Goal: Task Accomplishment & Management: Complete application form

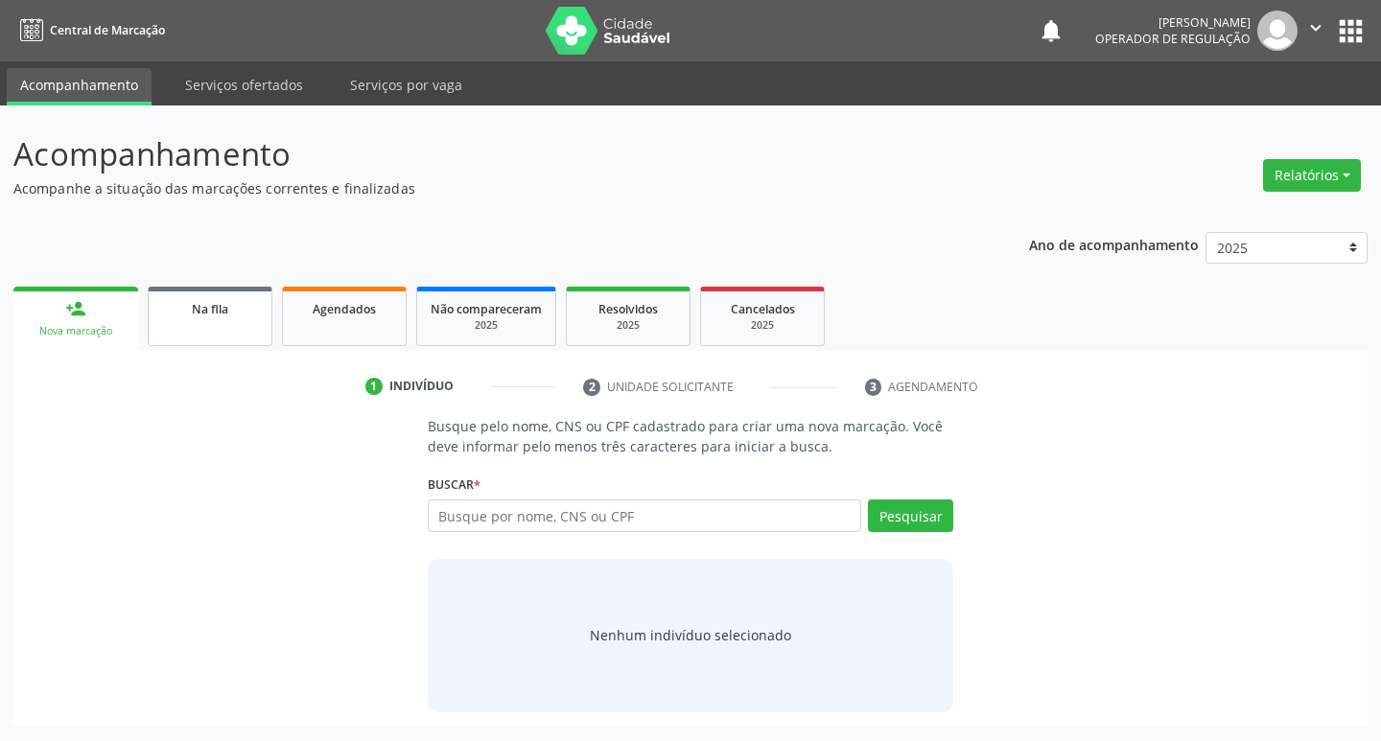
click at [212, 318] on link "Na fila" at bounding box center [210, 316] width 125 height 59
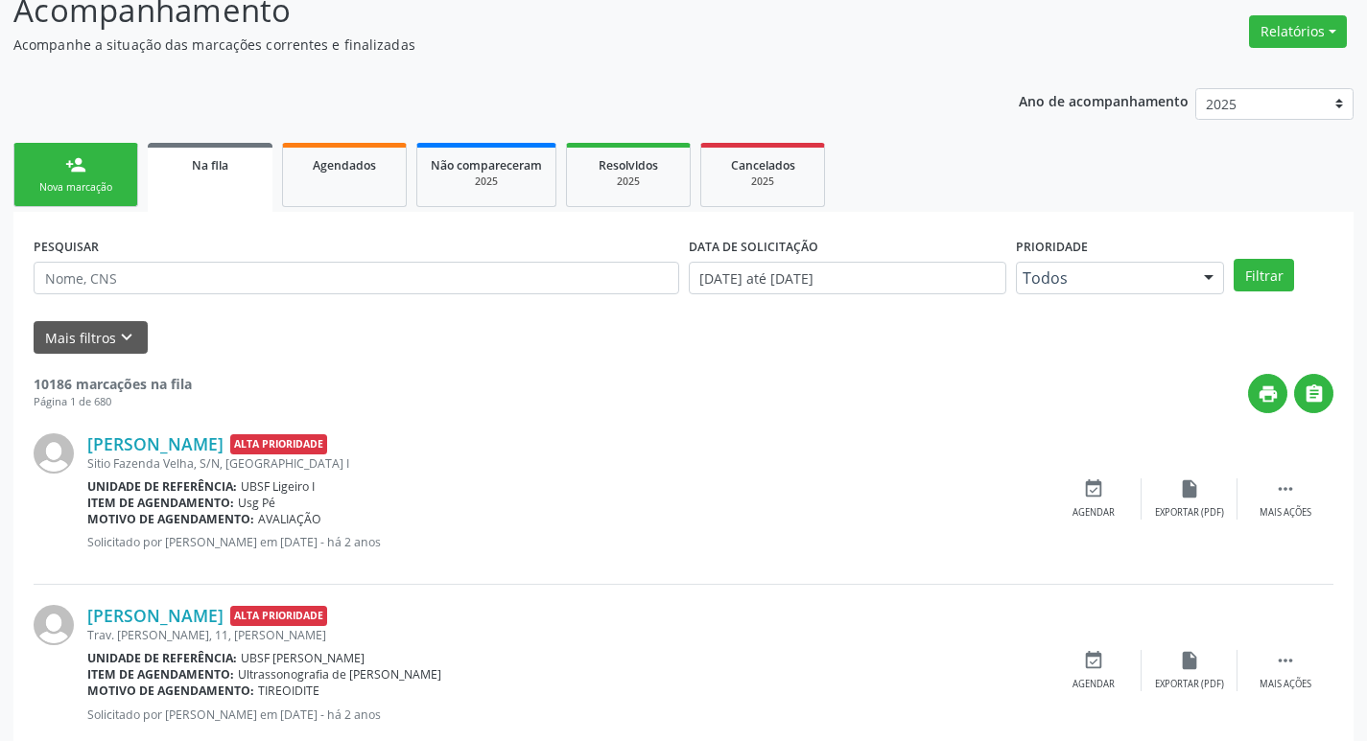
scroll to position [192, 0]
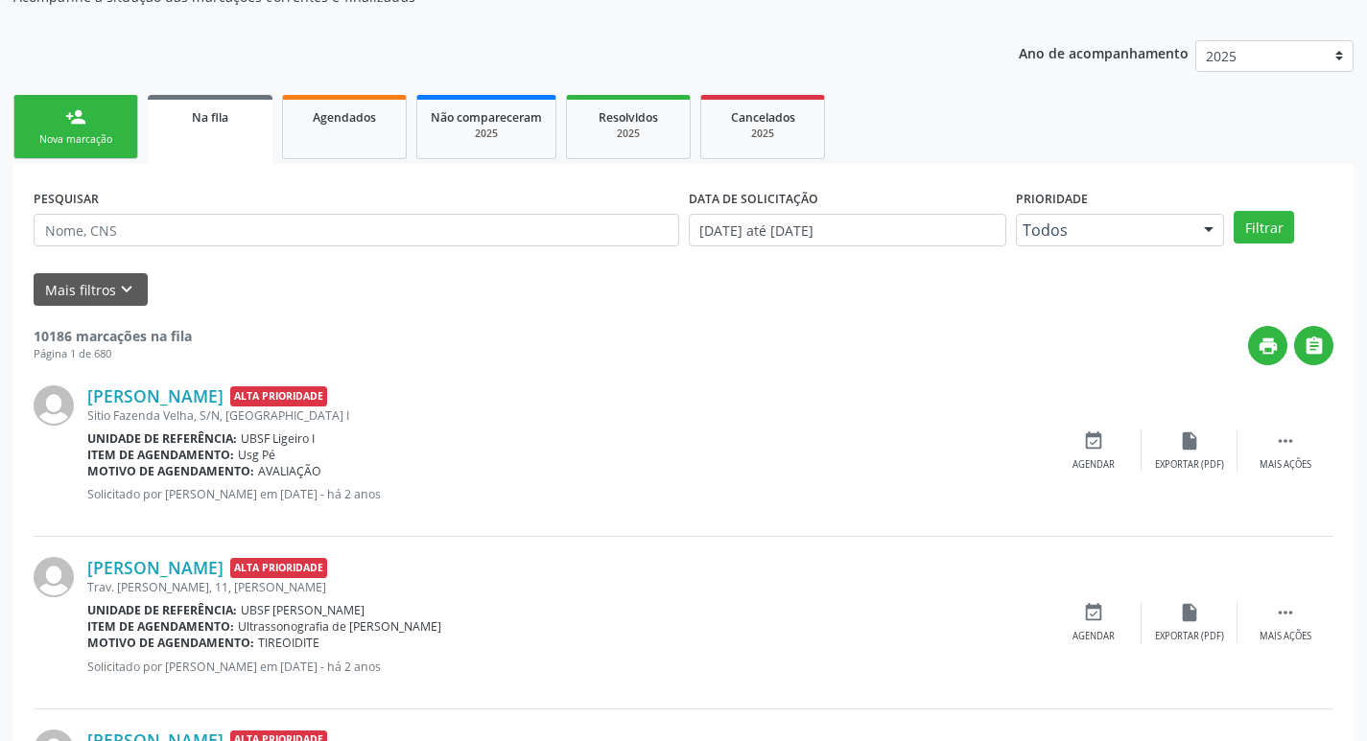
click at [118, 134] on div "Nova marcação" at bounding box center [76, 139] width 96 height 14
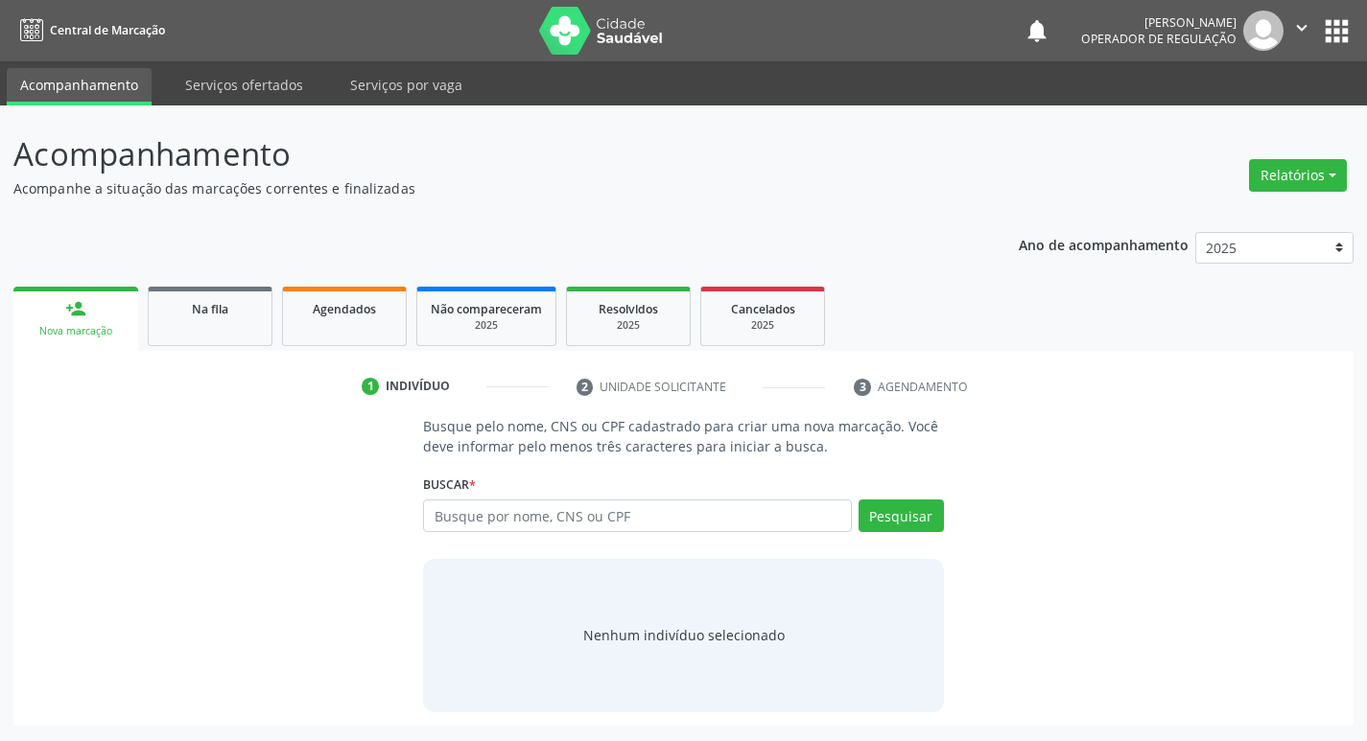
scroll to position [0, 0]
click at [539, 517] on input "text" at bounding box center [645, 516] width 434 height 33
click at [586, 514] on input "text" at bounding box center [645, 516] width 434 height 33
type input "706207067427365"
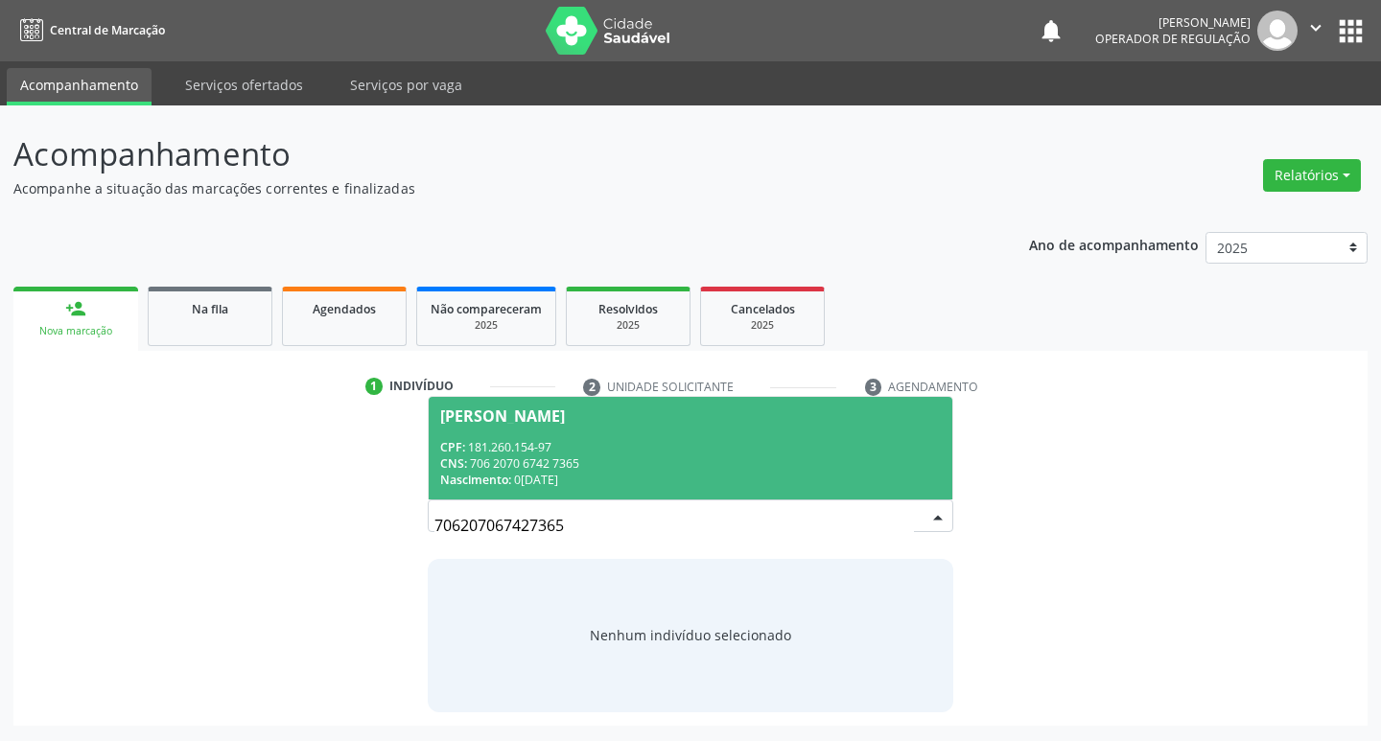
click at [565, 410] on div "[PERSON_NAME]" at bounding box center [502, 416] width 125 height 15
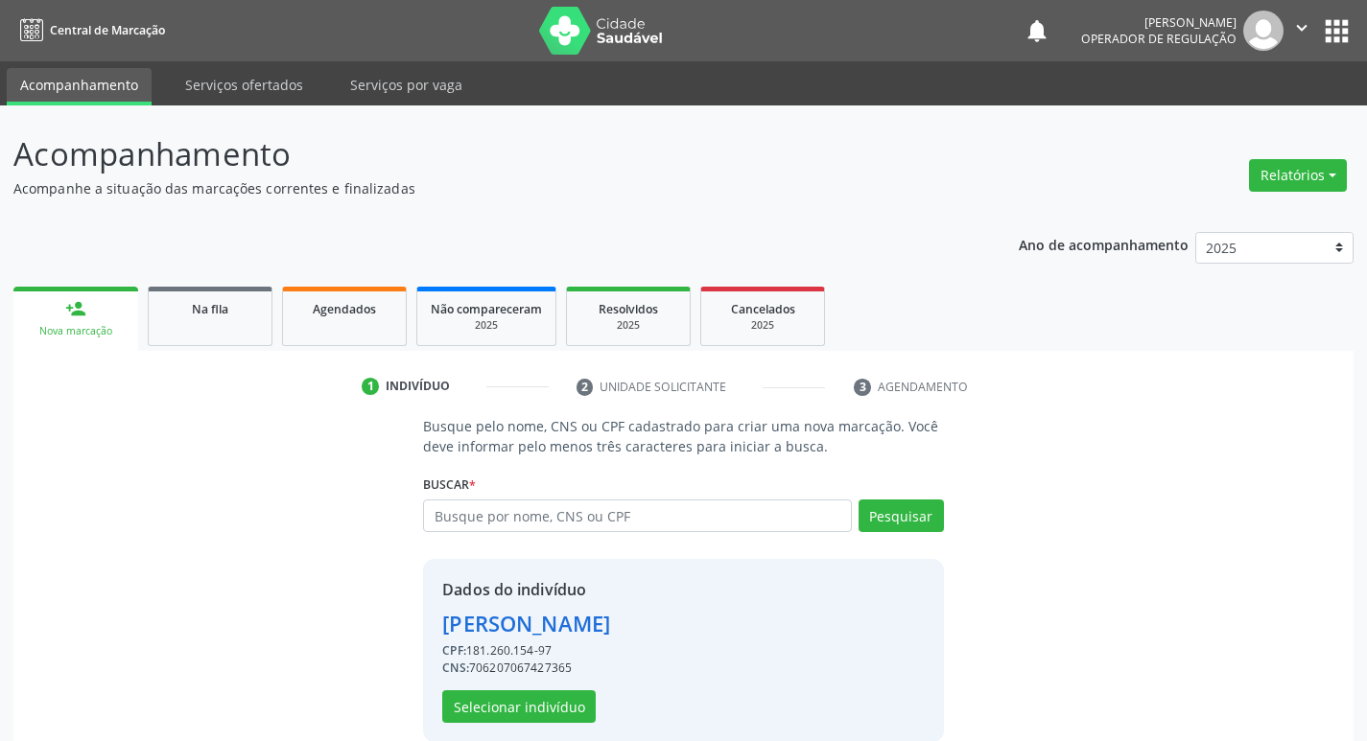
scroll to position [28, 0]
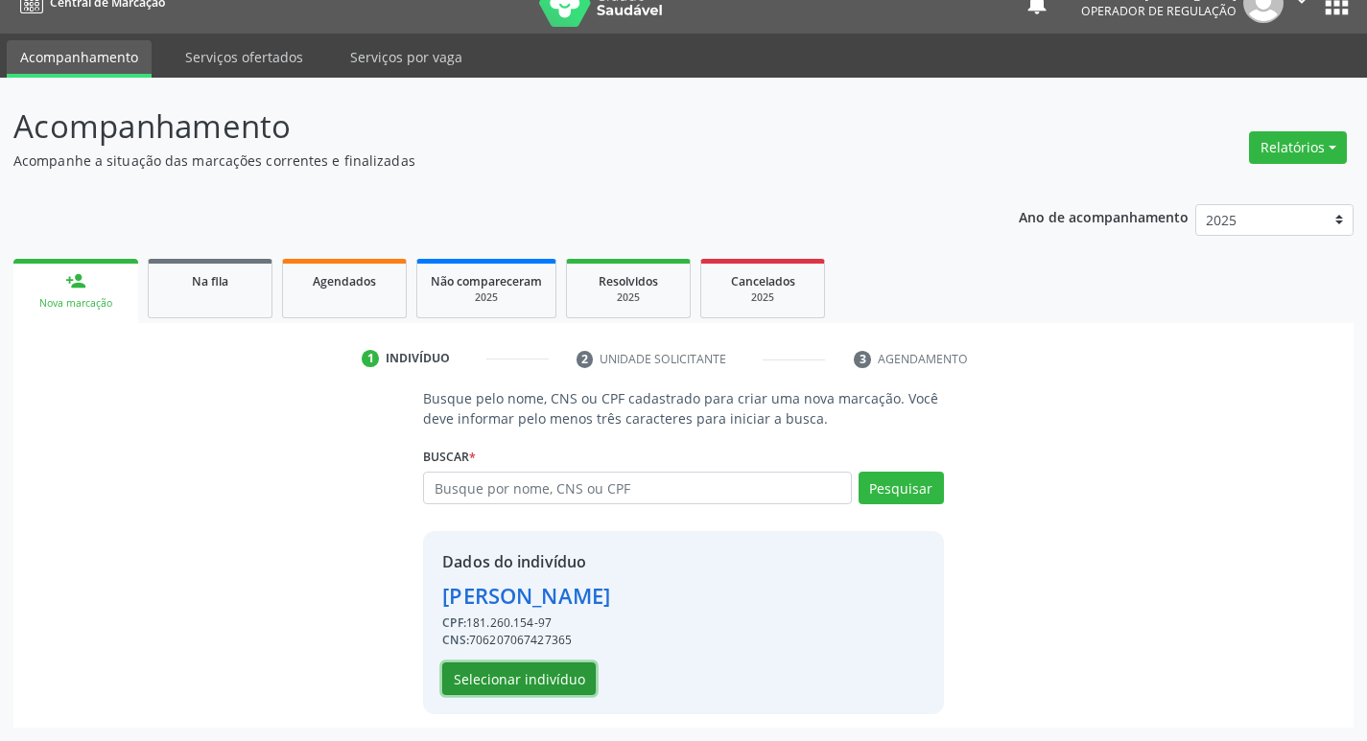
click at [539, 685] on button "Selecionar indivíduo" at bounding box center [518, 679] width 153 height 33
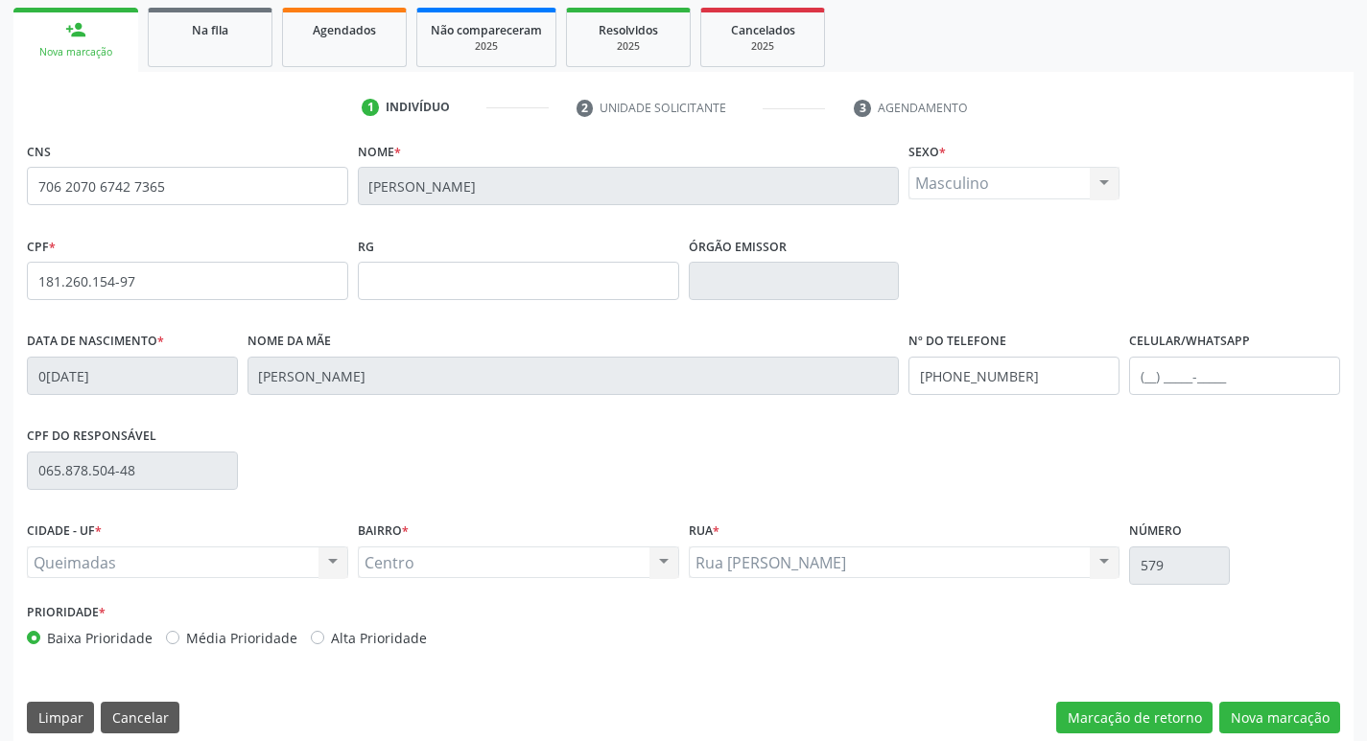
scroll to position [298, 0]
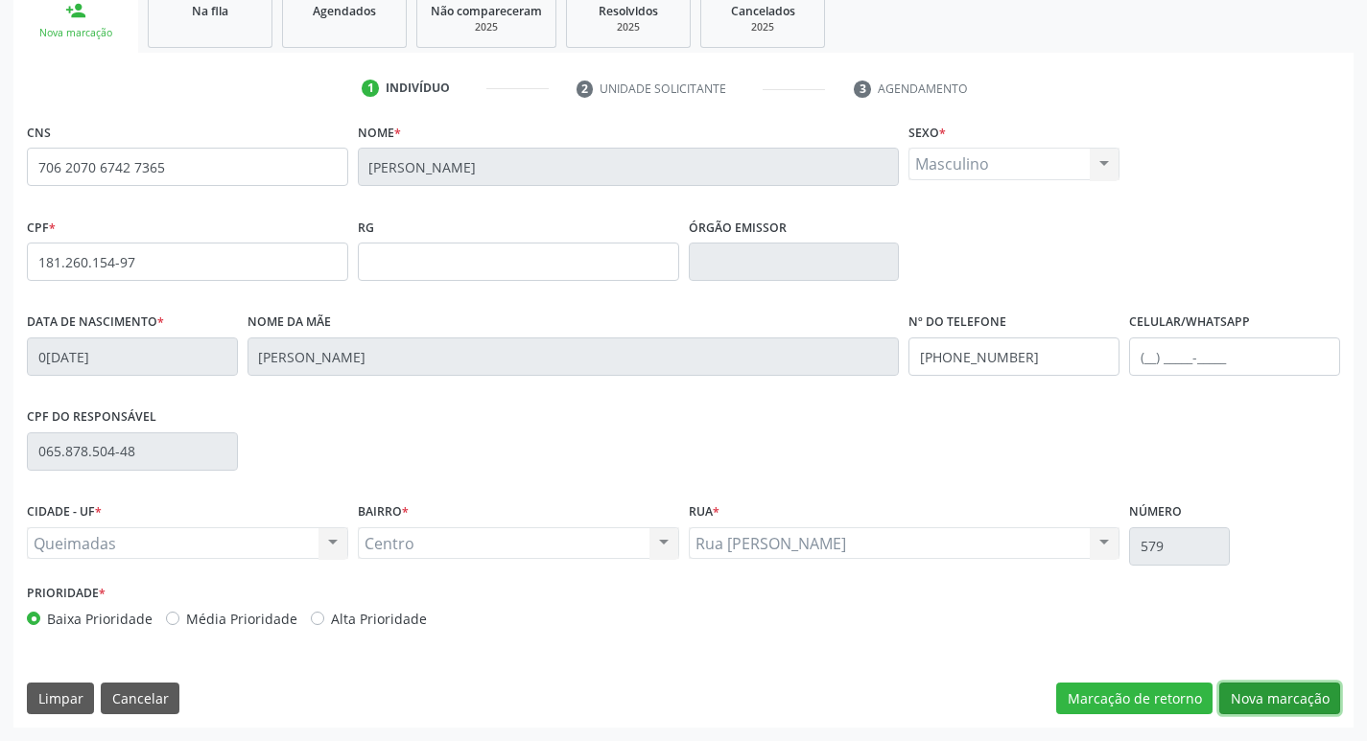
click at [1295, 692] on button "Nova marcação" at bounding box center [1279, 699] width 121 height 33
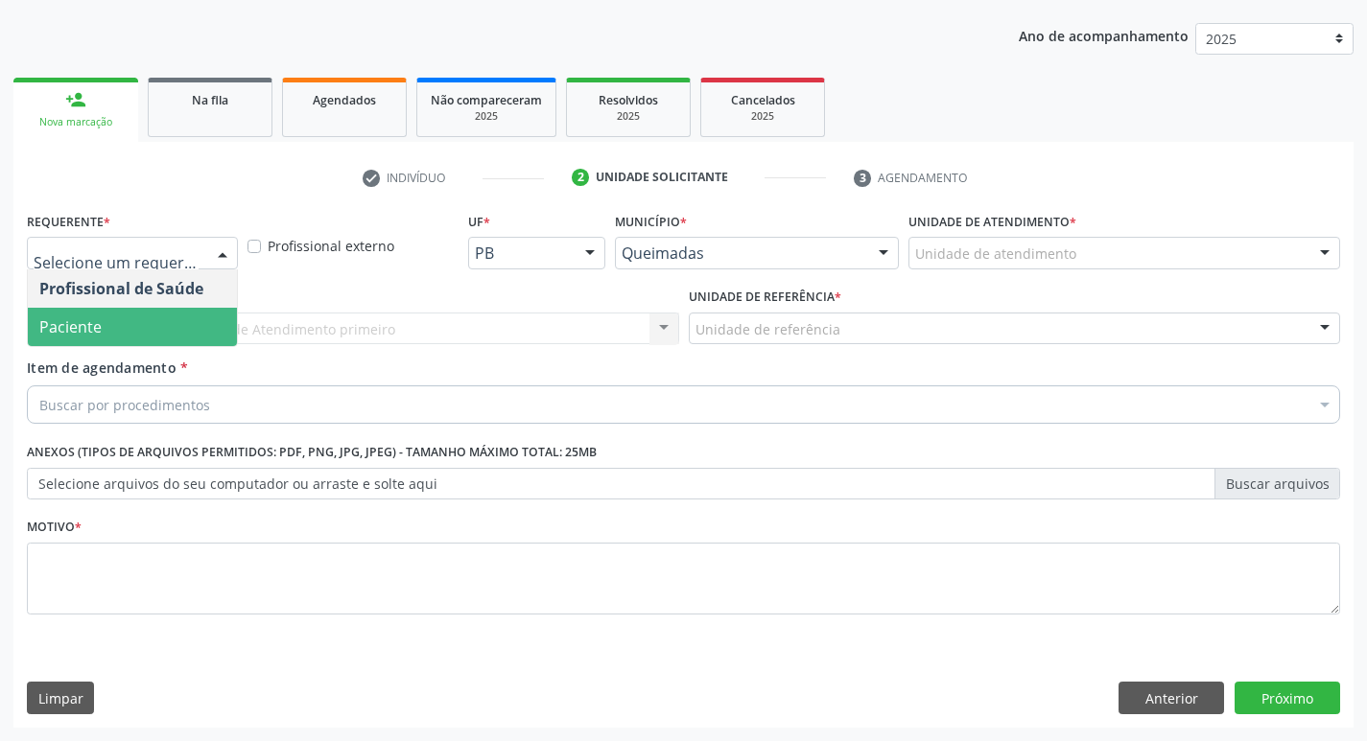
click at [130, 325] on span "Paciente" at bounding box center [132, 327] width 209 height 38
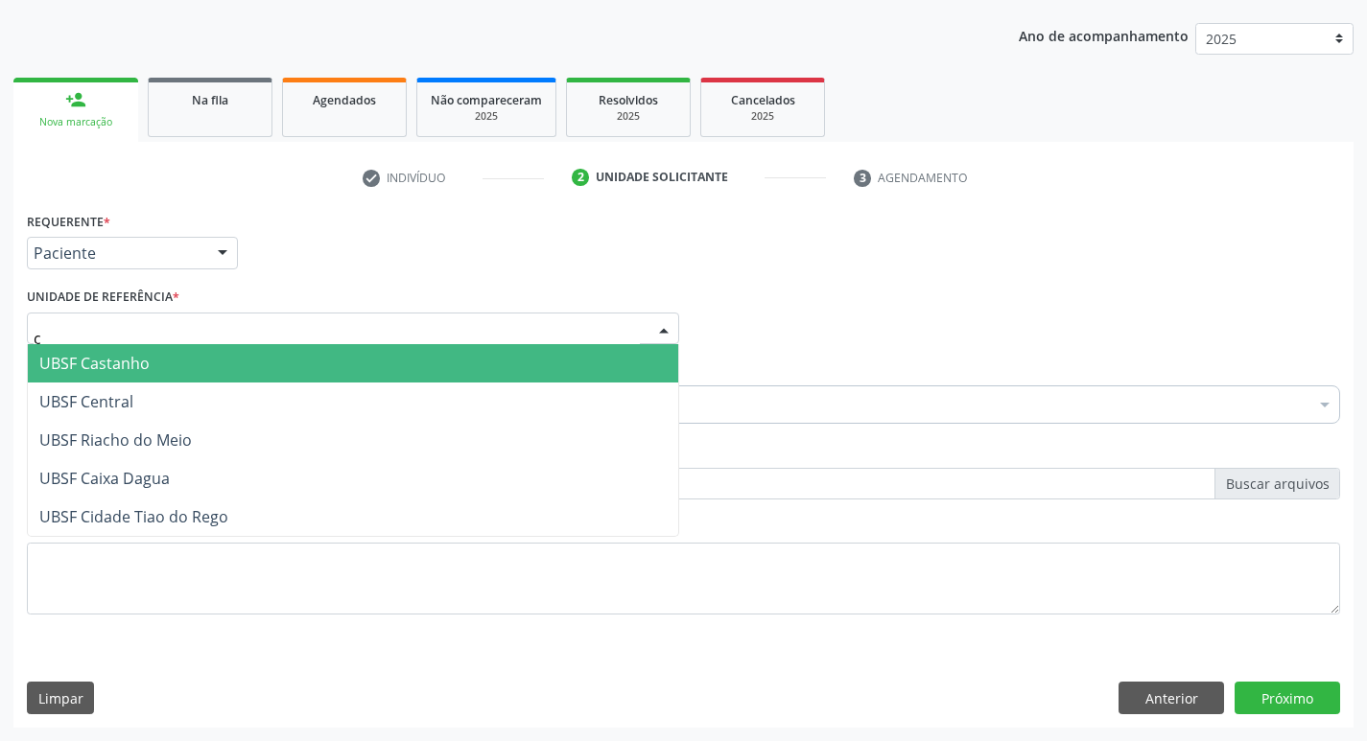
type input "ce"
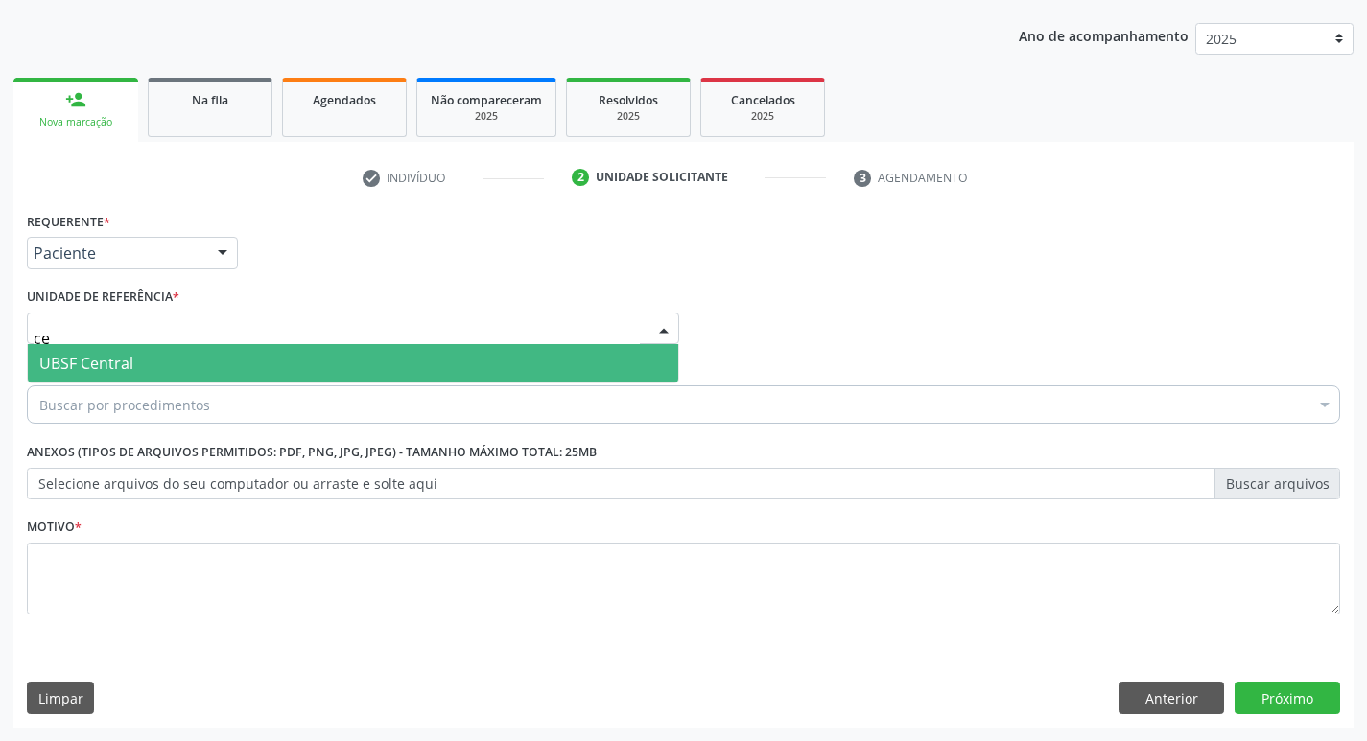
click at [133, 363] on span "UBSF Central" at bounding box center [353, 363] width 650 height 38
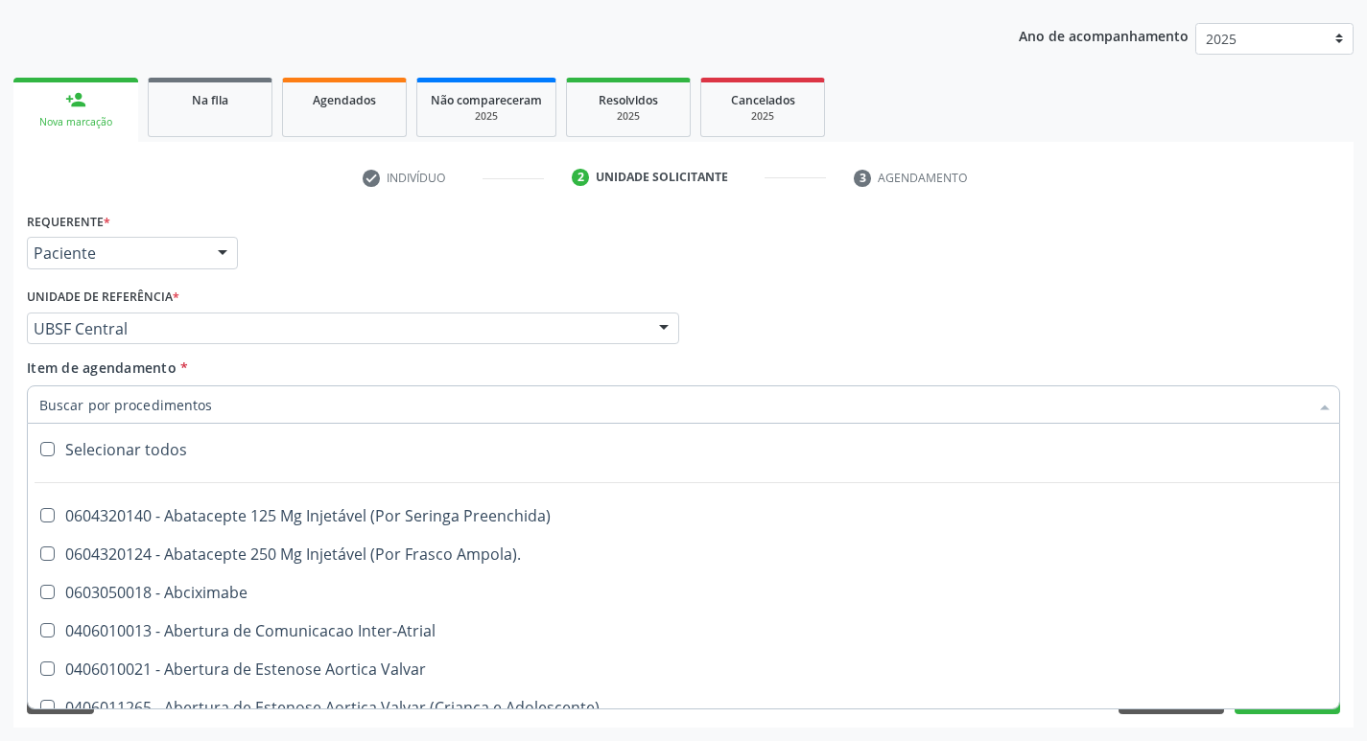
scroll to position [0, 0]
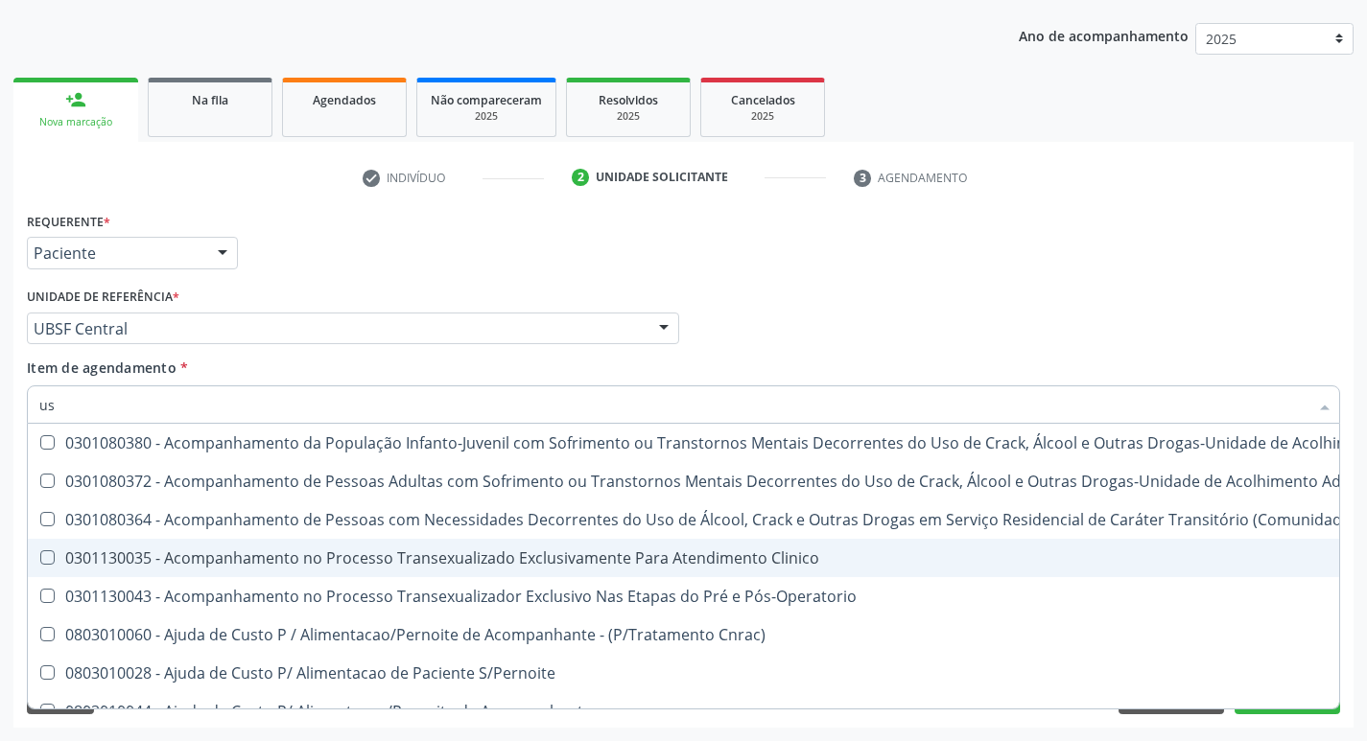
type input "usg"
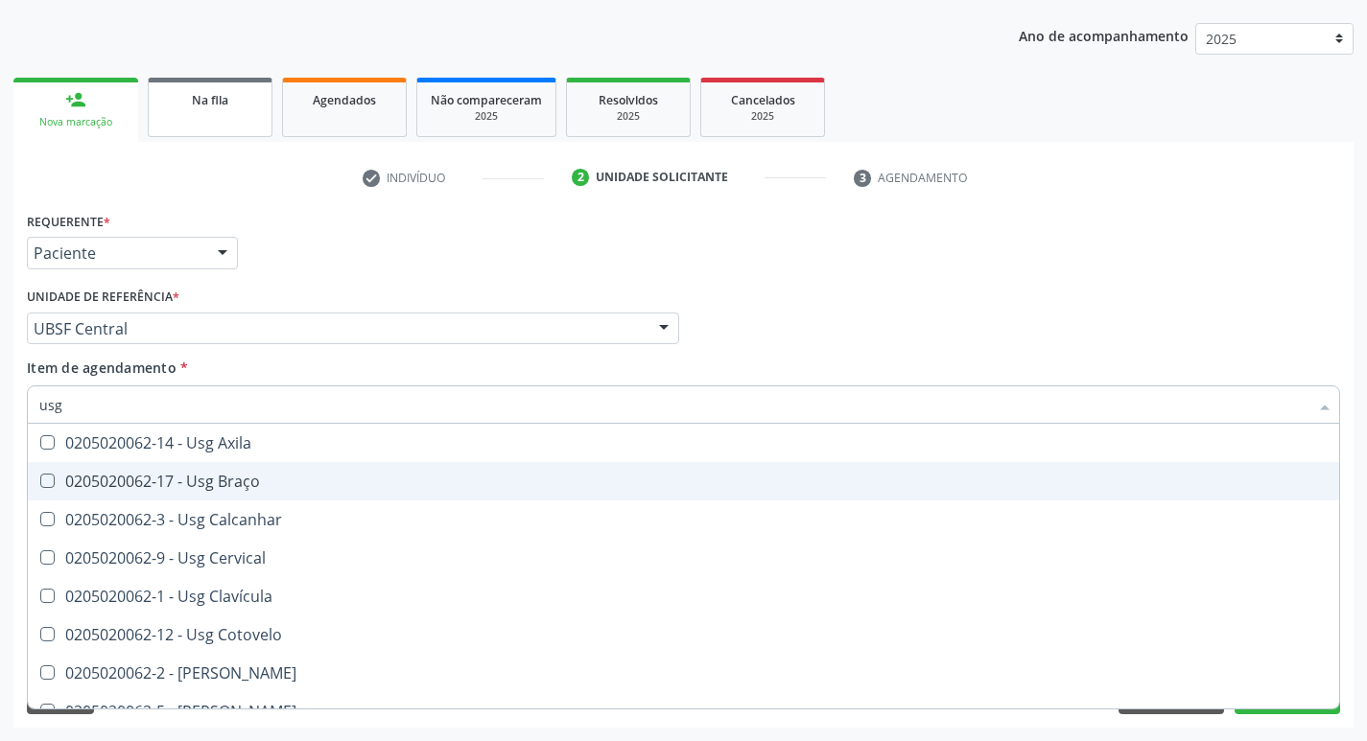
click at [231, 90] on div "Na fila" at bounding box center [210, 99] width 96 height 20
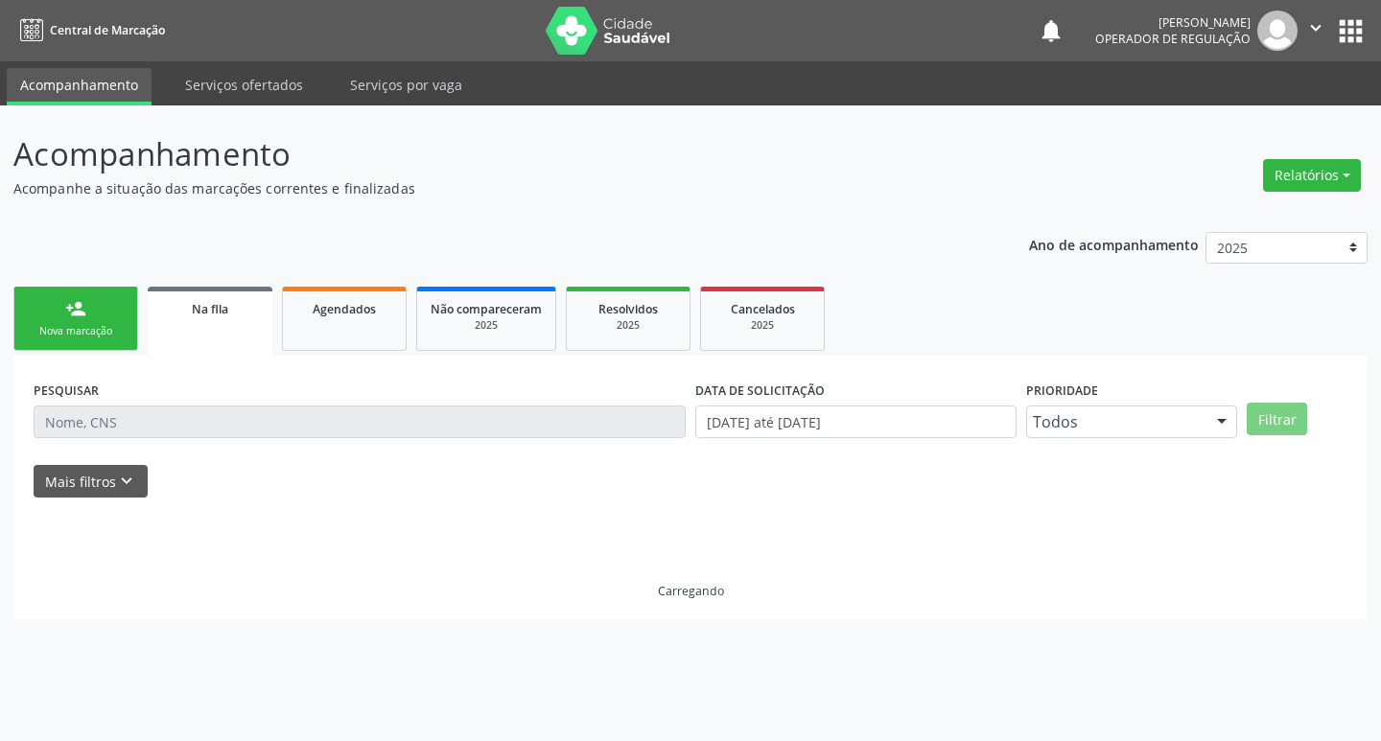
click at [88, 136] on p "Acompanhamento" at bounding box center [487, 154] width 948 height 48
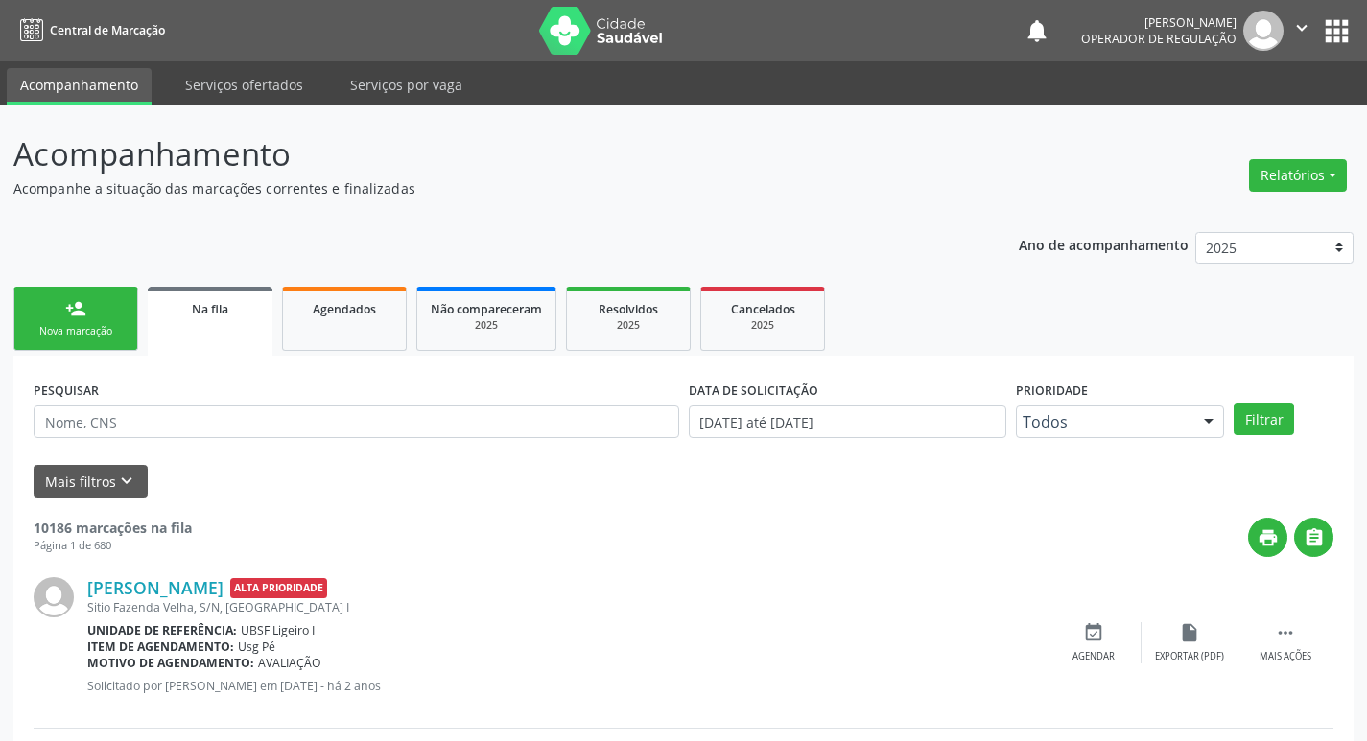
click at [101, 293] on link "person_add Nova marcação" at bounding box center [75, 319] width 125 height 64
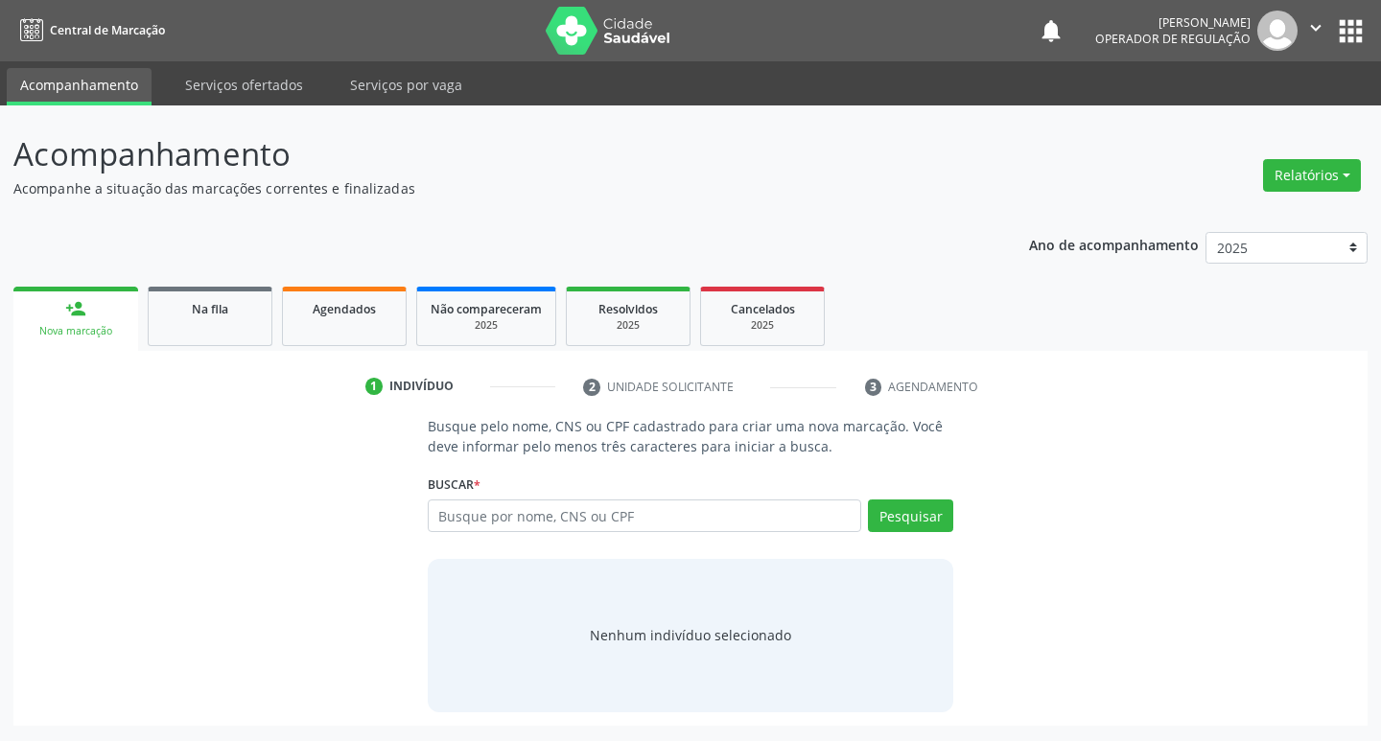
click at [484, 534] on div "Busque por nome, CNS ou CPF Nenhum resultado encontrado para: " " Digite nome, …" at bounding box center [691, 523] width 527 height 46
click at [529, 513] on input "text" at bounding box center [645, 516] width 434 height 33
type input "7"
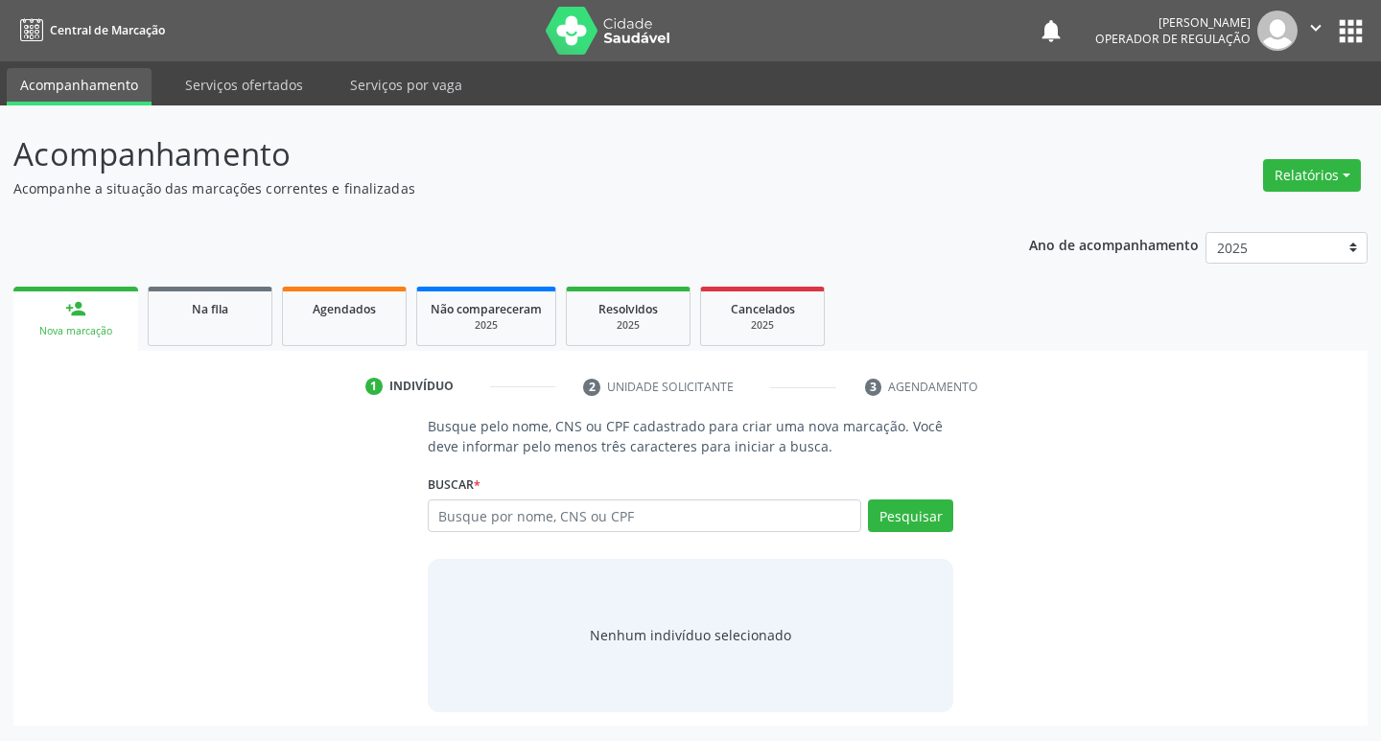
click at [703, 517] on input "text" at bounding box center [645, 516] width 434 height 33
type input "705002283307959"
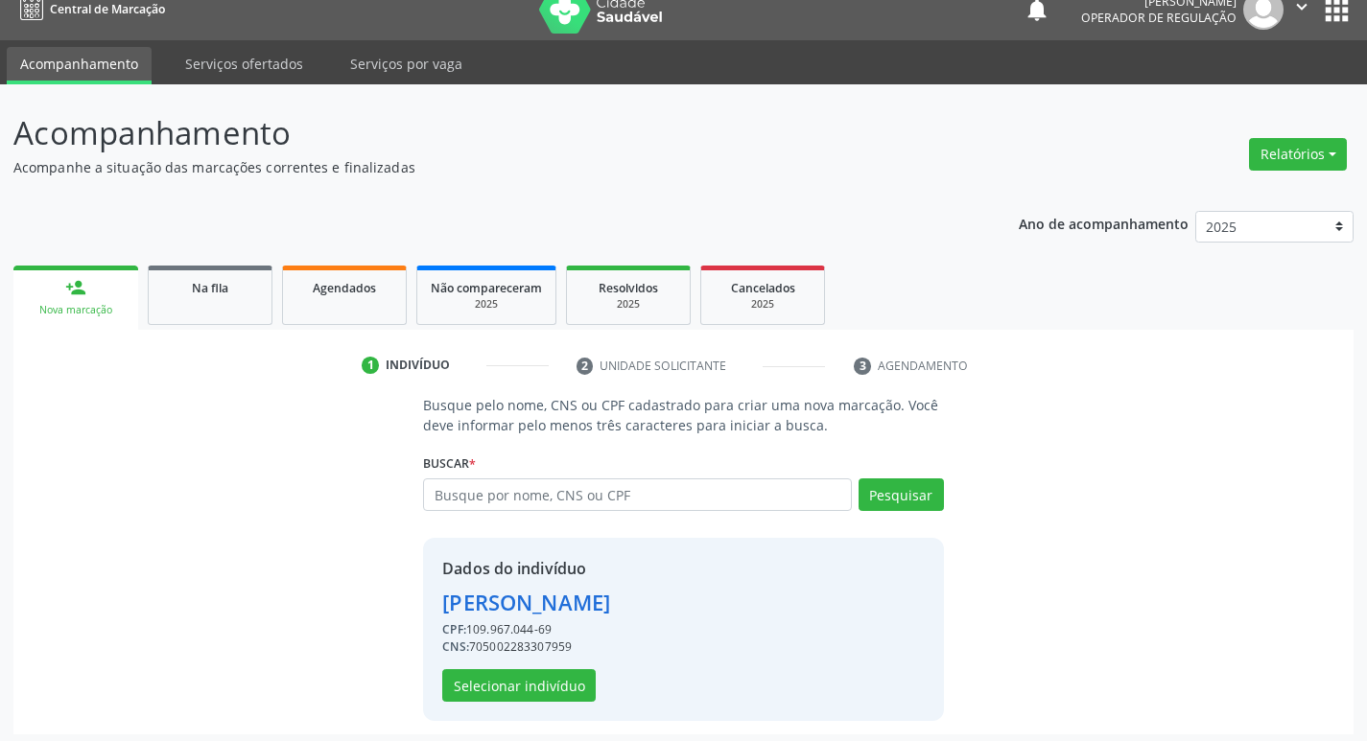
scroll to position [28, 0]
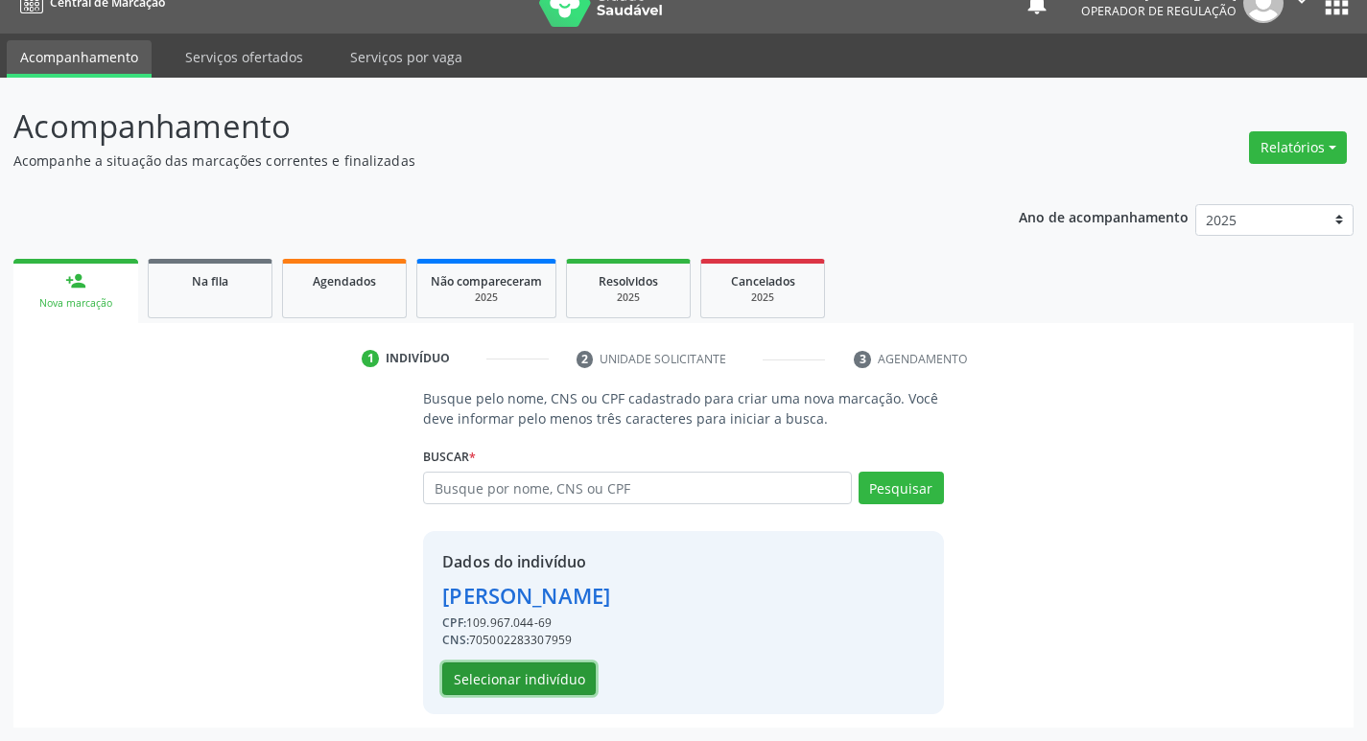
click at [541, 689] on button "Selecionar indivíduo" at bounding box center [518, 679] width 153 height 33
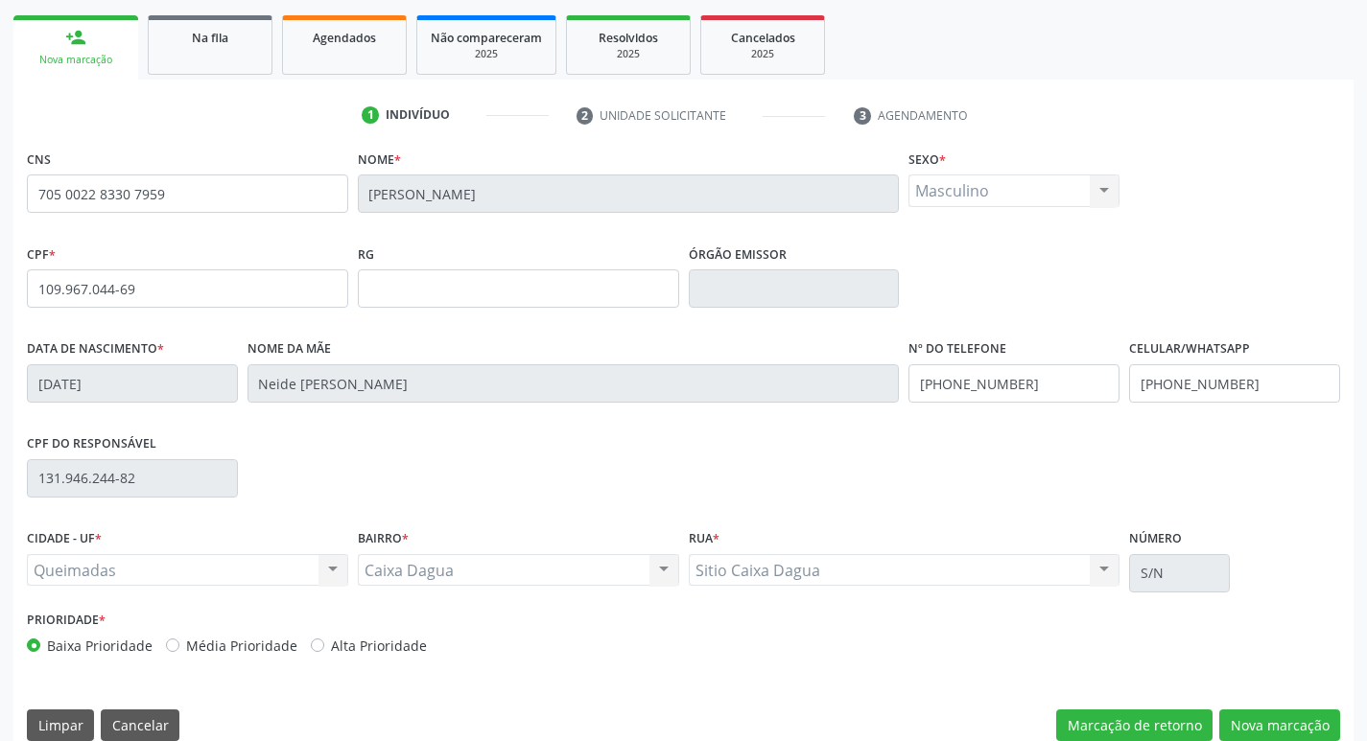
scroll to position [298, 0]
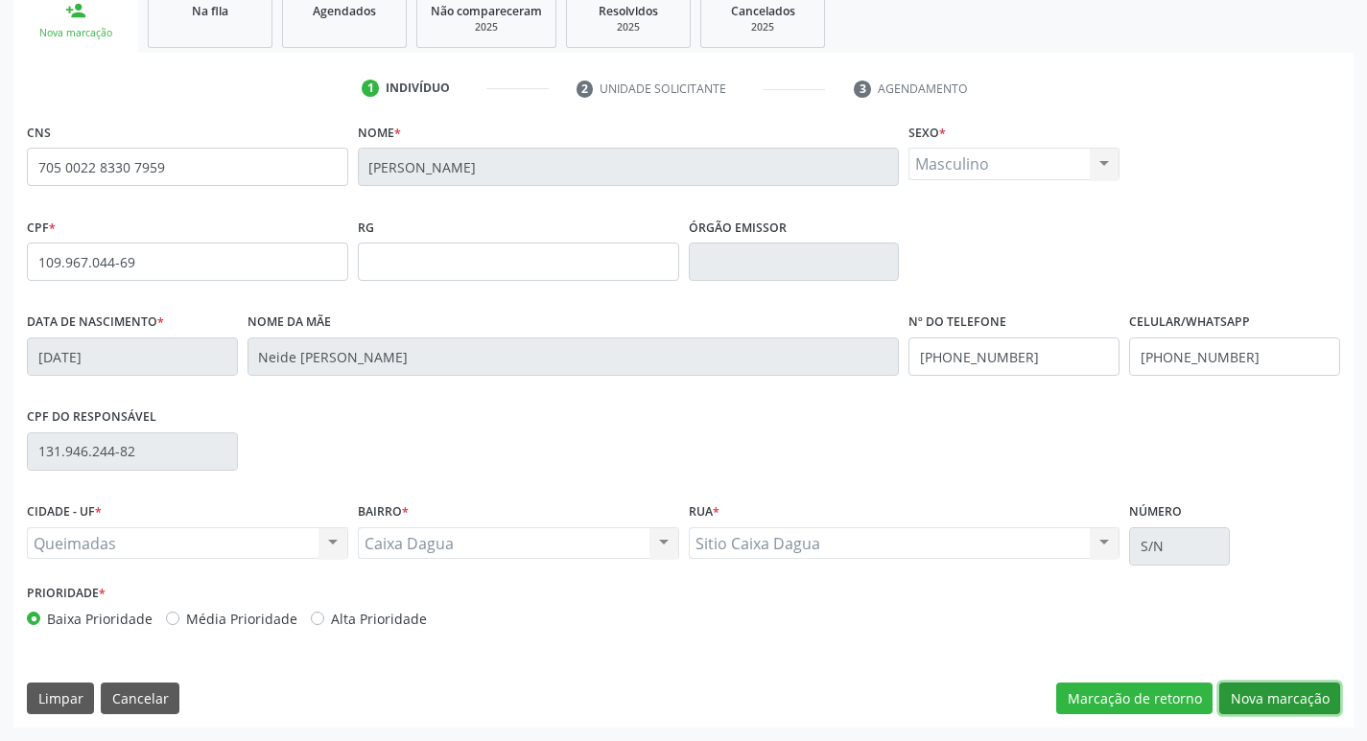
click at [1251, 703] on button "Nova marcação" at bounding box center [1279, 699] width 121 height 33
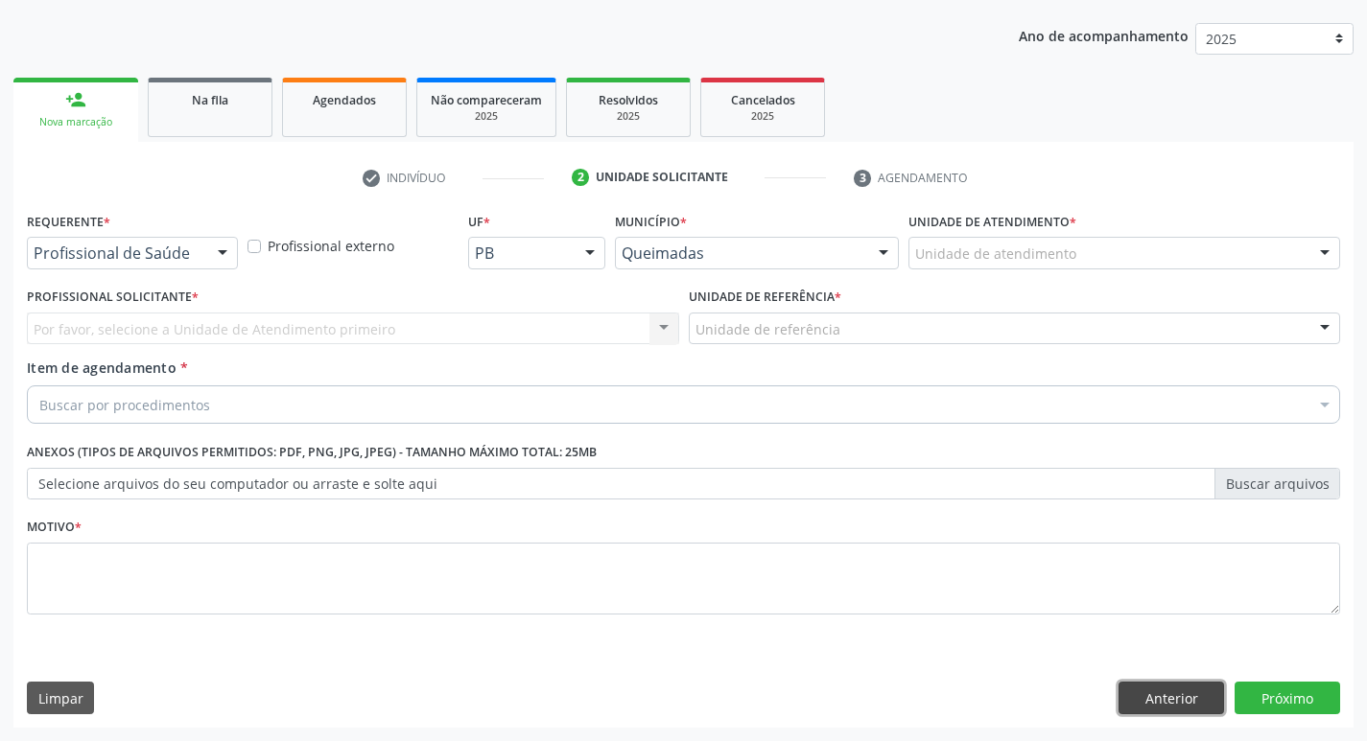
click at [1186, 704] on button "Anterior" at bounding box center [1171, 698] width 106 height 33
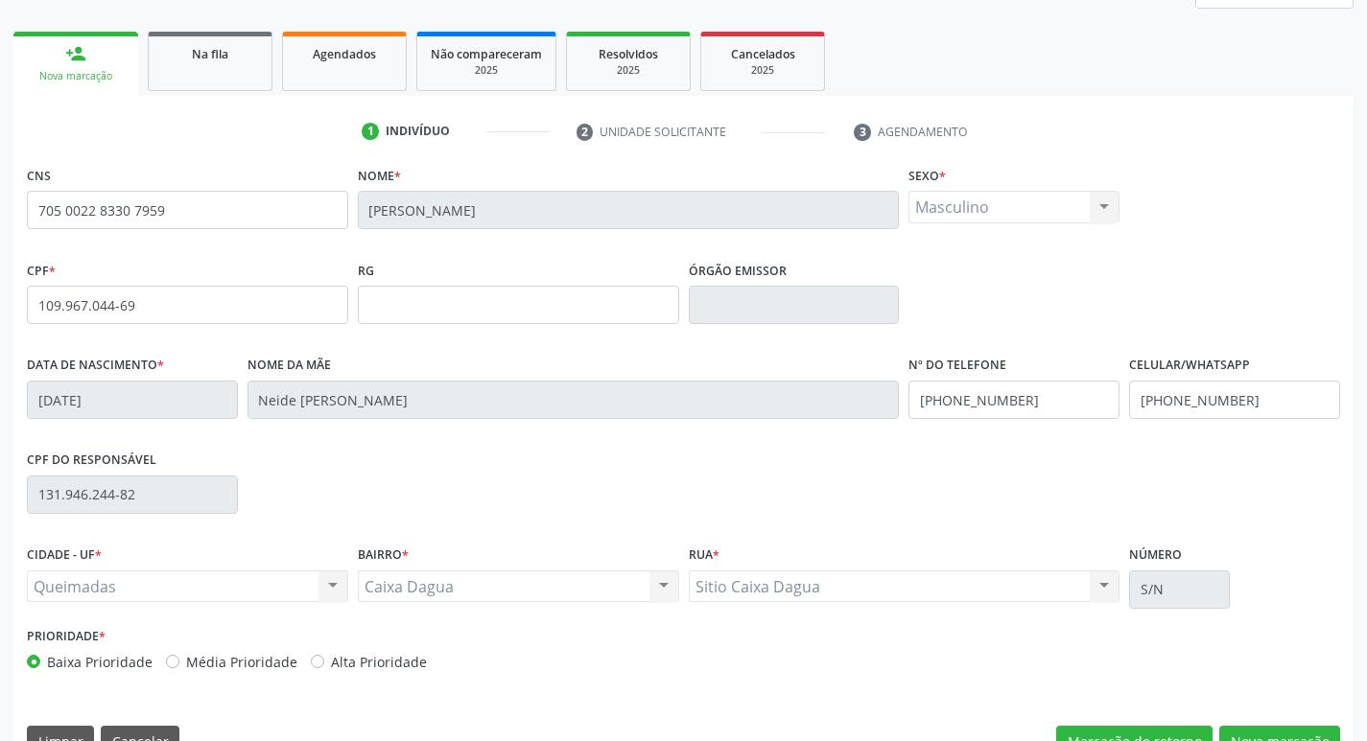
scroll to position [298, 0]
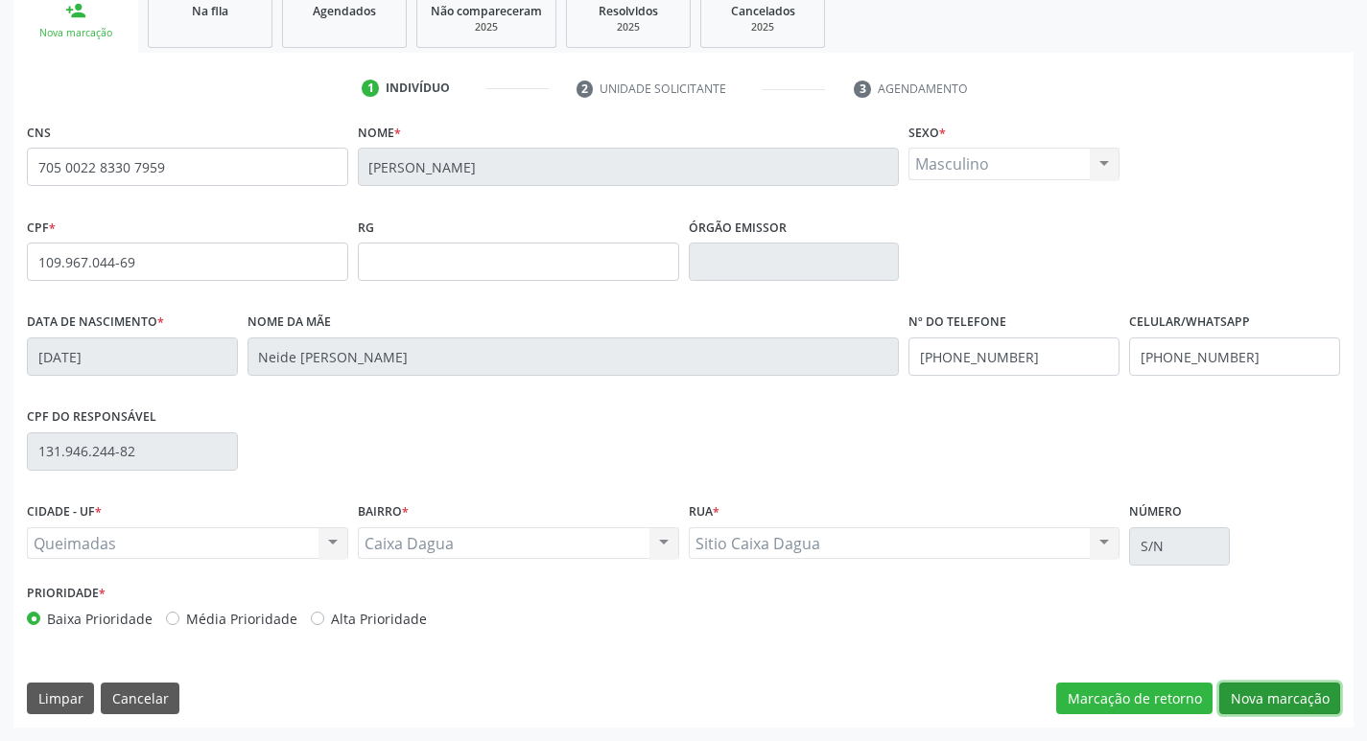
drag, startPoint x: 1264, startPoint y: 690, endPoint x: 1229, endPoint y: 697, distance: 36.3
click at [1263, 691] on button "Nova marcação" at bounding box center [1279, 699] width 121 height 33
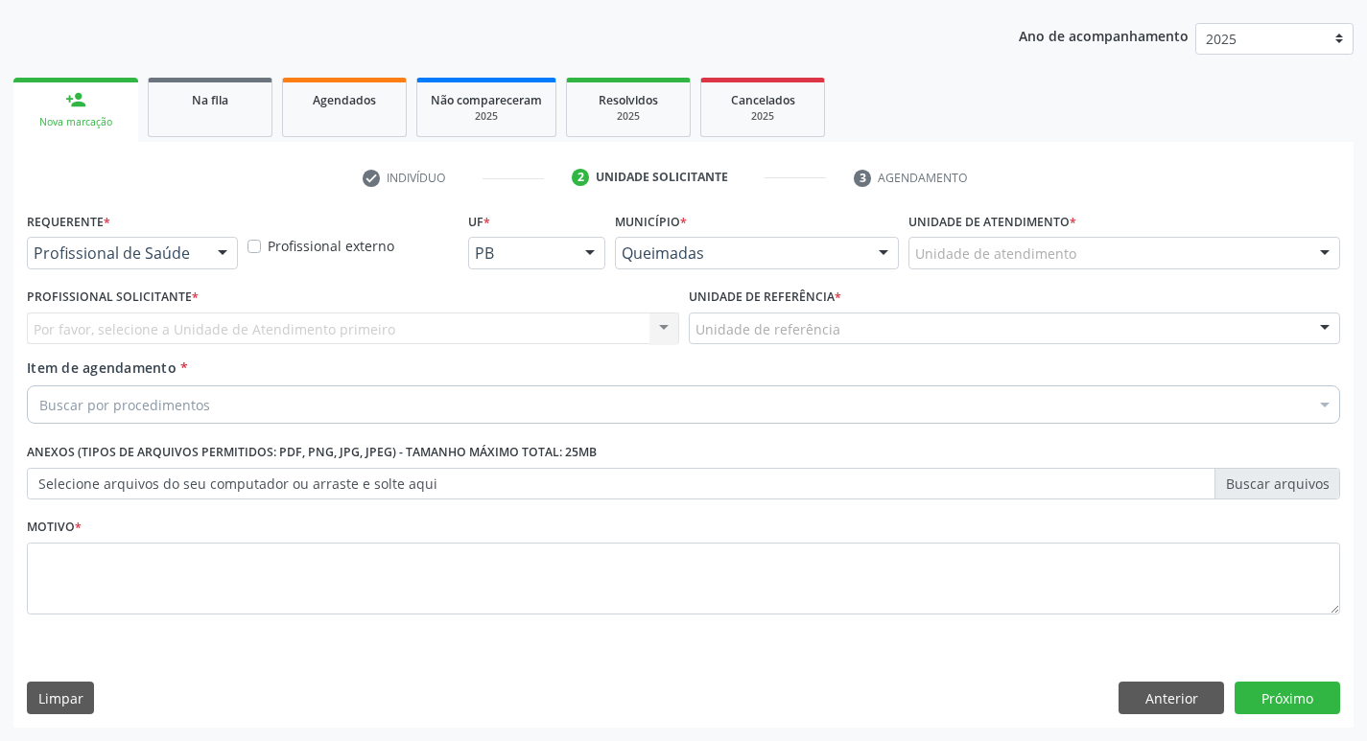
scroll to position [209, 0]
click at [202, 259] on div "Profissional de Saúde" at bounding box center [132, 253] width 211 height 33
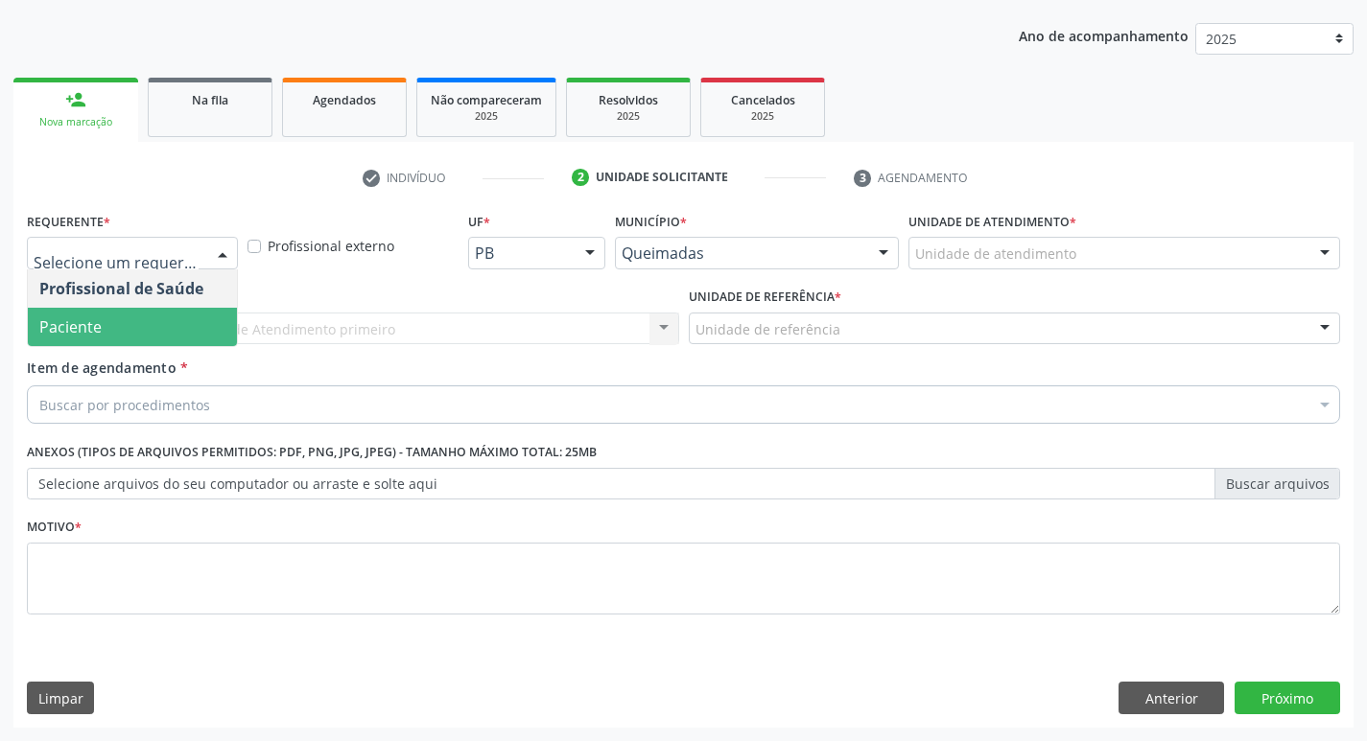
click at [176, 324] on span "Paciente" at bounding box center [132, 327] width 209 height 38
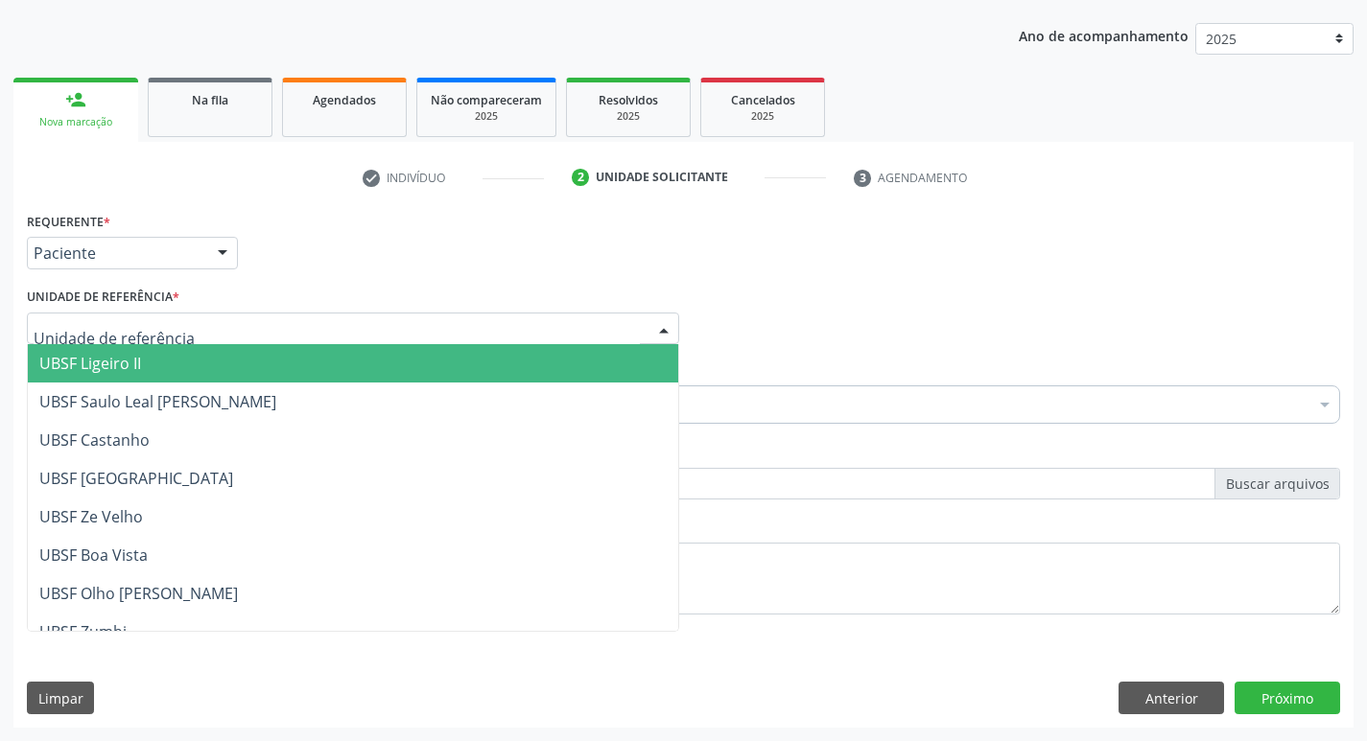
click at [252, 338] on div at bounding box center [353, 329] width 652 height 33
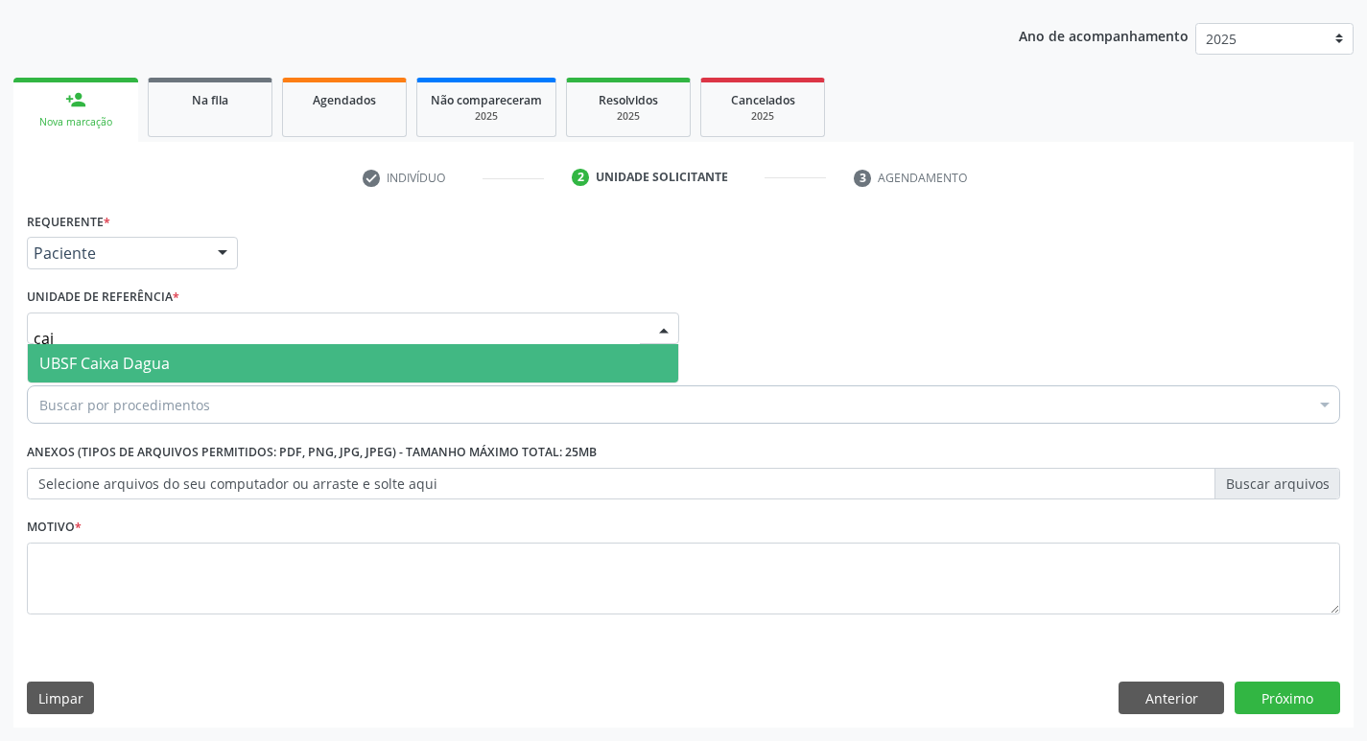
type input "caix"
click at [246, 356] on span "UBSF Caixa Dagua" at bounding box center [353, 363] width 650 height 38
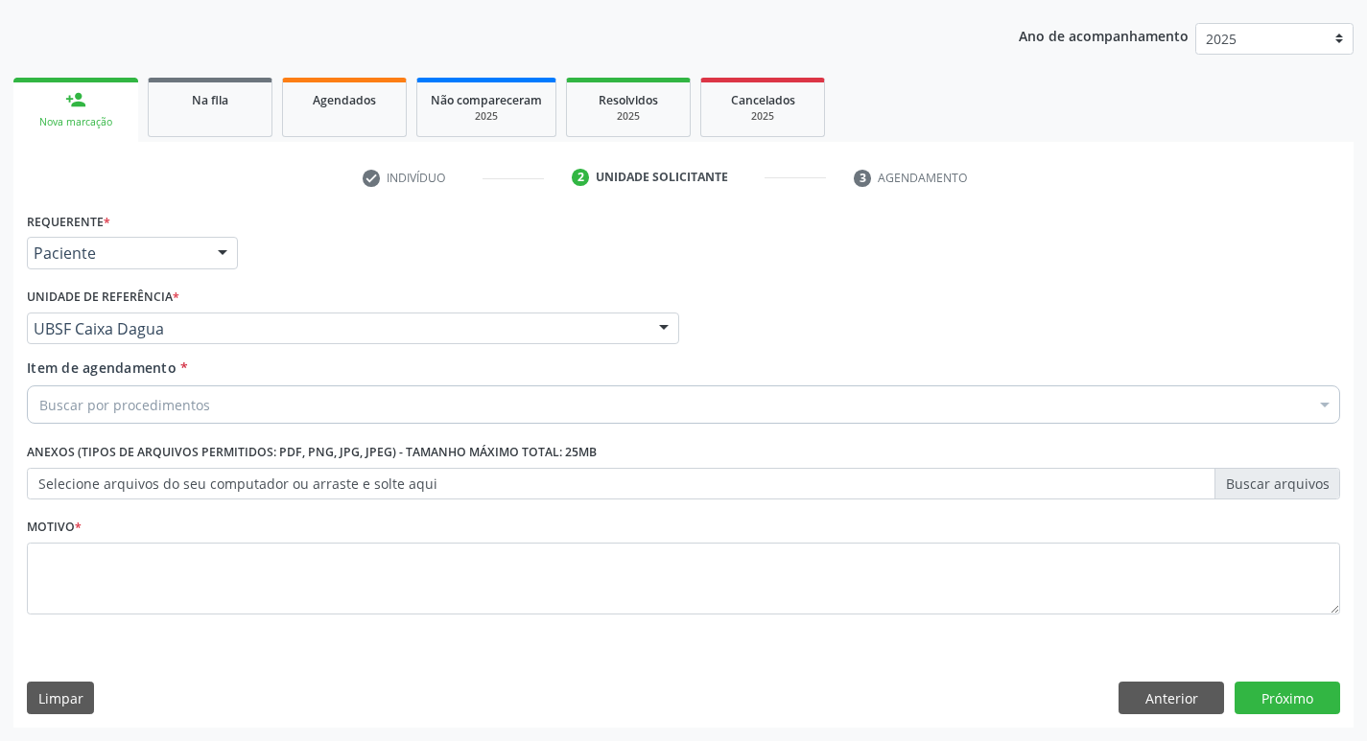
click at [202, 415] on div "Buscar por procedimentos" at bounding box center [683, 405] width 1313 height 38
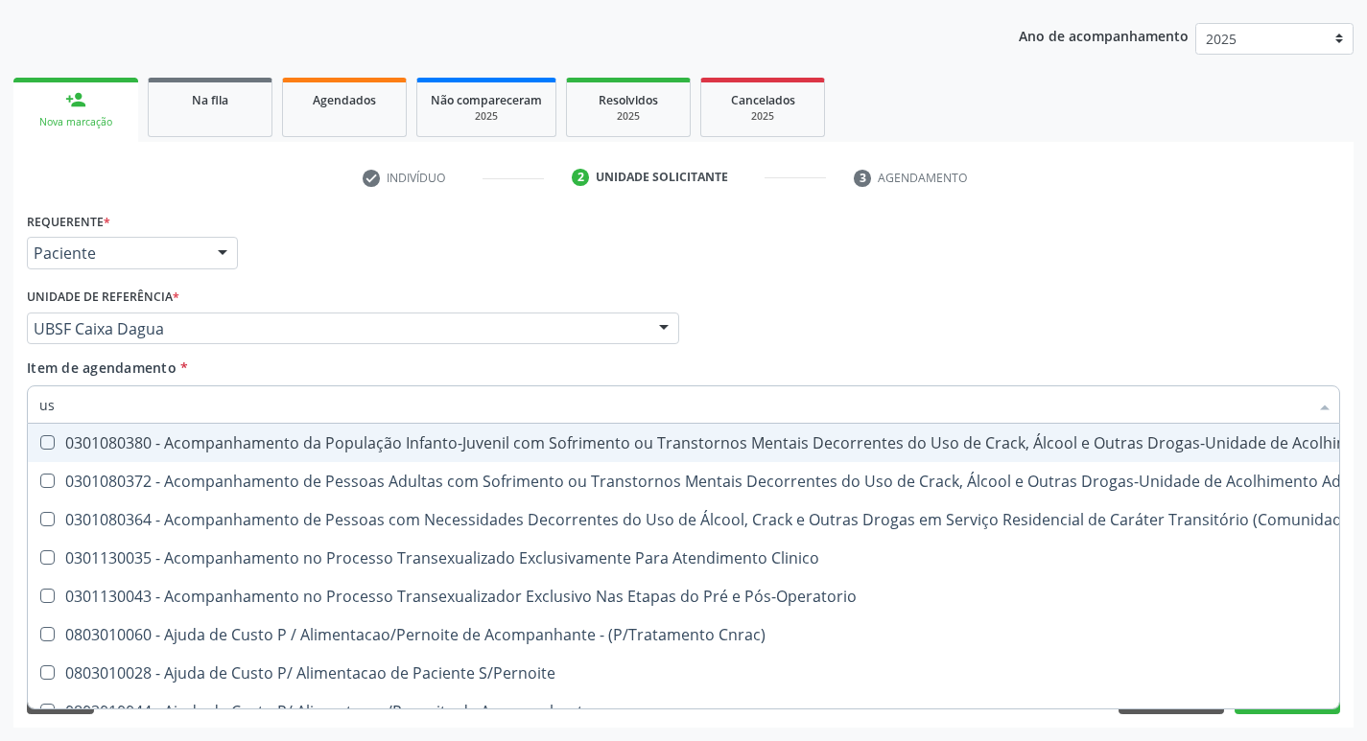
type input "u"
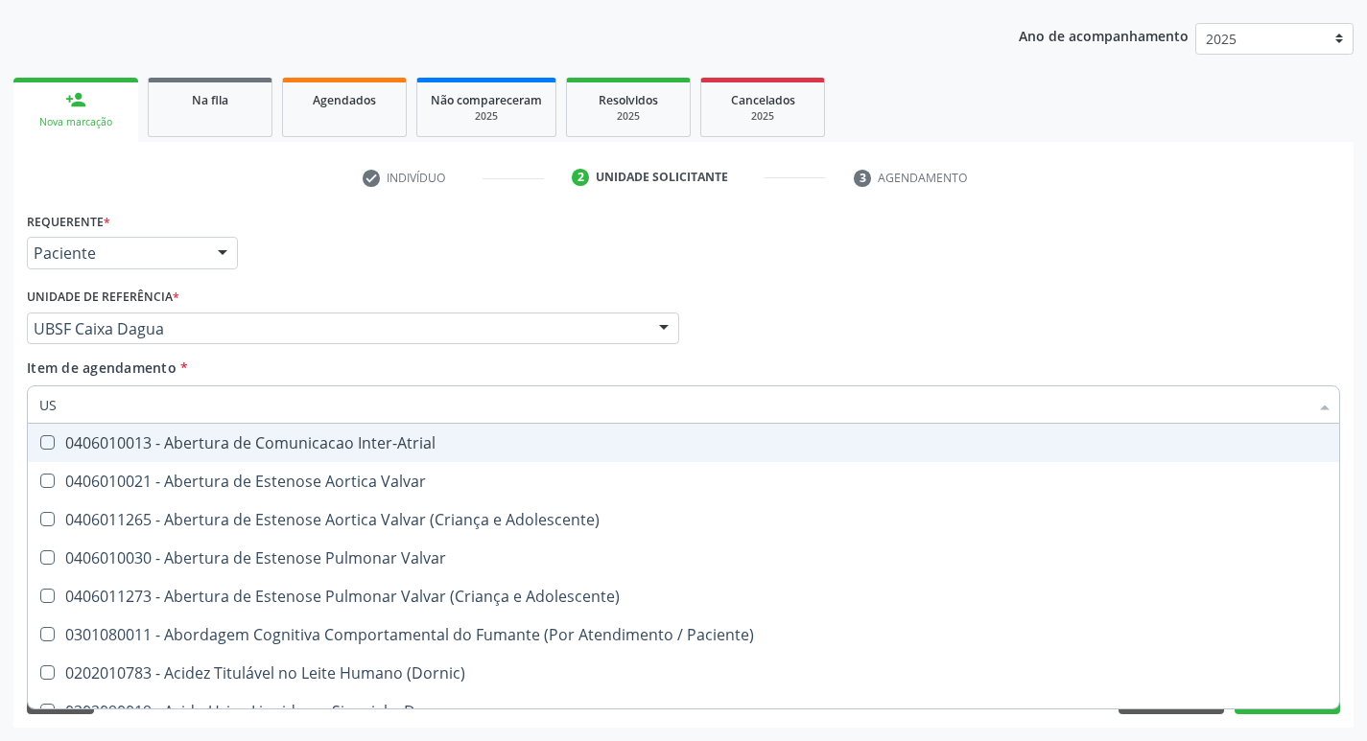
type input "USG"
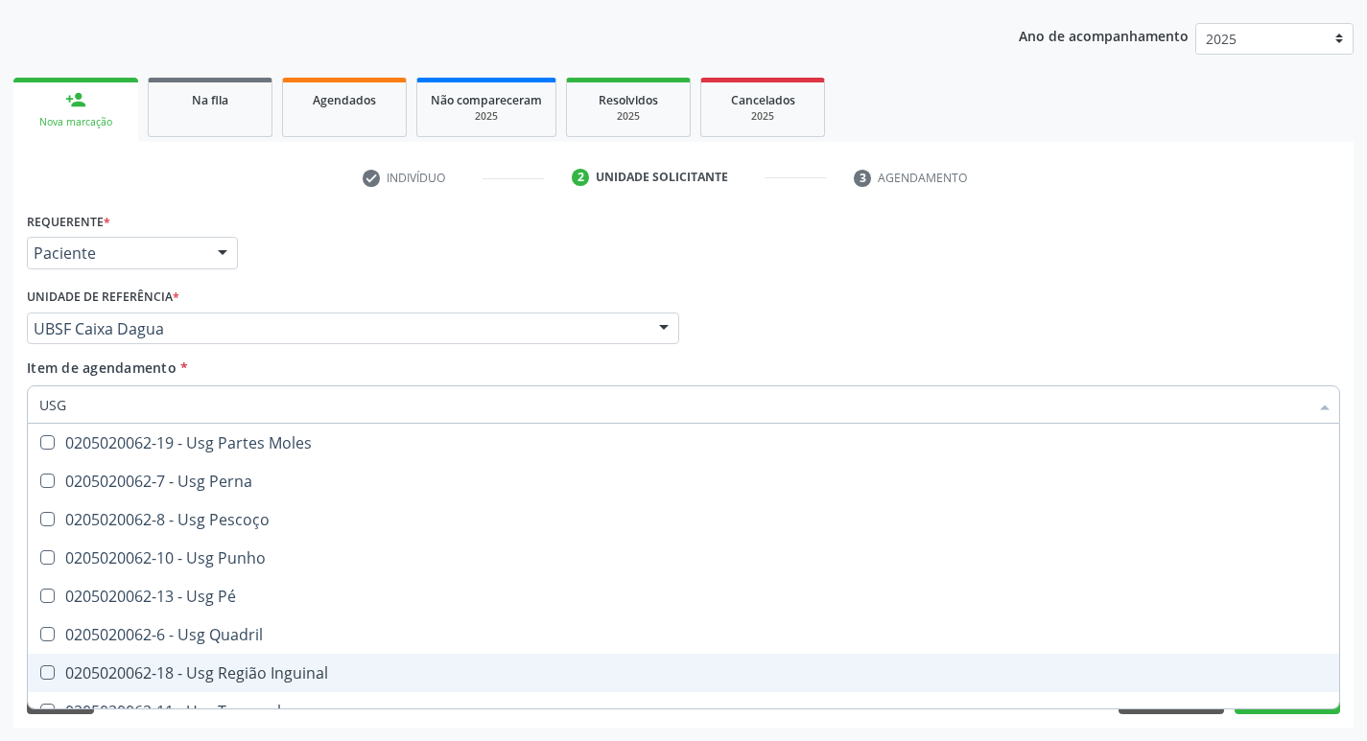
scroll to position [444, 0]
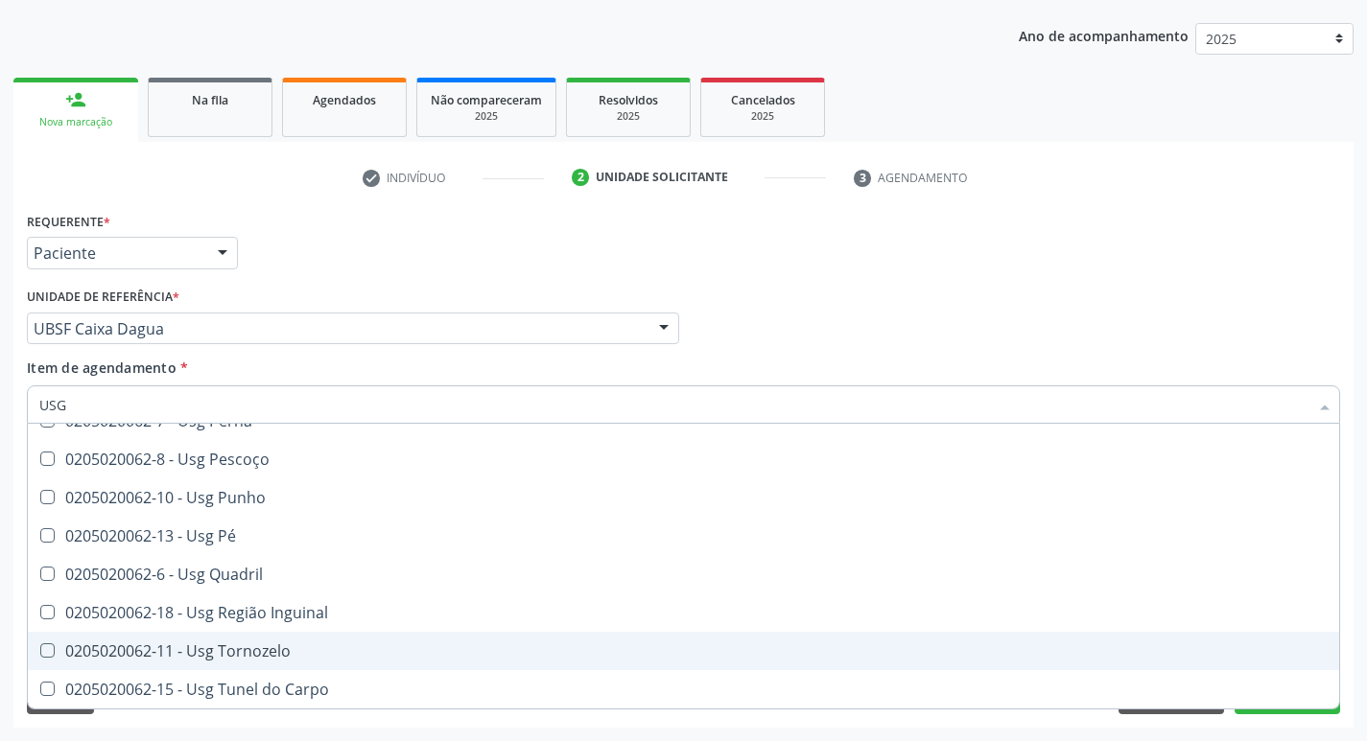
click at [519, 634] on span "0205020062-11 - Usg Tornozelo" at bounding box center [683, 651] width 1311 height 38
checkbox Tornozelo "true"
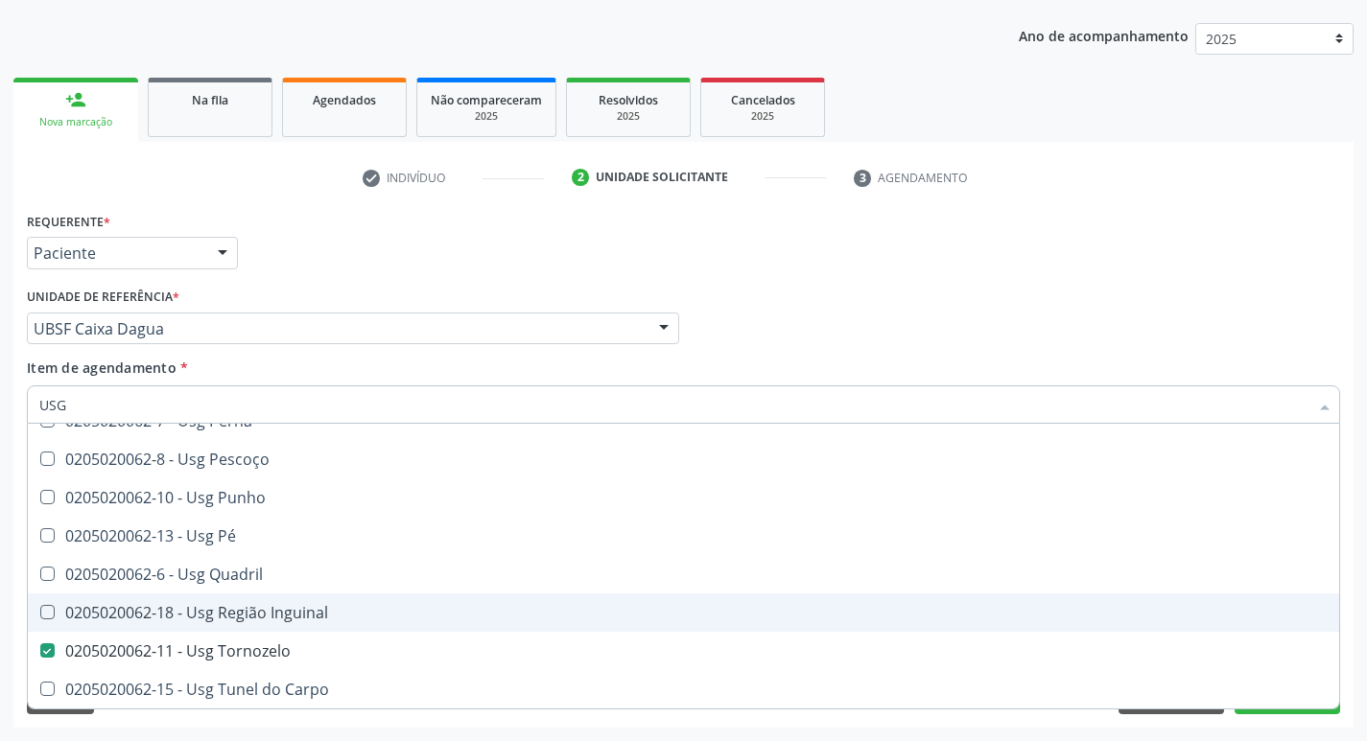
click at [524, 614] on div "0205020062-18 - Usg Região Inguinal" at bounding box center [683, 612] width 1288 height 15
checkbox Inguinal "true"
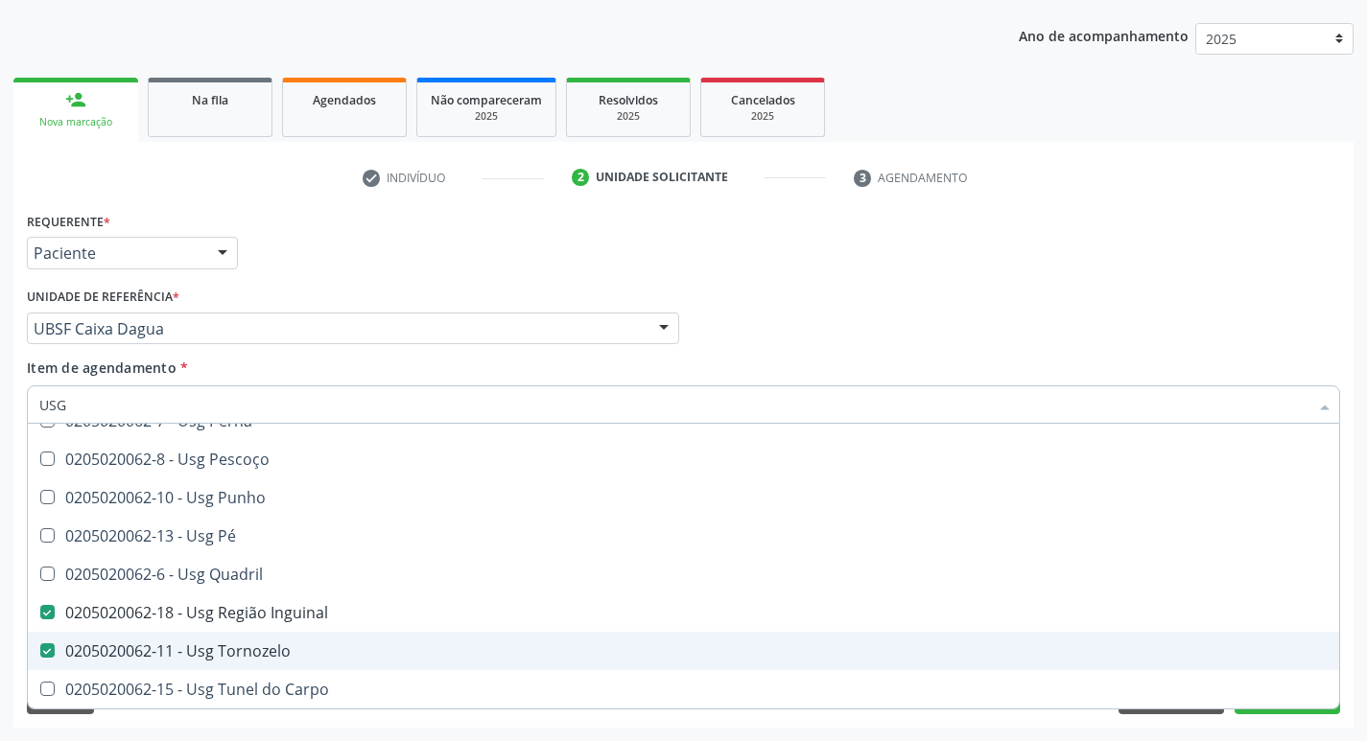
click at [285, 653] on div "0205020062-11 - Usg Tornozelo" at bounding box center [683, 651] width 1288 height 15
checkbox Tornozelo "false"
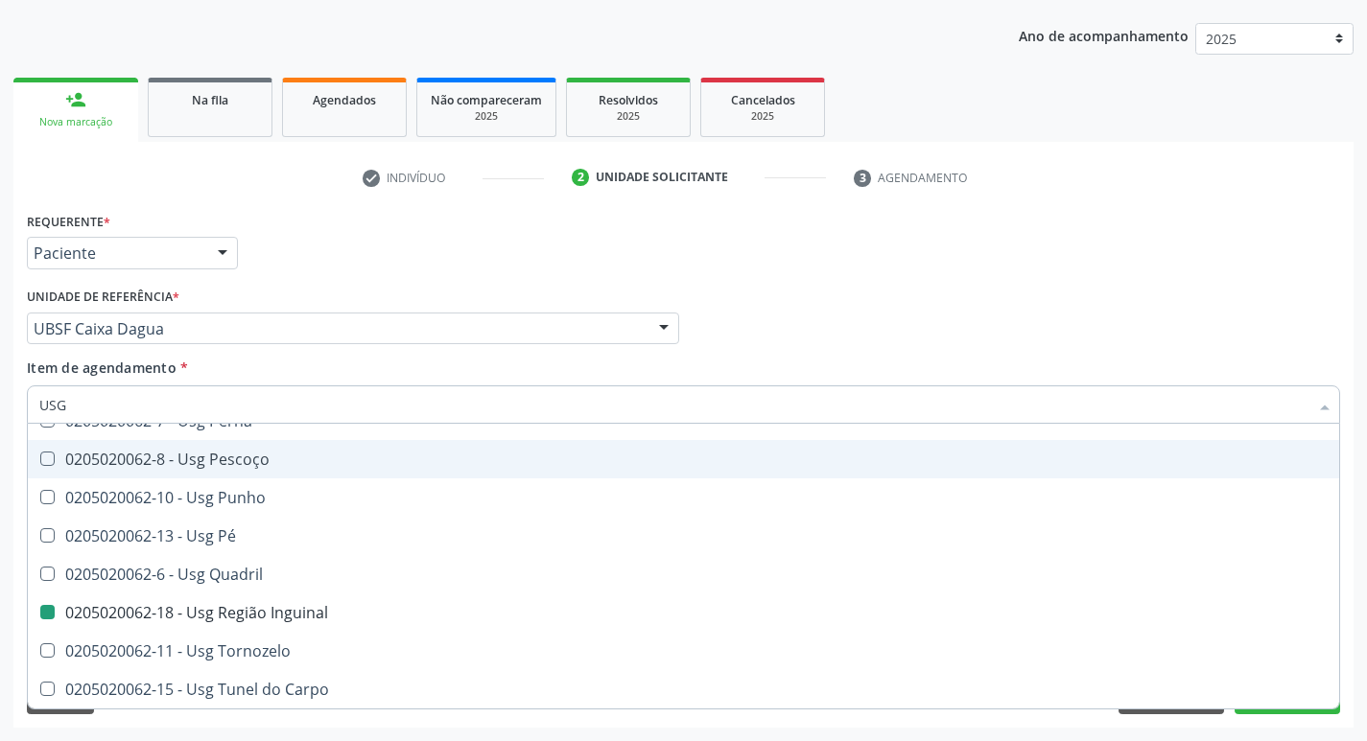
click at [836, 254] on div "Requerente * Paciente Profissional de Saúde Paciente Nenhum resultado encontrad…" at bounding box center [683, 244] width 1323 height 75
checkbox Braço "true"
checkbox Inguinal "false"
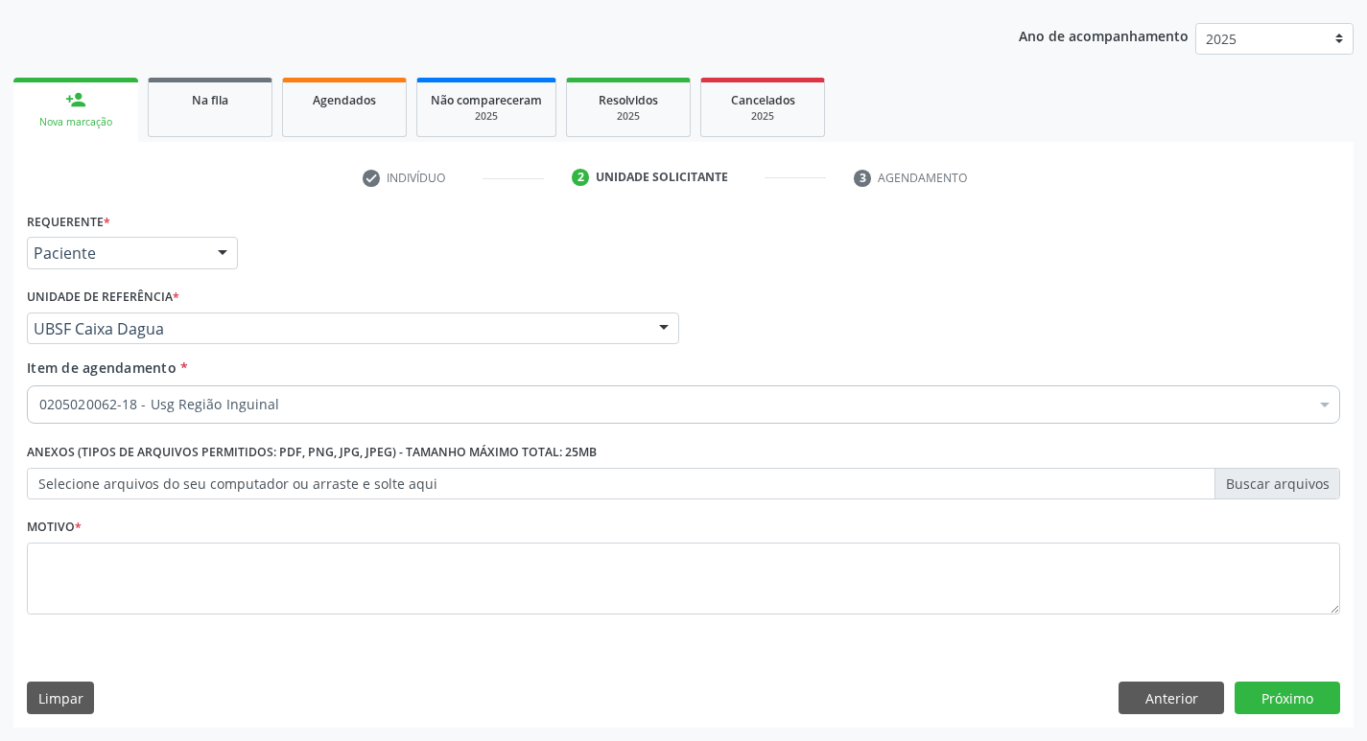
scroll to position [0, 0]
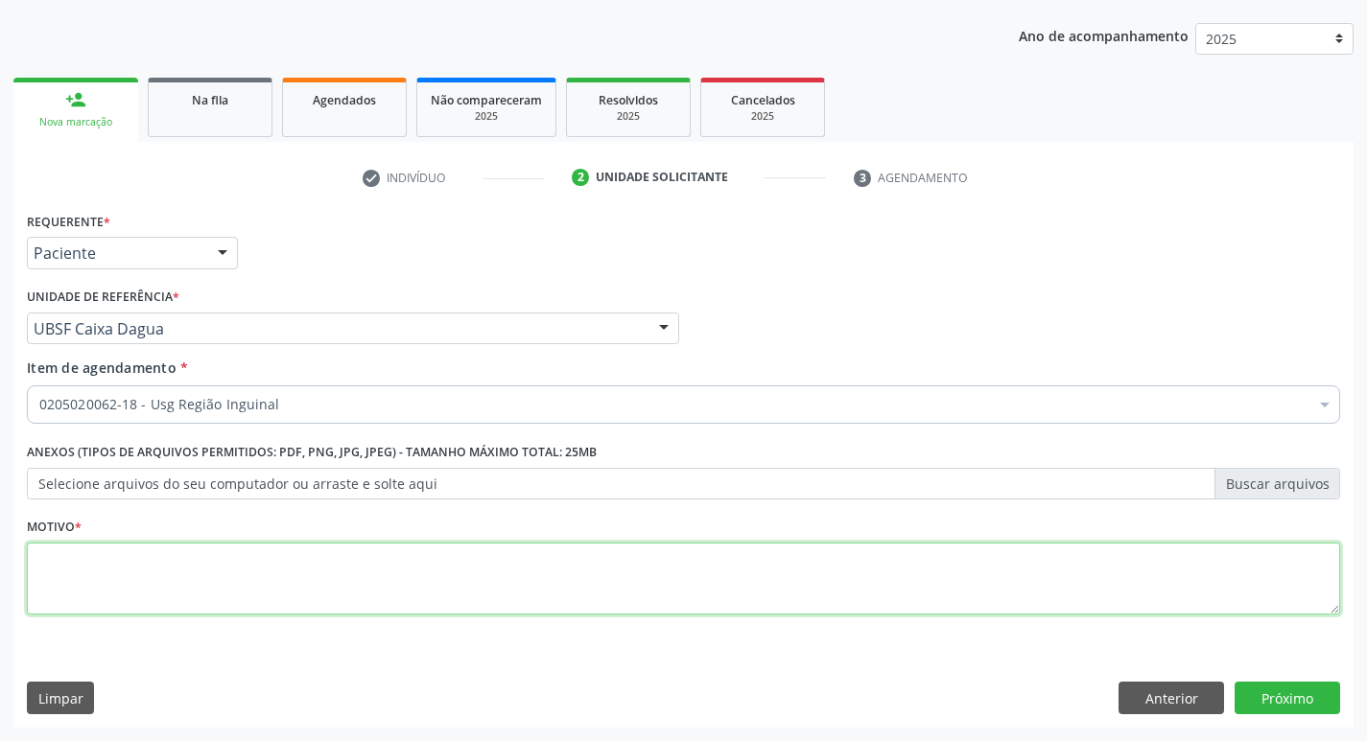
click at [82, 610] on textarea at bounding box center [683, 579] width 1313 height 73
type textarea "AVALIAÇÃO"
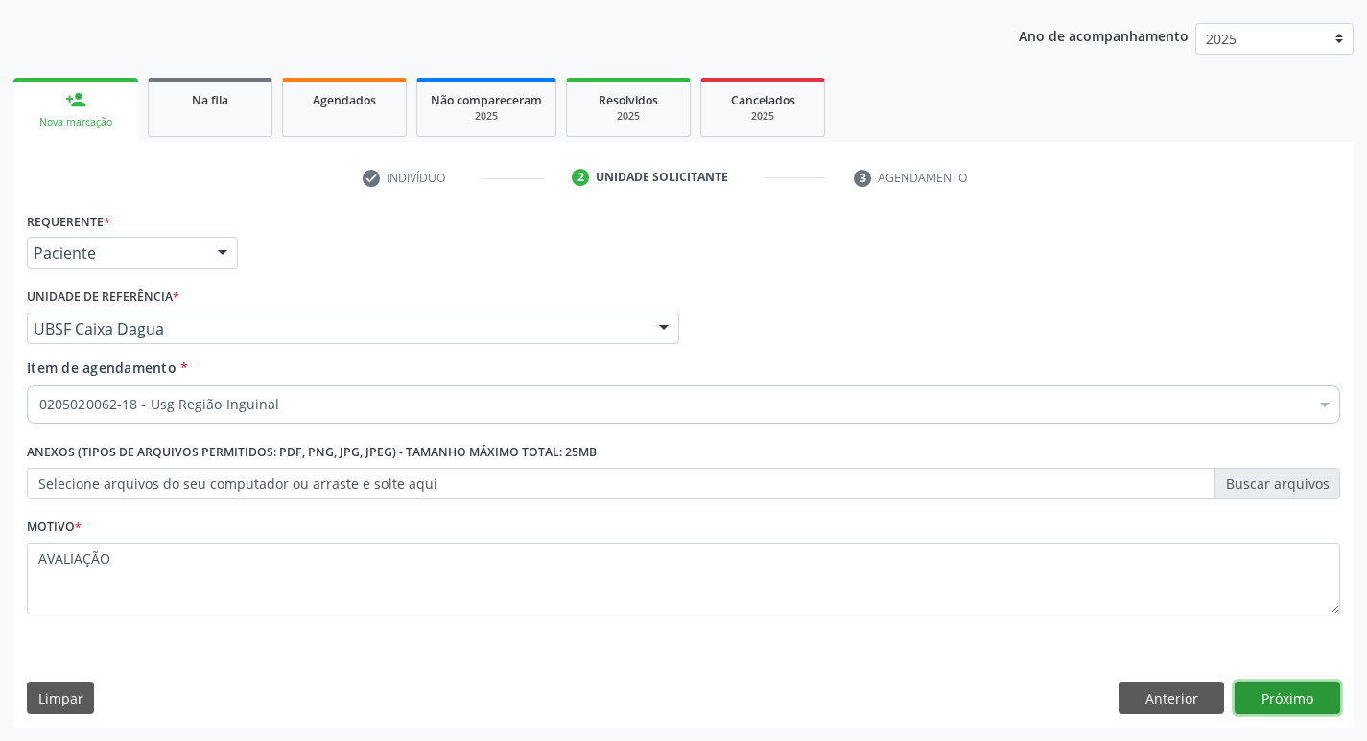
drag, startPoint x: 1279, startPoint y: 695, endPoint x: 0, endPoint y: 571, distance: 1285.5
click at [1278, 696] on button "Próximo" at bounding box center [1287, 698] width 106 height 33
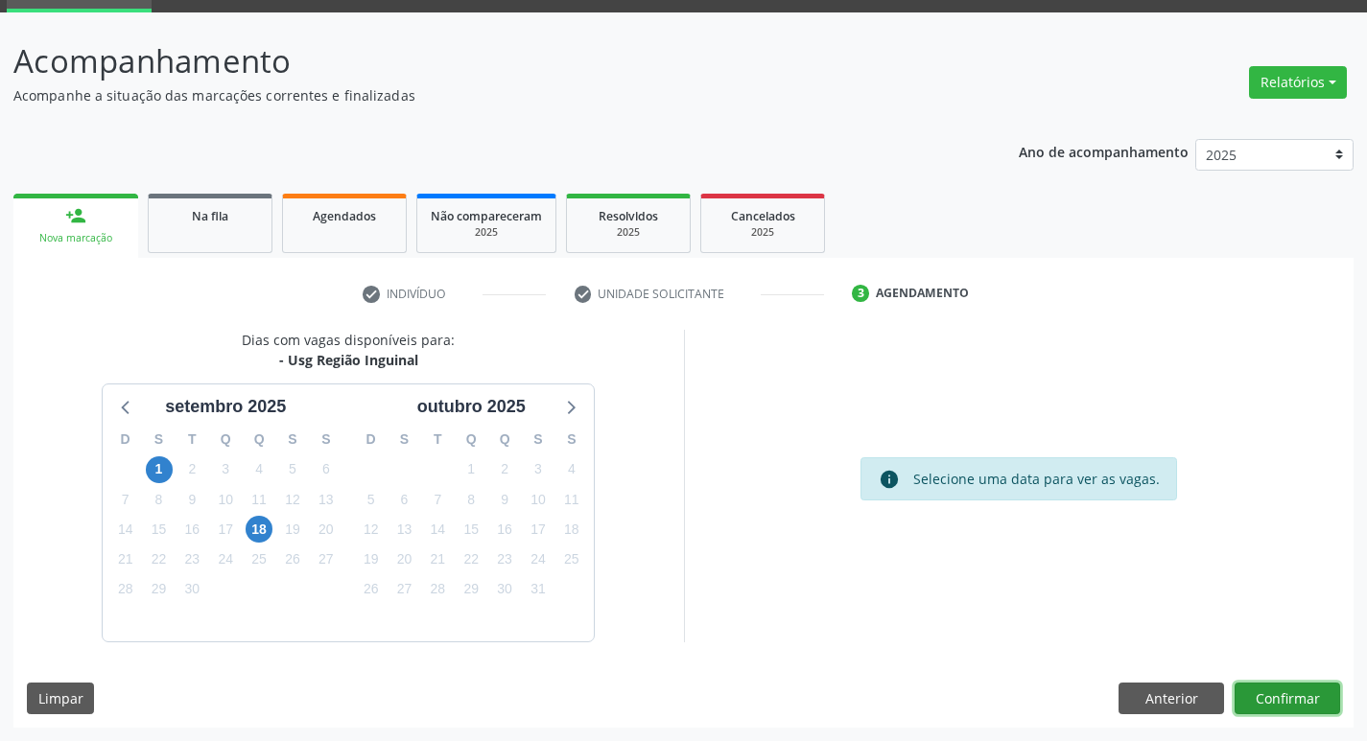
click at [1271, 708] on button "Confirmar" at bounding box center [1287, 699] width 106 height 33
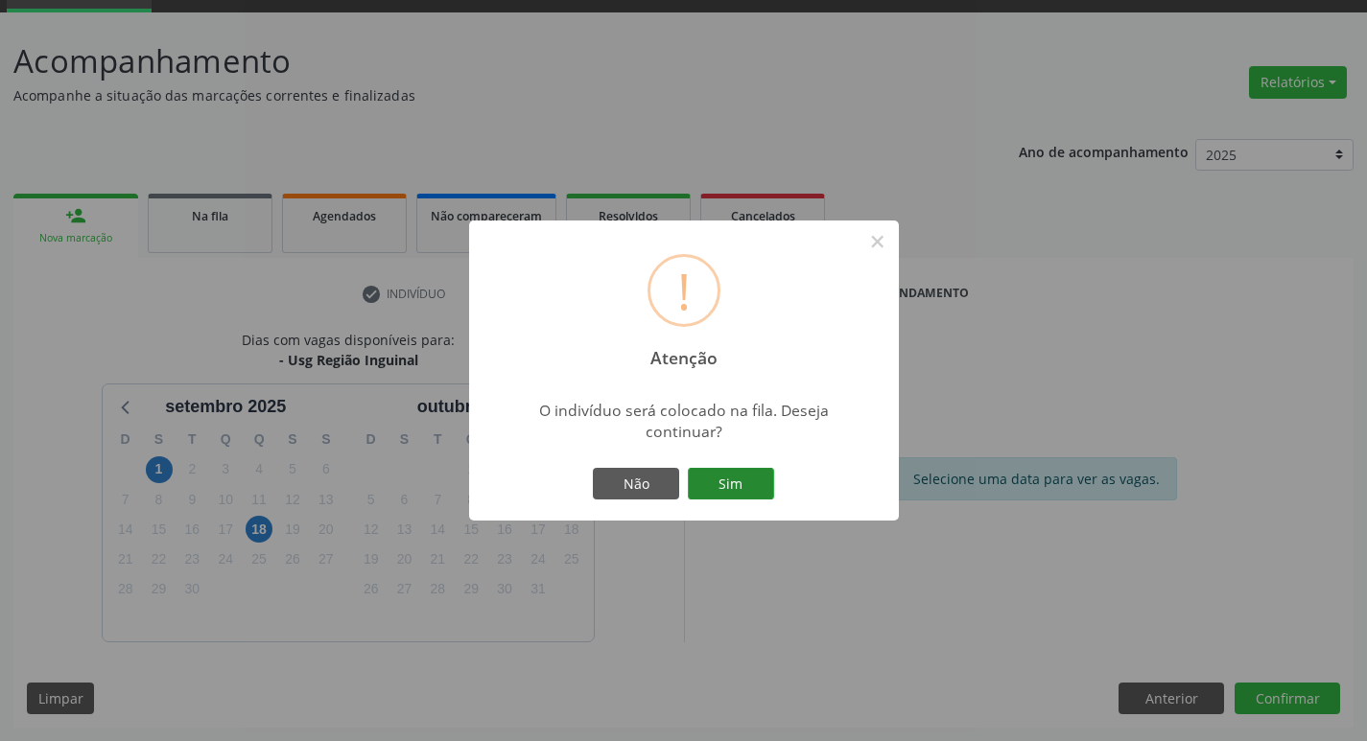
click at [741, 481] on button "Sim" at bounding box center [731, 484] width 86 height 33
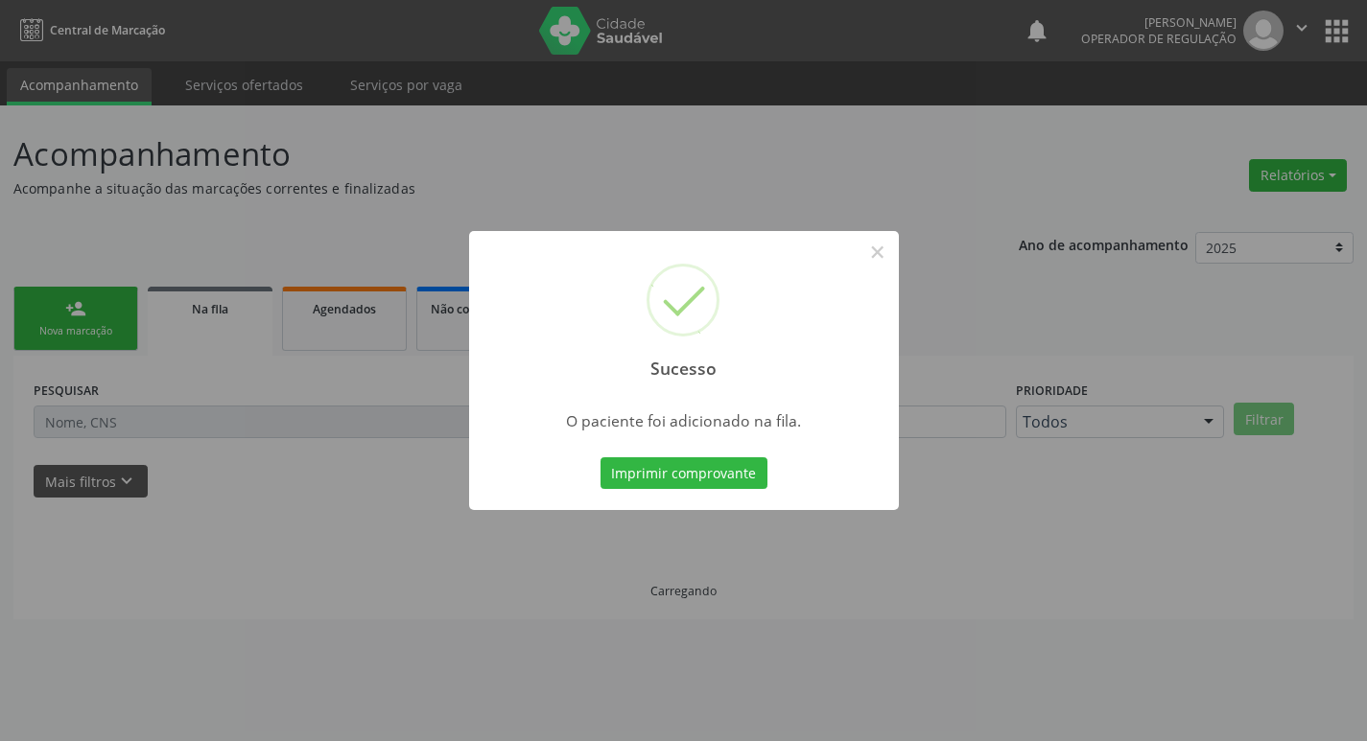
scroll to position [0, 0]
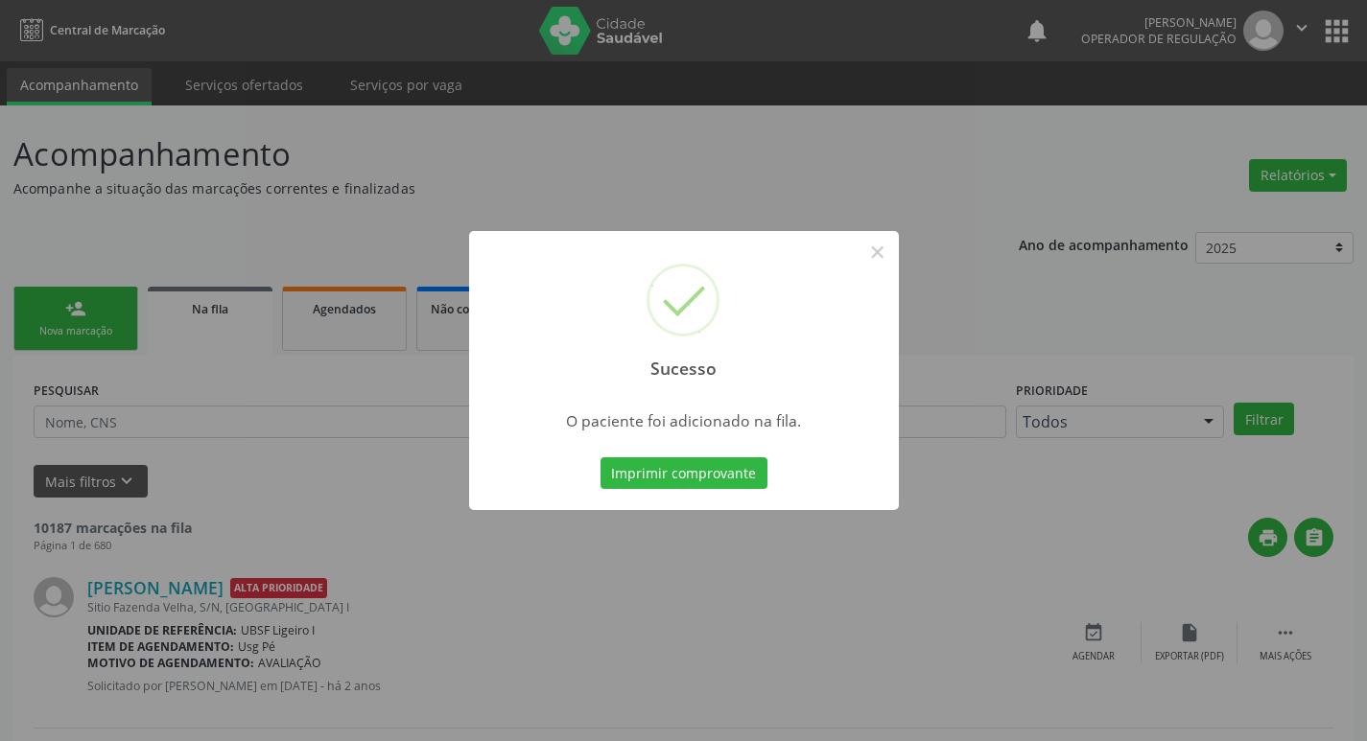
drag, startPoint x: 176, startPoint y: 229, endPoint x: 106, endPoint y: 270, distance: 82.1
click at [148, 246] on div "Sucesso × O paciente foi adicionado na fila. Imprimir comprovante Cancel" at bounding box center [683, 370] width 1367 height 741
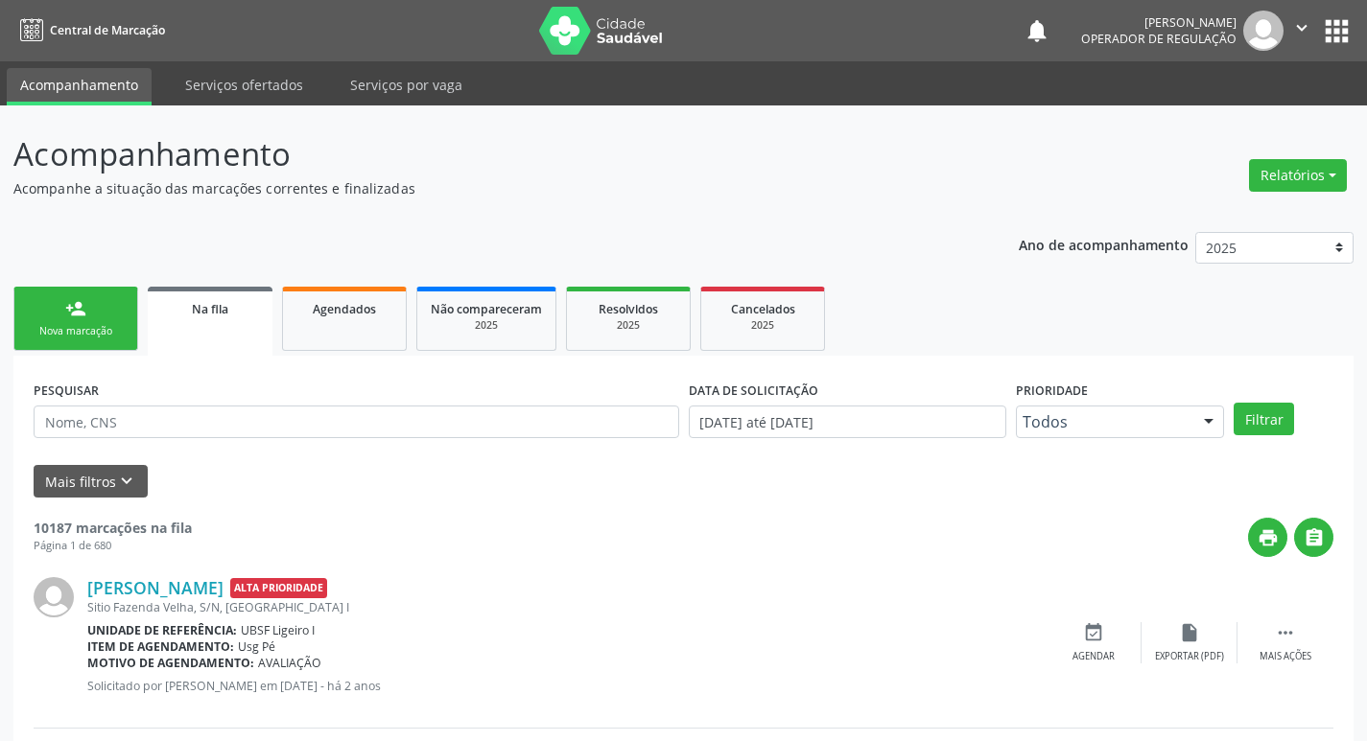
click at [87, 298] on link "person_add Nova marcação" at bounding box center [75, 319] width 125 height 64
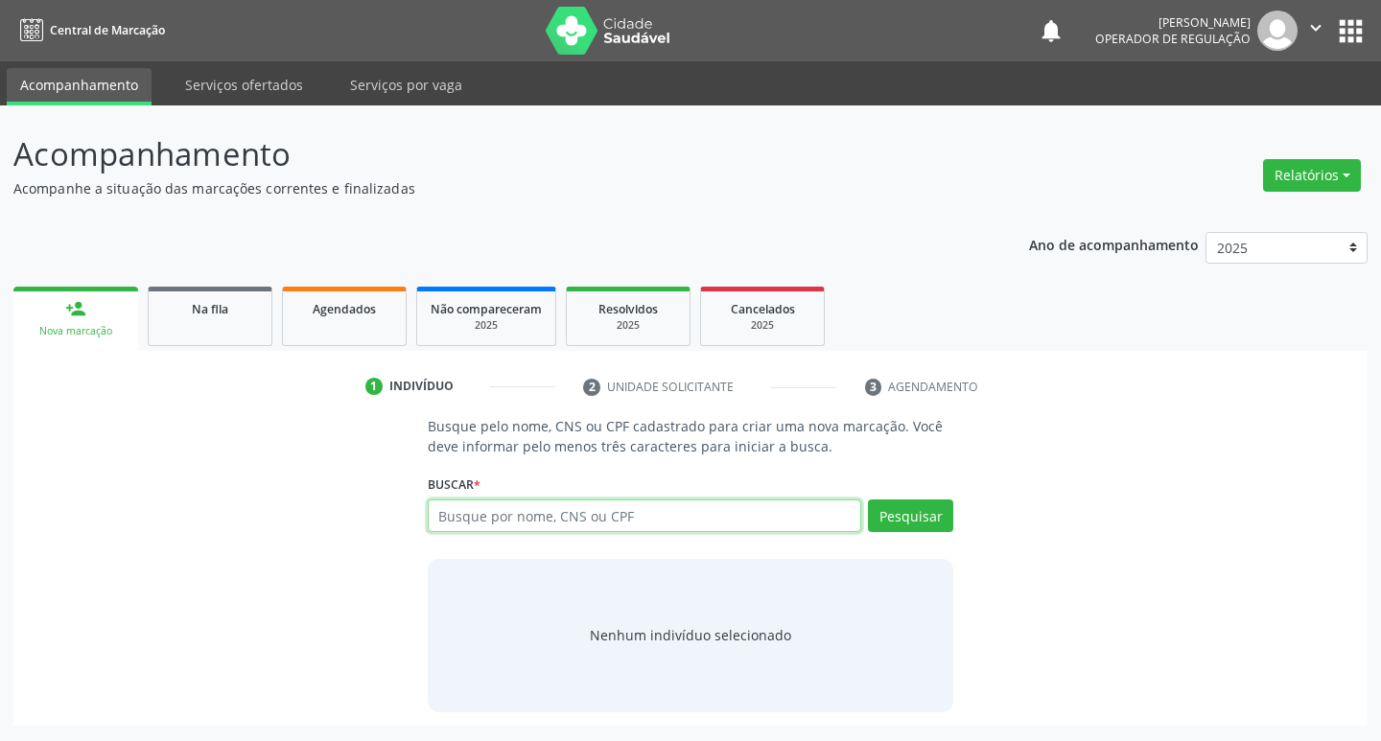
click at [450, 528] on input "text" at bounding box center [645, 516] width 434 height 33
type input "707009897342739"
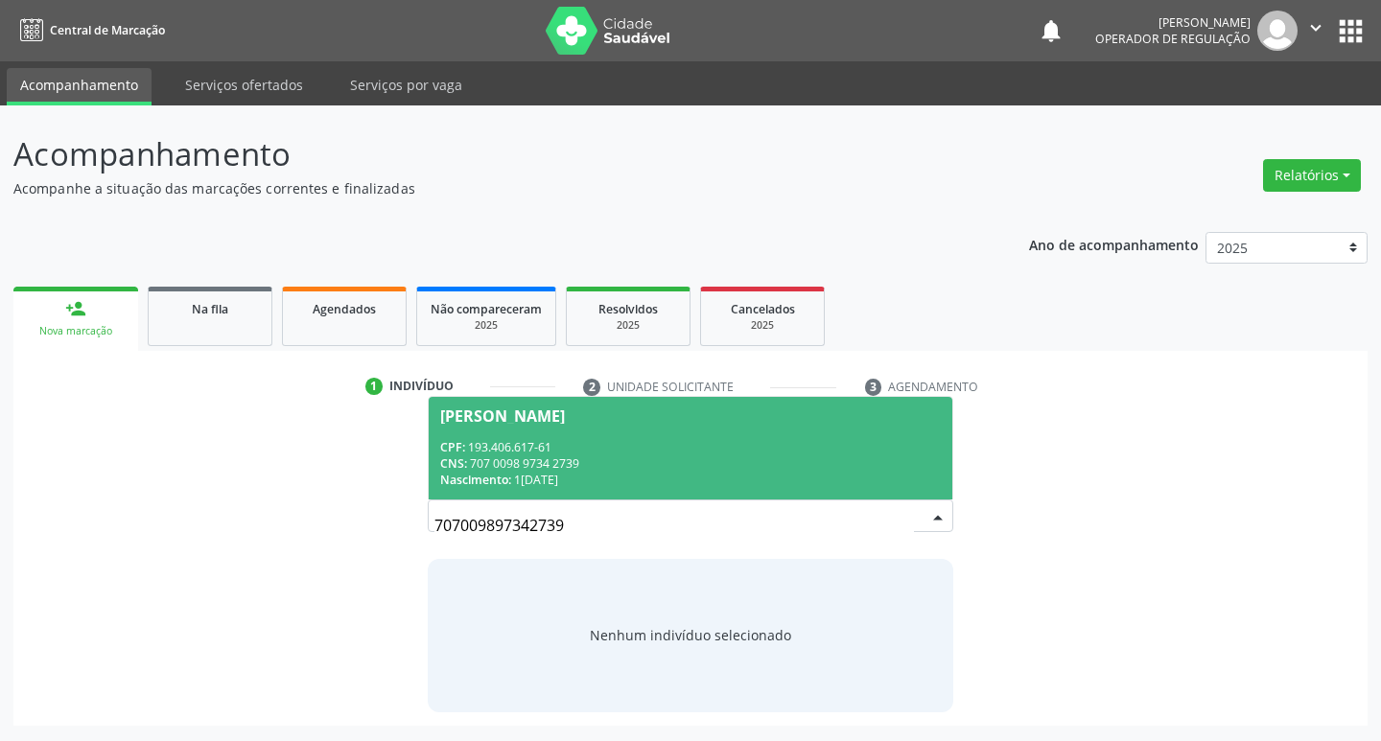
click at [903, 445] on div "CPF: 193.406.617-61" at bounding box center [691, 447] width 502 height 16
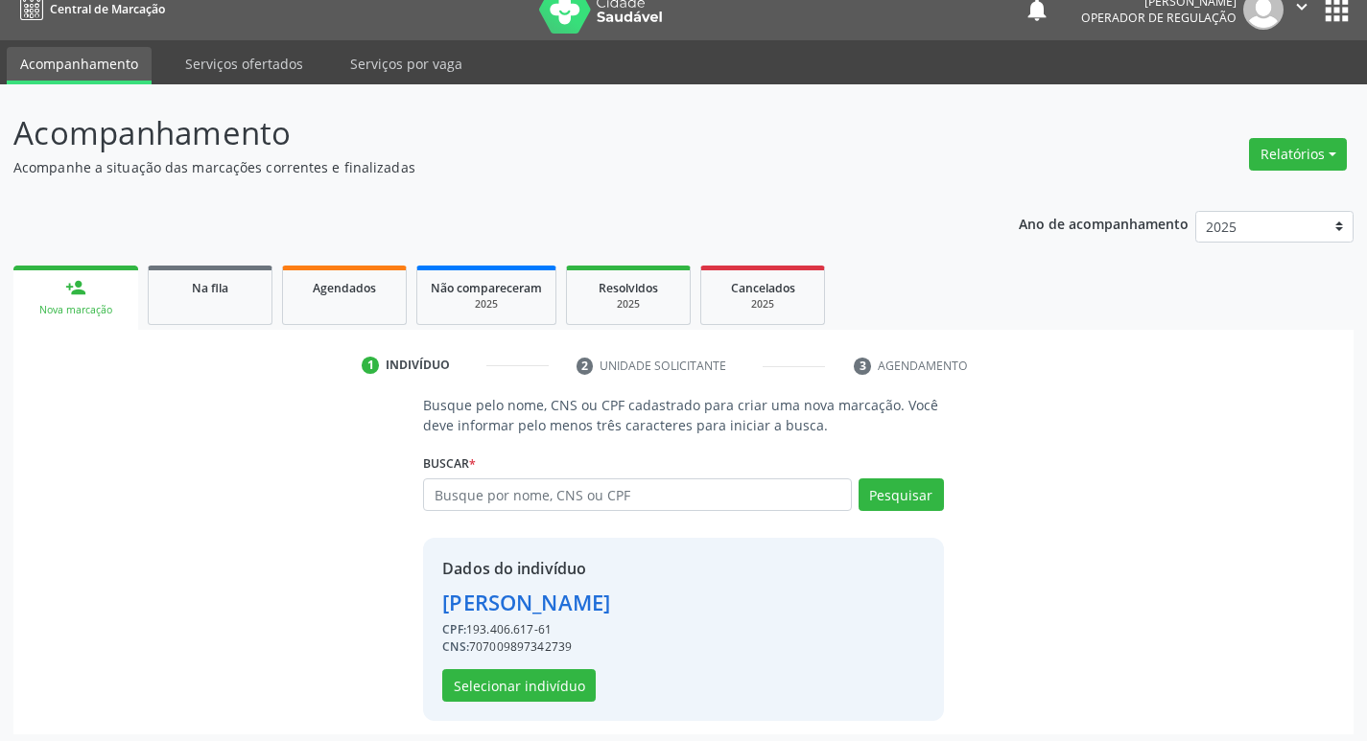
scroll to position [28, 0]
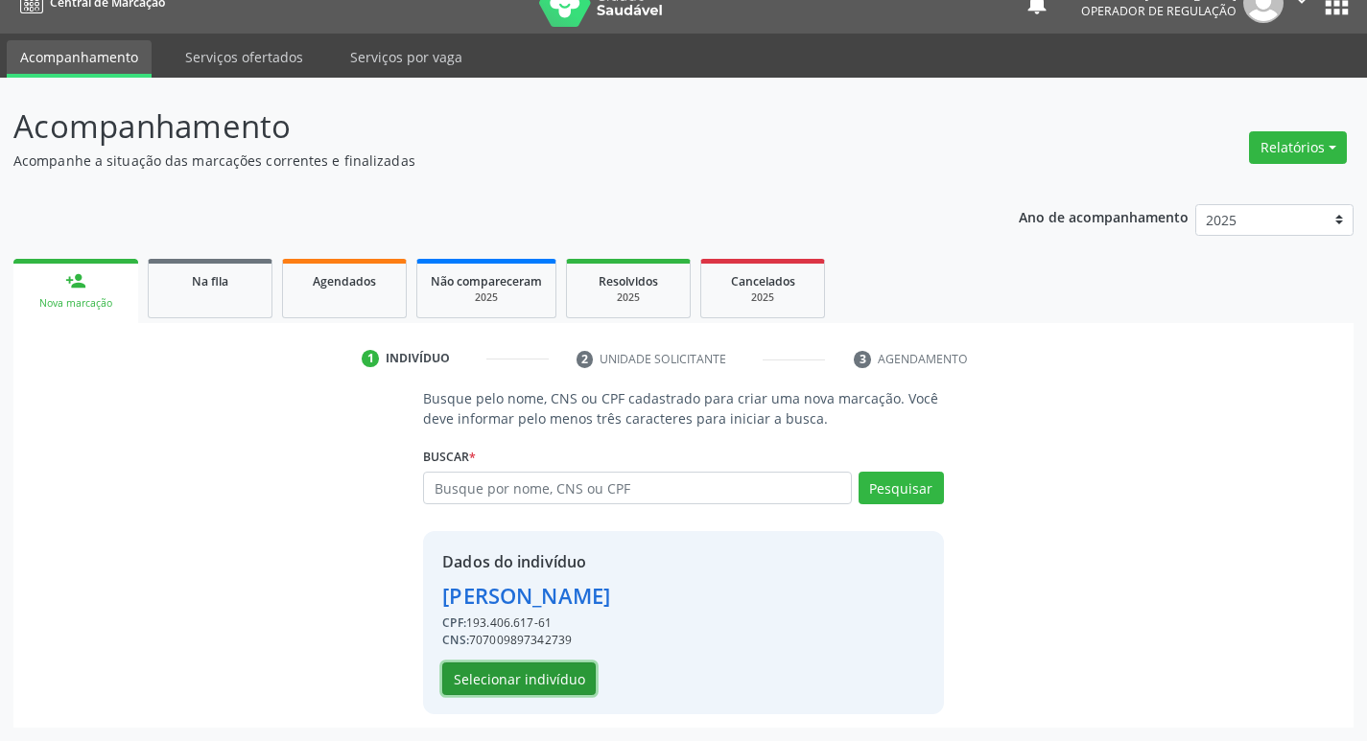
click at [540, 677] on button "Selecionar indivíduo" at bounding box center [518, 679] width 153 height 33
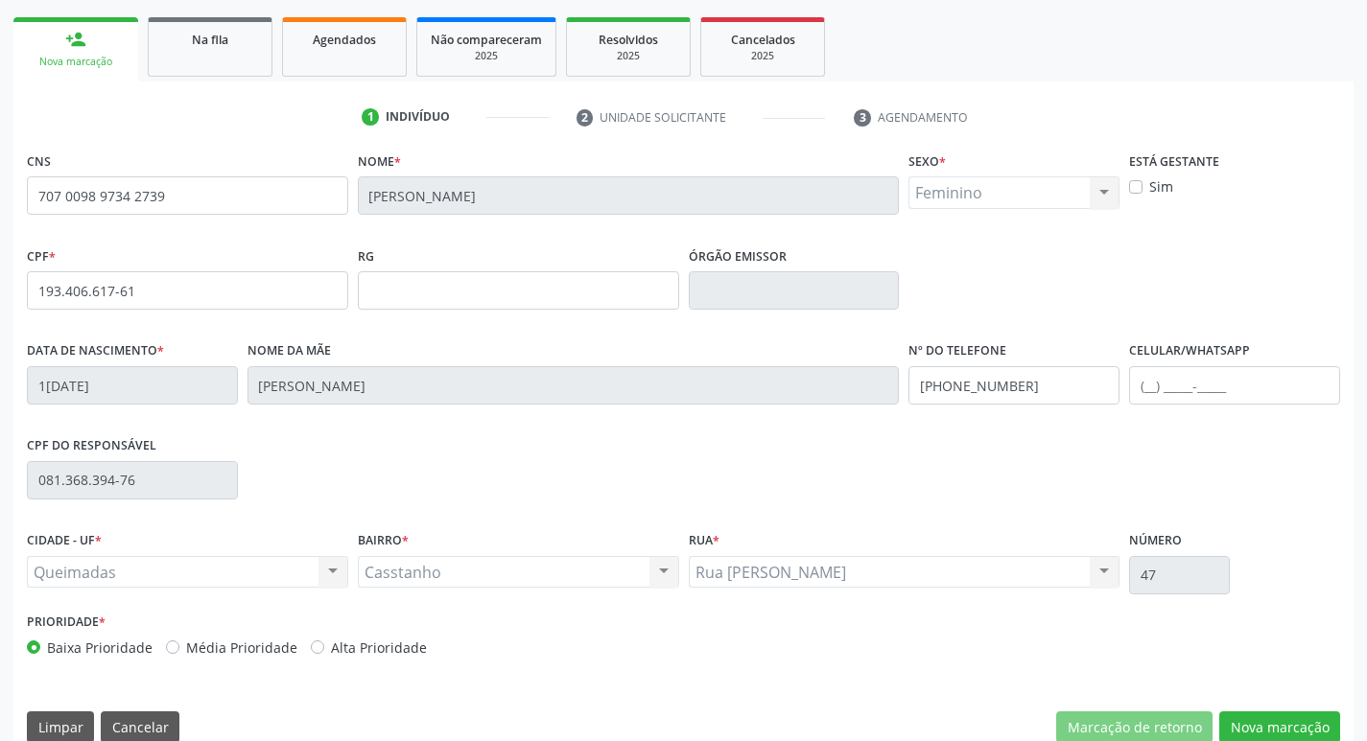
scroll to position [298, 0]
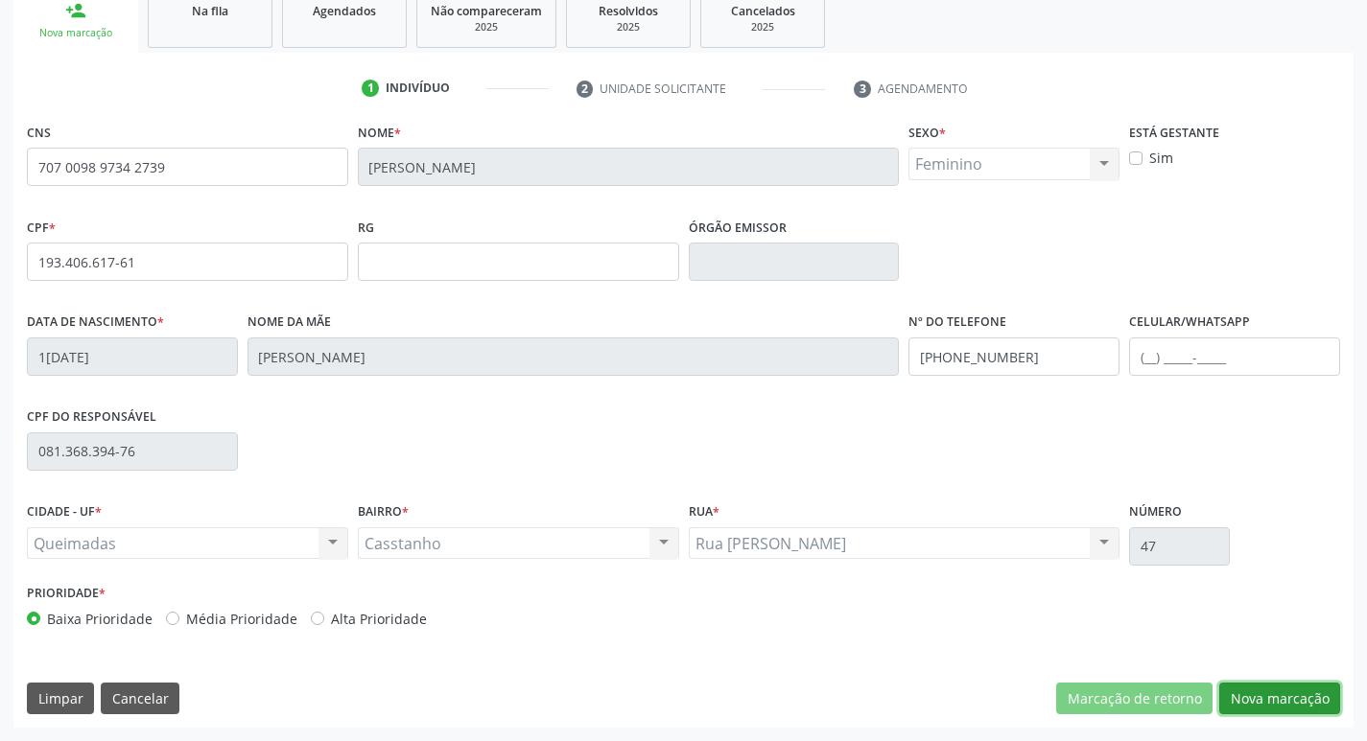
click at [1285, 686] on button "Nova marcação" at bounding box center [1279, 699] width 121 height 33
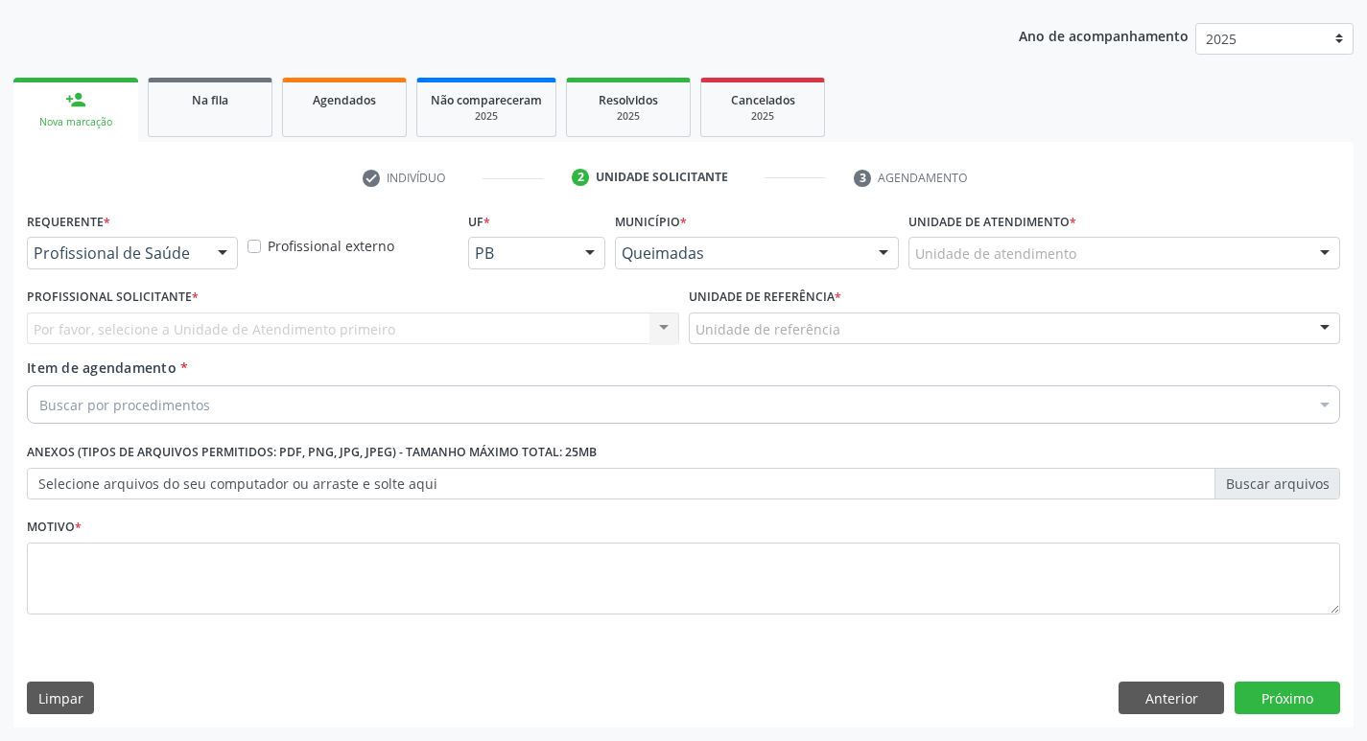
click at [218, 261] on div at bounding box center [222, 254] width 29 height 33
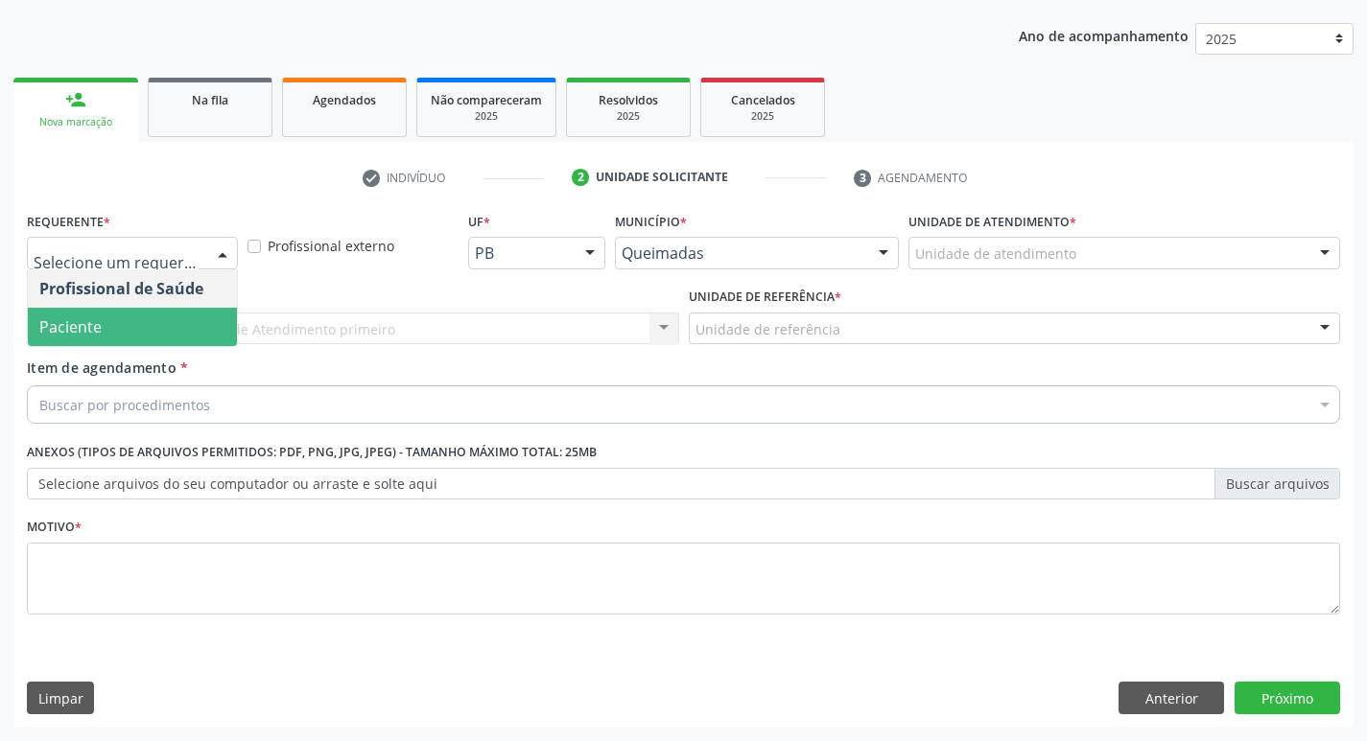
click at [177, 331] on span "Paciente" at bounding box center [132, 327] width 209 height 38
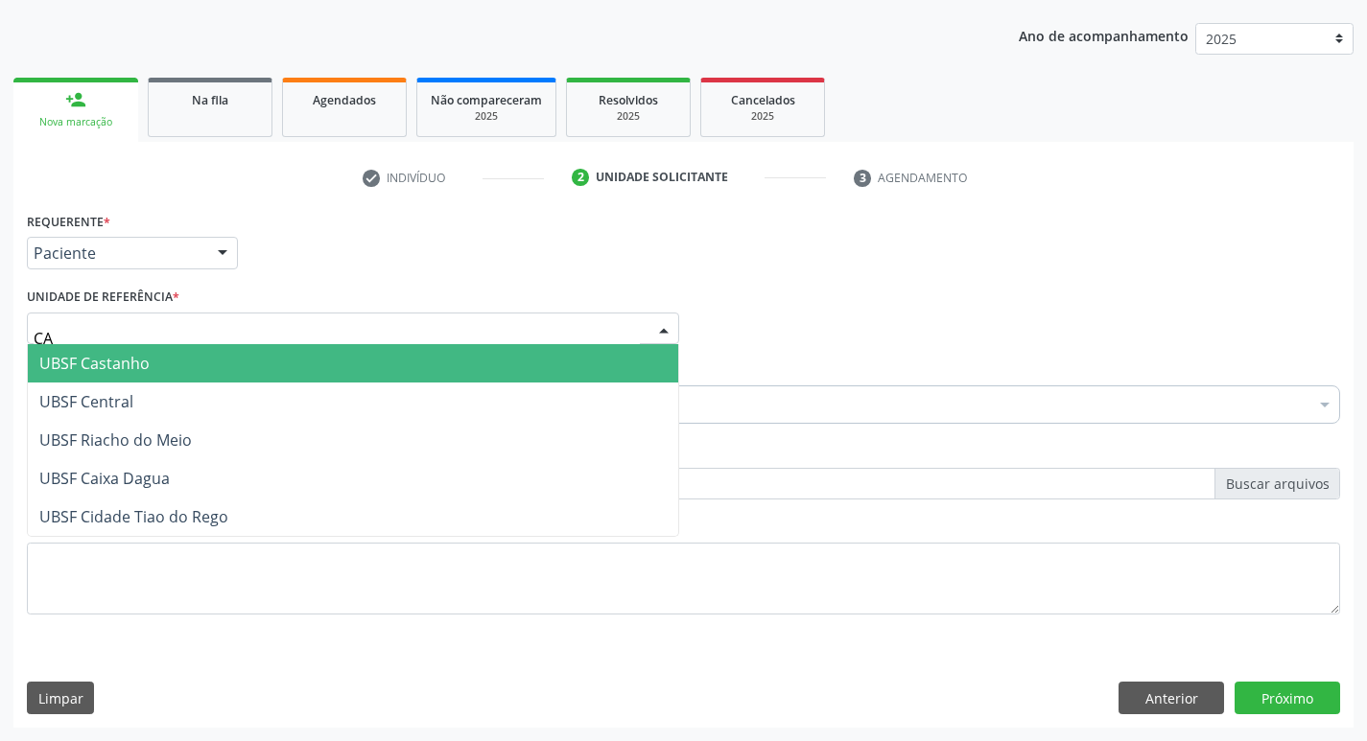
type input "CAS"
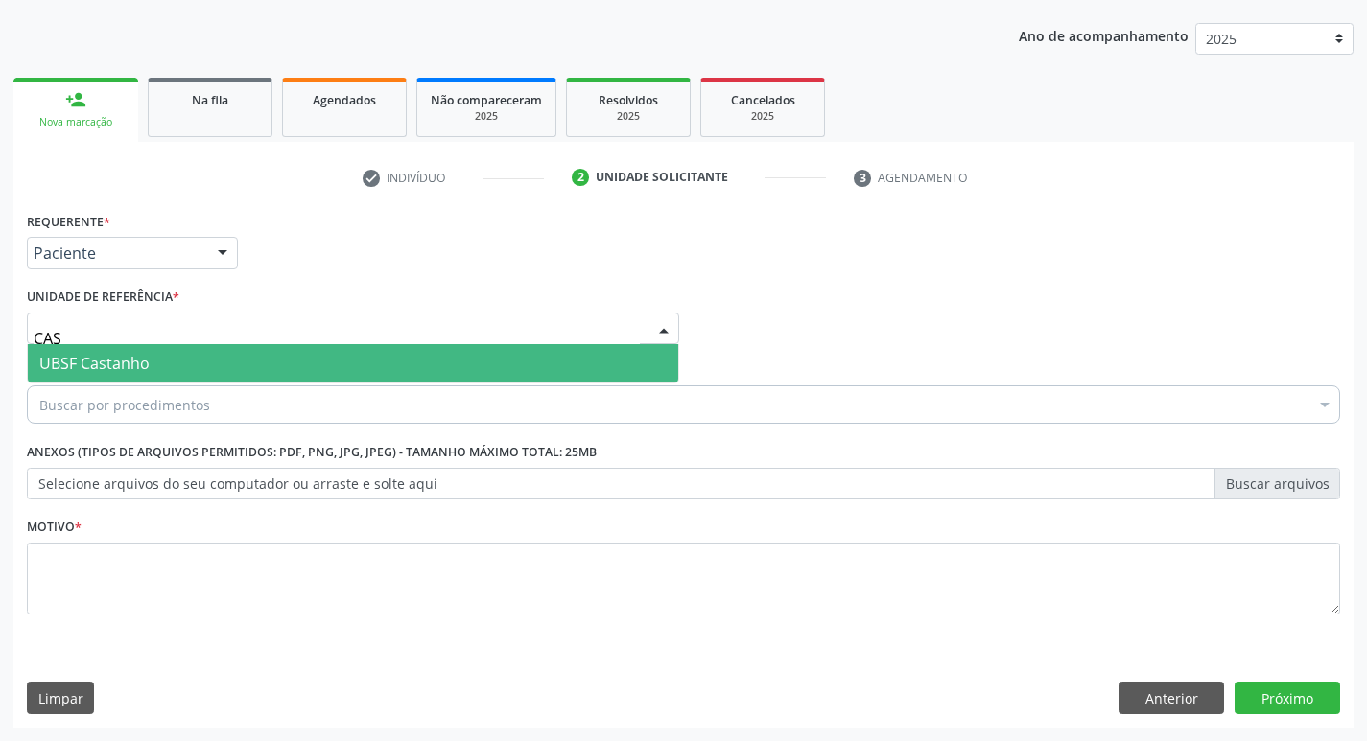
click at [165, 356] on span "UBSF Castanho" at bounding box center [353, 363] width 650 height 38
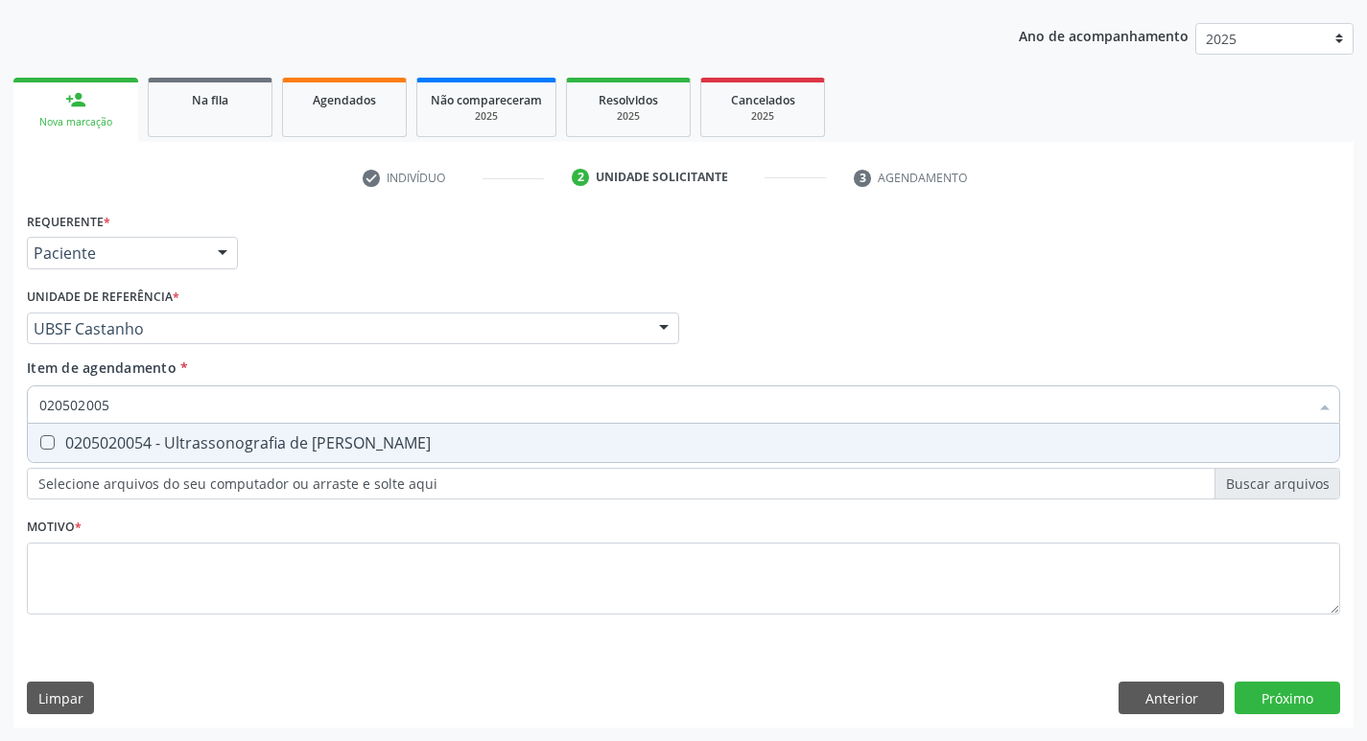
type input "0205020054"
click at [258, 439] on div "0205020054 - Ultrassonografia de [PERSON_NAME]" at bounding box center [683, 442] width 1288 height 15
checkbox Urinario "true"
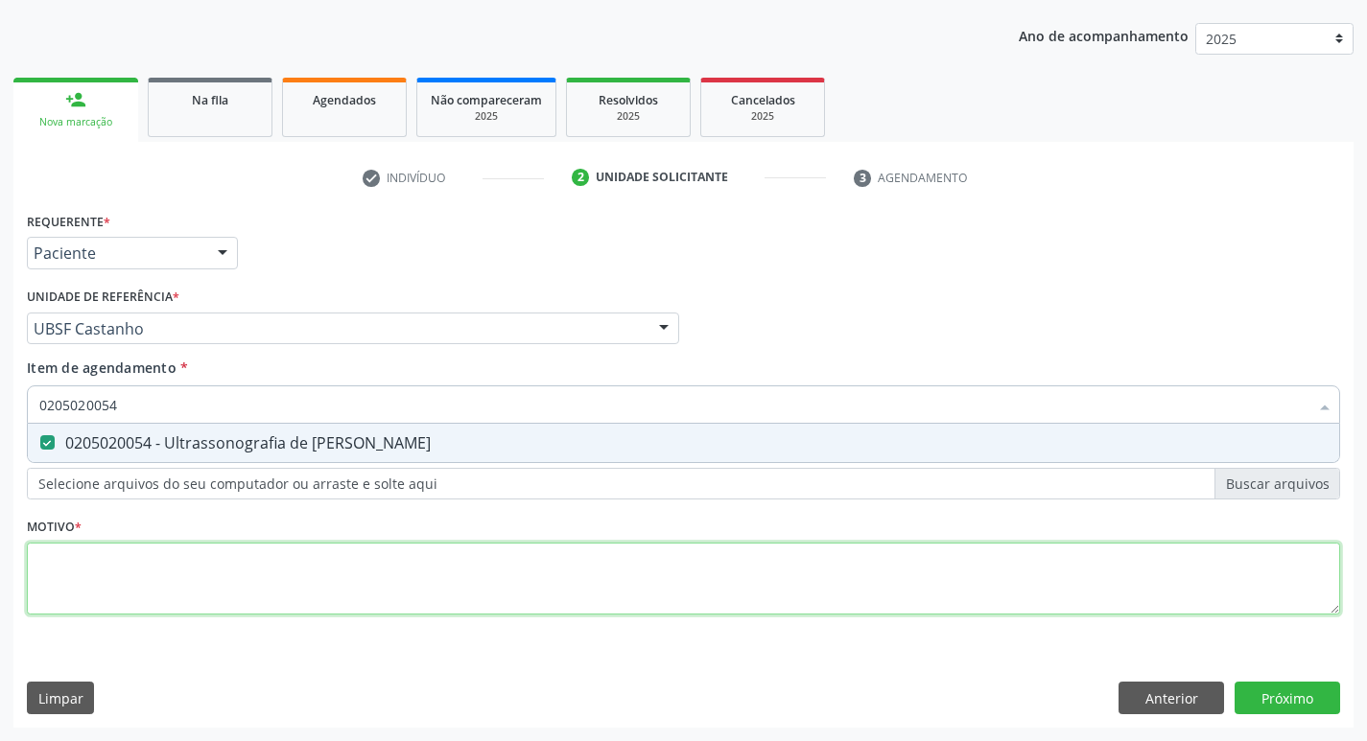
click at [209, 551] on div "Requerente * Paciente Profissional de Saúde Paciente Nenhum resultado encontrad…" at bounding box center [683, 424] width 1313 height 434
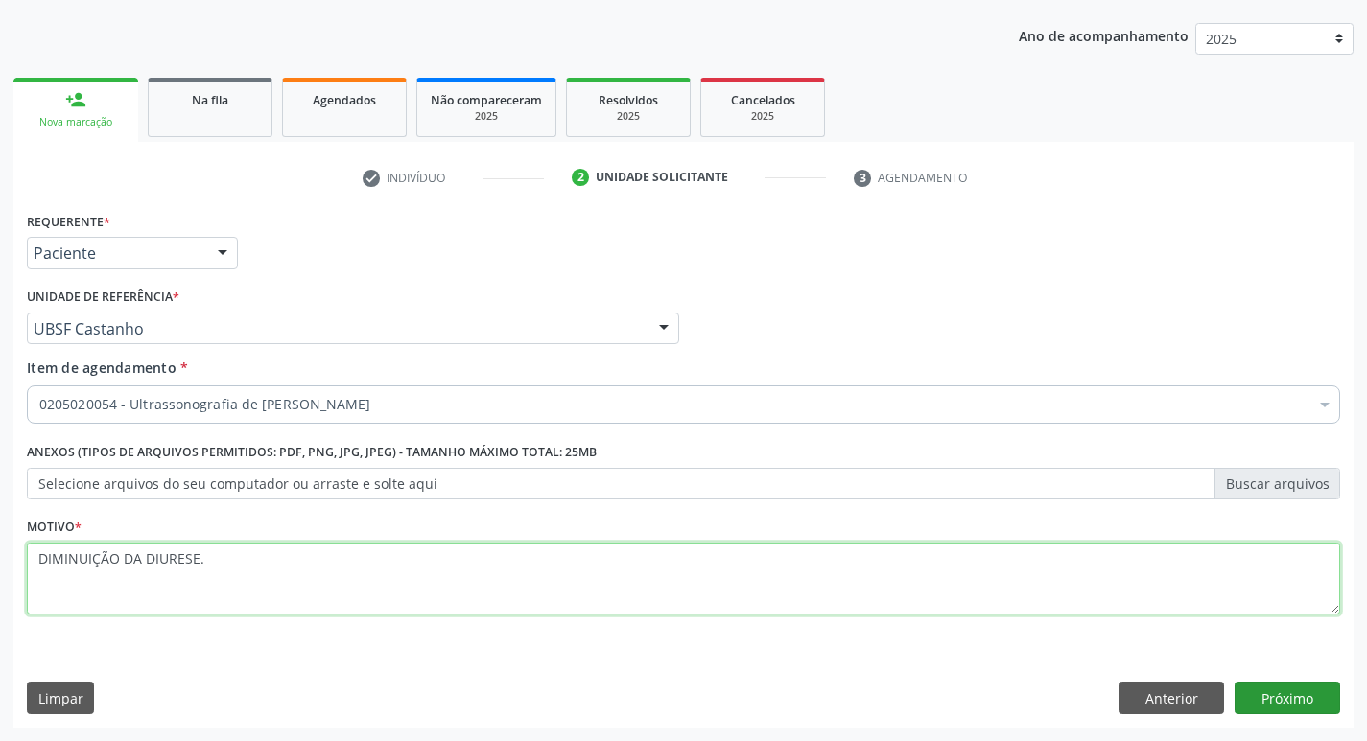
type textarea "DIMINUIÇÃO DA DIURESE."
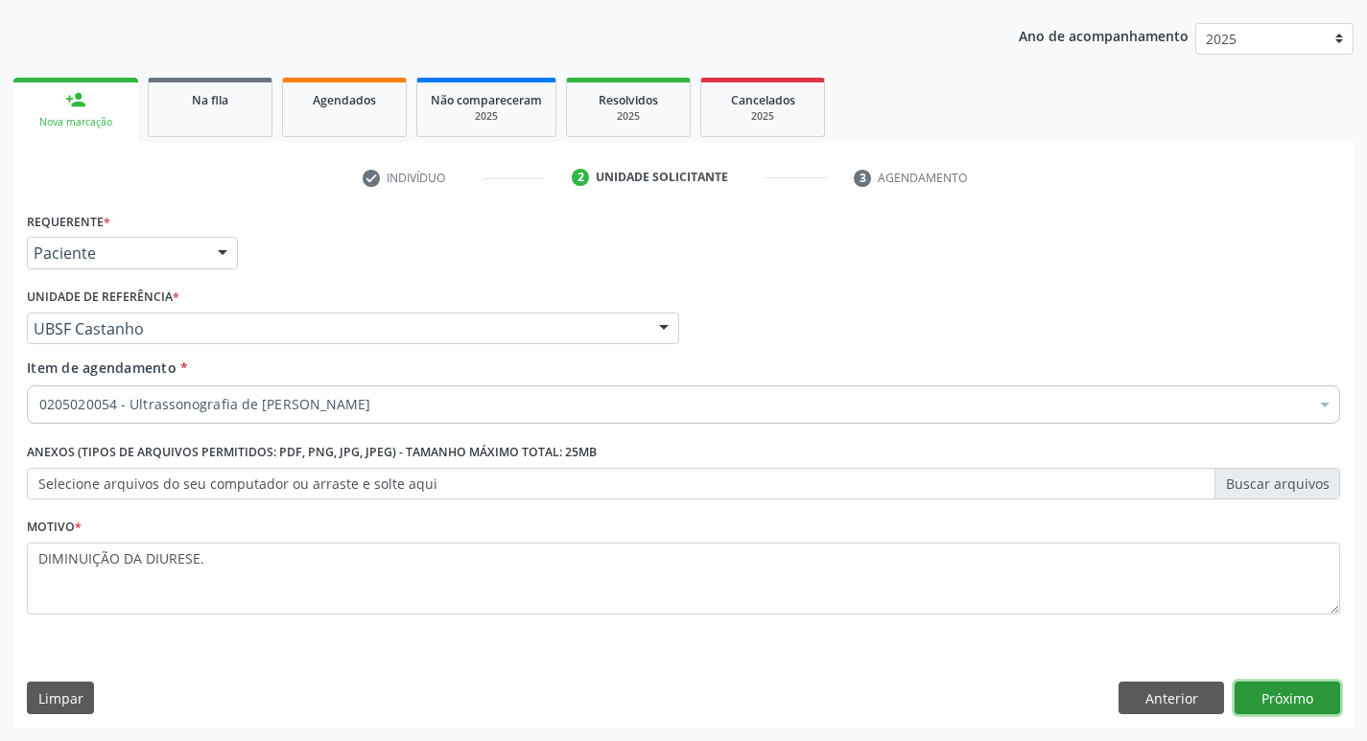
click at [1337, 699] on button "Próximo" at bounding box center [1287, 698] width 106 height 33
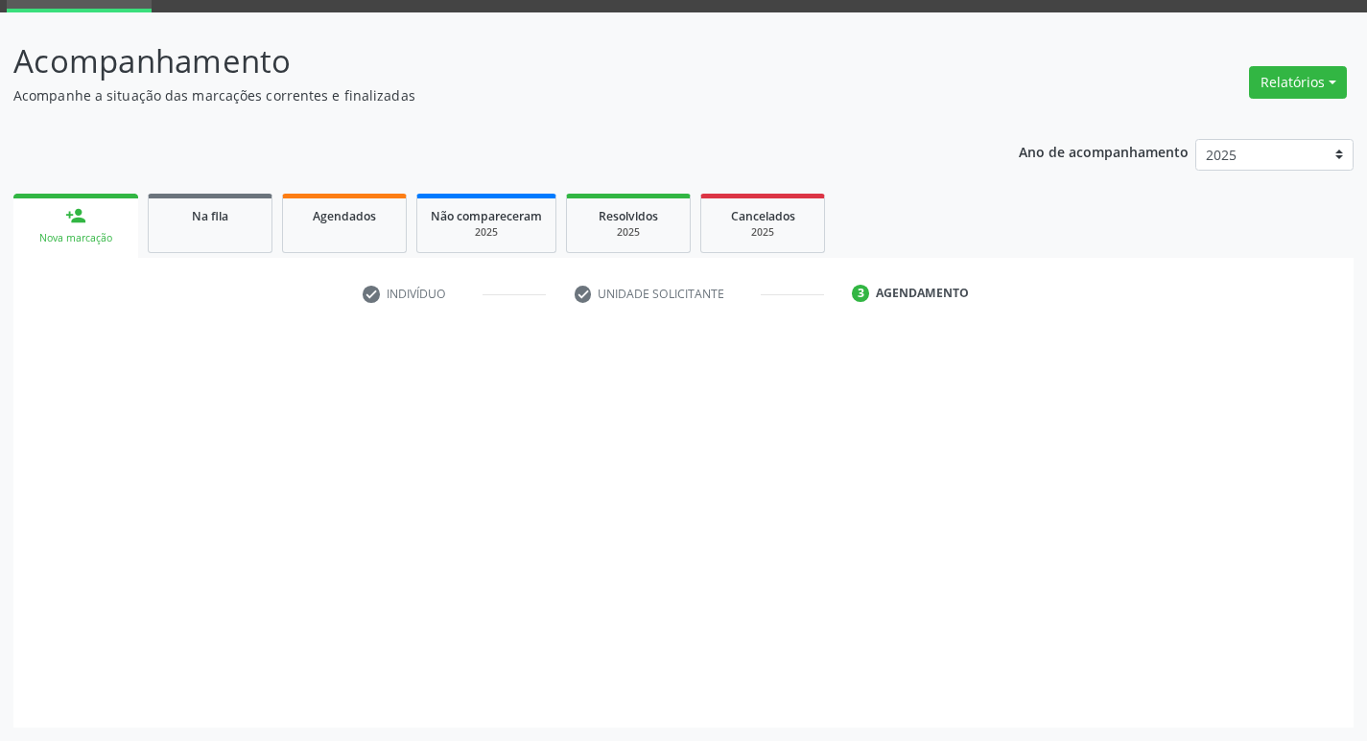
scroll to position [93, 0]
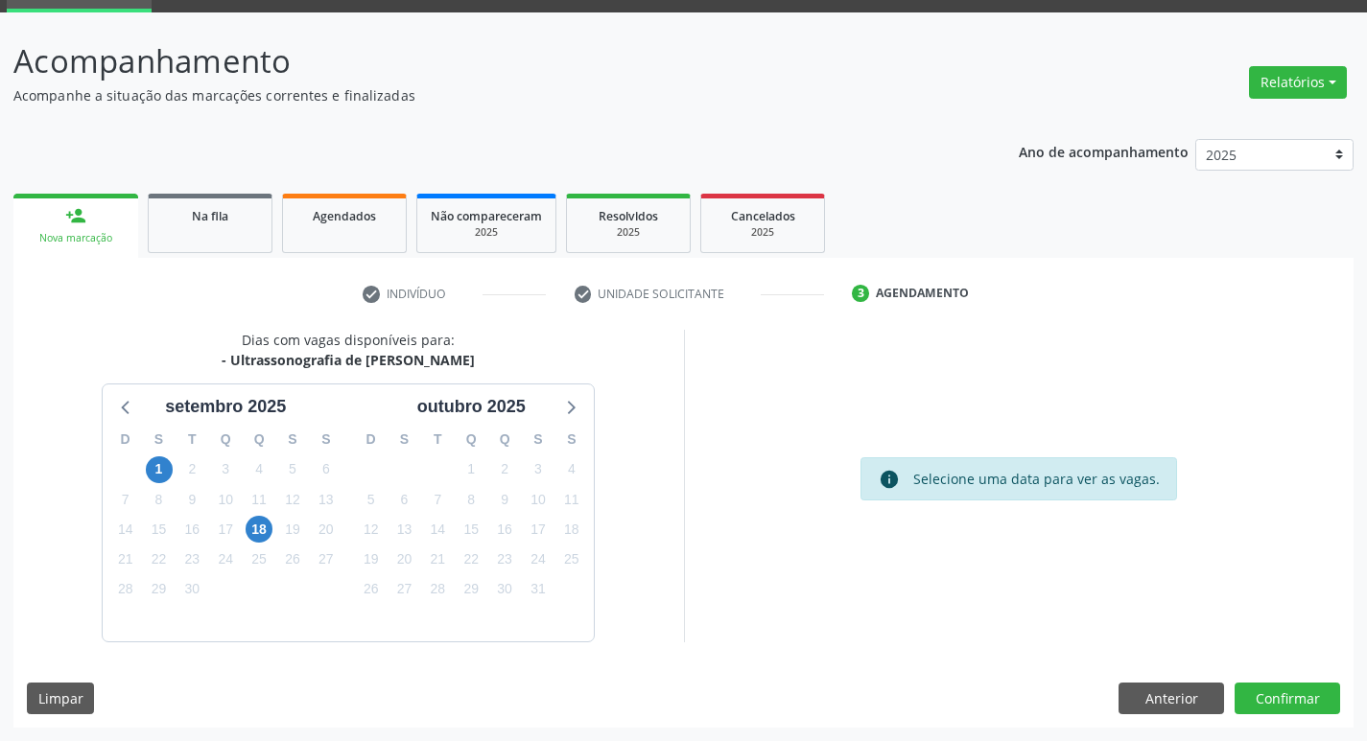
click at [1293, 676] on div "Dias com vagas disponíveis para: - Ultrassonografia de Aparelho Urinario [DATE]…" at bounding box center [683, 529] width 1340 height 398
click at [1277, 696] on button "Confirmar" at bounding box center [1287, 699] width 106 height 33
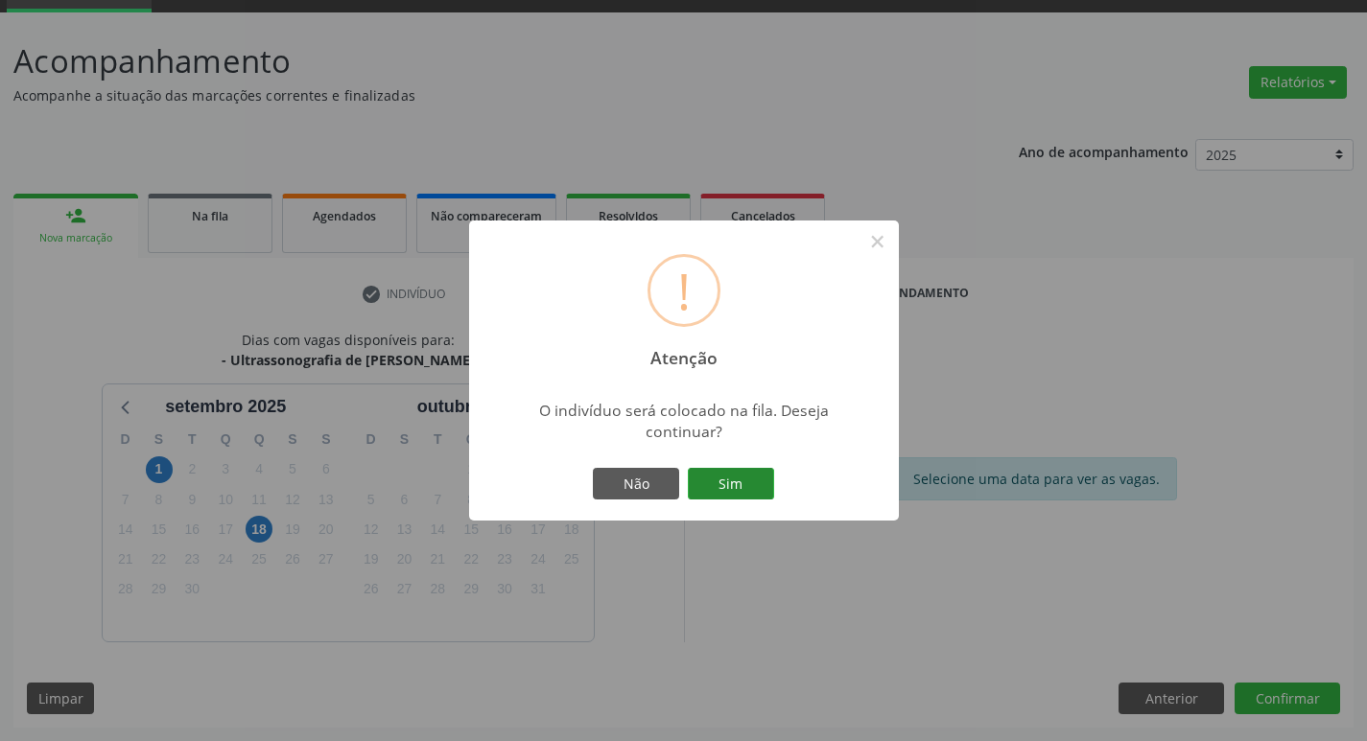
click at [754, 480] on button "Sim" at bounding box center [731, 484] width 86 height 33
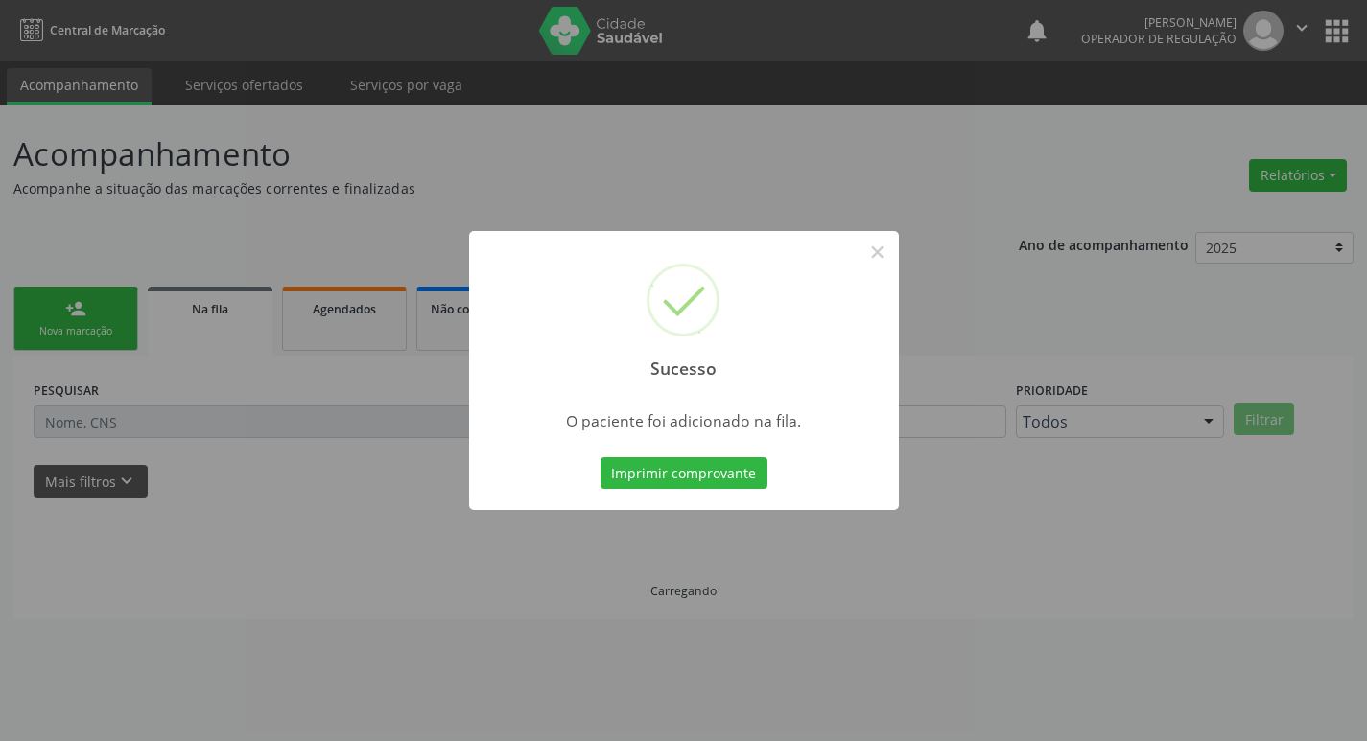
scroll to position [0, 0]
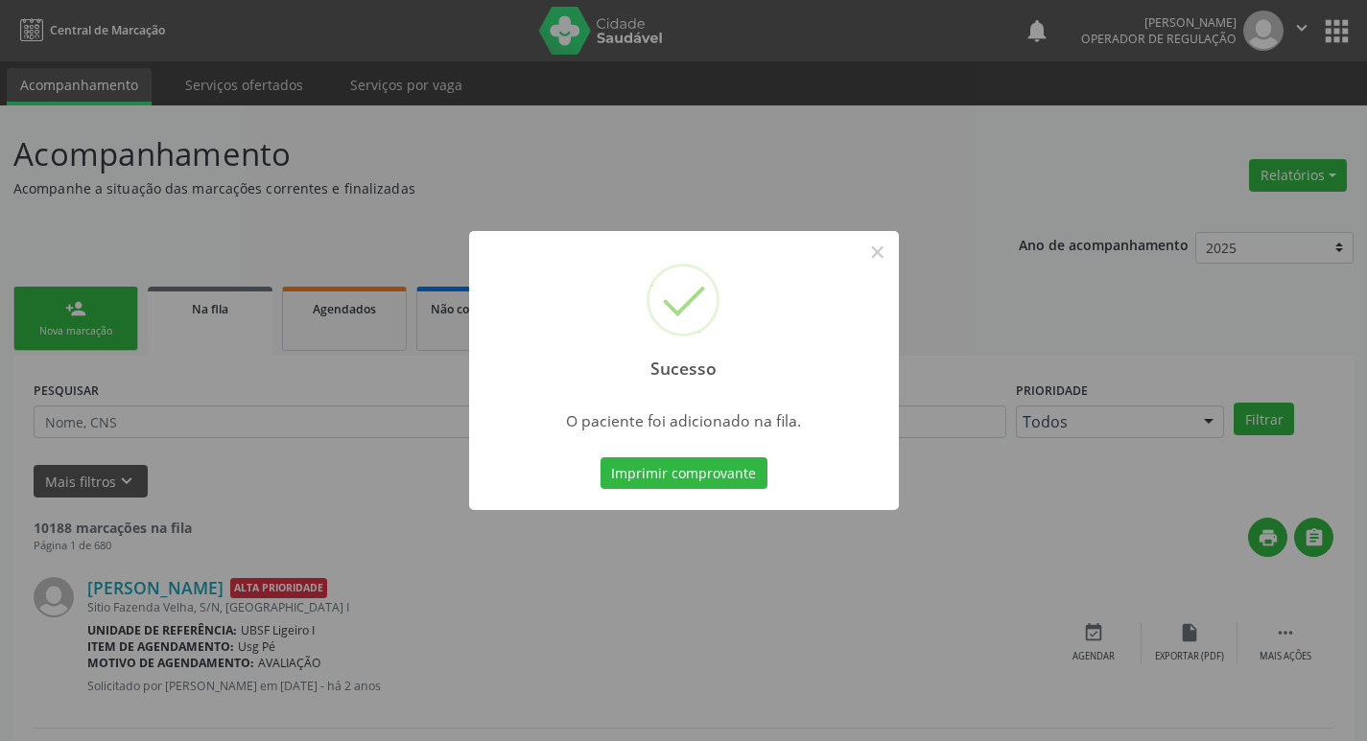
click at [640, 101] on div "Sucesso × O paciente foi adicionado na fila. Imprimir comprovante Cancel" at bounding box center [683, 370] width 1367 height 741
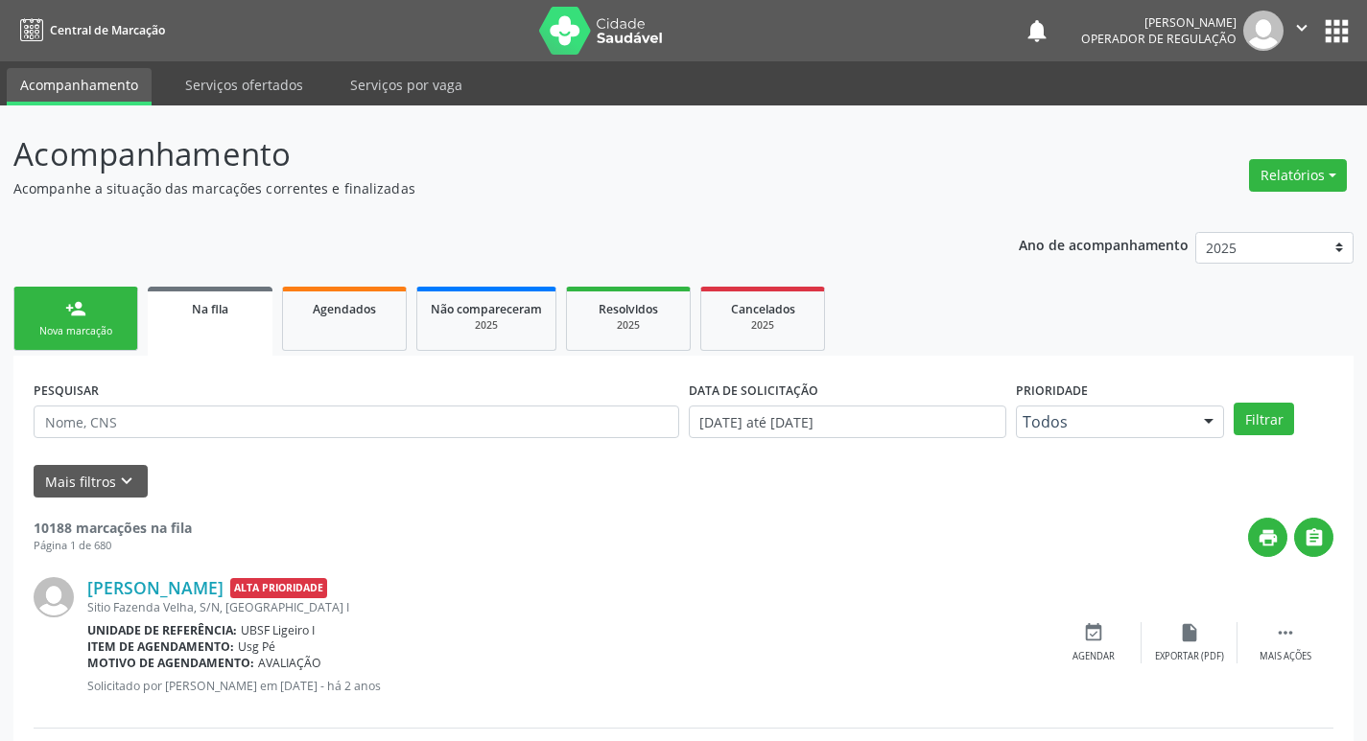
click at [117, 293] on link "person_add Nova marcação" at bounding box center [75, 319] width 125 height 64
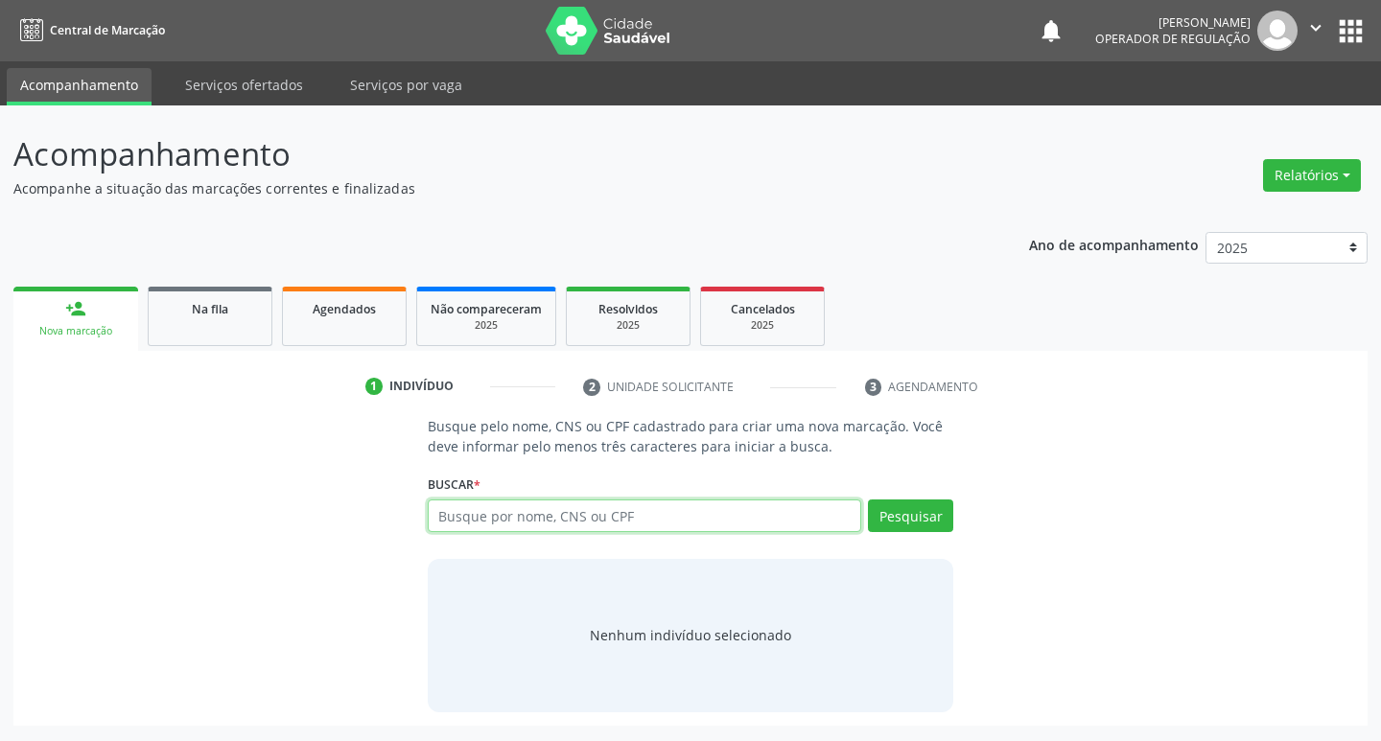
click at [485, 529] on input "text" at bounding box center [645, 516] width 434 height 33
click at [571, 516] on input "text" at bounding box center [645, 516] width 434 height 33
type input "706402183671688"
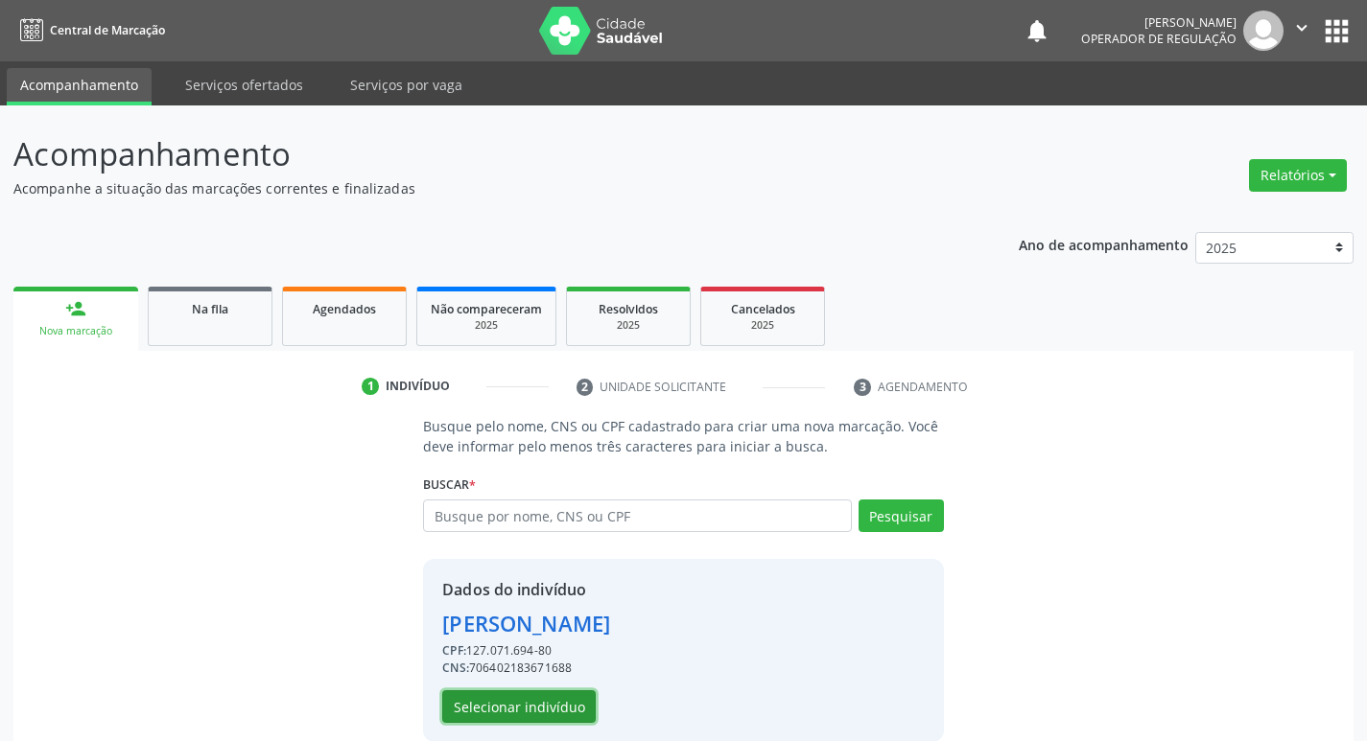
click at [525, 720] on button "Selecionar indivíduo" at bounding box center [518, 707] width 153 height 33
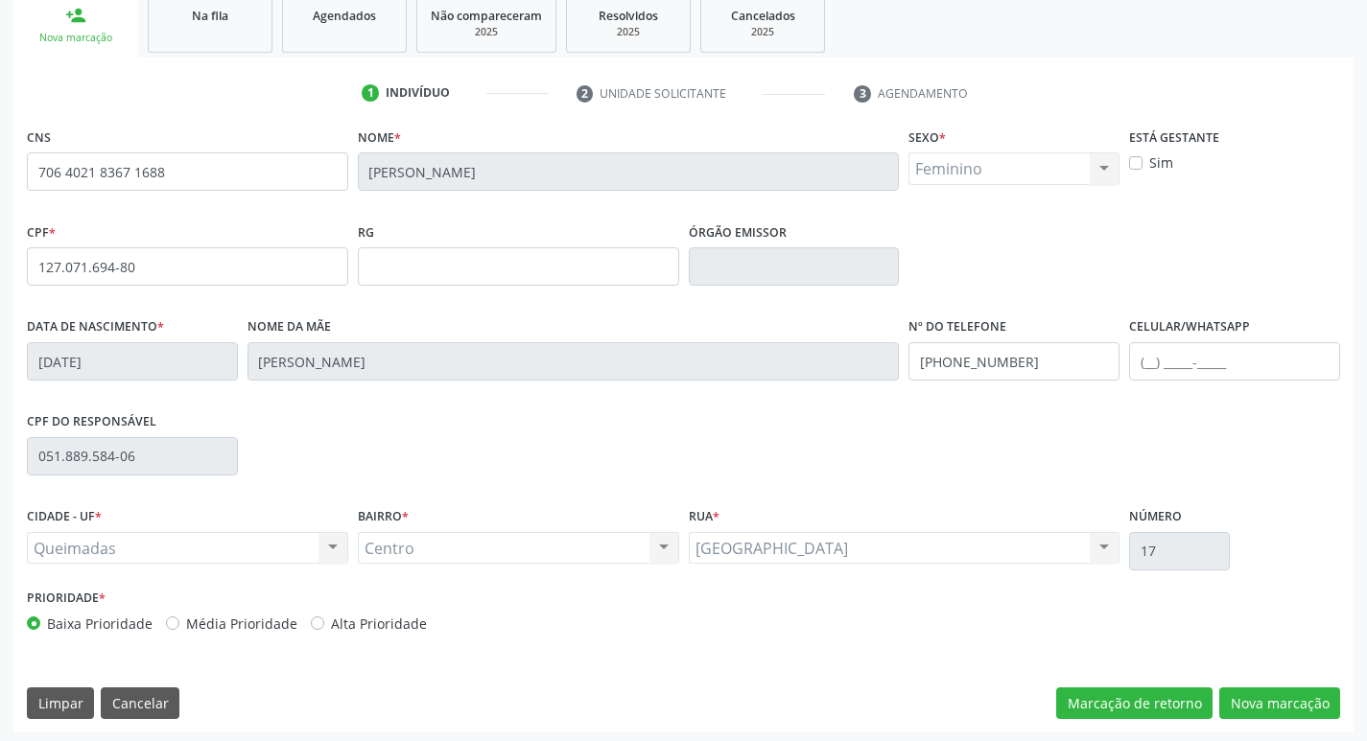
scroll to position [298, 0]
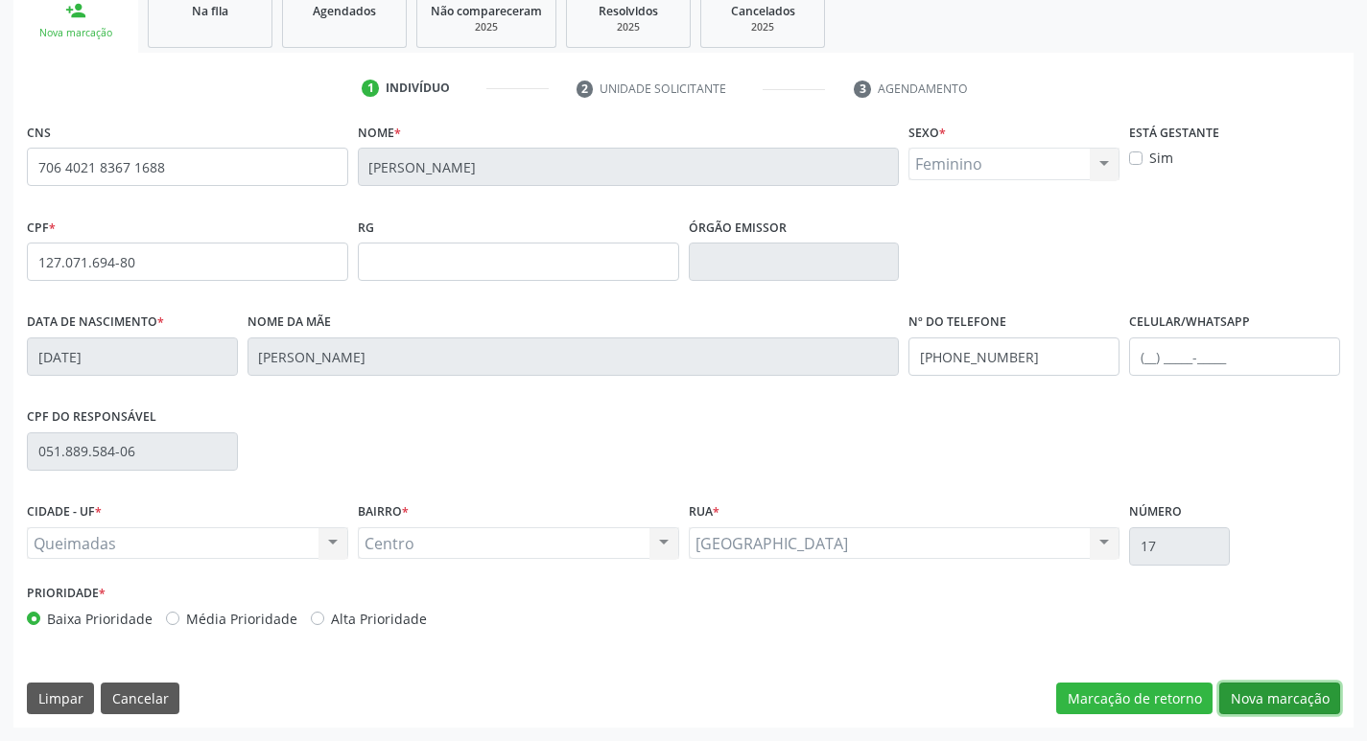
click at [1257, 709] on button "Nova marcação" at bounding box center [1279, 699] width 121 height 33
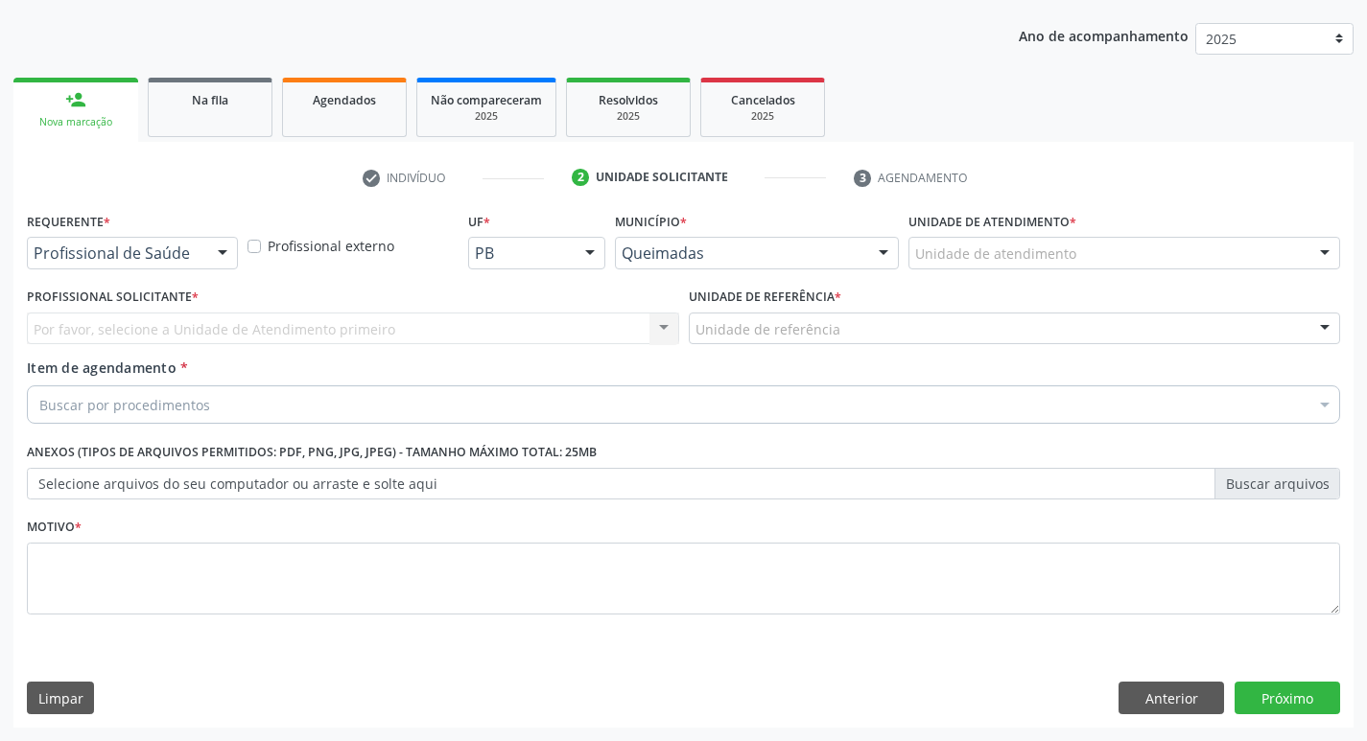
scroll to position [209, 0]
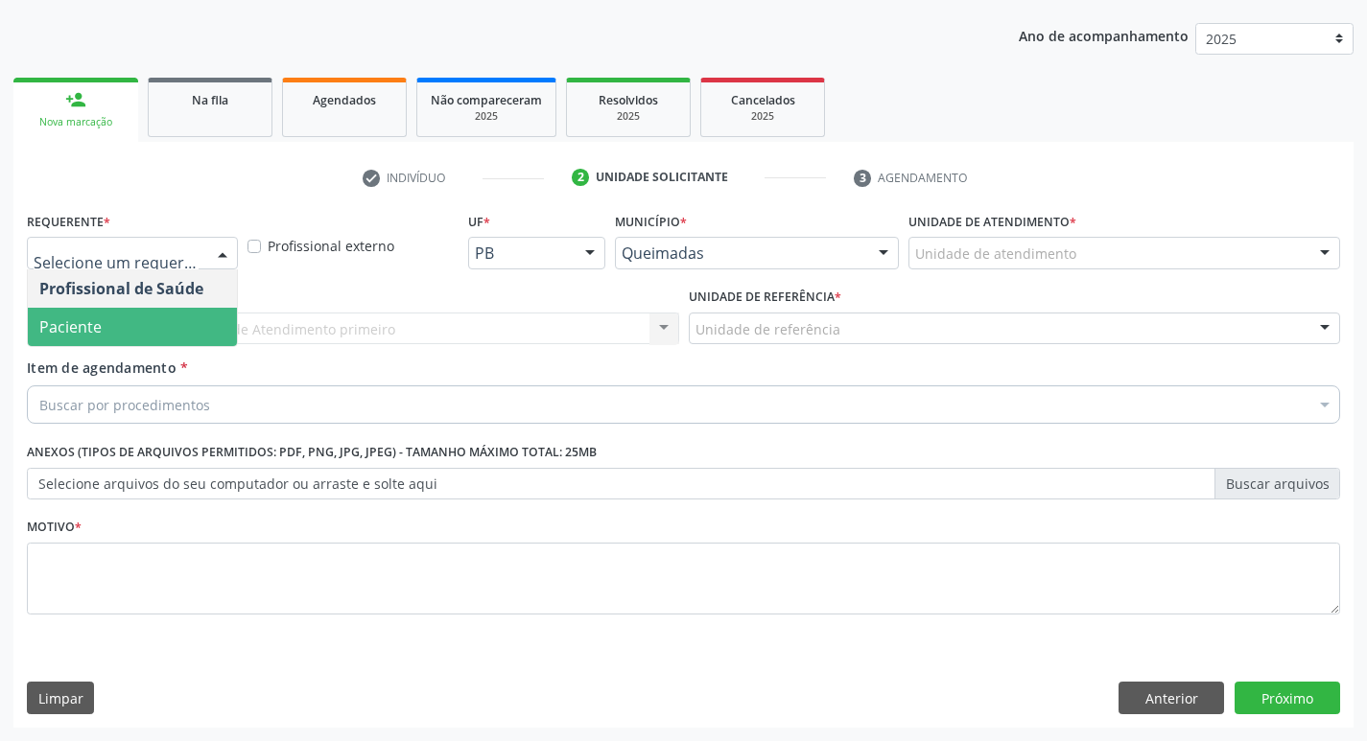
click at [117, 332] on span "Paciente" at bounding box center [132, 327] width 209 height 38
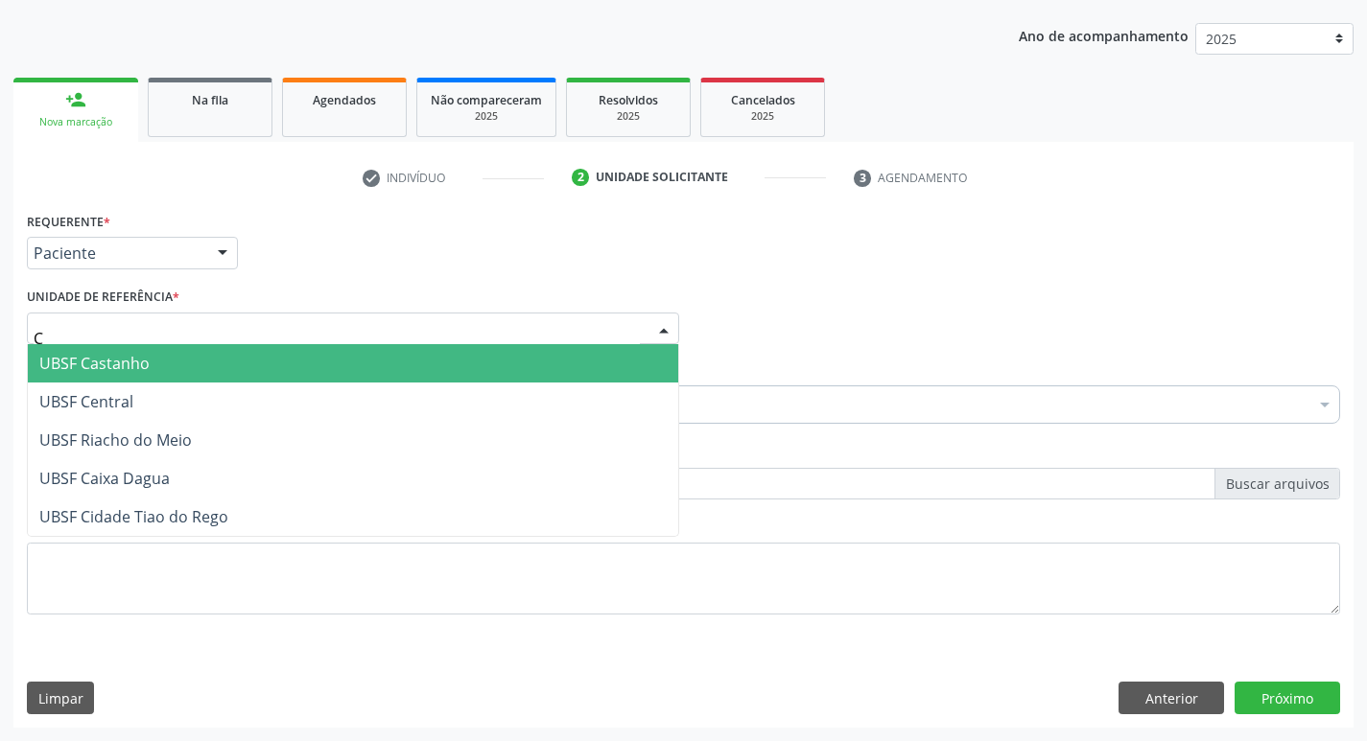
type input "CE"
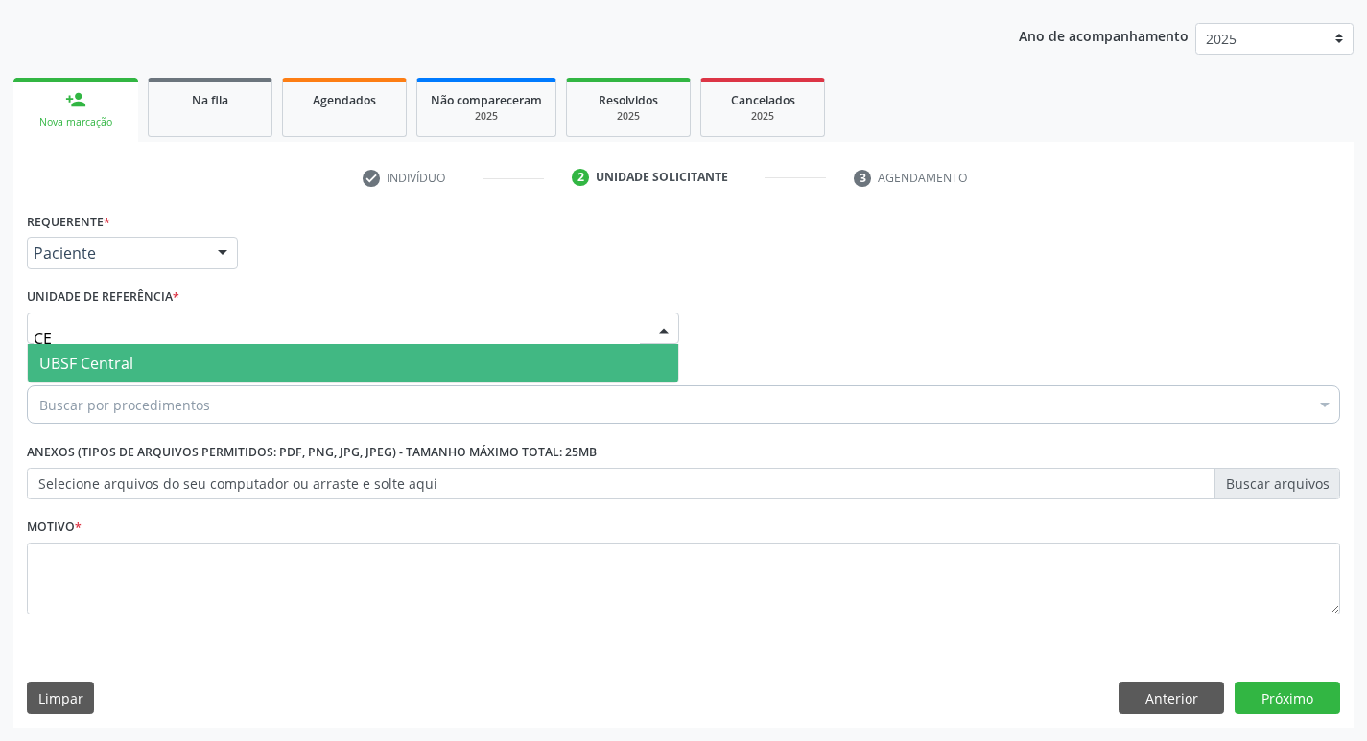
click at [144, 363] on span "UBSF Central" at bounding box center [353, 363] width 650 height 38
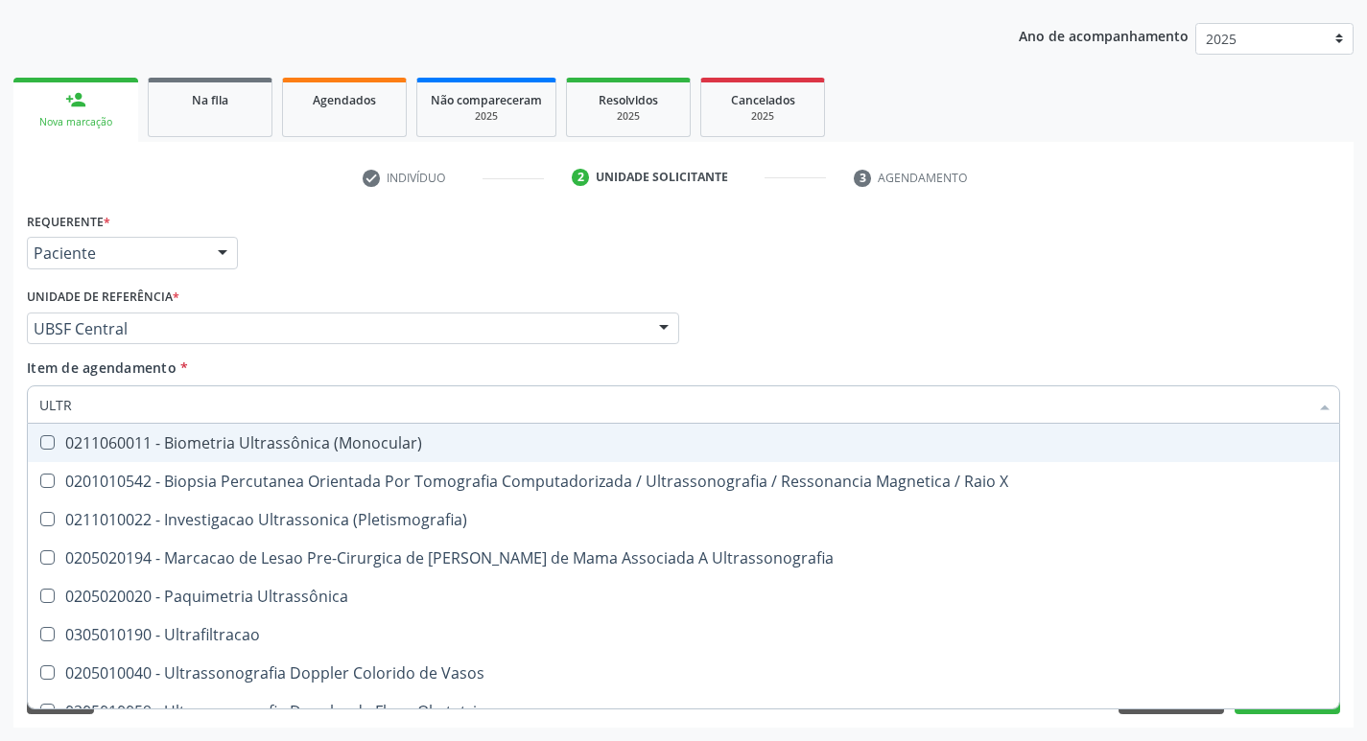
type input "ULTRA"
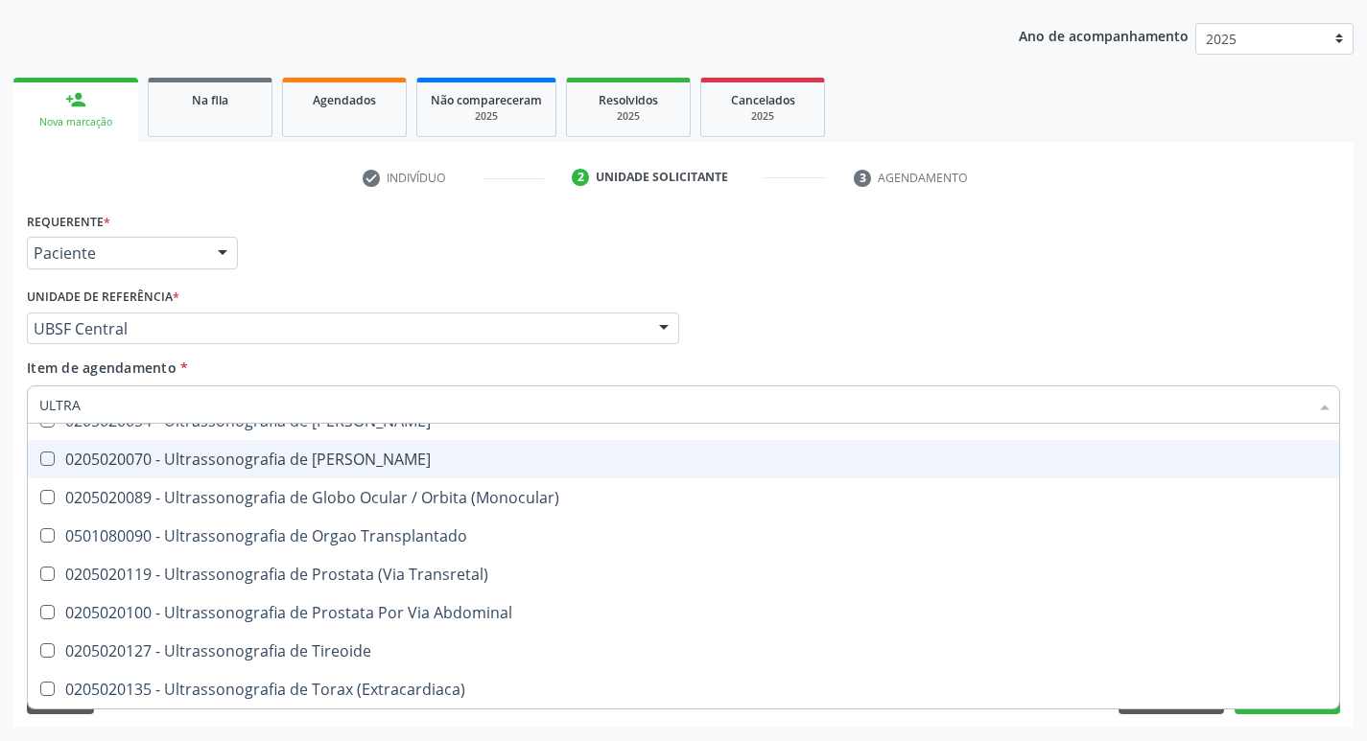
scroll to position [540, 0]
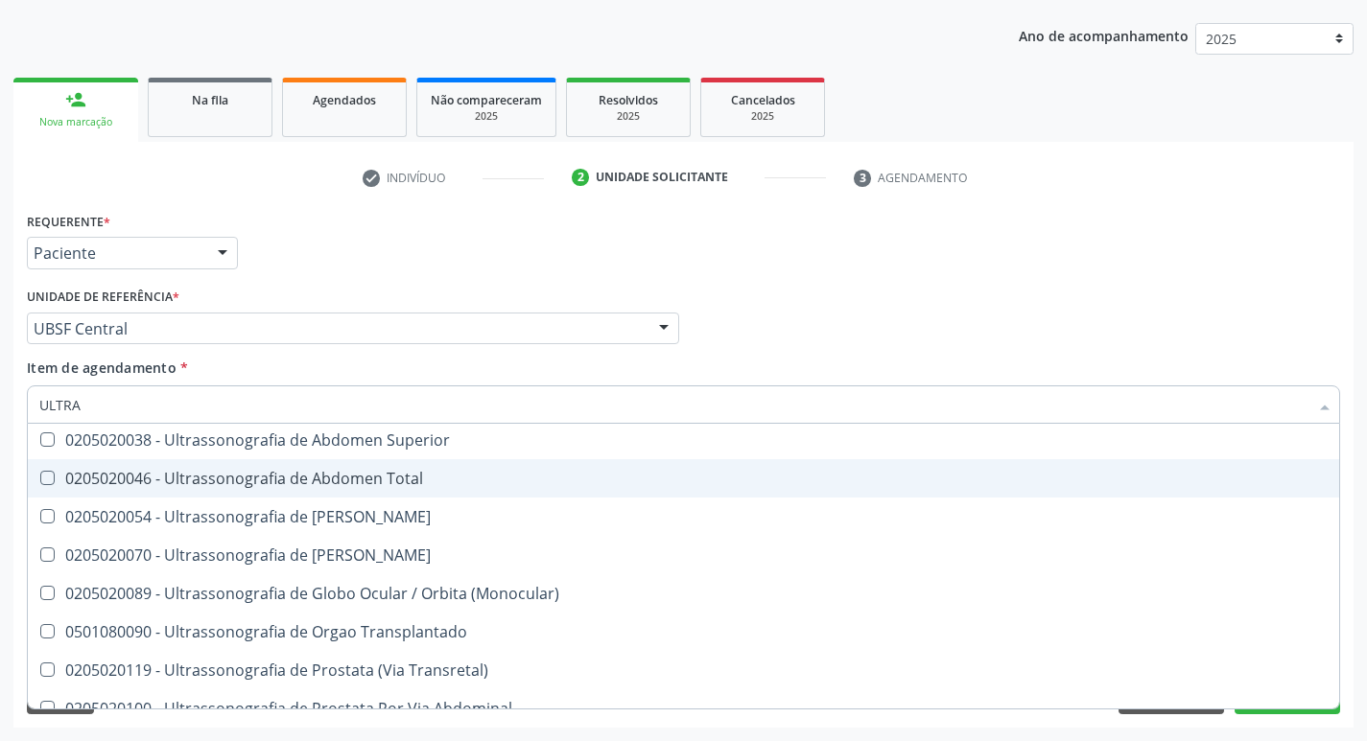
click at [170, 471] on div "0205020046 - Ultrassonografia de Abdomen Total" at bounding box center [683, 478] width 1288 height 15
checkbox Total "true"
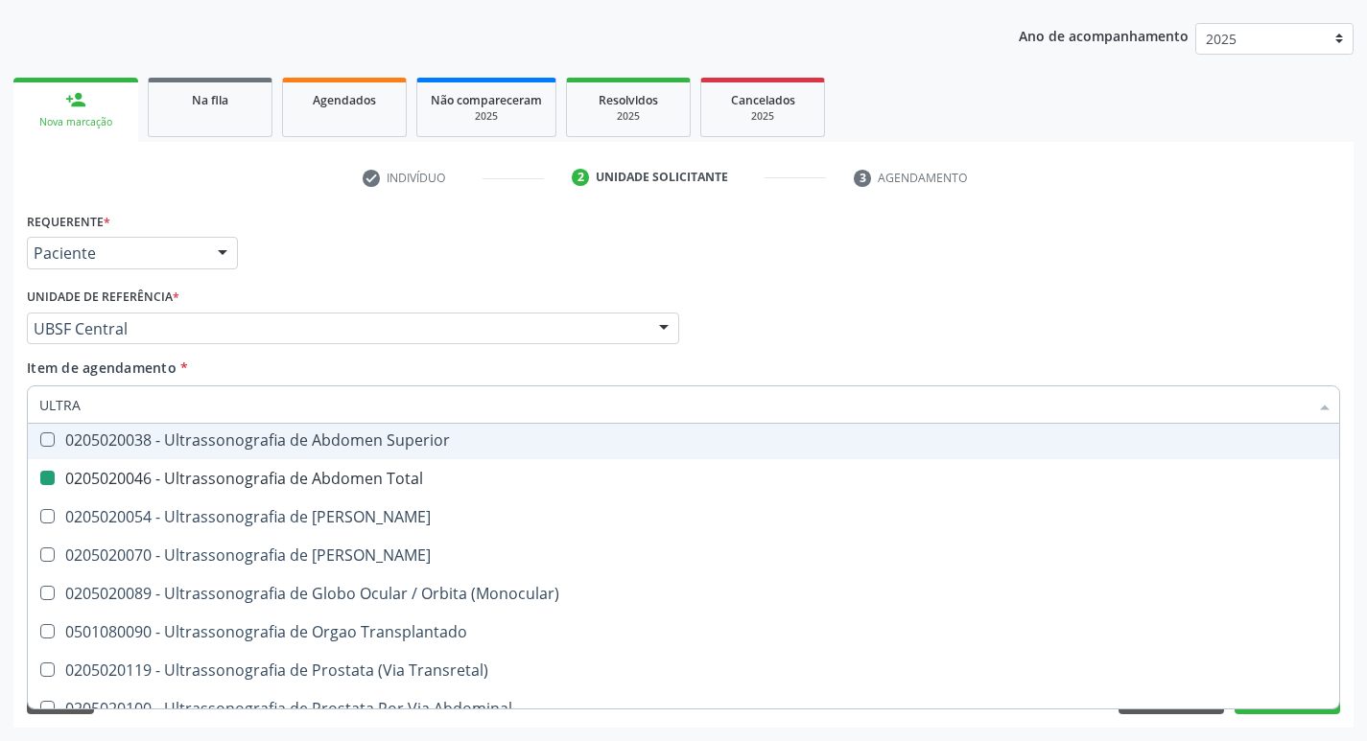
click at [292, 254] on div "Requerente * Paciente Profissional de Saúde Paciente Nenhum resultado encontrad…" at bounding box center [683, 244] width 1323 height 75
checkbox X "true"
checkbox Total "false"
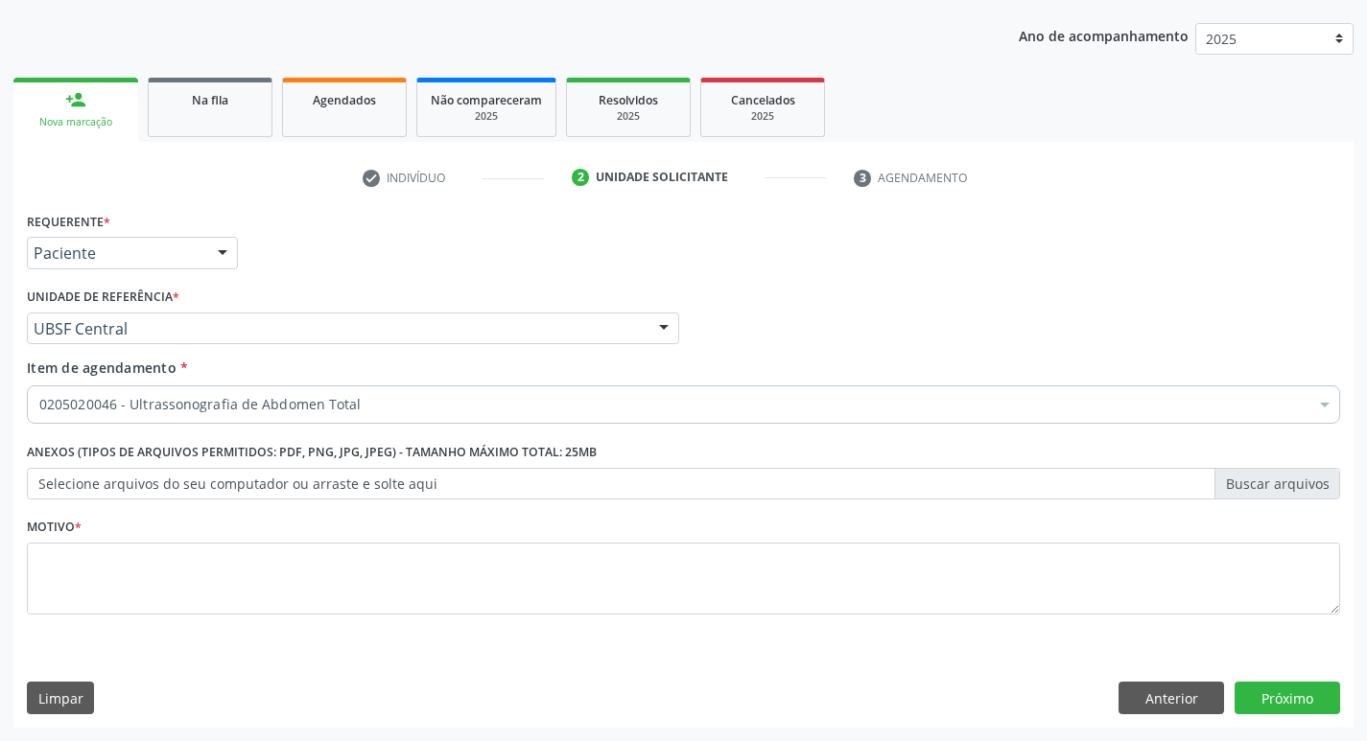
scroll to position [0, 0]
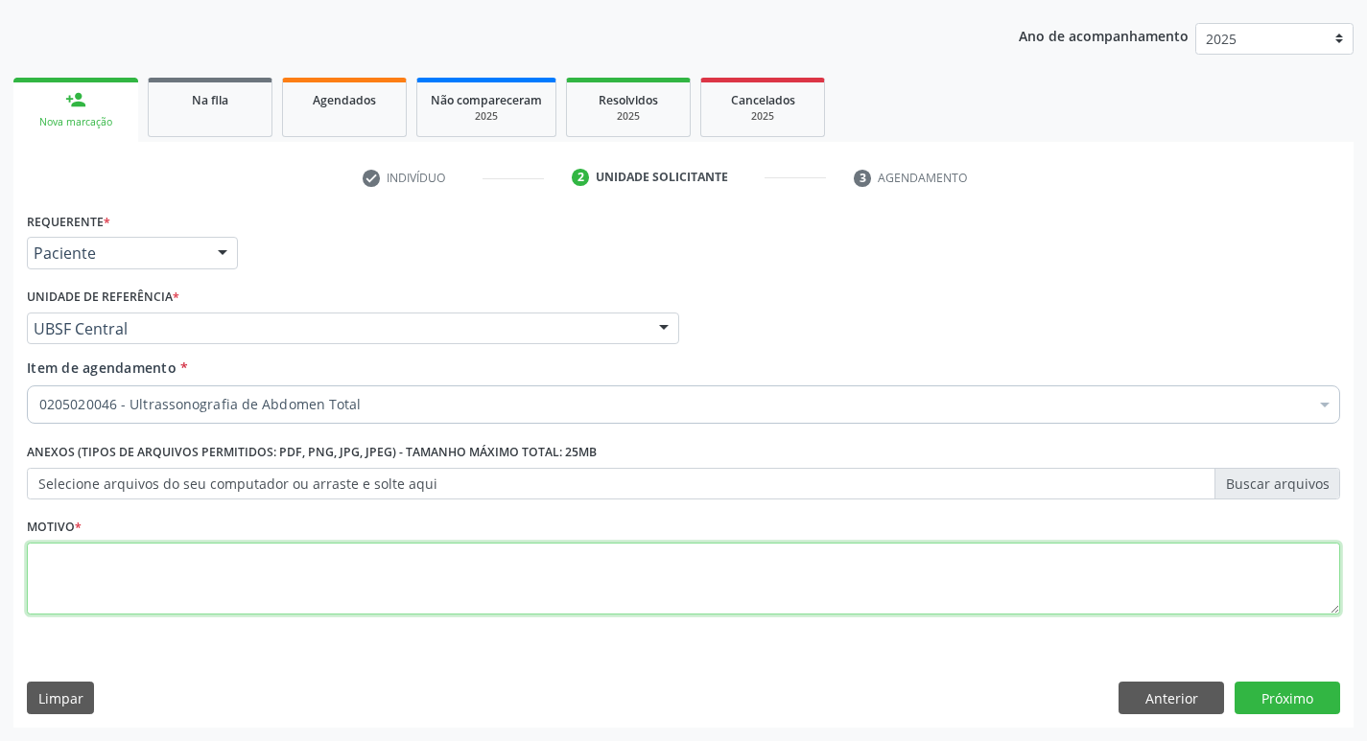
click at [246, 598] on textarea at bounding box center [683, 579] width 1313 height 73
type textarea "DOR A/E."
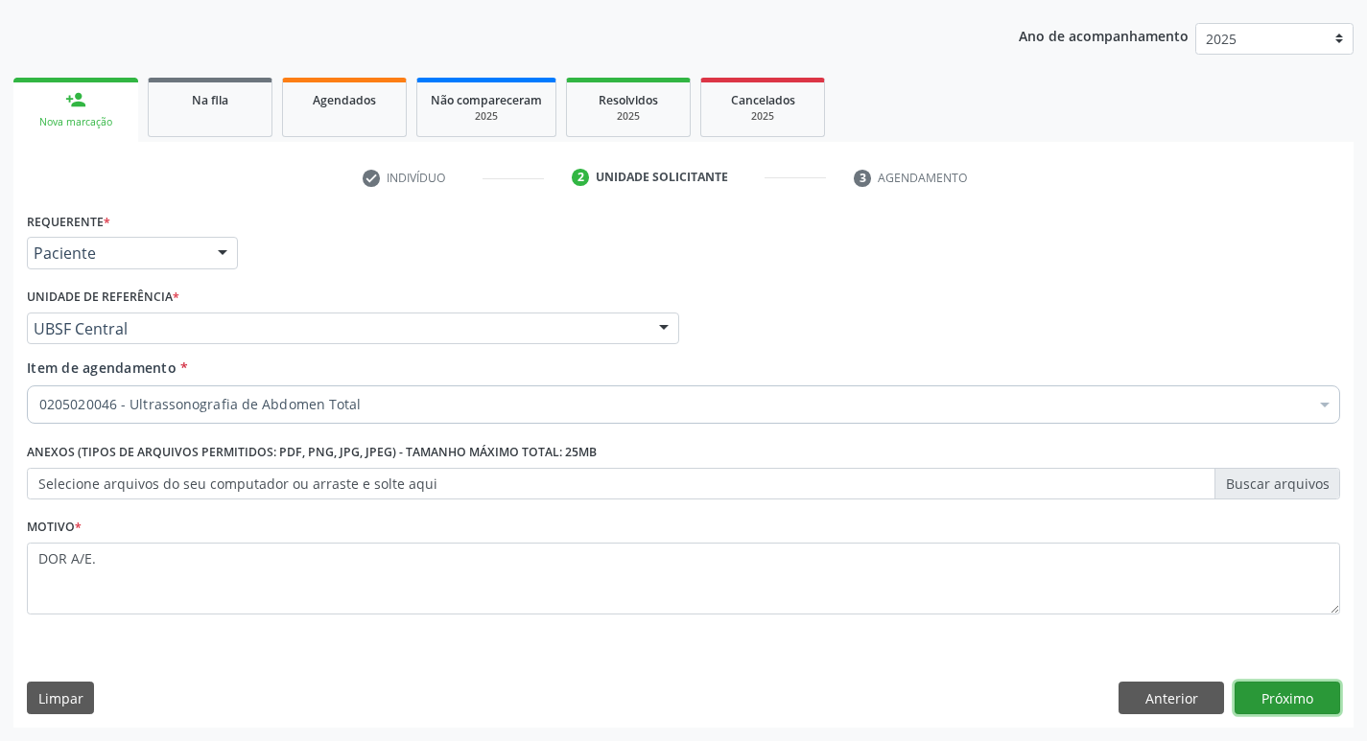
click at [1251, 696] on button "Próximo" at bounding box center [1287, 698] width 106 height 33
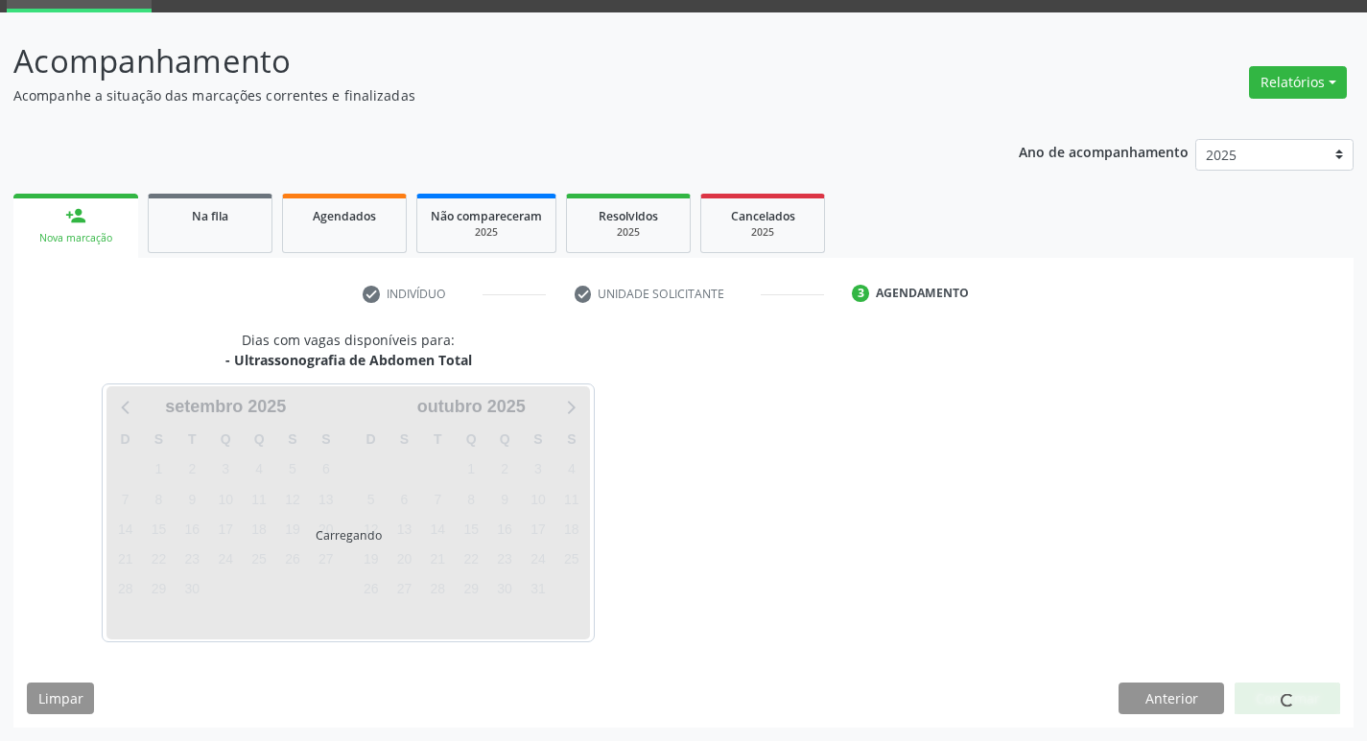
scroll to position [93, 0]
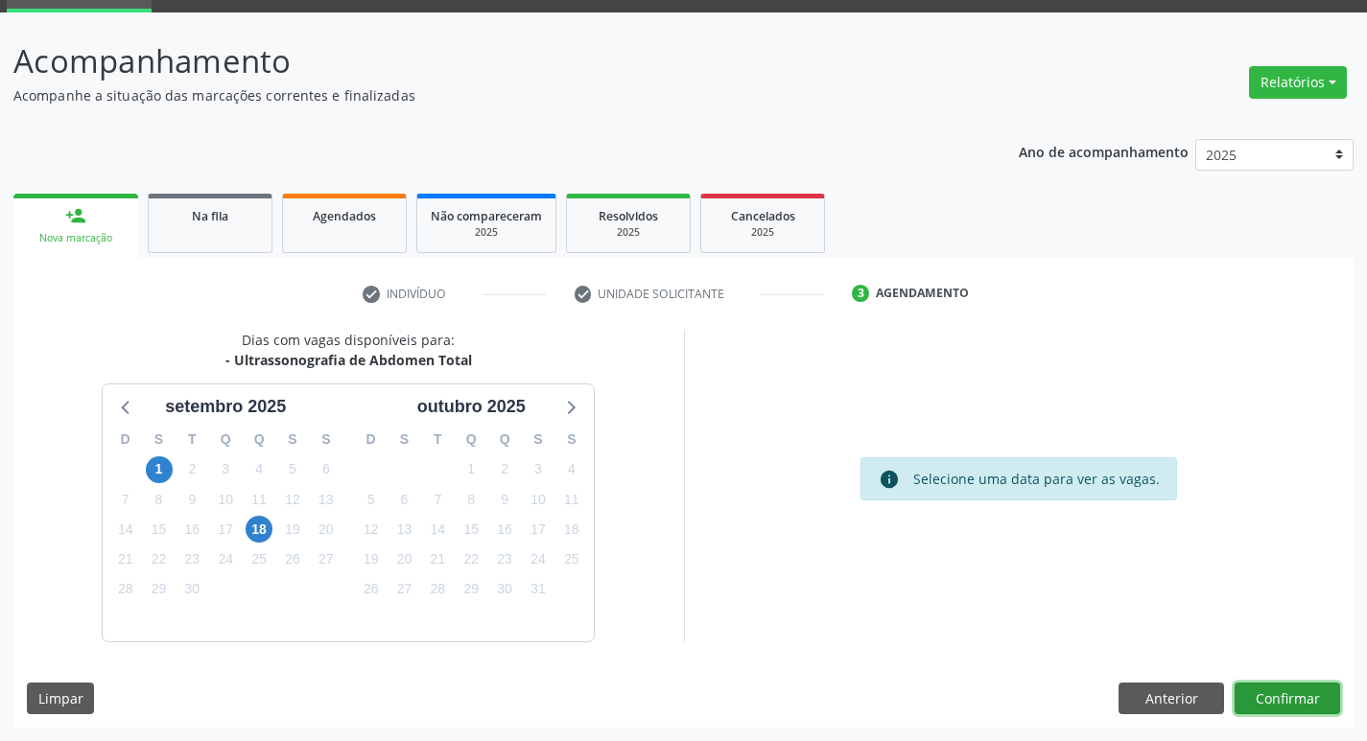
click at [1251, 697] on button "Confirmar" at bounding box center [1287, 699] width 106 height 33
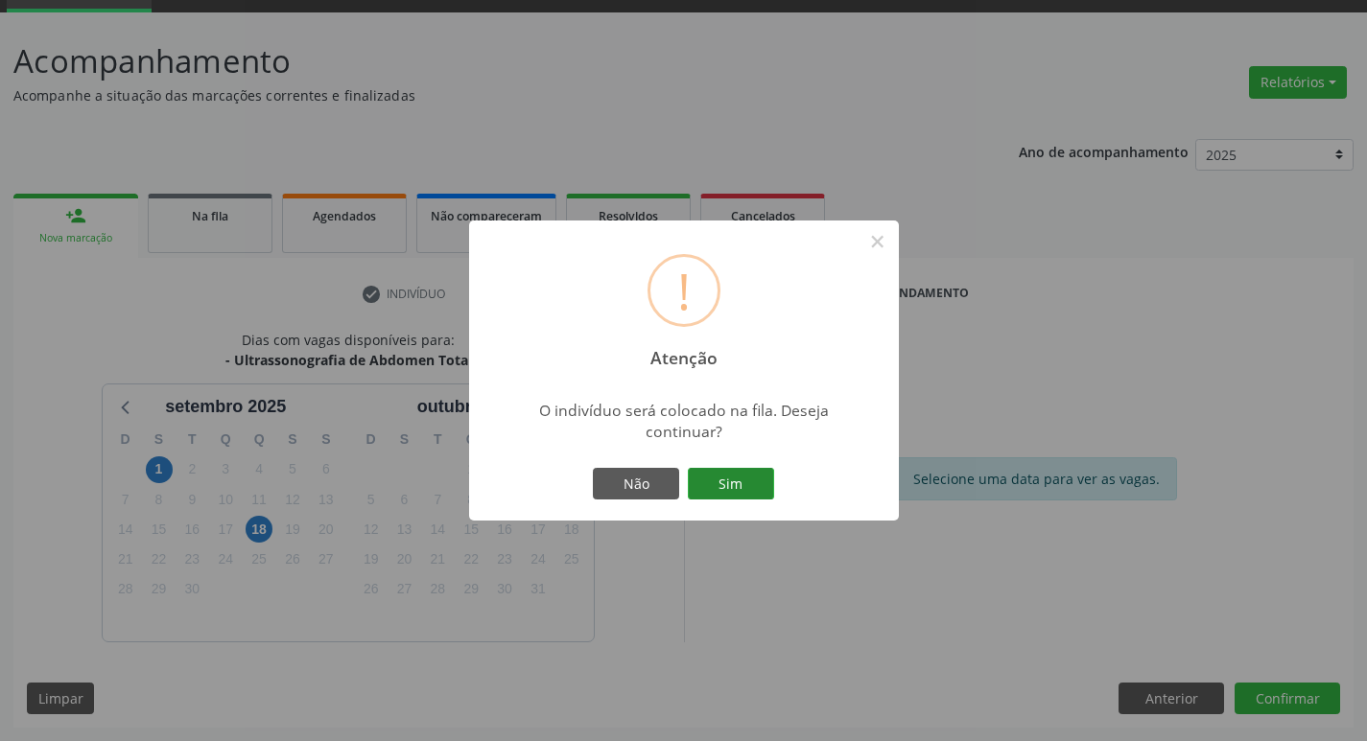
click at [699, 473] on button "Sim" at bounding box center [731, 484] width 86 height 33
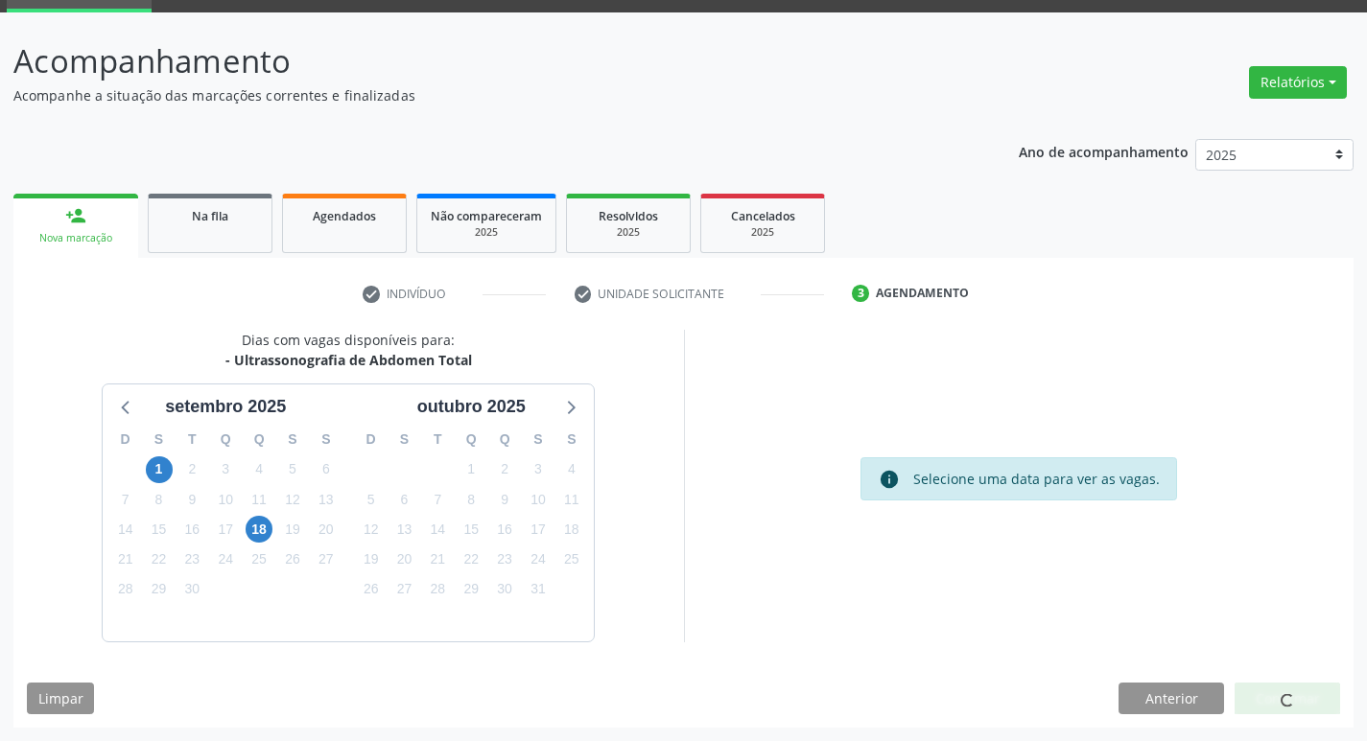
scroll to position [0, 0]
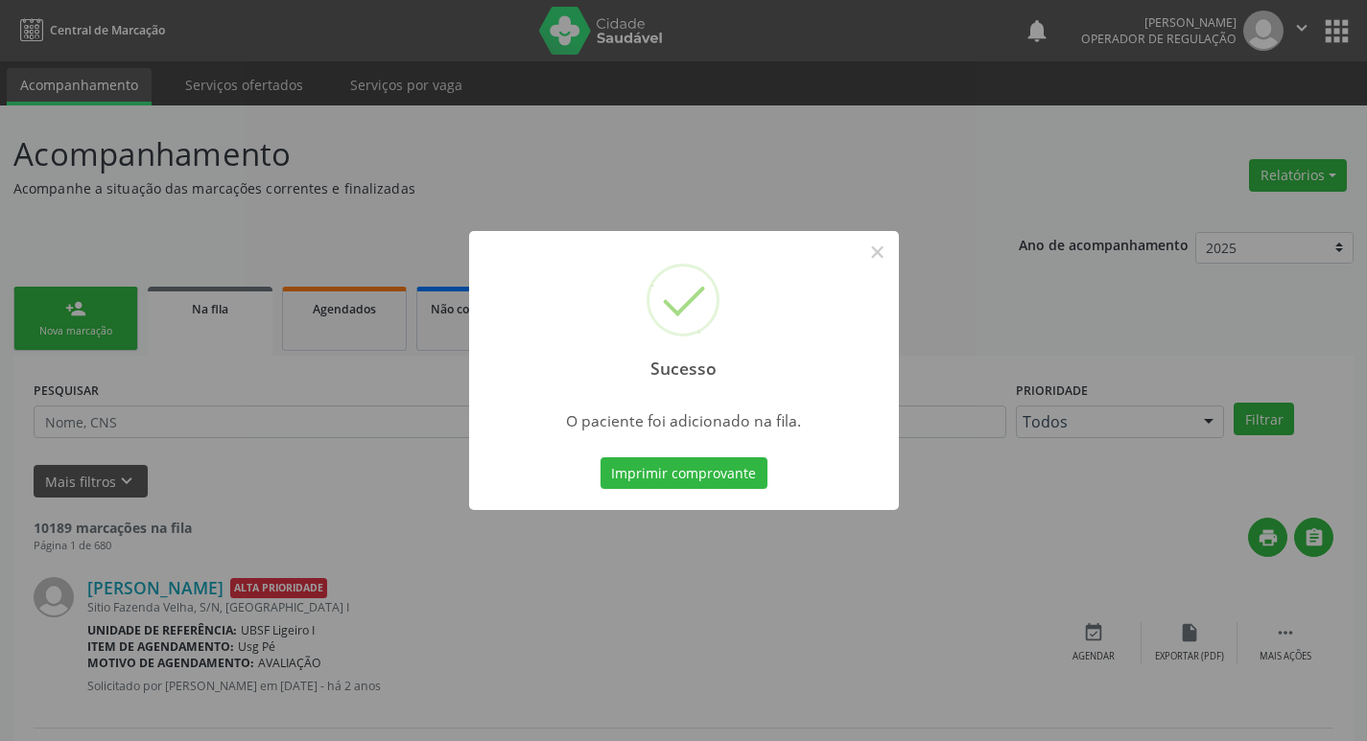
click at [414, 202] on div "Sucesso × O paciente foi adicionado na fila. Imprimir comprovante Cancel" at bounding box center [683, 370] width 1367 height 741
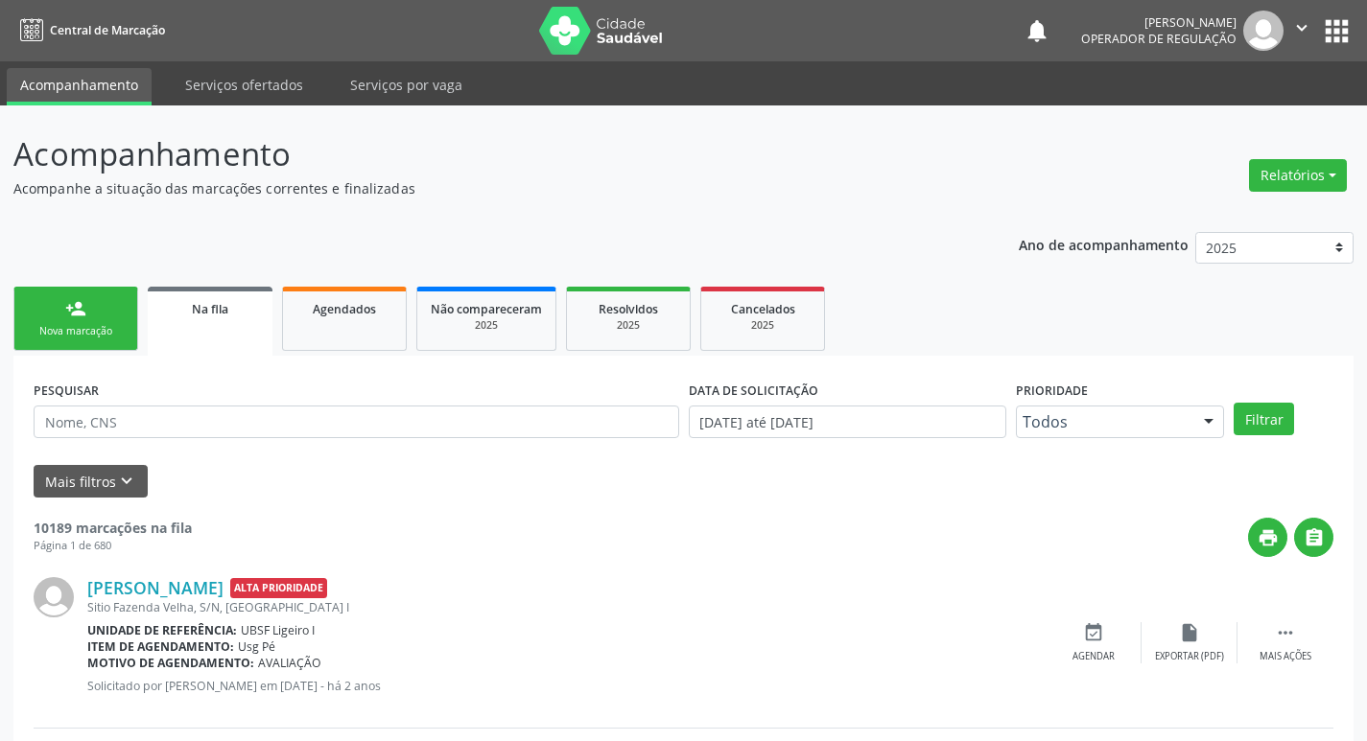
click at [80, 287] on link "person_add Nova marcação" at bounding box center [75, 319] width 125 height 64
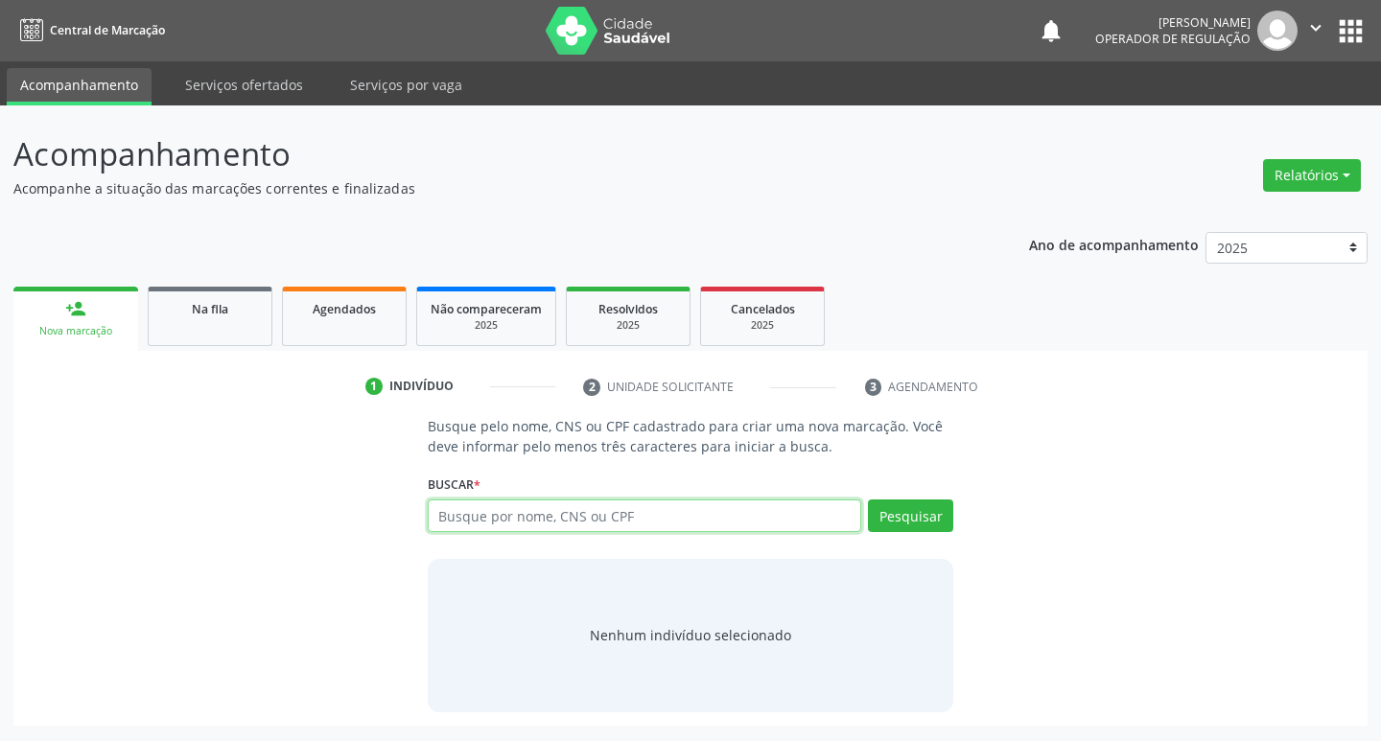
click at [543, 528] on input "text" at bounding box center [645, 516] width 434 height 33
type input "700901948927396"
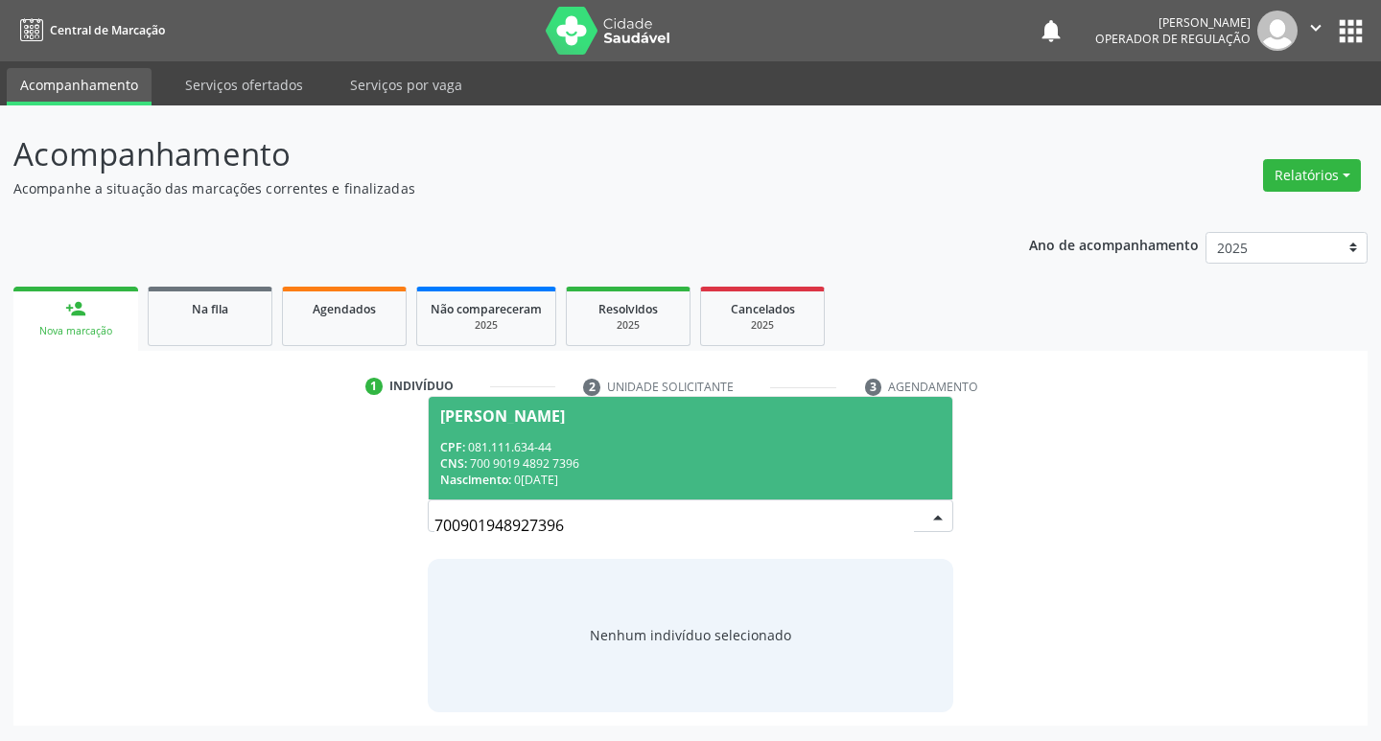
click at [899, 474] on div "Nascimento: 0[DATE]" at bounding box center [691, 480] width 502 height 16
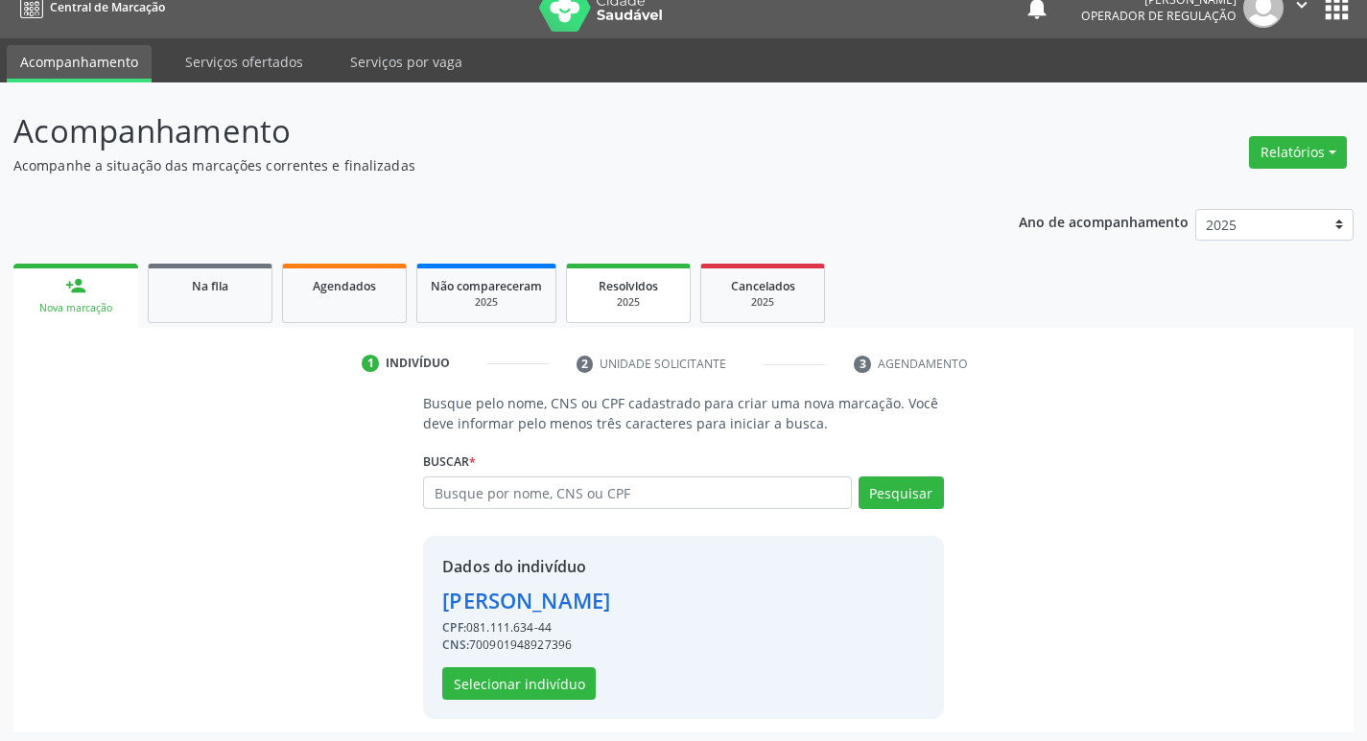
scroll to position [28, 0]
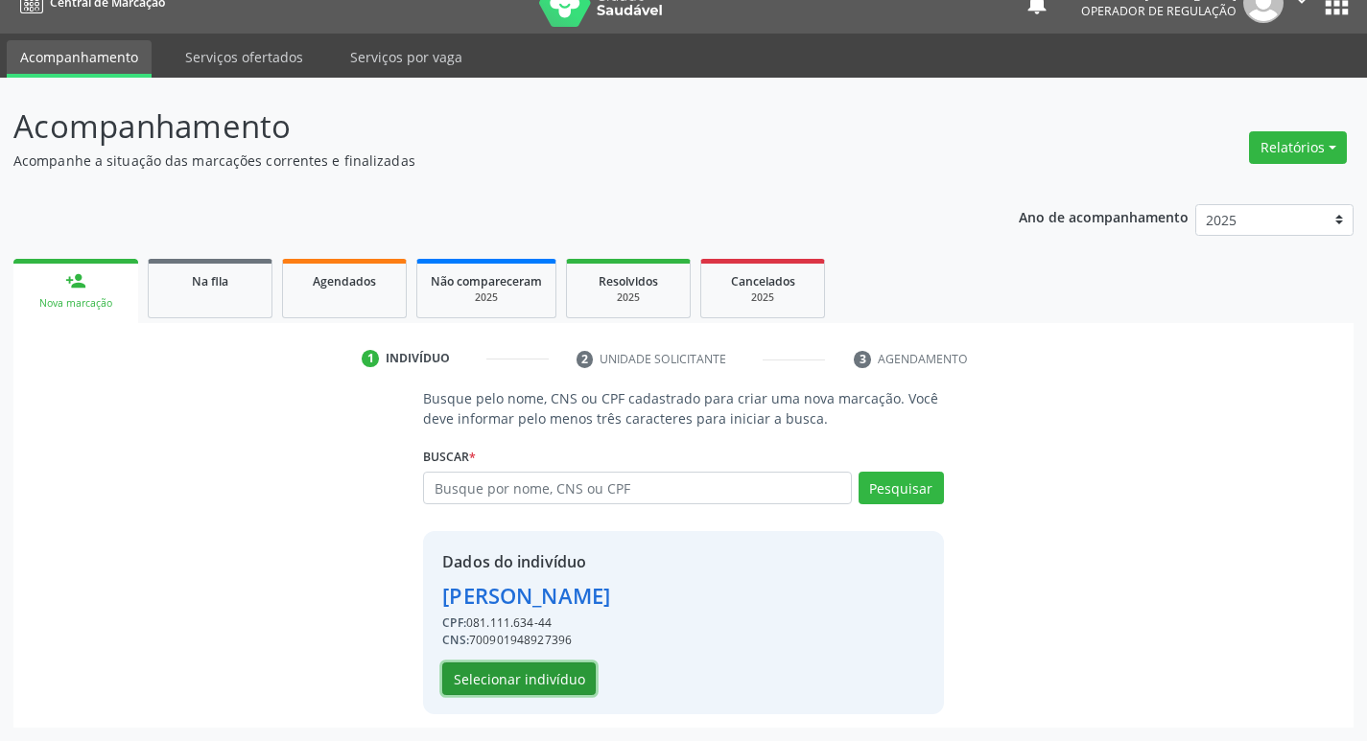
click at [564, 690] on button "Selecionar indivíduo" at bounding box center [518, 679] width 153 height 33
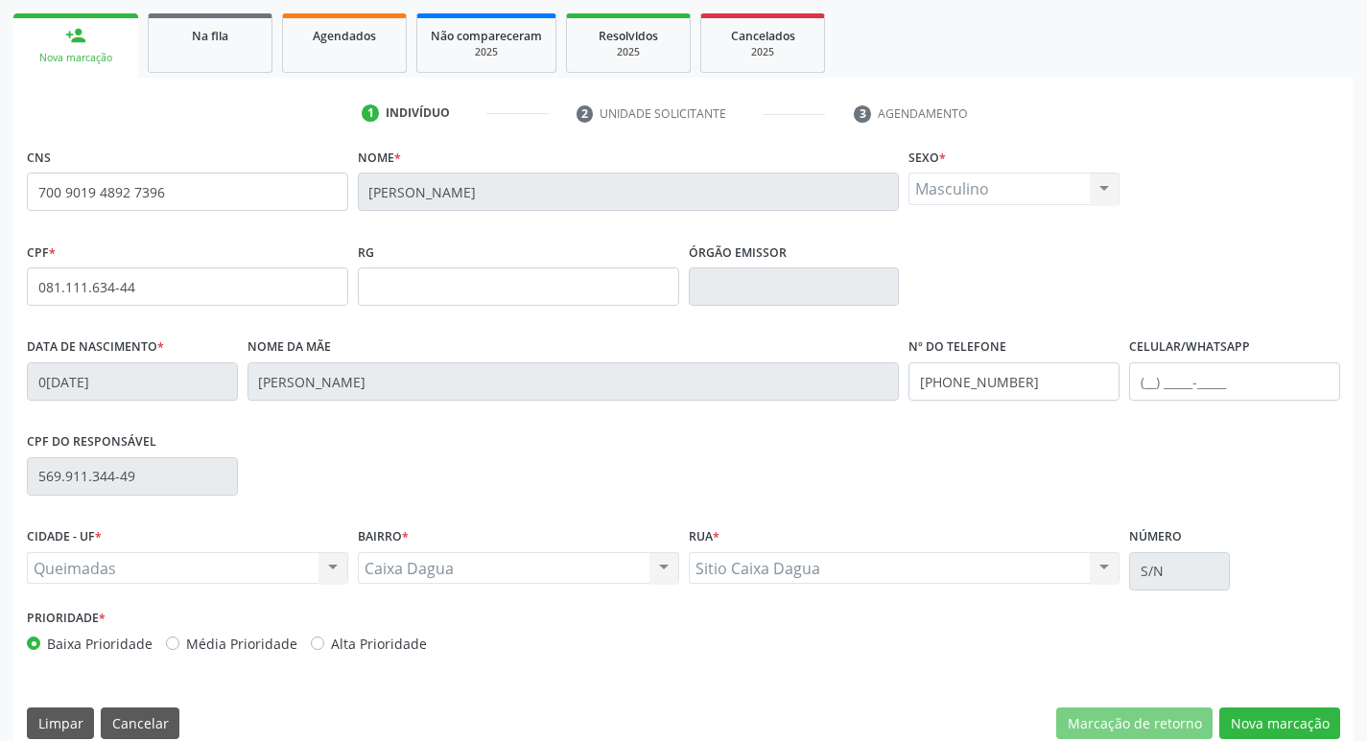
scroll to position [298, 0]
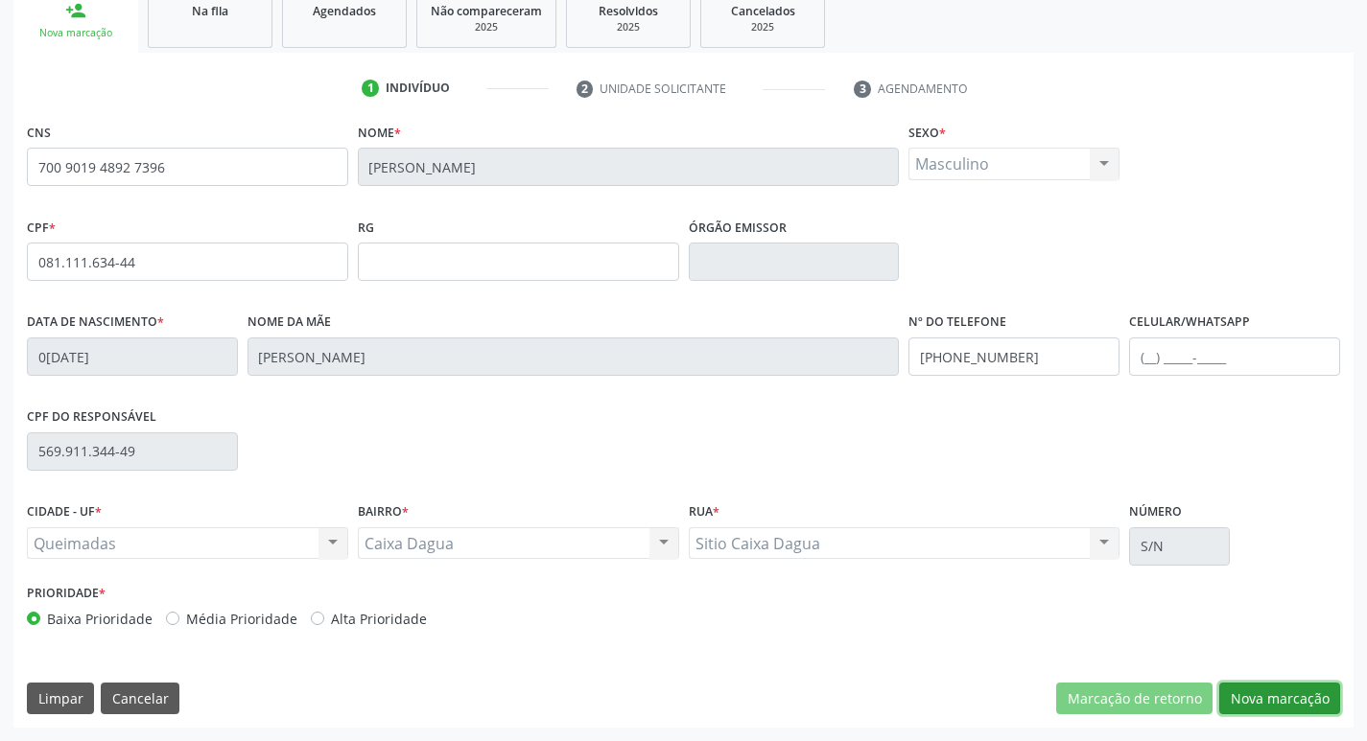
click at [1287, 714] on button "Nova marcação" at bounding box center [1279, 699] width 121 height 33
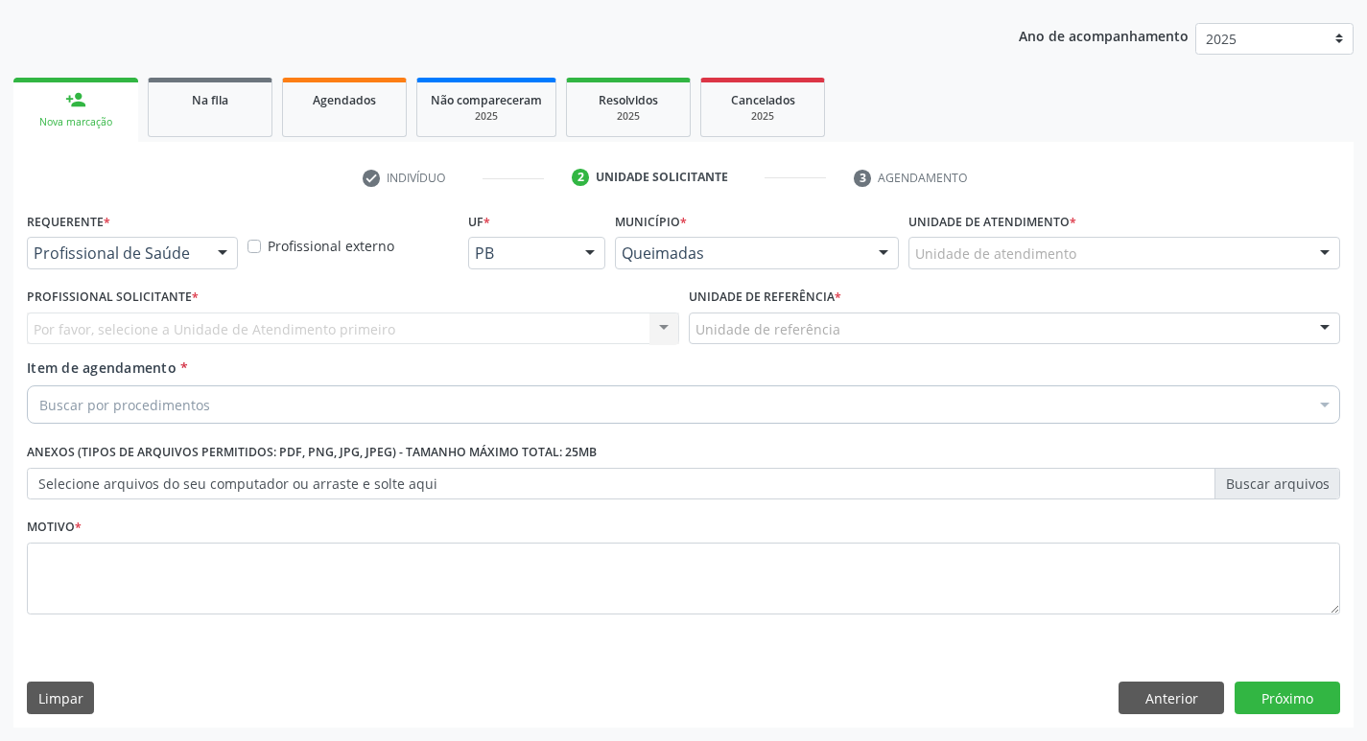
scroll to position [209, 0]
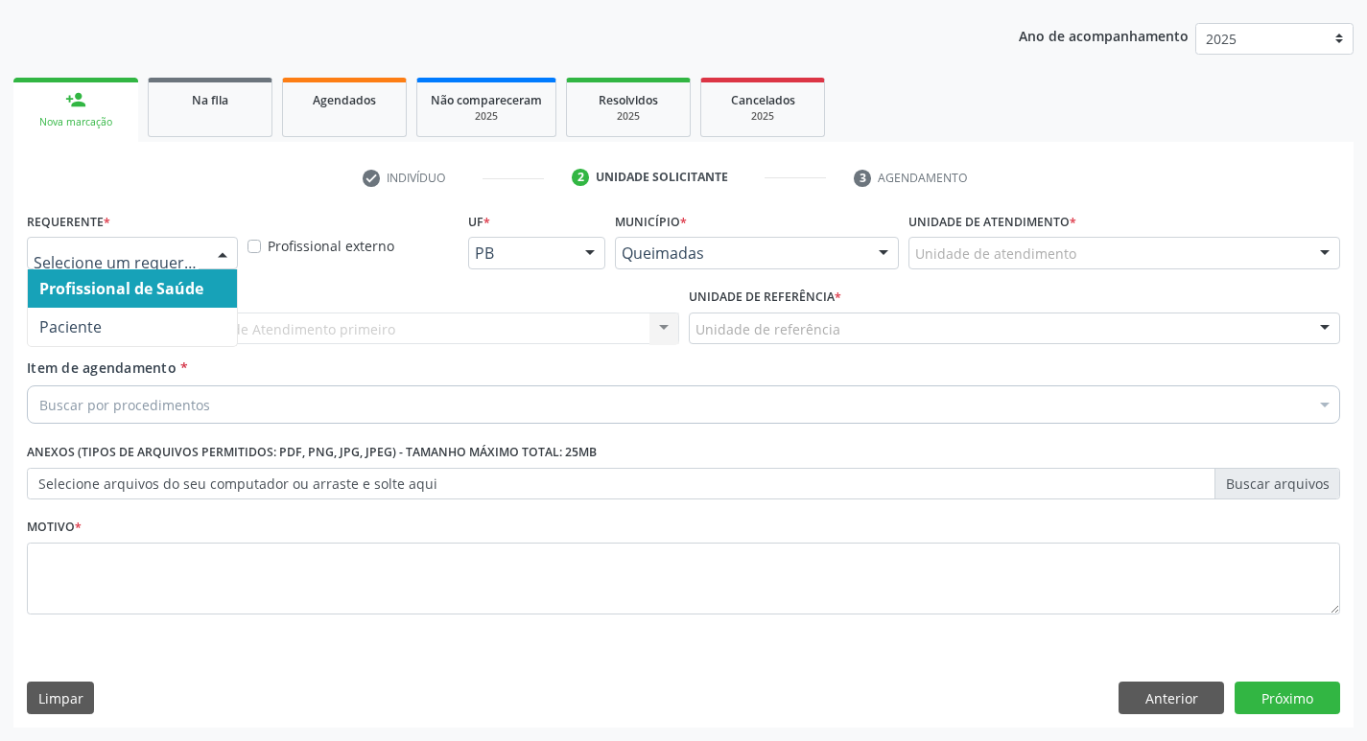
click at [202, 257] on div at bounding box center [132, 253] width 211 height 33
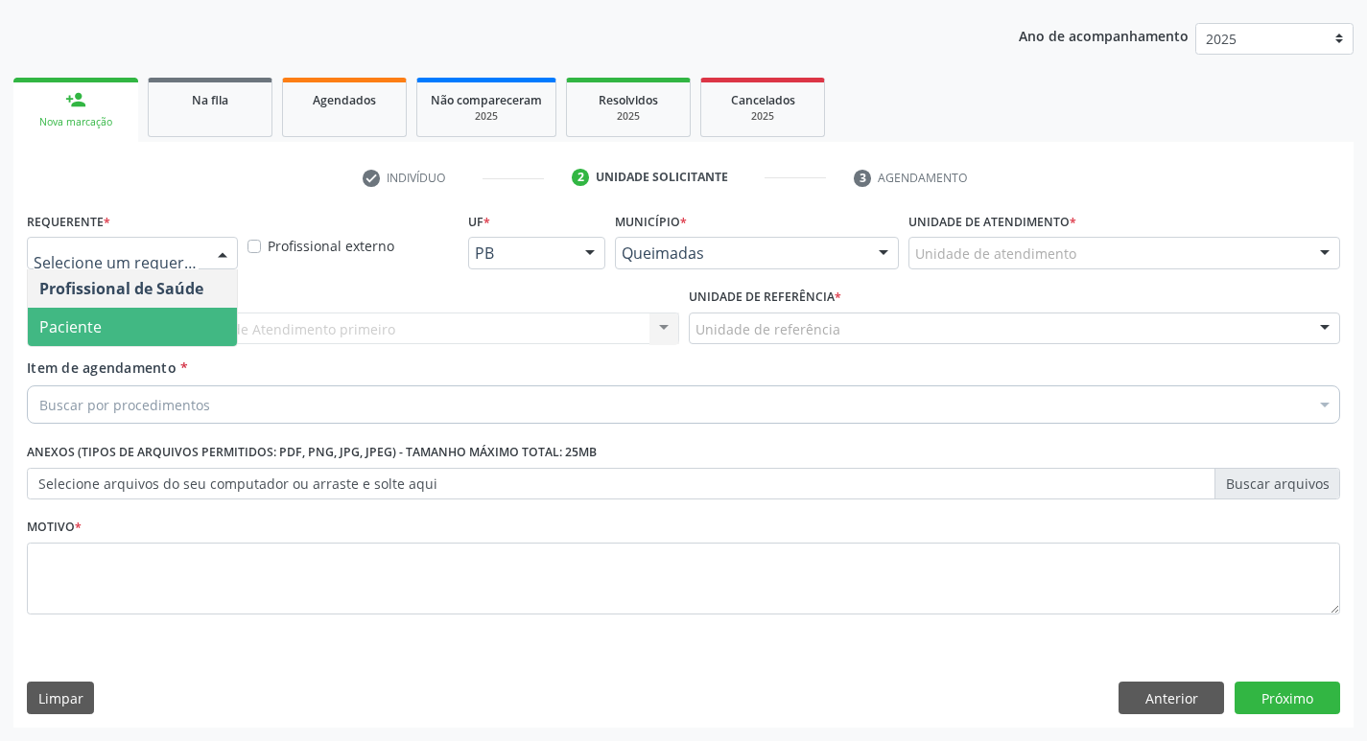
click at [156, 325] on span "Paciente" at bounding box center [132, 327] width 209 height 38
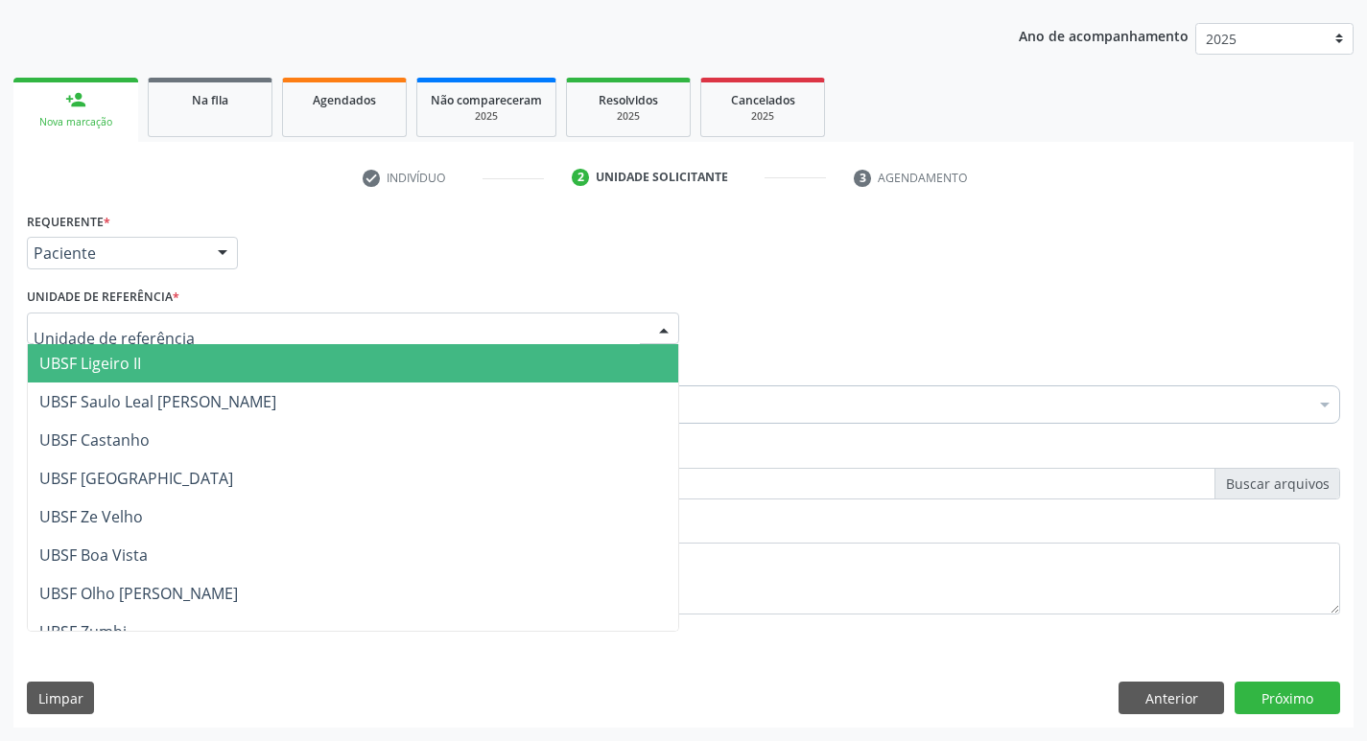
click at [184, 328] on div at bounding box center [353, 329] width 652 height 33
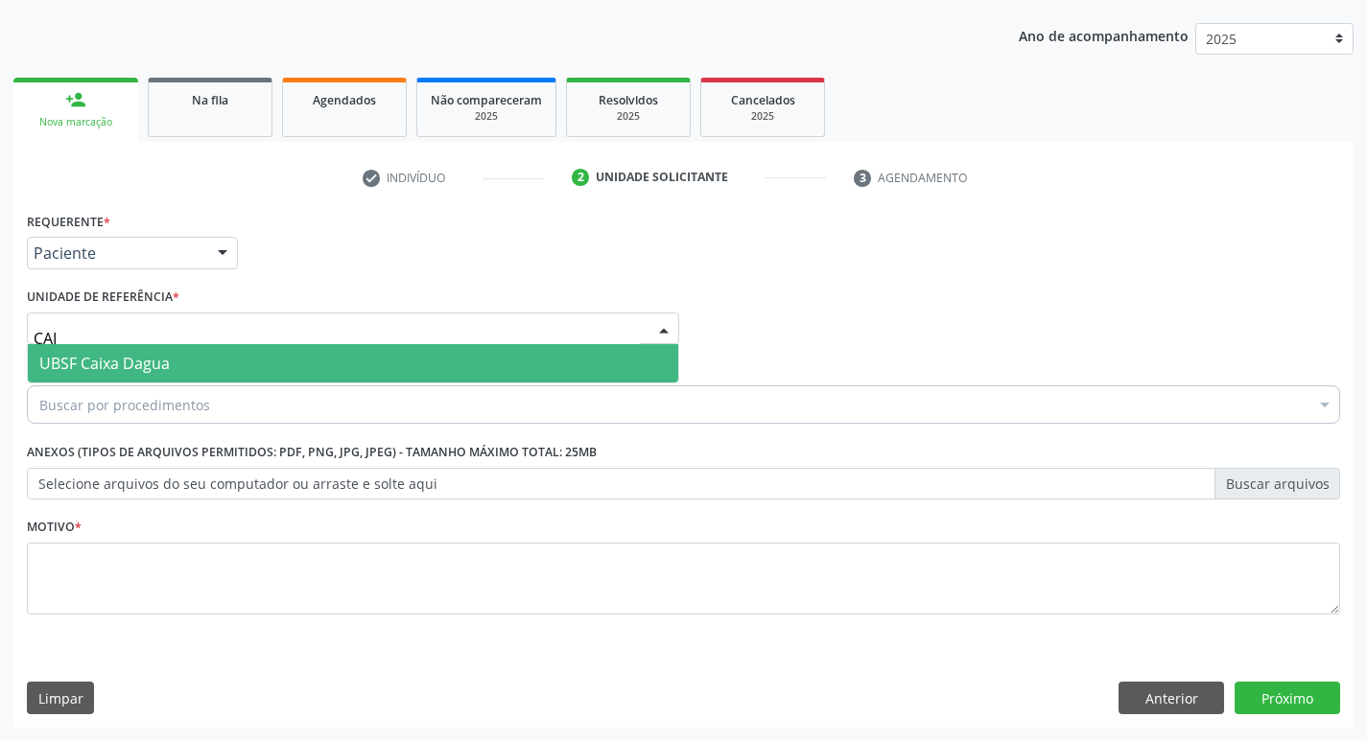
type input "CAIX"
click at [194, 357] on span "UBSF Caixa Dagua" at bounding box center [353, 363] width 650 height 38
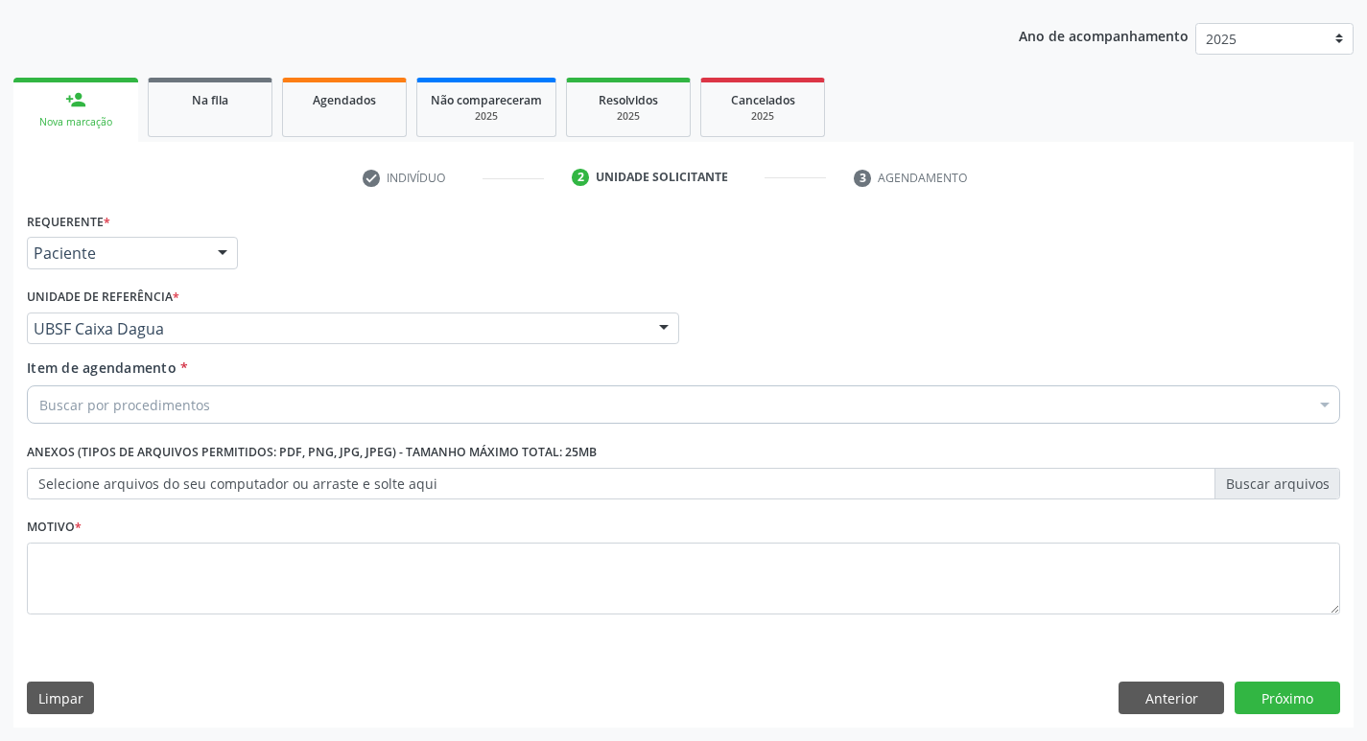
click at [439, 390] on div "Buscar por procedimentos" at bounding box center [683, 405] width 1313 height 38
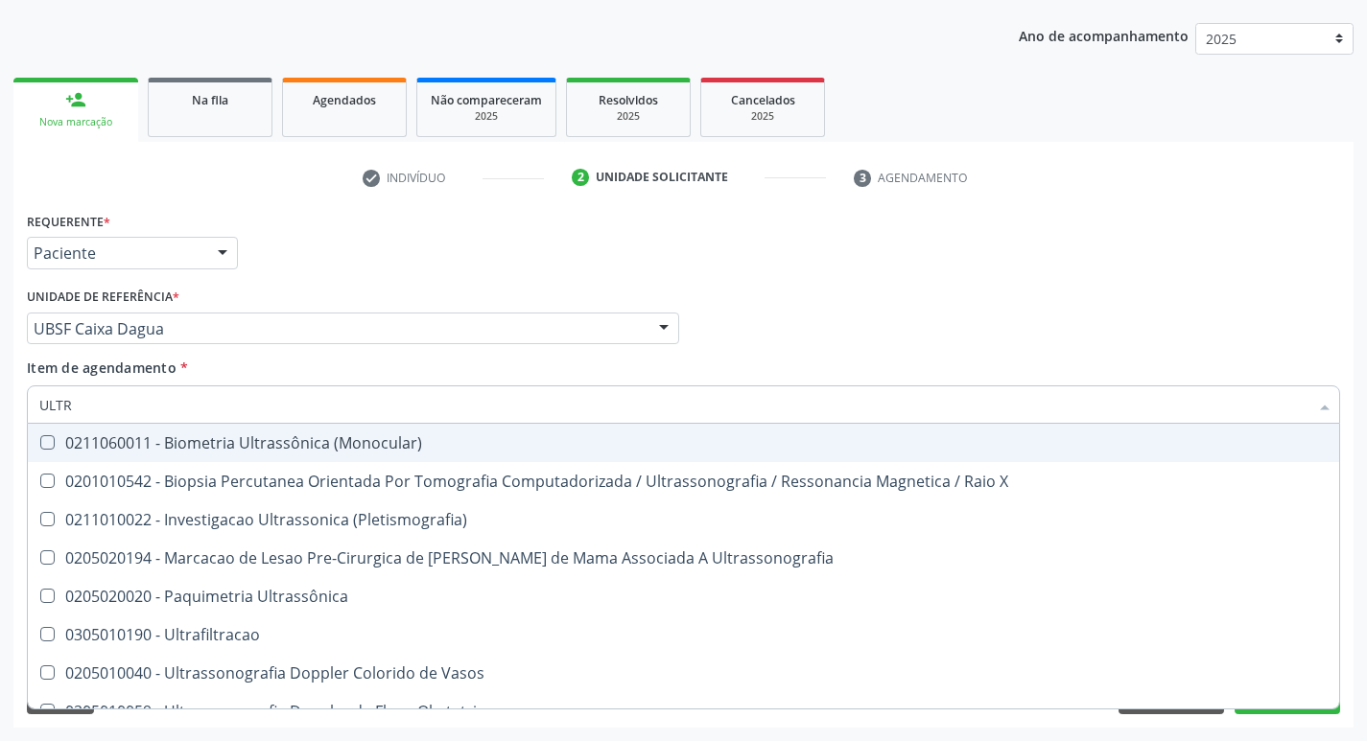
type input "ULTRA"
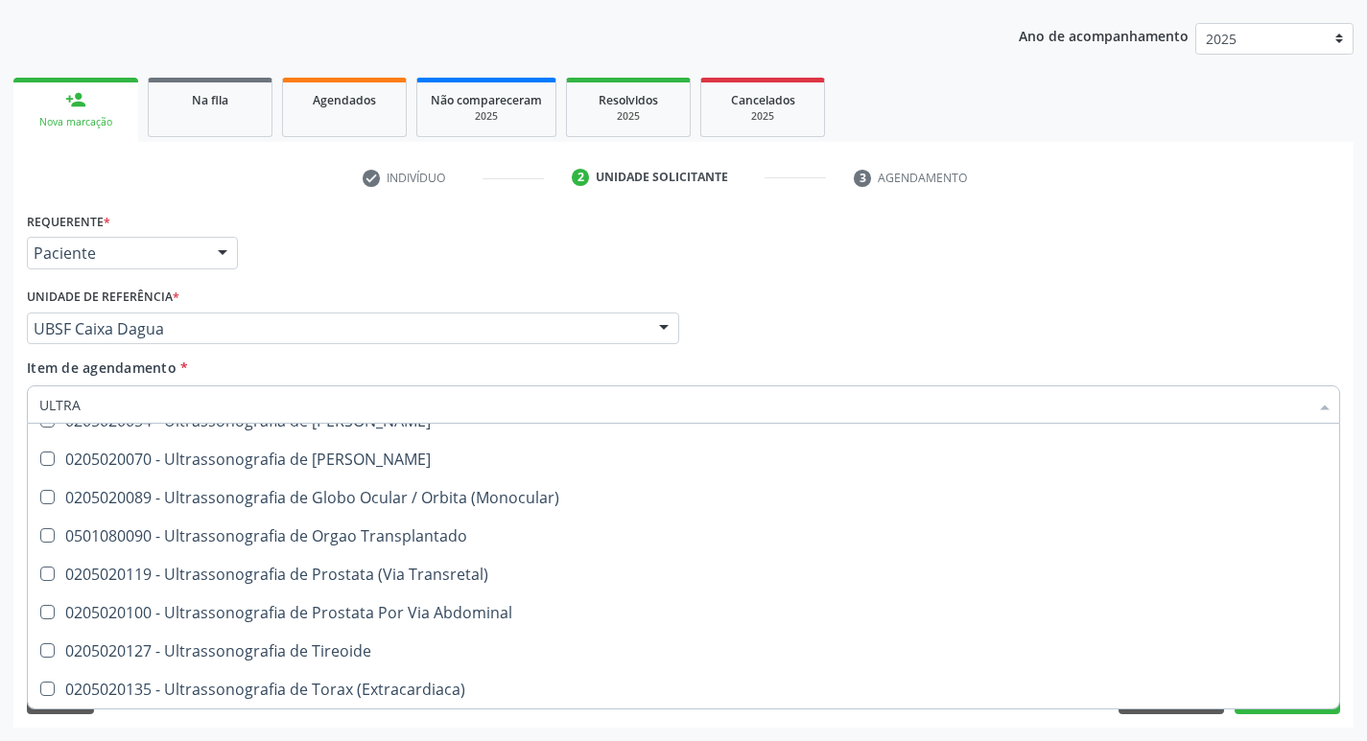
scroll to position [540, 0]
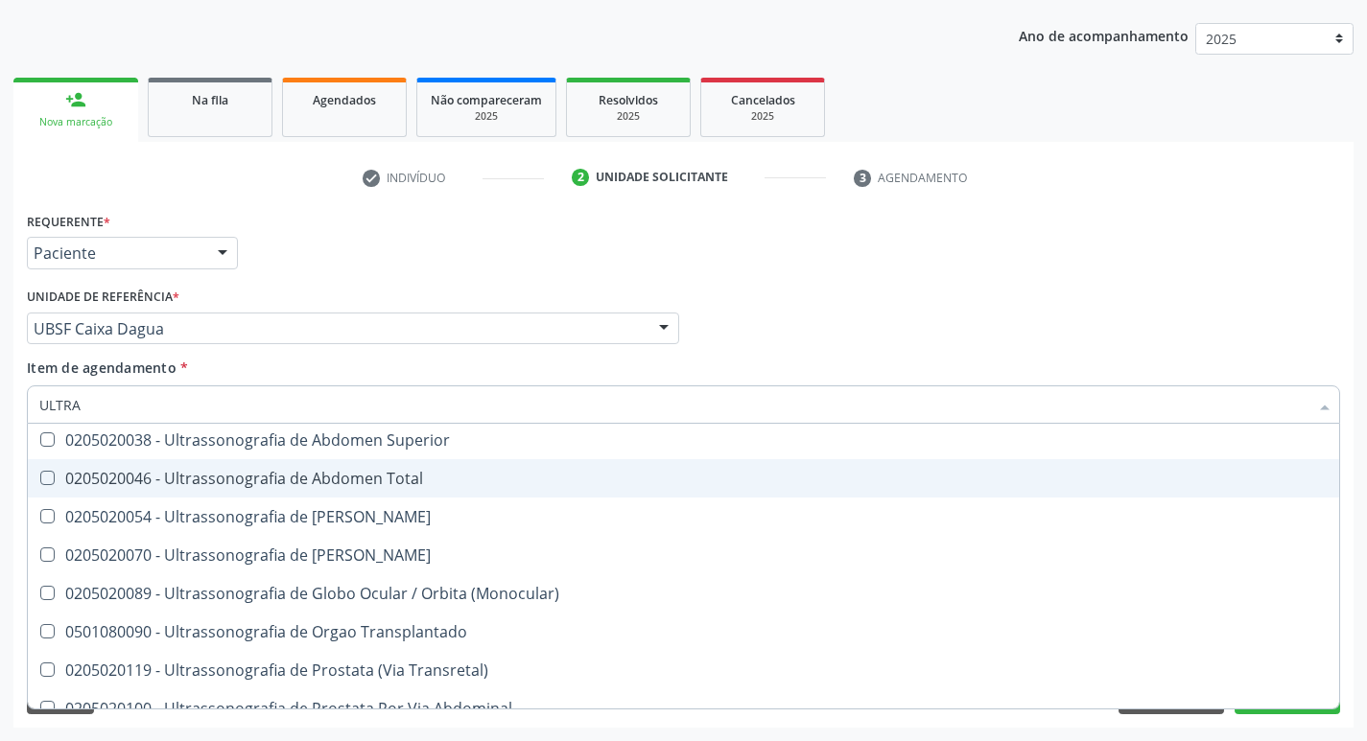
click at [428, 476] on div "0205020046 - Ultrassonografia de Abdomen Total" at bounding box center [683, 478] width 1288 height 15
checkbox Total "true"
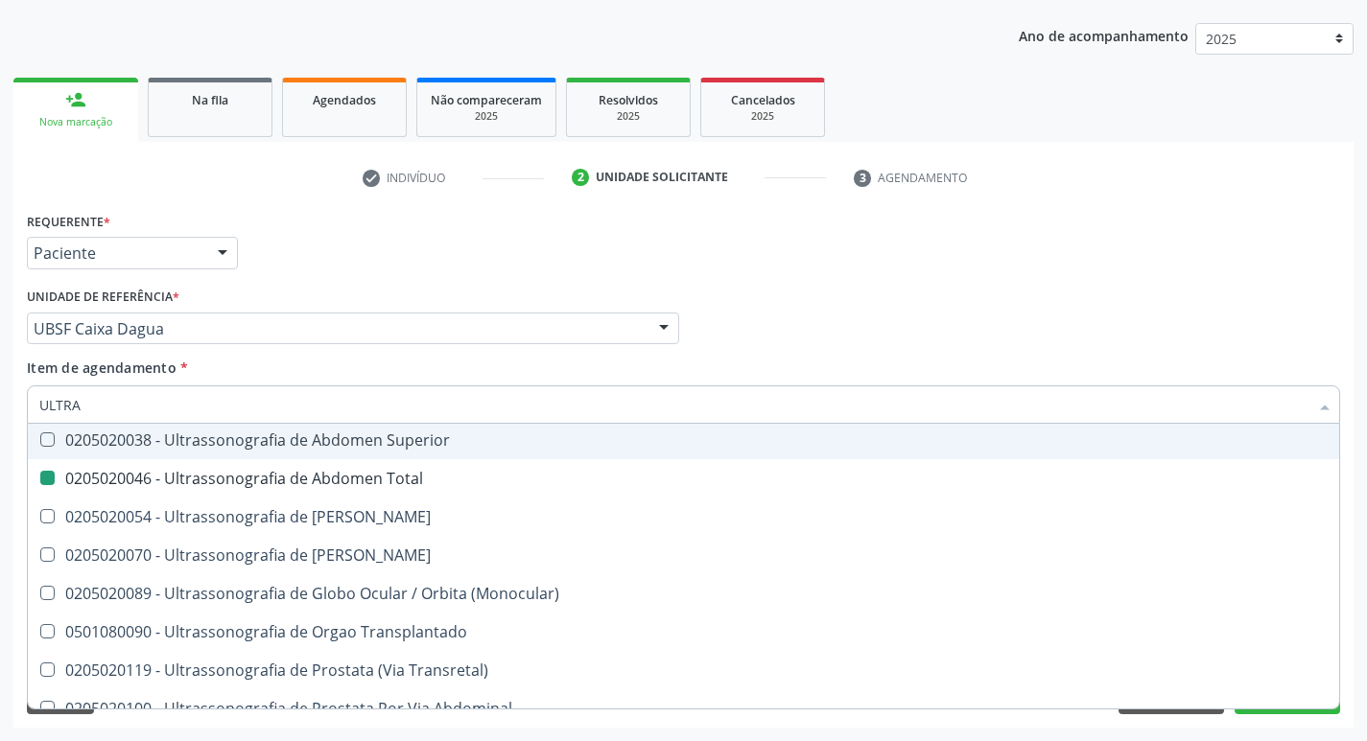
click at [485, 231] on div "Requerente * Paciente Profissional de Saúde Paciente Nenhum resultado encontrad…" at bounding box center [683, 244] width 1323 height 75
checkbox X "true"
checkbox Total "false"
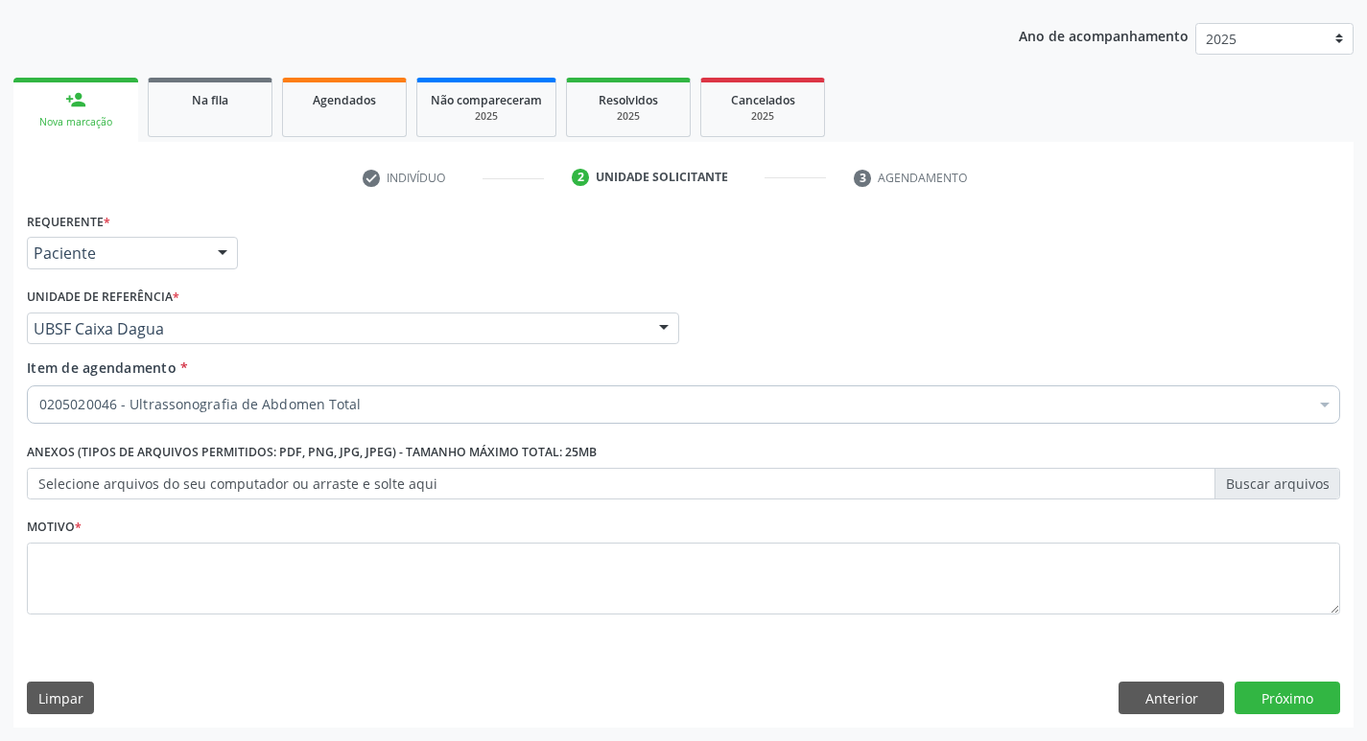
scroll to position [0, 0]
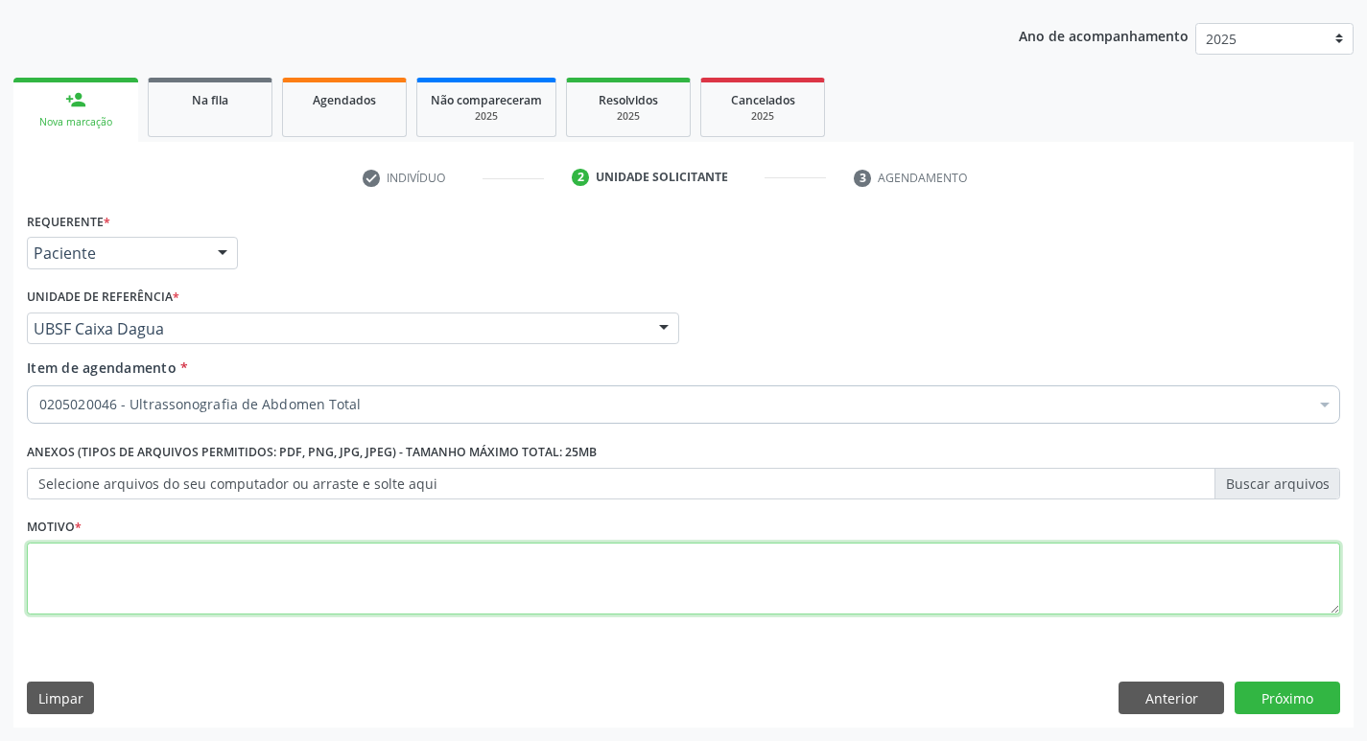
click at [207, 579] on textarea at bounding box center [683, 579] width 1313 height 73
type textarea "ALCOOLISMO CRONICO."
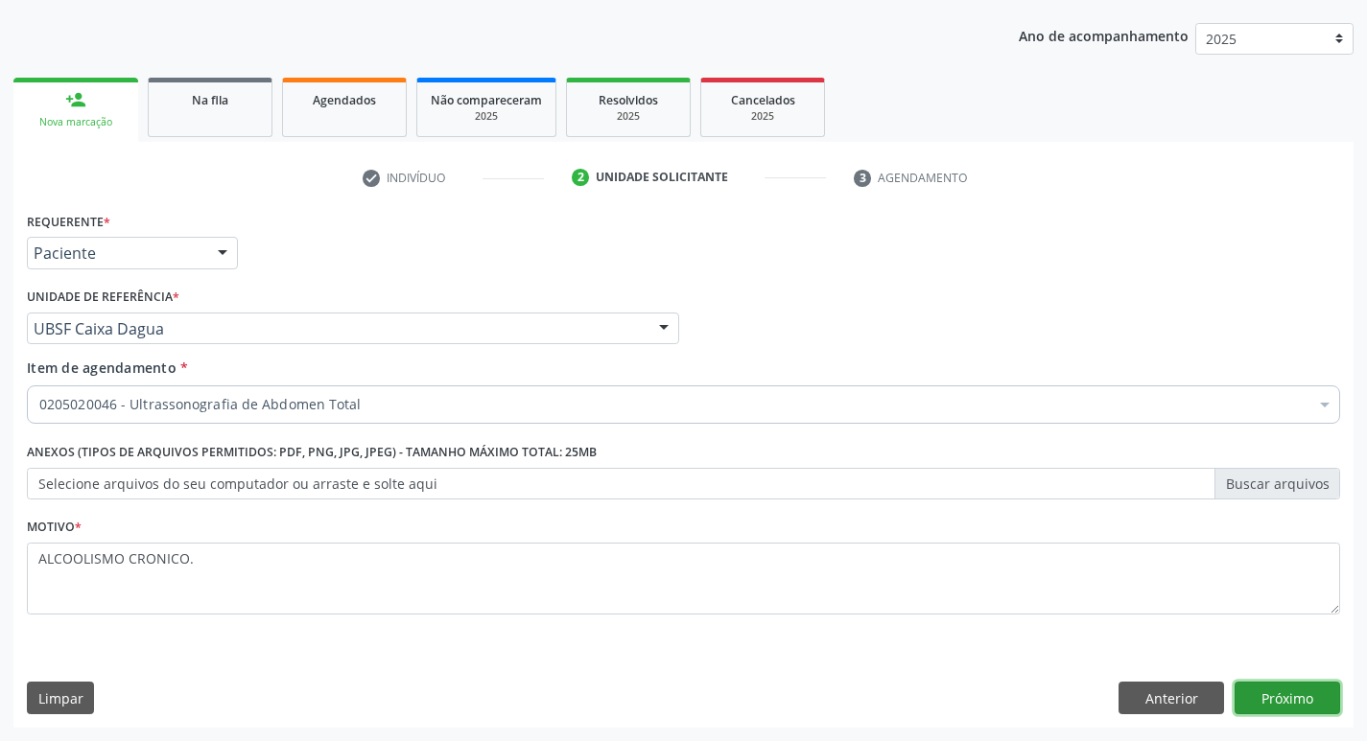
click at [1249, 691] on button "Próximo" at bounding box center [1287, 698] width 106 height 33
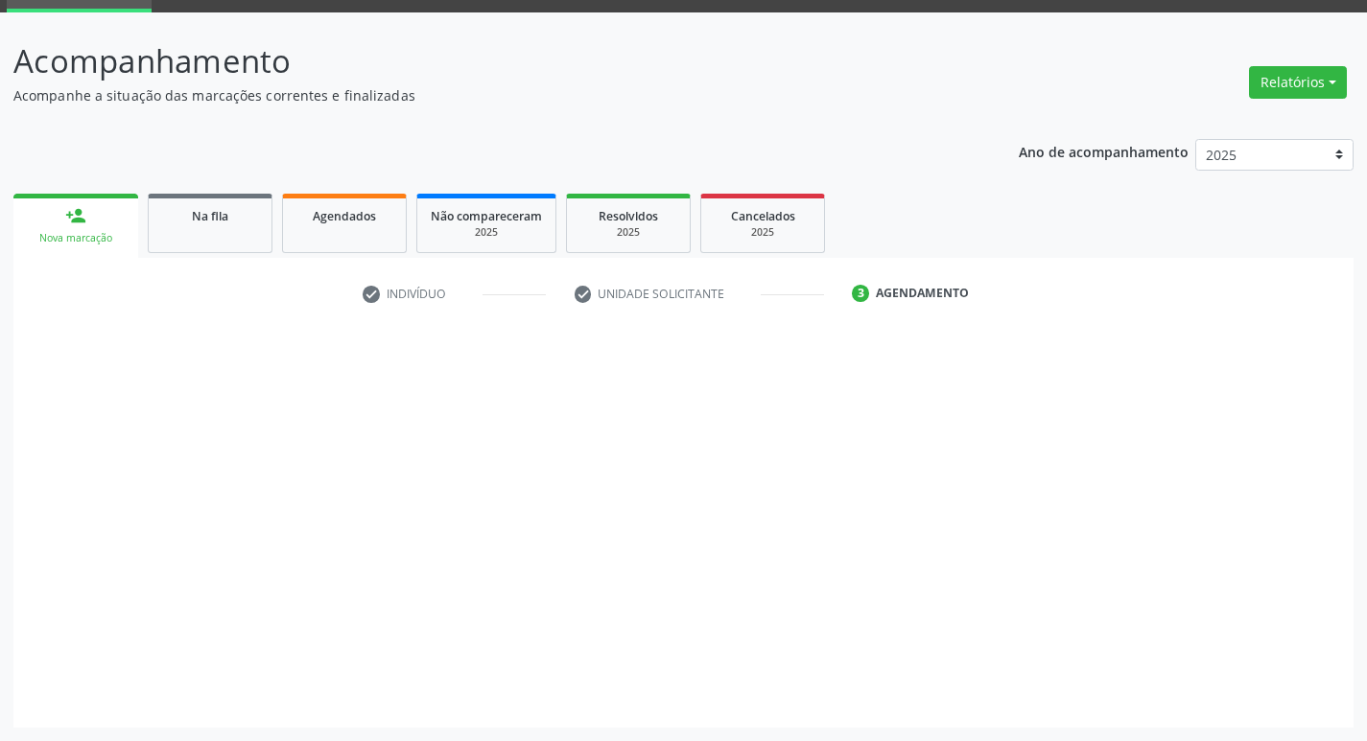
scroll to position [93, 0]
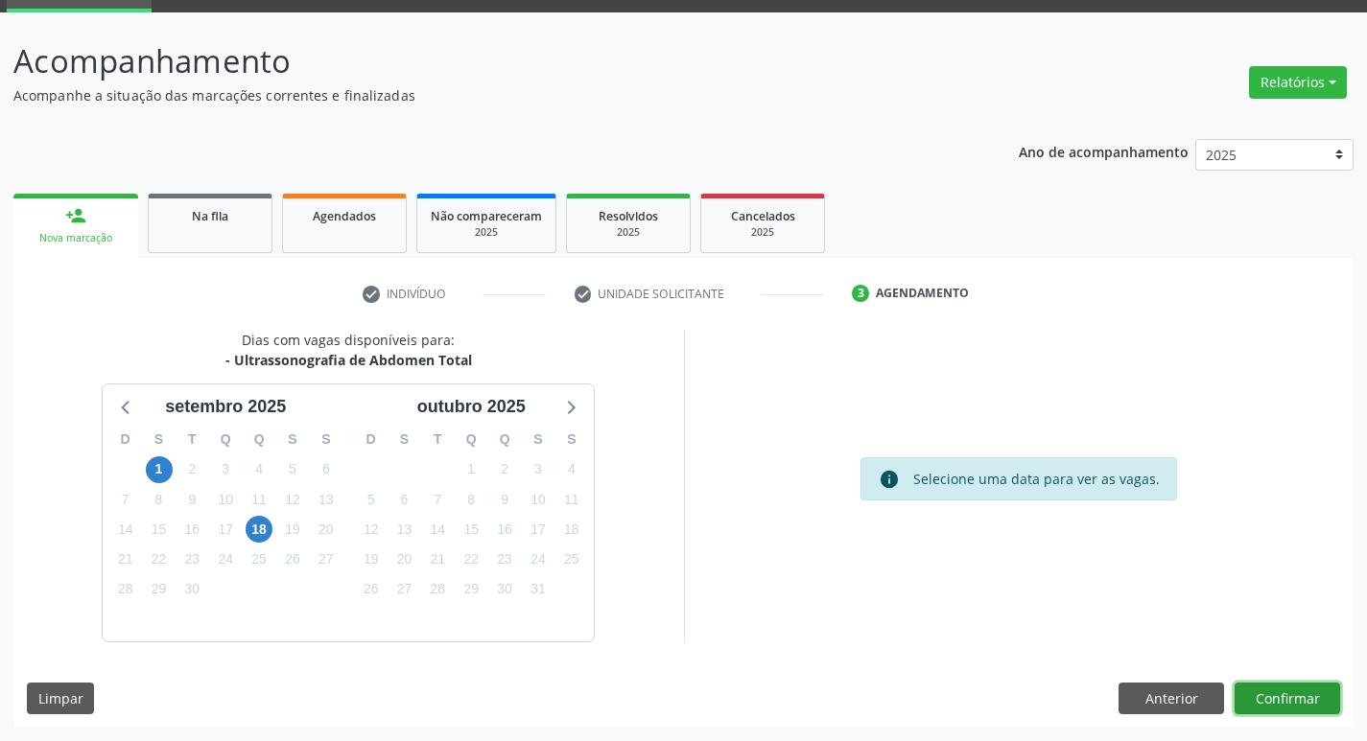
click at [1311, 707] on button "Confirmar" at bounding box center [1287, 699] width 106 height 33
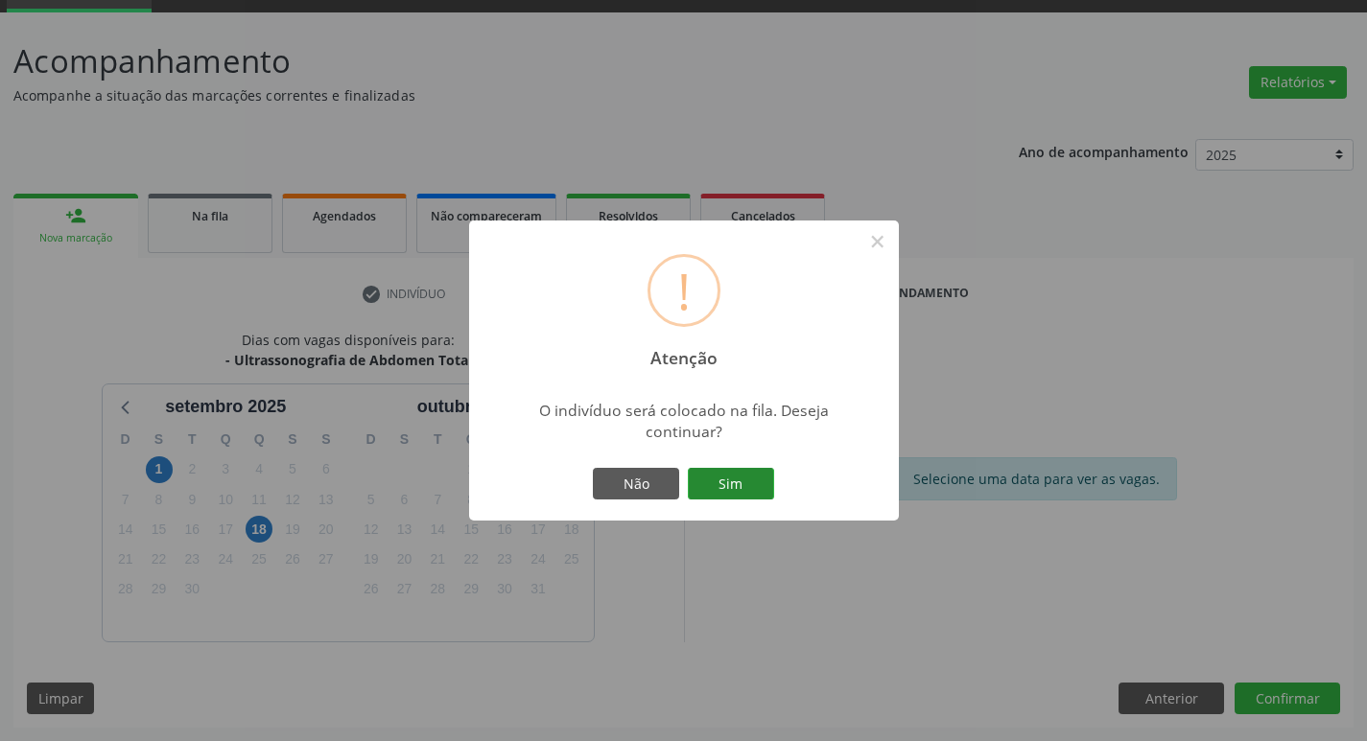
click at [721, 480] on button "Sim" at bounding box center [731, 484] width 86 height 33
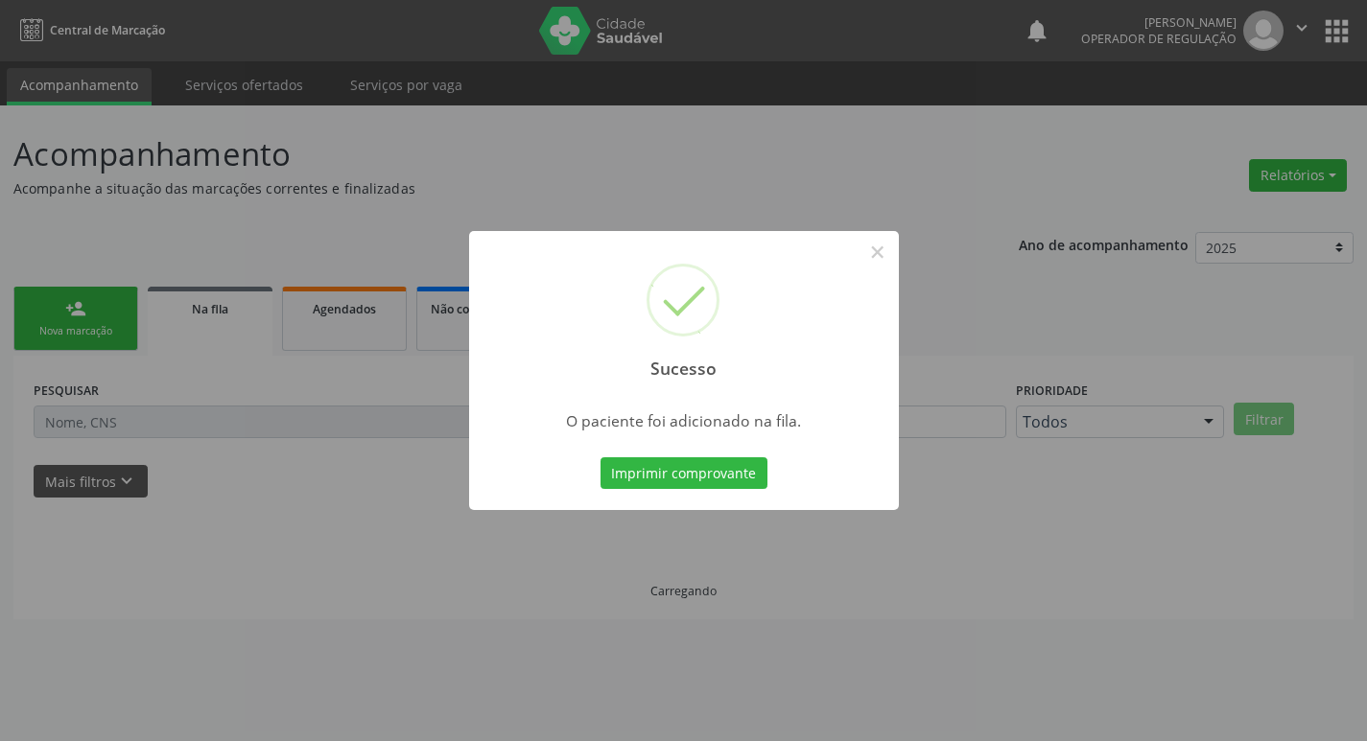
scroll to position [0, 0]
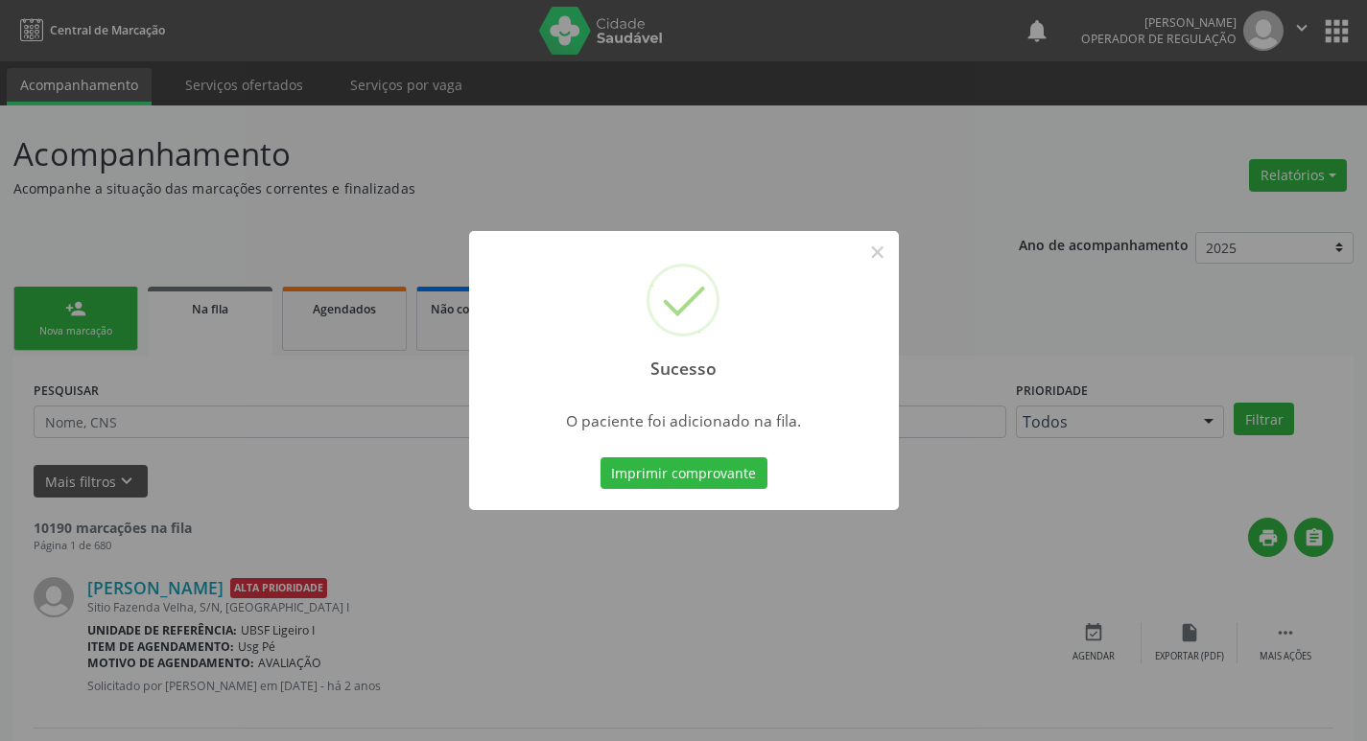
click at [510, 171] on div "Sucesso × O paciente foi adicionado na fila. Imprimir comprovante Cancel" at bounding box center [683, 370] width 1367 height 741
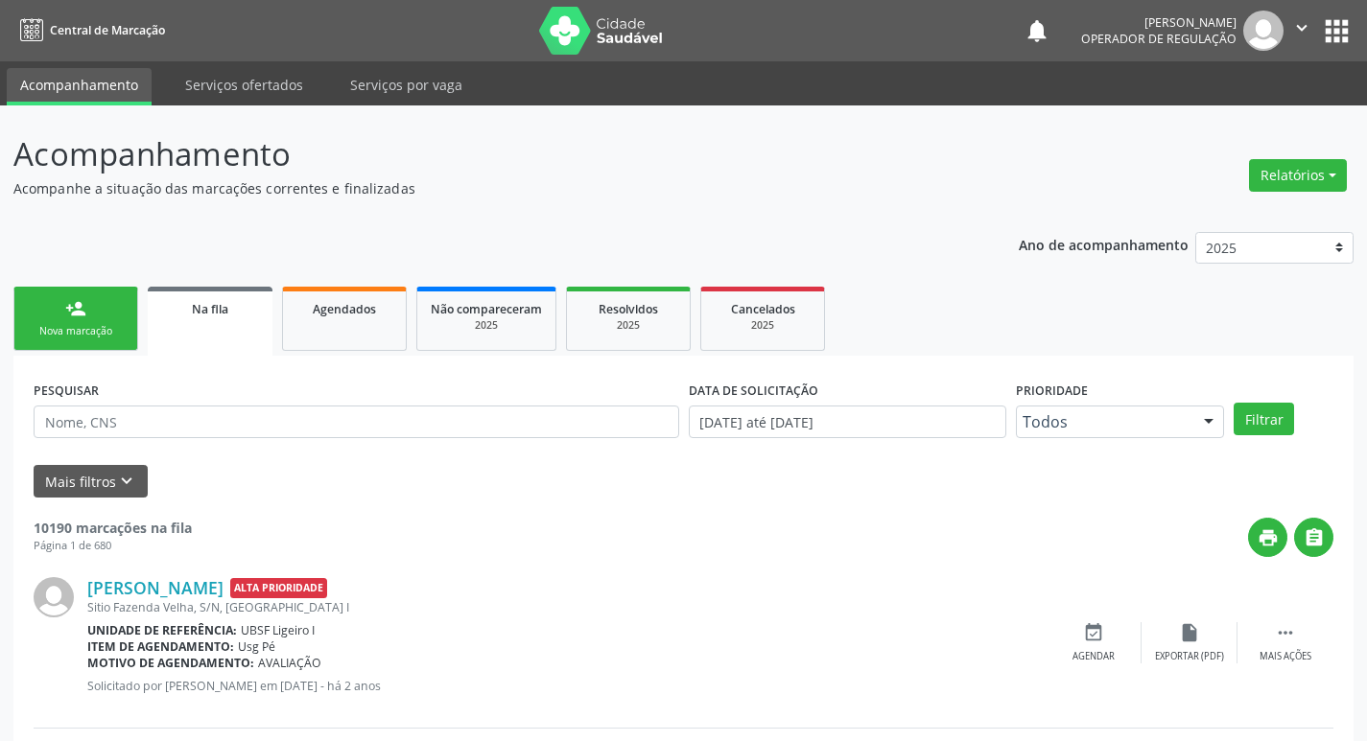
click at [74, 312] on div "person_add" at bounding box center [75, 308] width 21 height 21
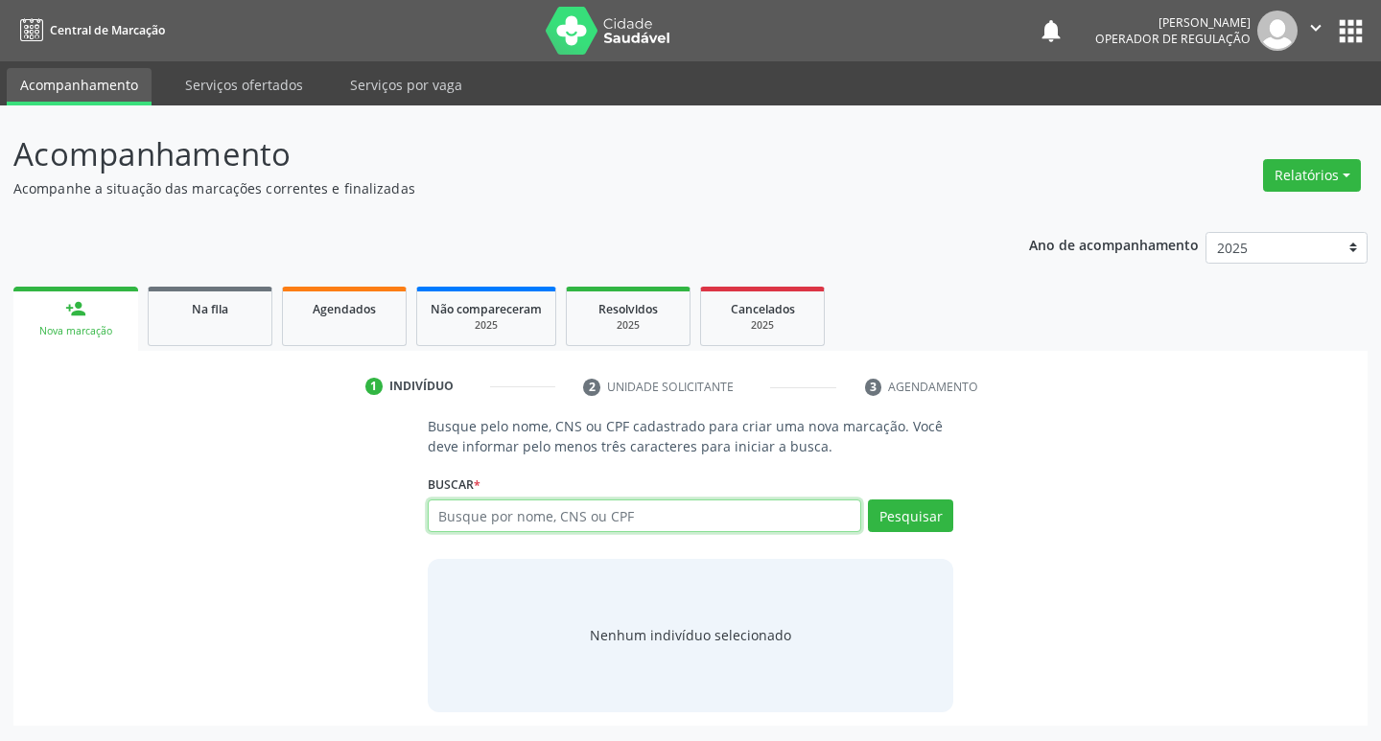
click at [555, 508] on input "text" at bounding box center [645, 516] width 434 height 33
type input "704204280273087"
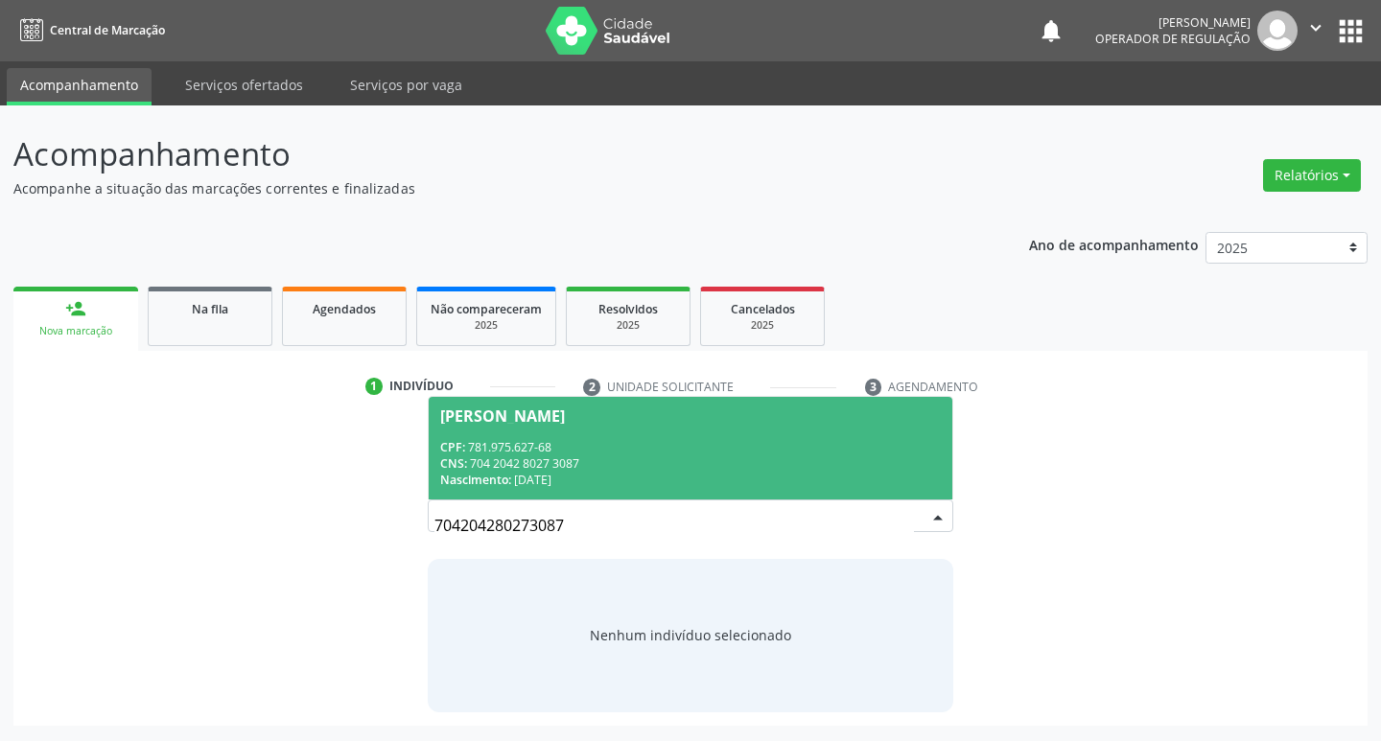
click at [458, 439] on span "CPF:" at bounding box center [452, 447] width 25 height 16
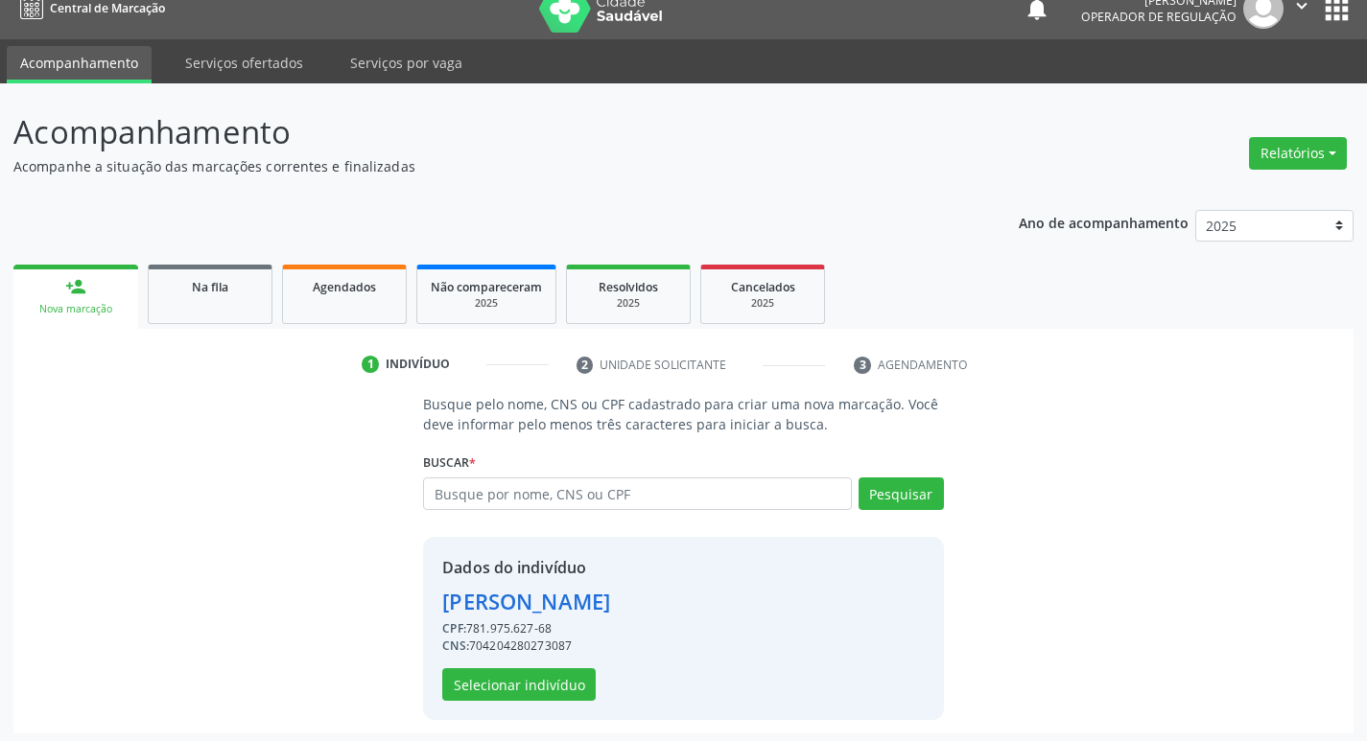
scroll to position [28, 0]
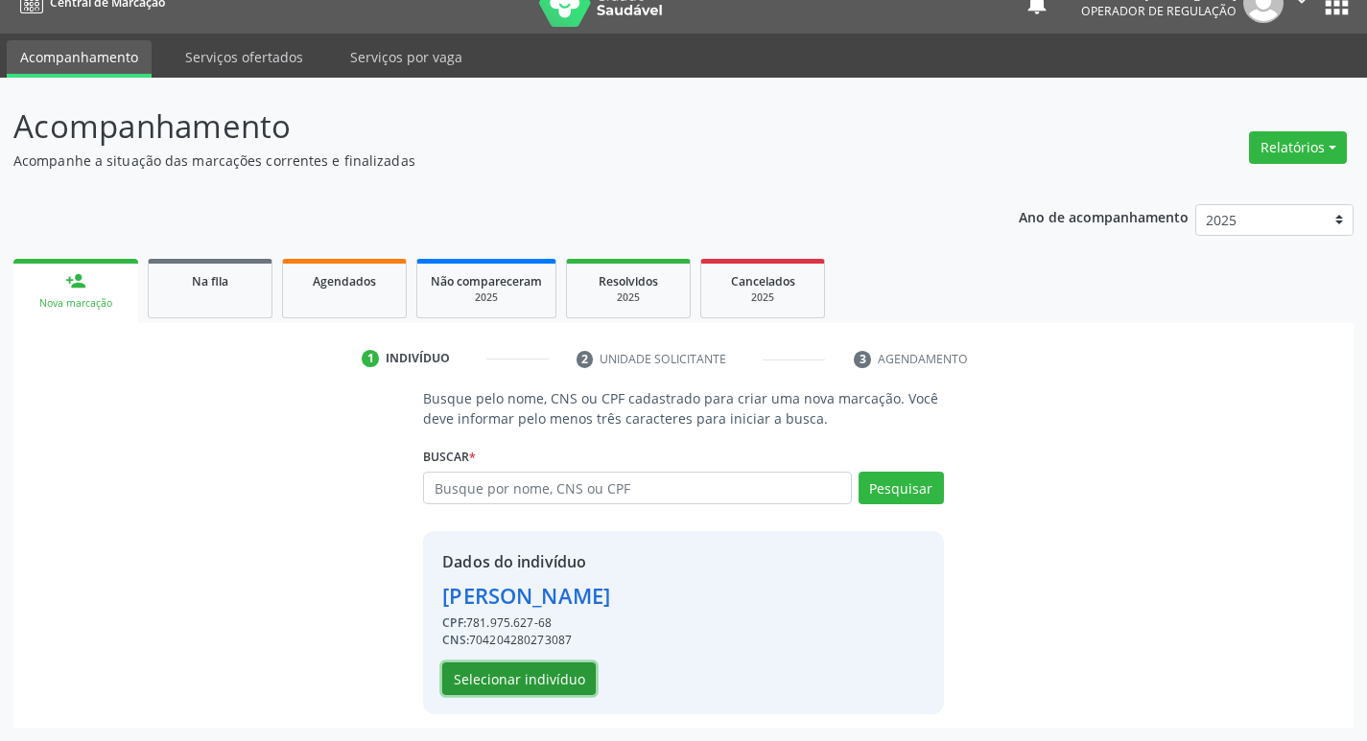
click at [503, 690] on button "Selecionar indivíduo" at bounding box center [518, 679] width 153 height 33
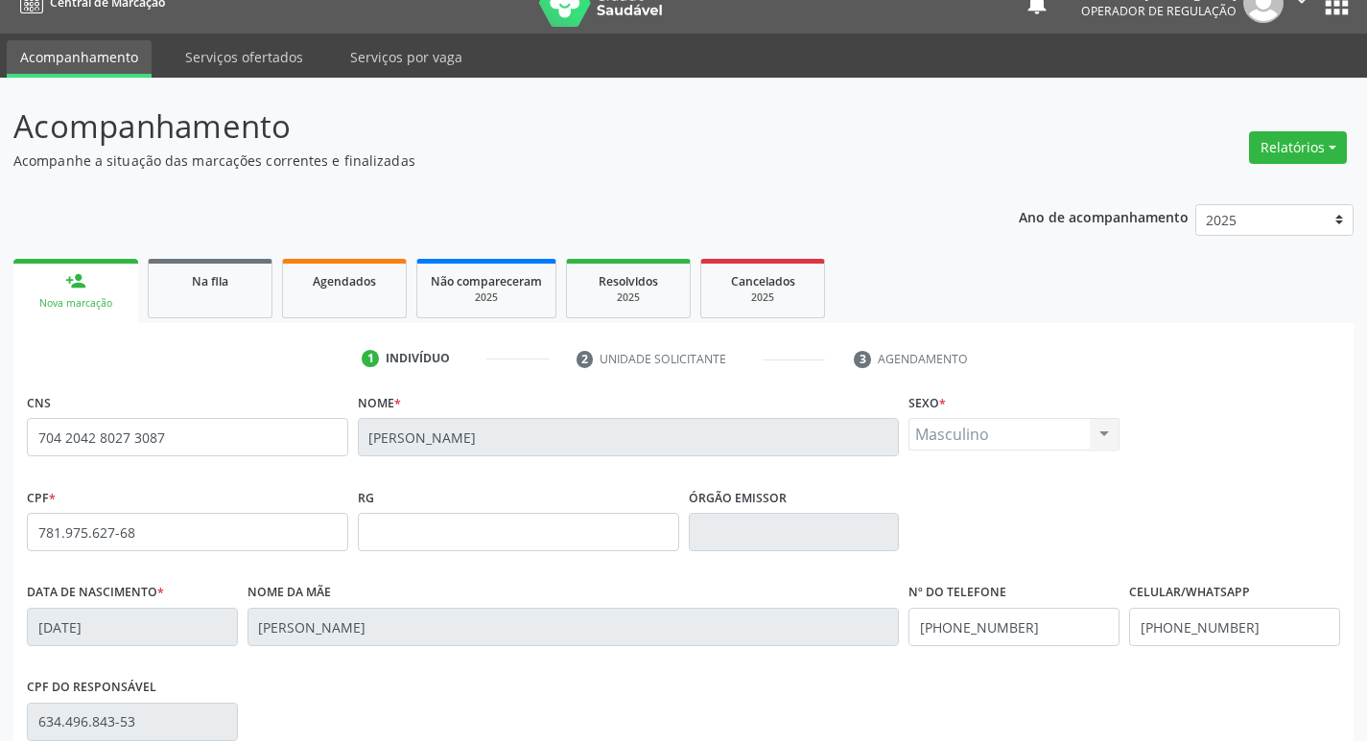
scroll to position [298, 0]
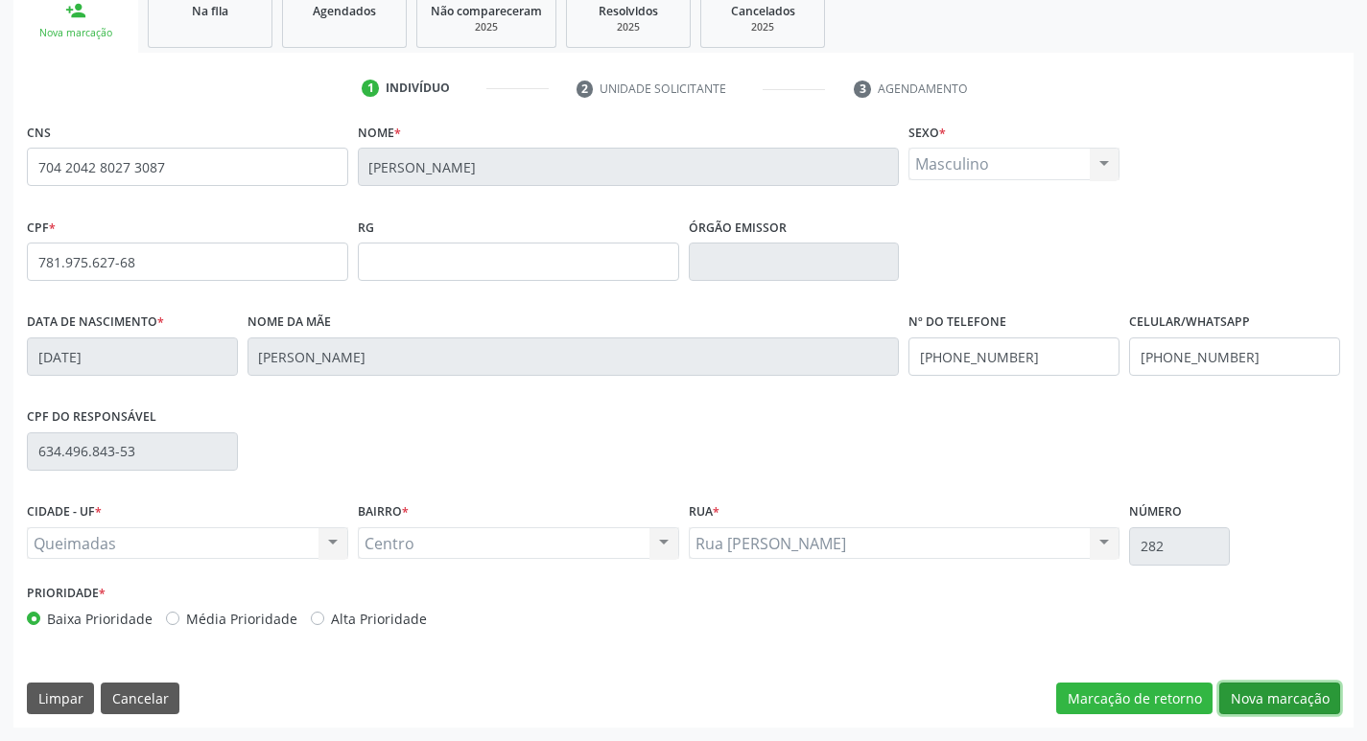
click at [1292, 687] on button "Nova marcação" at bounding box center [1279, 699] width 121 height 33
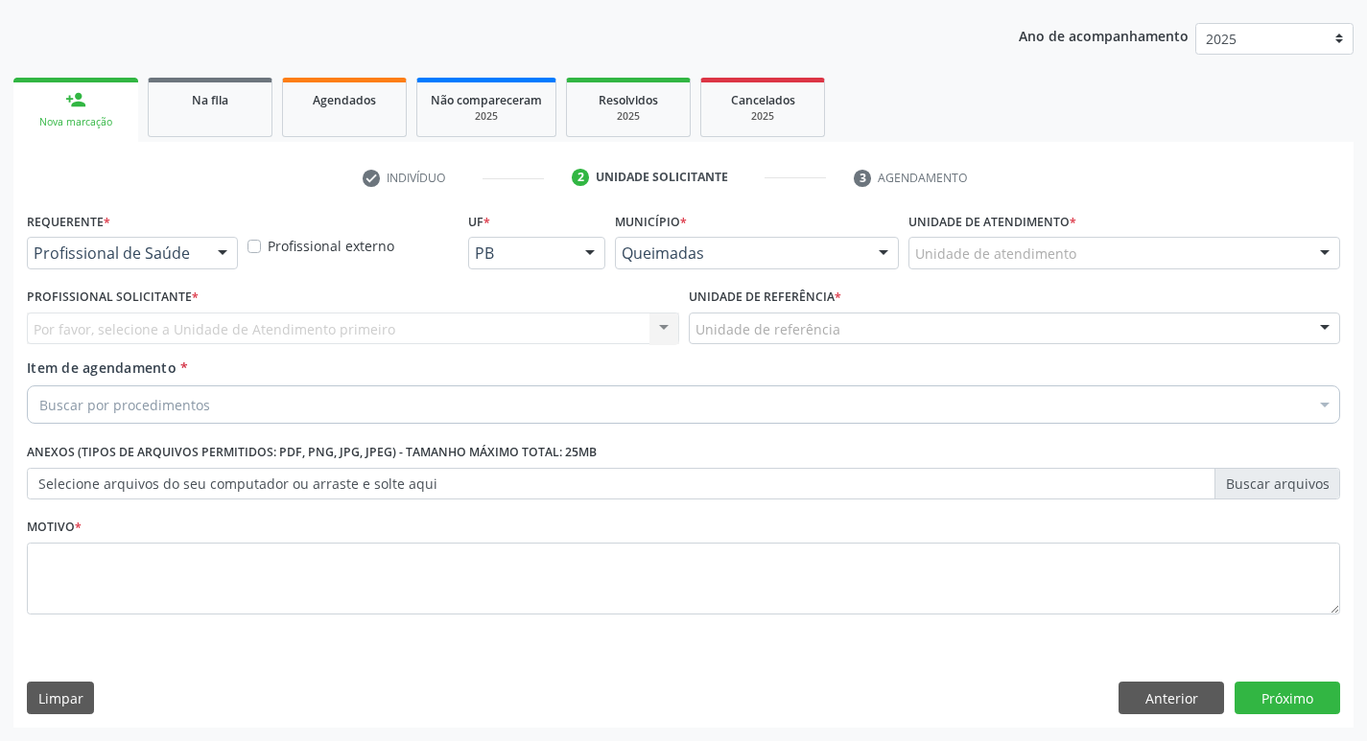
scroll to position [209, 0]
click at [105, 266] on div at bounding box center [132, 253] width 211 height 33
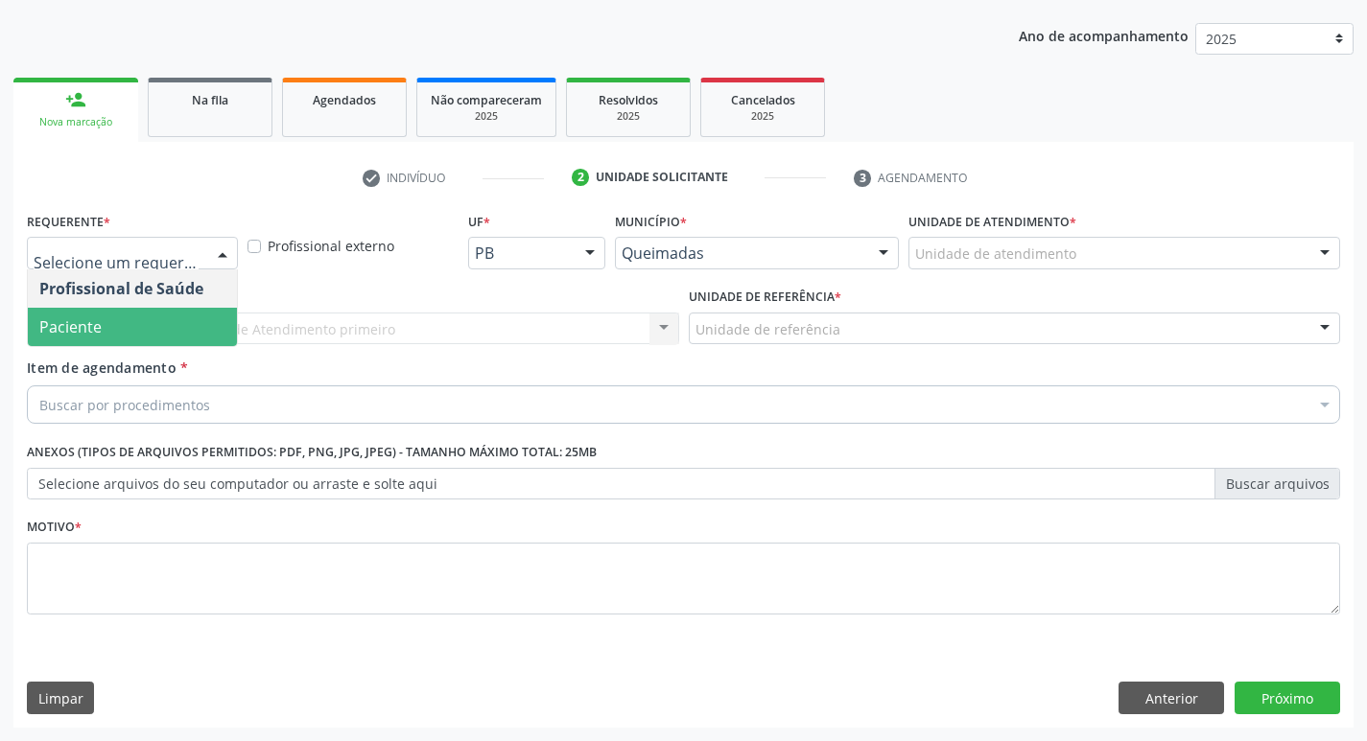
click at [104, 319] on span "Paciente" at bounding box center [132, 327] width 209 height 38
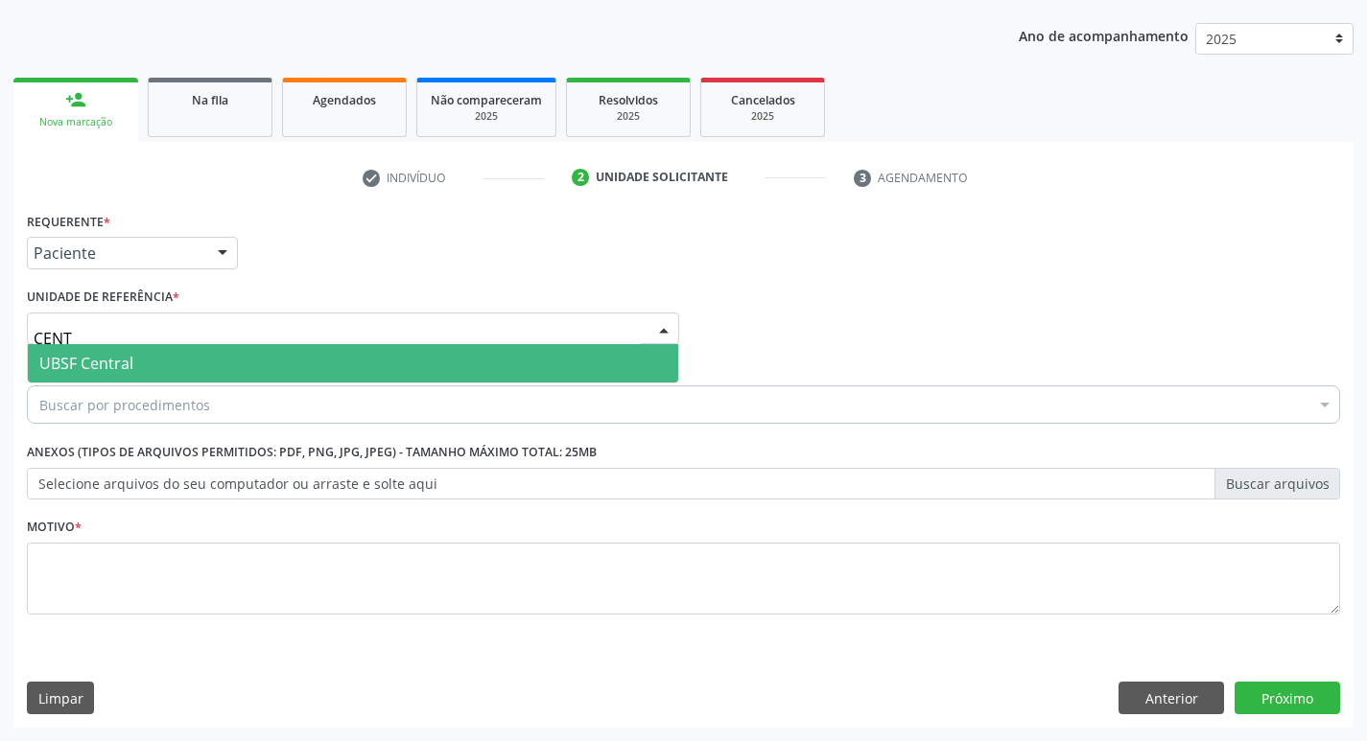
type input "CENTR"
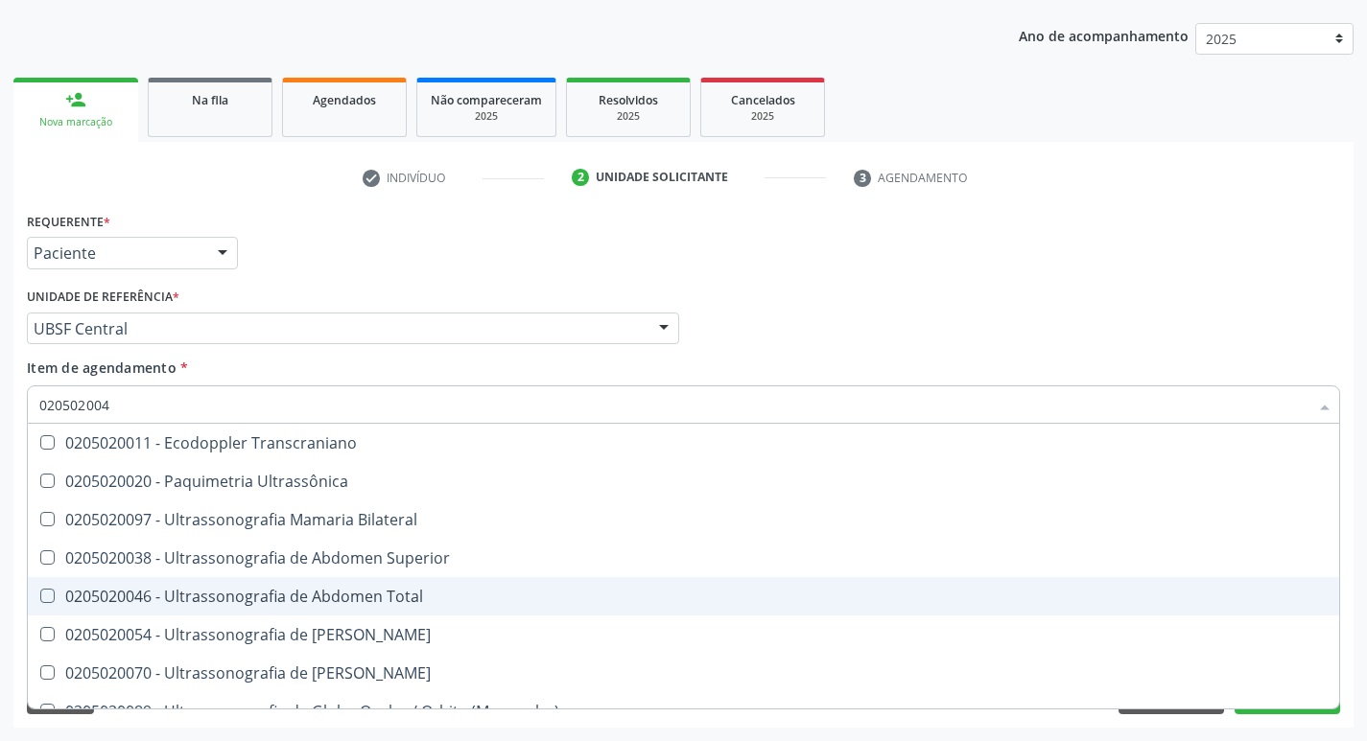
type input "0205020046"
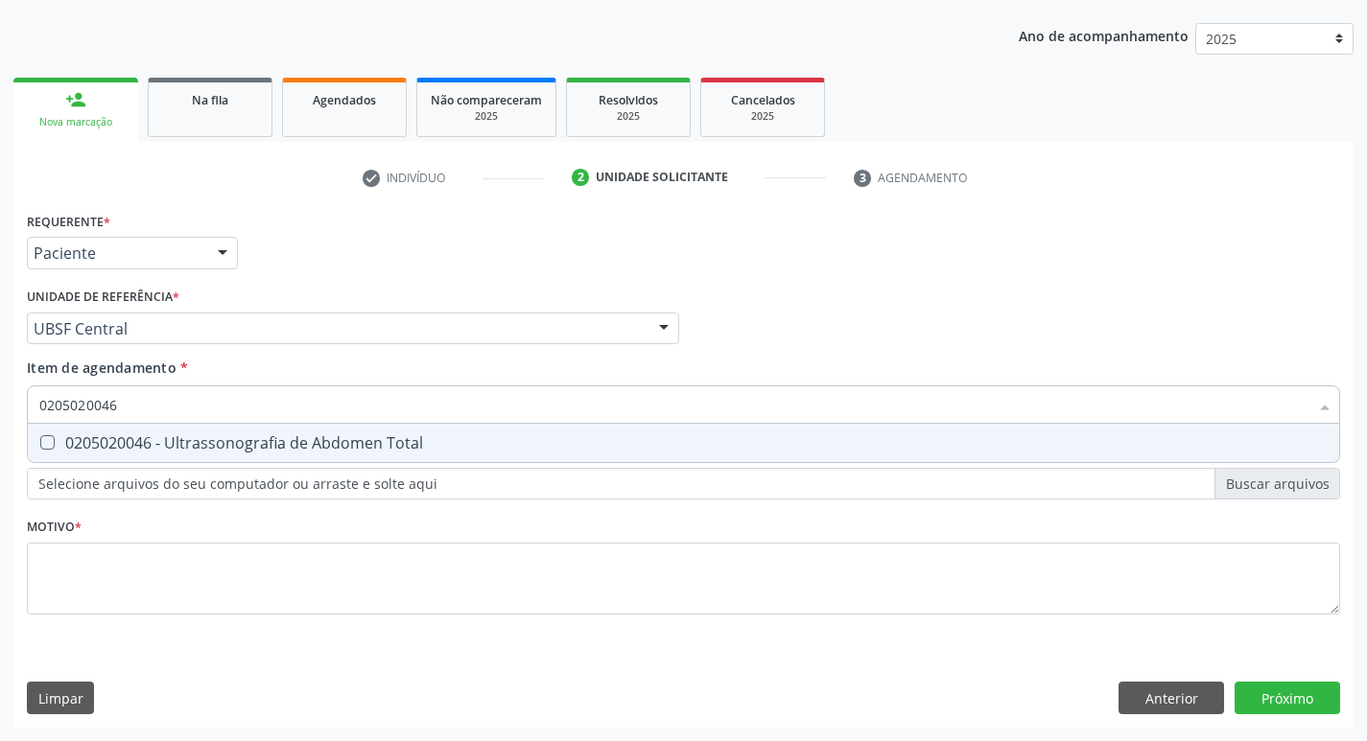
click at [399, 446] on div "0205020046 - Ultrassonografia de Abdomen Total" at bounding box center [683, 442] width 1288 height 15
checkbox Total "true"
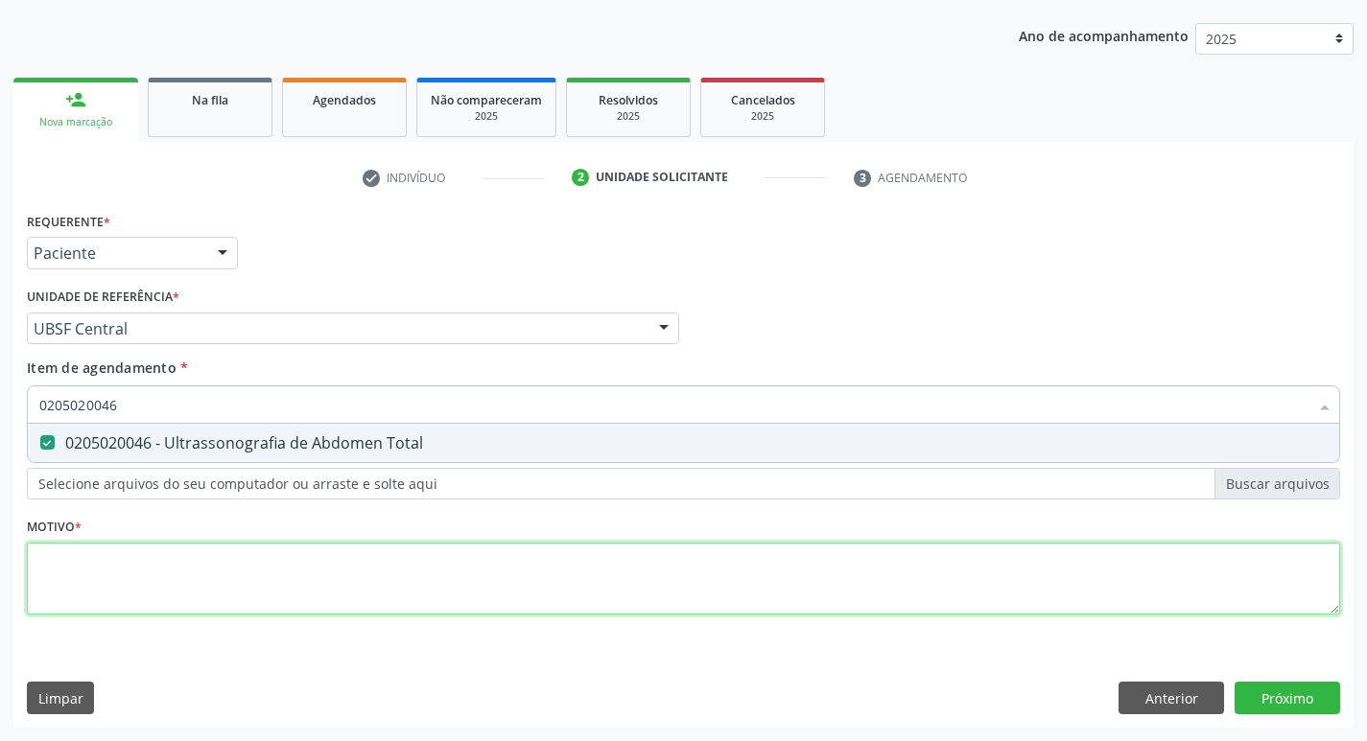
click at [311, 579] on div "Requerente * Paciente Profissional de Saúde Paciente Nenhum resultado encontrad…" at bounding box center [683, 424] width 1313 height 434
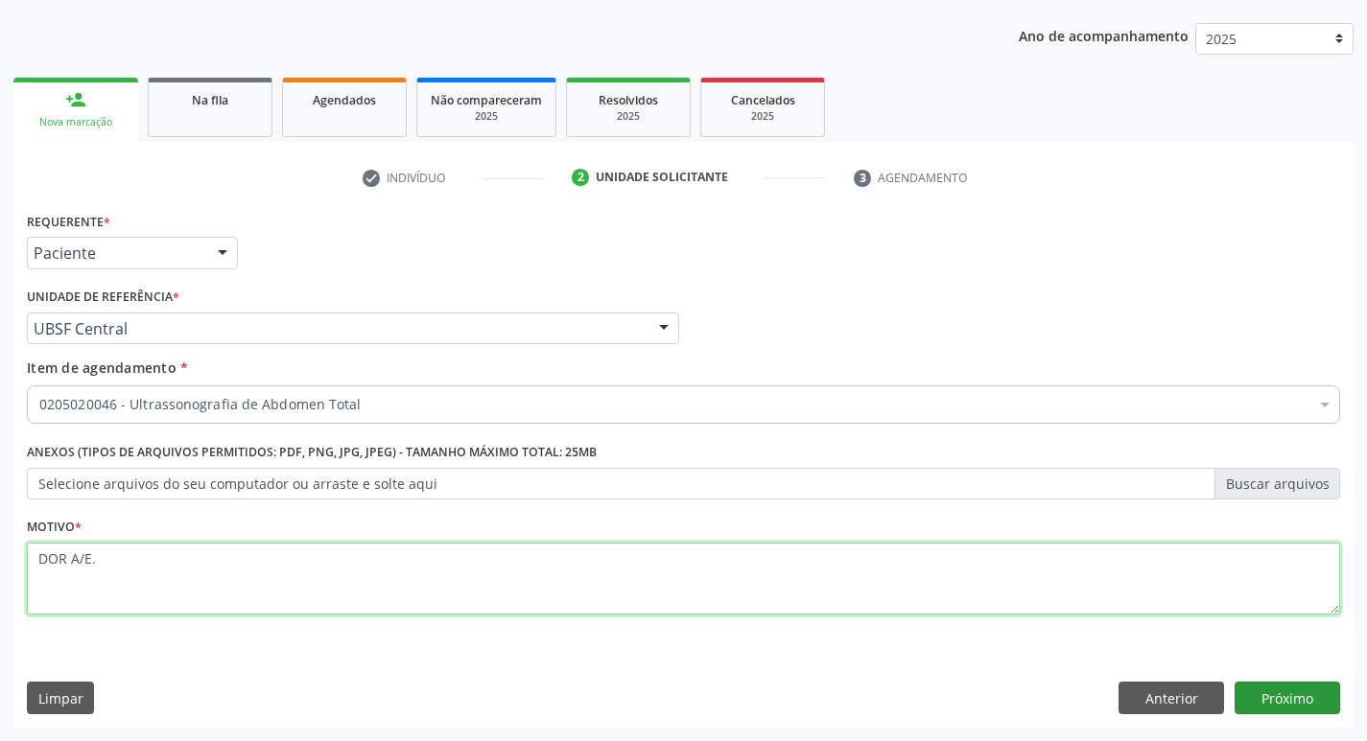
type textarea "DOR A/E."
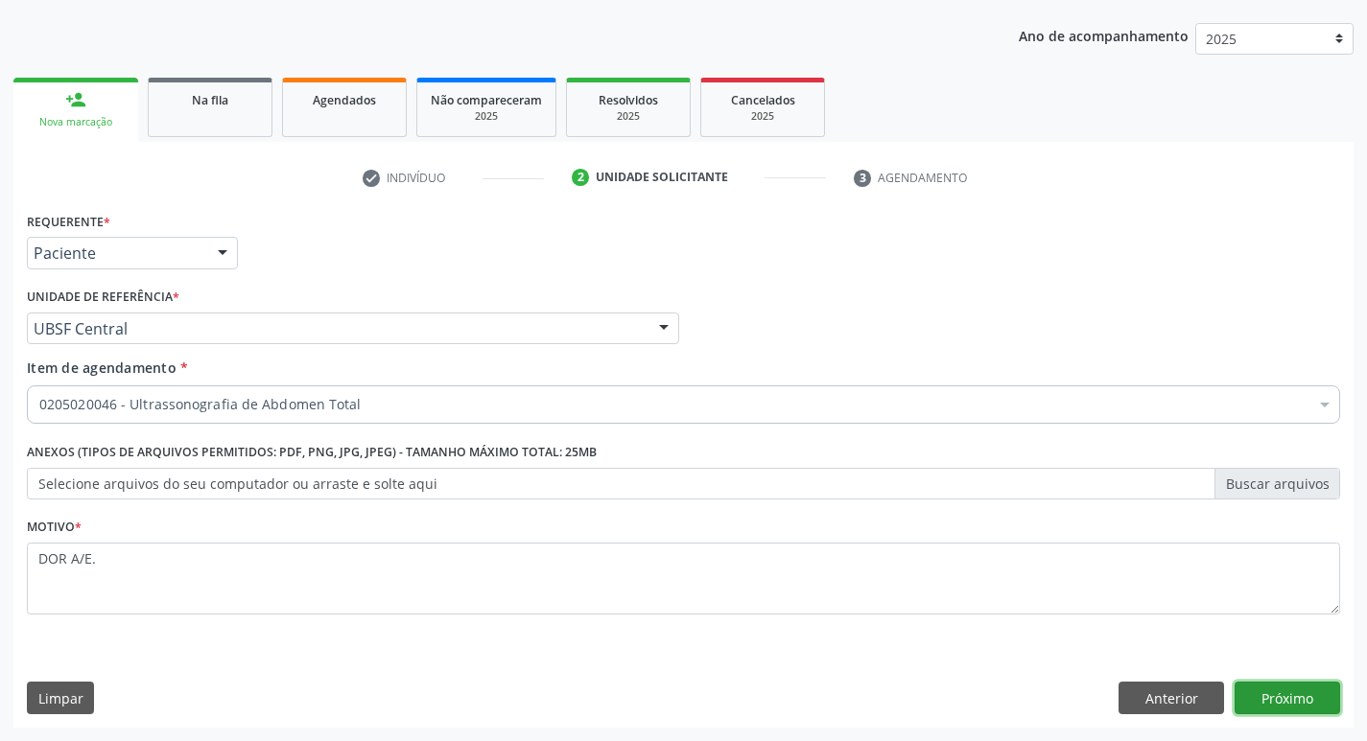
click at [1260, 689] on button "Próximo" at bounding box center [1287, 698] width 106 height 33
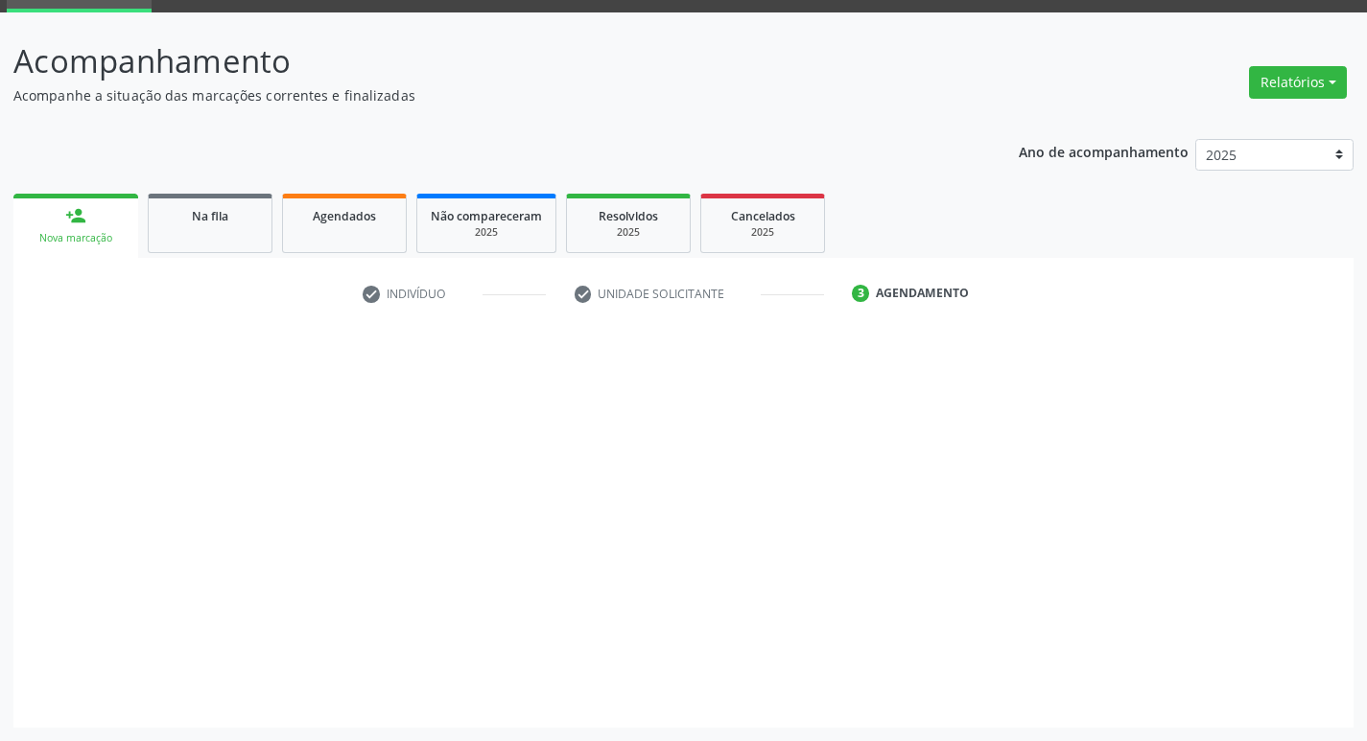
scroll to position [93, 0]
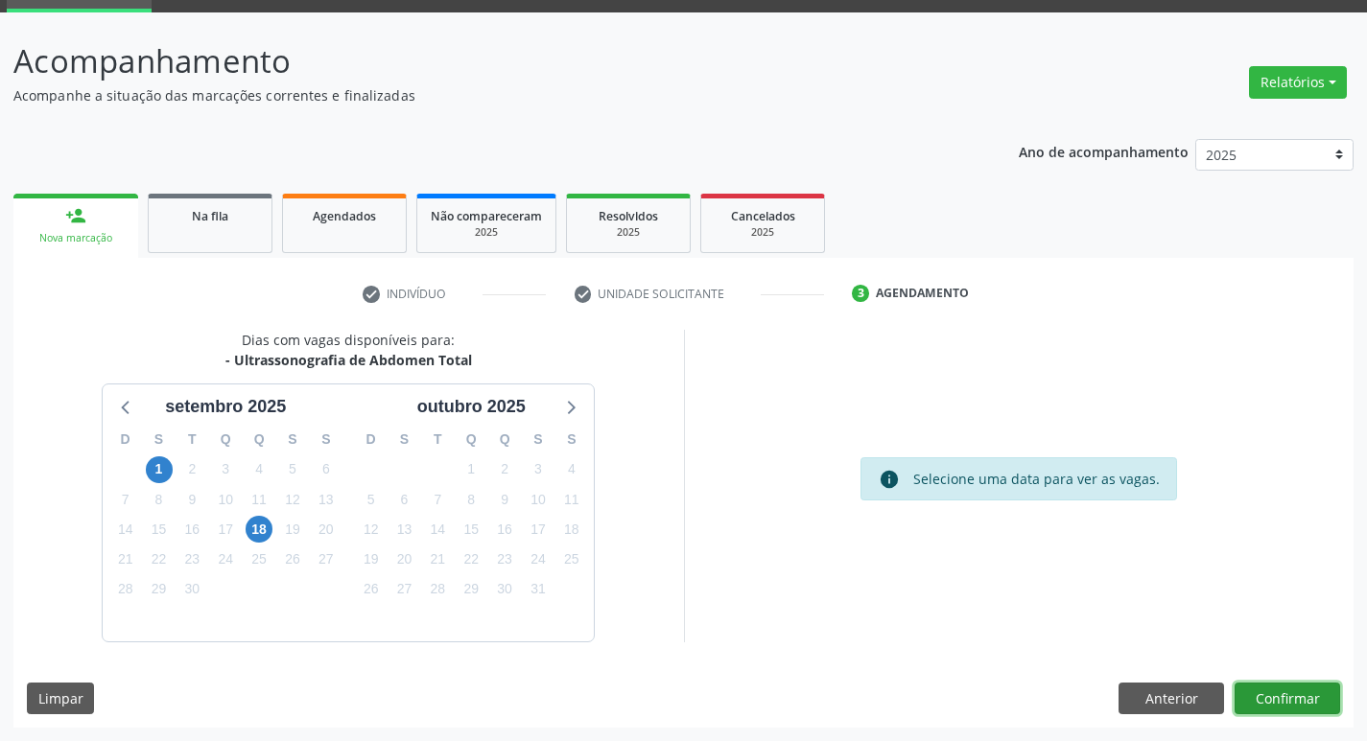
click at [1286, 686] on button "Confirmar" at bounding box center [1287, 699] width 106 height 33
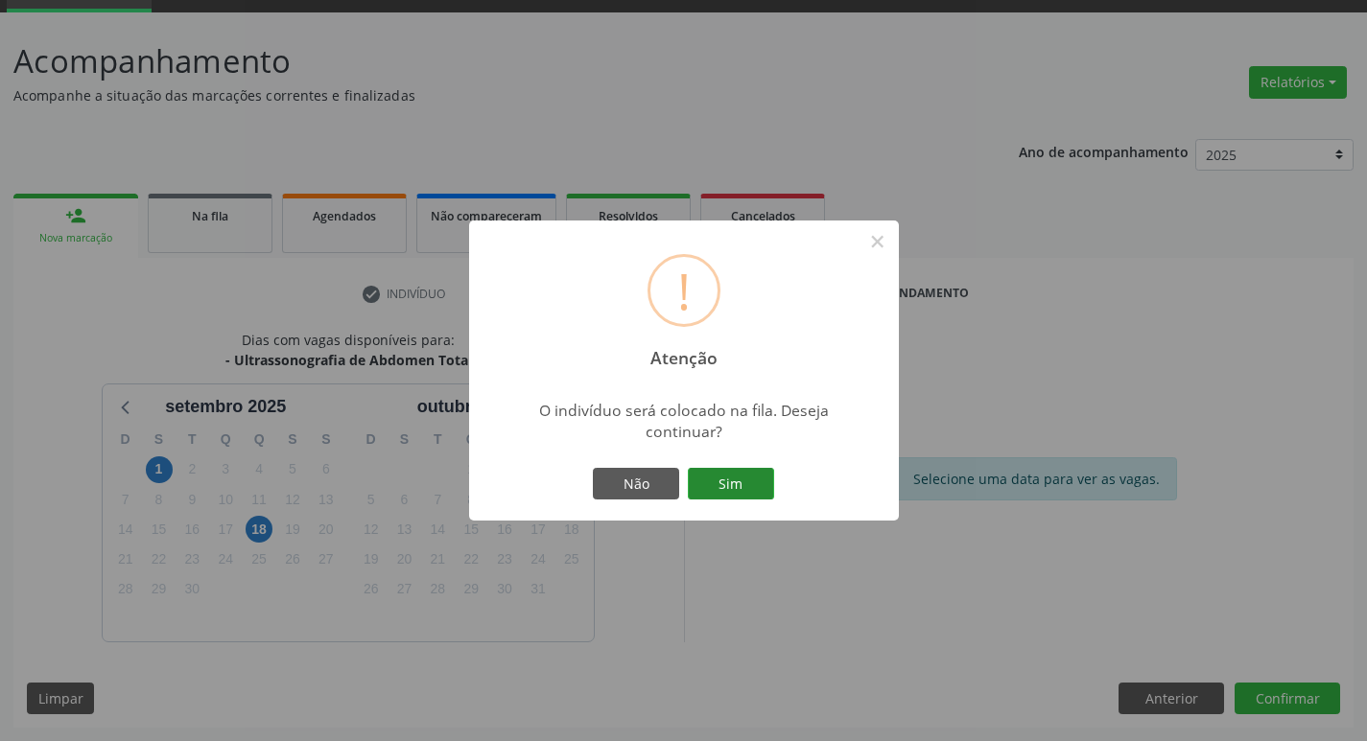
click at [746, 477] on button "Sim" at bounding box center [731, 484] width 86 height 33
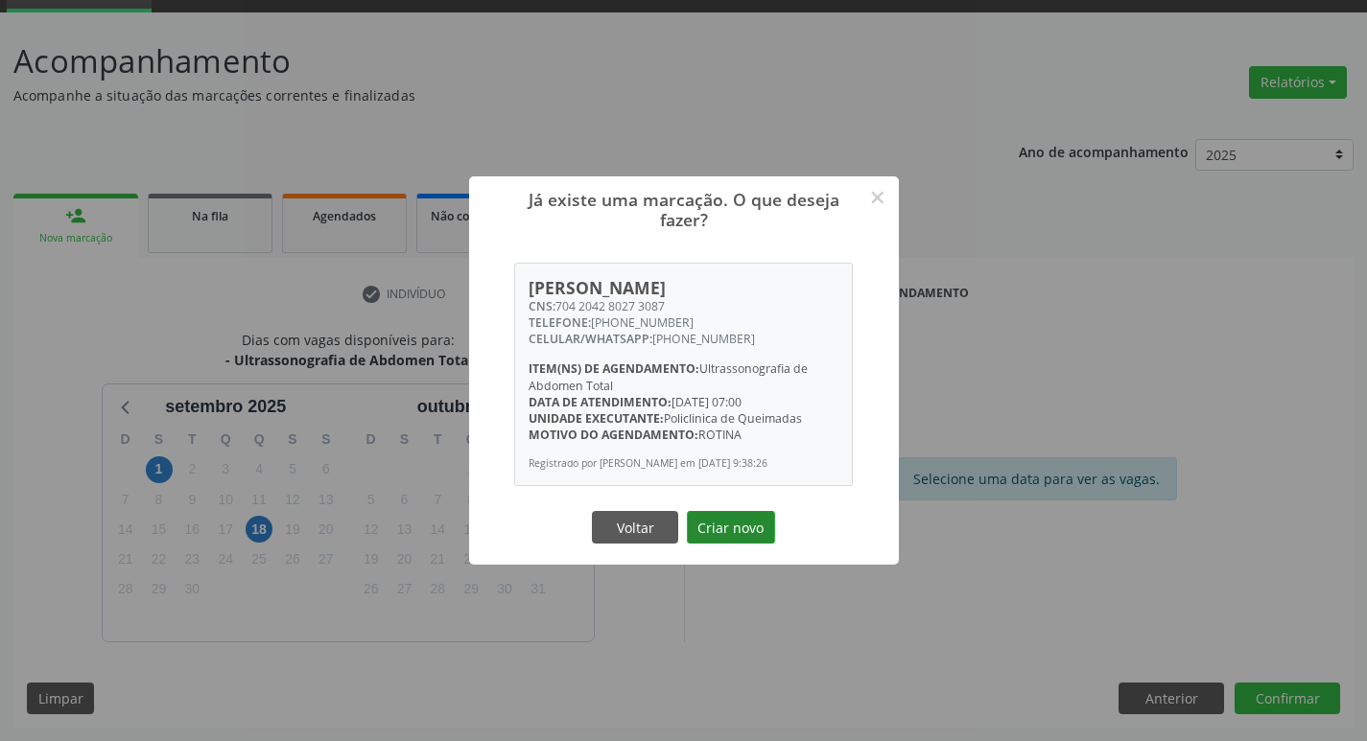
click at [735, 531] on button "Criar novo" at bounding box center [731, 527] width 88 height 33
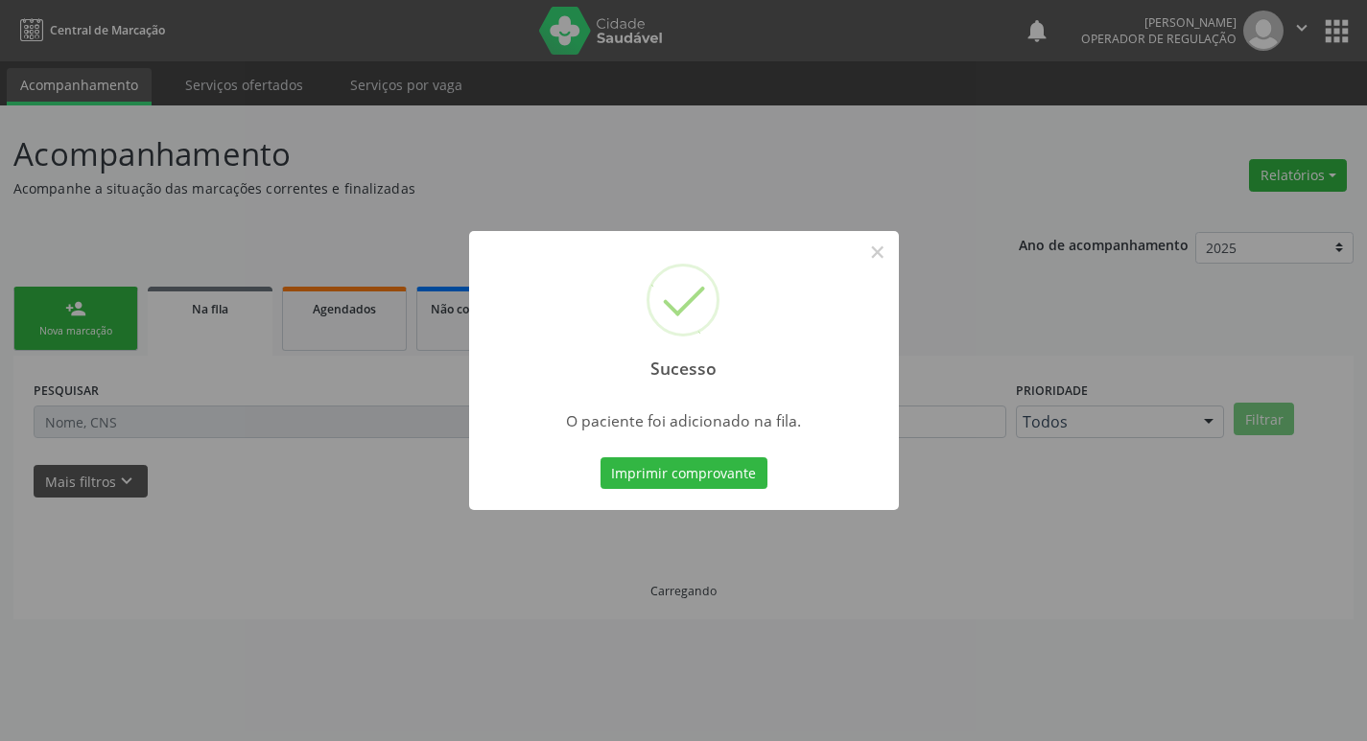
scroll to position [0, 0]
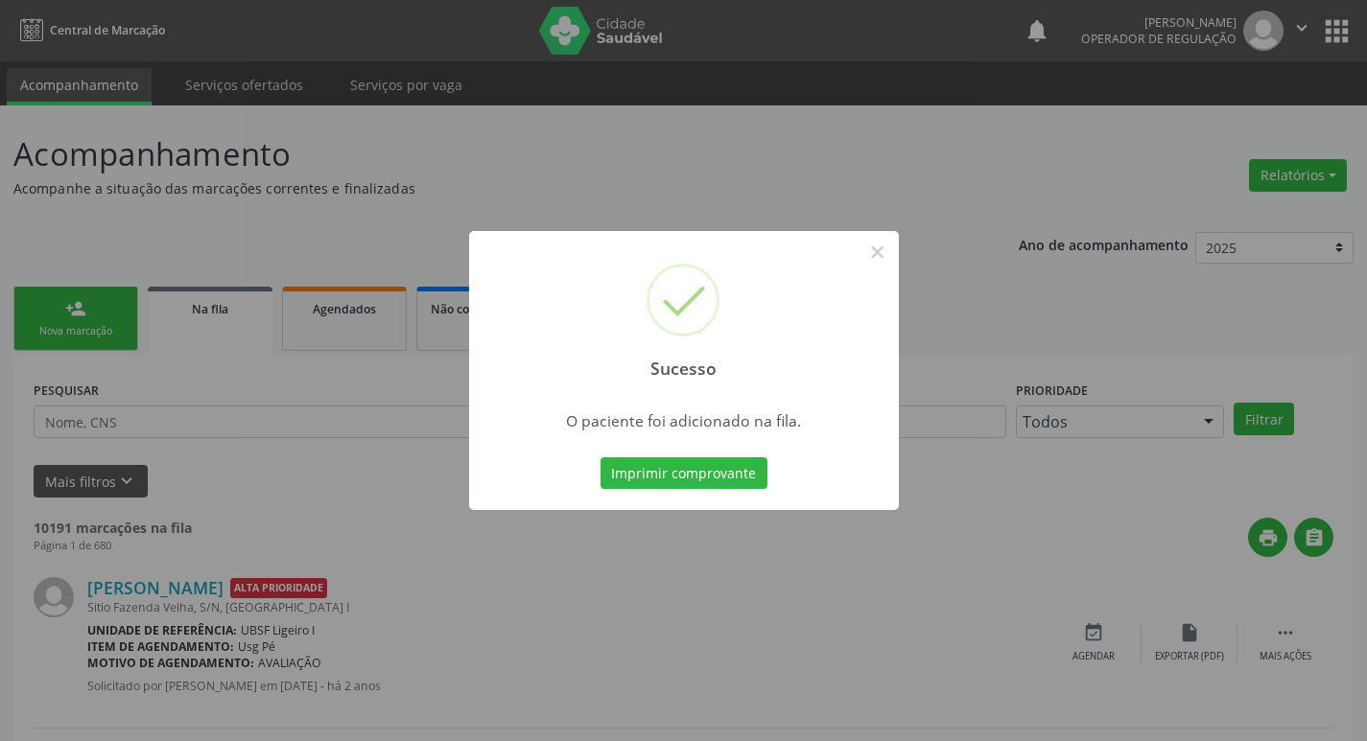
click at [74, 248] on div "Sucesso × O paciente foi adicionado na fila. Imprimir comprovante Cancel" at bounding box center [683, 370] width 1367 height 741
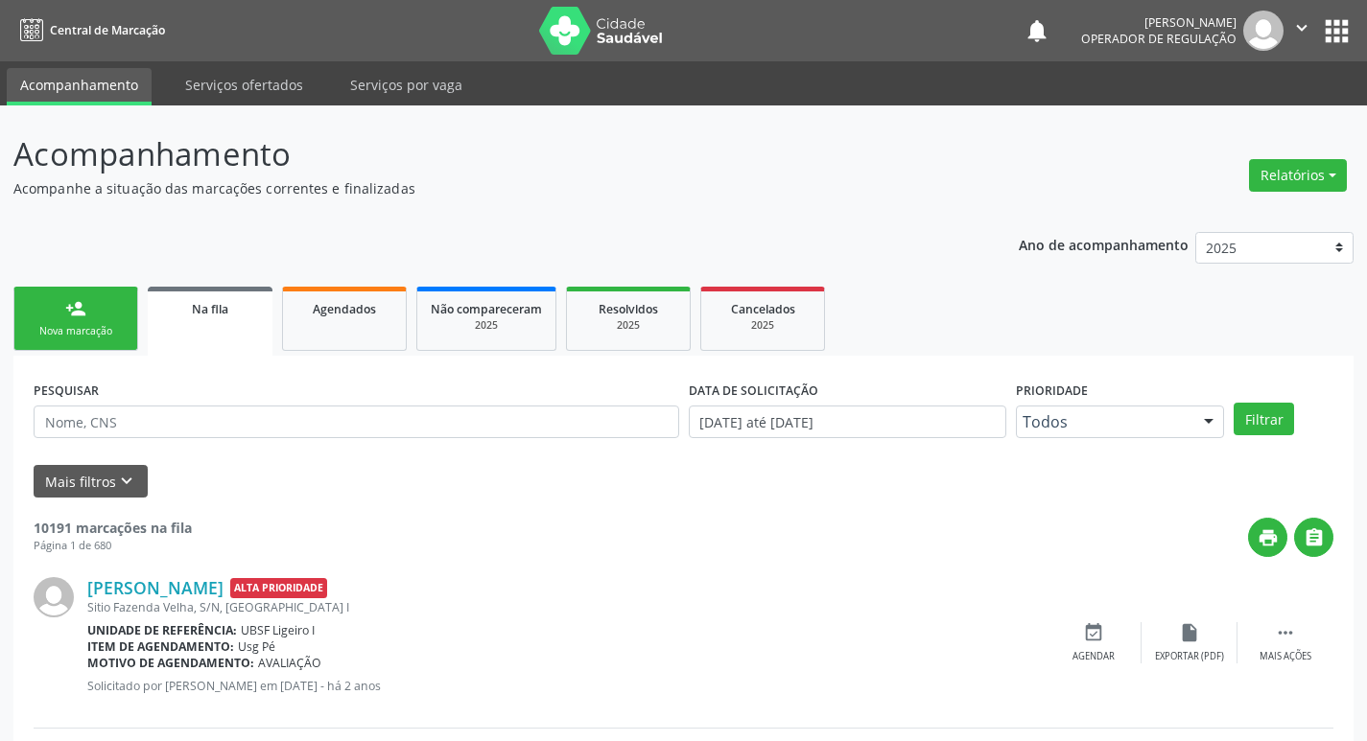
click at [66, 301] on div "person_add" at bounding box center [75, 308] width 21 height 21
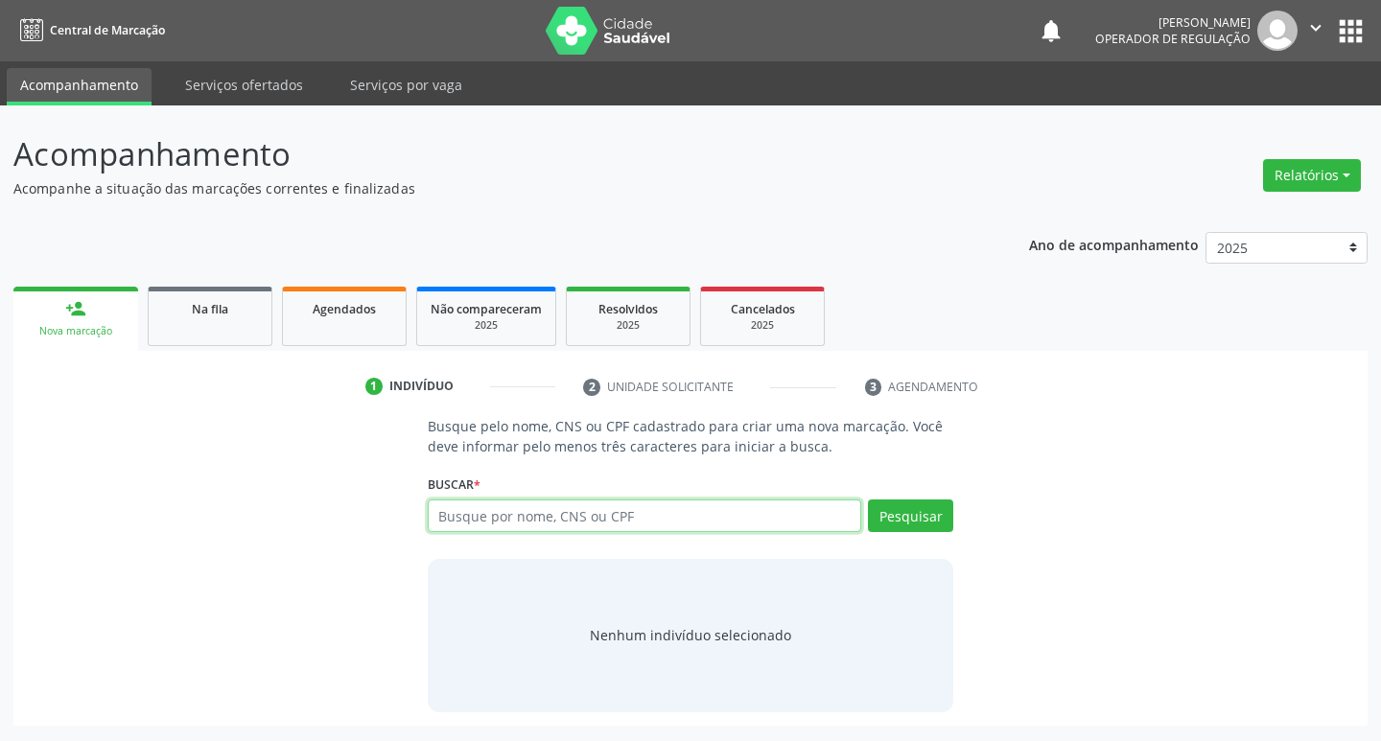
click at [491, 510] on input "text" at bounding box center [645, 516] width 434 height 33
type input "706905177375035"
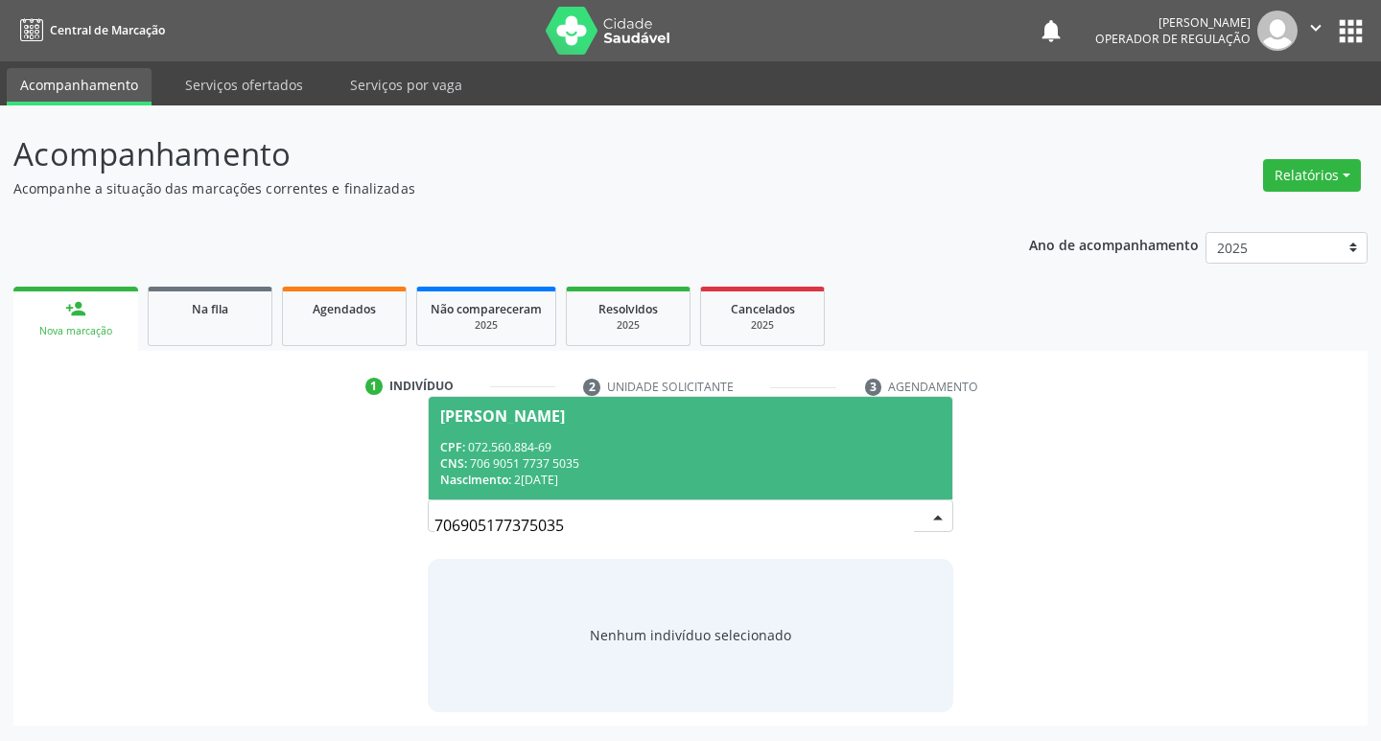
click at [691, 486] on div "Nascimento: 2[DATE]" at bounding box center [691, 480] width 502 height 16
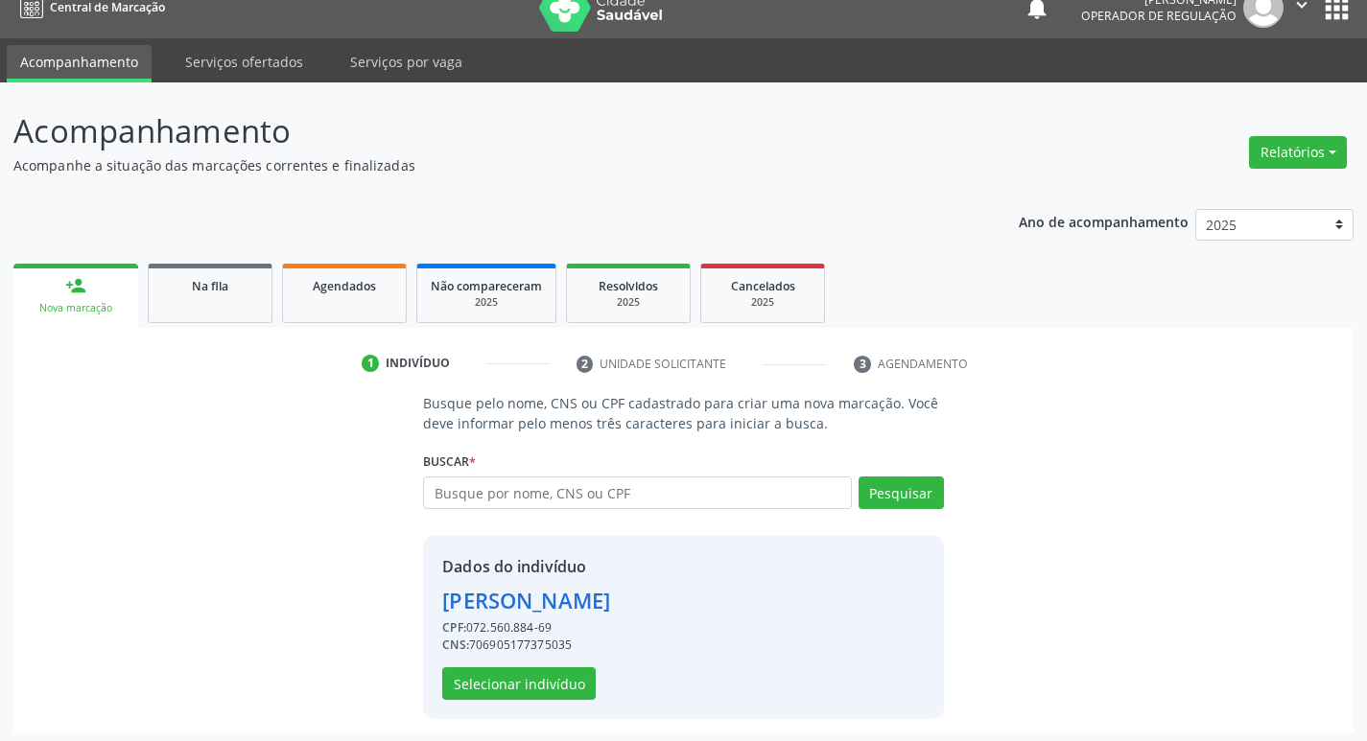
scroll to position [28, 0]
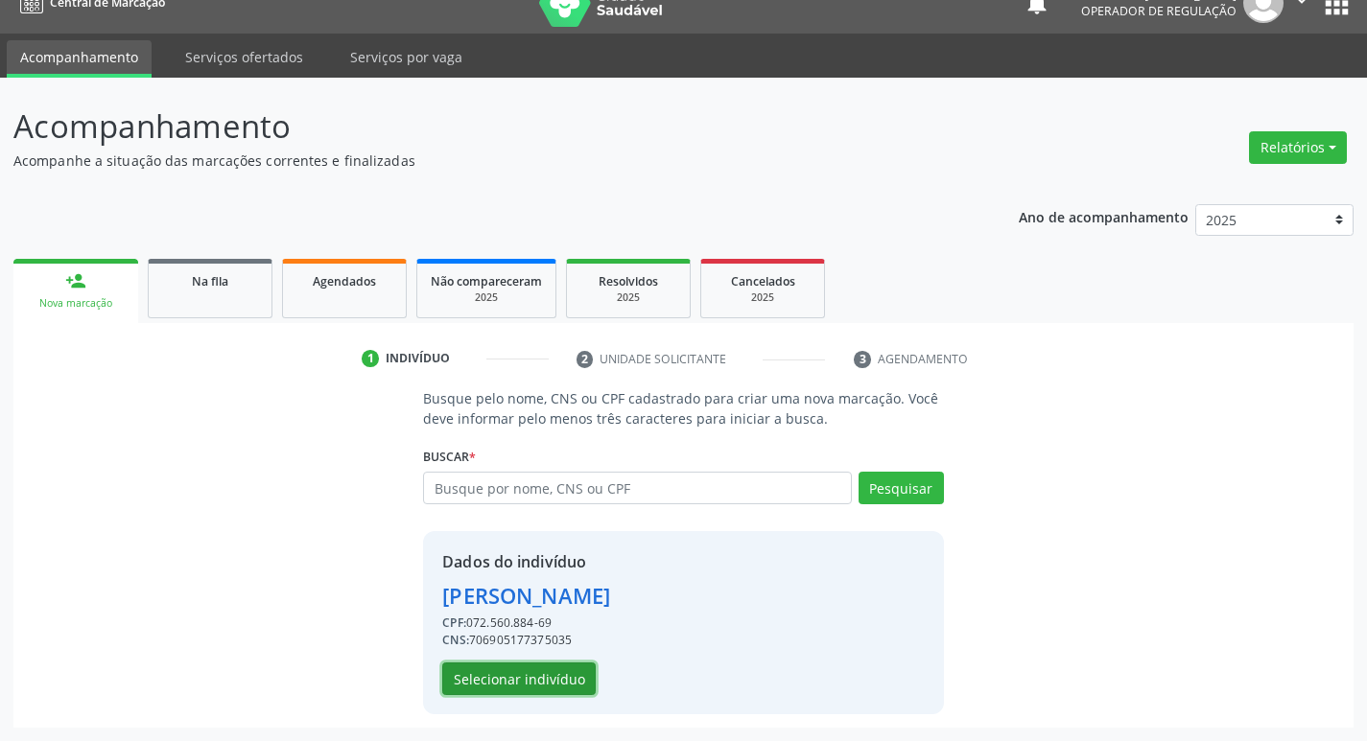
click at [528, 687] on button "Selecionar indivíduo" at bounding box center [518, 679] width 153 height 33
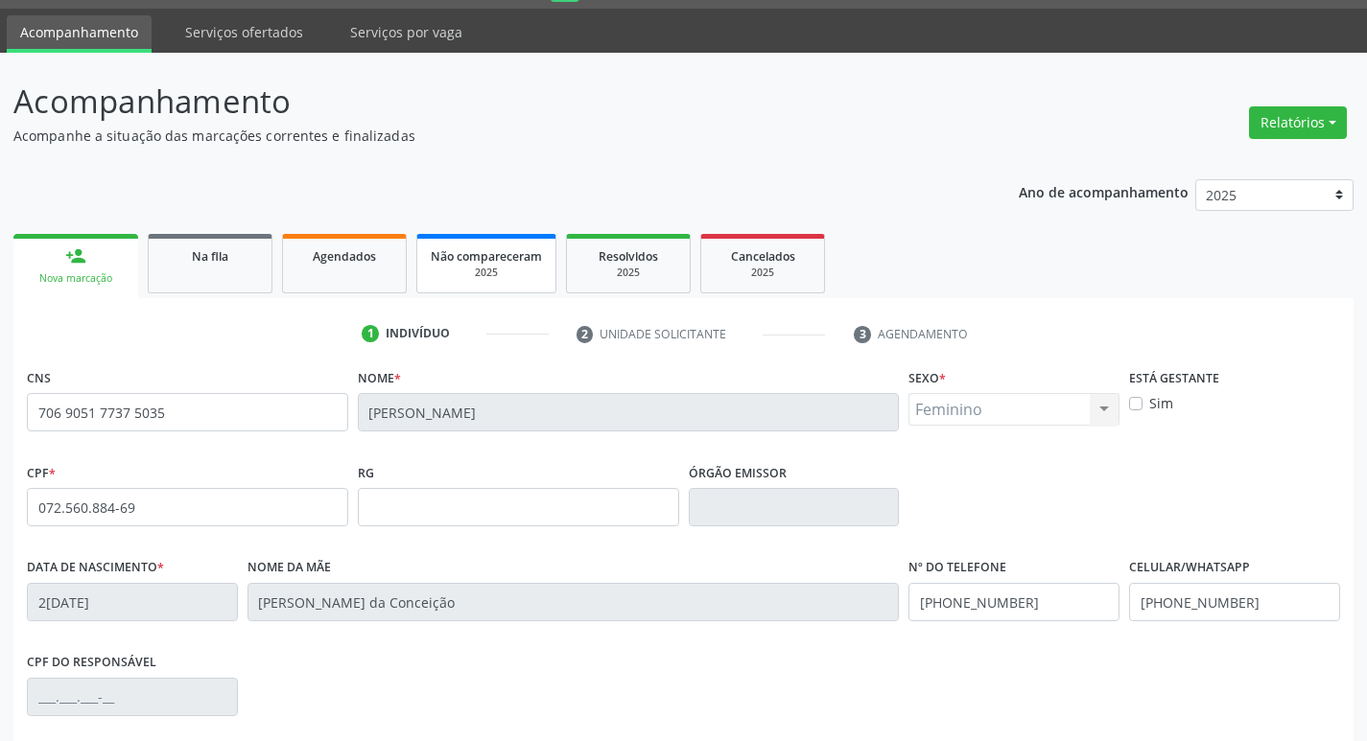
scroll to position [298, 0]
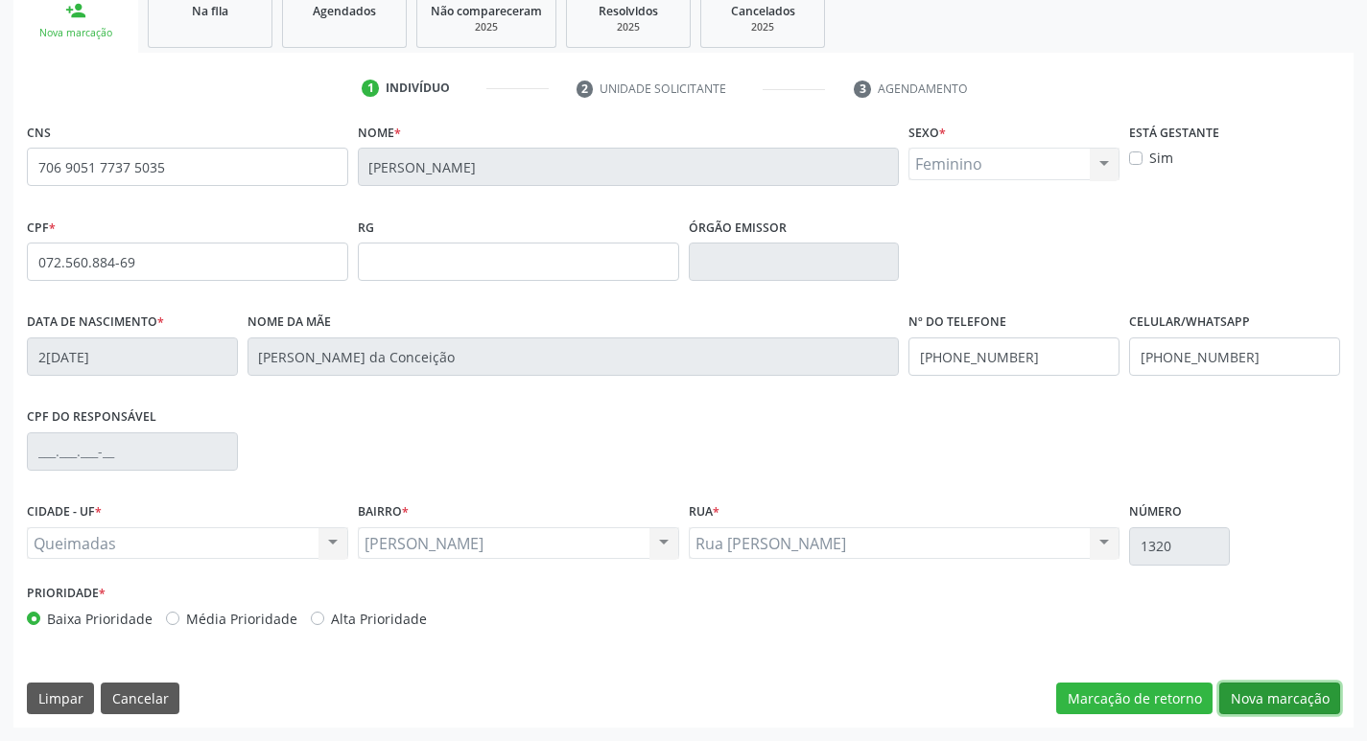
click at [1245, 704] on button "Nova marcação" at bounding box center [1279, 699] width 121 height 33
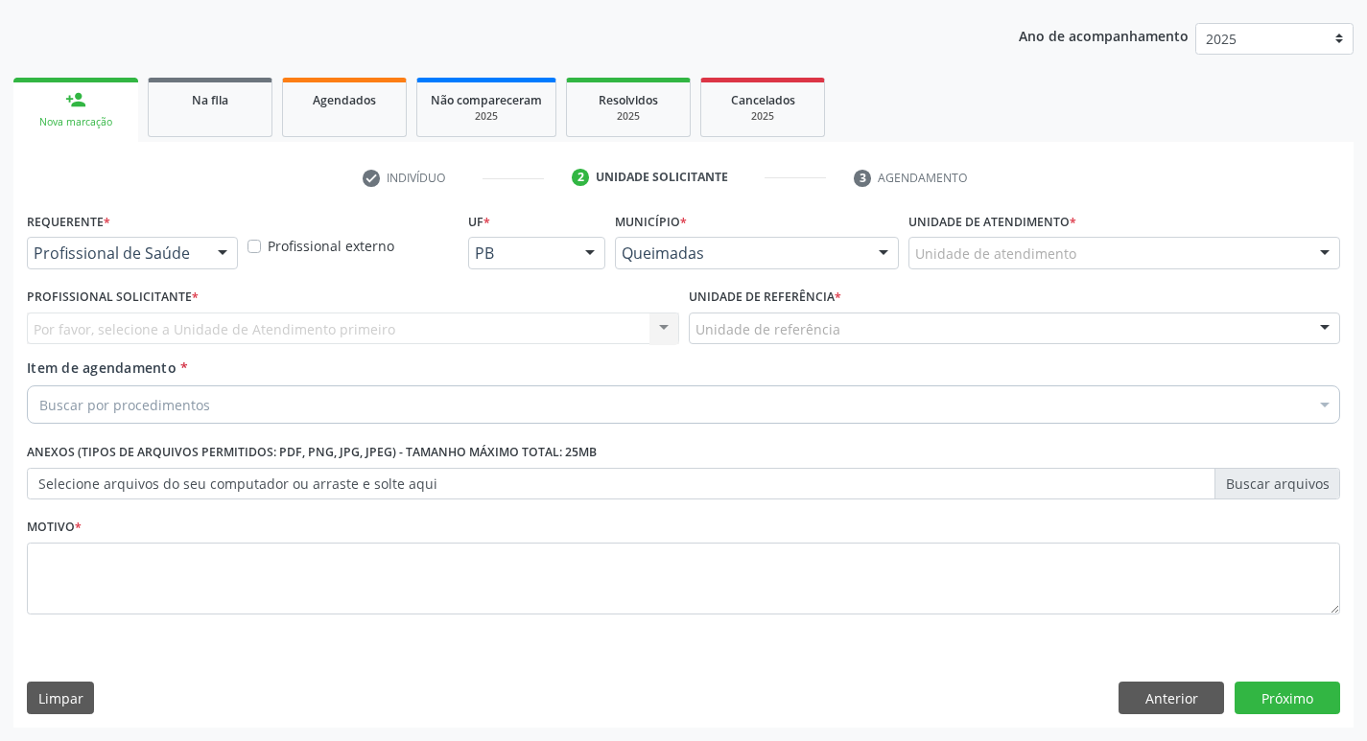
click at [214, 253] on div at bounding box center [222, 254] width 29 height 33
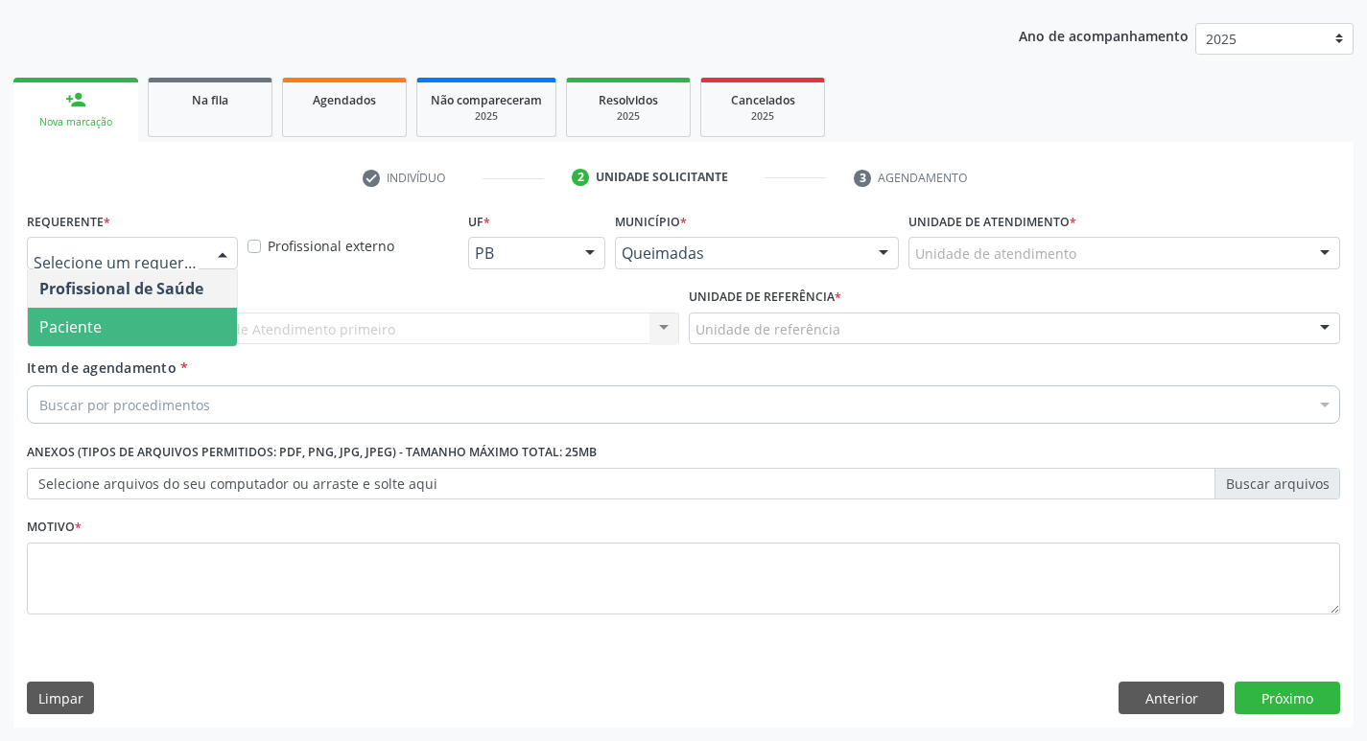
click at [107, 329] on span "Paciente" at bounding box center [132, 327] width 209 height 38
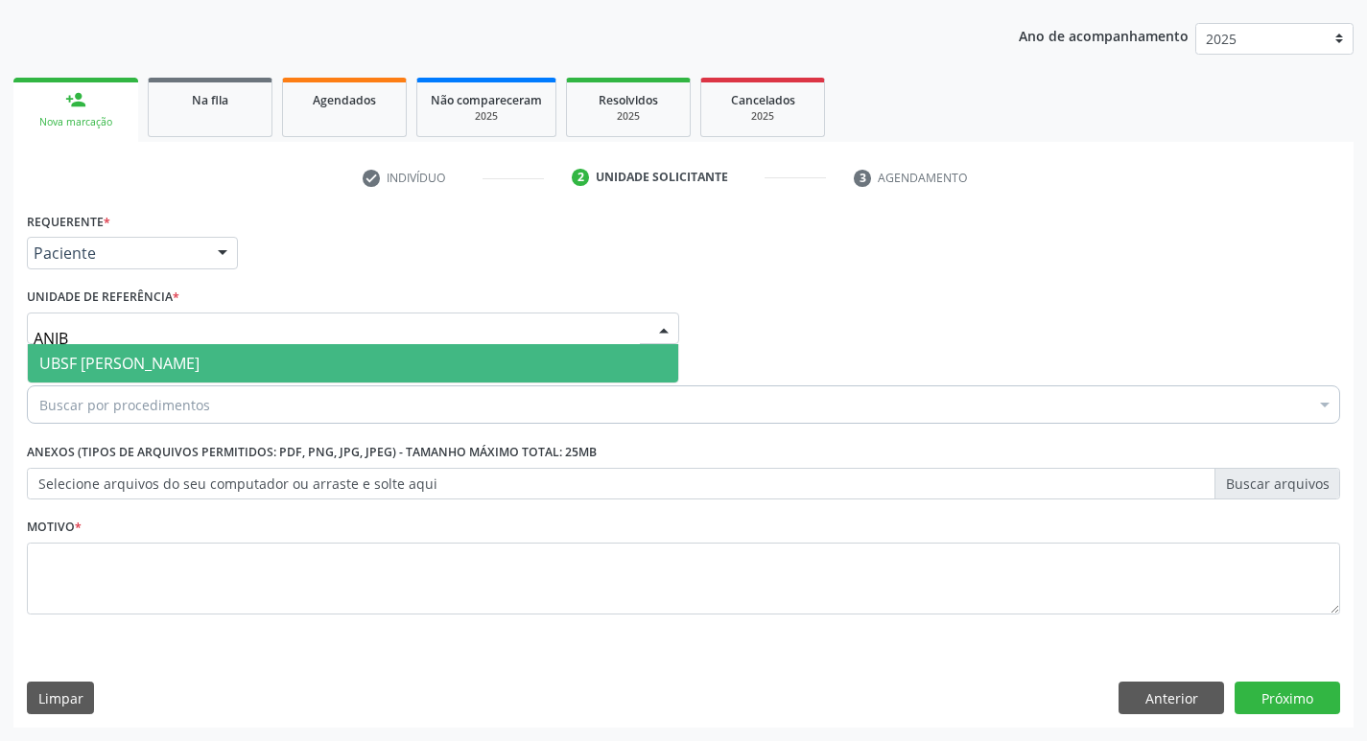
type input "ANIBA"
click at [127, 346] on span "UBSF [PERSON_NAME]" at bounding box center [353, 363] width 650 height 38
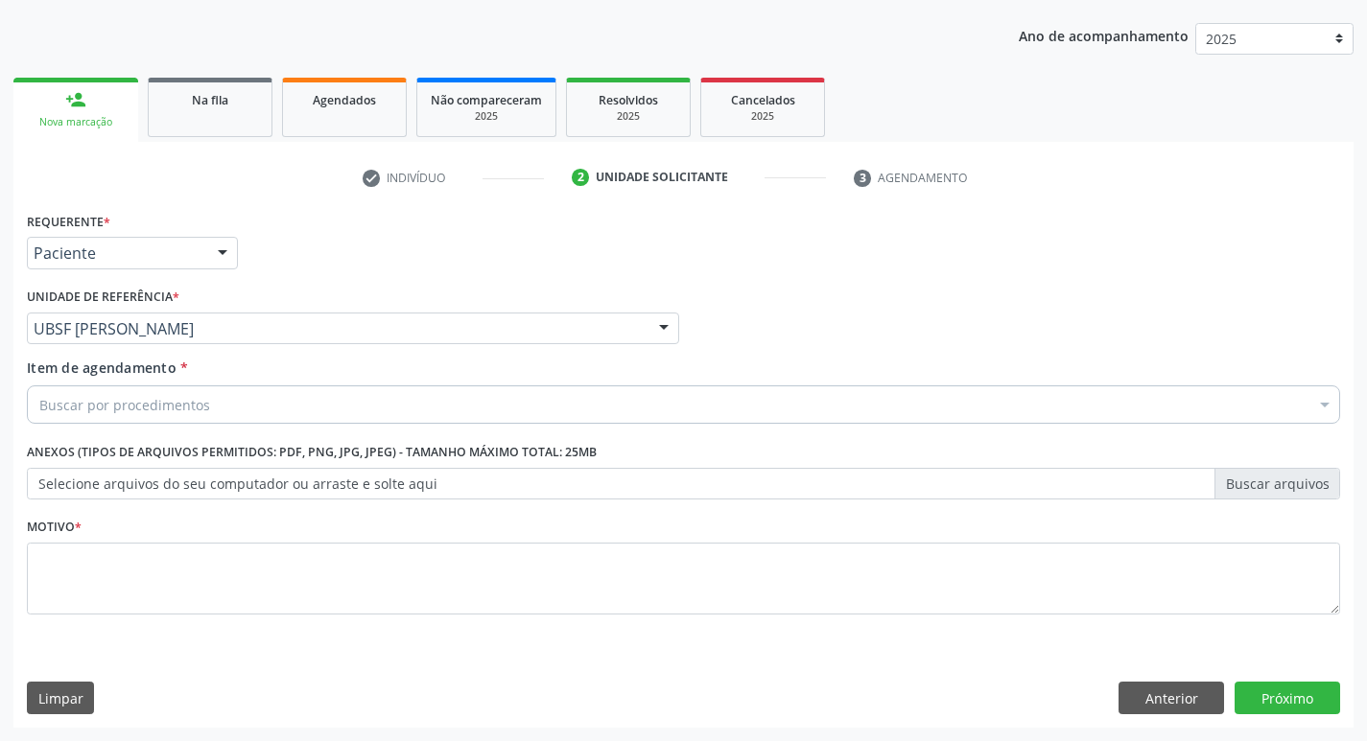
click at [109, 419] on div "Buscar por procedimentos" at bounding box center [683, 405] width 1313 height 38
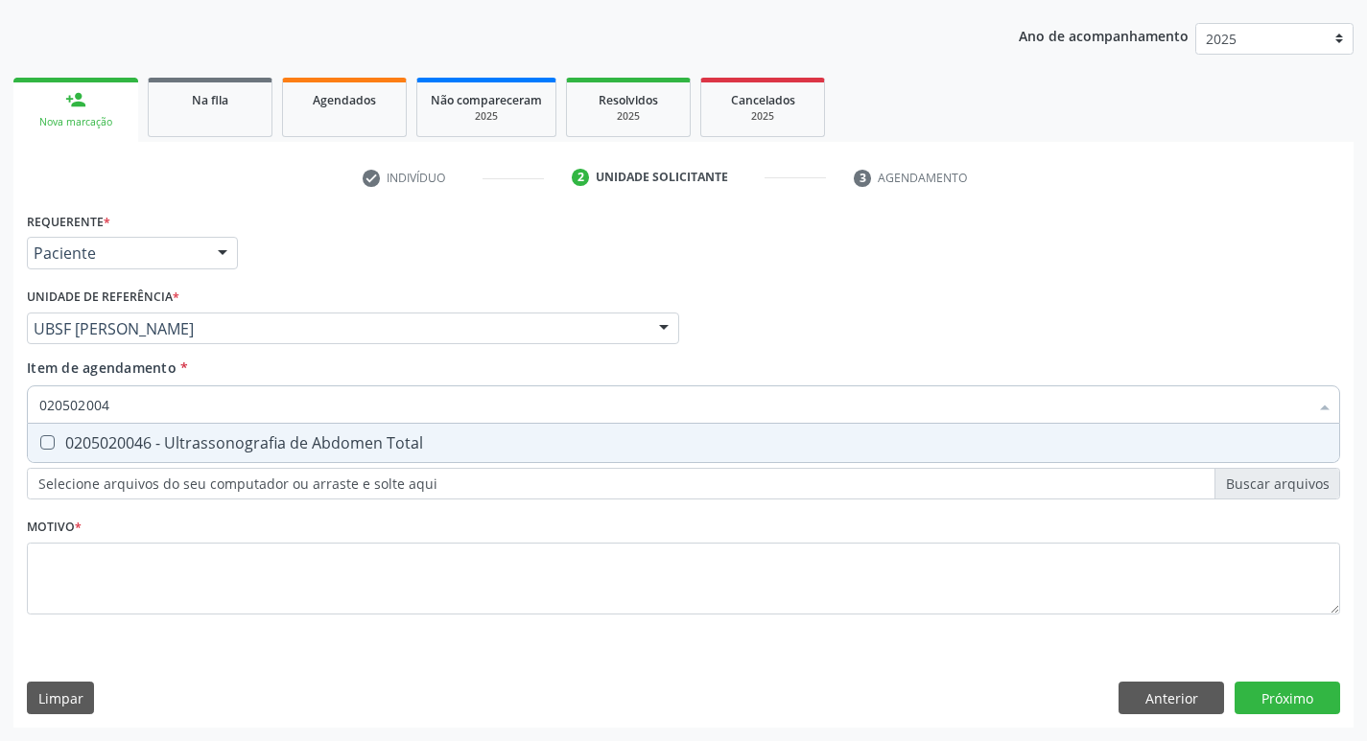
type input "0205020046"
click at [109, 435] on div "0205020046 - Ultrassonografia de Abdomen Total" at bounding box center [683, 442] width 1288 height 15
checkbox Total "true"
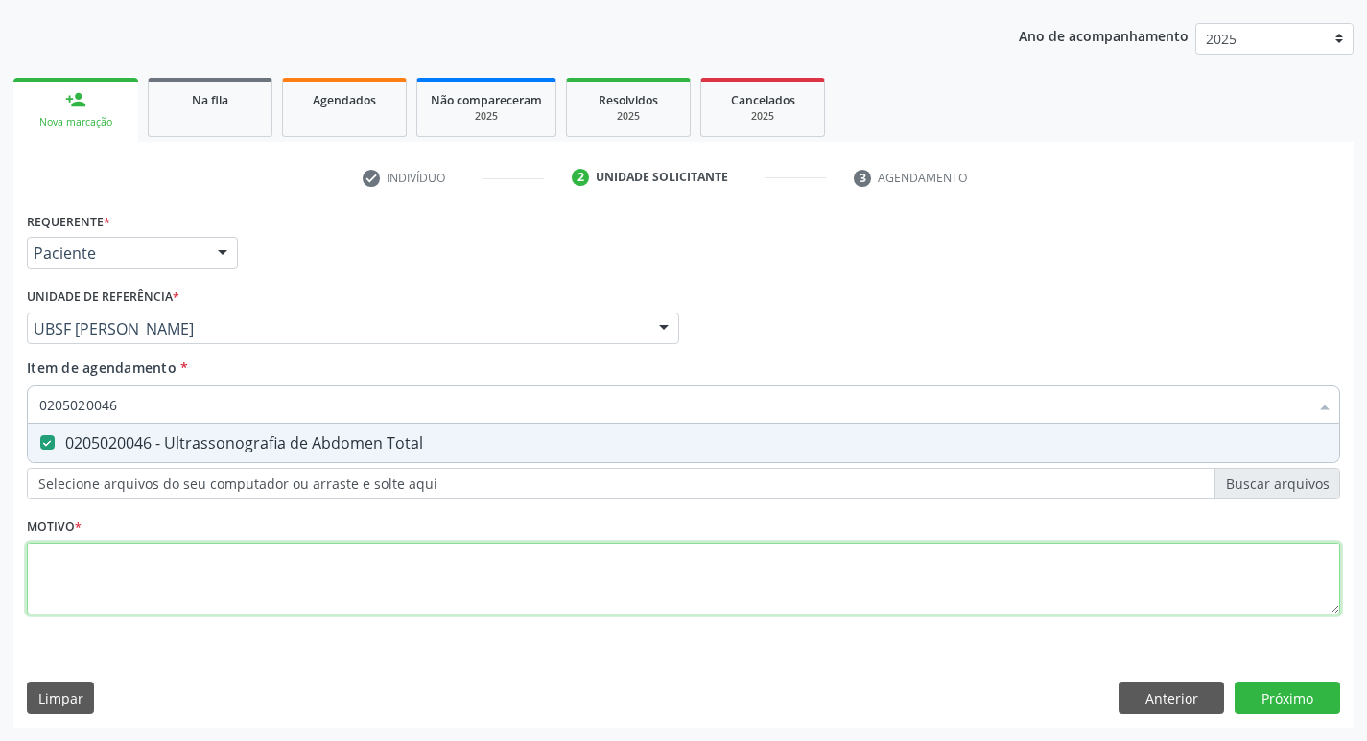
click at [88, 584] on div "Requerente * Paciente Profissional de Saúde Paciente Nenhum resultado encontrad…" at bounding box center [683, 424] width 1313 height 434
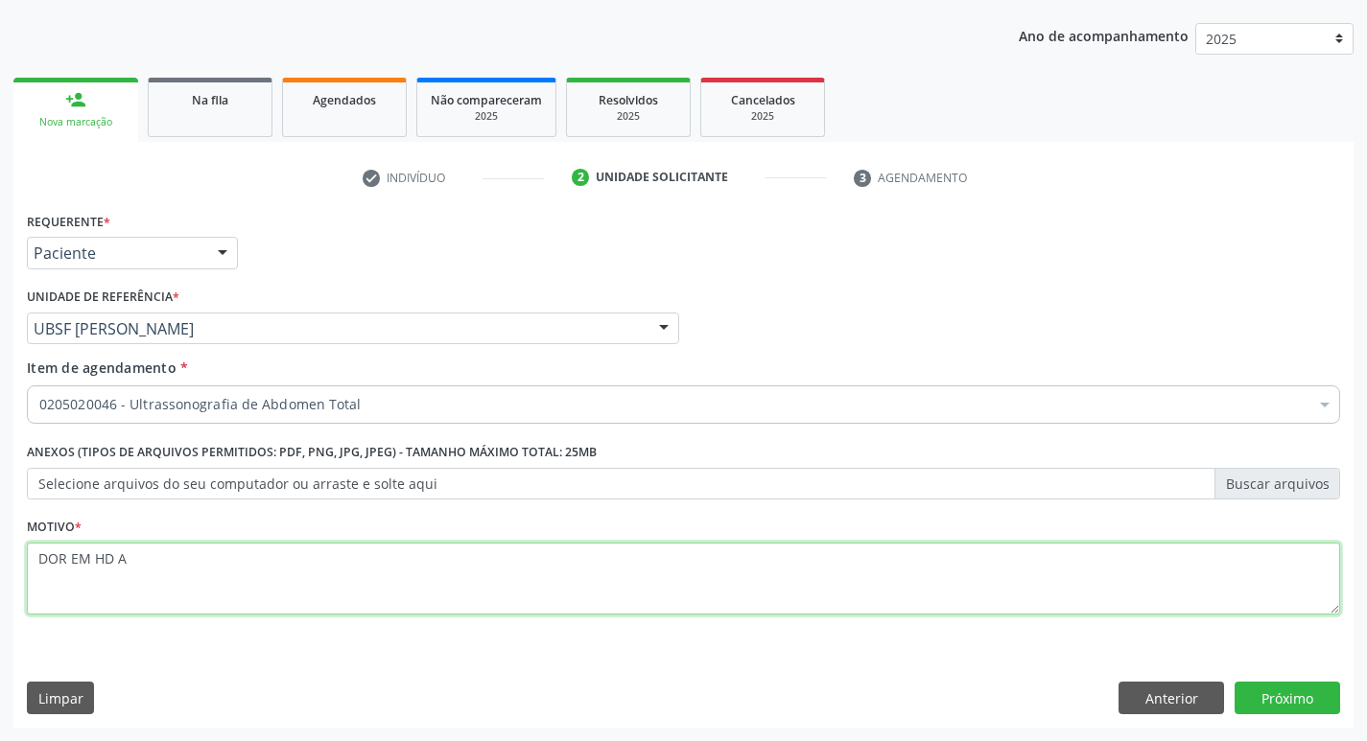
type textarea "DOR EM HD AP"
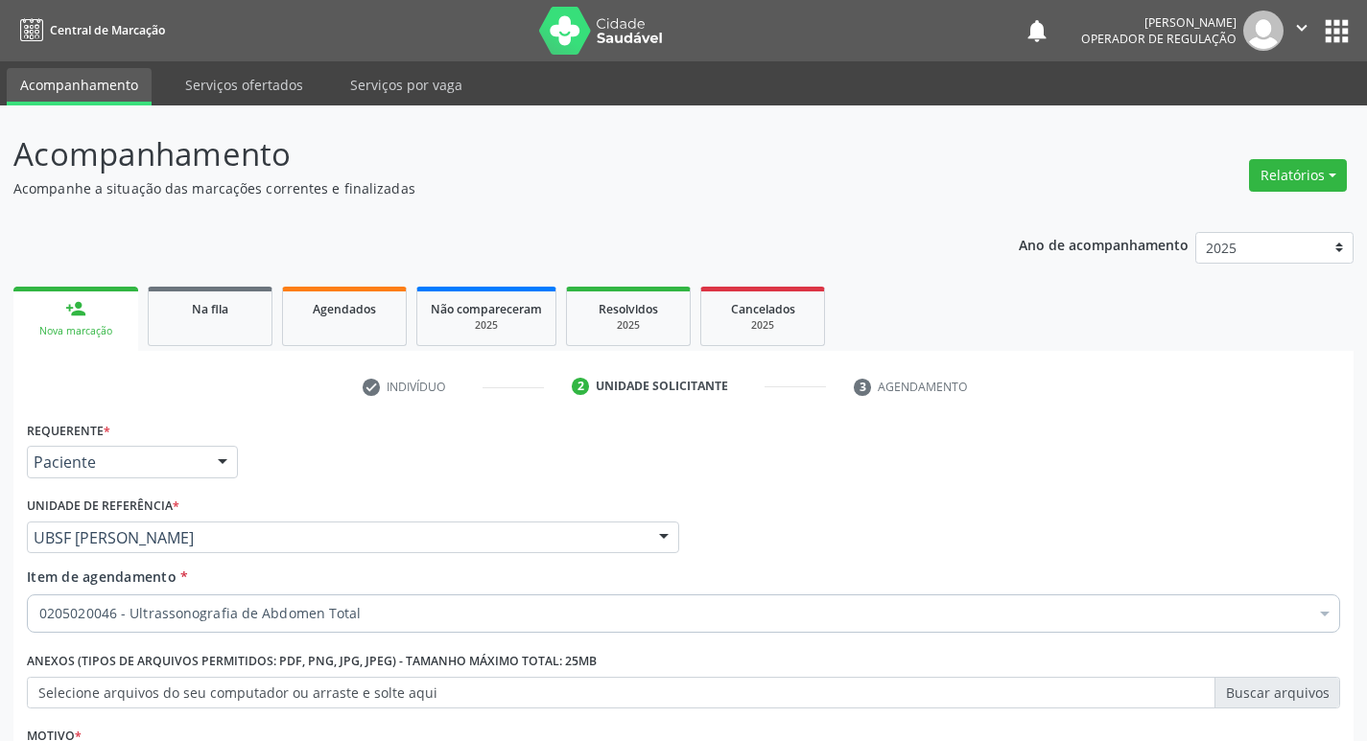
scroll to position [209, 0]
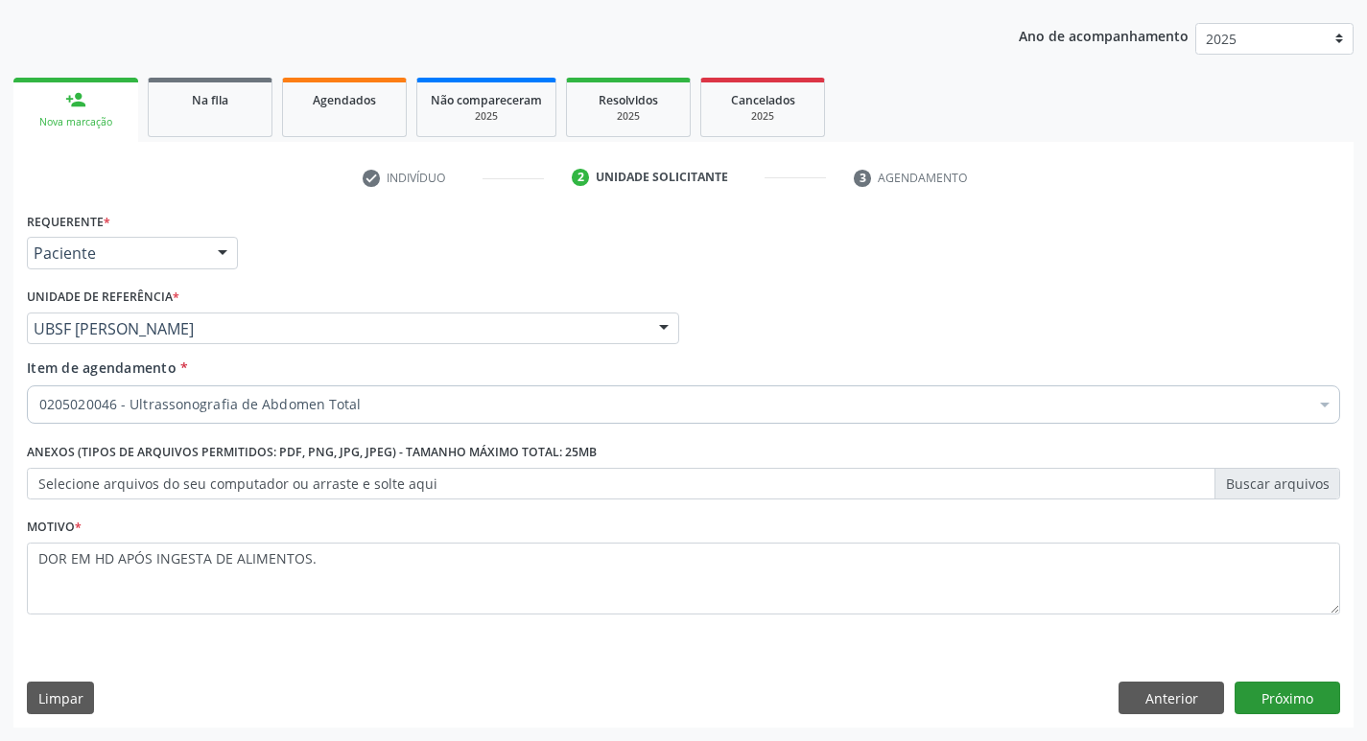
type textarea "DOR EM HD APÓS INGESTA DE ALIMENTOS."
click at [1291, 705] on button "Próximo" at bounding box center [1287, 698] width 106 height 33
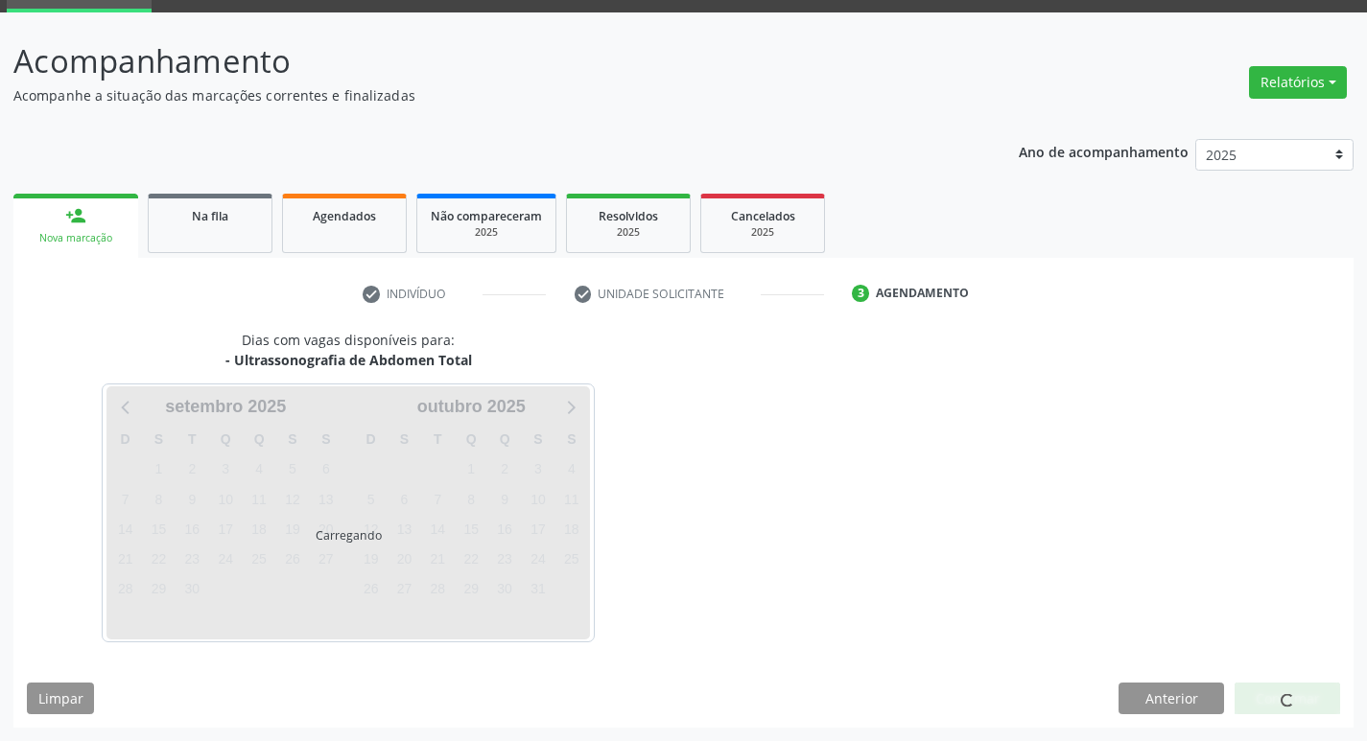
scroll to position [93, 0]
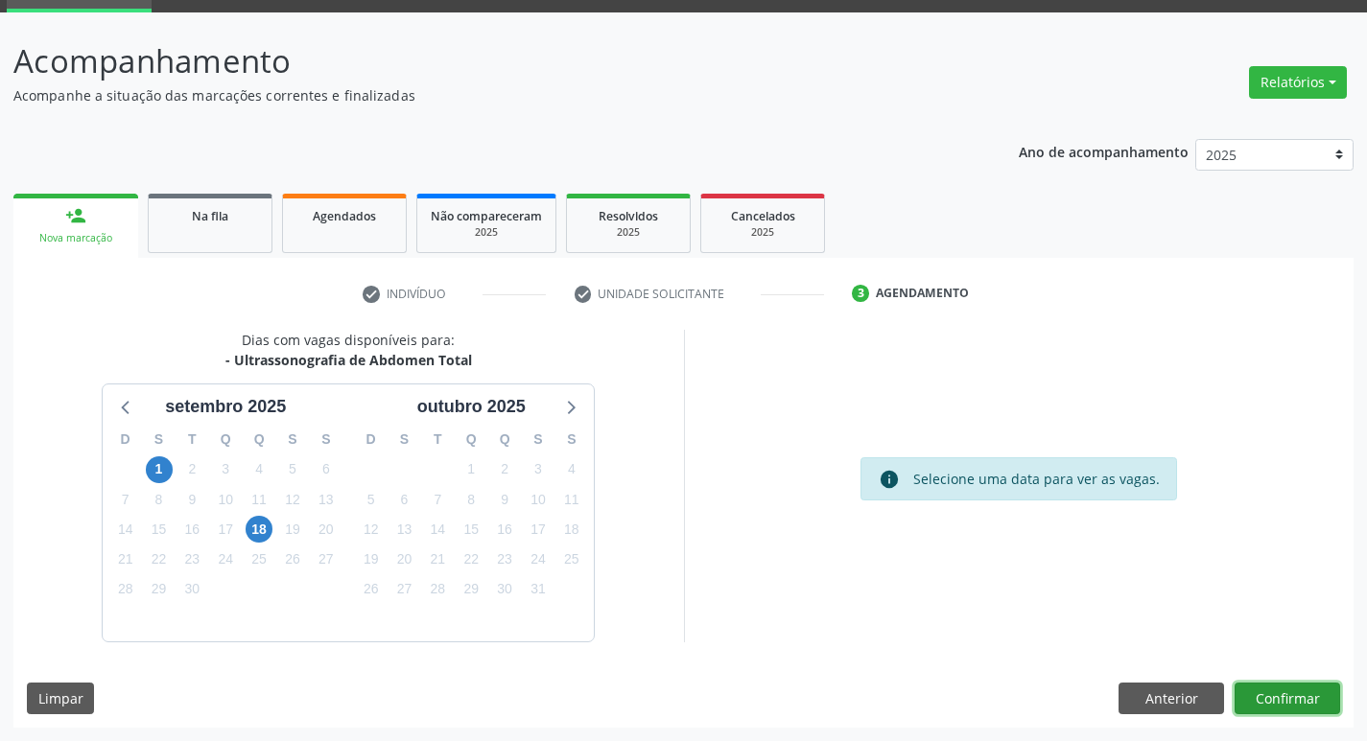
click at [1287, 686] on button "Confirmar" at bounding box center [1287, 699] width 106 height 33
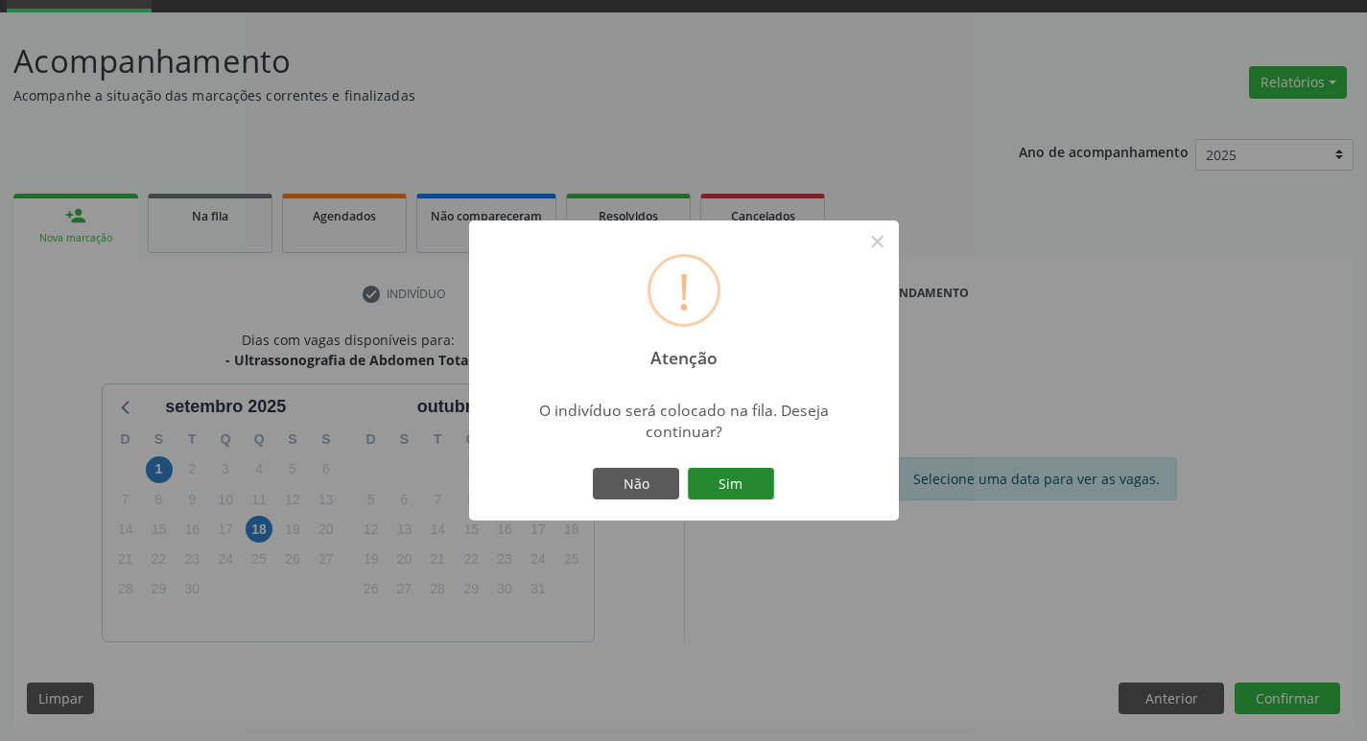
click at [749, 491] on button "Sim" at bounding box center [731, 484] width 86 height 33
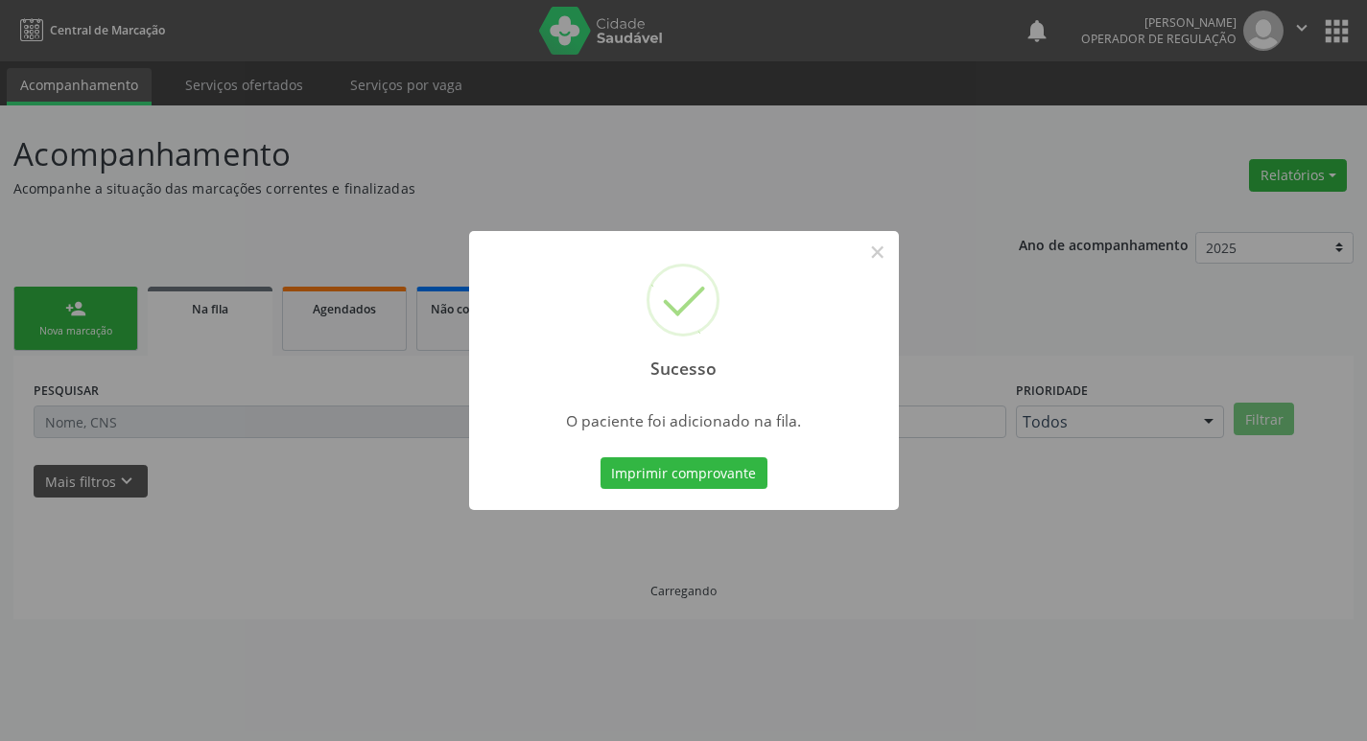
scroll to position [0, 0]
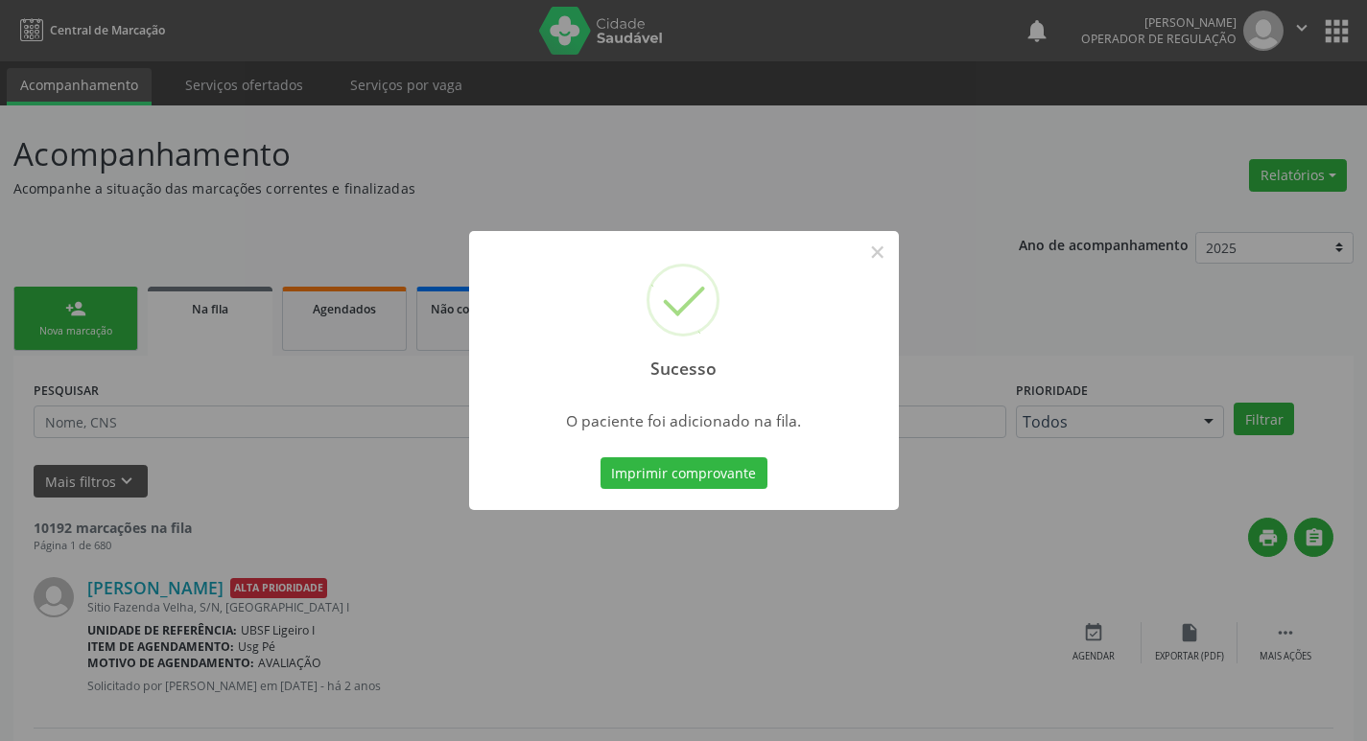
click at [762, 131] on div "Sucesso × O paciente foi adicionado na fila. Imprimir comprovante Cancel" at bounding box center [683, 370] width 1367 height 741
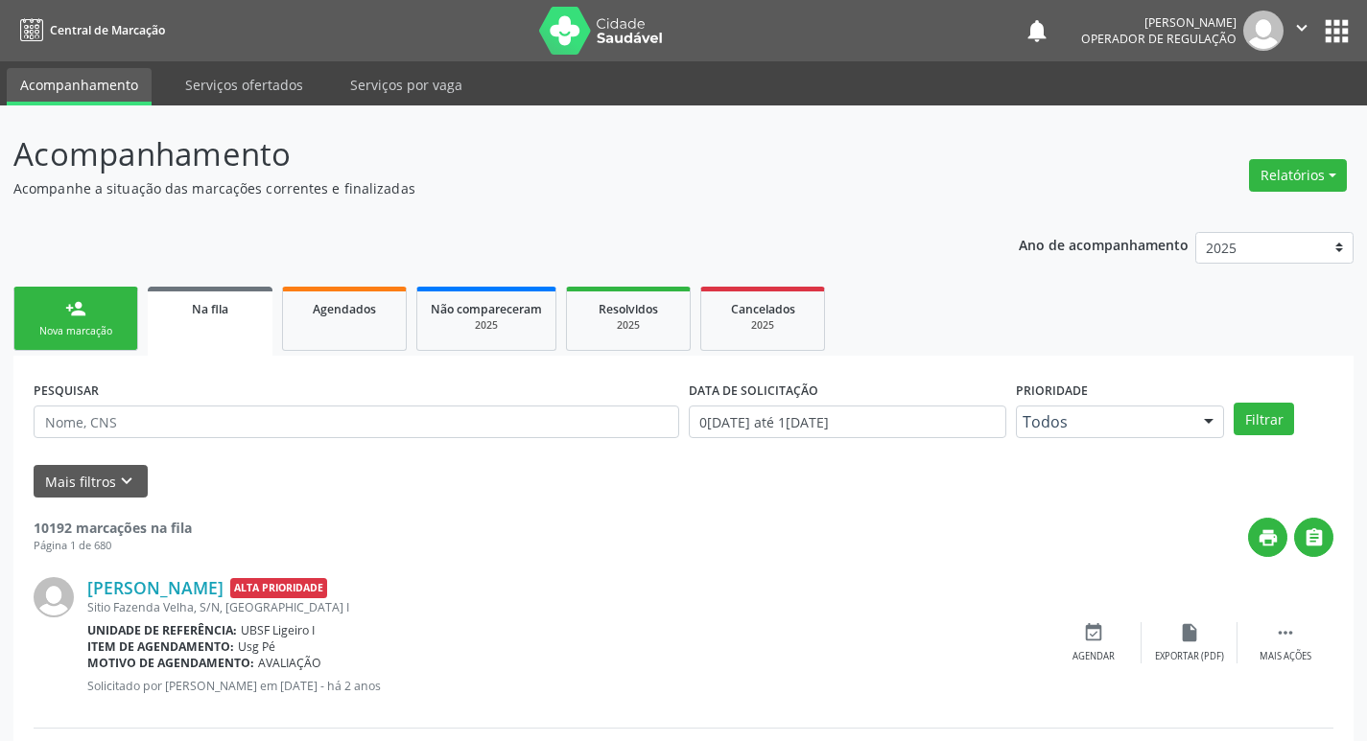
click at [88, 323] on link "person_add Nova marcação" at bounding box center [75, 319] width 125 height 64
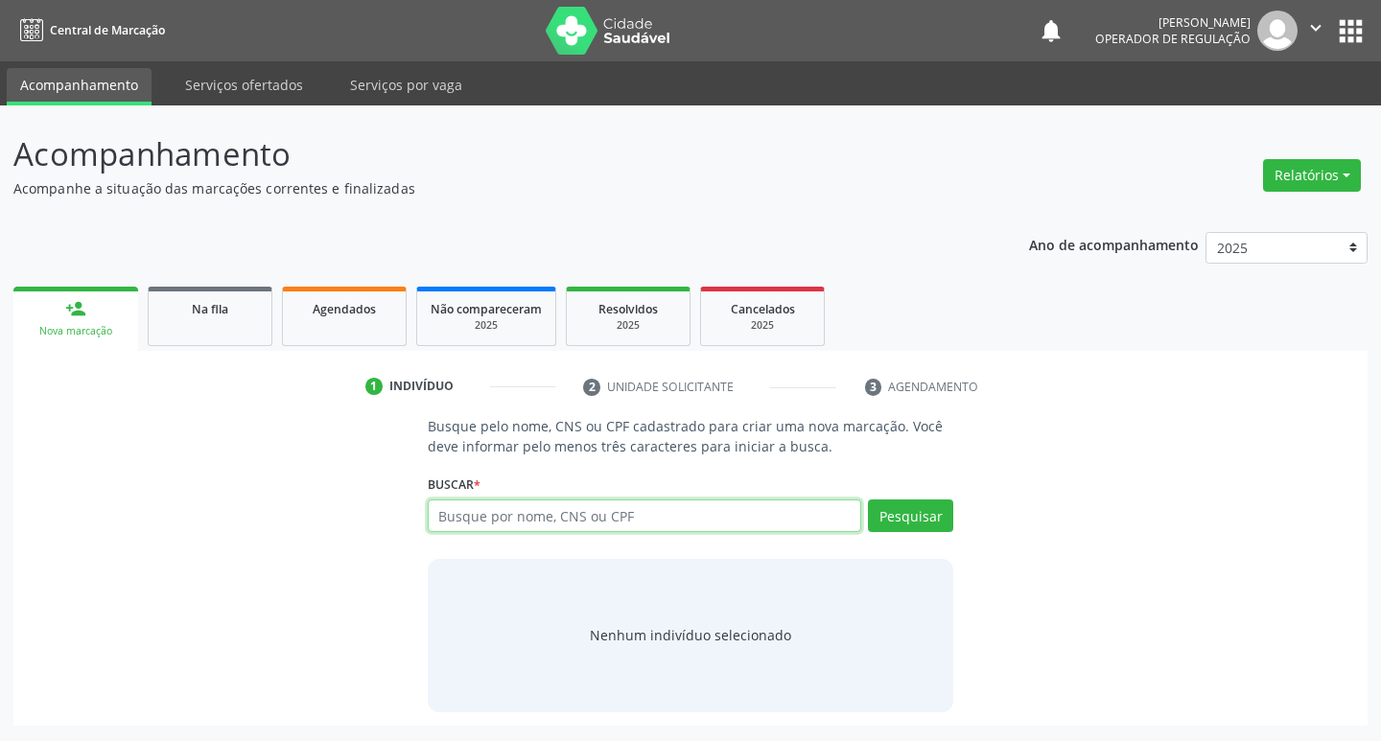
click at [527, 513] on input "text" at bounding box center [645, 516] width 434 height 33
type input "702005341016085"
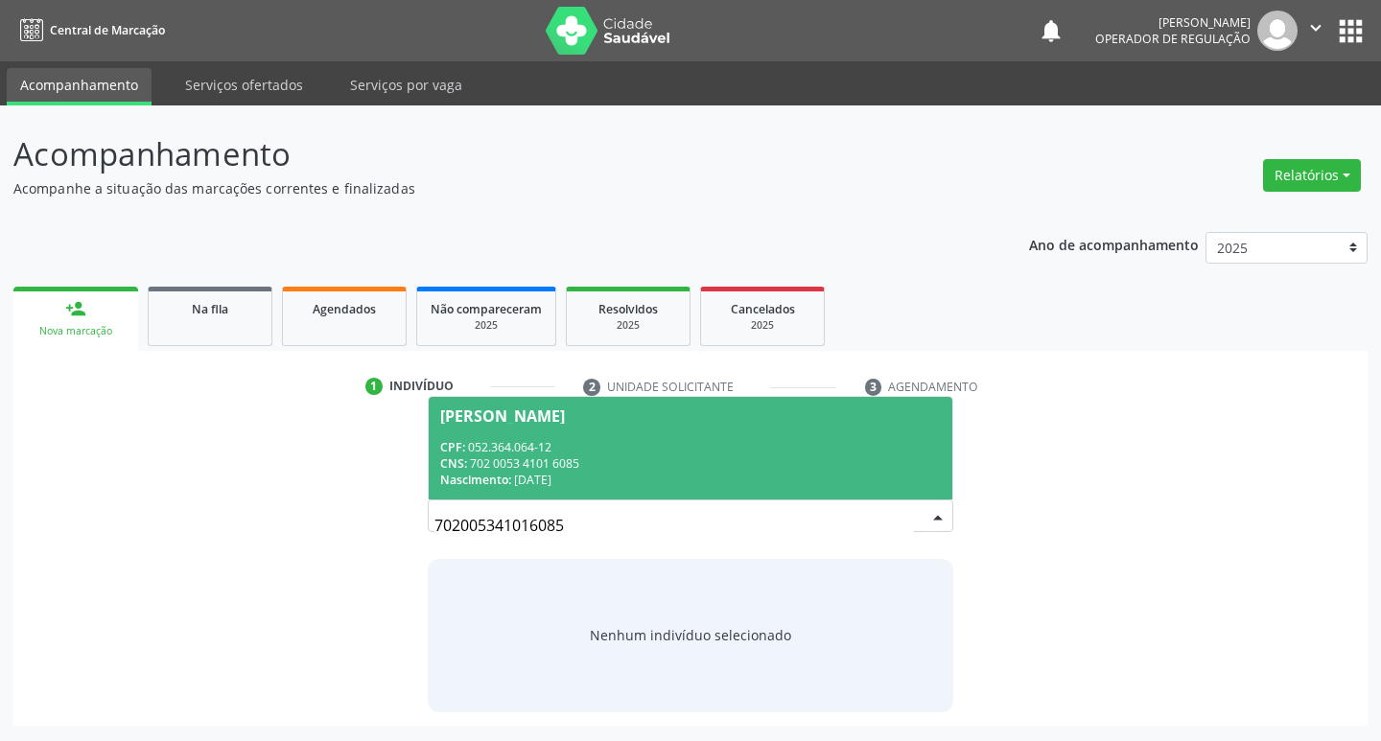
click at [601, 453] on div "CPF: 052.364.064-12" at bounding box center [691, 447] width 502 height 16
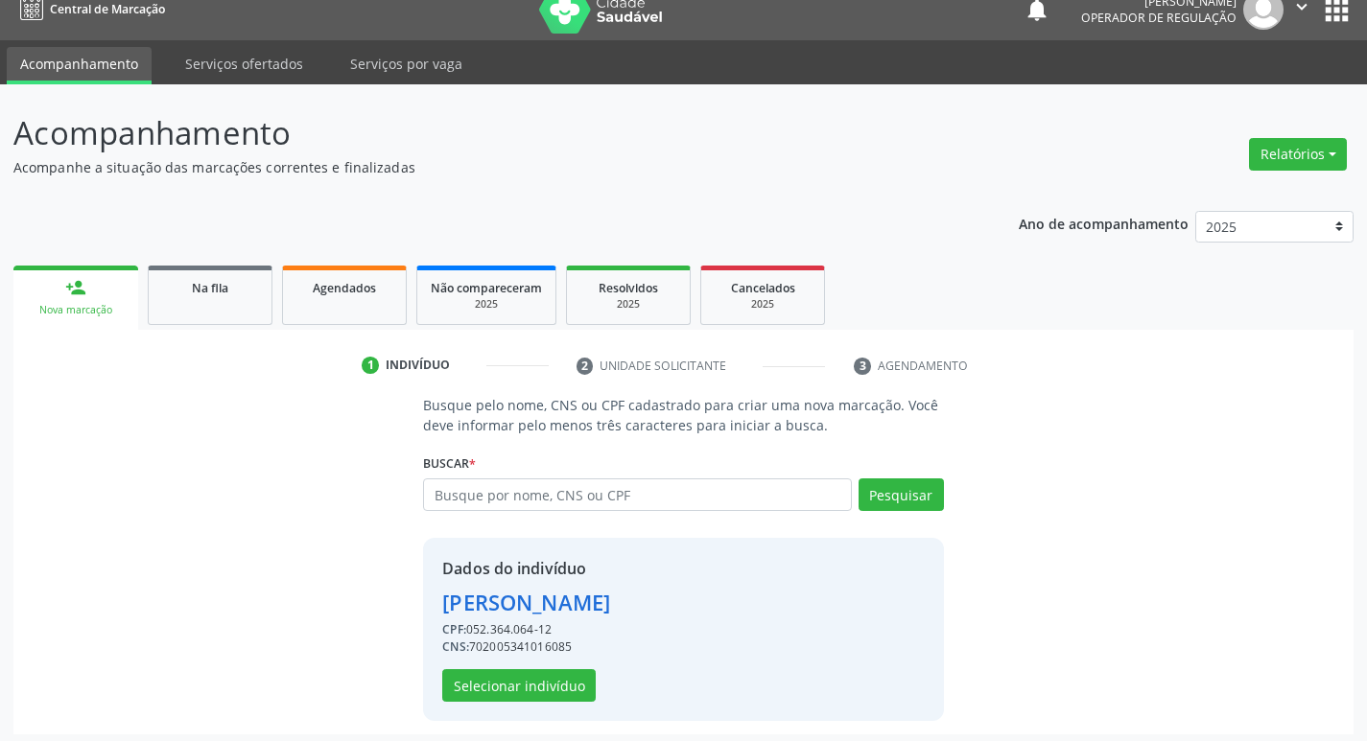
scroll to position [28, 0]
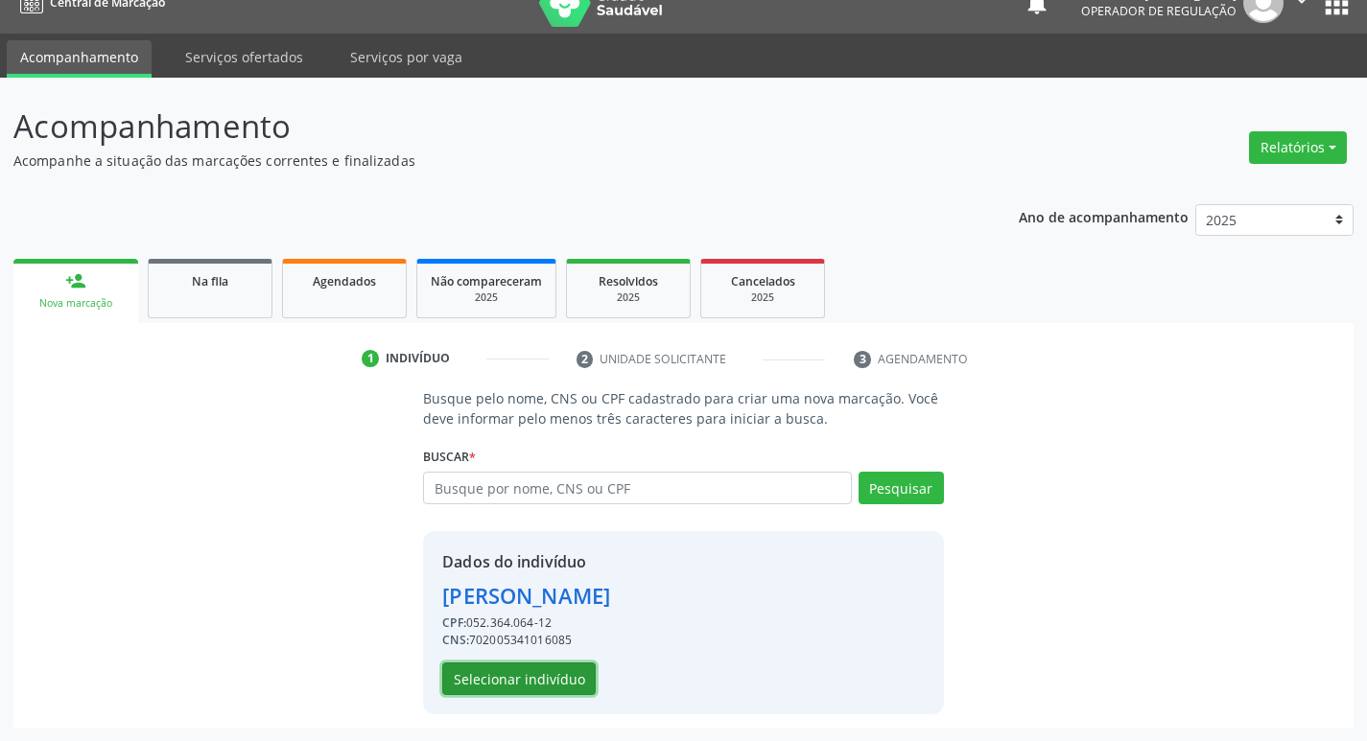
click at [522, 684] on button "Selecionar indivíduo" at bounding box center [518, 679] width 153 height 33
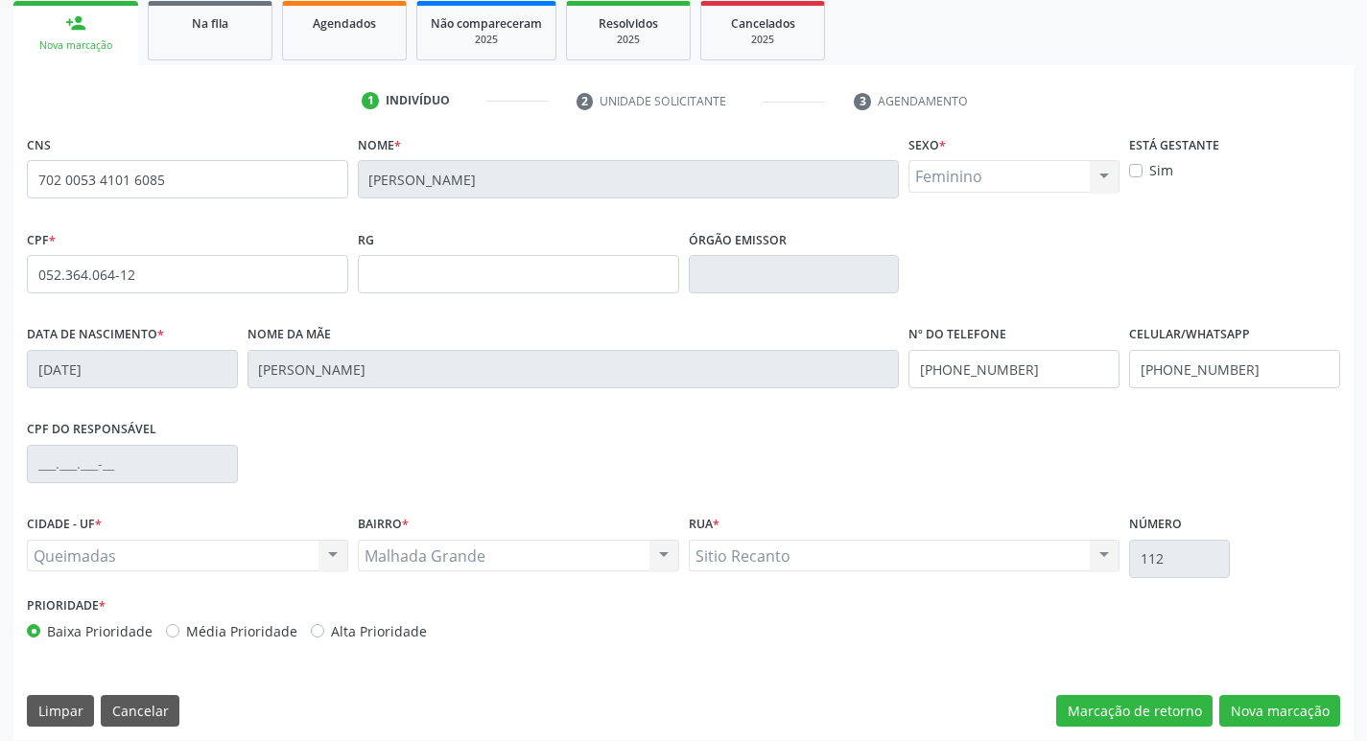
scroll to position [298, 0]
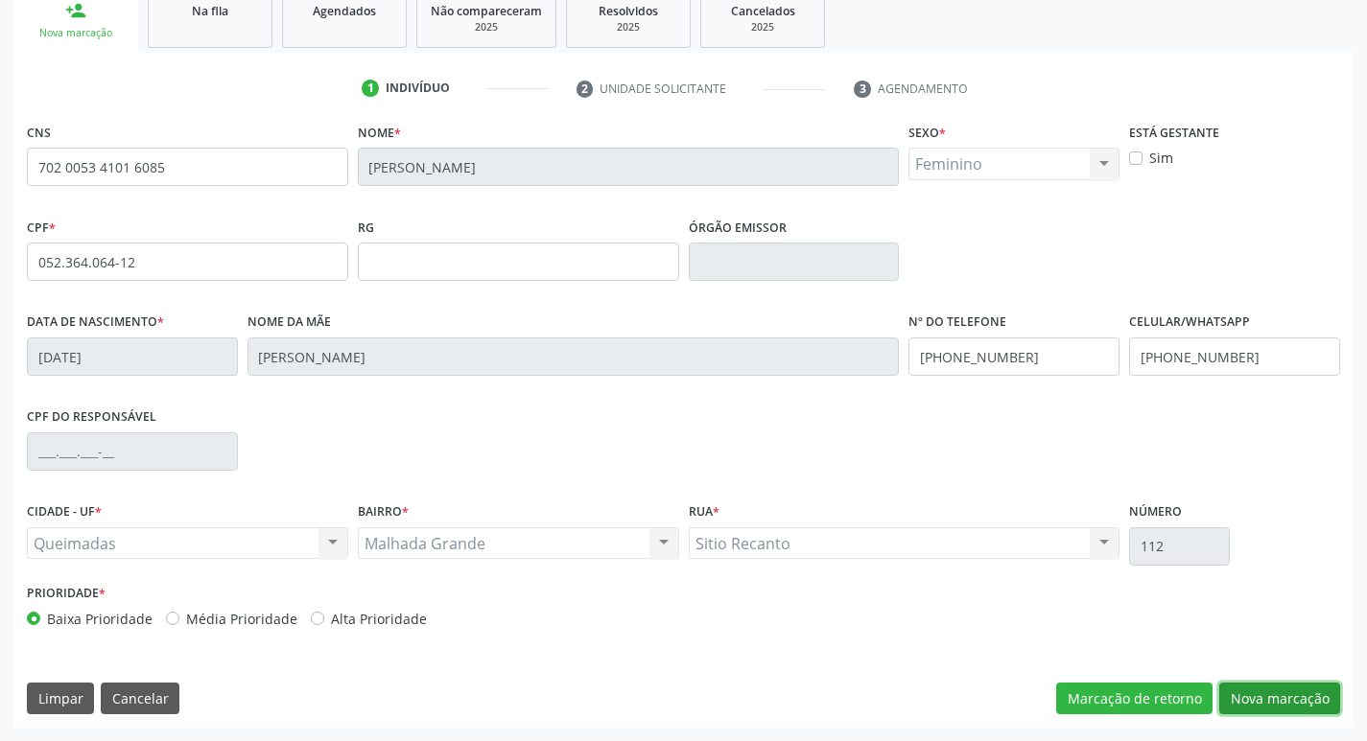
click at [1278, 706] on button "Nova marcação" at bounding box center [1279, 699] width 121 height 33
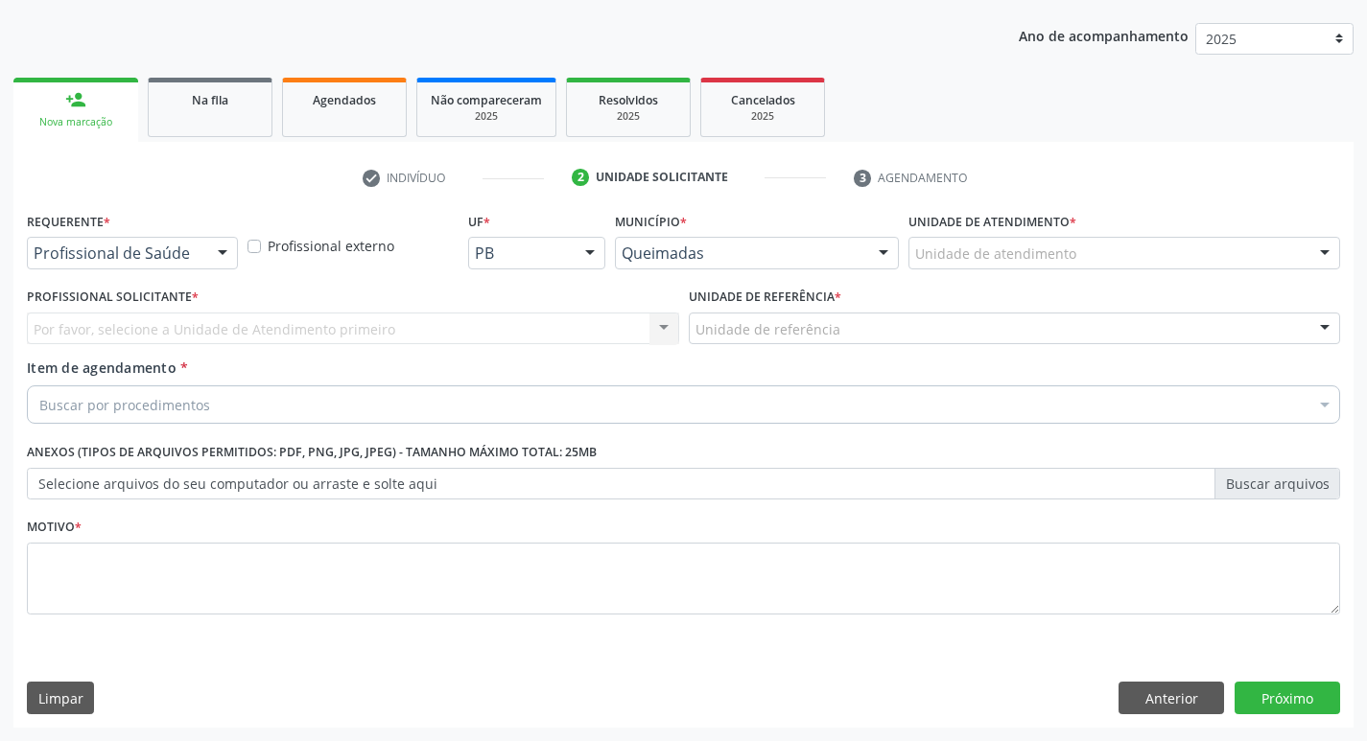
scroll to position [209, 0]
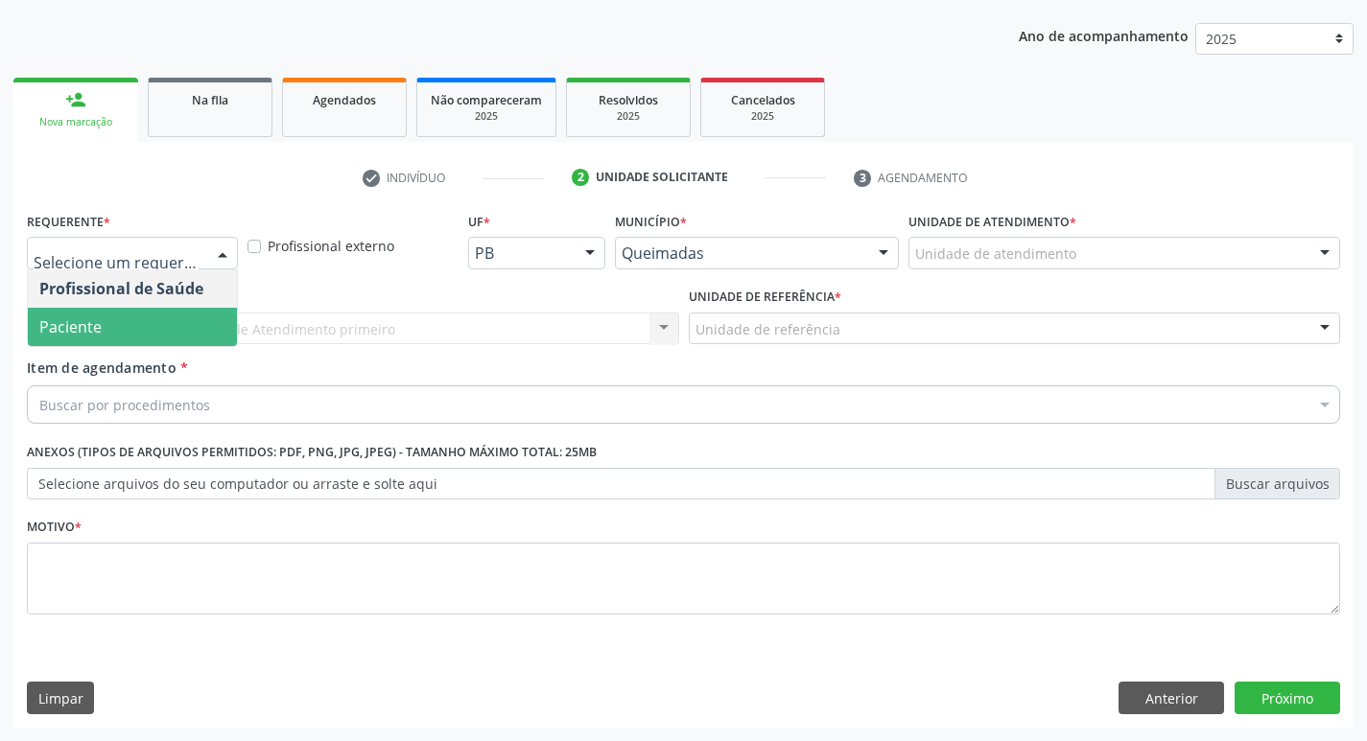
click at [108, 337] on span "Paciente" at bounding box center [132, 327] width 209 height 38
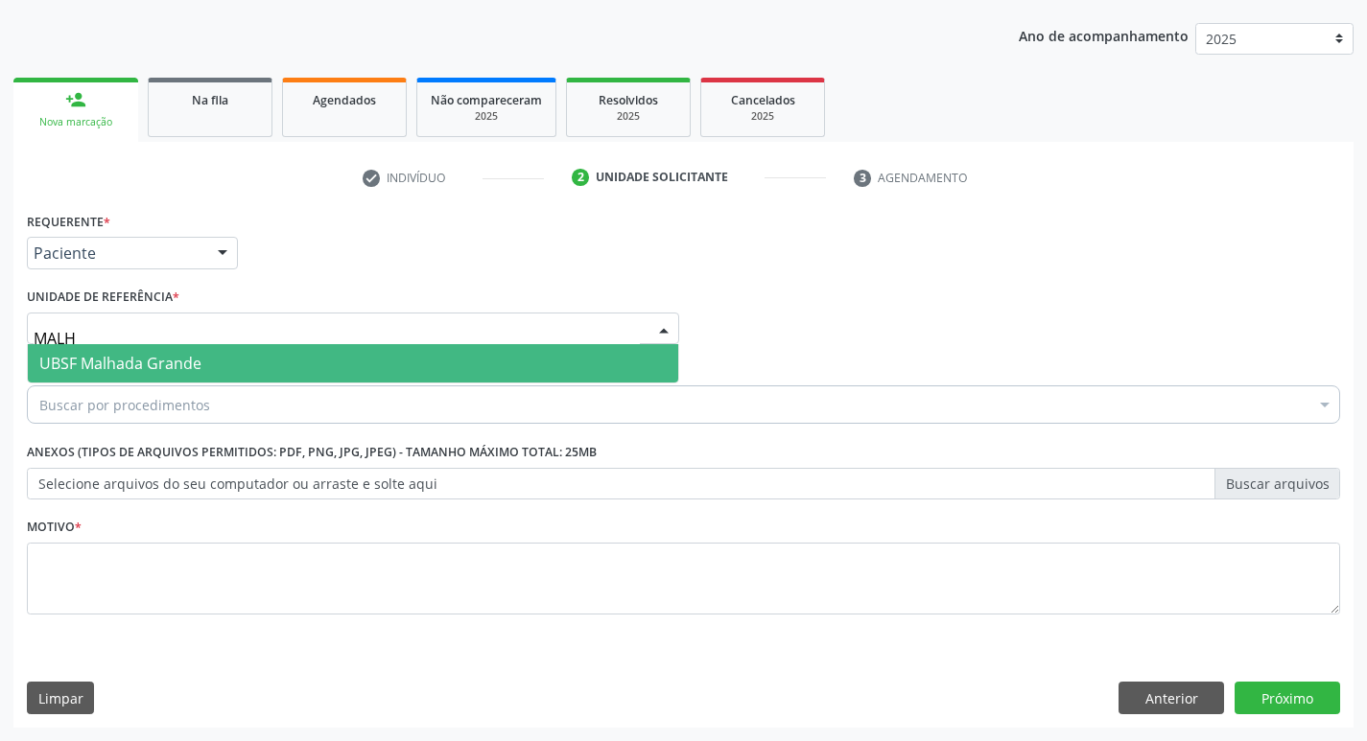
type input "MALHA"
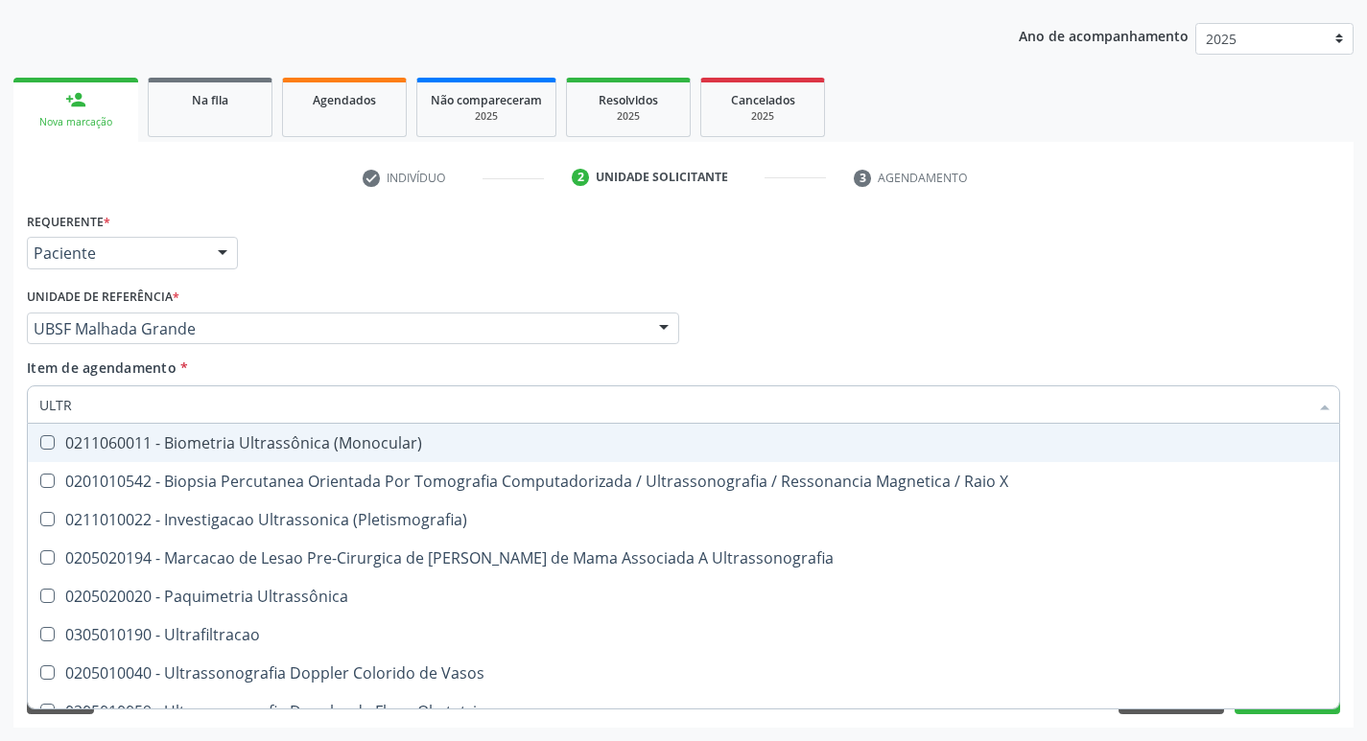
type input "ULTRA"
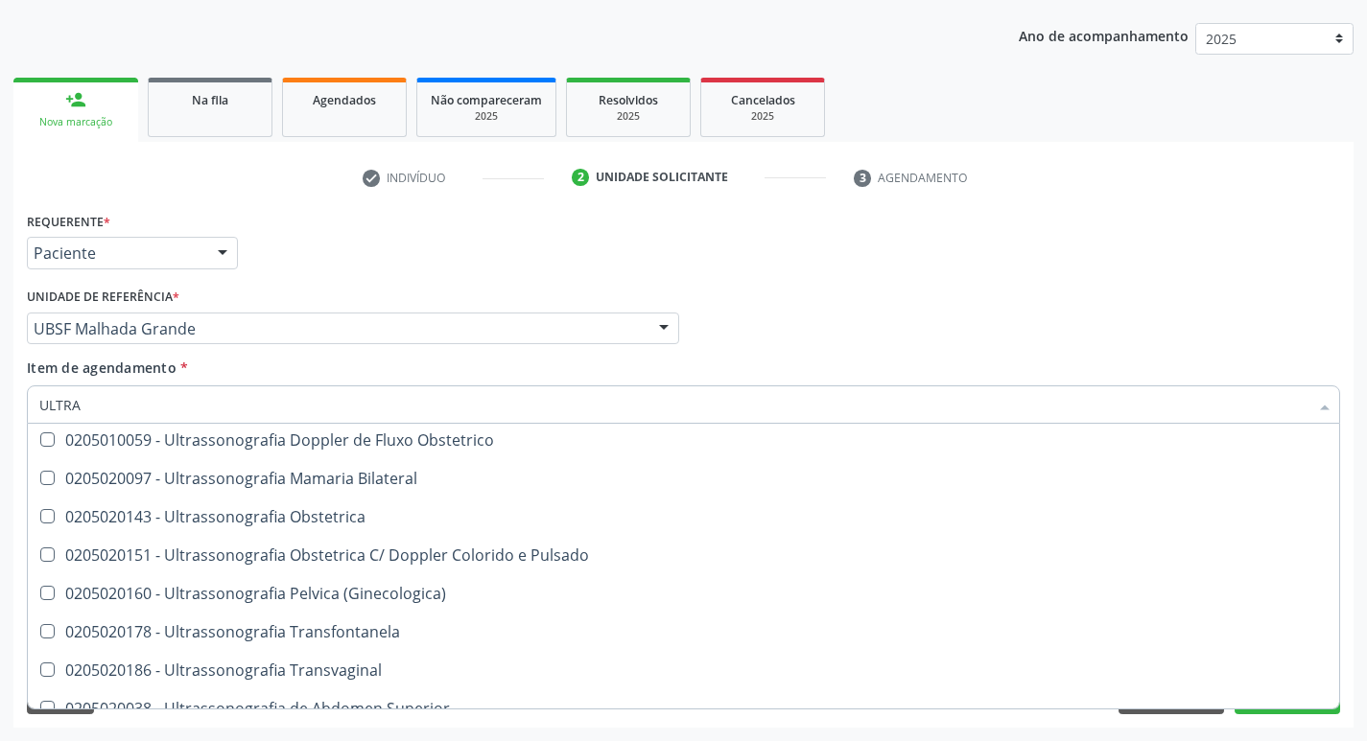
scroll to position [575, 0]
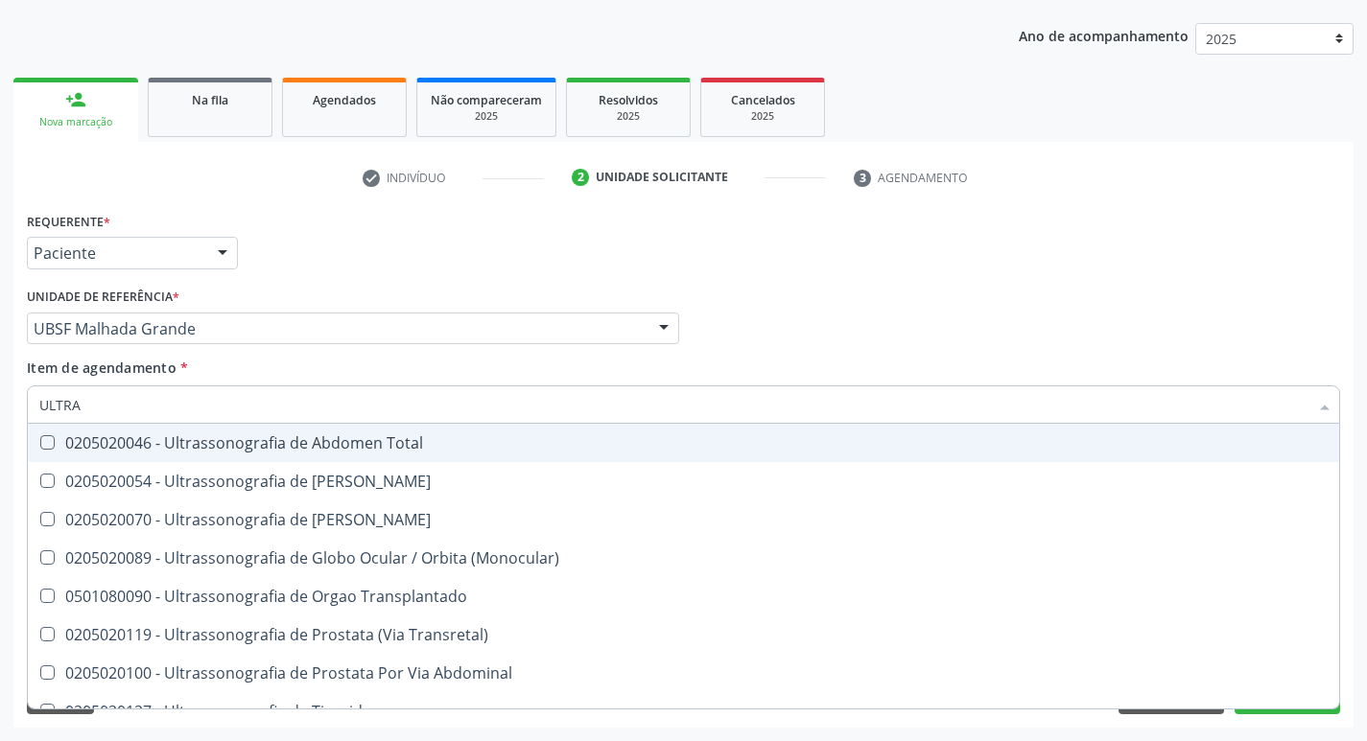
click at [441, 449] on div "0205020046 - Ultrassonografia de Abdomen Total" at bounding box center [683, 442] width 1288 height 15
checkbox Total "true"
click at [864, 286] on div "Profissional Solicitante Por favor, selecione a Unidade de Atendimento primeiro…" at bounding box center [683, 320] width 1323 height 75
checkbox X "true"
checkbox Total "false"
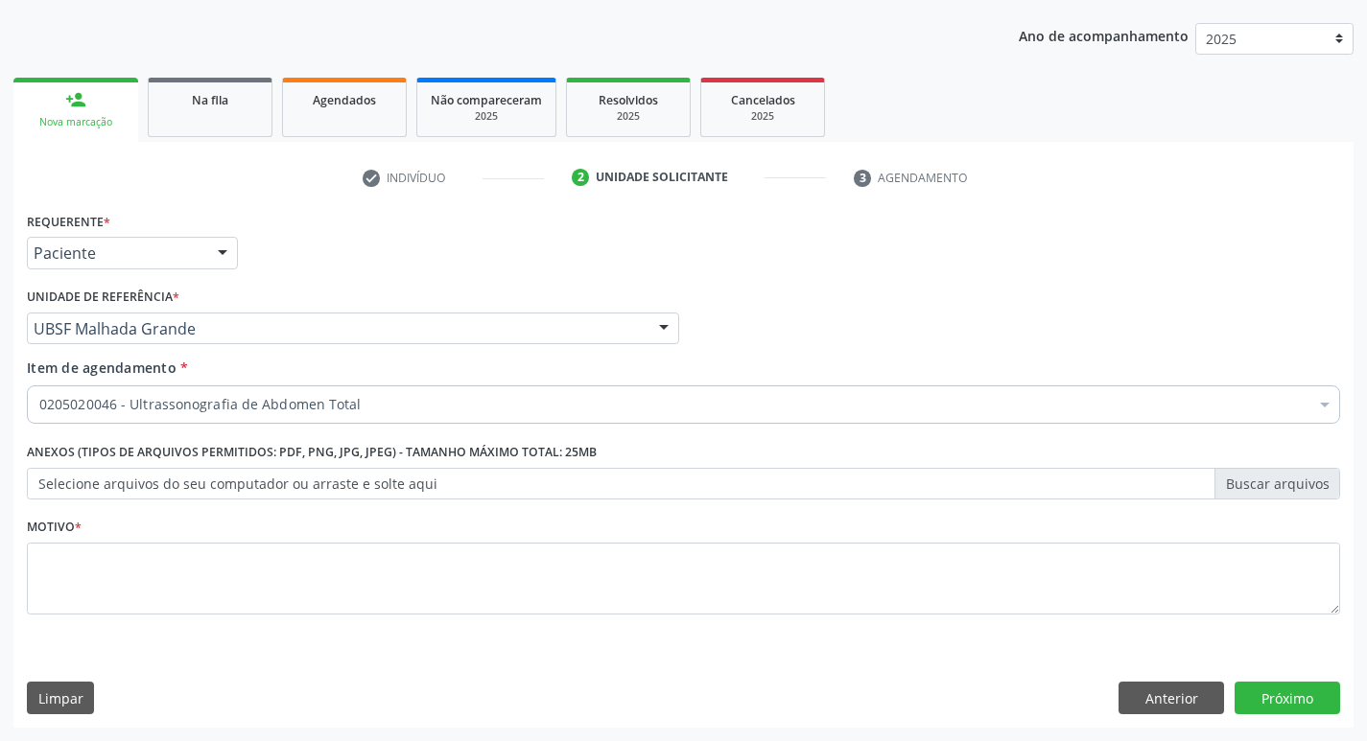
scroll to position [0, 0]
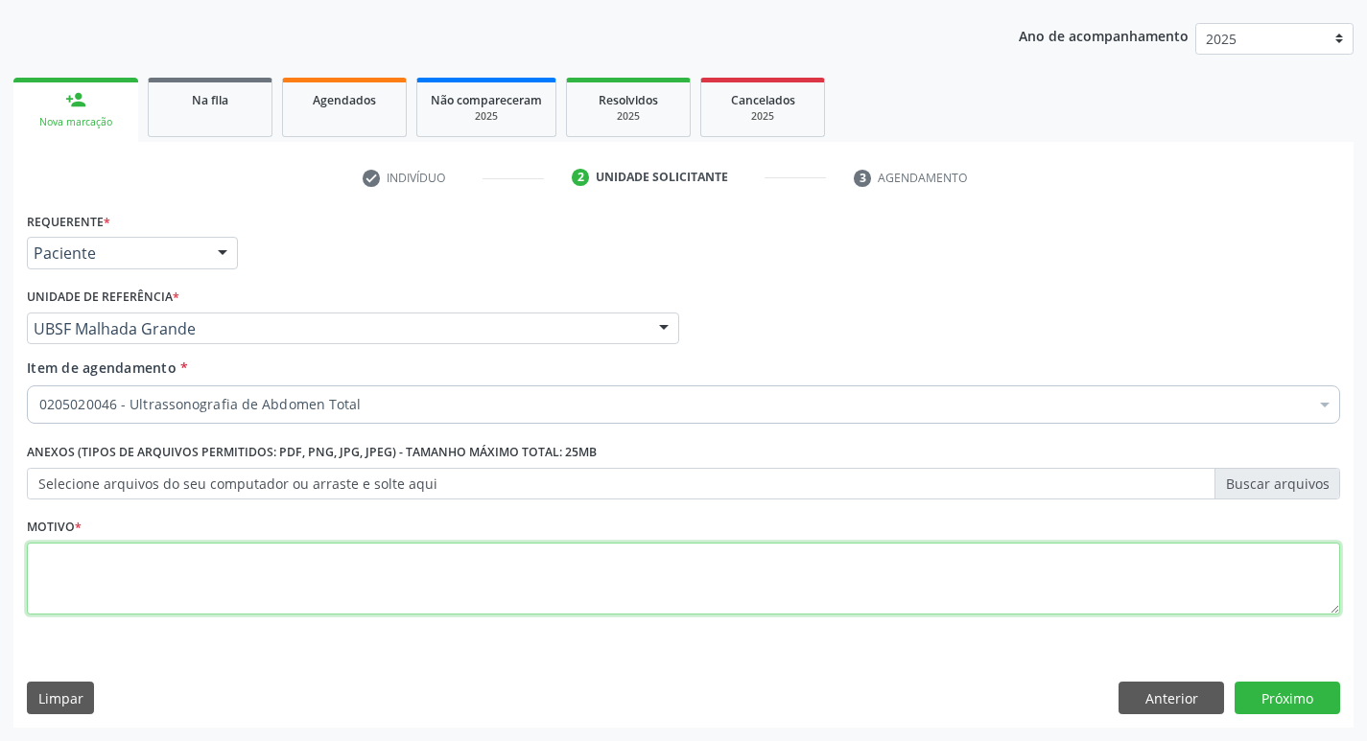
click at [224, 578] on textarea at bounding box center [683, 579] width 1313 height 73
type textarea "ROTINA"
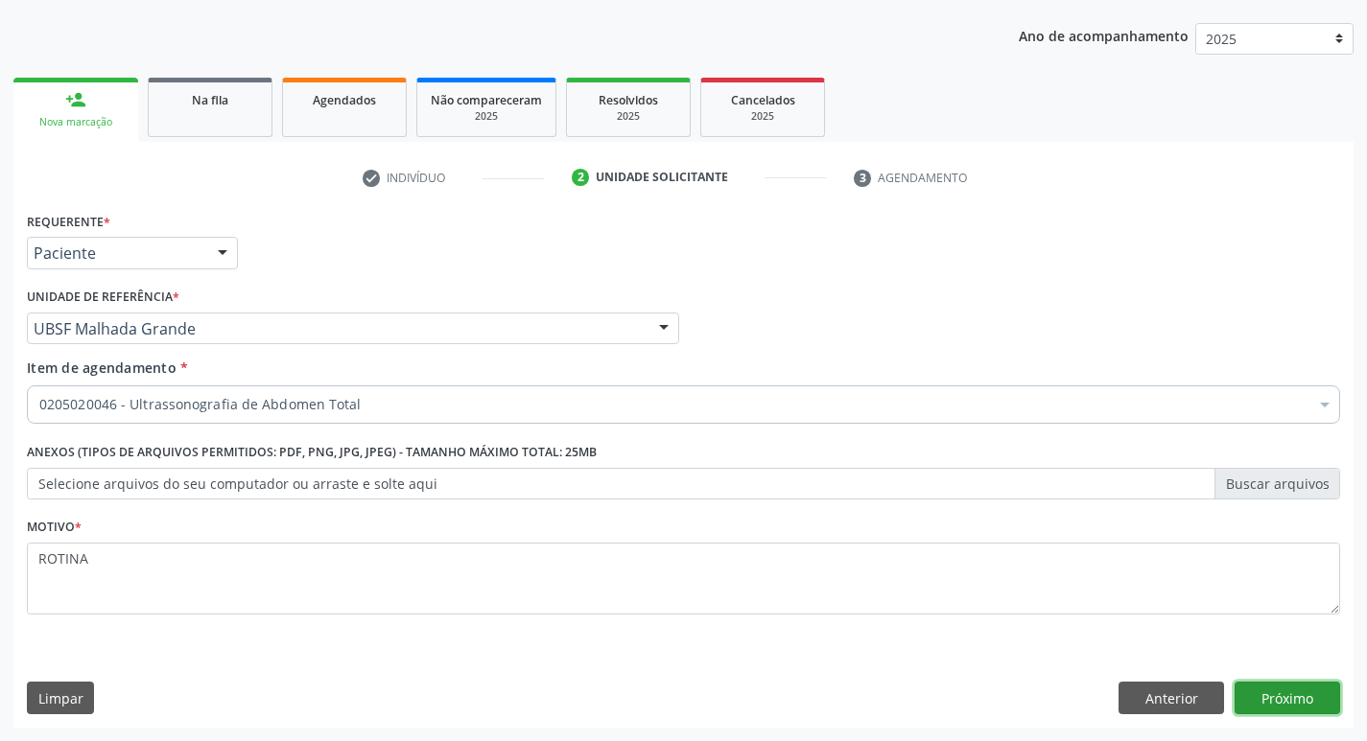
click at [1273, 692] on button "Próximo" at bounding box center [1287, 698] width 106 height 33
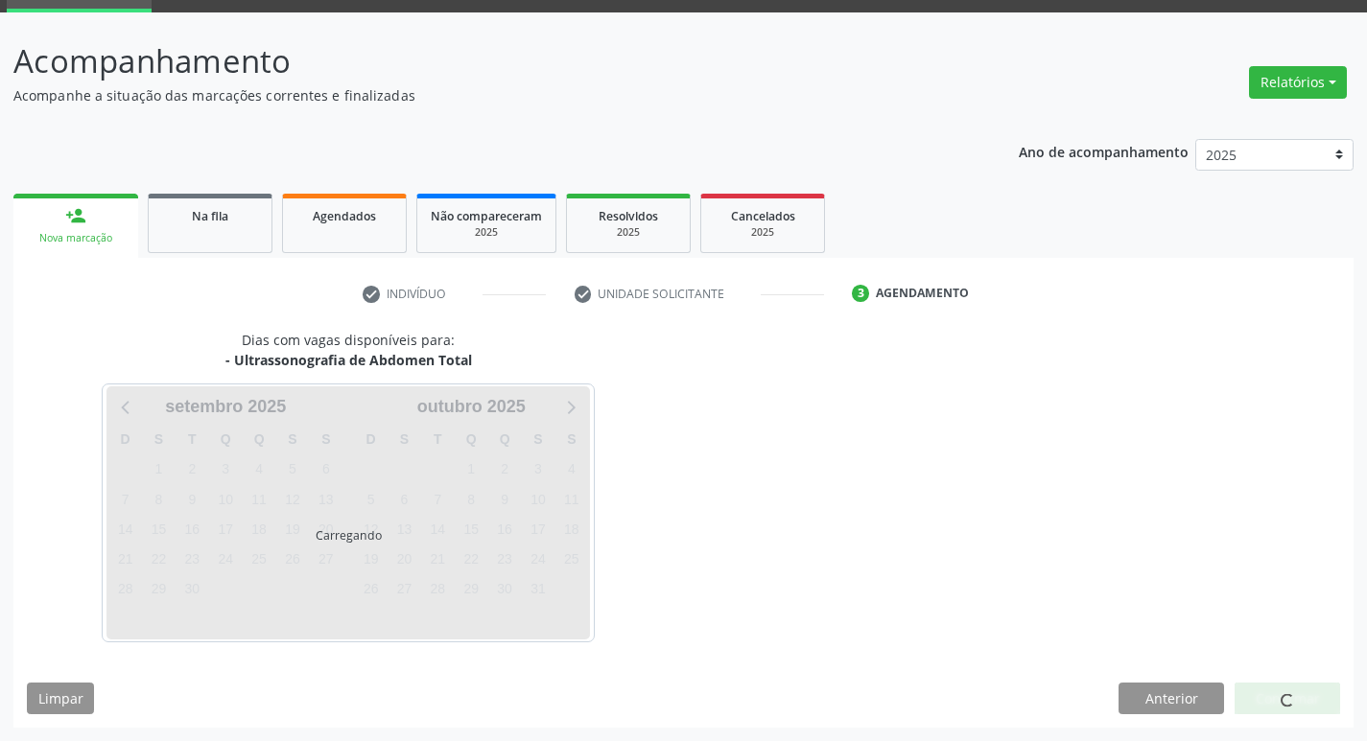
scroll to position [93, 0]
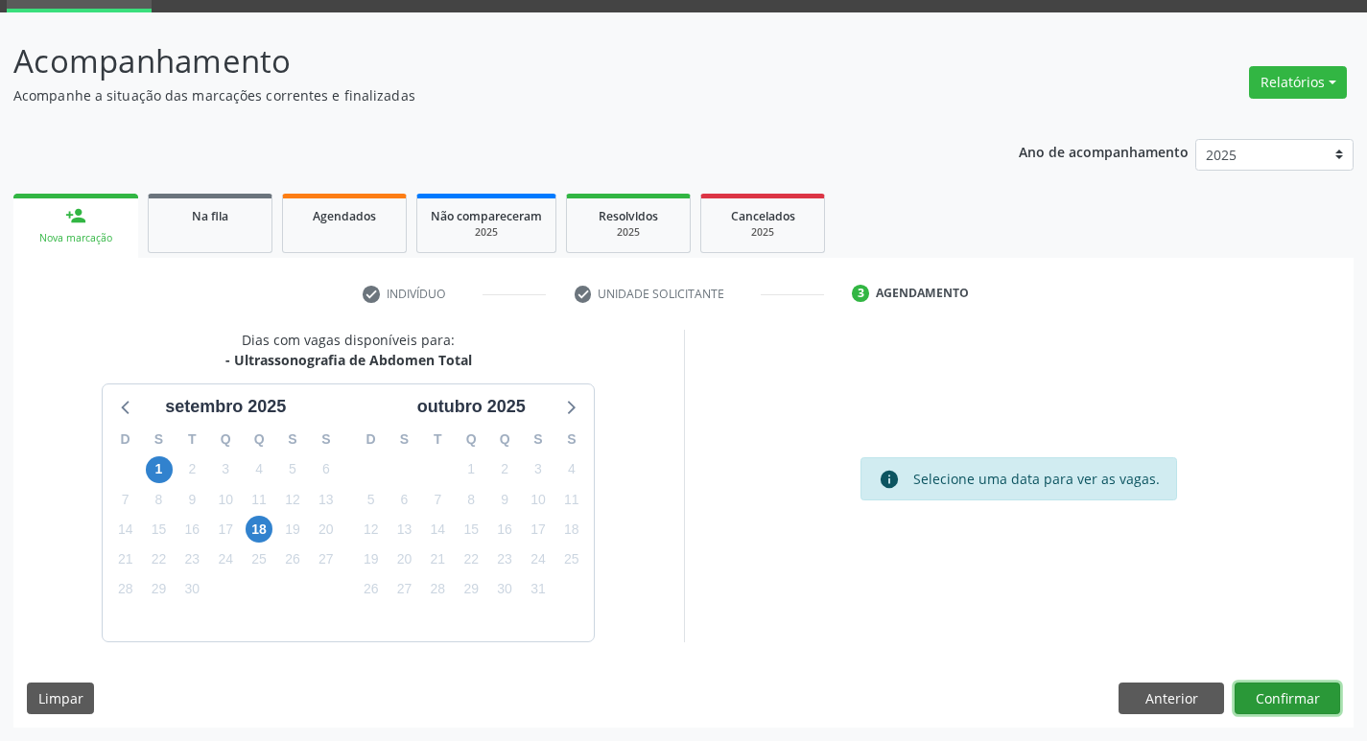
click at [1251, 684] on button "Confirmar" at bounding box center [1287, 699] width 106 height 33
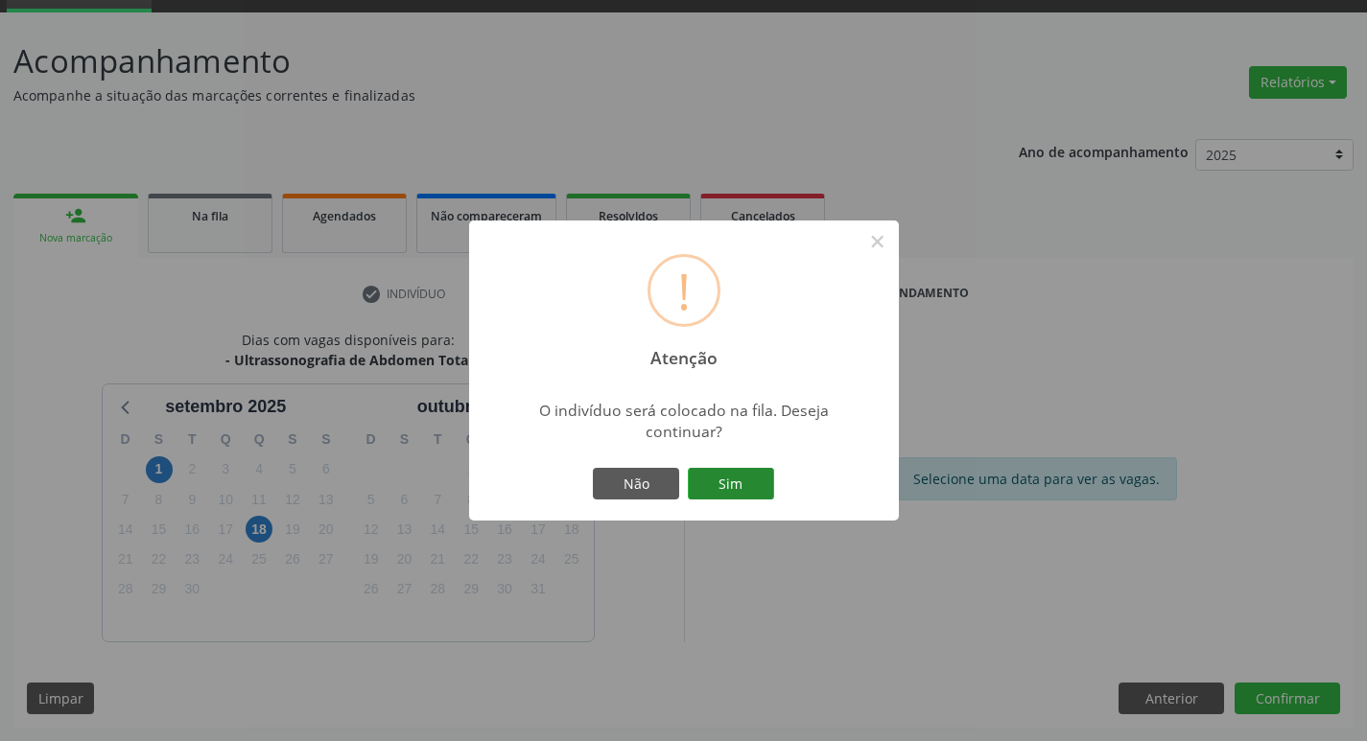
click at [720, 479] on button "Sim" at bounding box center [731, 484] width 86 height 33
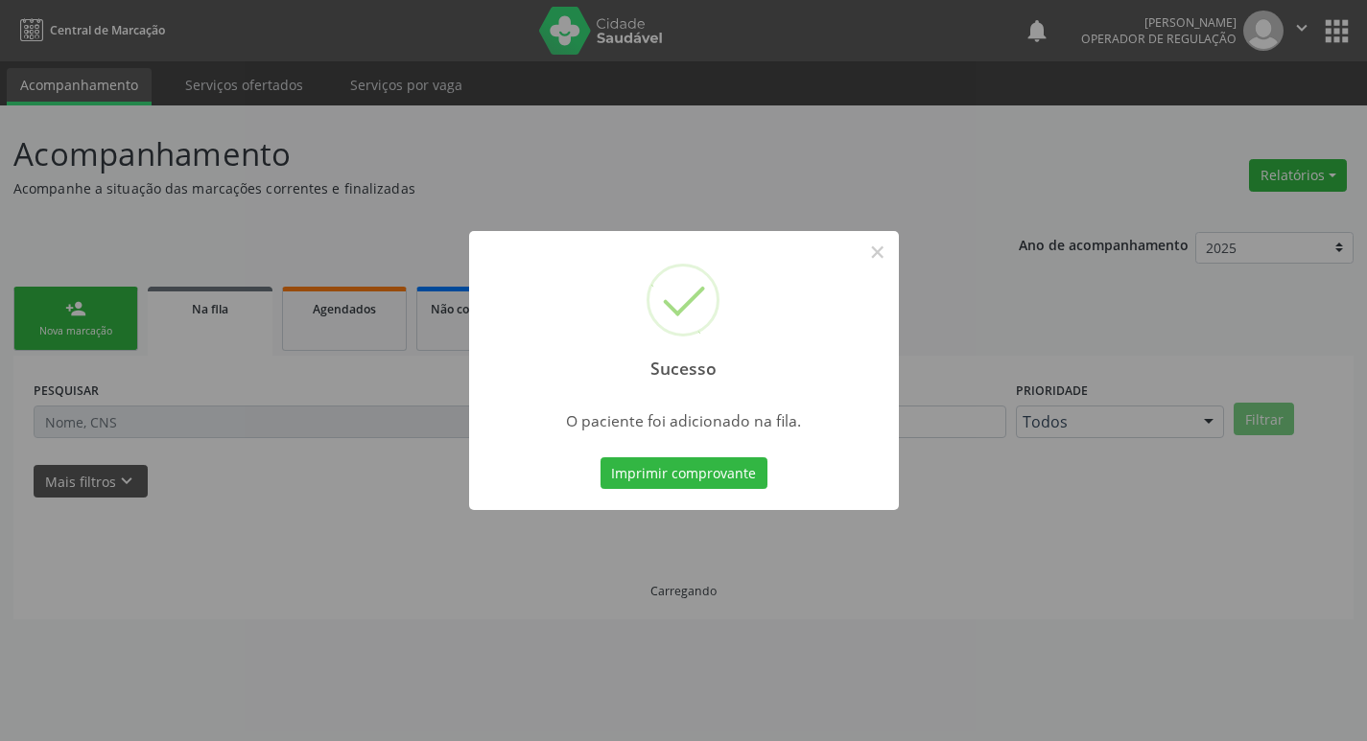
scroll to position [0, 0]
click at [715, 181] on div "Sucesso × O paciente foi adicionado na fila. Imprimir comprovante Cancel" at bounding box center [690, 370] width 1381 height 741
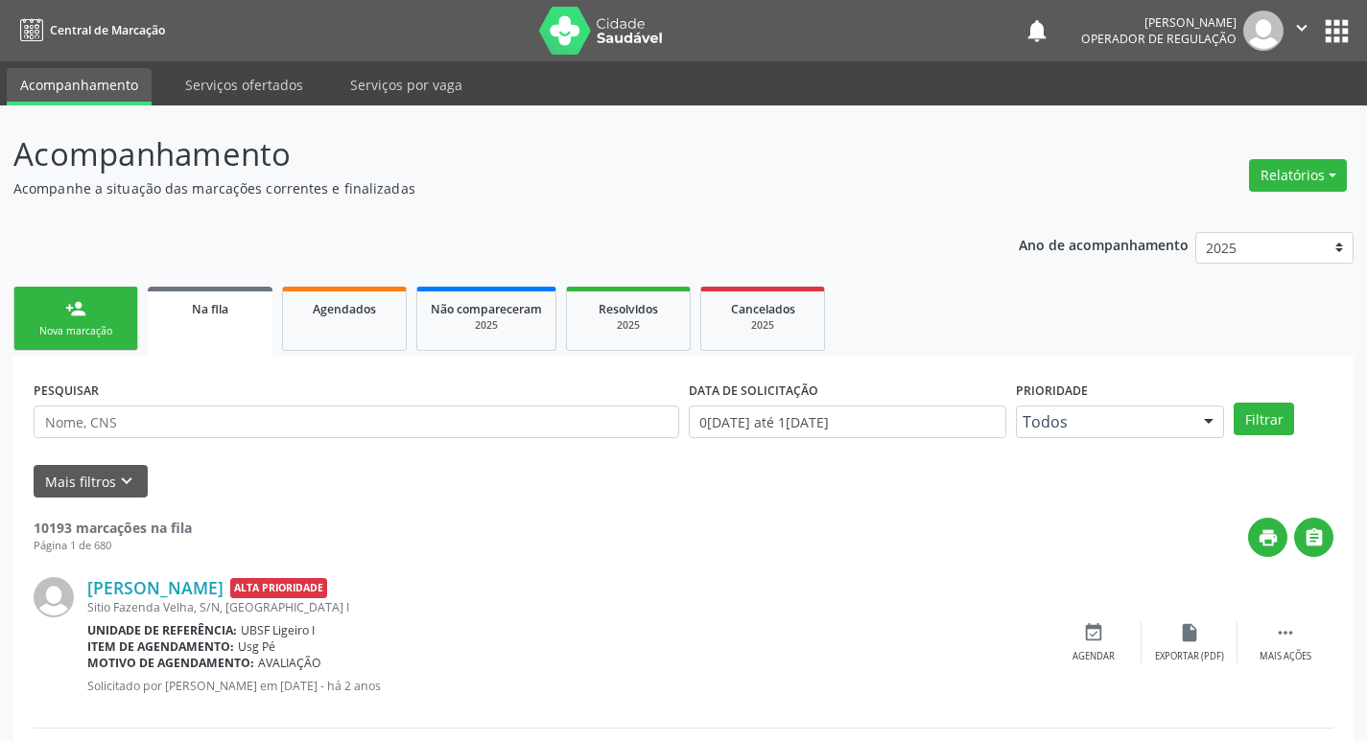
click at [82, 292] on link "person_add Nova marcação" at bounding box center [75, 319] width 125 height 64
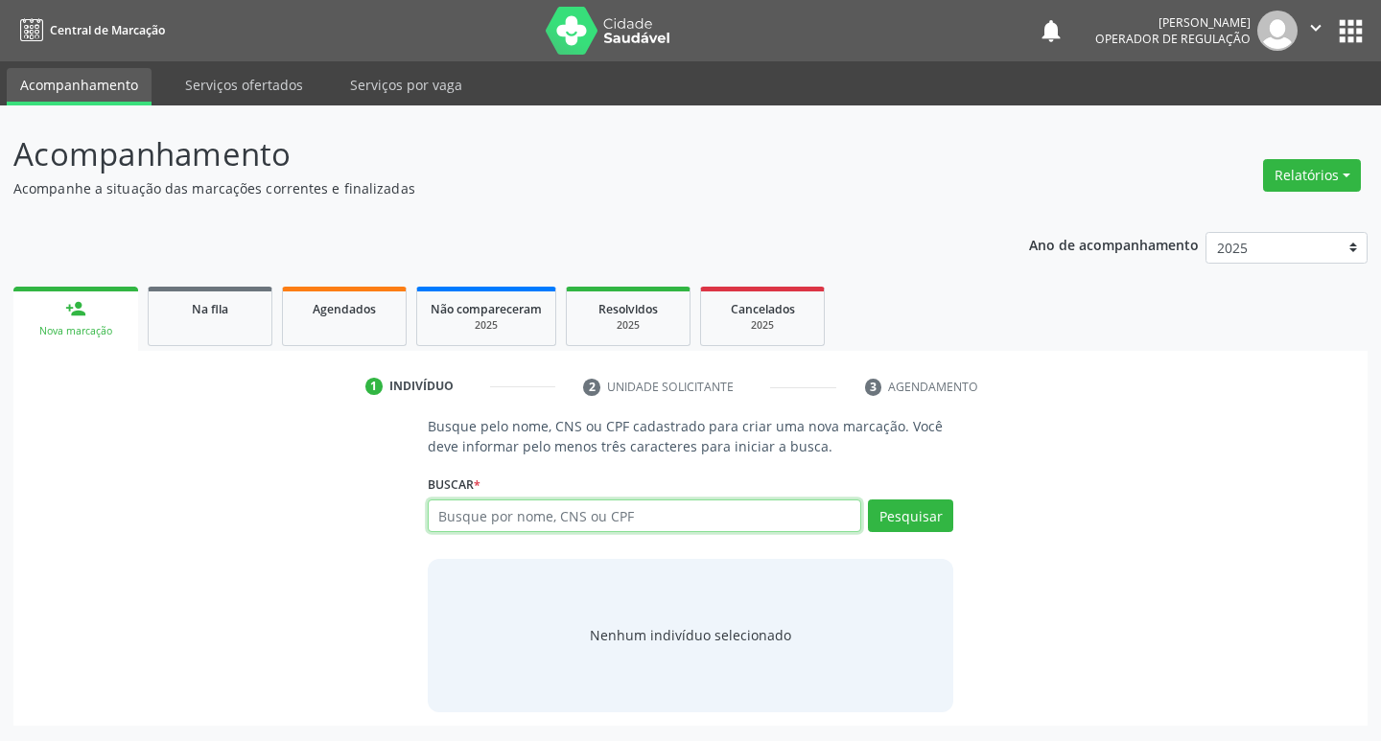
click at [525, 510] on input "text" at bounding box center [645, 516] width 434 height 33
type input "706404685520785"
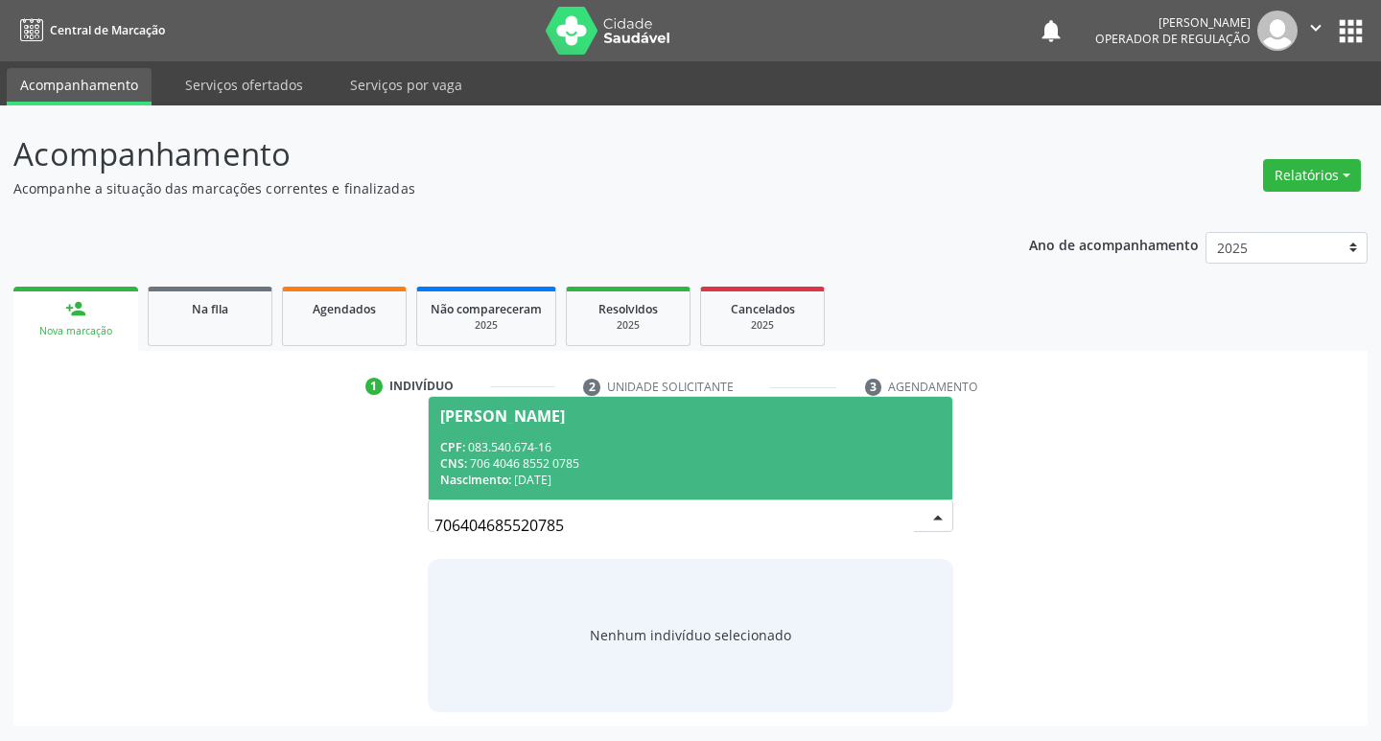
click at [791, 448] on div "CPF: 083.540.674-16" at bounding box center [691, 447] width 502 height 16
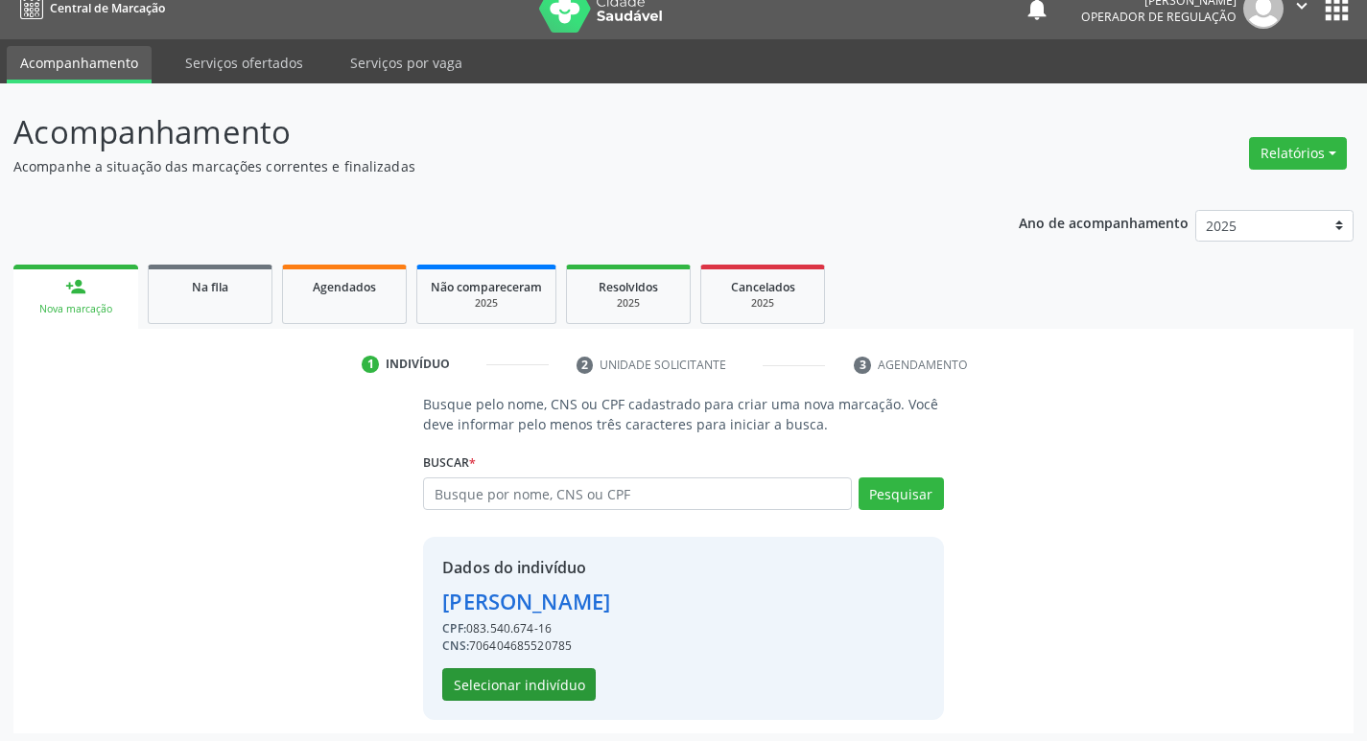
scroll to position [28, 0]
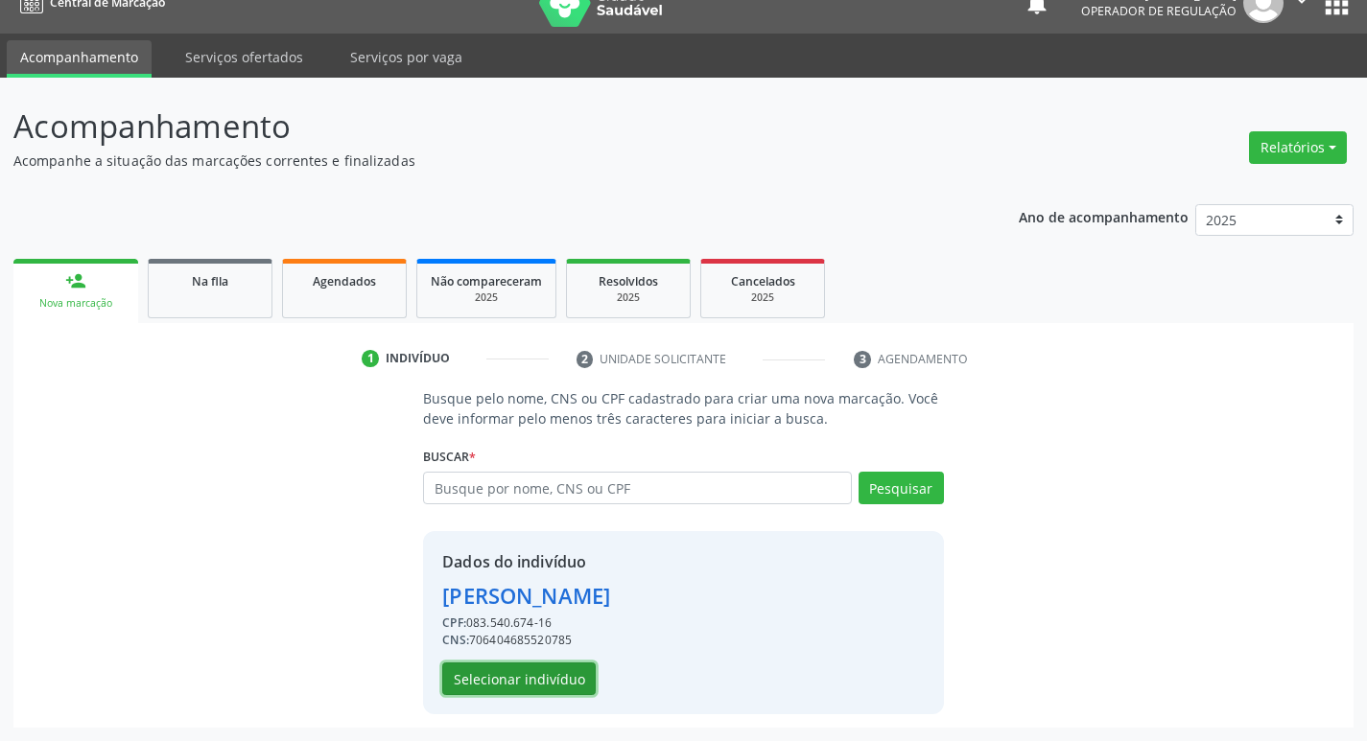
click at [502, 690] on button "Selecionar indivíduo" at bounding box center [518, 679] width 153 height 33
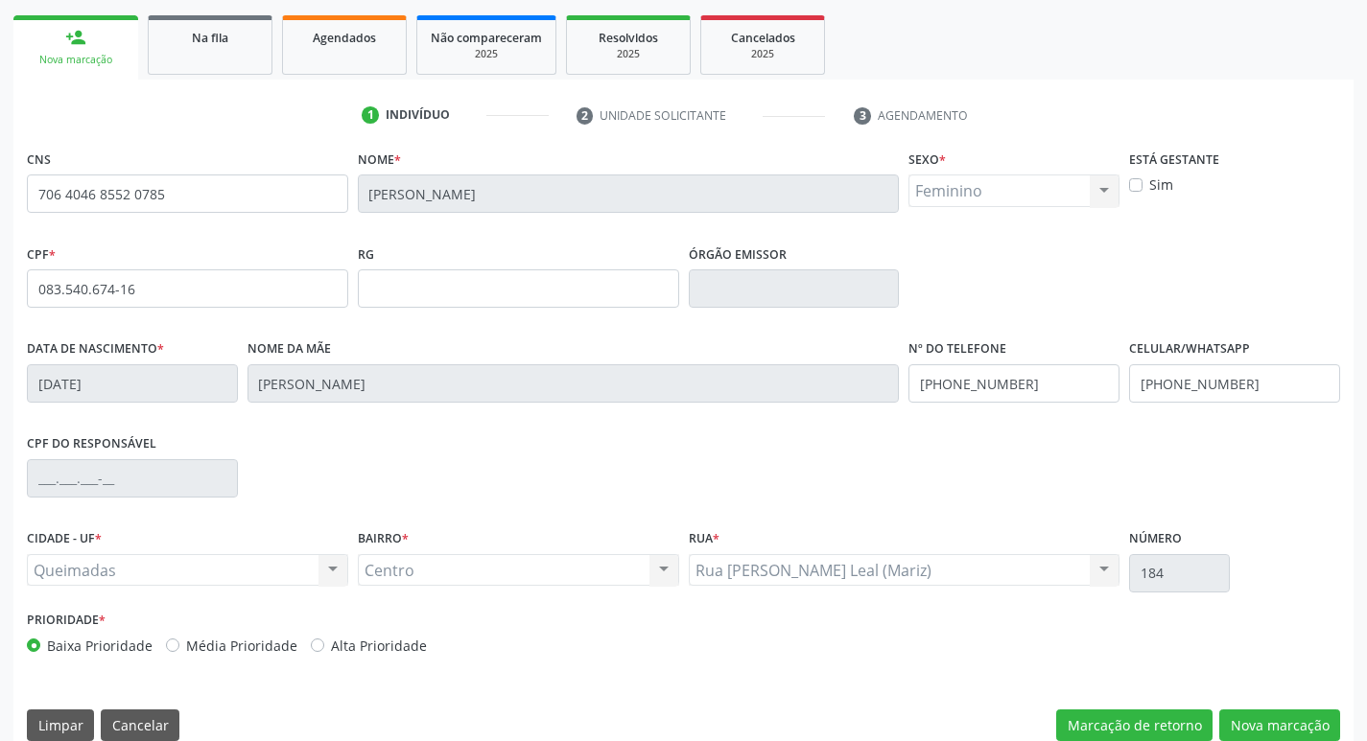
scroll to position [298, 0]
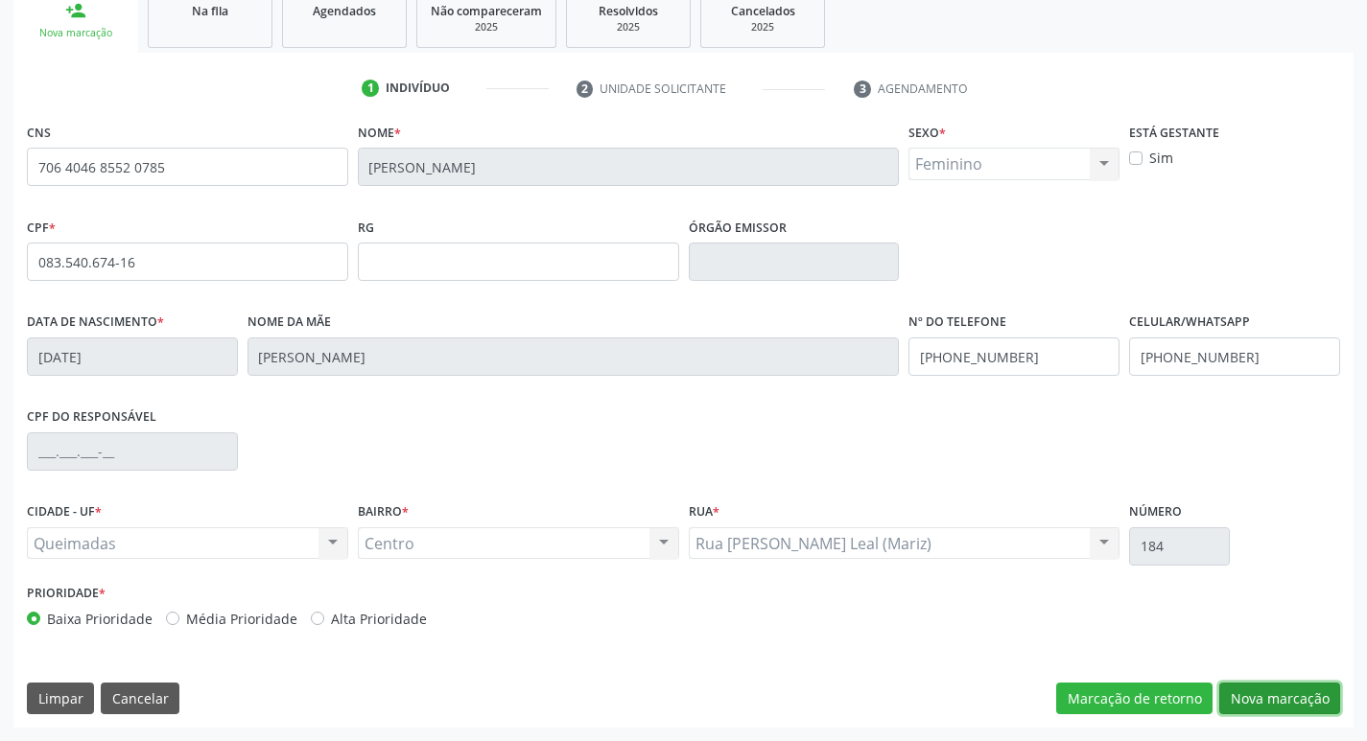
click at [1274, 686] on button "Nova marcação" at bounding box center [1279, 699] width 121 height 33
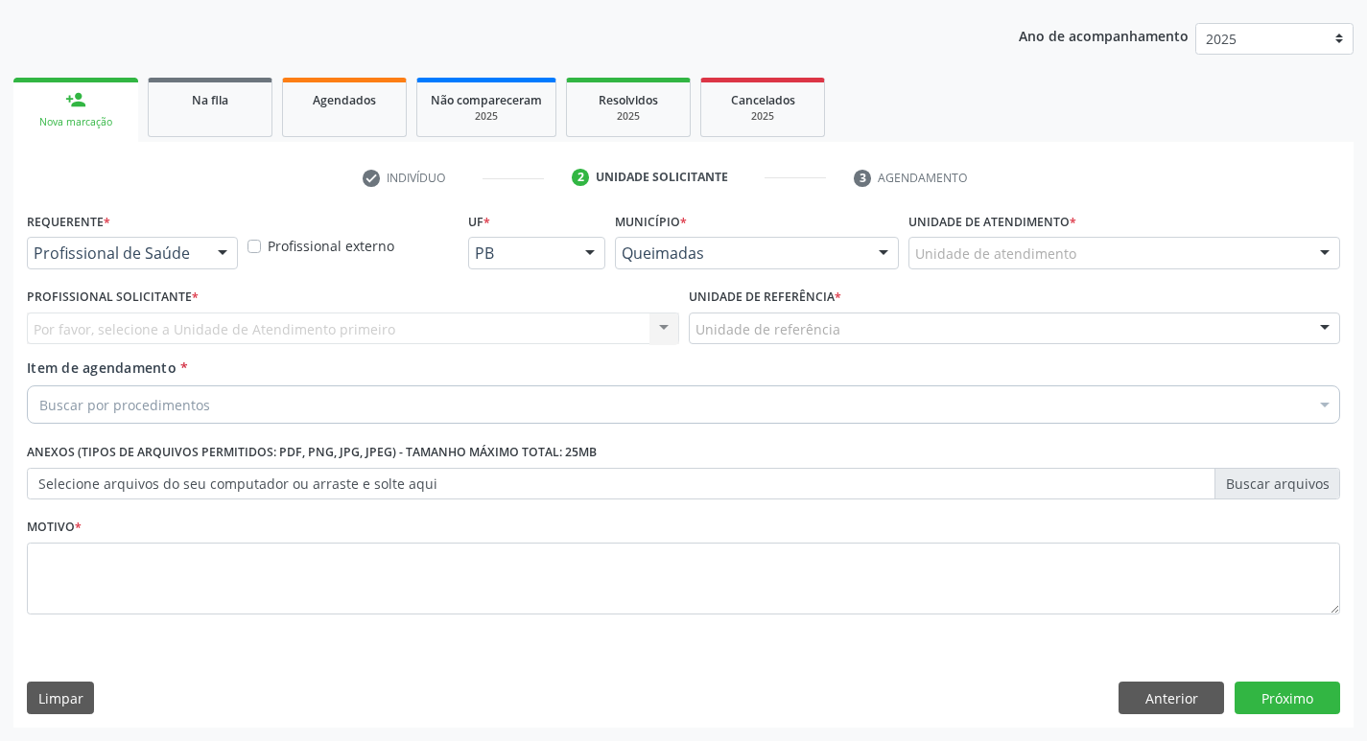
scroll to position [209, 0]
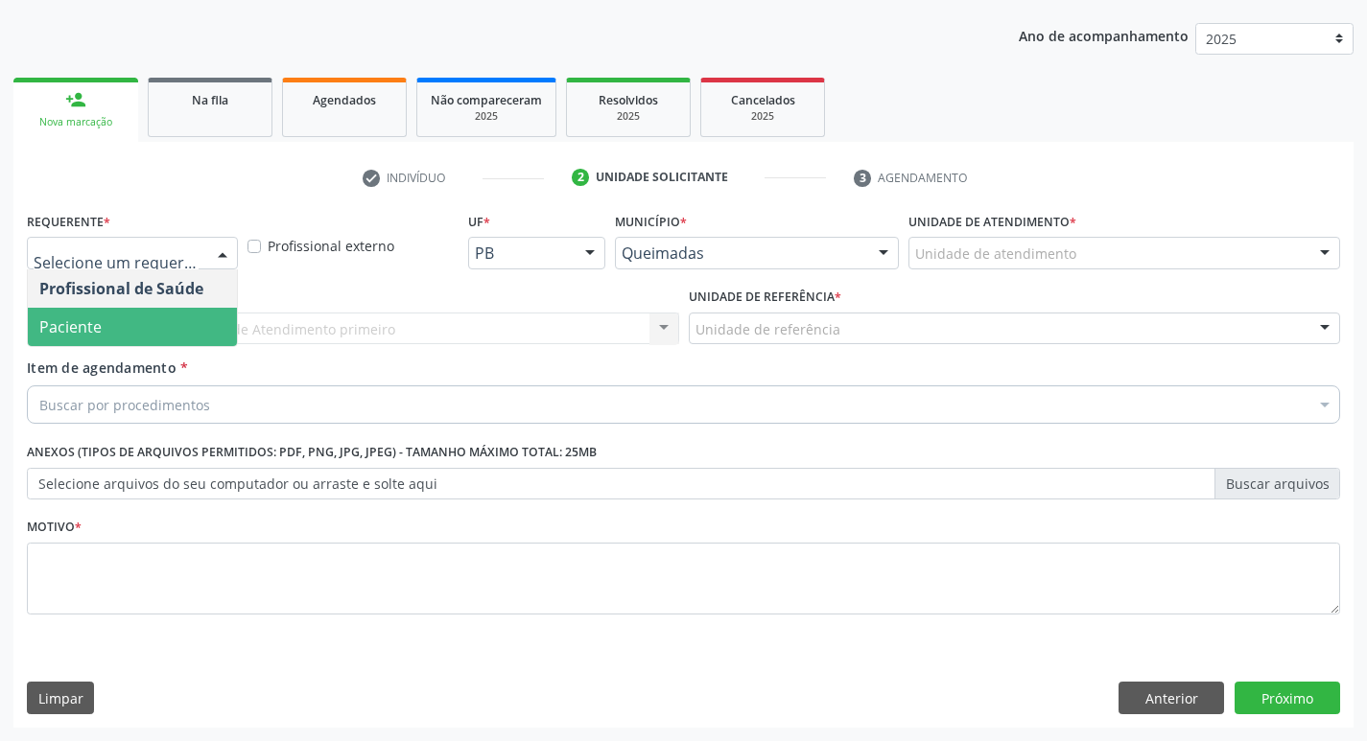
click at [115, 328] on span "Paciente" at bounding box center [132, 327] width 209 height 38
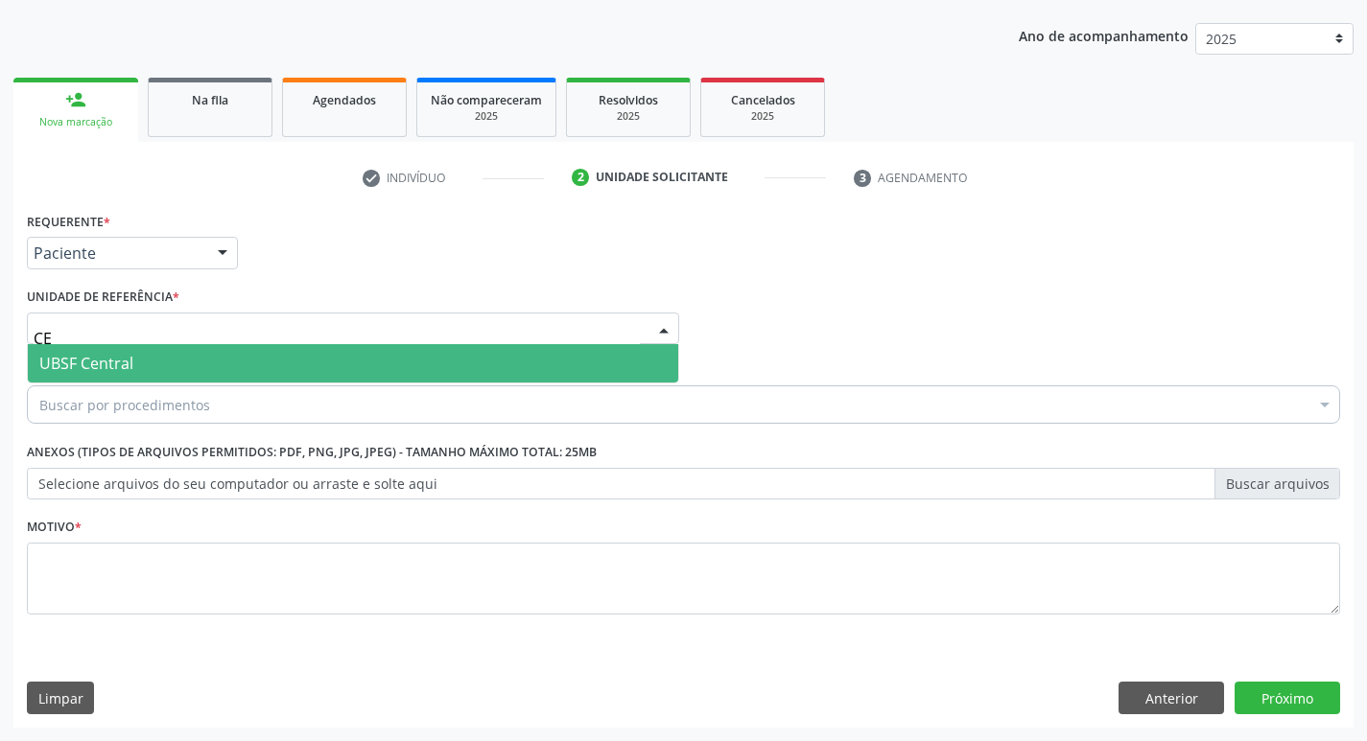
type input "CEN"
click at [115, 352] on span "UBSF Central" at bounding box center [353, 363] width 650 height 38
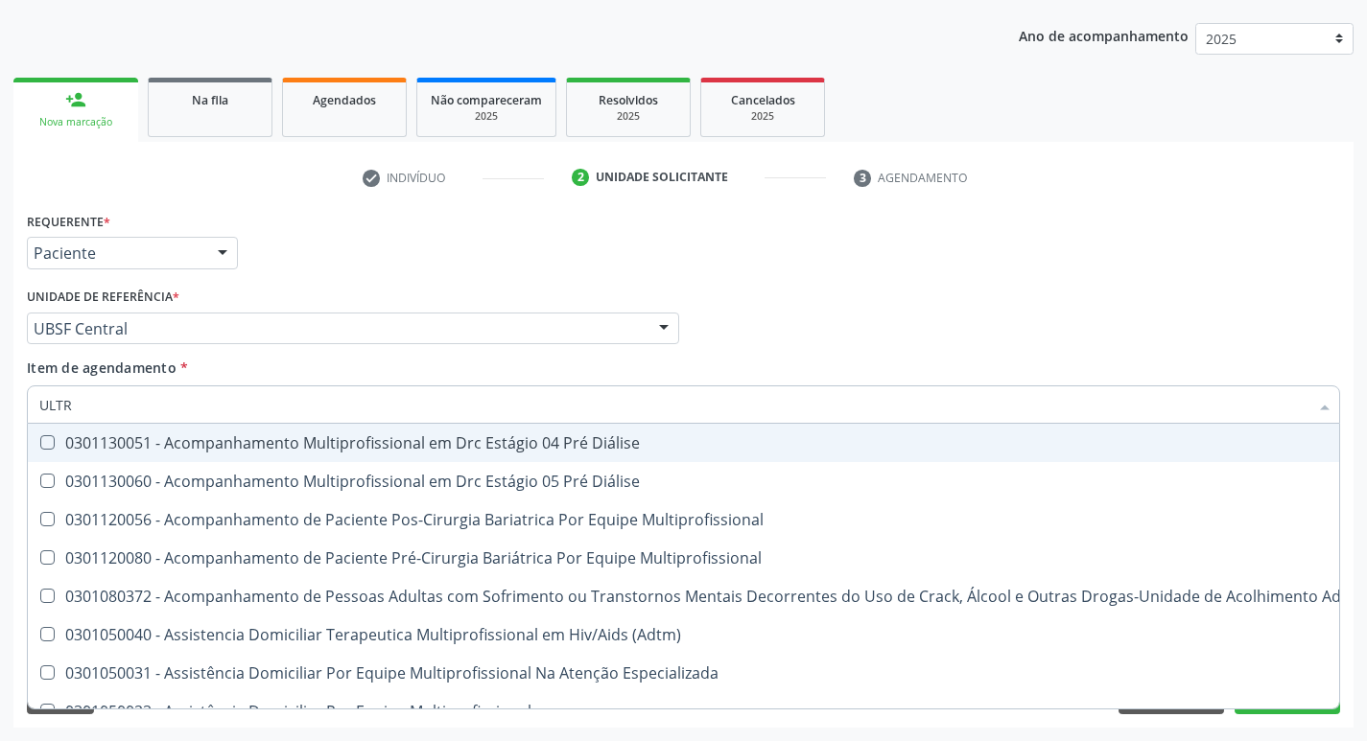
type input "ULTRA"
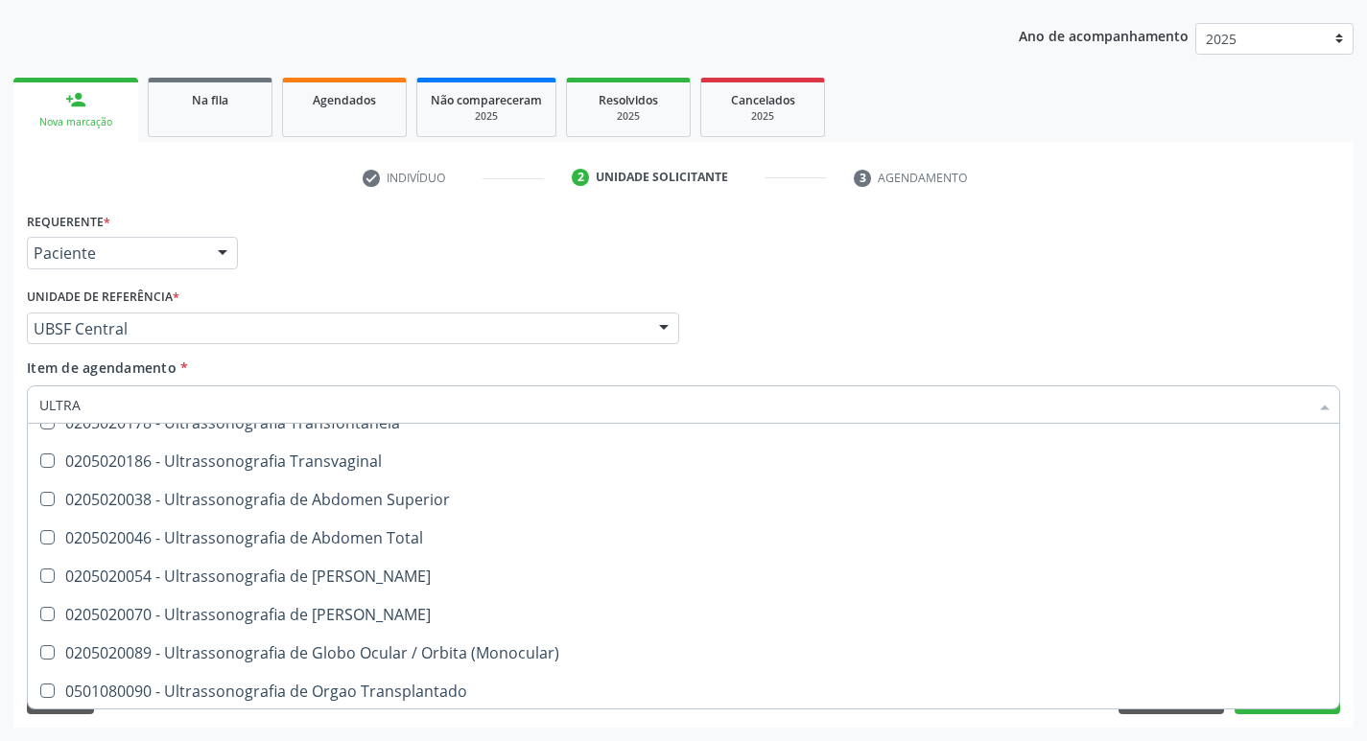
scroll to position [575, 0]
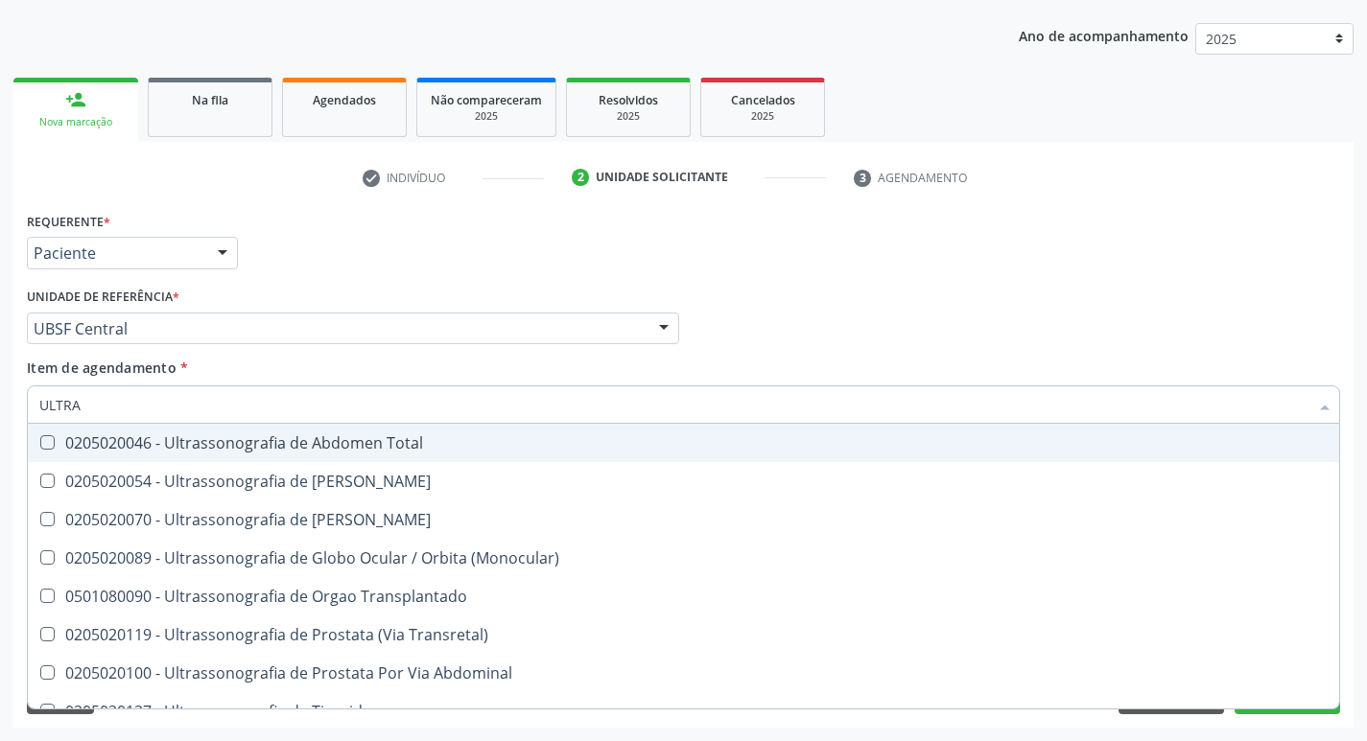
click at [220, 451] on div "0205020046 - Ultrassonografia de Abdomen Total" at bounding box center [683, 442] width 1288 height 15
checkbox Total "true"
click at [459, 202] on div "check Indivíduo 2 Unidade solicitante 3 Agendamento CNS 706 4046 8552 0785 Nome…" at bounding box center [683, 445] width 1340 height 566
checkbox X "true"
checkbox Total "false"
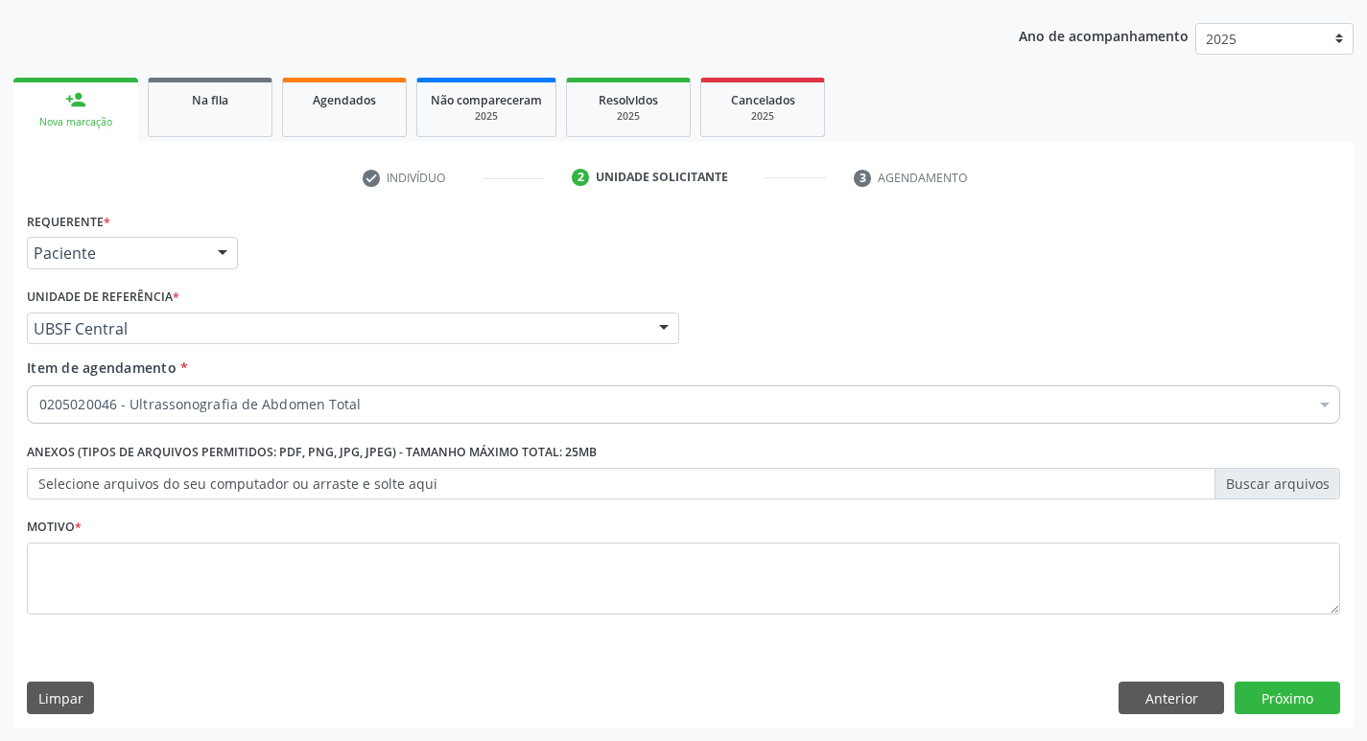
scroll to position [0, 0]
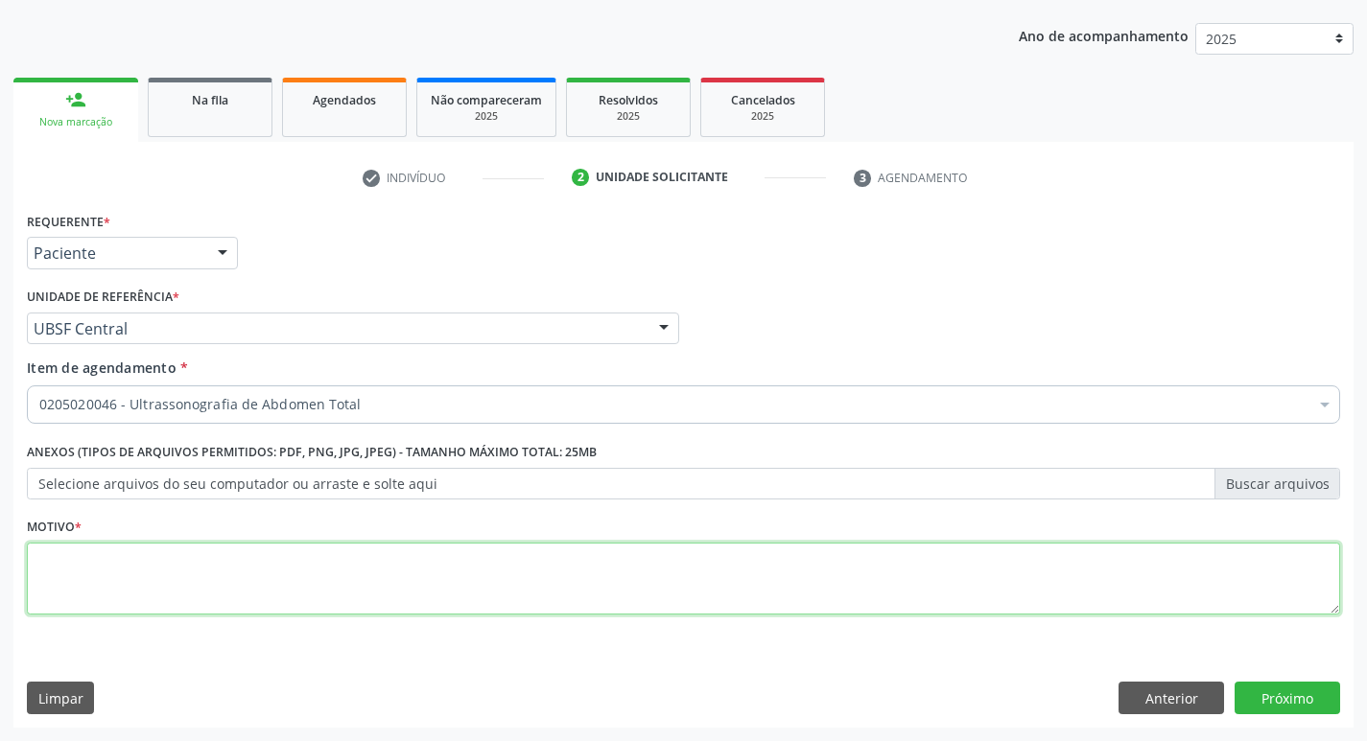
click at [261, 561] on textarea at bounding box center [683, 579] width 1313 height 73
type textarea "AVALIAÇÃO"
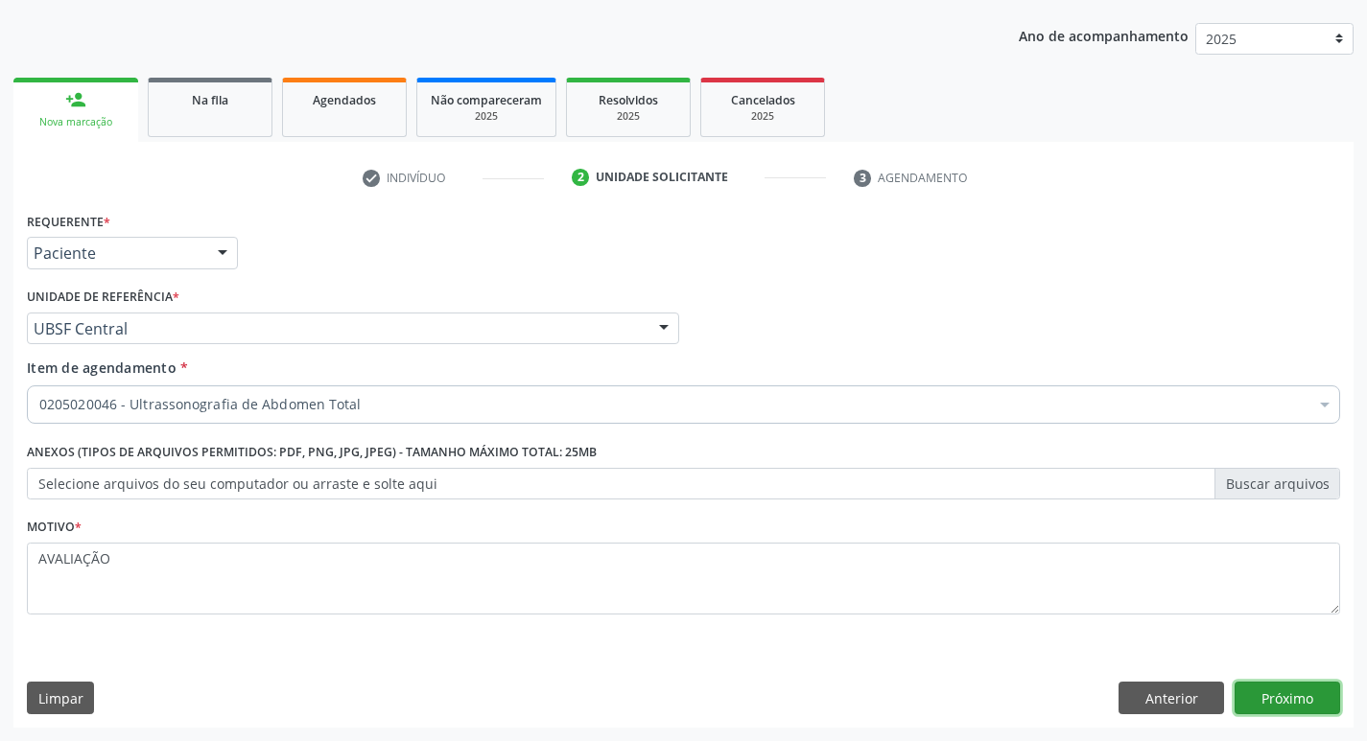
click at [1268, 685] on button "Próximo" at bounding box center [1287, 698] width 106 height 33
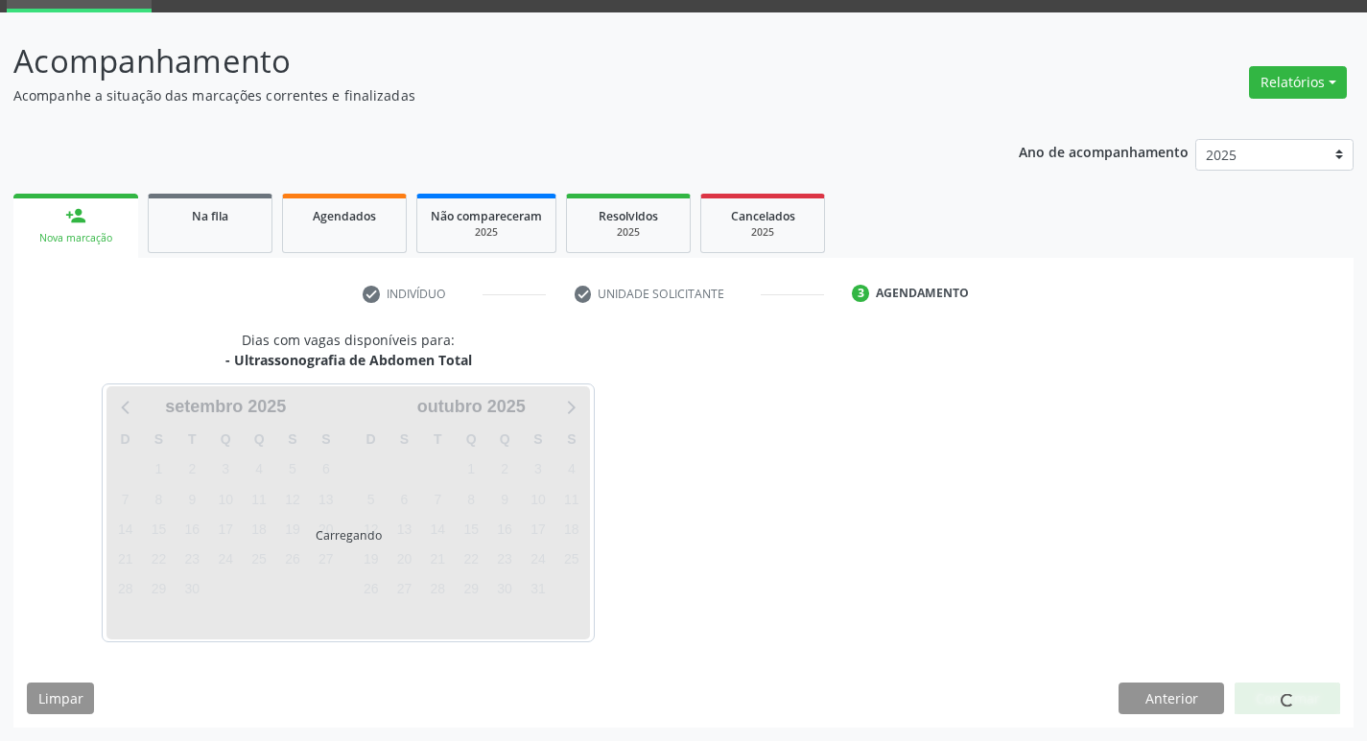
scroll to position [93, 0]
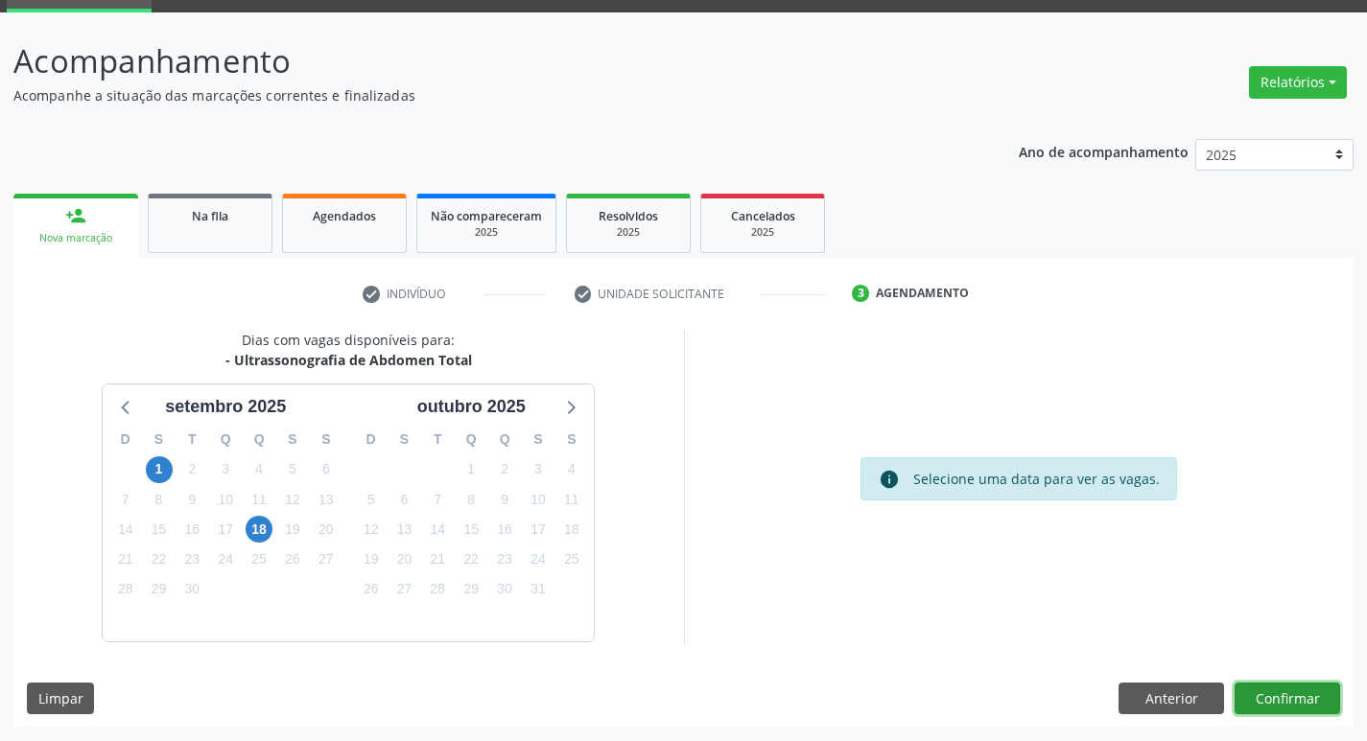
click at [1315, 696] on button "Confirmar" at bounding box center [1287, 699] width 106 height 33
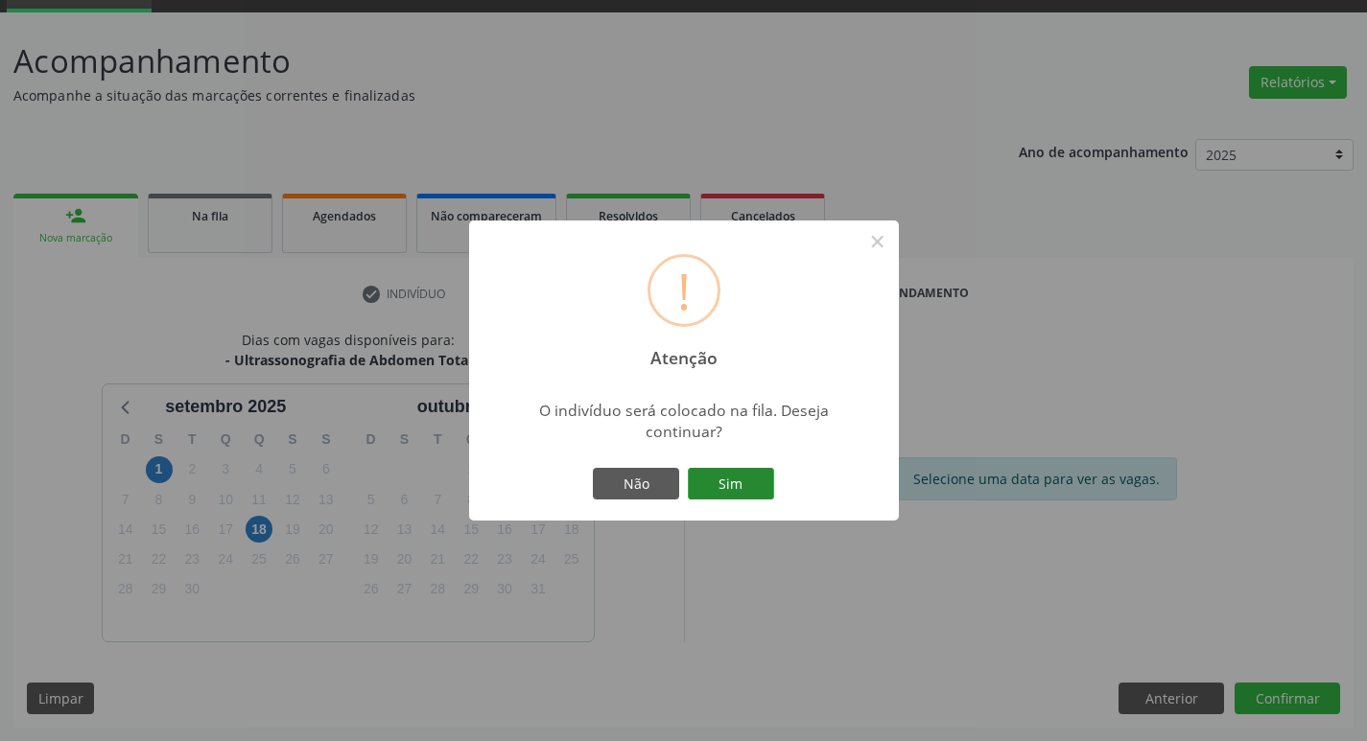
click at [746, 471] on button "Sim" at bounding box center [731, 484] width 86 height 33
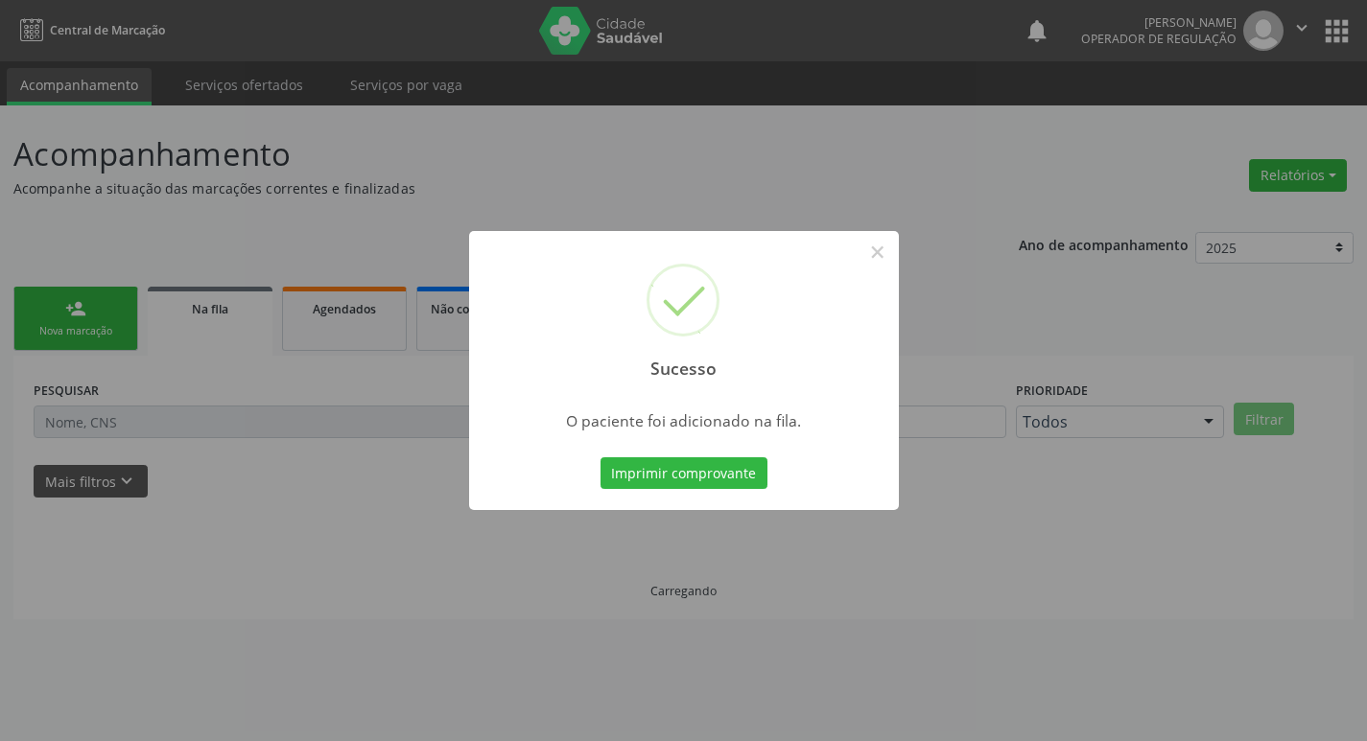
scroll to position [0, 0]
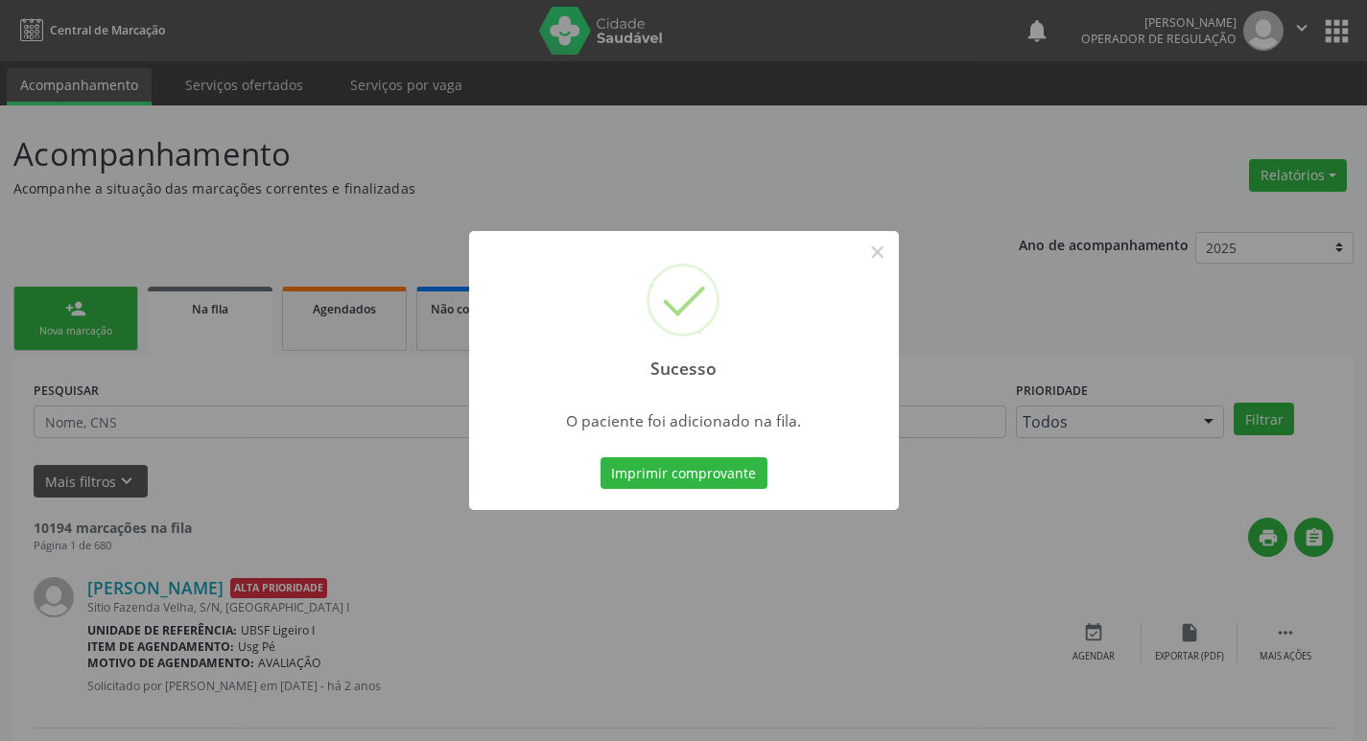
click at [378, 260] on div "Sucesso × O paciente foi adicionado na fila. Imprimir comprovante Cancel" at bounding box center [683, 370] width 1367 height 741
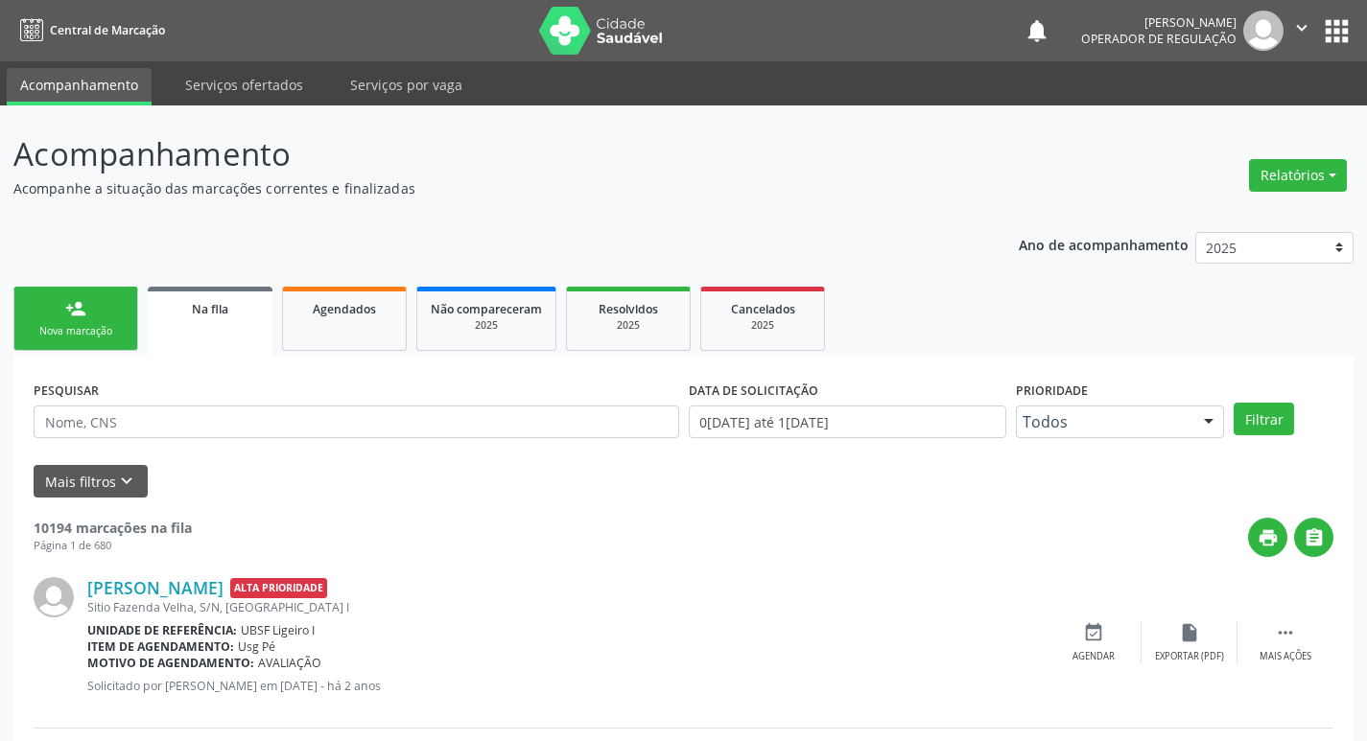
click at [89, 295] on link "person_add Nova marcação" at bounding box center [75, 319] width 125 height 64
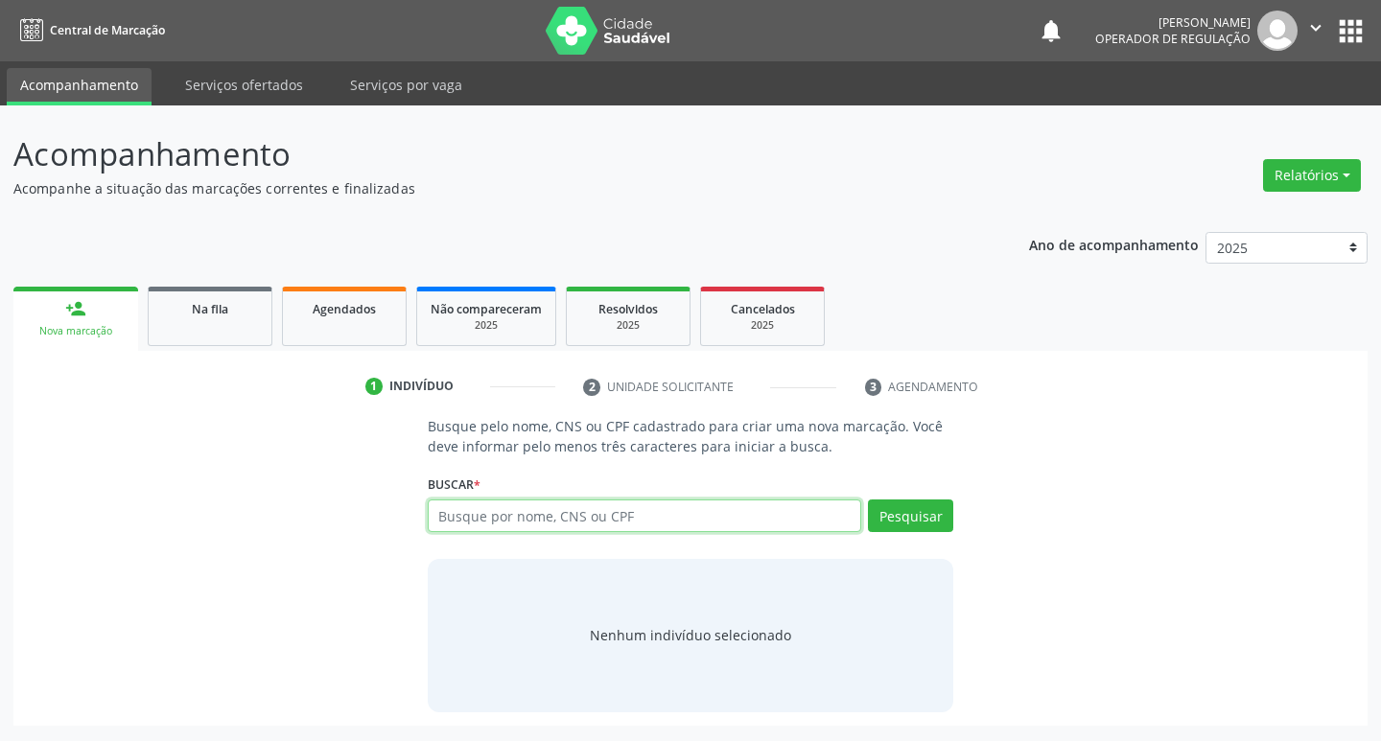
click at [537, 513] on input "text" at bounding box center [645, 516] width 434 height 33
type input "701408676478030"
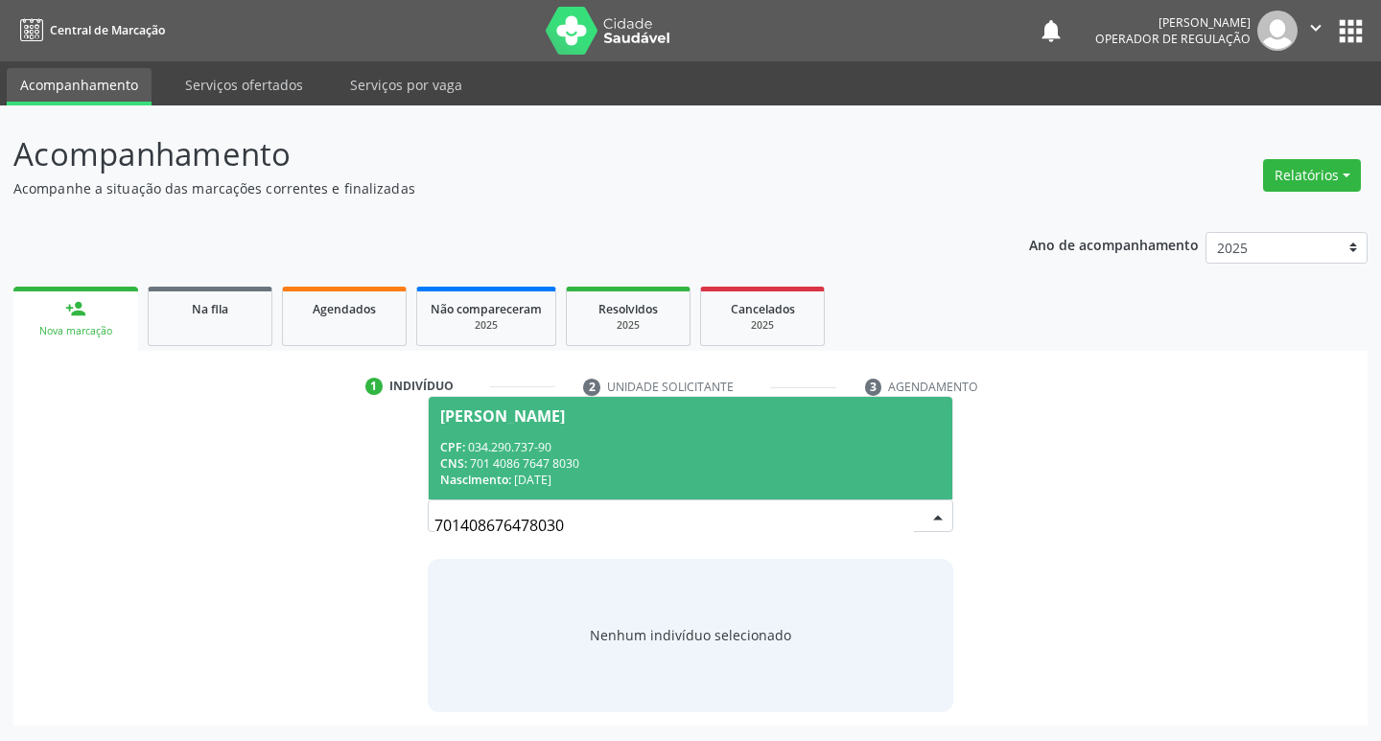
click at [876, 465] on div "CNS: 701 4086 7647 8030" at bounding box center [691, 464] width 502 height 16
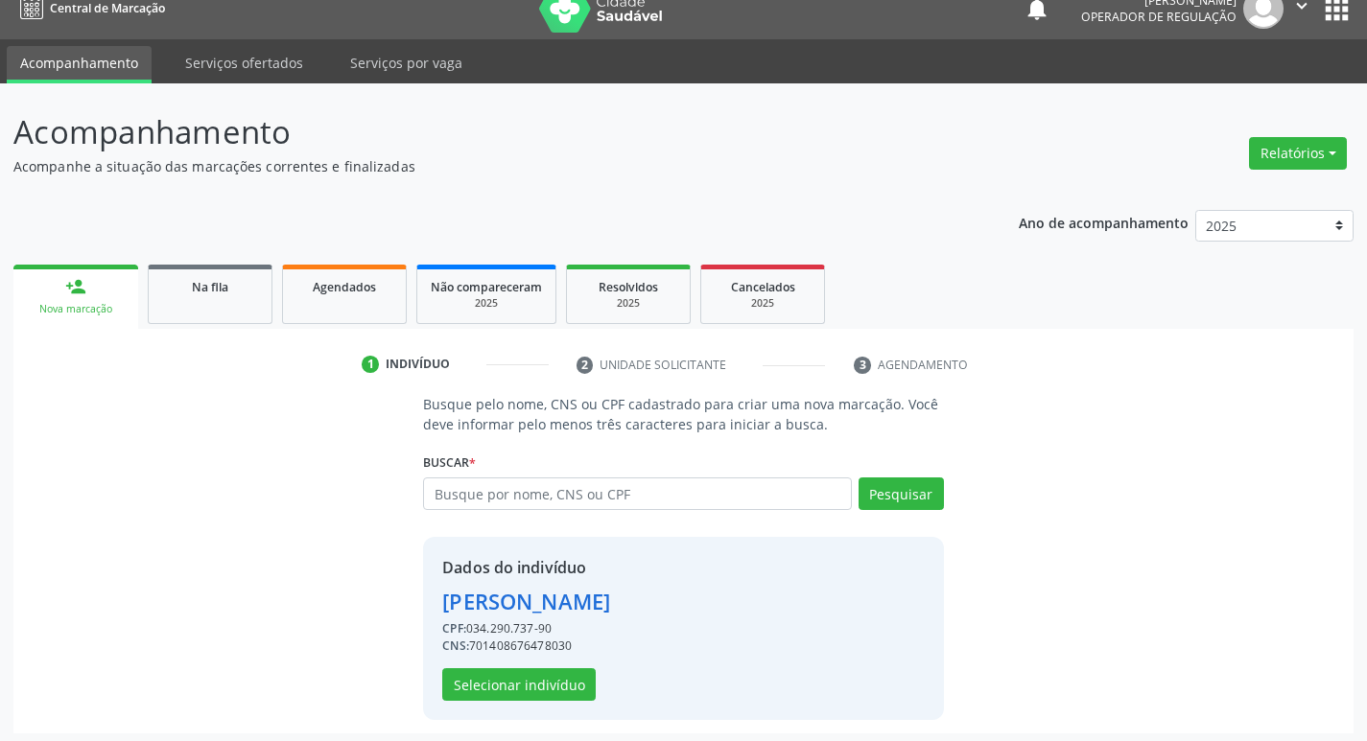
scroll to position [28, 0]
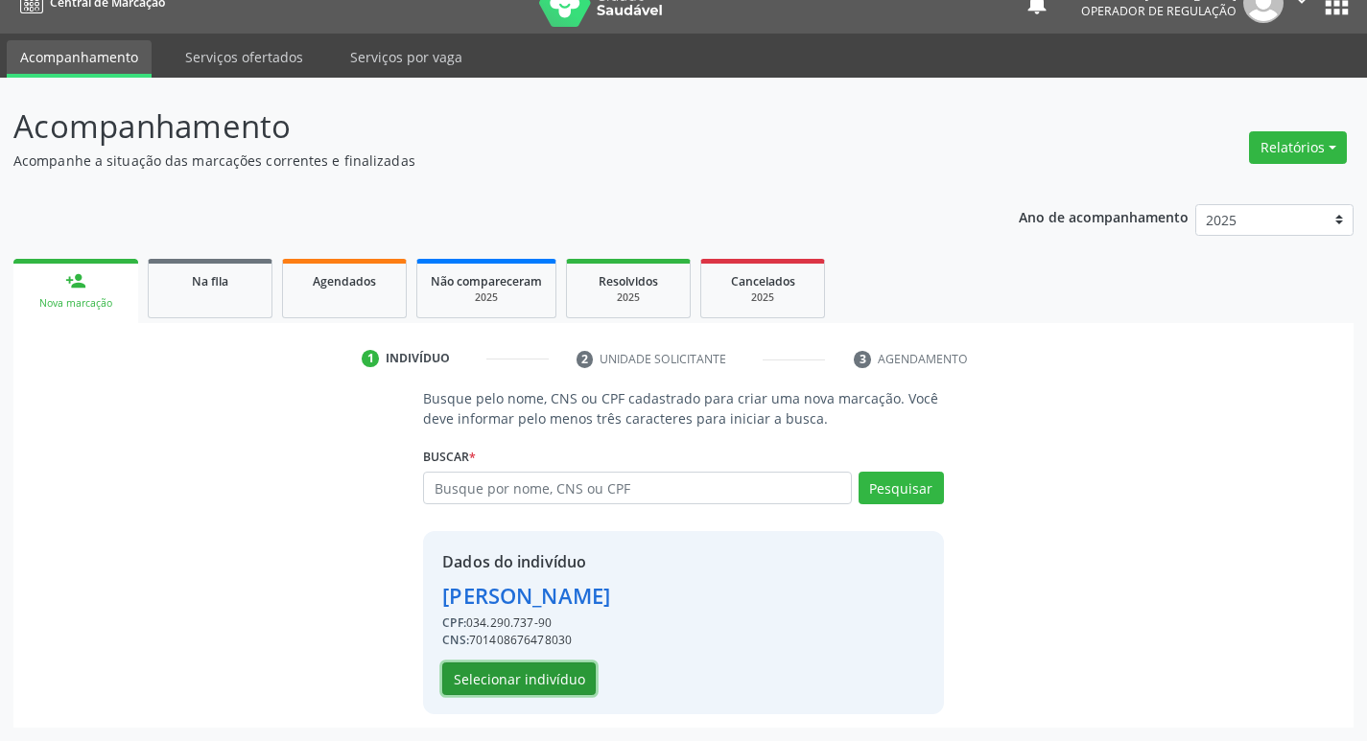
click at [548, 668] on button "Selecionar indivíduo" at bounding box center [518, 679] width 153 height 33
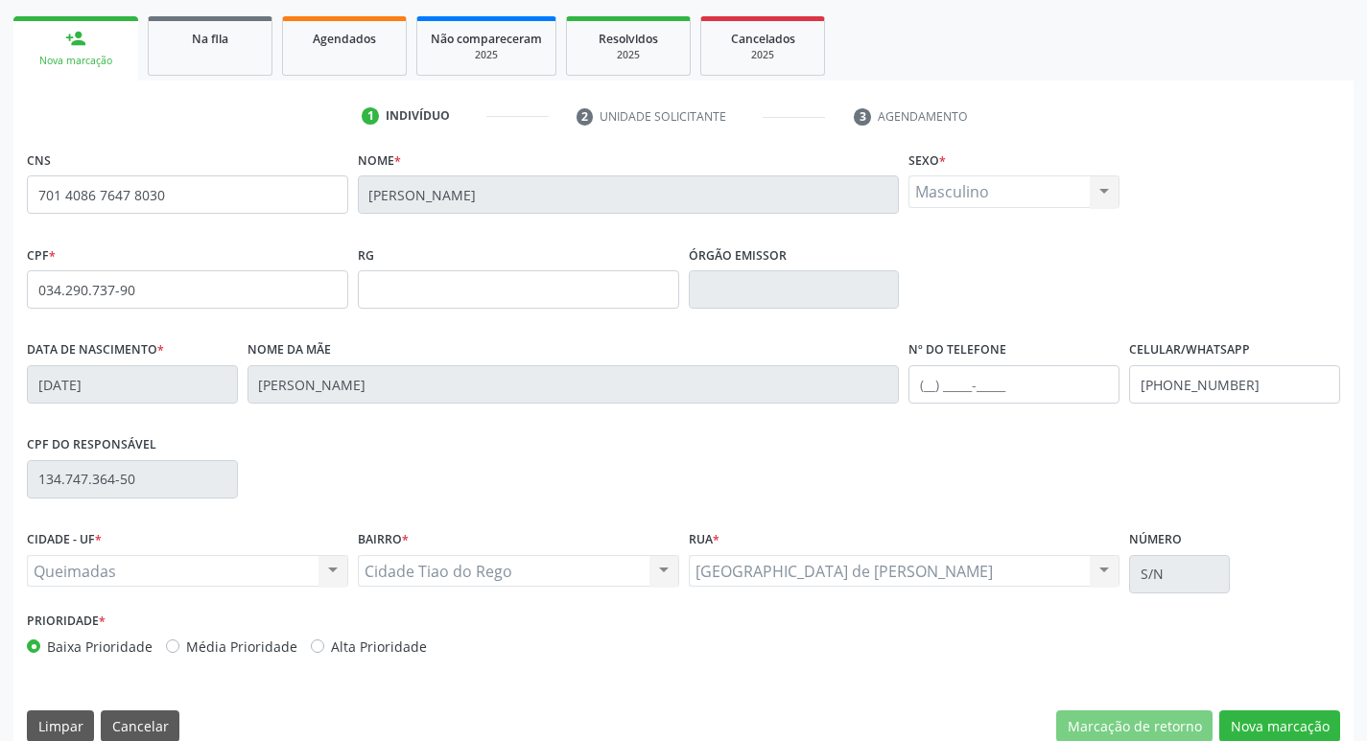
scroll to position [298, 0]
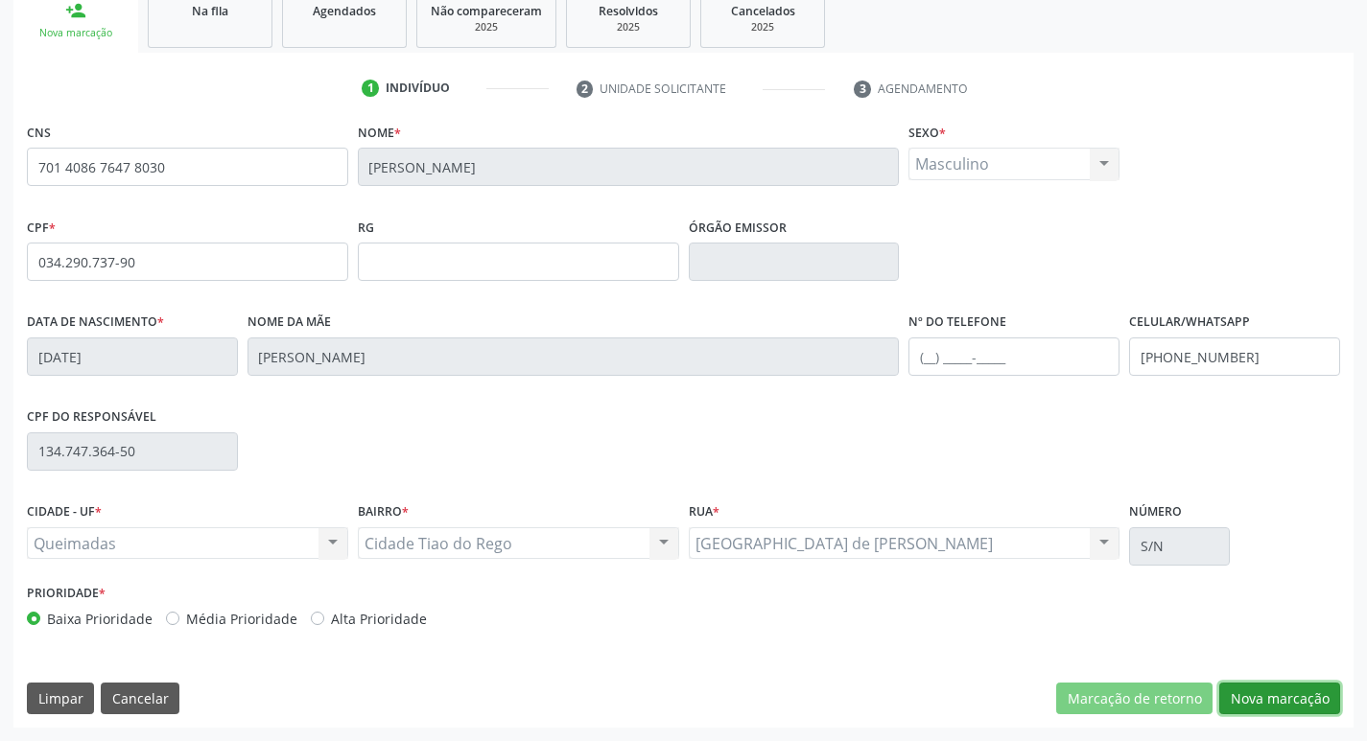
click at [1262, 695] on button "Nova marcação" at bounding box center [1279, 699] width 121 height 33
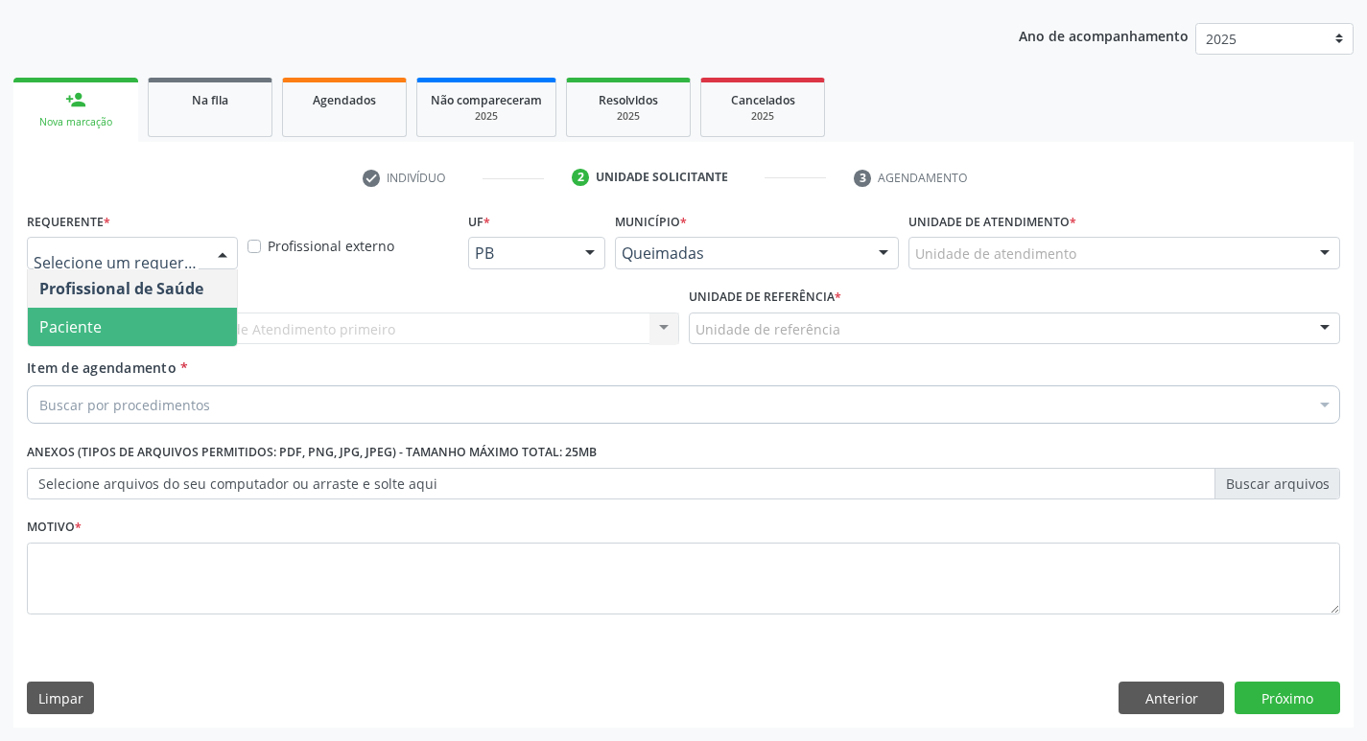
click at [134, 314] on span "Paciente" at bounding box center [132, 327] width 209 height 38
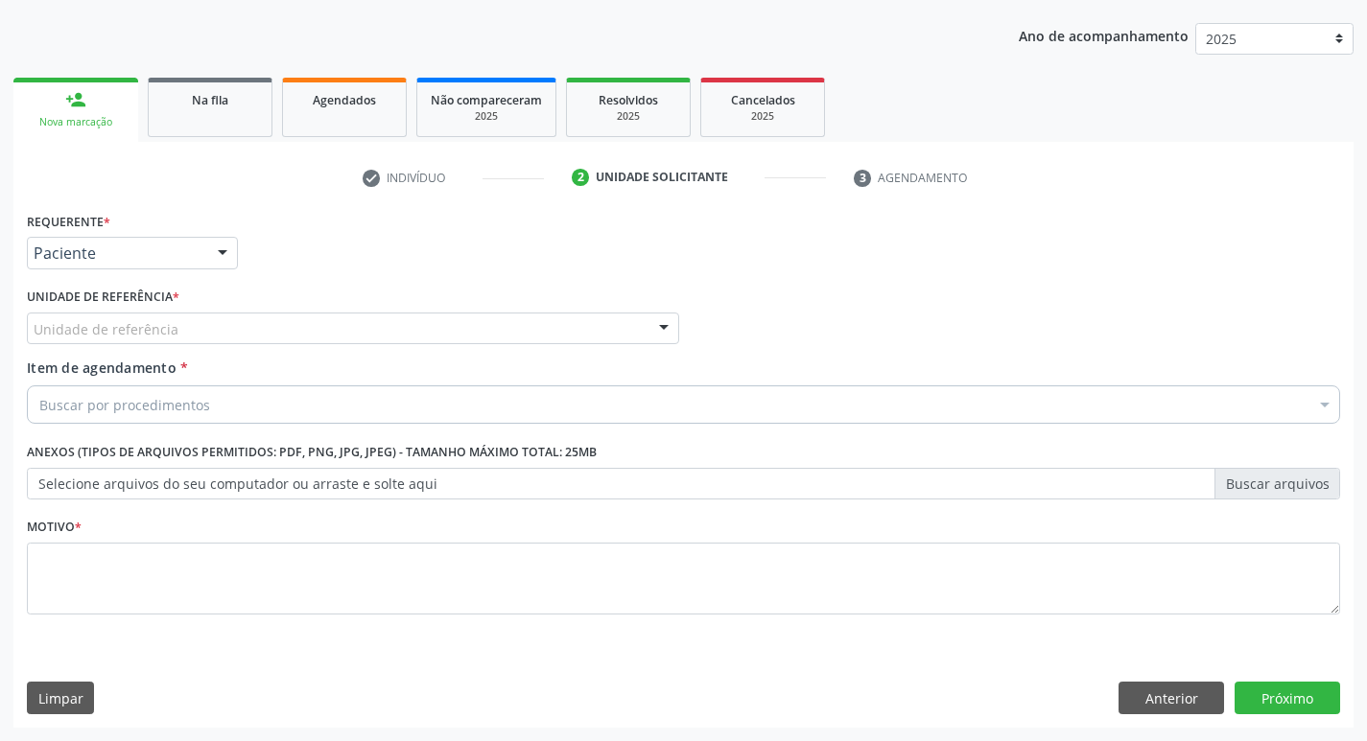
click at [134, 314] on div "Unidade de referência" at bounding box center [353, 329] width 652 height 33
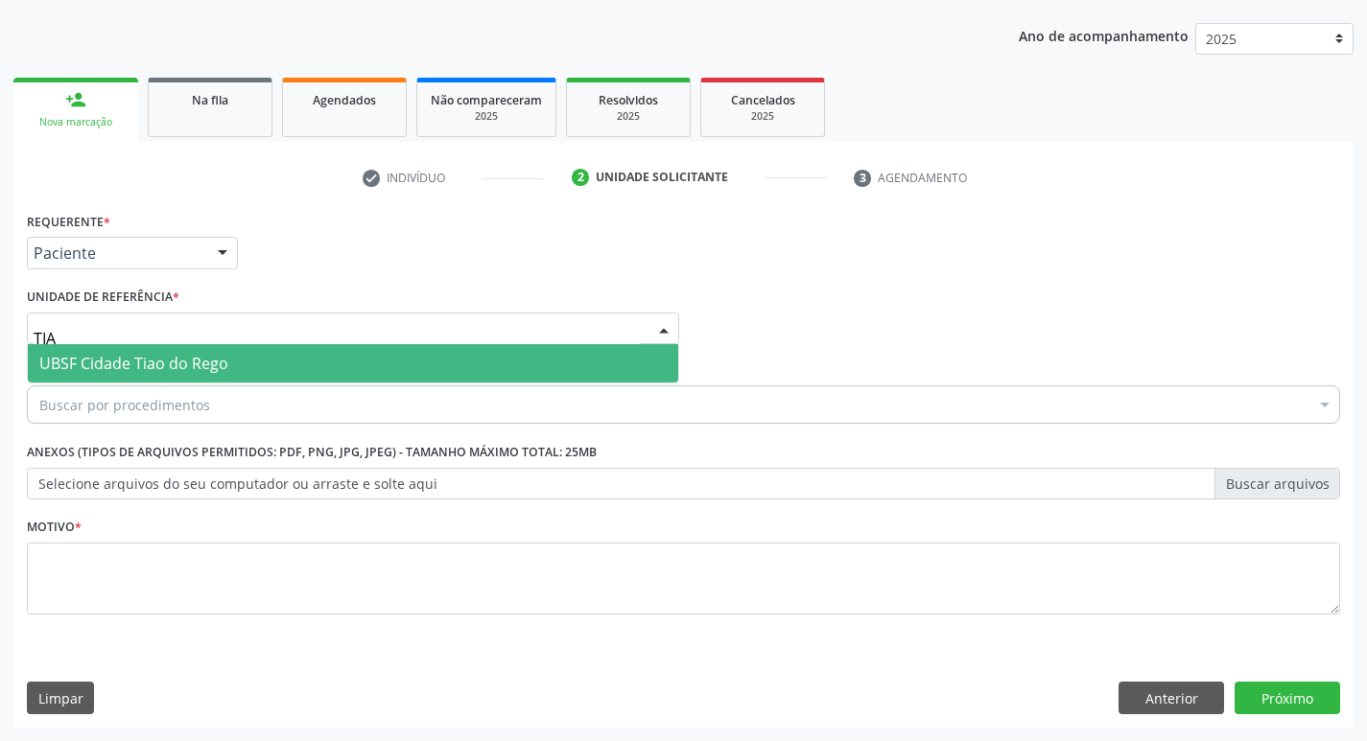
type input "TIAO"
click at [132, 361] on span "UBSF Cidade Tiao do Rego" at bounding box center [133, 363] width 189 height 21
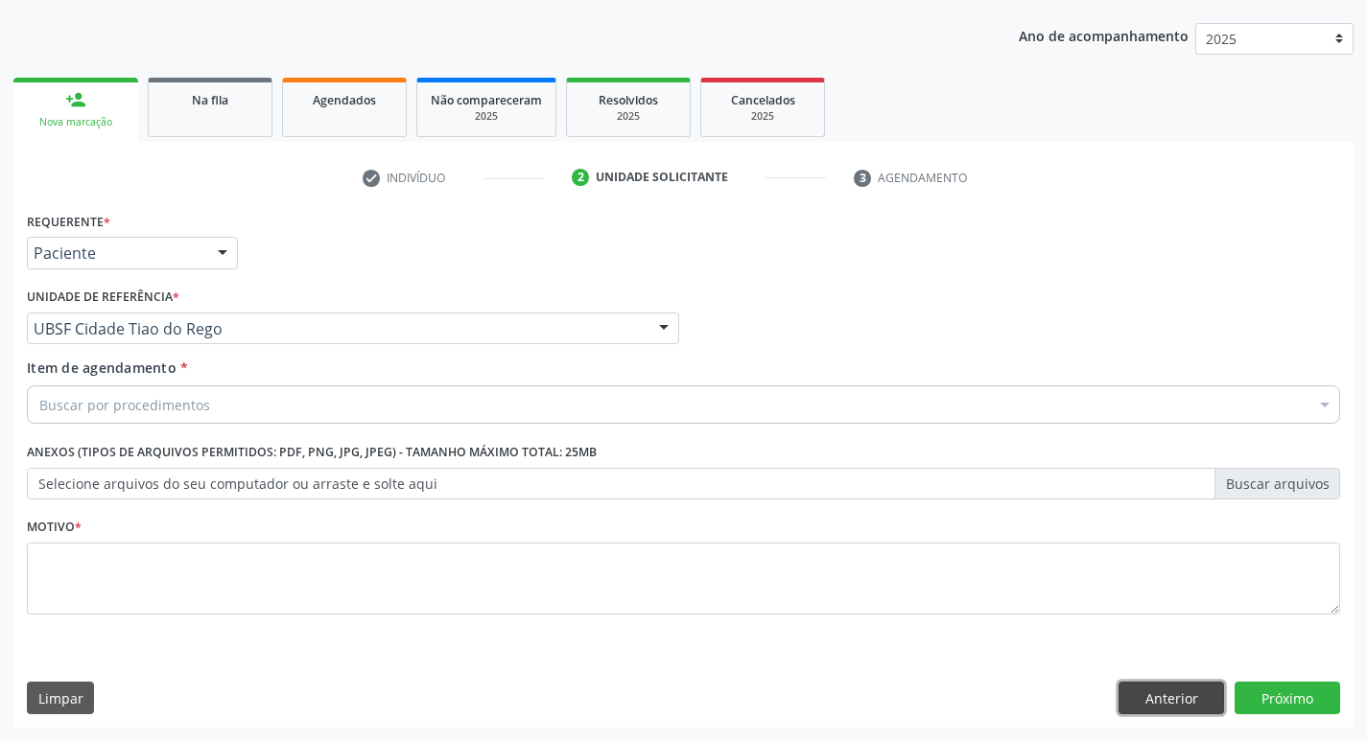
click at [1161, 686] on button "Anterior" at bounding box center [1171, 698] width 106 height 33
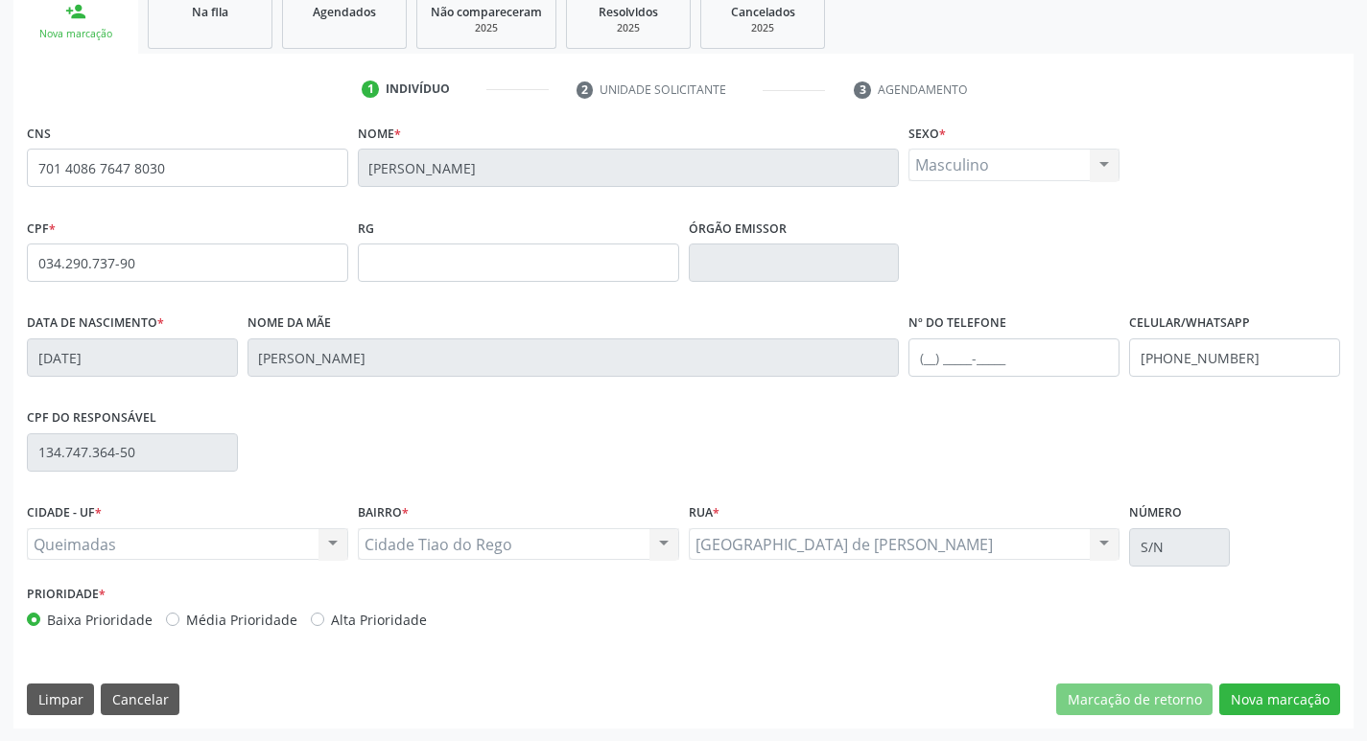
scroll to position [298, 0]
click at [1306, 696] on button "Nova marcação" at bounding box center [1279, 699] width 121 height 33
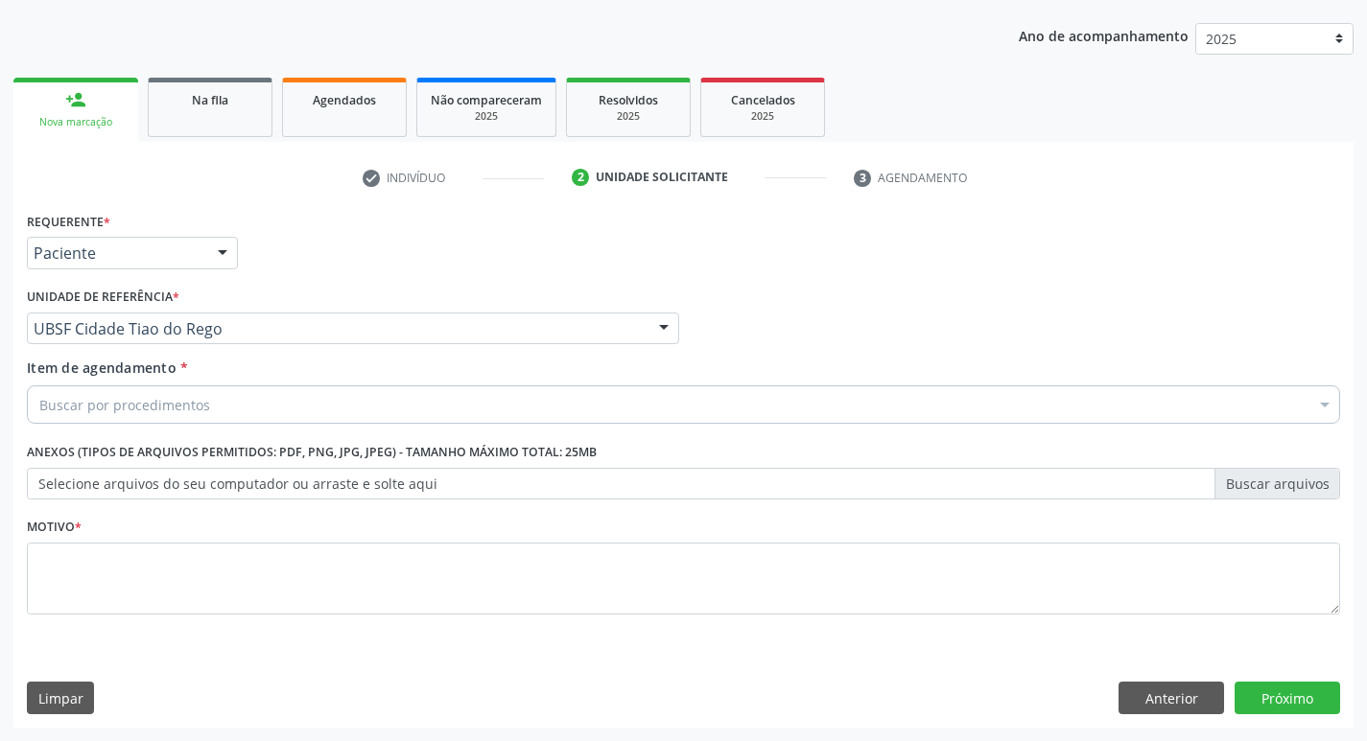
scroll to position [209, 0]
click at [308, 396] on div "Buscar por procedimentos" at bounding box center [683, 405] width 1313 height 38
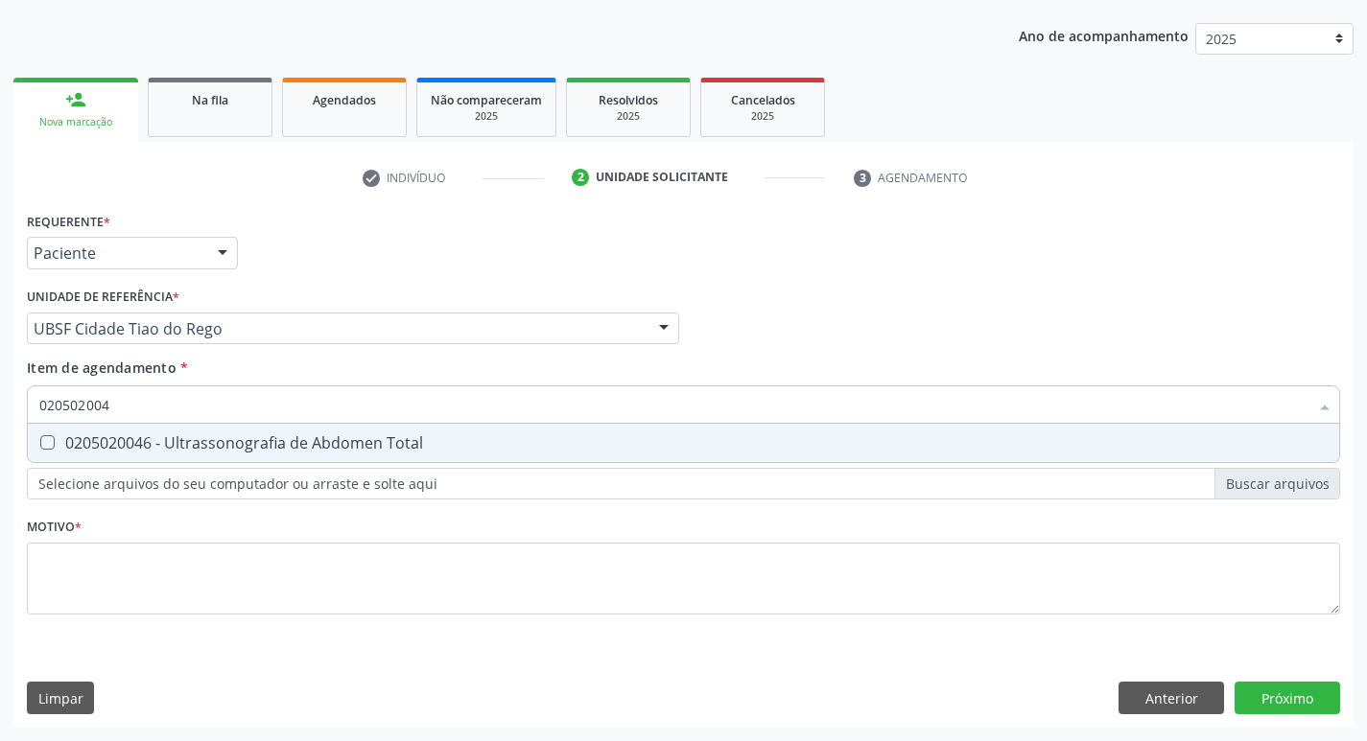
type input "0205020046"
click at [304, 436] on div "0205020046 - Ultrassonografia de Abdomen Total" at bounding box center [683, 442] width 1288 height 15
checkbox Total "true"
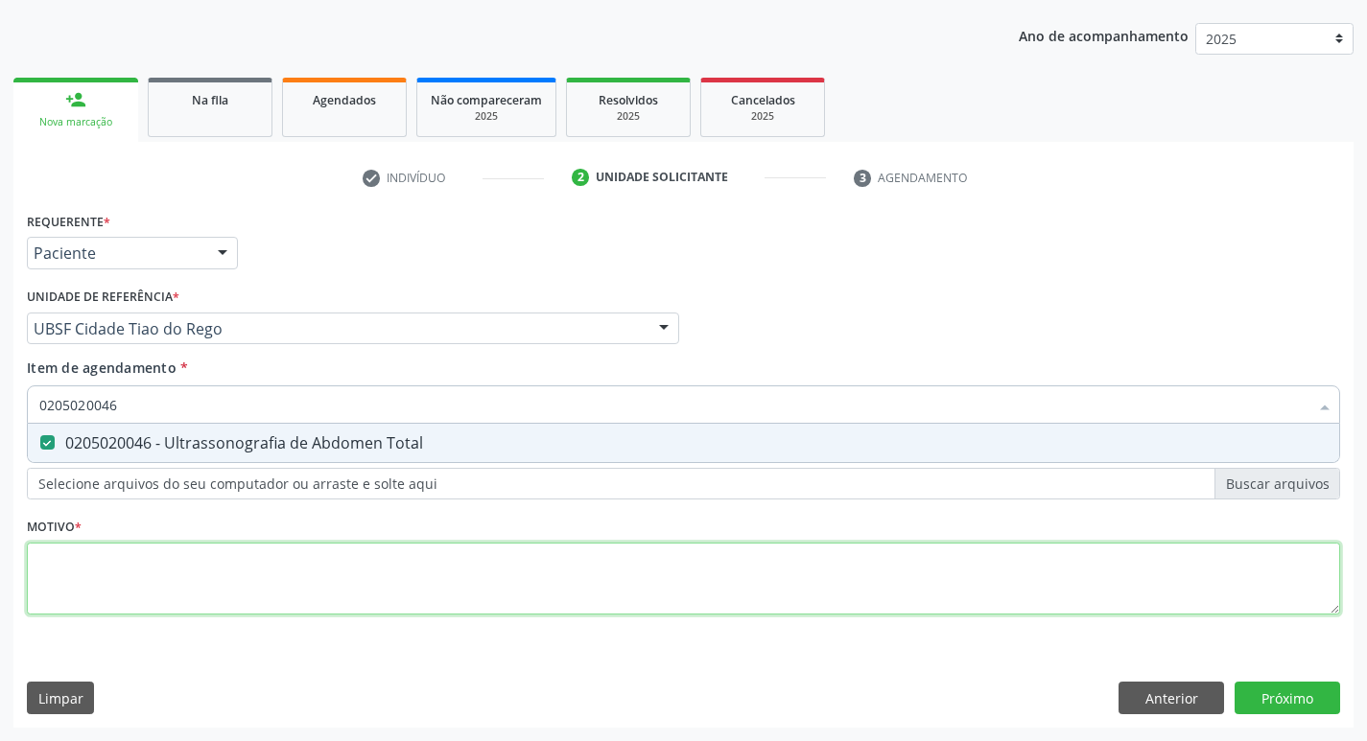
click at [252, 565] on div "Requerente * Paciente Profissional de Saúde Paciente Nenhum resultado encontrad…" at bounding box center [683, 424] width 1313 height 434
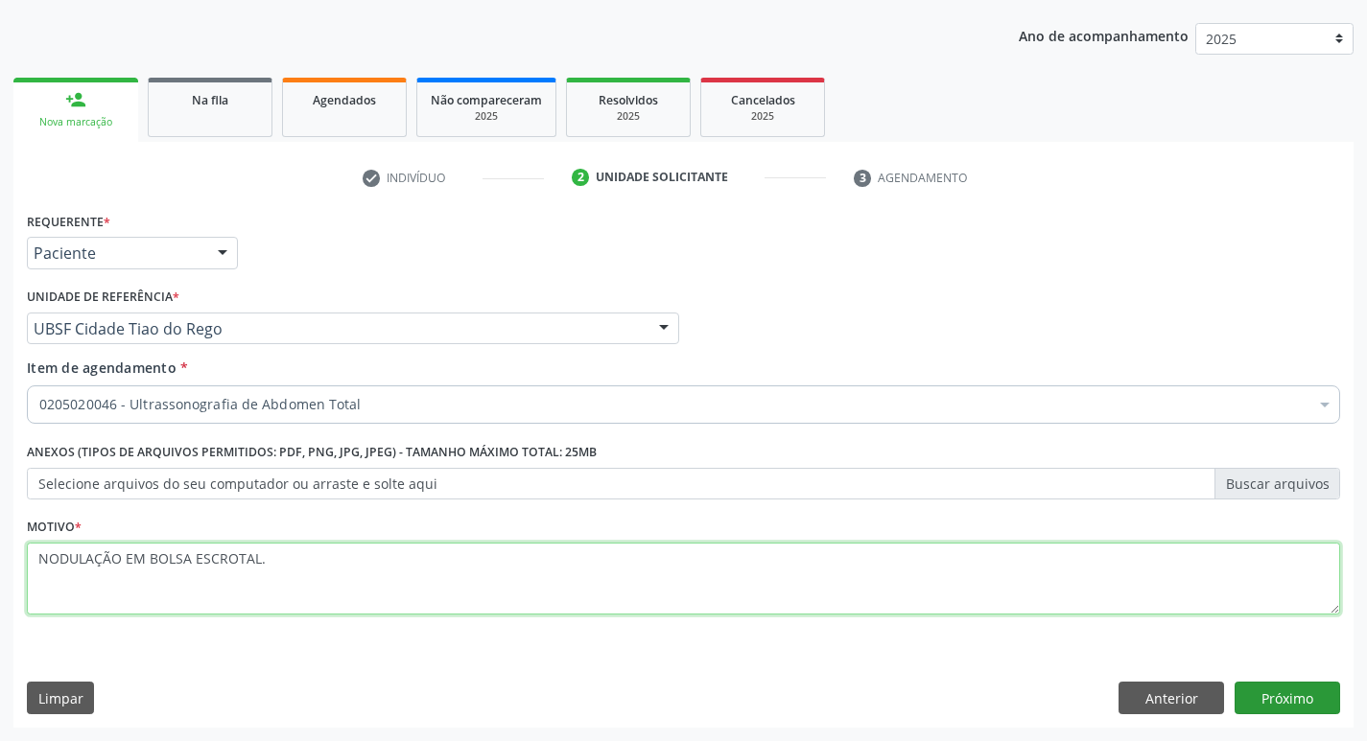
type textarea "NODULAÇÃO EM BOLSA ESCROTAL."
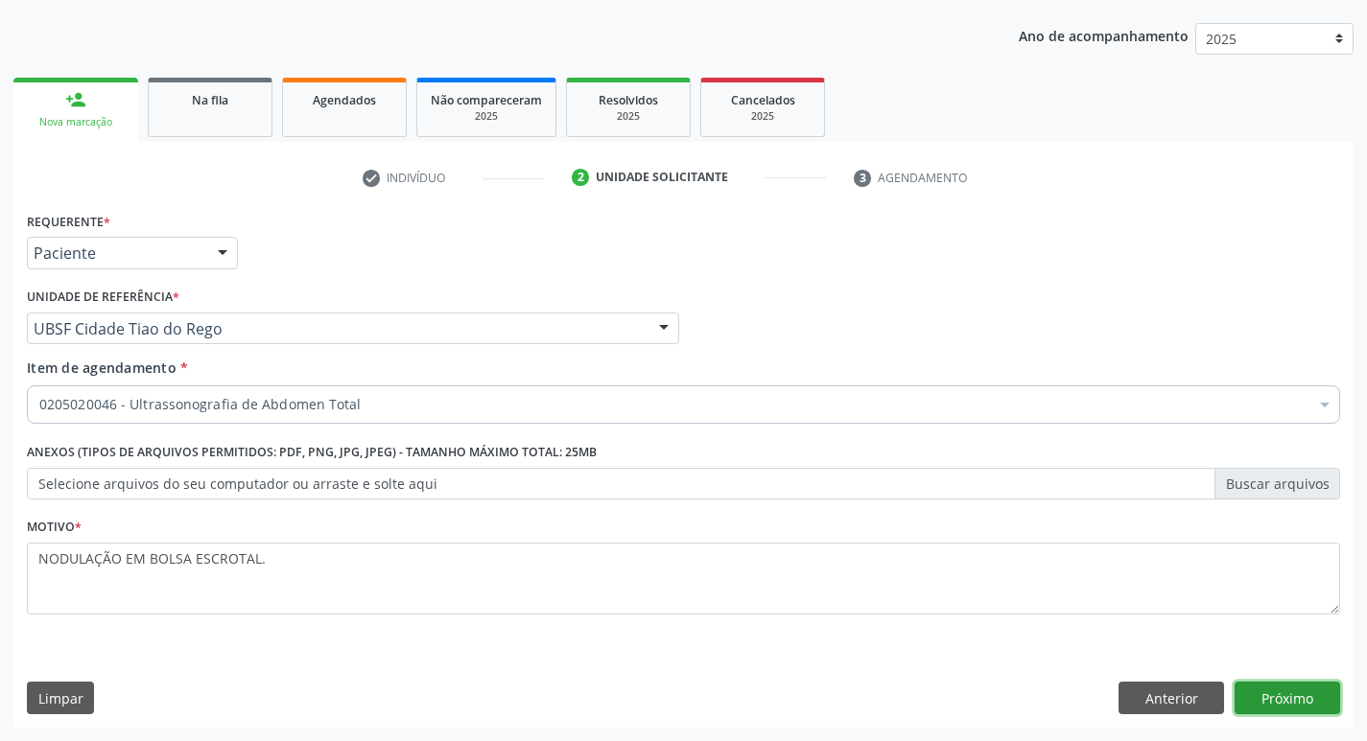
click at [1291, 705] on button "Próximo" at bounding box center [1287, 698] width 106 height 33
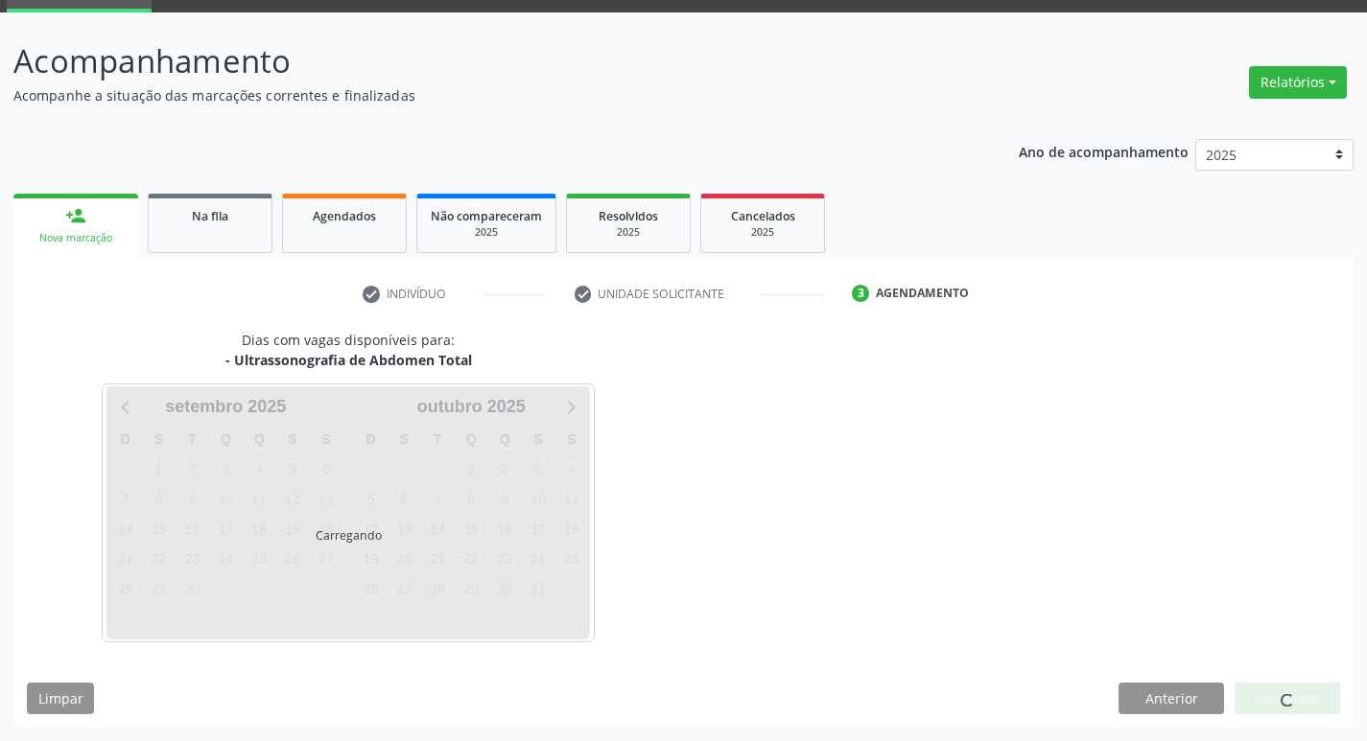
scroll to position [93, 0]
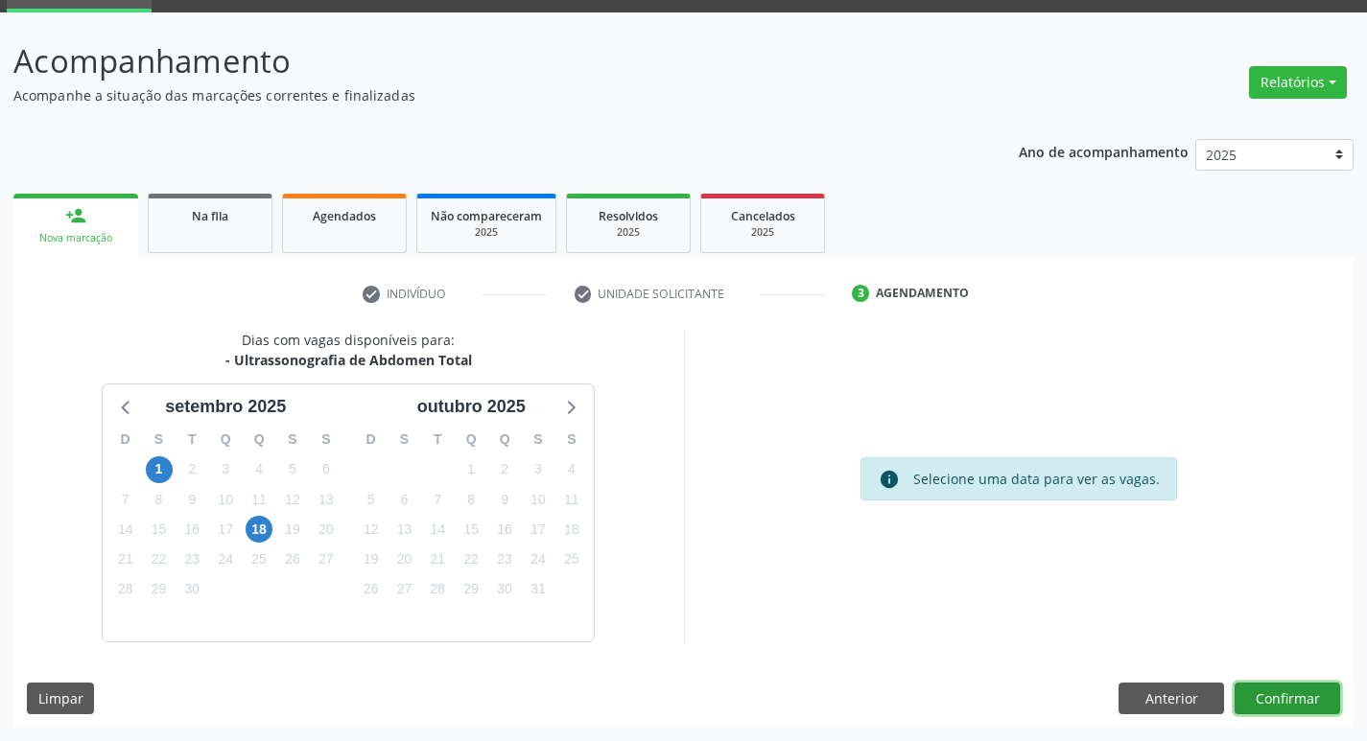
click at [1307, 703] on button "Confirmar" at bounding box center [1287, 699] width 106 height 33
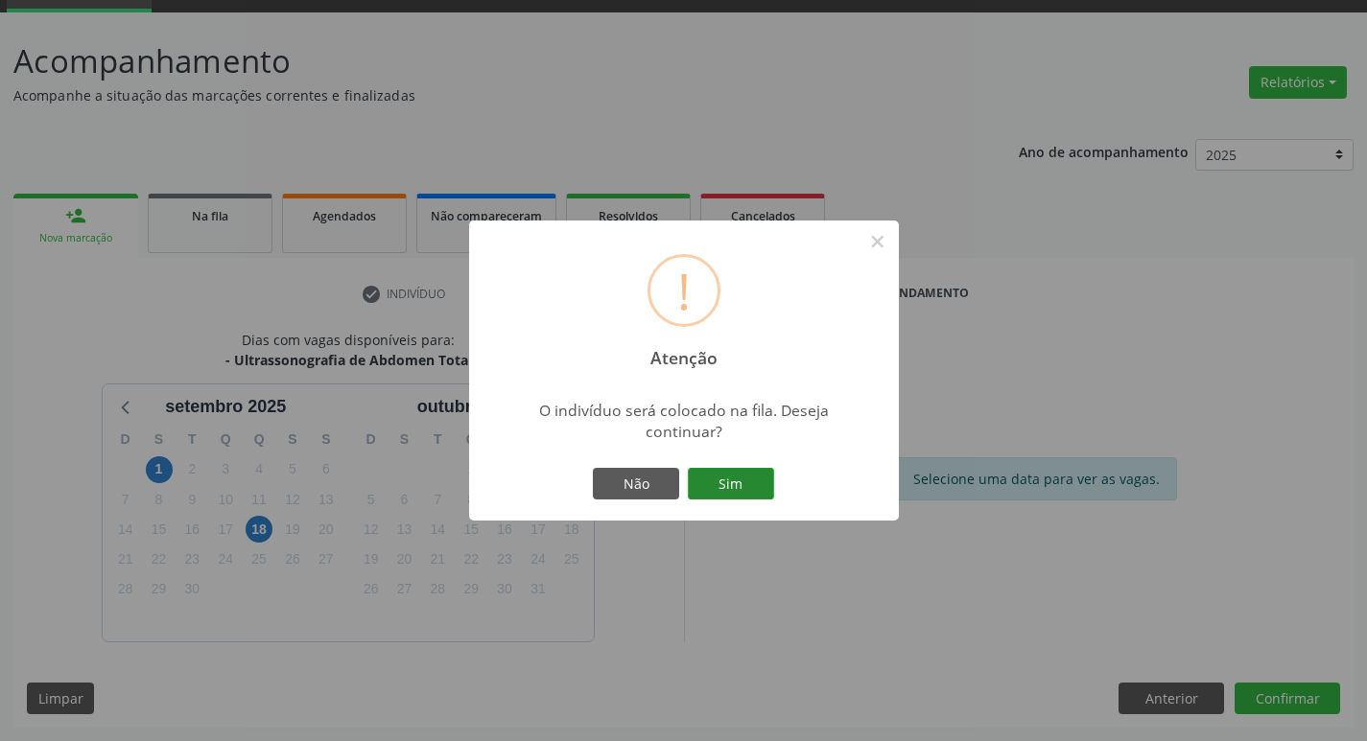
click at [725, 484] on button "Sim" at bounding box center [731, 484] width 86 height 33
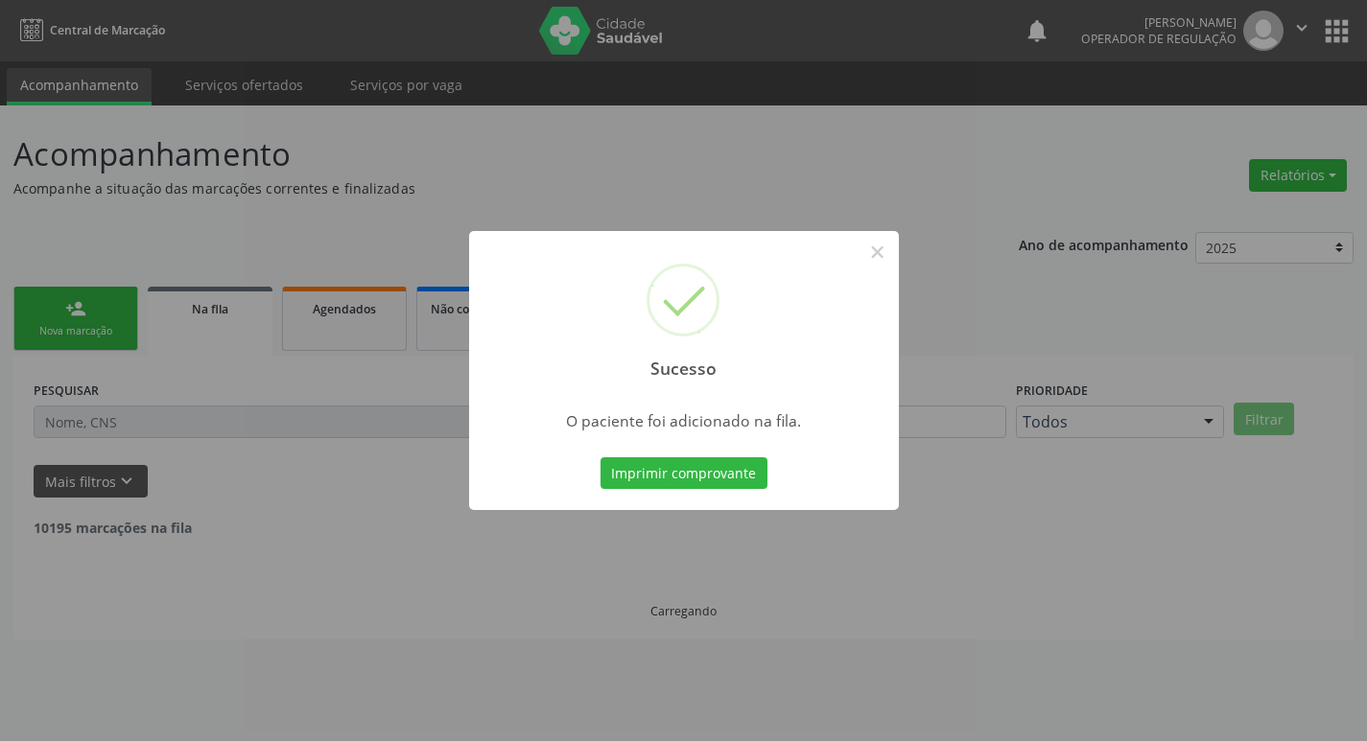
scroll to position [0, 0]
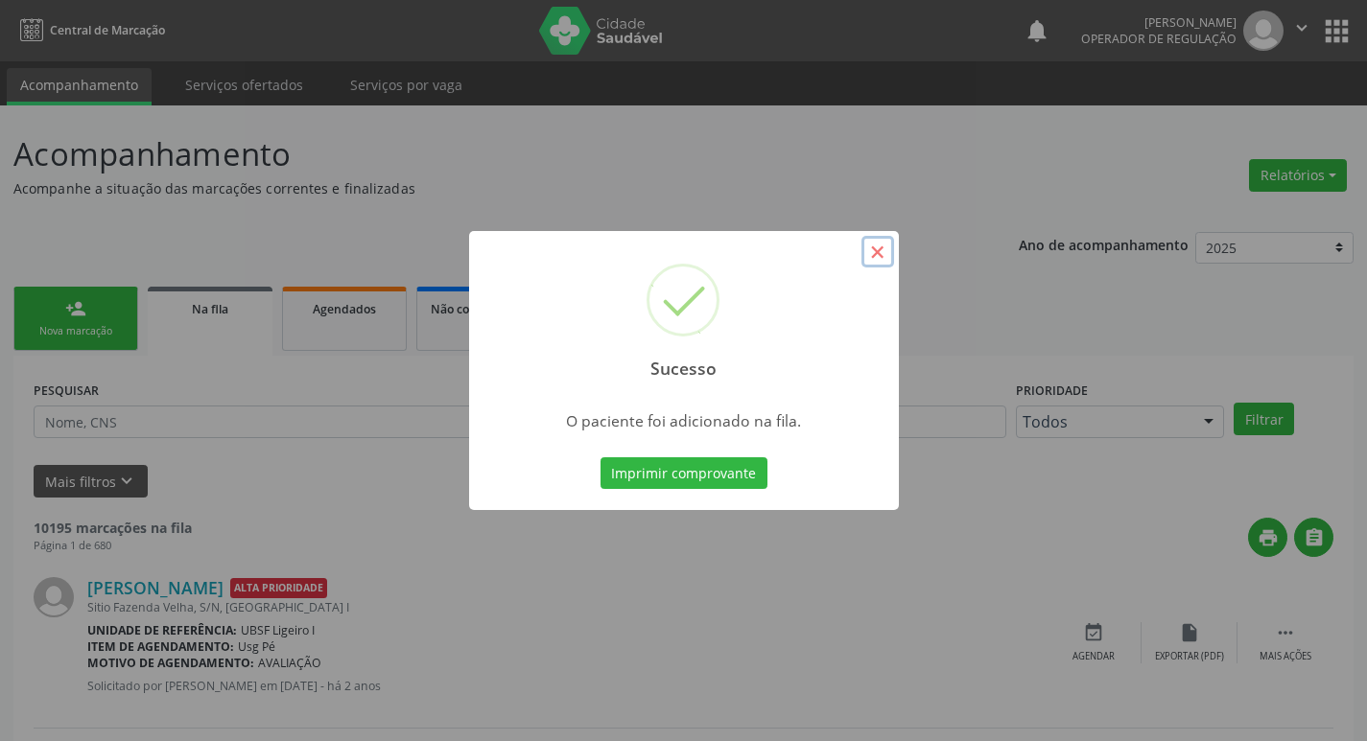
click at [866, 243] on button "×" at bounding box center [877, 252] width 33 height 33
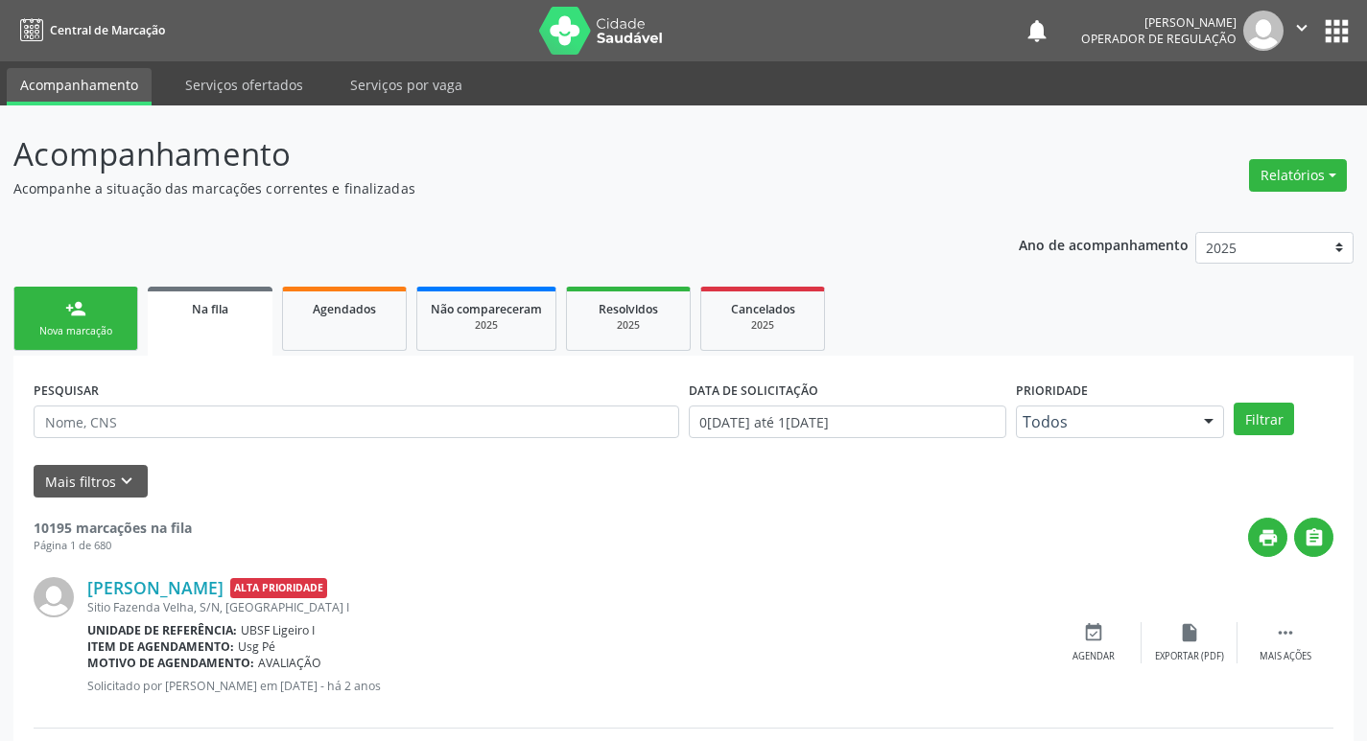
click at [72, 339] on div "Nova marcação" at bounding box center [76, 331] width 96 height 14
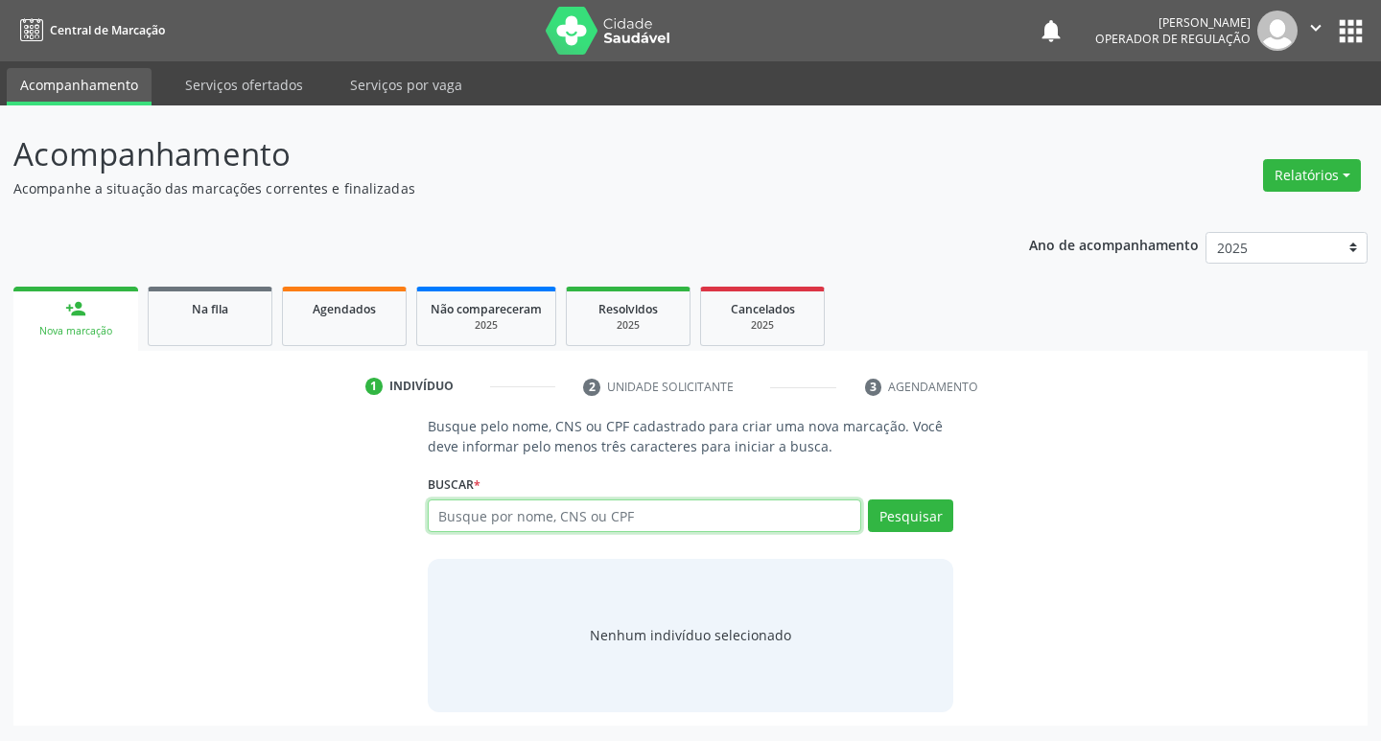
click at [498, 500] on input "text" at bounding box center [645, 516] width 434 height 33
type input "708103639132040"
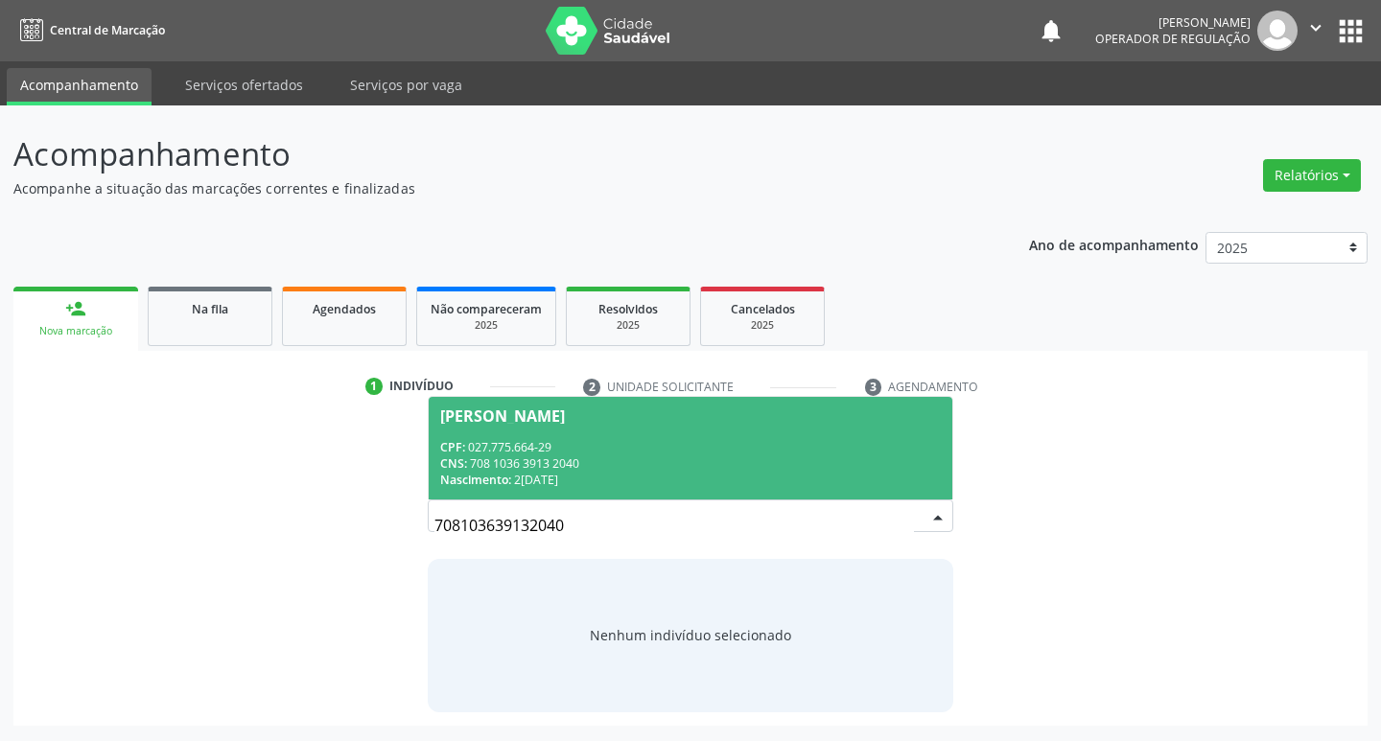
click at [576, 445] on div "CPF: 027.775.664-29" at bounding box center [691, 447] width 502 height 16
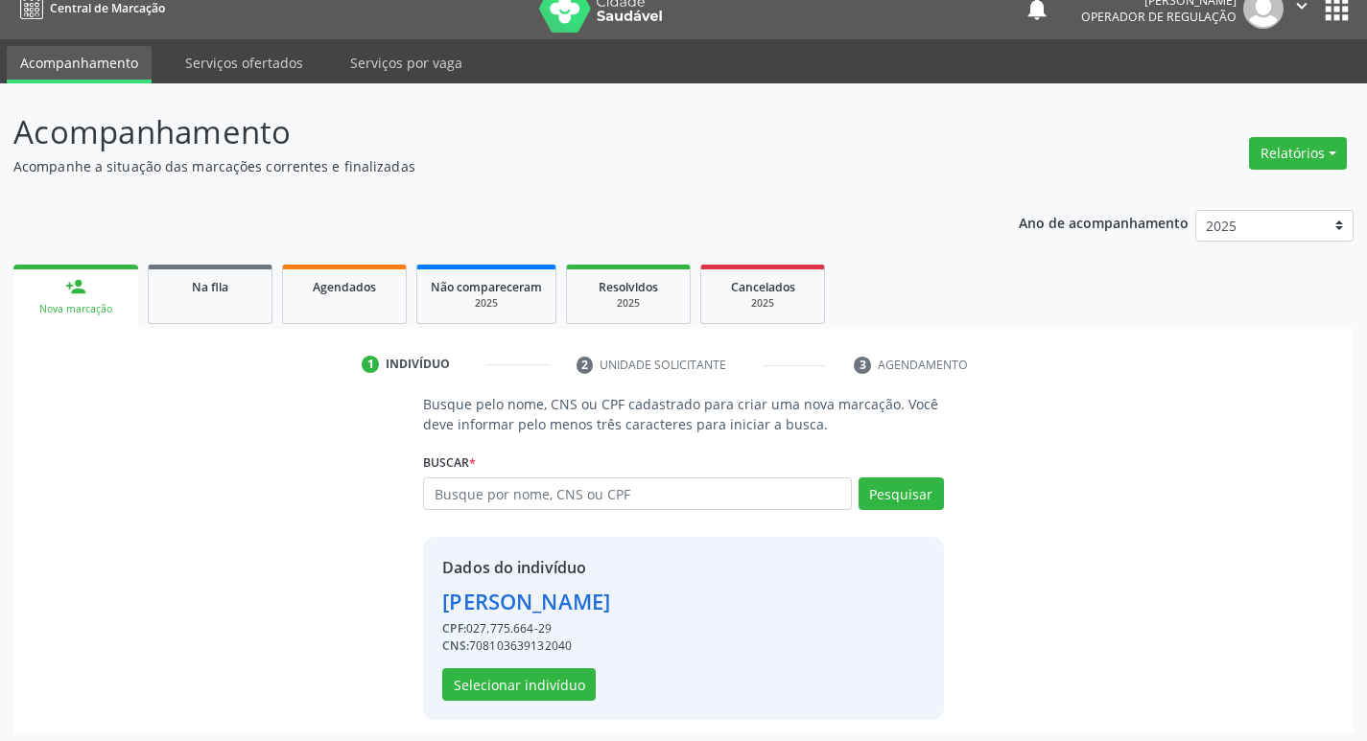
scroll to position [28, 0]
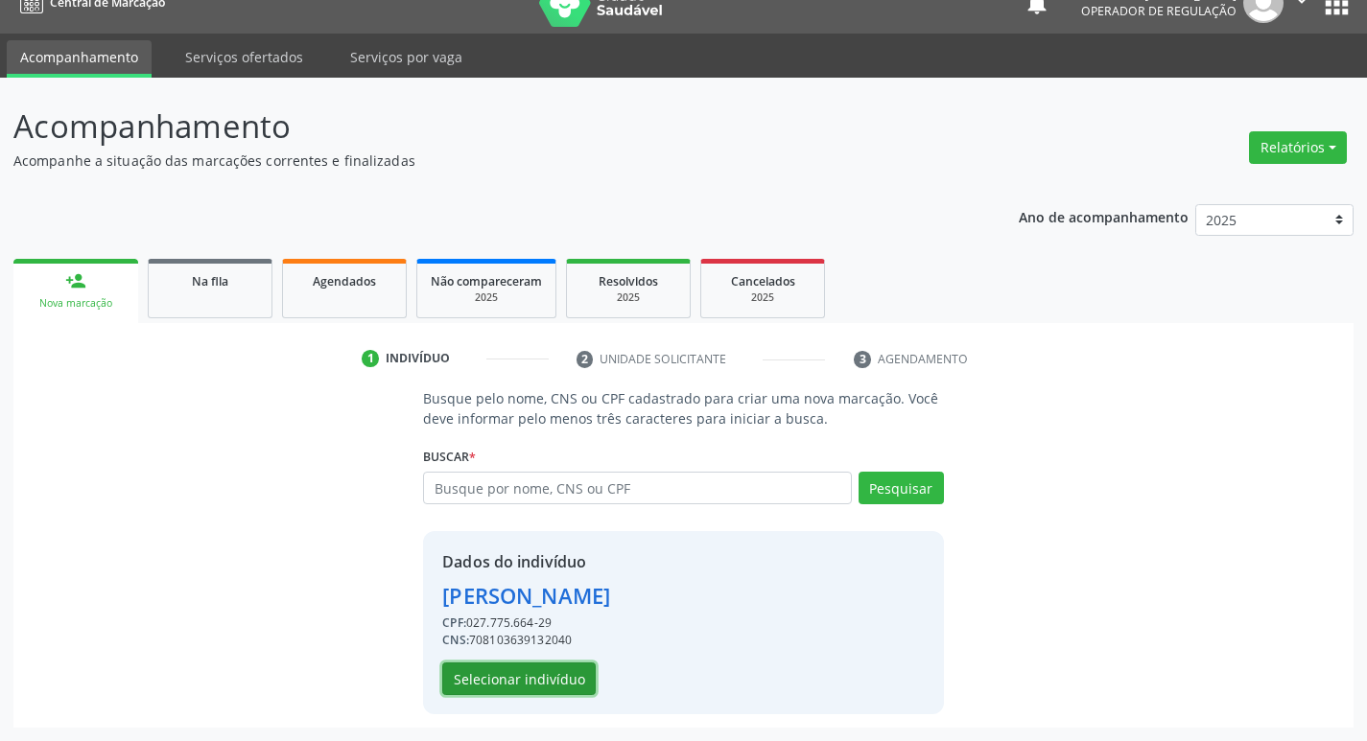
click at [540, 685] on button "Selecionar indivíduo" at bounding box center [518, 679] width 153 height 33
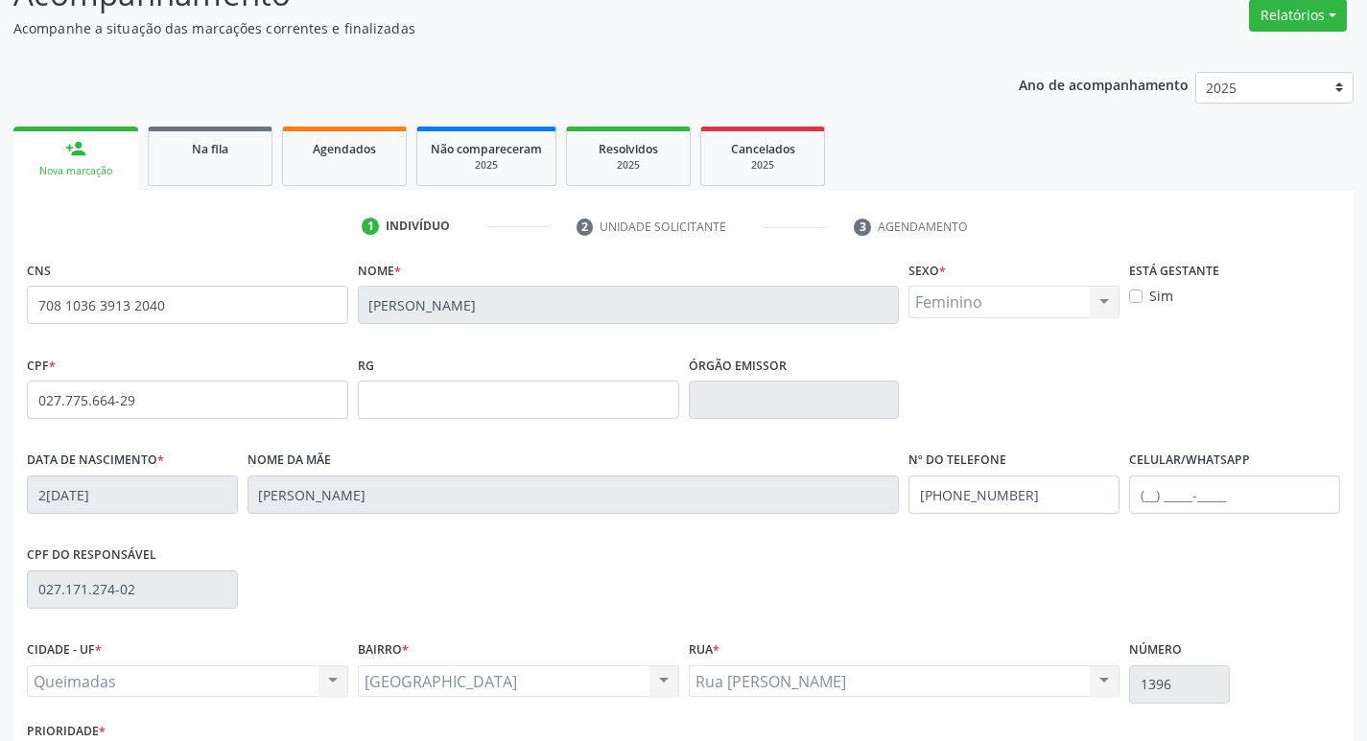
scroll to position [298, 0]
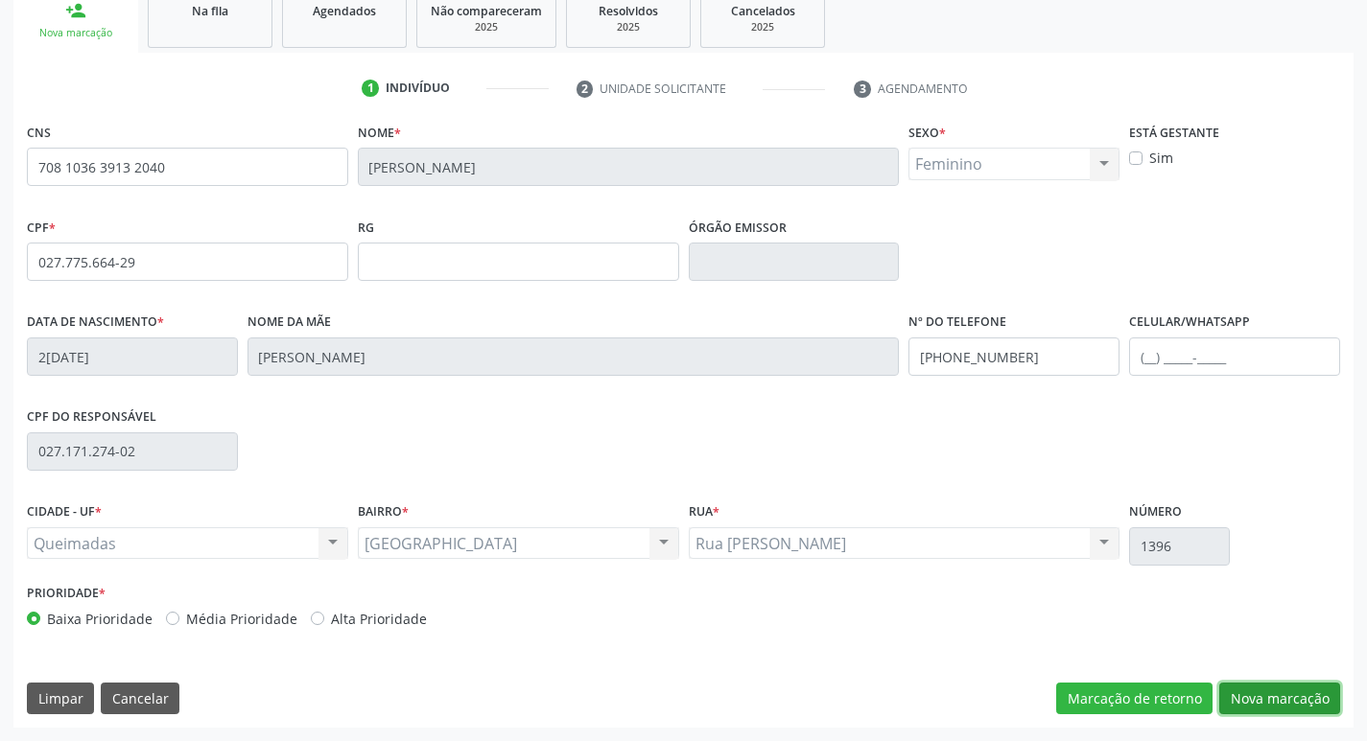
click at [1260, 689] on button "Nova marcação" at bounding box center [1279, 699] width 121 height 33
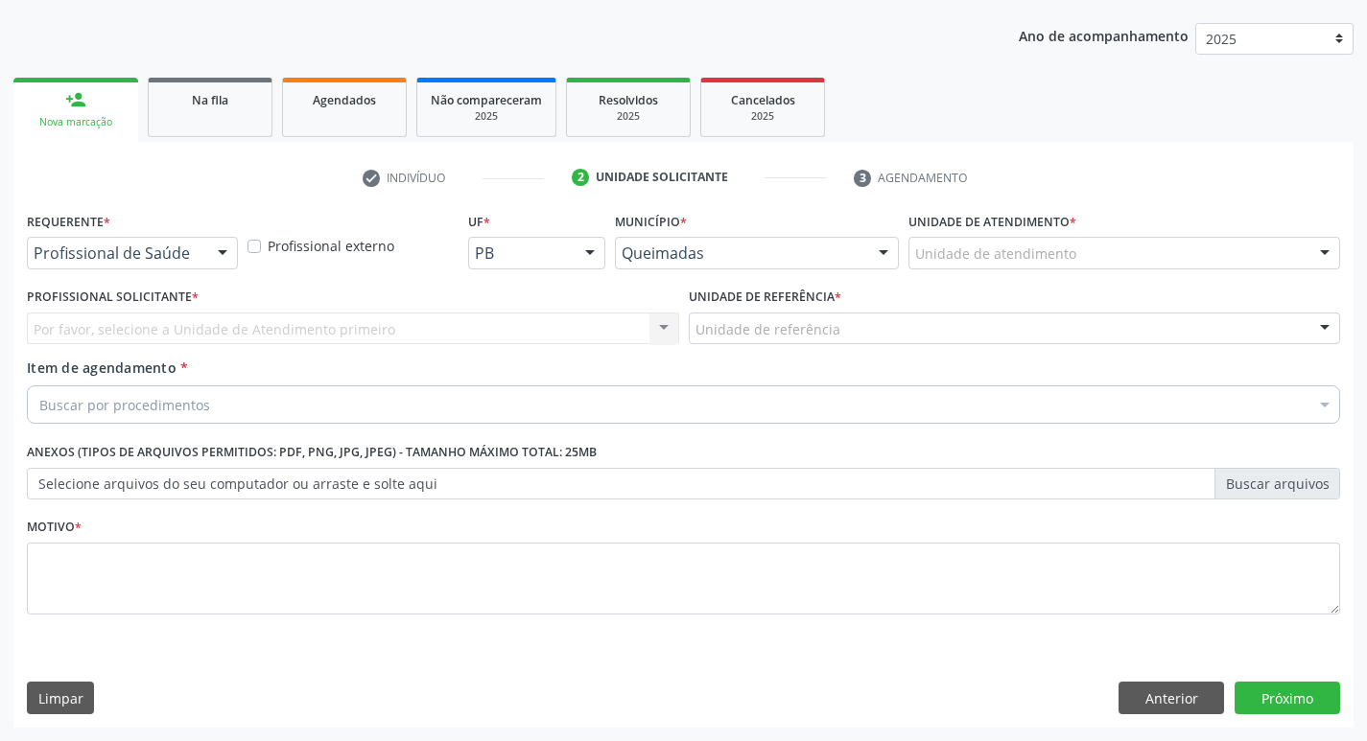
scroll to position [209, 0]
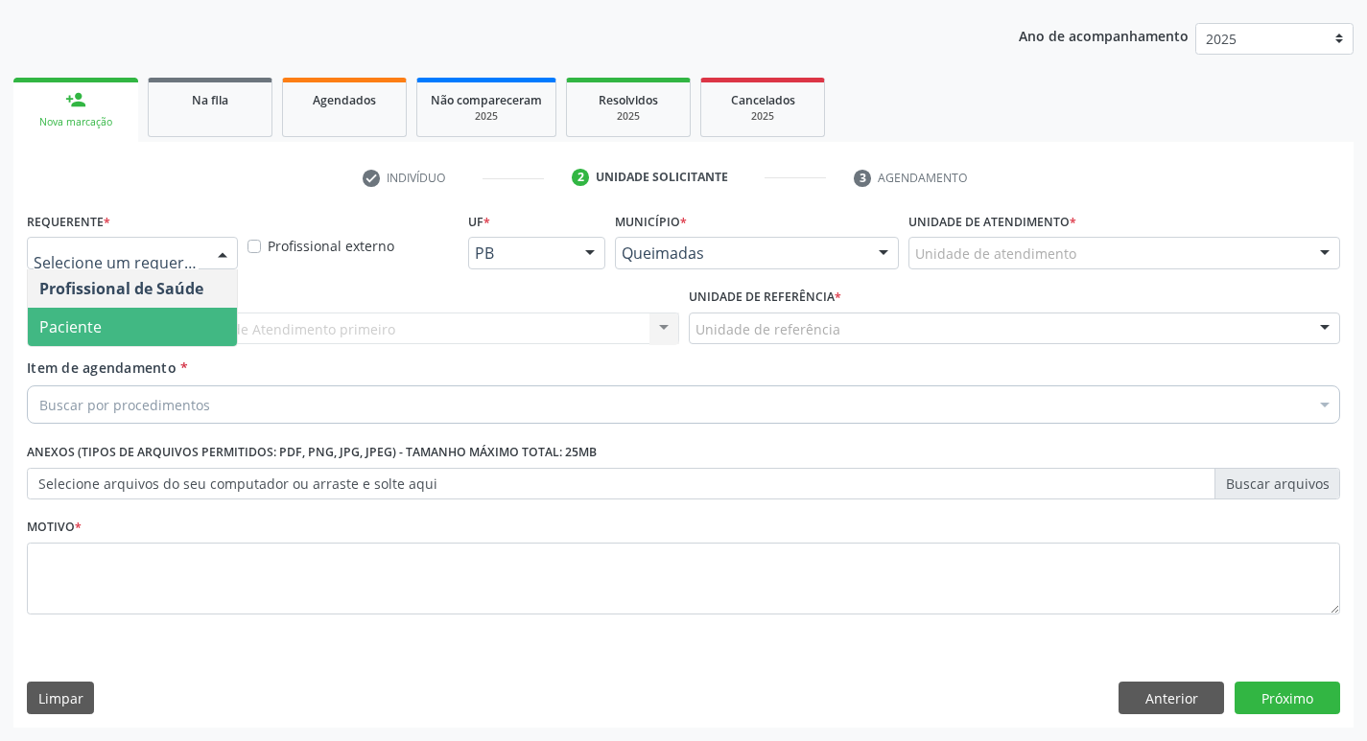
click at [73, 319] on span "Paciente" at bounding box center [70, 327] width 62 height 21
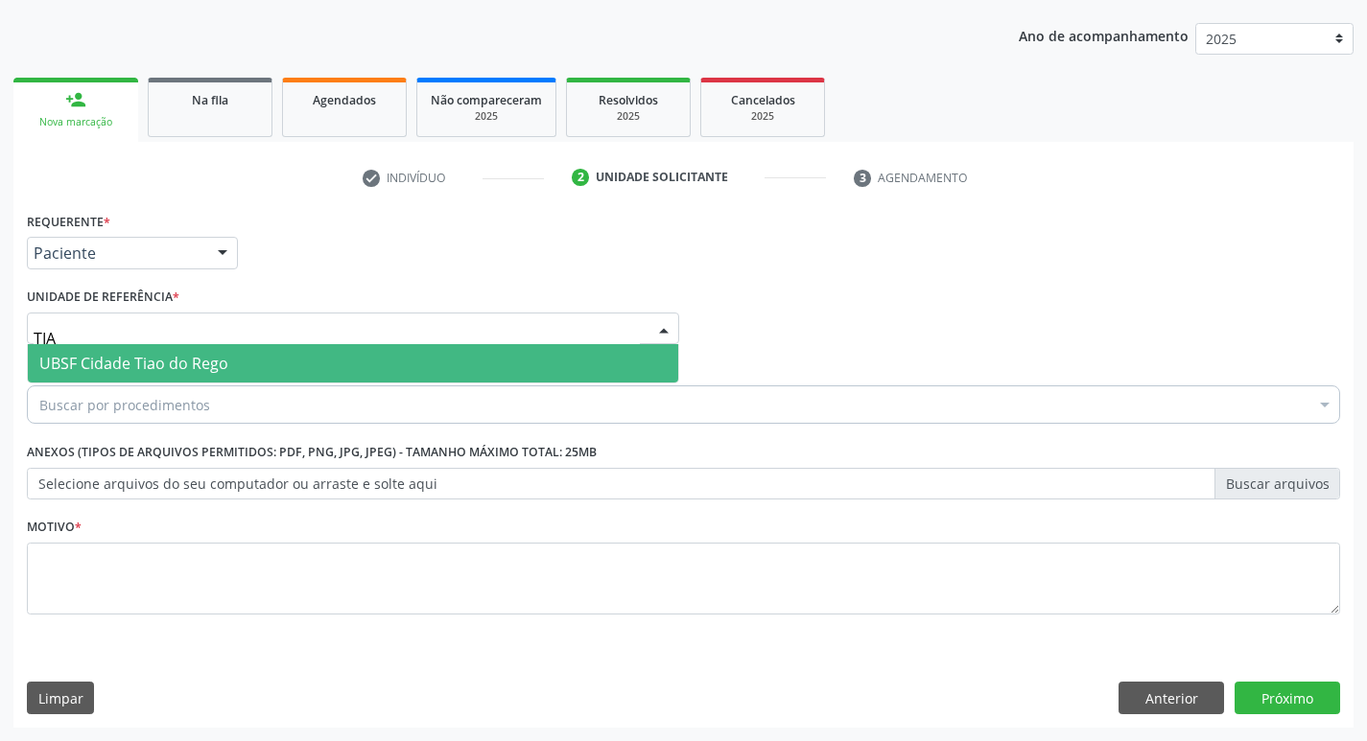
type input "TIAO"
click at [60, 366] on span "UBSF Cidade Tiao do Rego" at bounding box center [133, 363] width 189 height 21
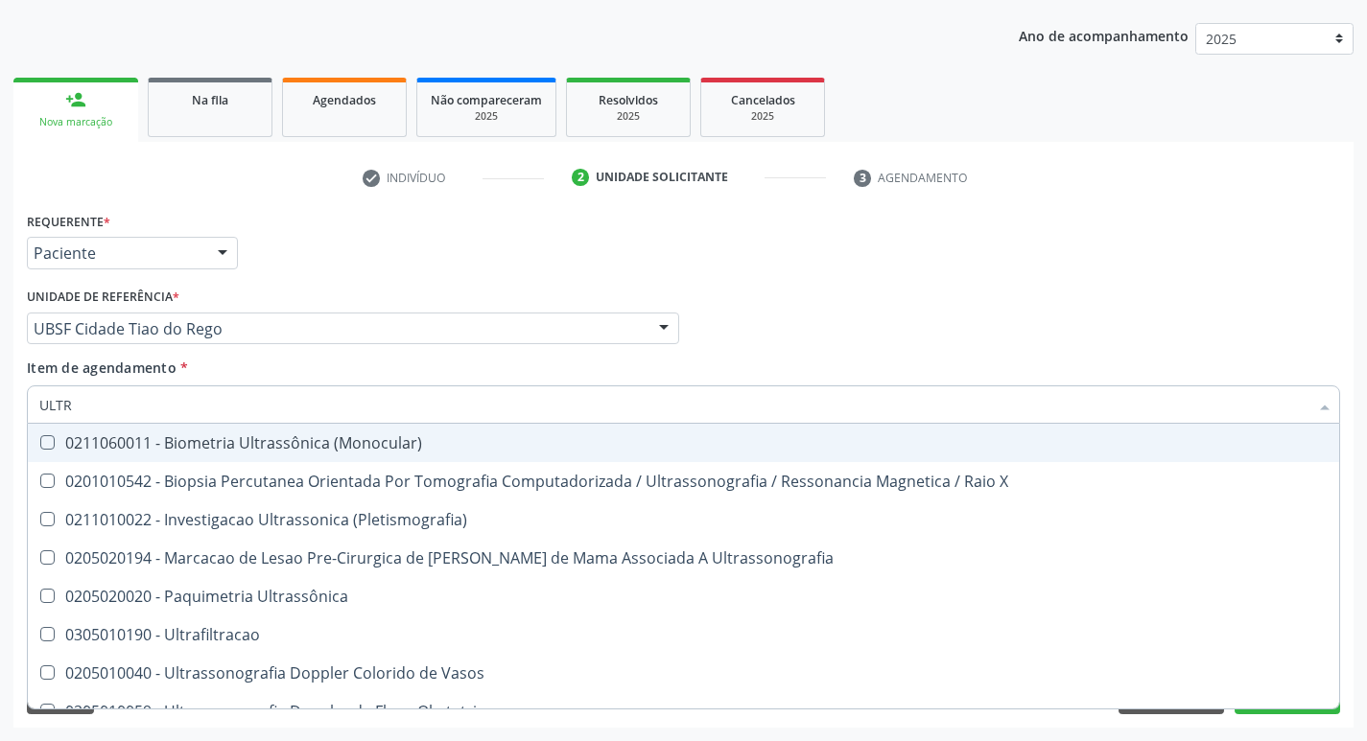
type input "ULTRA"
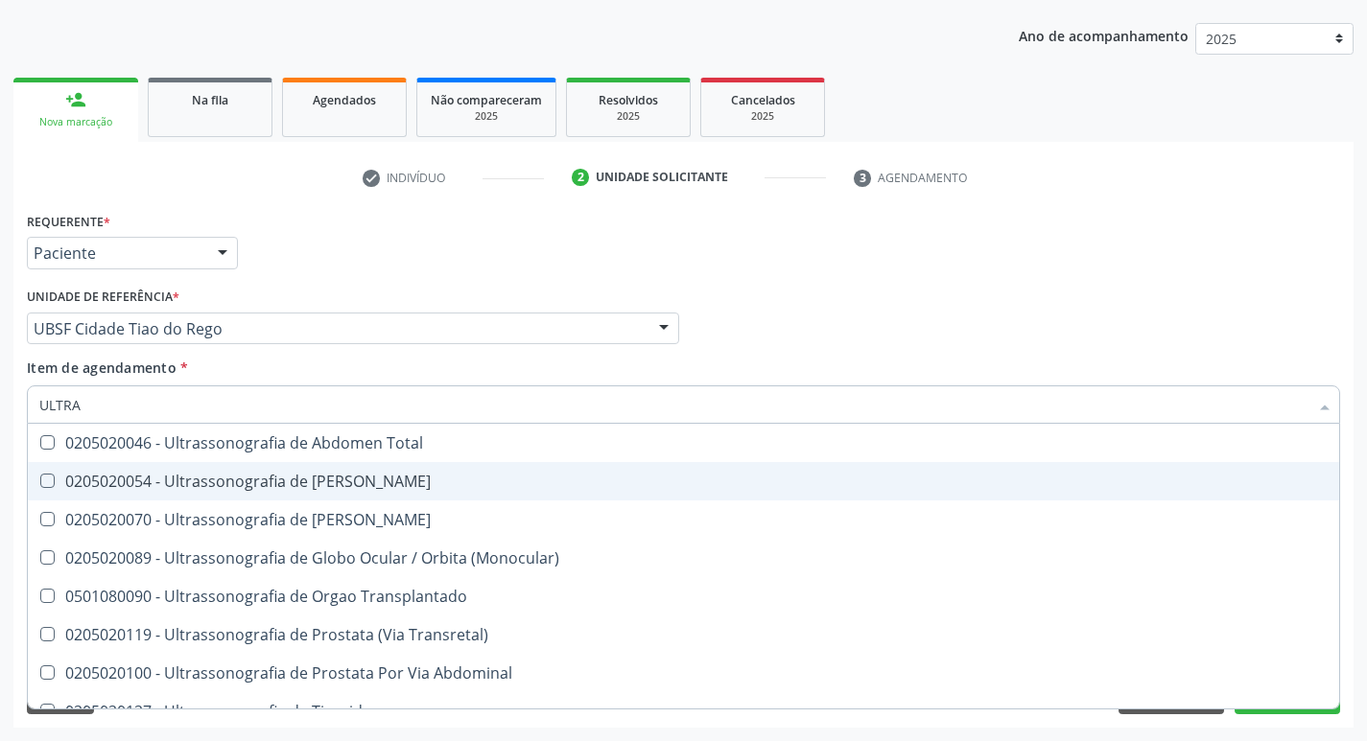
scroll to position [480, 0]
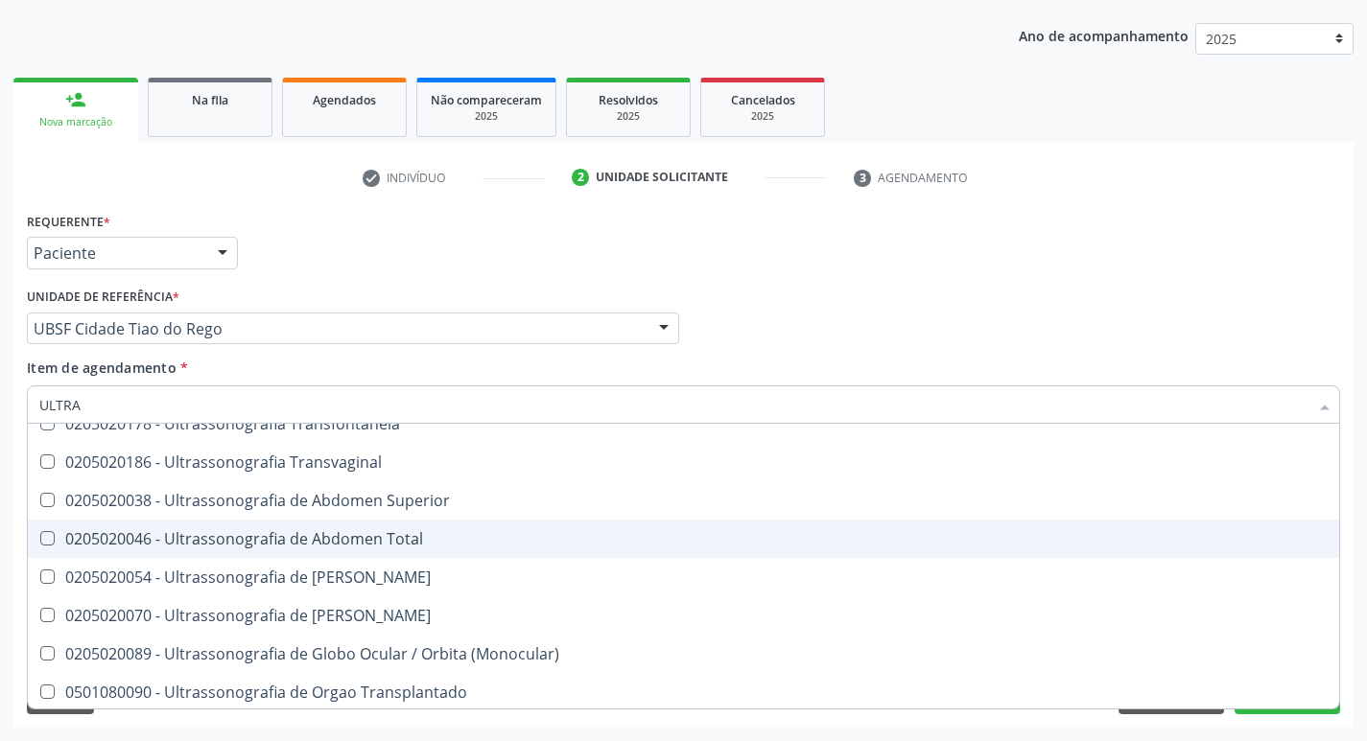
click at [402, 534] on div "0205020046 - Ultrassonografia de Abdomen Total" at bounding box center [683, 538] width 1288 height 15
checkbox Total "true"
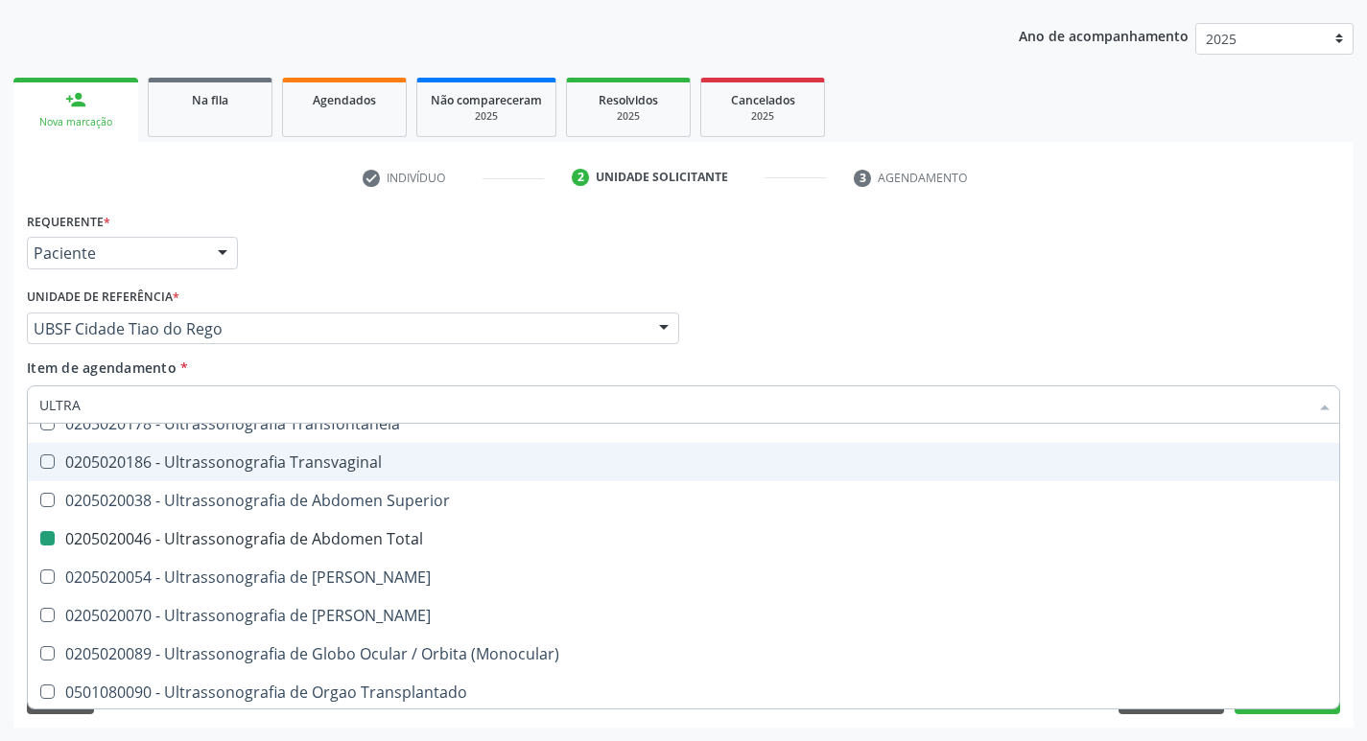
click at [438, 208] on div "Requerente * Paciente Profissional de Saúde Paciente Nenhum resultado encontrad…" at bounding box center [683, 244] width 1323 height 75
checkbox X "true"
checkbox Total "false"
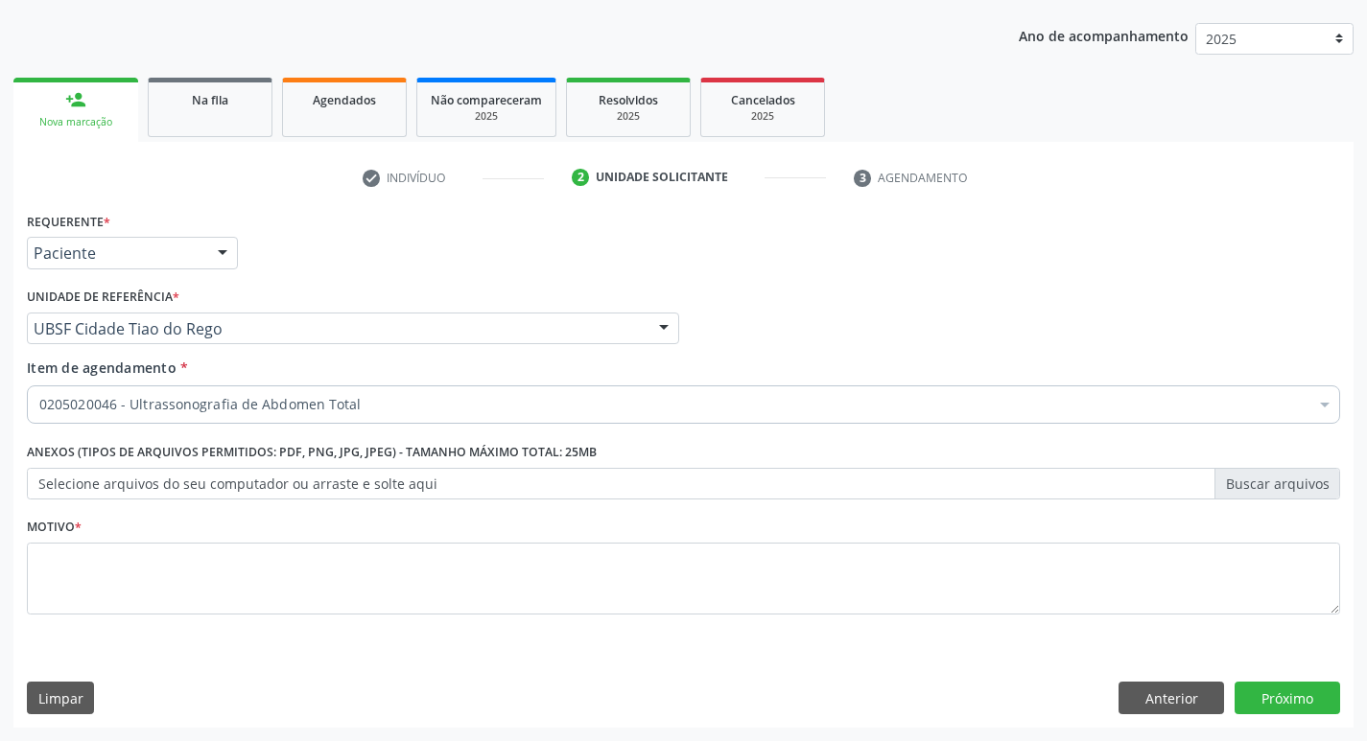
scroll to position [0, 0]
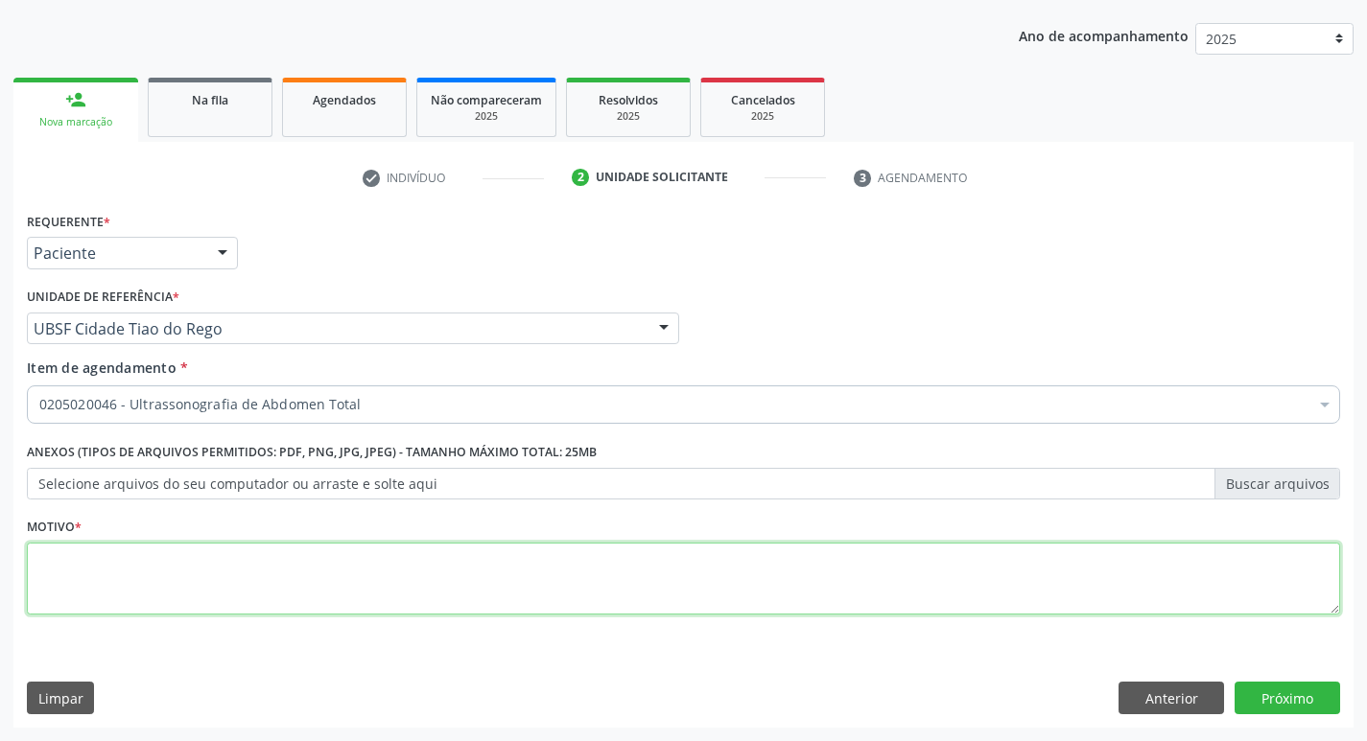
click at [166, 576] on textarea at bounding box center [683, 579] width 1313 height 73
type textarea "E"
type textarea "HERNIA ABDOMINAL"
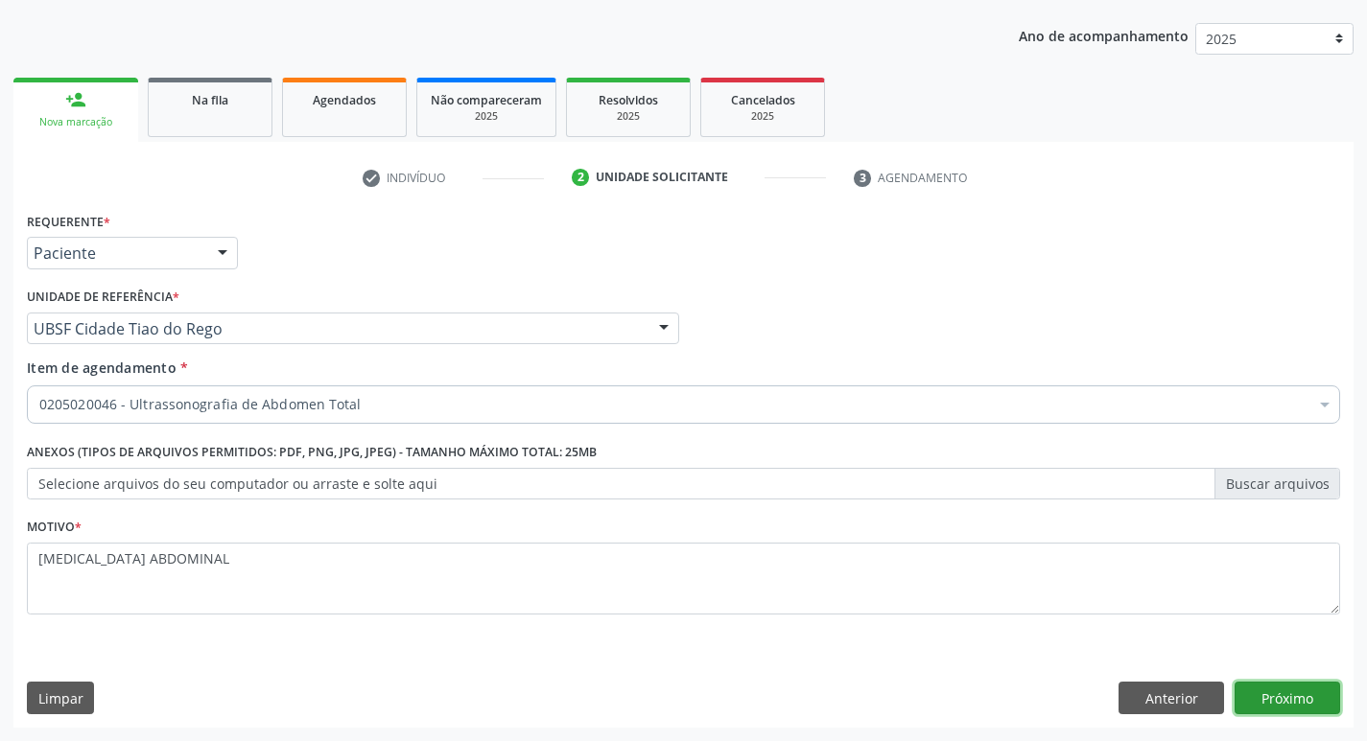
click at [1266, 687] on button "Próximo" at bounding box center [1287, 698] width 106 height 33
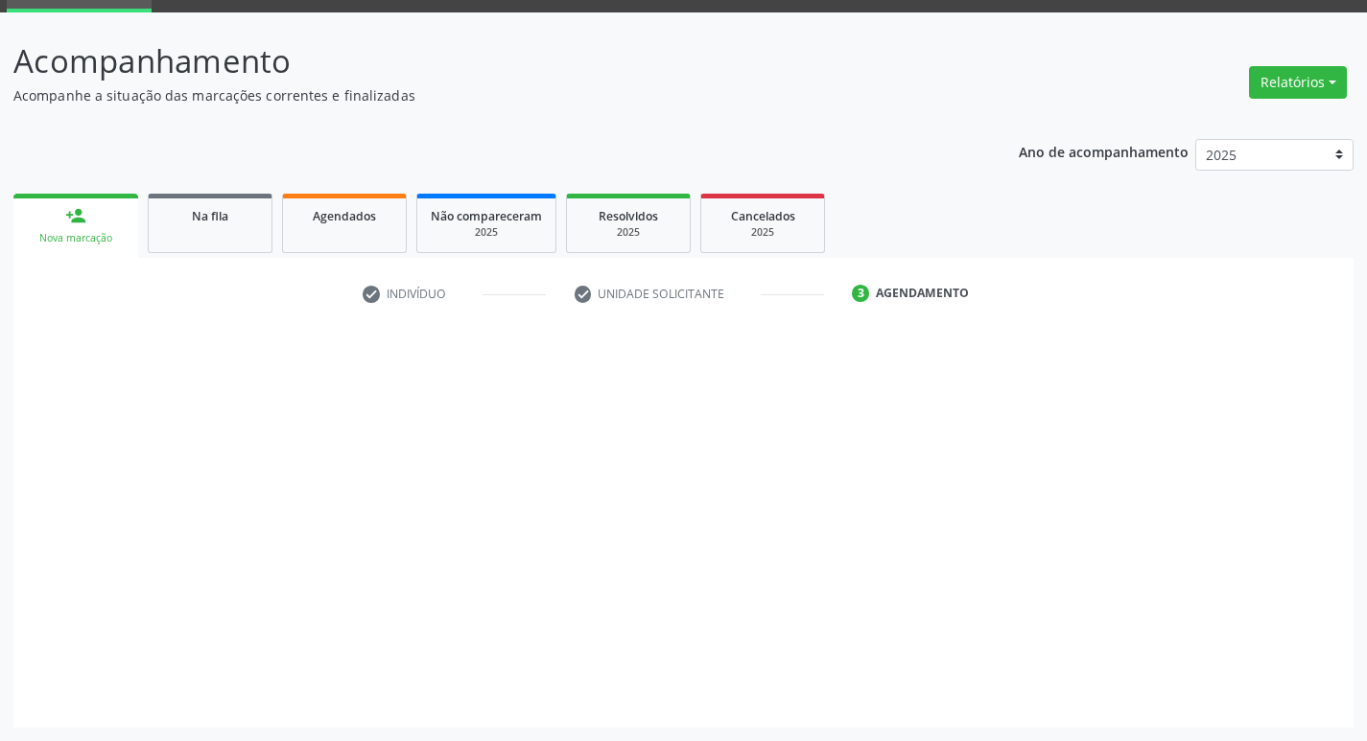
scroll to position [93, 0]
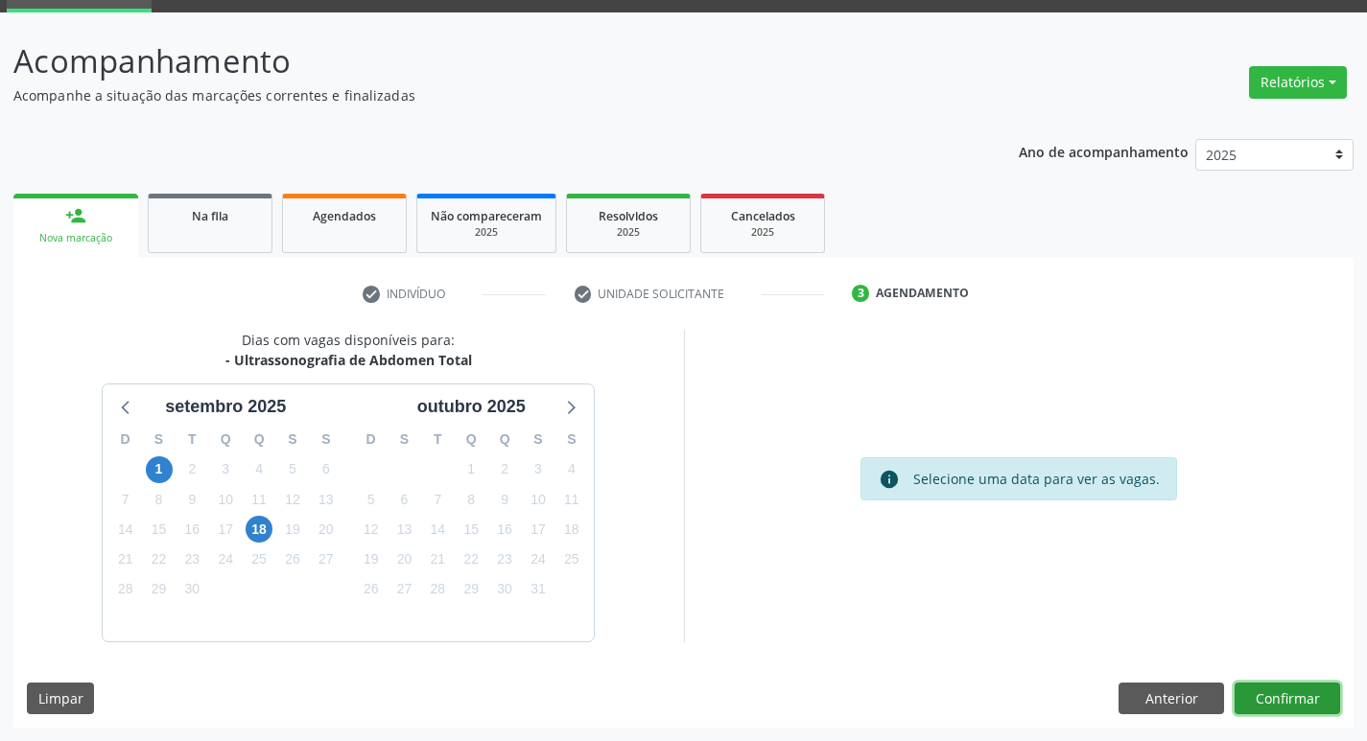
click at [1287, 692] on button "Confirmar" at bounding box center [1287, 699] width 106 height 33
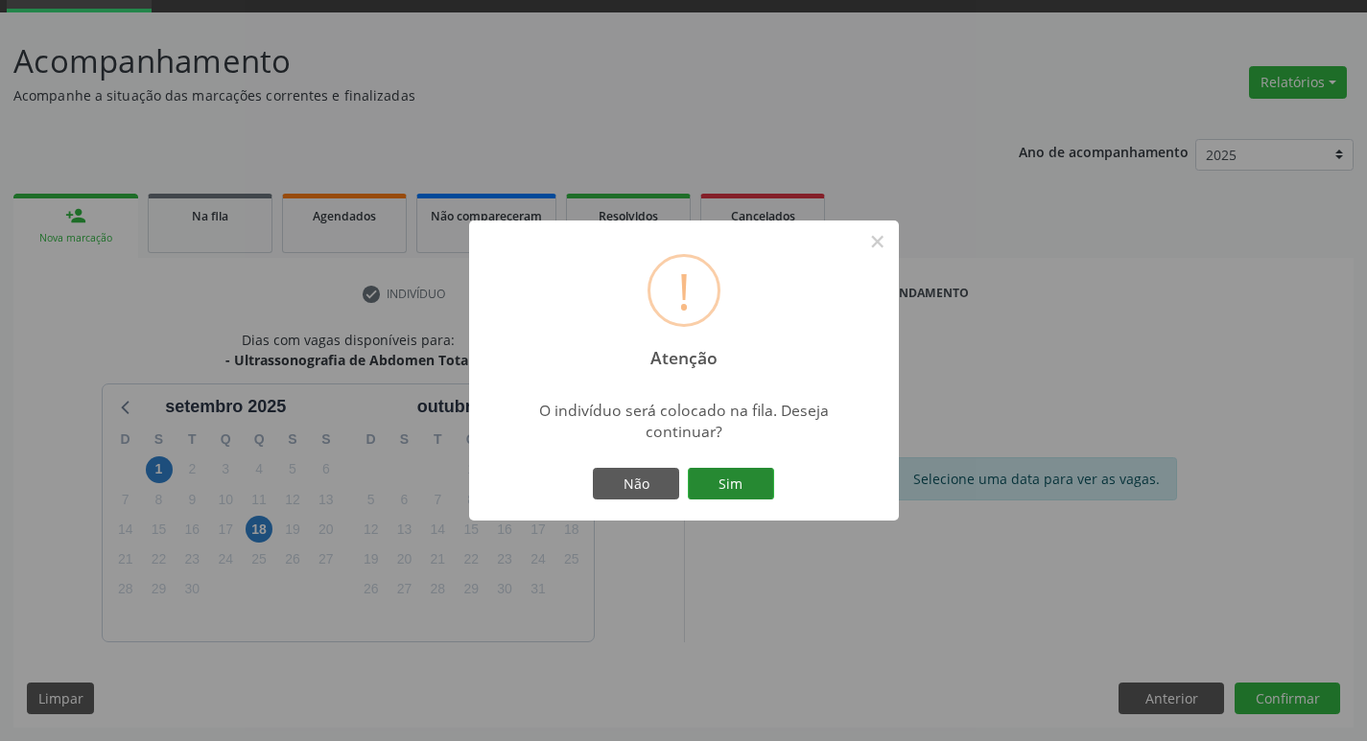
click at [703, 476] on button "Sim" at bounding box center [731, 484] width 86 height 33
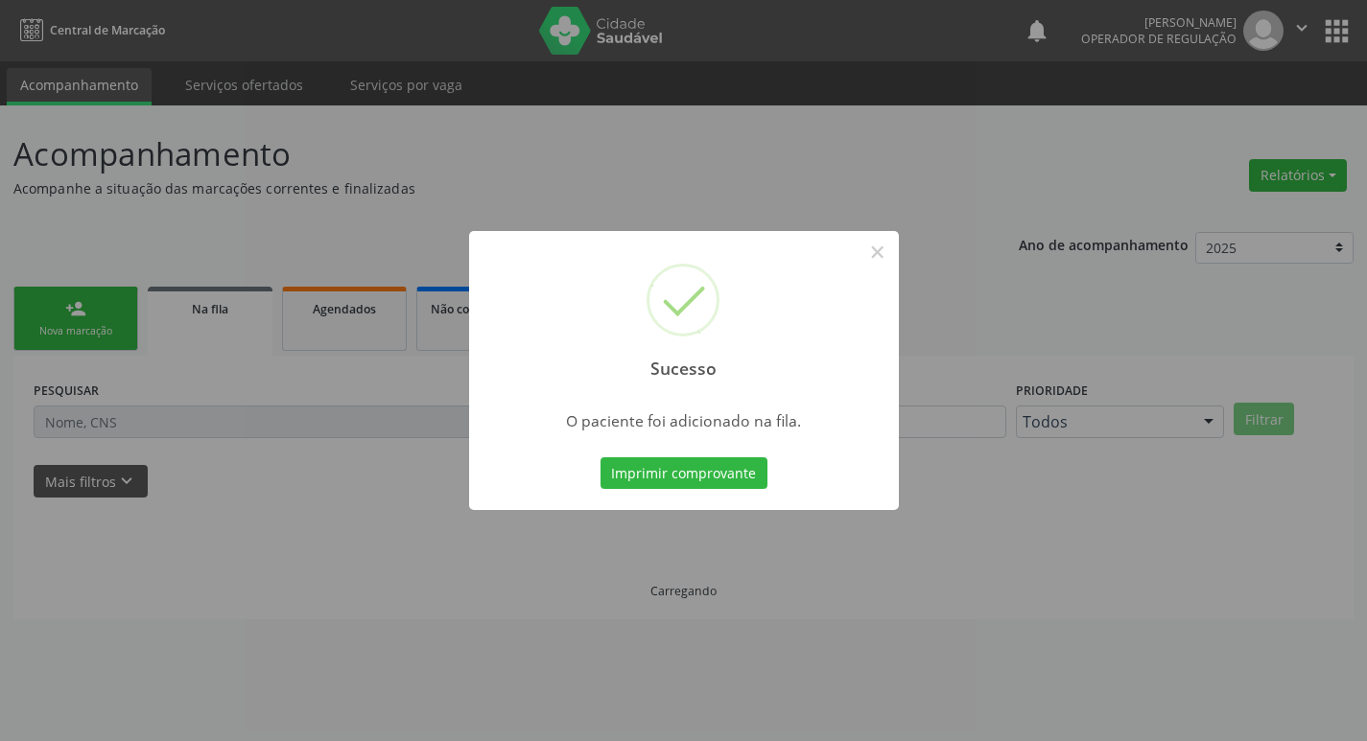
scroll to position [0, 0]
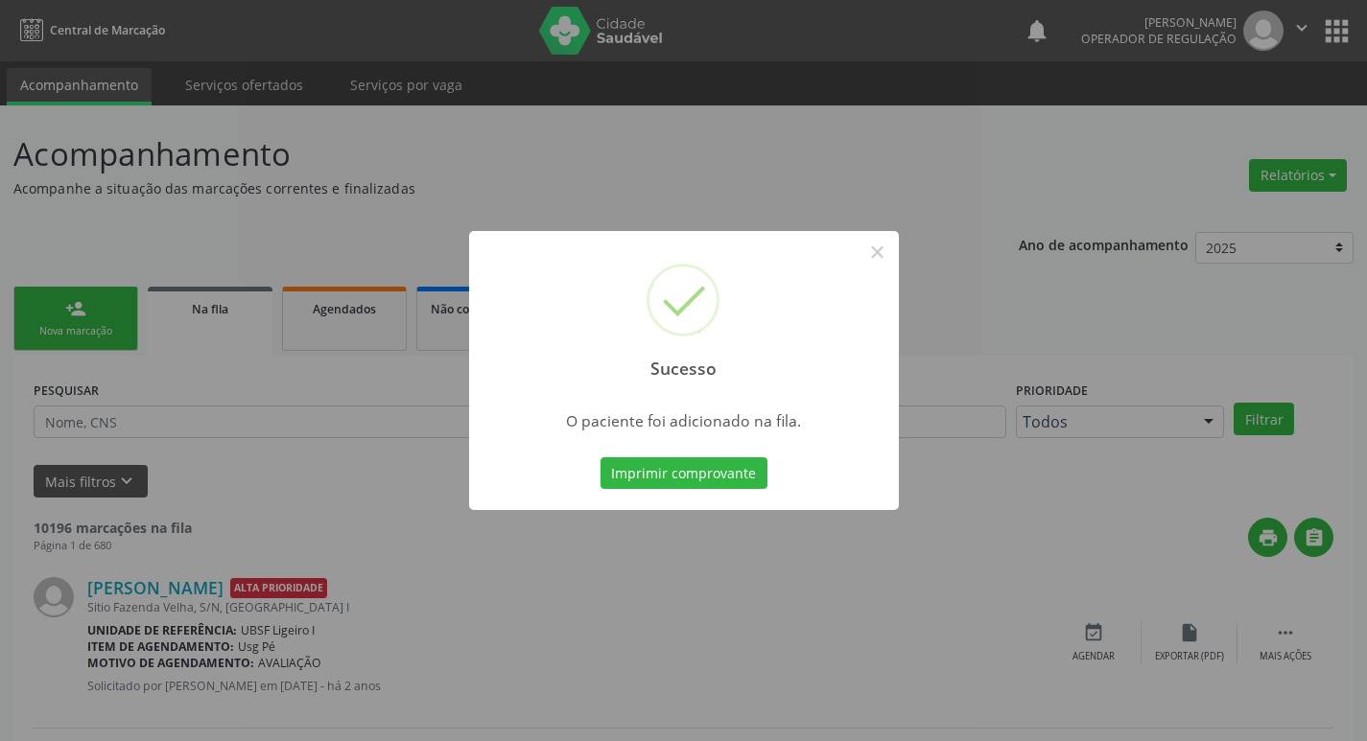
click at [139, 205] on div "Sucesso × O paciente foi adicionado na fila. Imprimir comprovante Cancel" at bounding box center [683, 370] width 1367 height 741
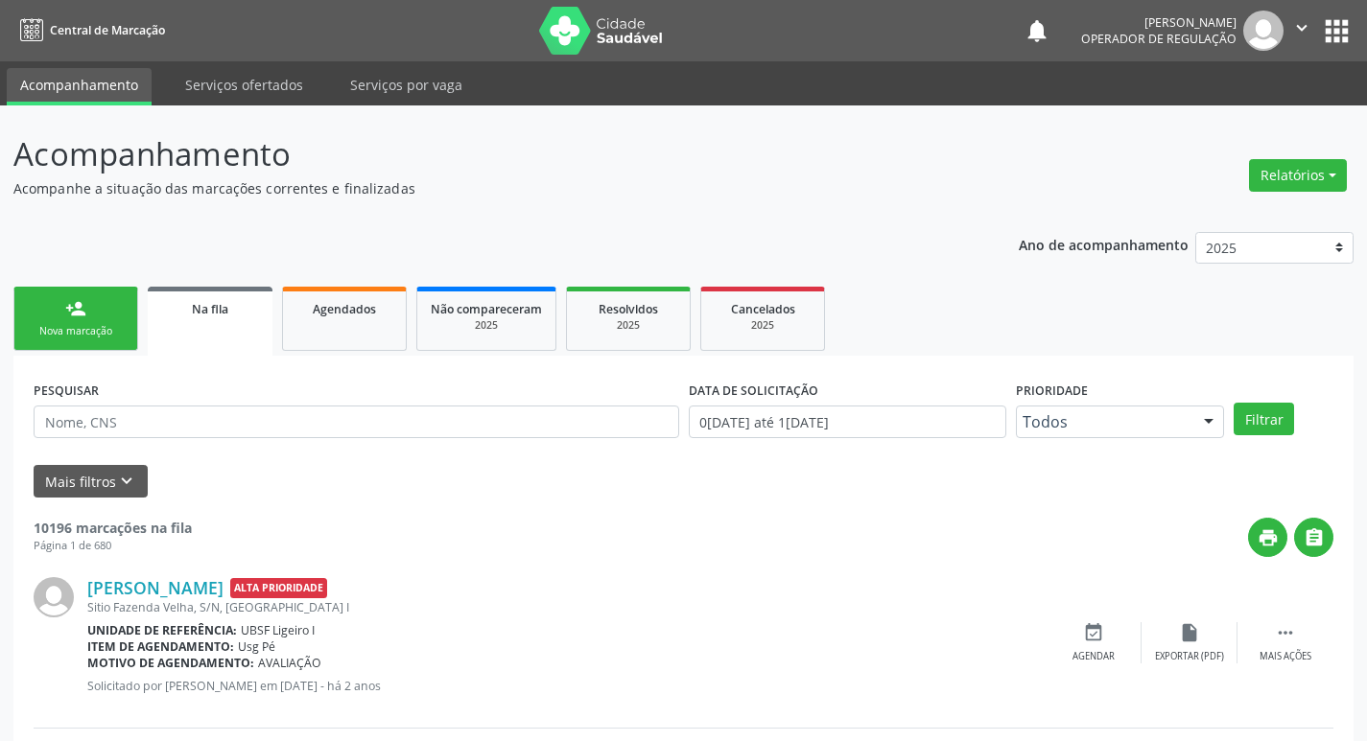
click at [114, 293] on link "person_add Nova marcação" at bounding box center [75, 319] width 125 height 64
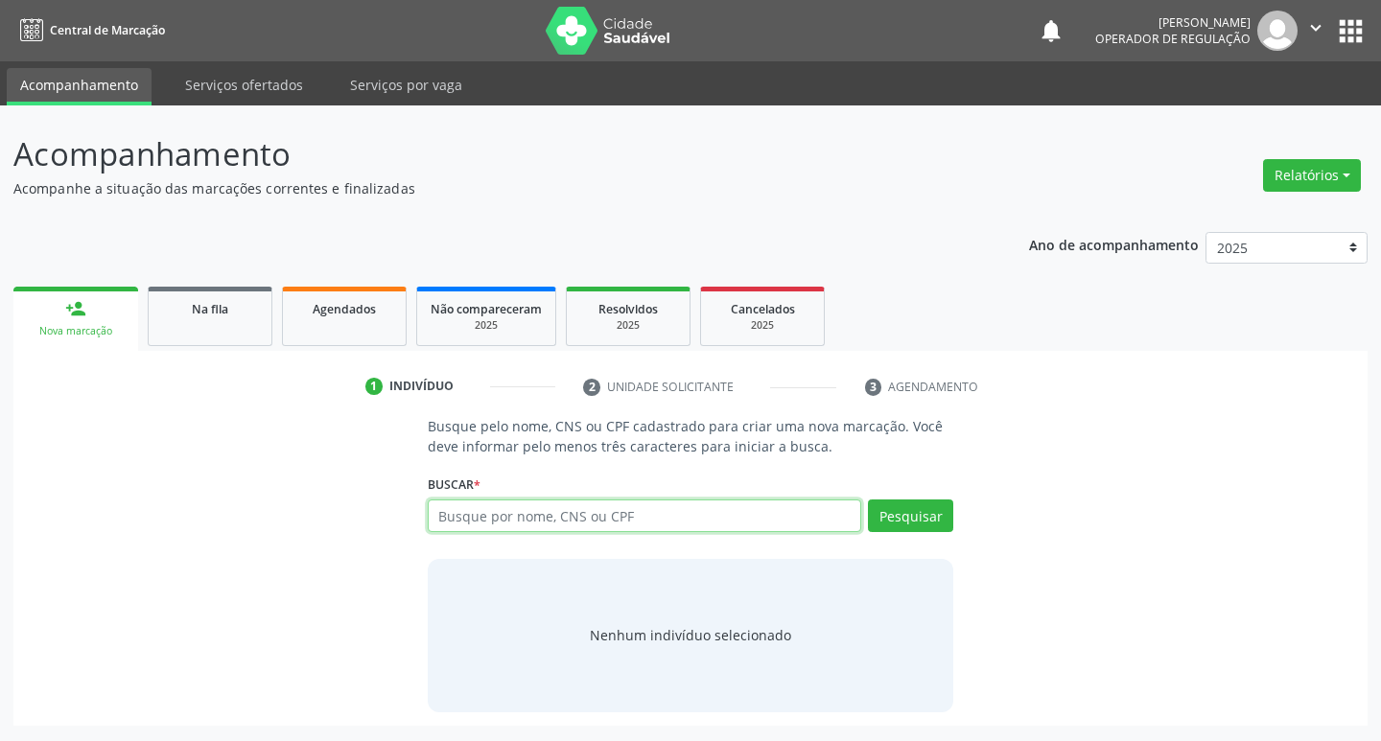
click at [652, 524] on input "text" at bounding box center [645, 516] width 434 height 33
type input "704803559819849"
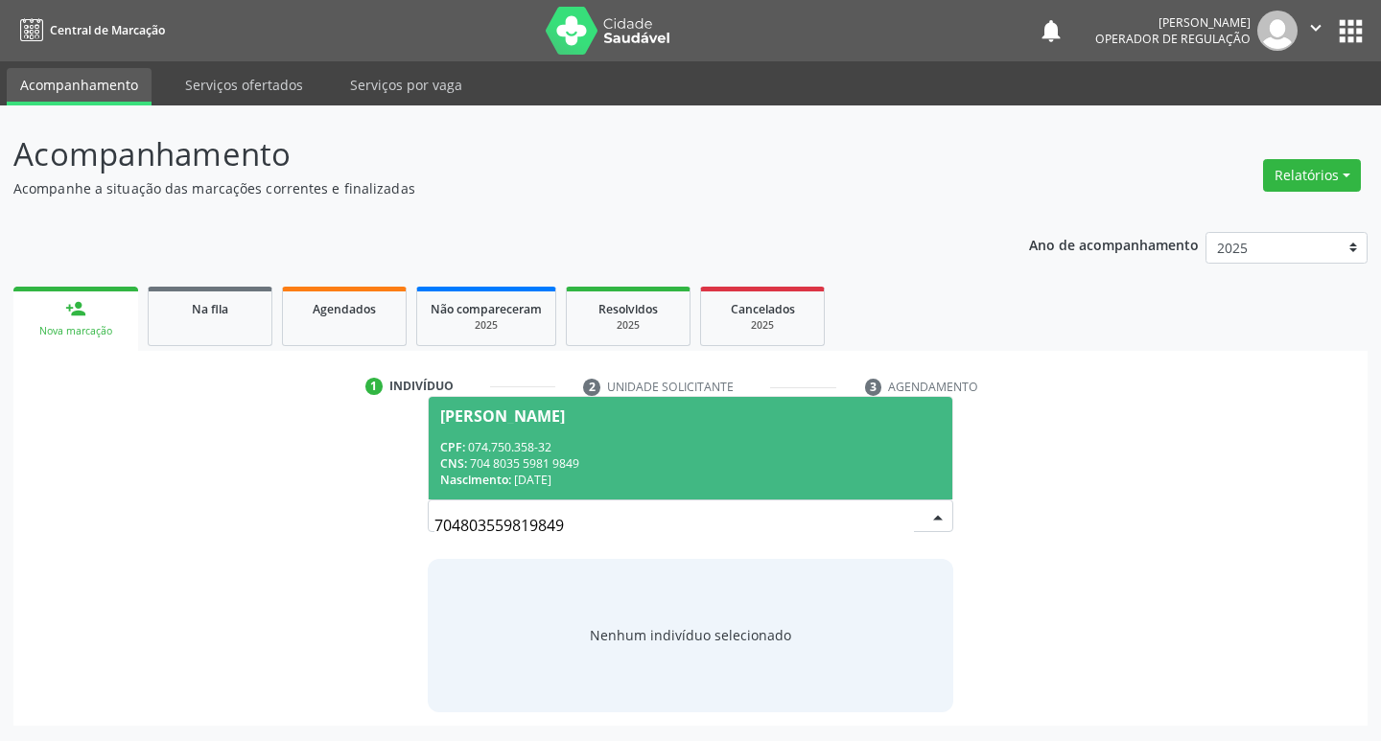
click at [758, 457] on div "CNS: 704 8035 5981 9849" at bounding box center [691, 464] width 502 height 16
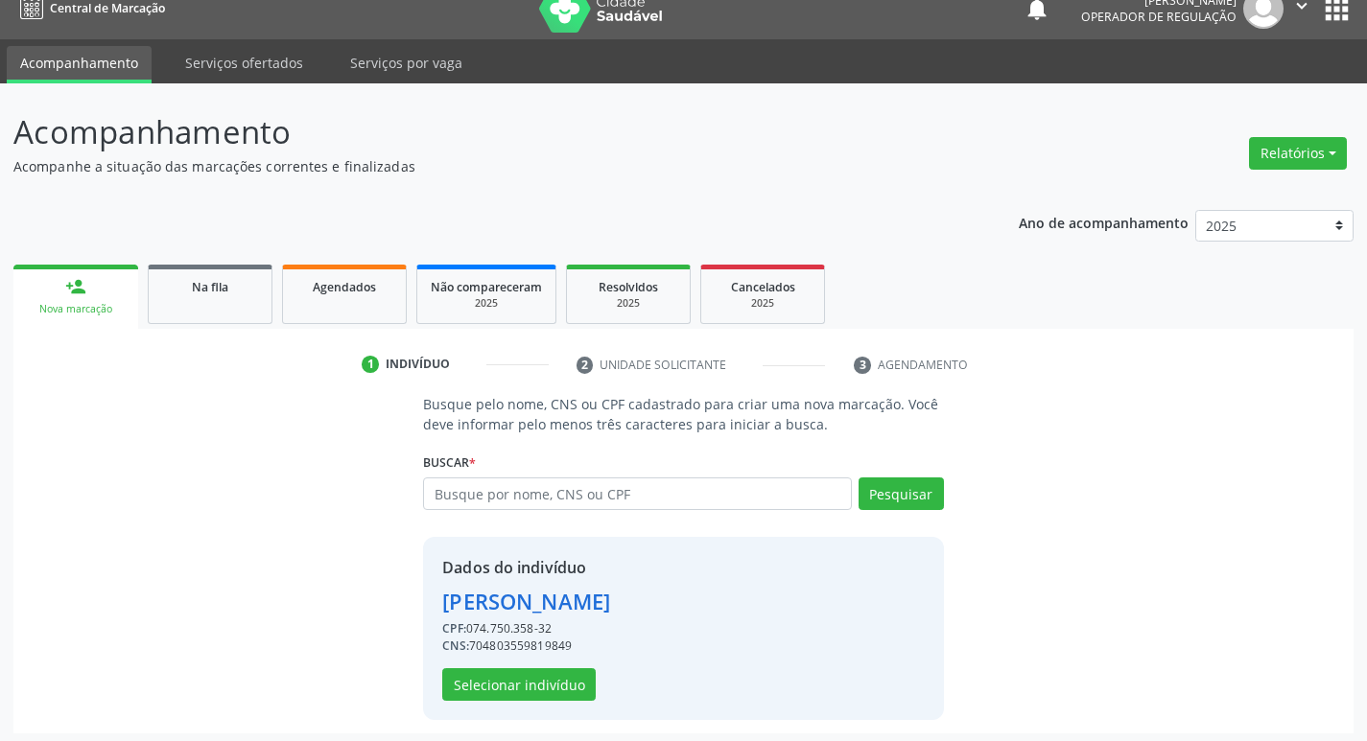
scroll to position [28, 0]
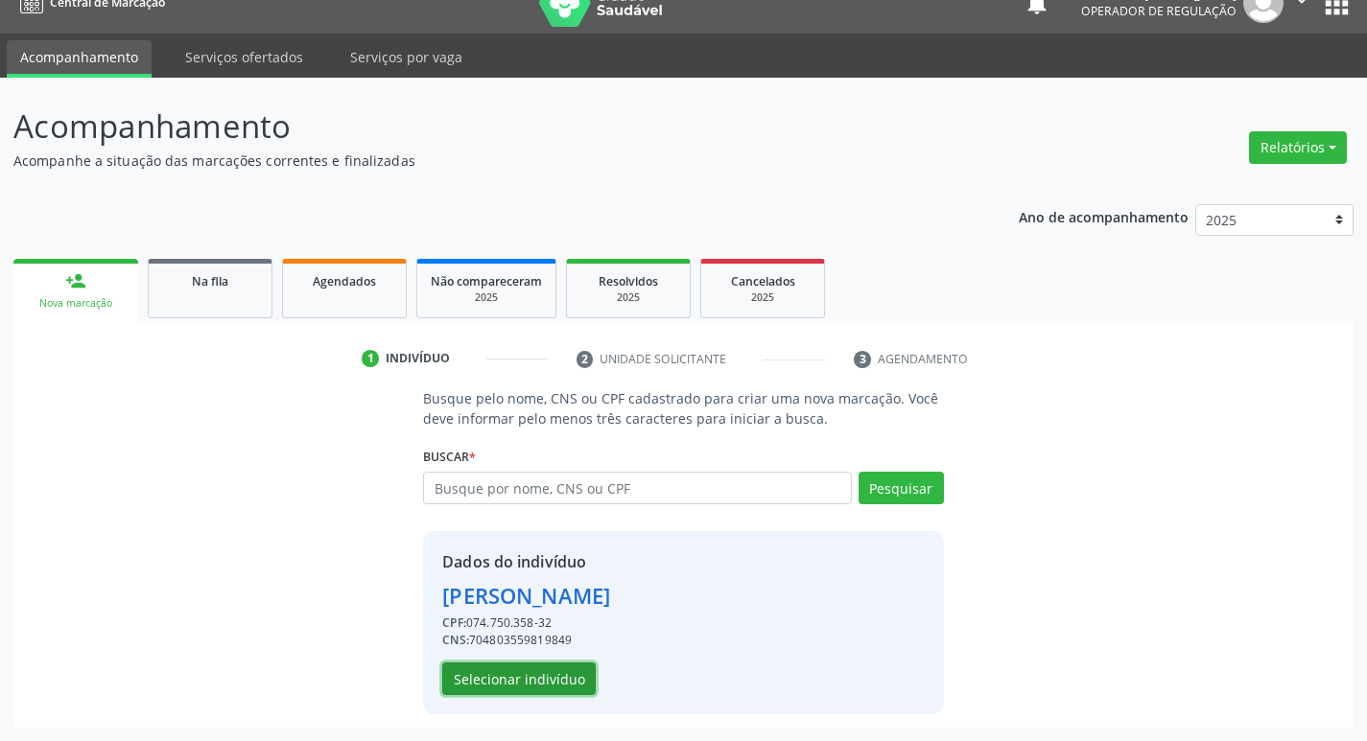
click at [541, 682] on button "Selecionar indivíduo" at bounding box center [518, 679] width 153 height 33
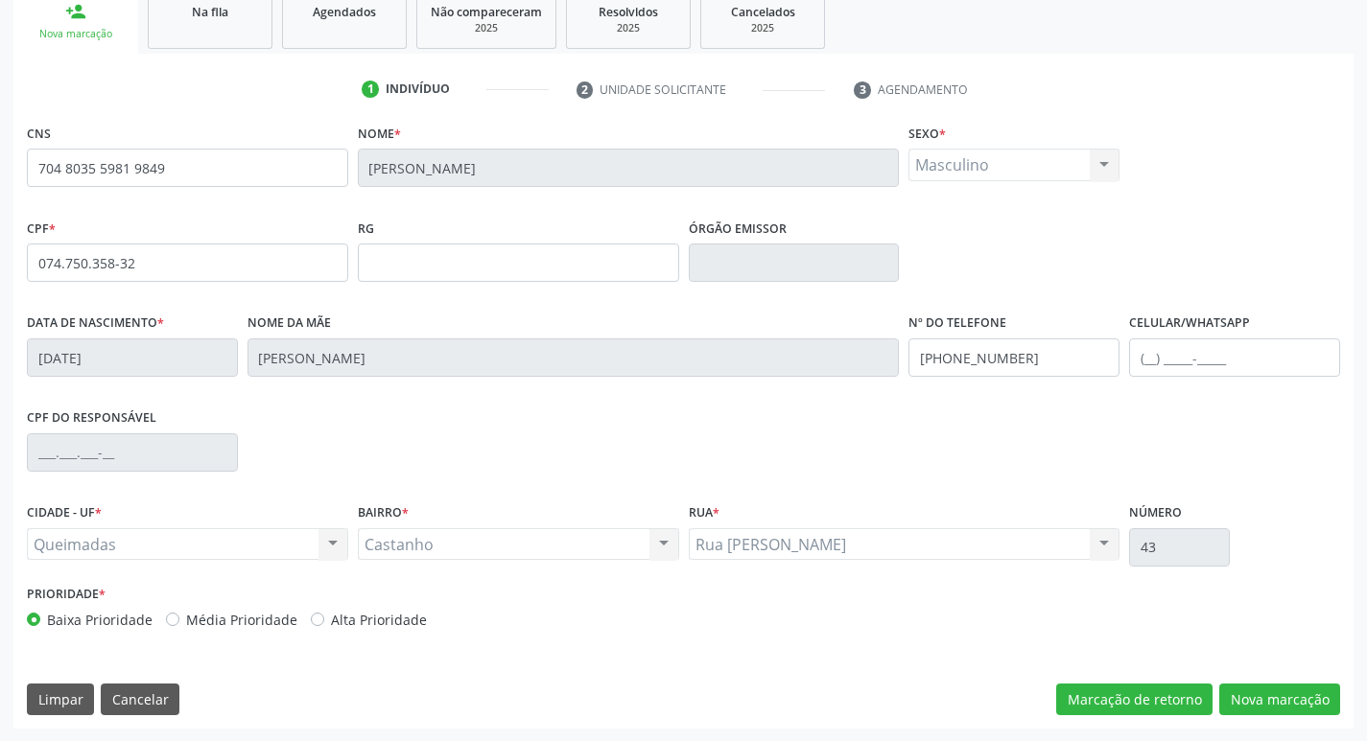
scroll to position [298, 0]
click at [1254, 706] on button "Nova marcação" at bounding box center [1279, 699] width 121 height 33
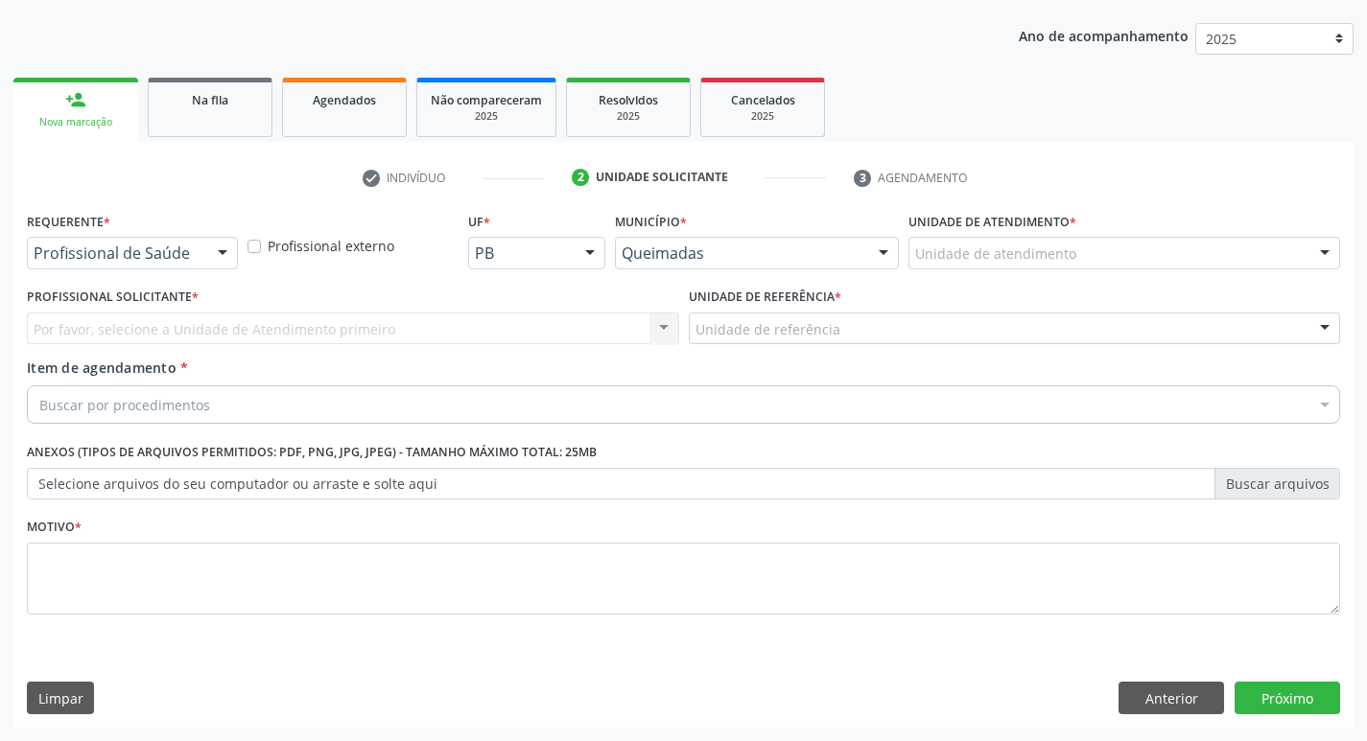
scroll to position [209, 0]
click at [207, 318] on div "Por favor, selecione a Unidade de Atendimento primeiro Nenhum resultado encontr…" at bounding box center [353, 329] width 652 height 33
click at [210, 235] on div "Requerente * Profissional de Saúde Profissional de Saúde Paciente Nenhum result…" at bounding box center [132, 237] width 211 height 61
click at [223, 248] on div at bounding box center [222, 254] width 29 height 33
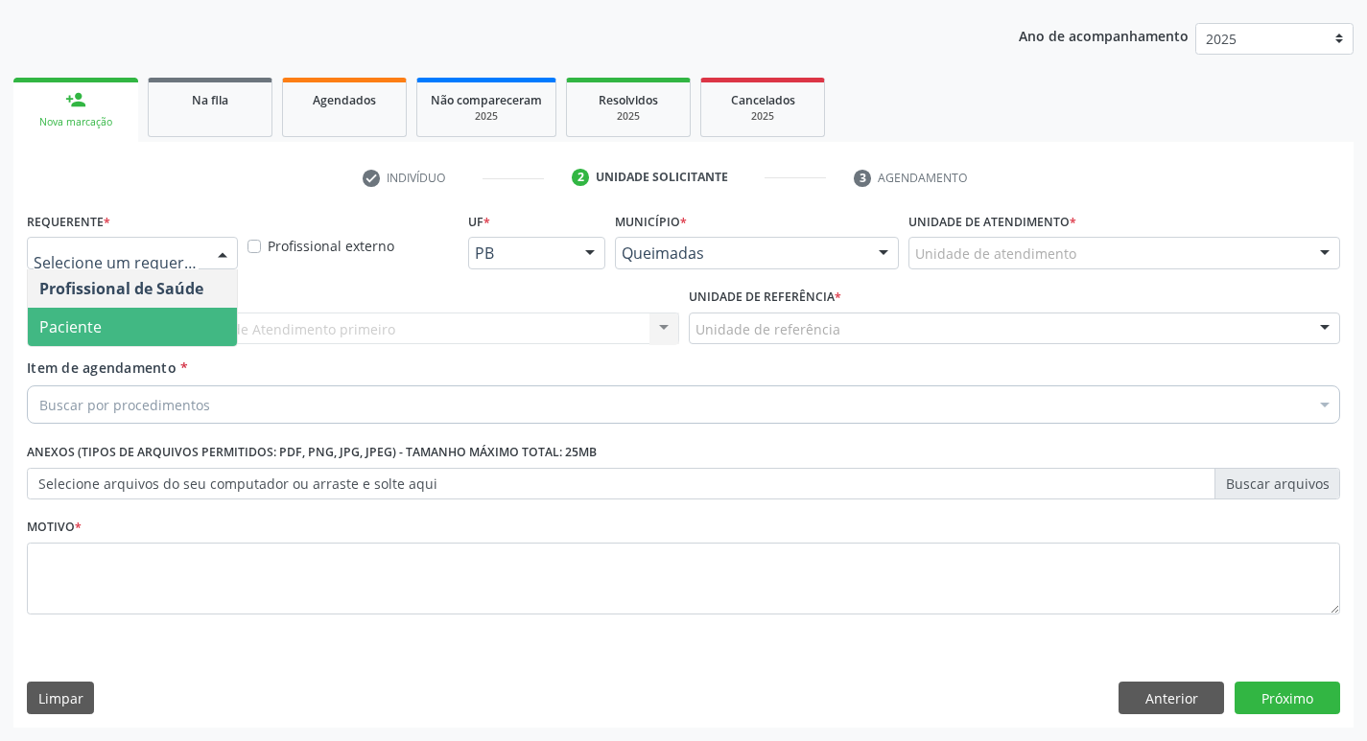
click at [197, 316] on span "Paciente" at bounding box center [132, 327] width 209 height 38
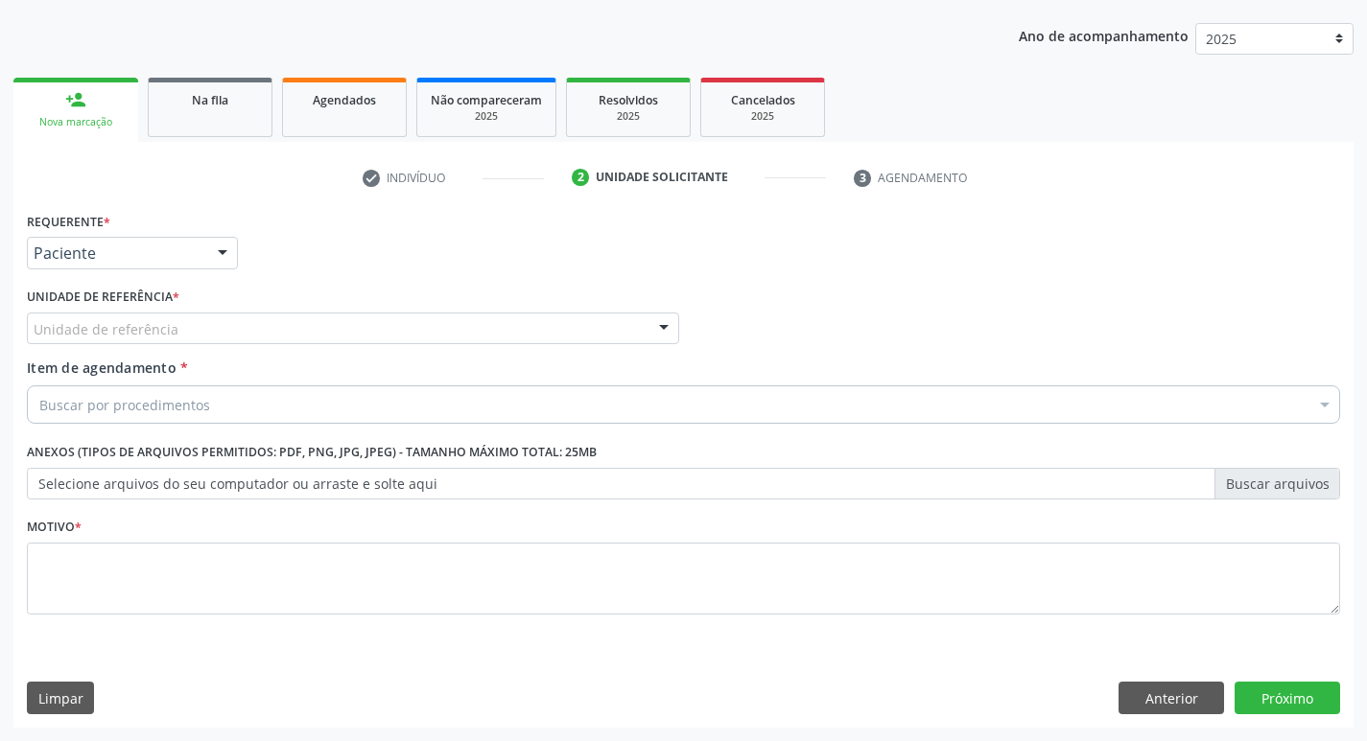
click at [178, 325] on div "Unidade de referência" at bounding box center [353, 329] width 652 height 33
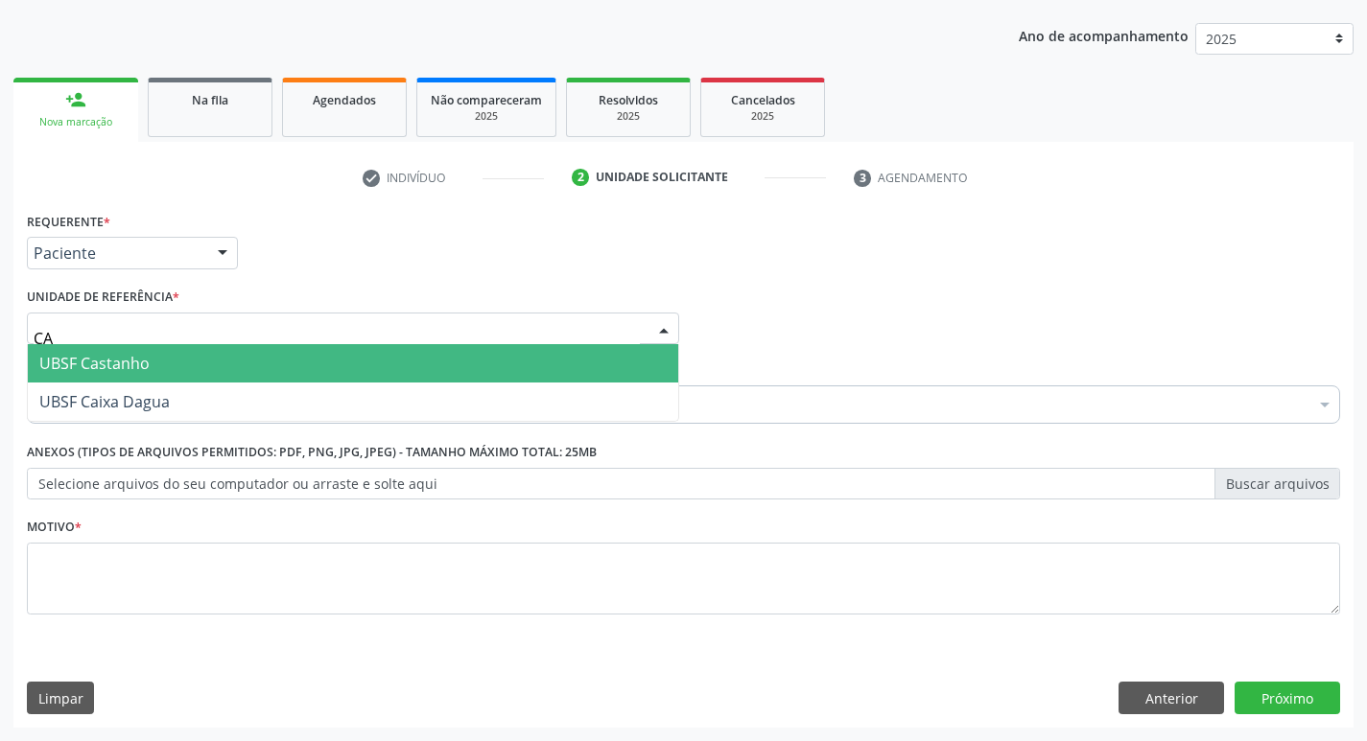
type input "CAS"
click at [164, 363] on span "UBSF Castanho" at bounding box center [353, 363] width 650 height 38
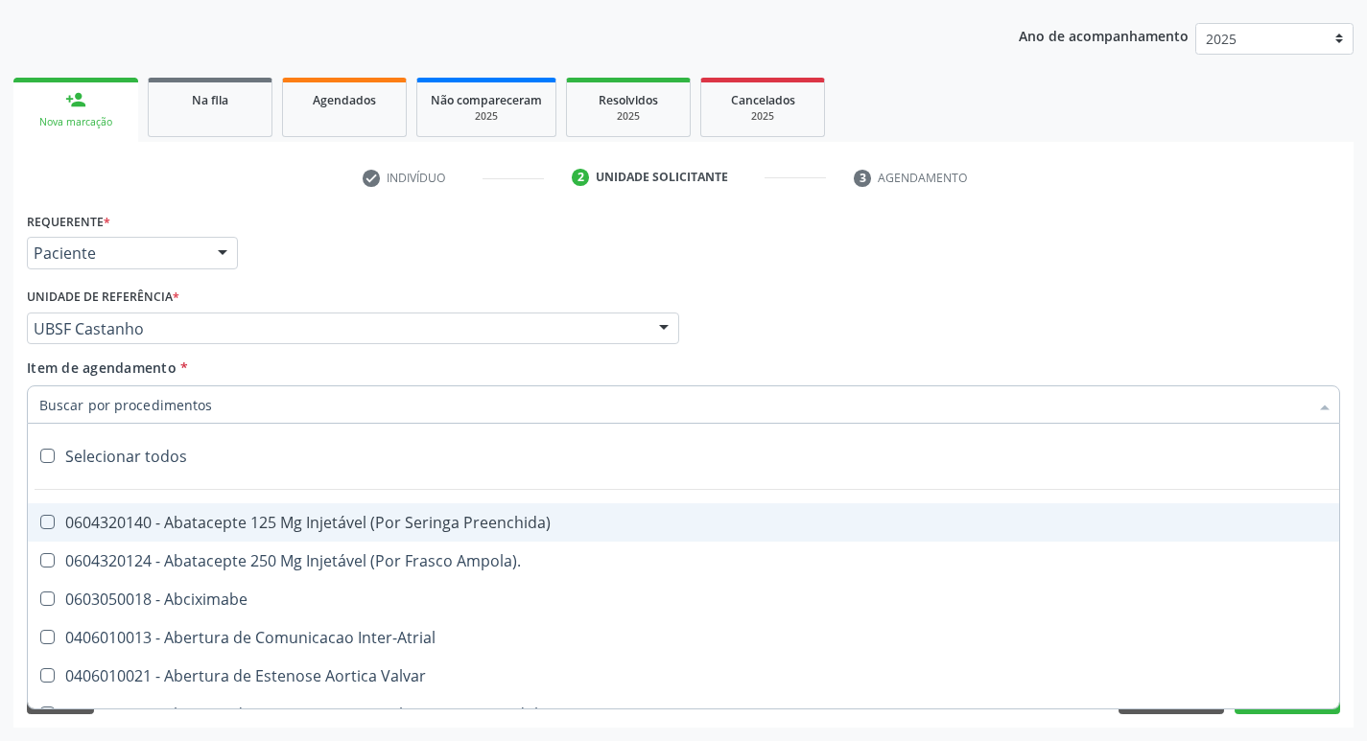
click at [176, 395] on input "Item de agendamento *" at bounding box center [673, 405] width 1269 height 38
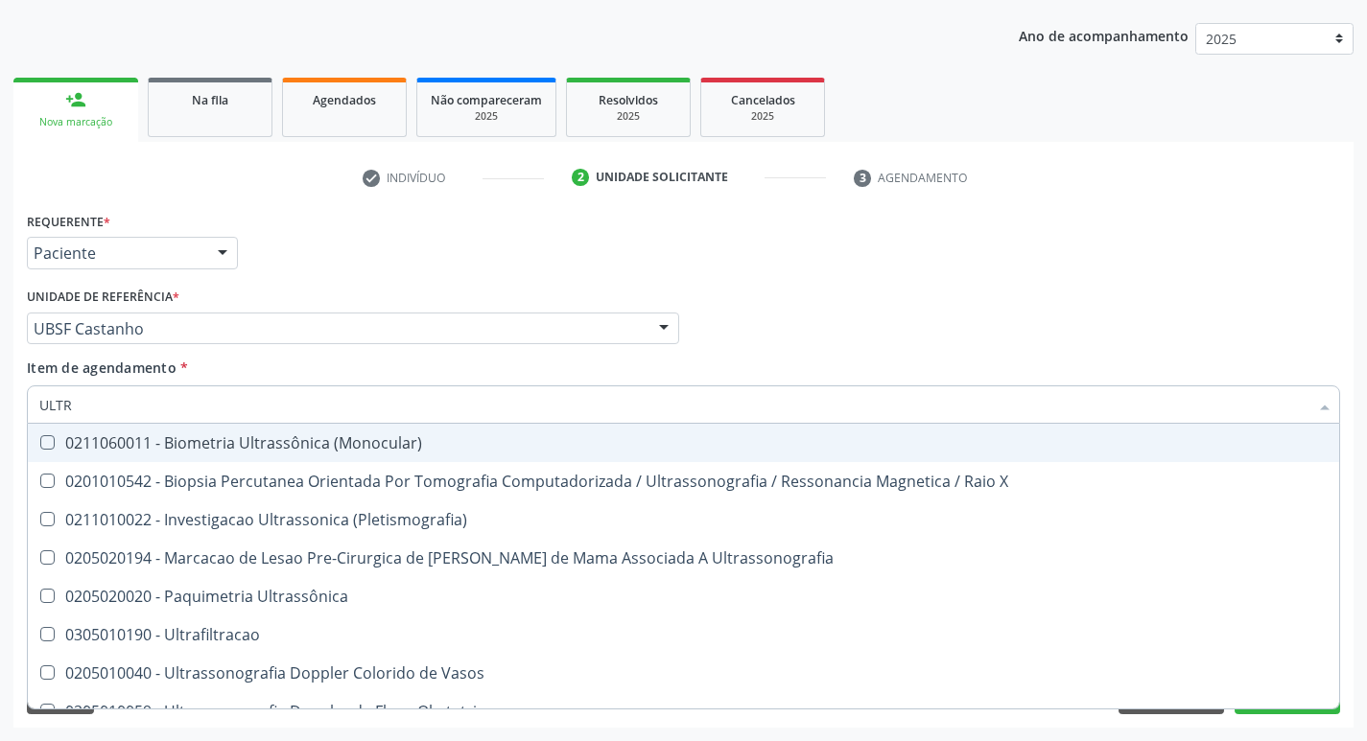
type input "ULTRA"
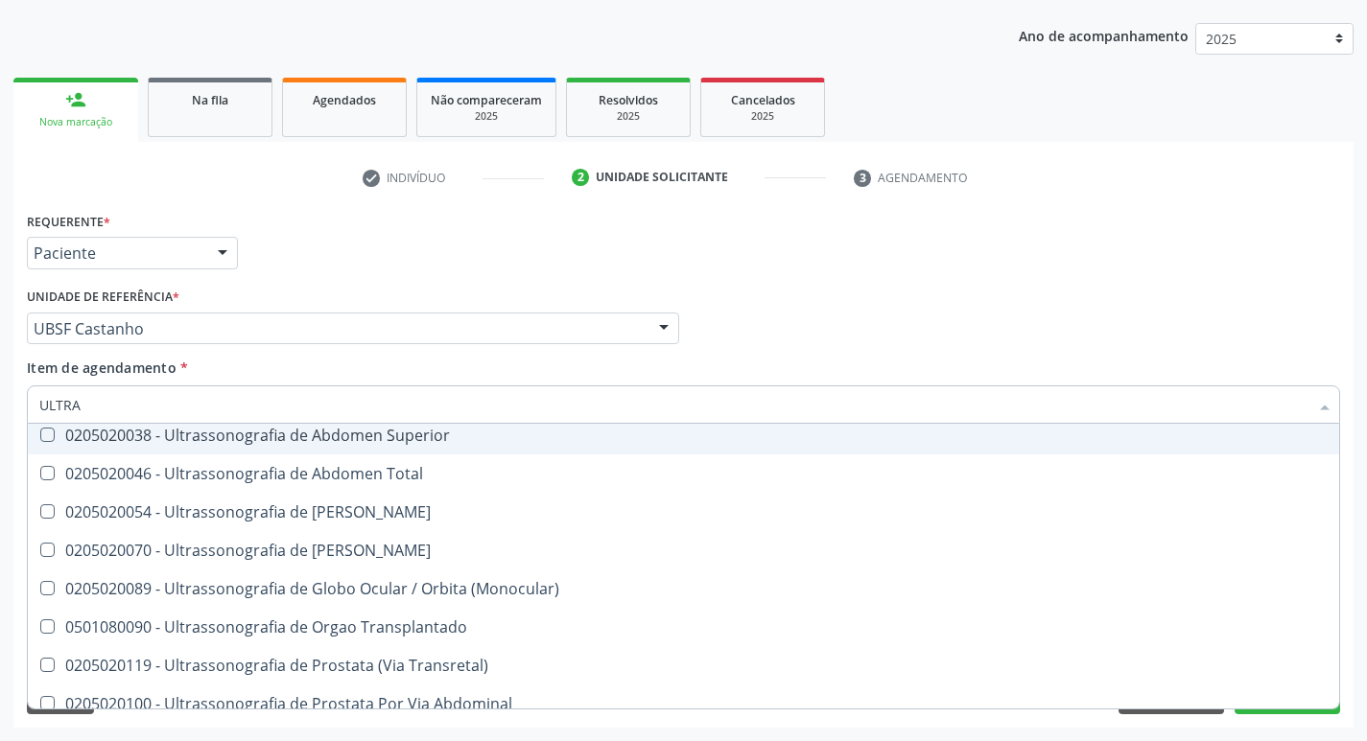
scroll to position [575, 0]
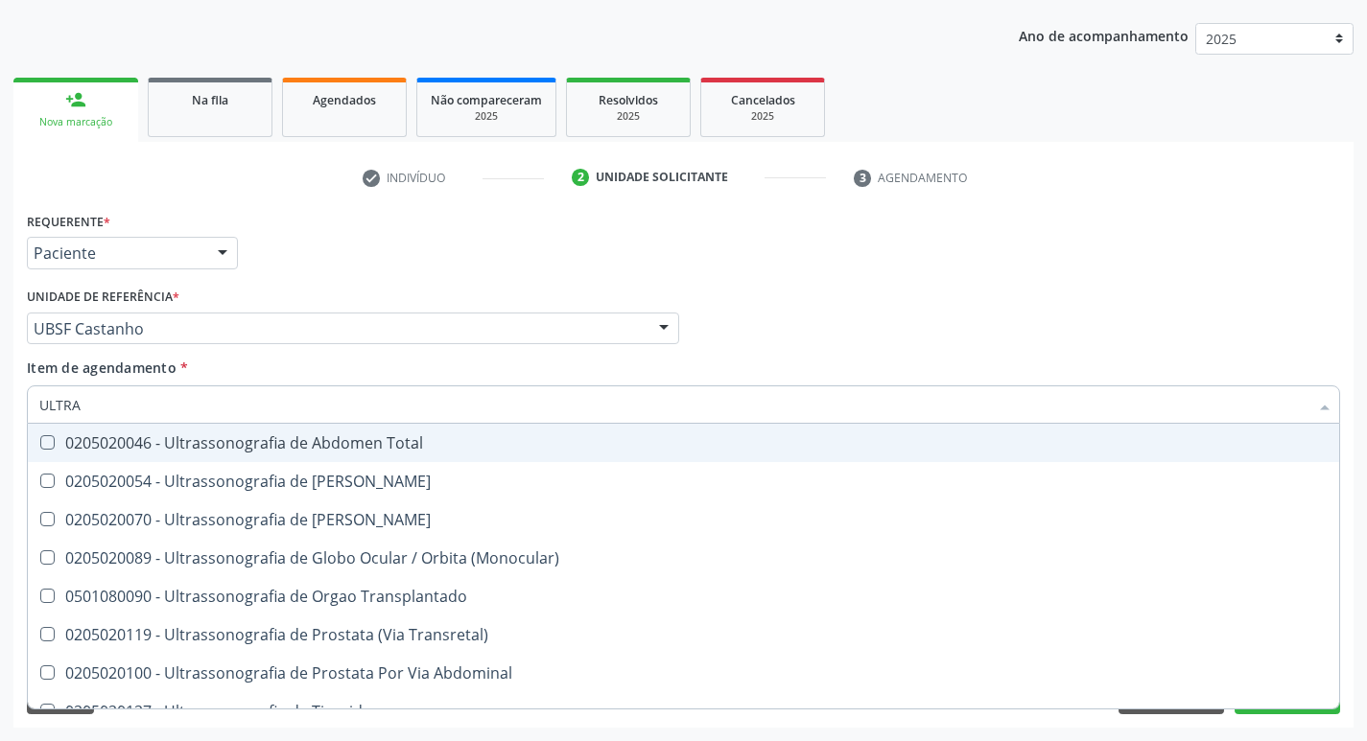
click at [434, 443] on div "0205020046 - Ultrassonografia de Abdomen Total" at bounding box center [683, 442] width 1288 height 15
checkbox Total "true"
click at [438, 273] on div "Requerente * Paciente Profissional de Saúde Paciente Nenhum resultado encontrad…" at bounding box center [683, 244] width 1323 height 75
checkbox X "true"
checkbox Total "false"
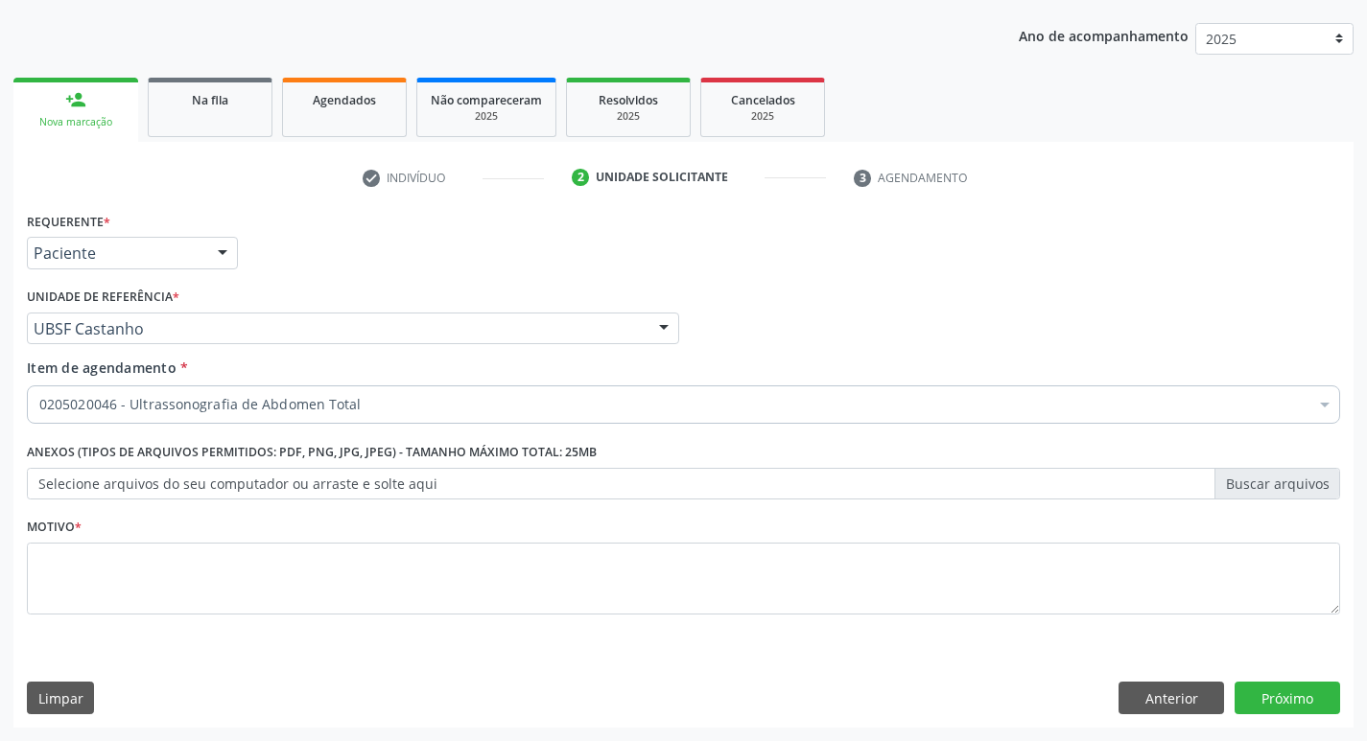
scroll to position [0, 0]
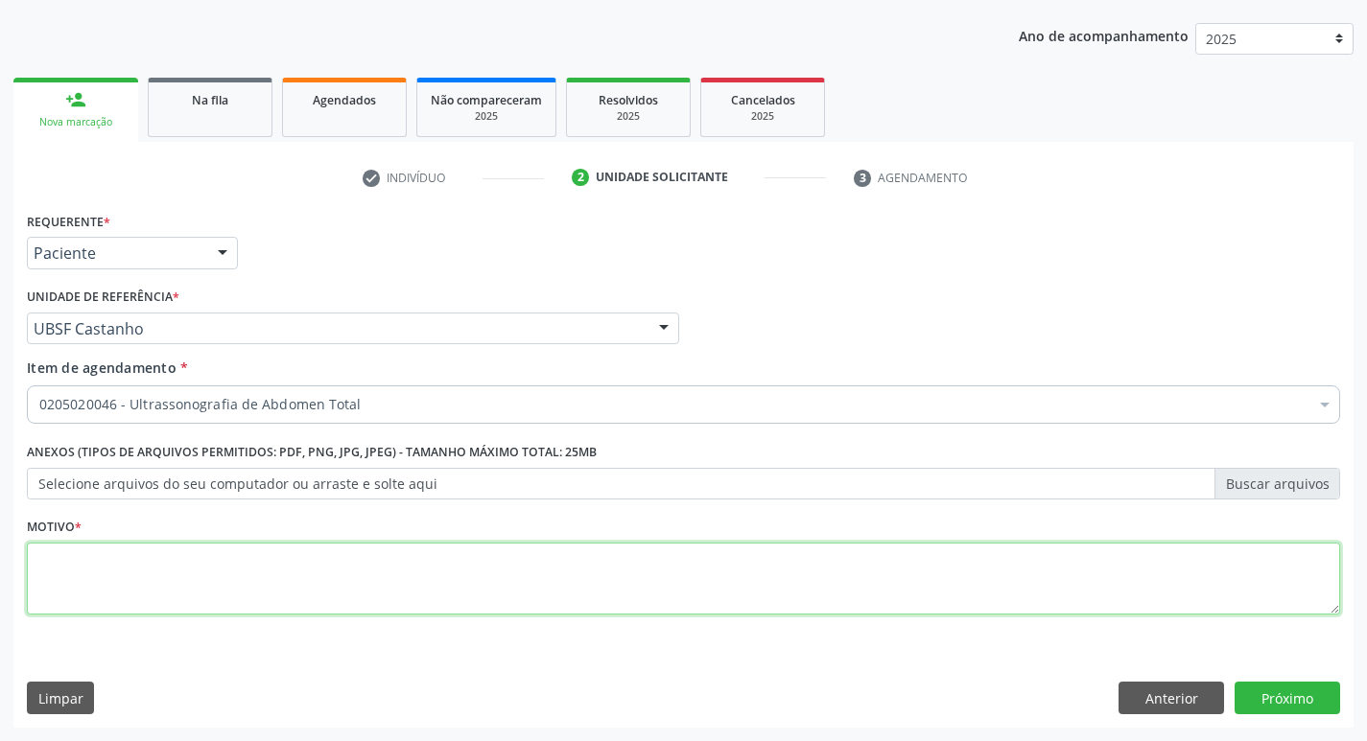
click at [213, 563] on textarea at bounding box center [683, 579] width 1313 height 73
type textarea "A"
type textarea "PRÉ-OP."
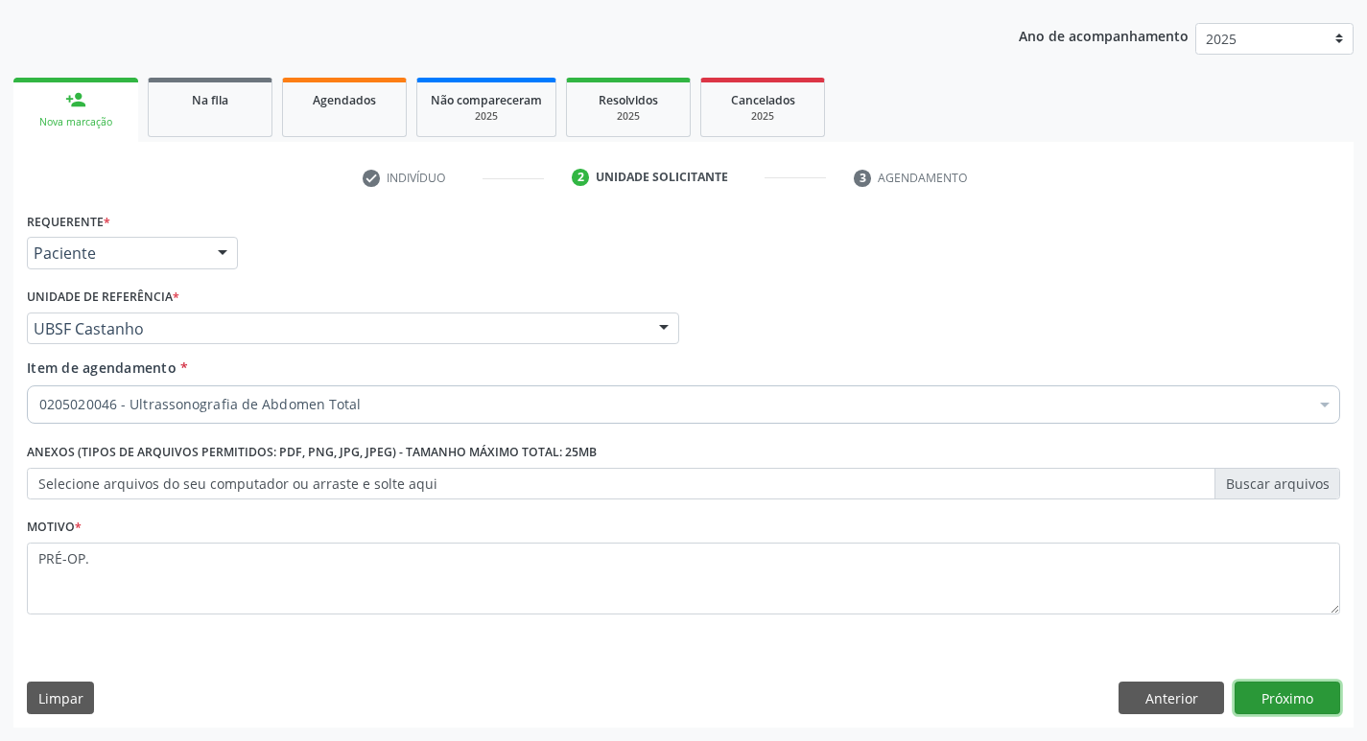
click at [1272, 697] on button "Próximo" at bounding box center [1287, 698] width 106 height 33
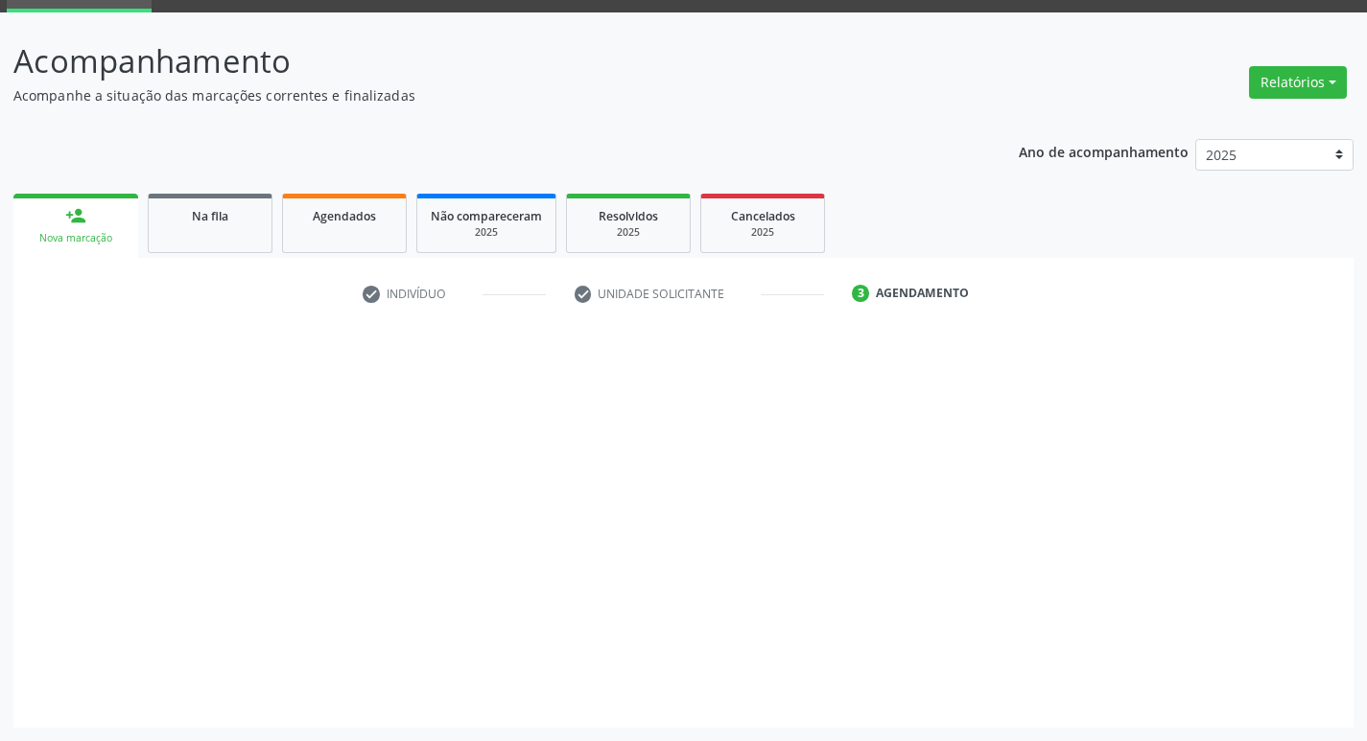
scroll to position [93, 0]
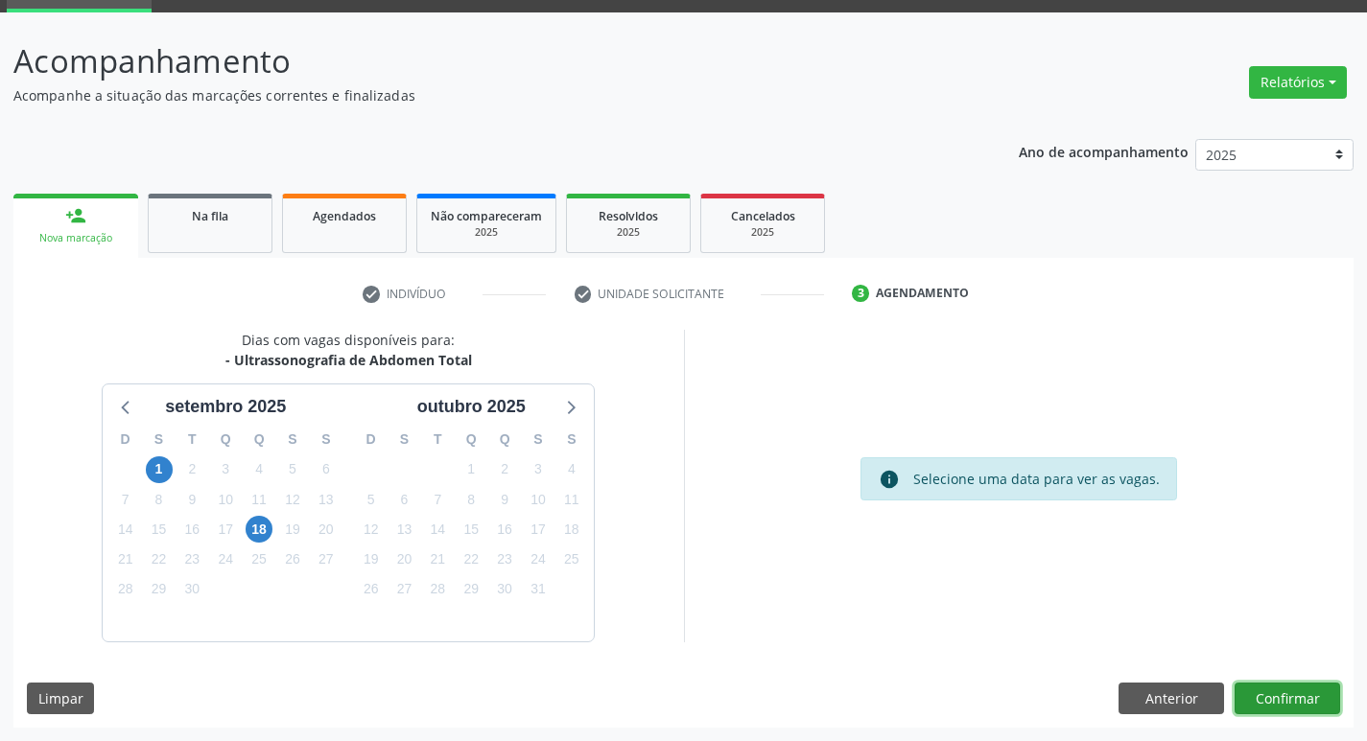
click at [1278, 692] on button "Confirmar" at bounding box center [1287, 699] width 106 height 33
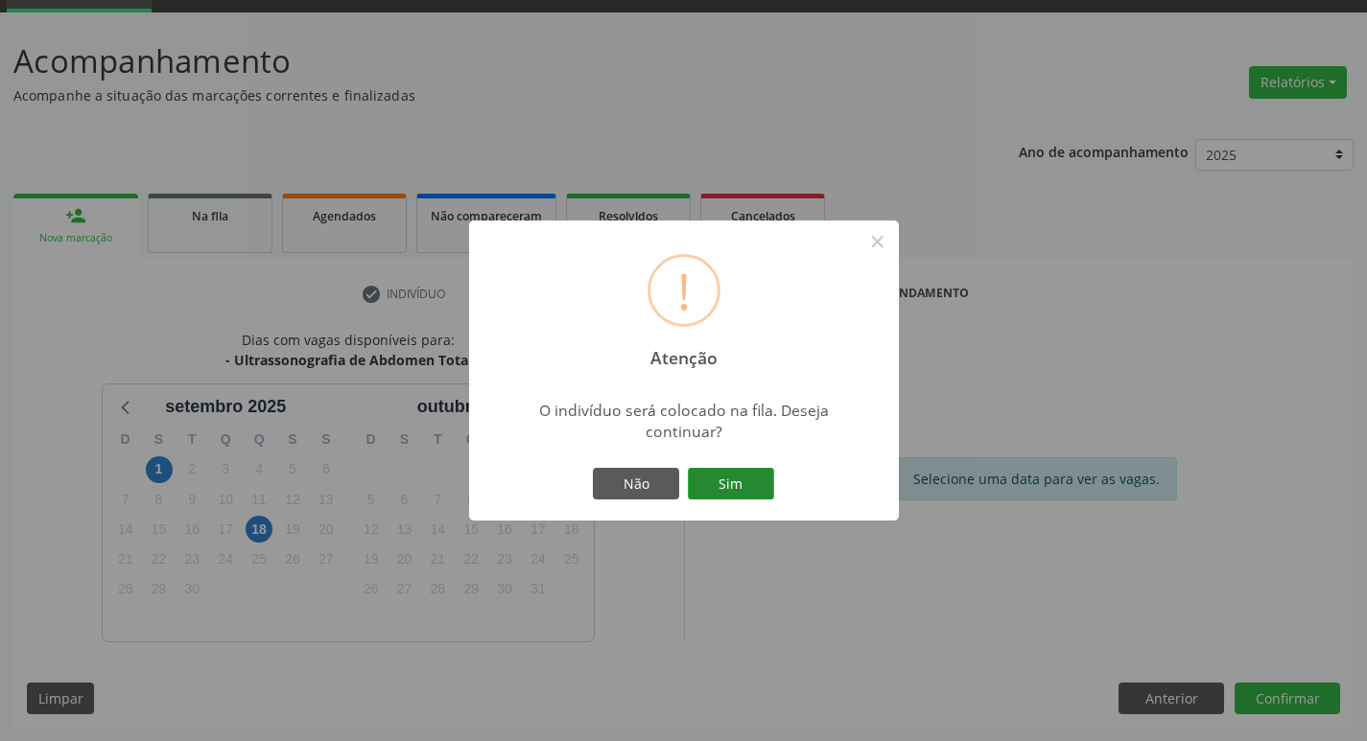
click at [745, 484] on button "Sim" at bounding box center [731, 484] width 86 height 33
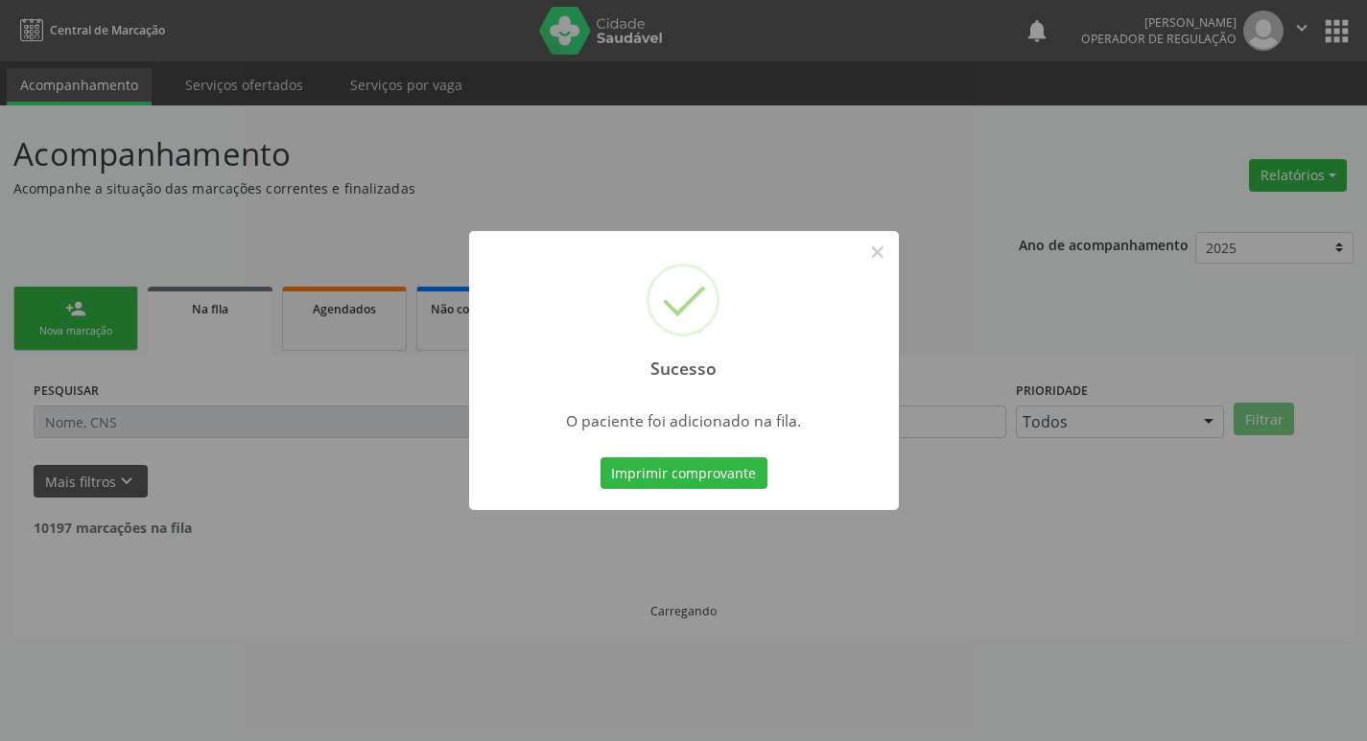
scroll to position [0, 0]
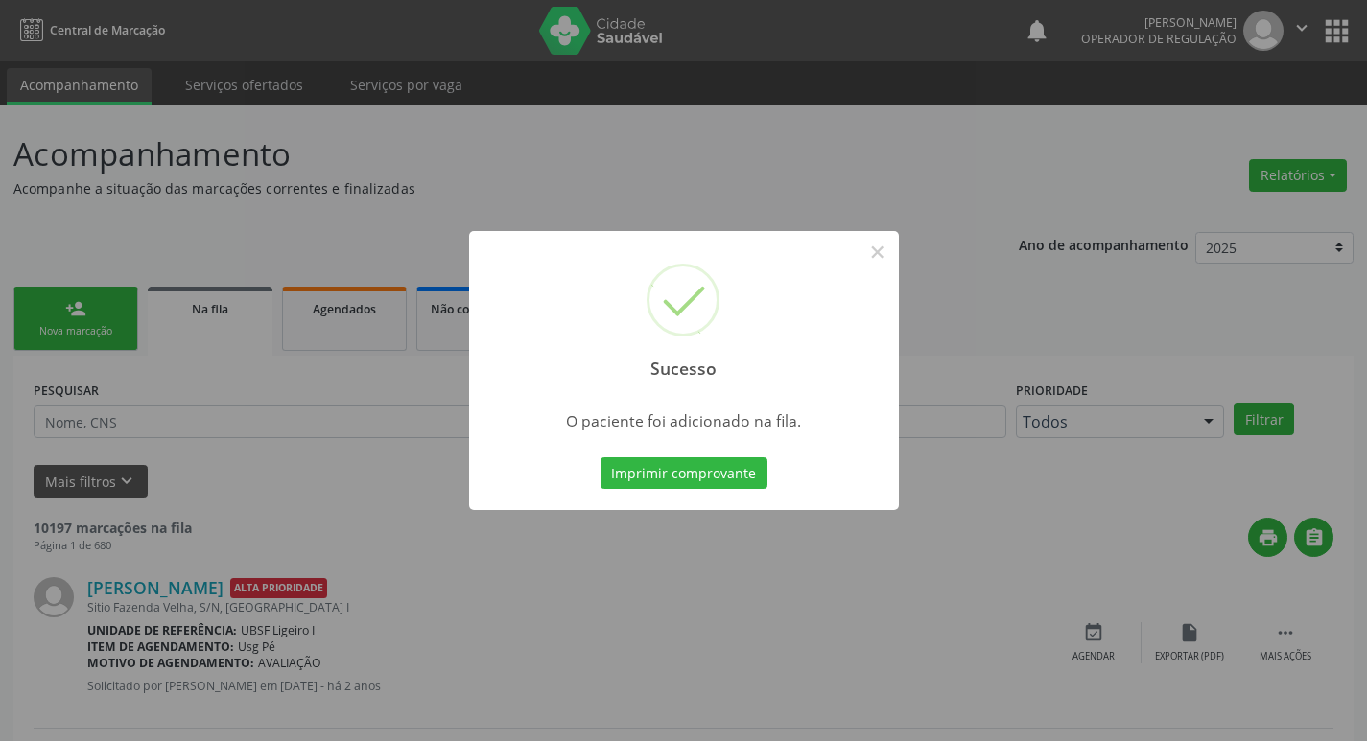
click at [575, 181] on div "Sucesso × O paciente foi adicionado na fila. Imprimir comprovante Cancel" at bounding box center [683, 370] width 1367 height 741
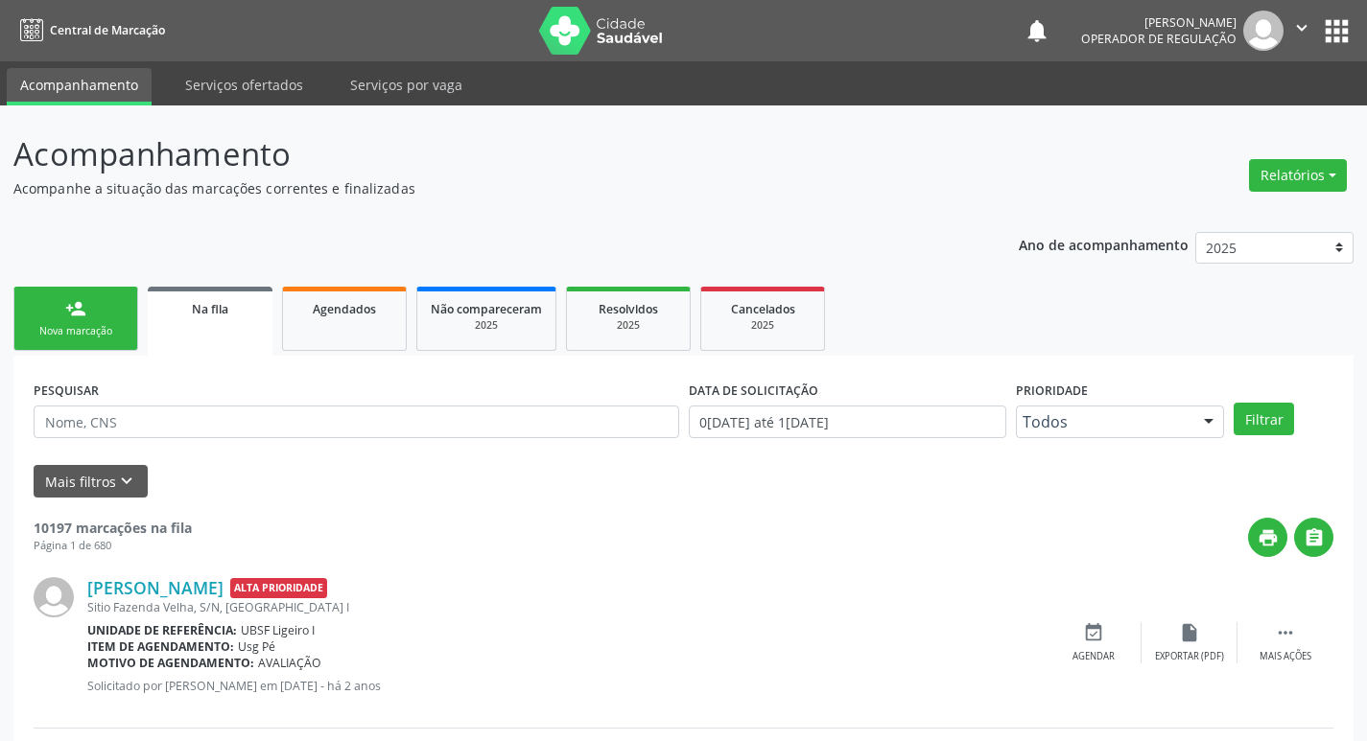
click at [115, 319] on link "person_add Nova marcação" at bounding box center [75, 319] width 125 height 64
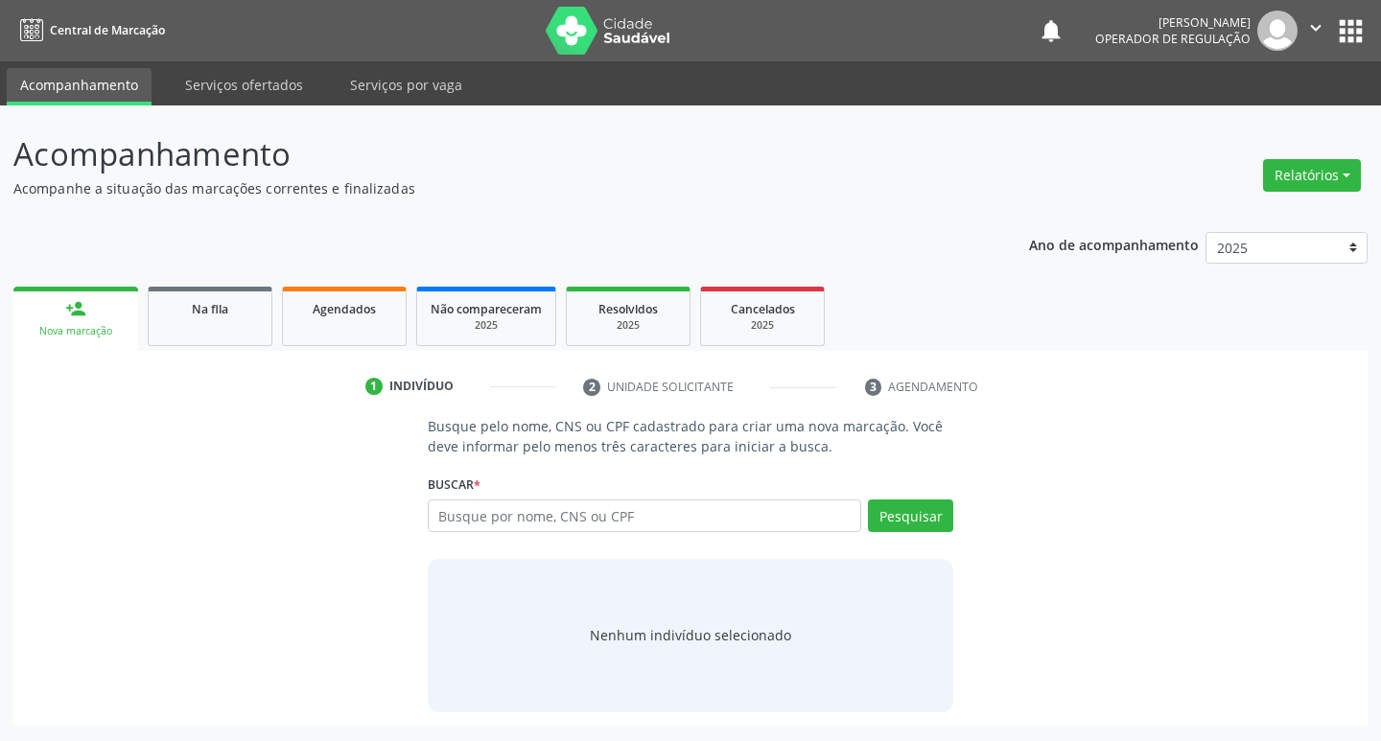
click at [668, 541] on div "Busque por nome, CNS ou CPF Nenhum resultado encontrado para: " " Digite nome, …" at bounding box center [691, 523] width 527 height 46
click at [695, 520] on input "text" at bounding box center [645, 516] width 434 height 33
click at [707, 508] on input "text" at bounding box center [645, 516] width 434 height 33
type input "708600597757180"
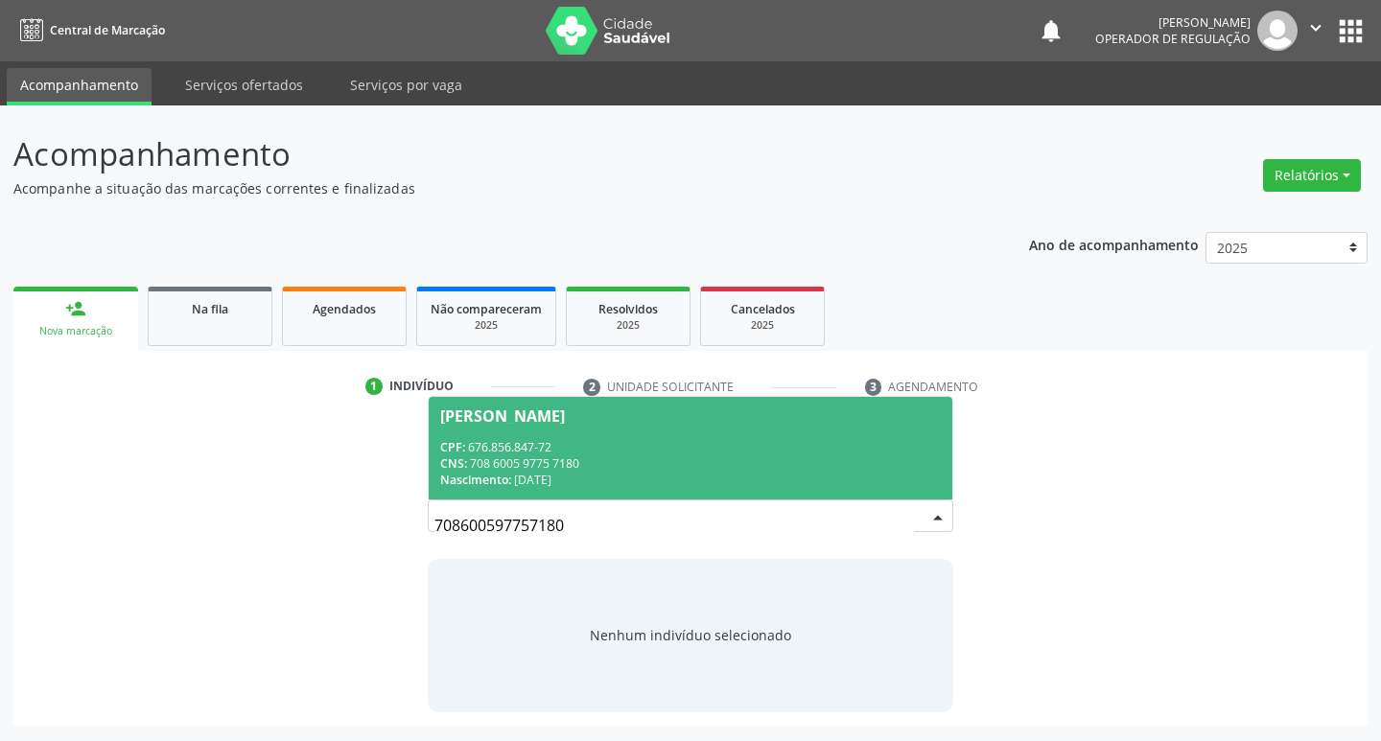
click at [865, 446] on div "CPF: 676.856.847-72" at bounding box center [691, 447] width 502 height 16
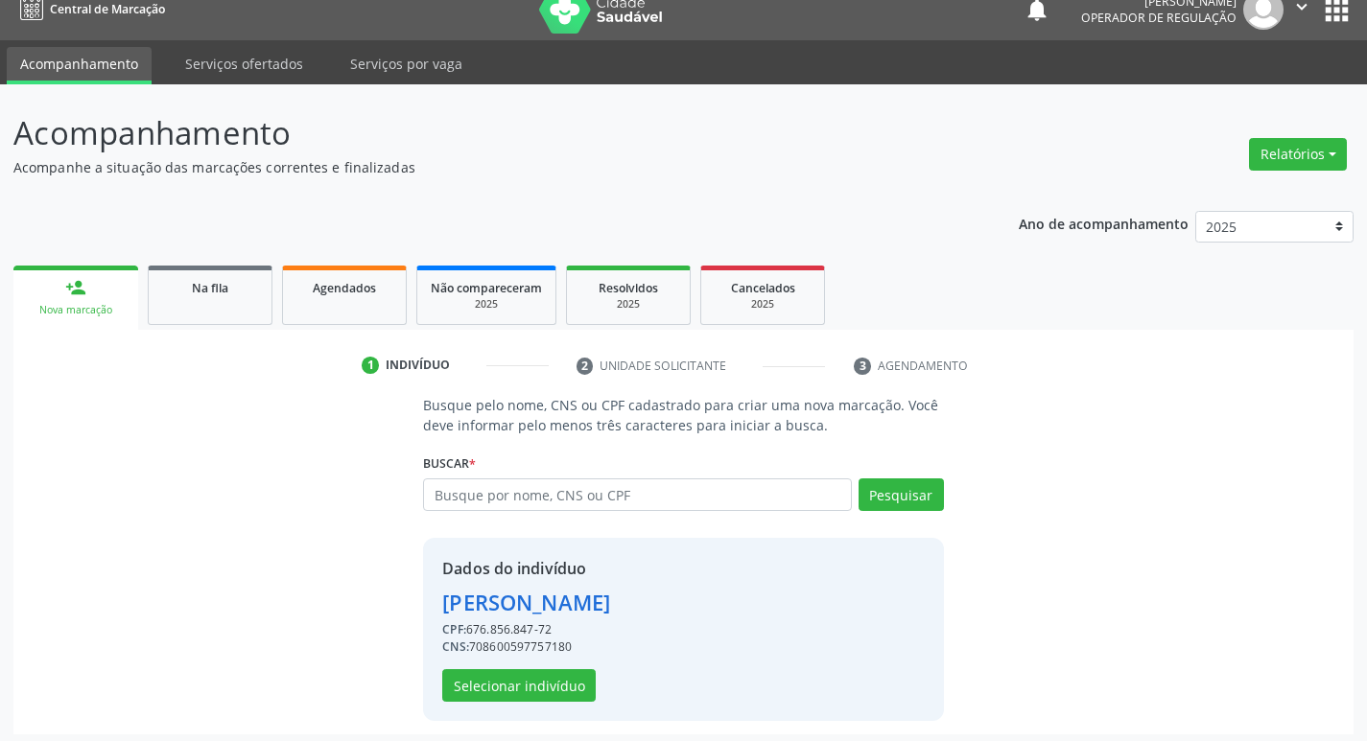
scroll to position [28, 0]
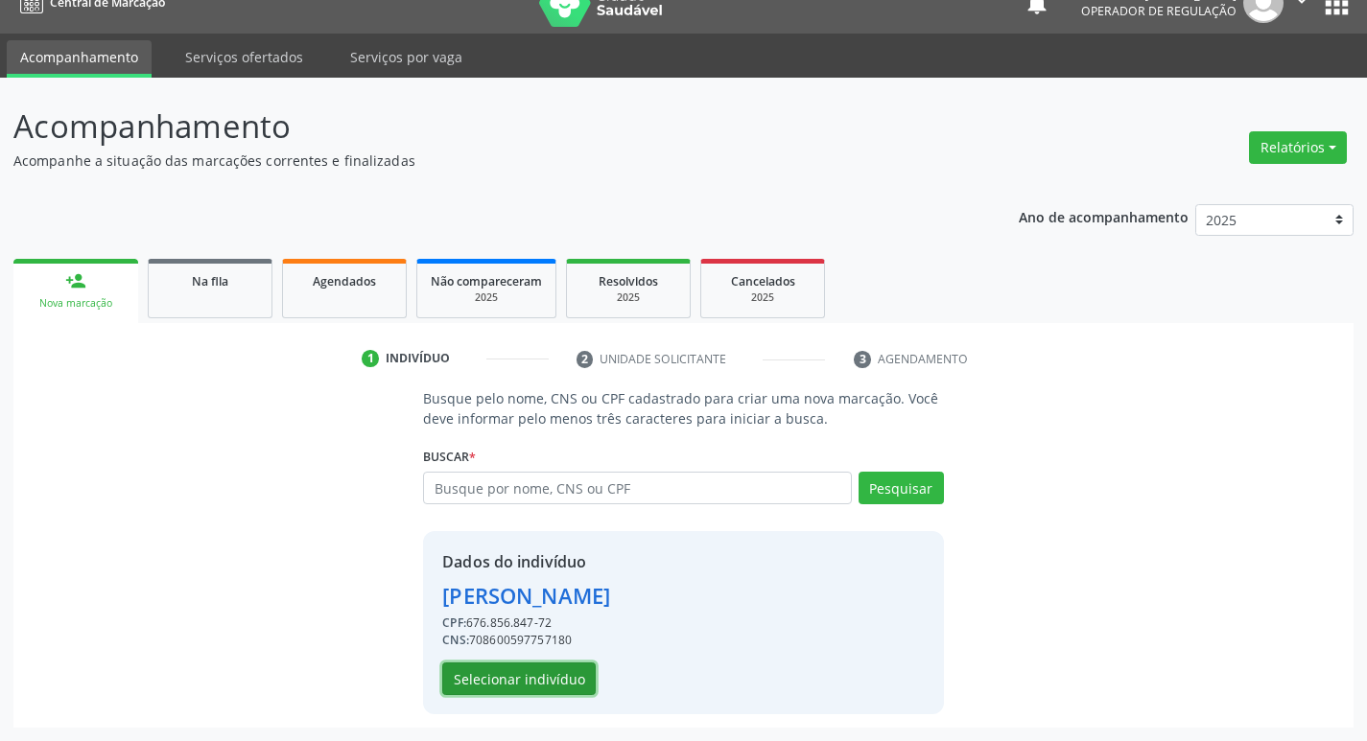
click at [556, 681] on button "Selecionar indivíduo" at bounding box center [518, 679] width 153 height 33
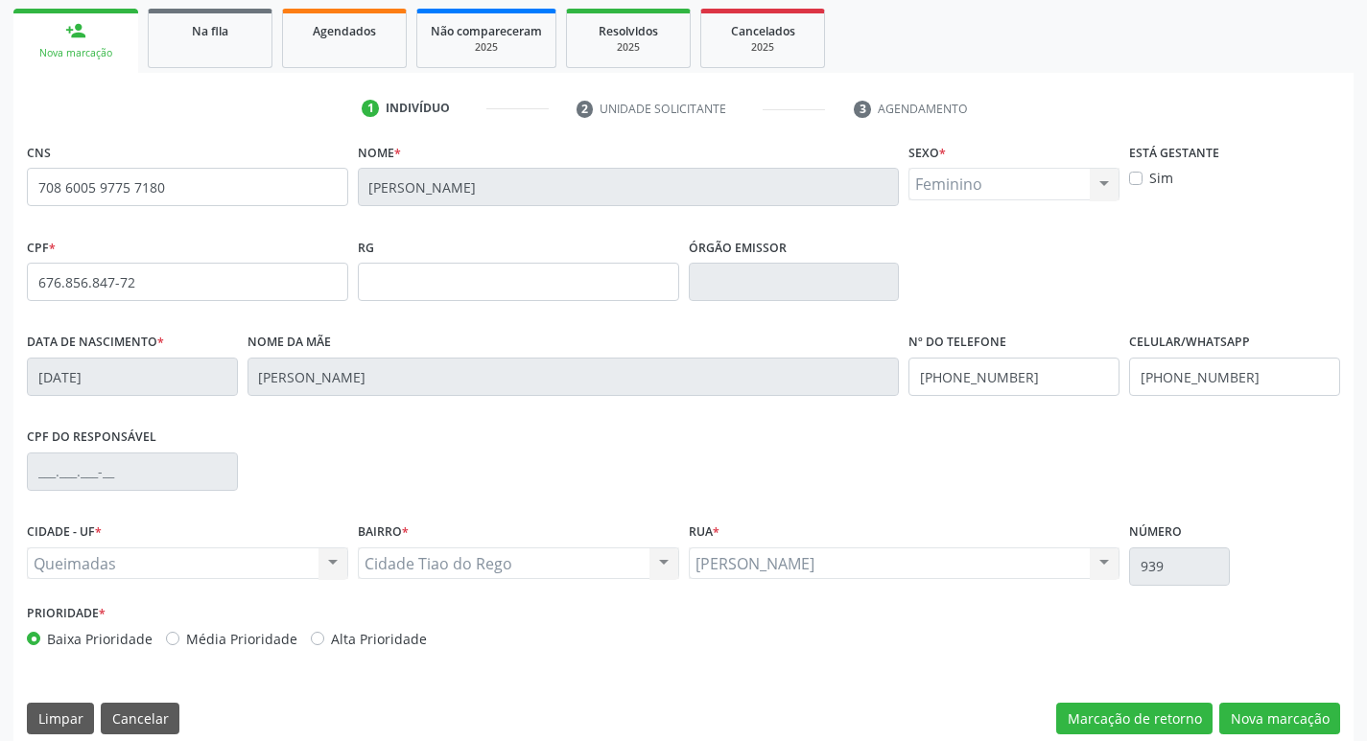
scroll to position [298, 0]
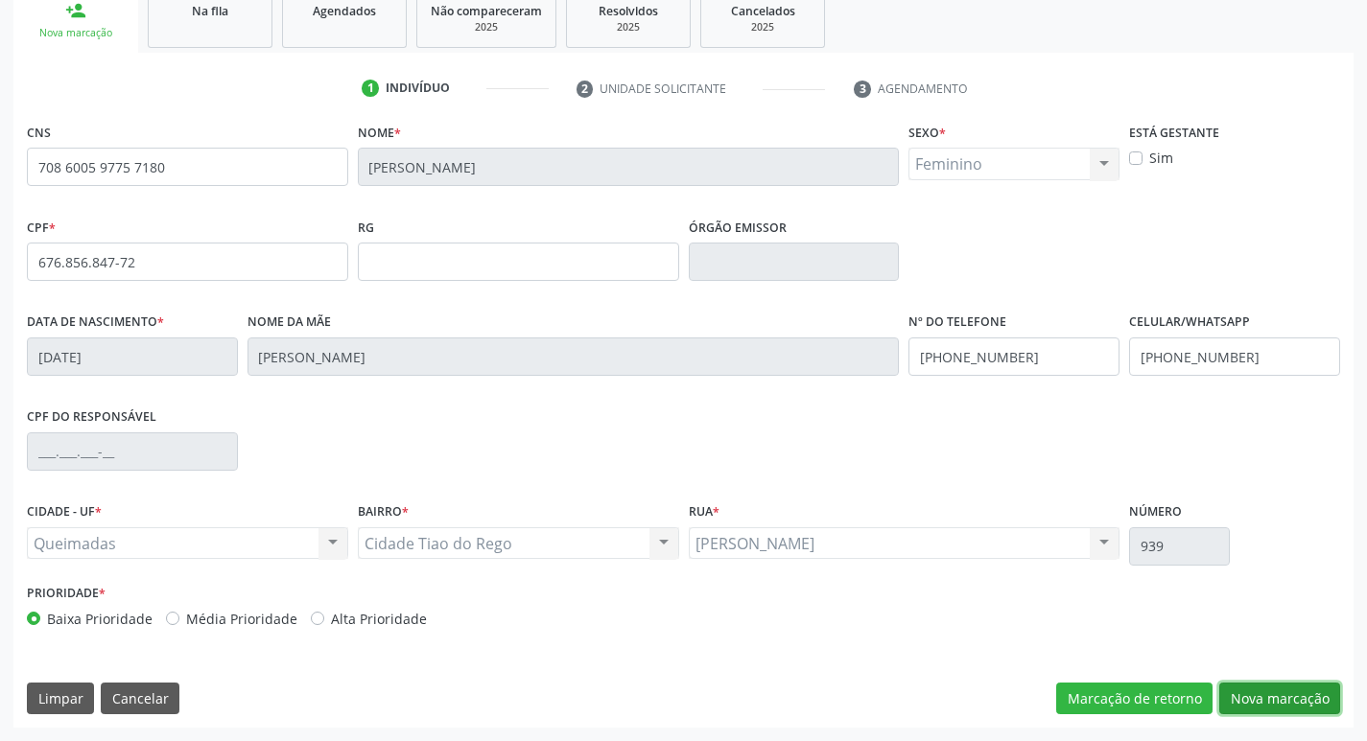
click at [1232, 691] on button "Nova marcação" at bounding box center [1279, 699] width 121 height 33
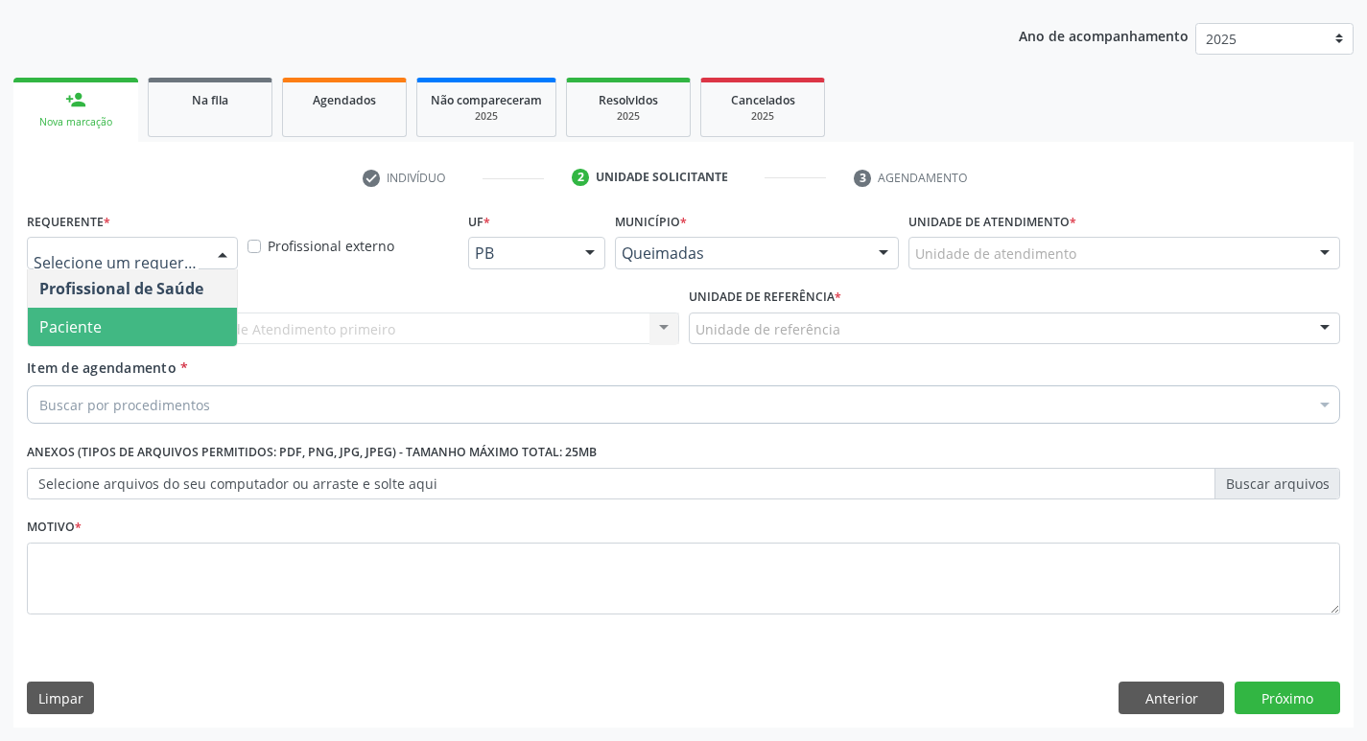
click at [162, 320] on span "Paciente" at bounding box center [132, 327] width 209 height 38
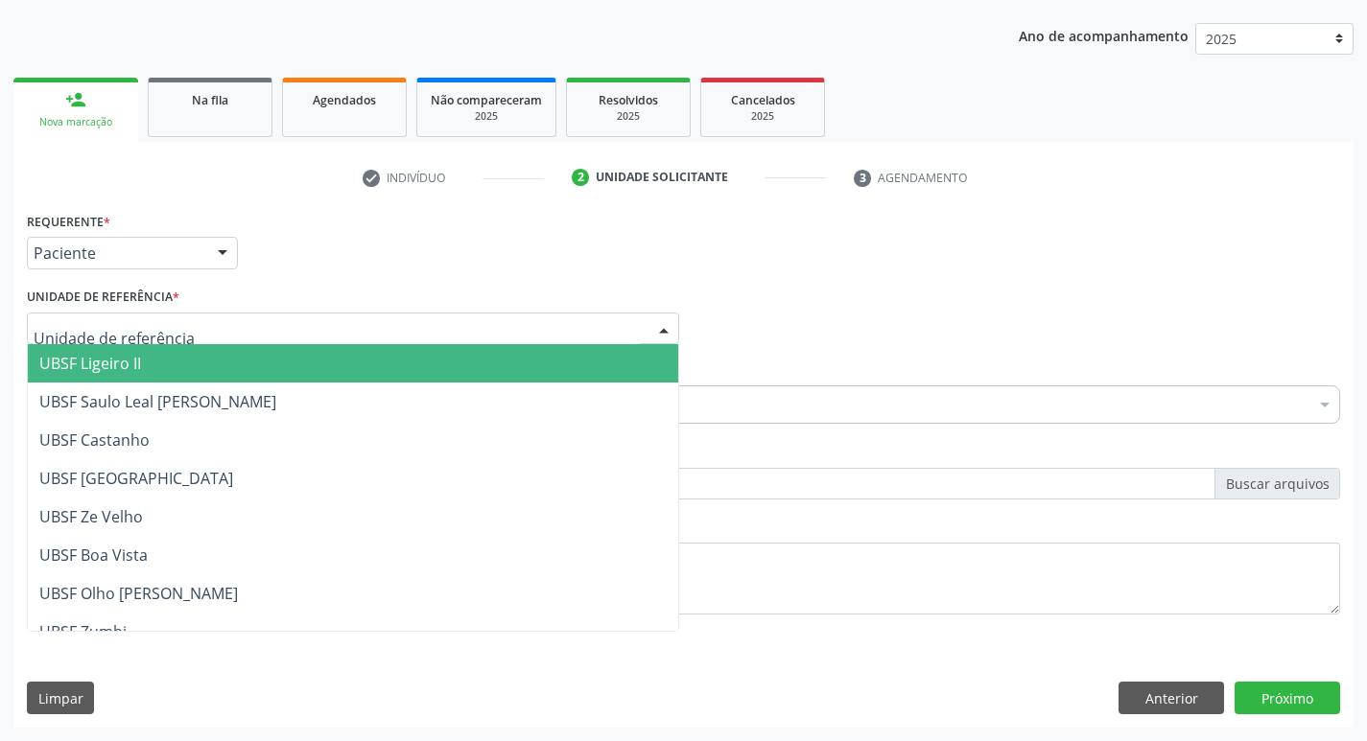
click at [156, 341] on div at bounding box center [353, 329] width 652 height 33
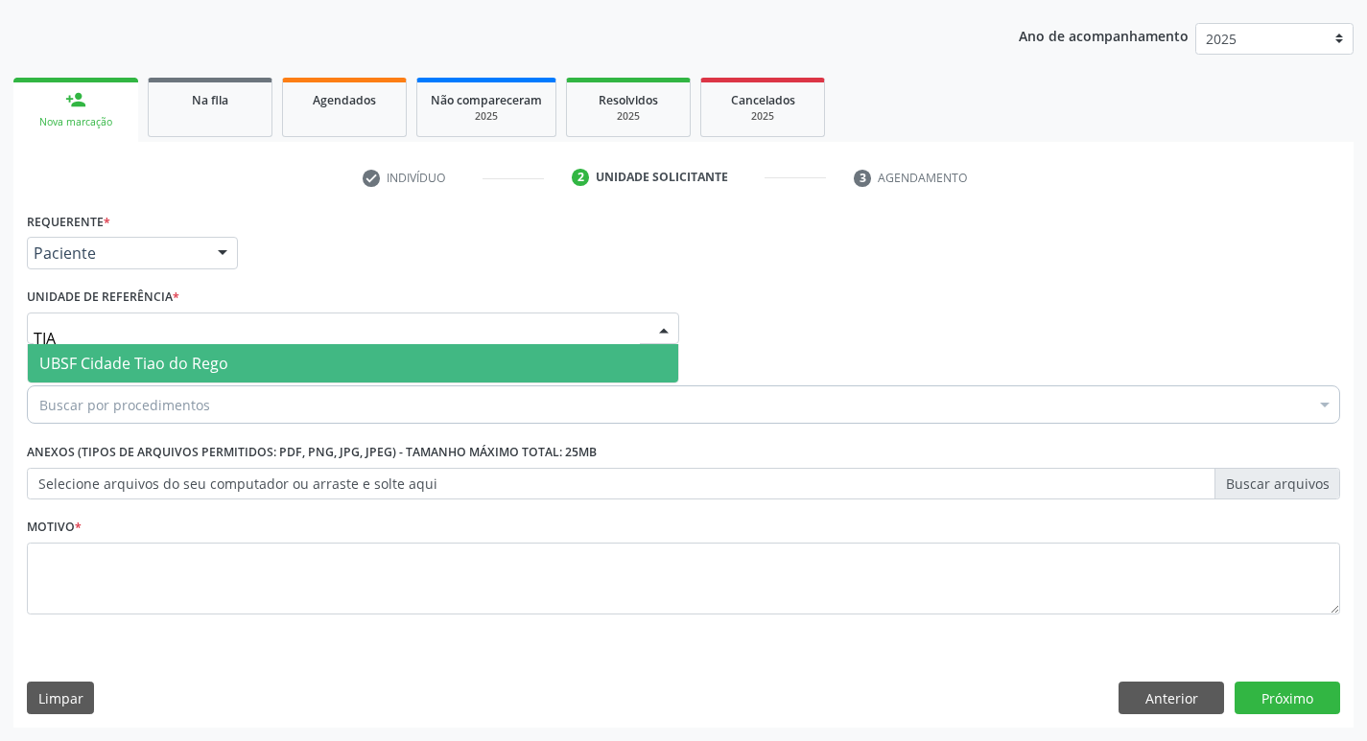
type input "TIAO"
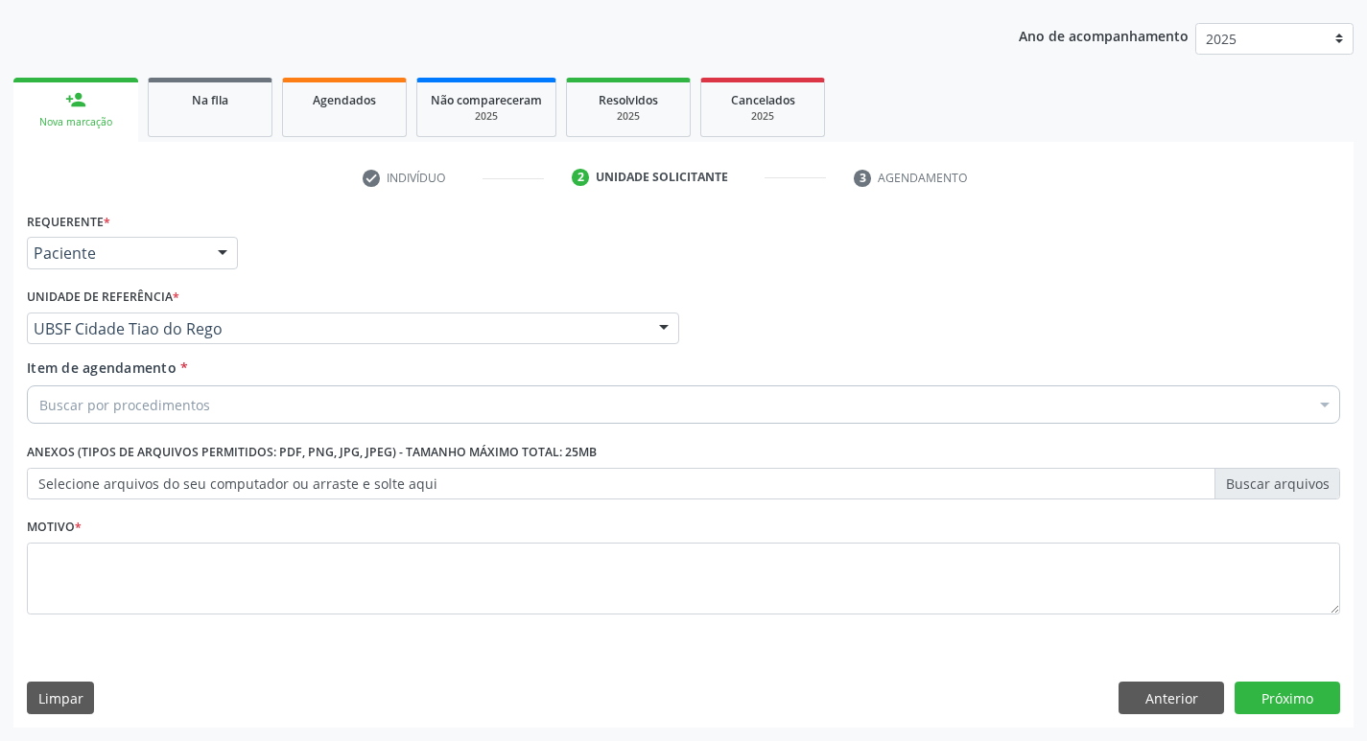
click at [152, 391] on div "Buscar por procedimentos" at bounding box center [683, 405] width 1313 height 38
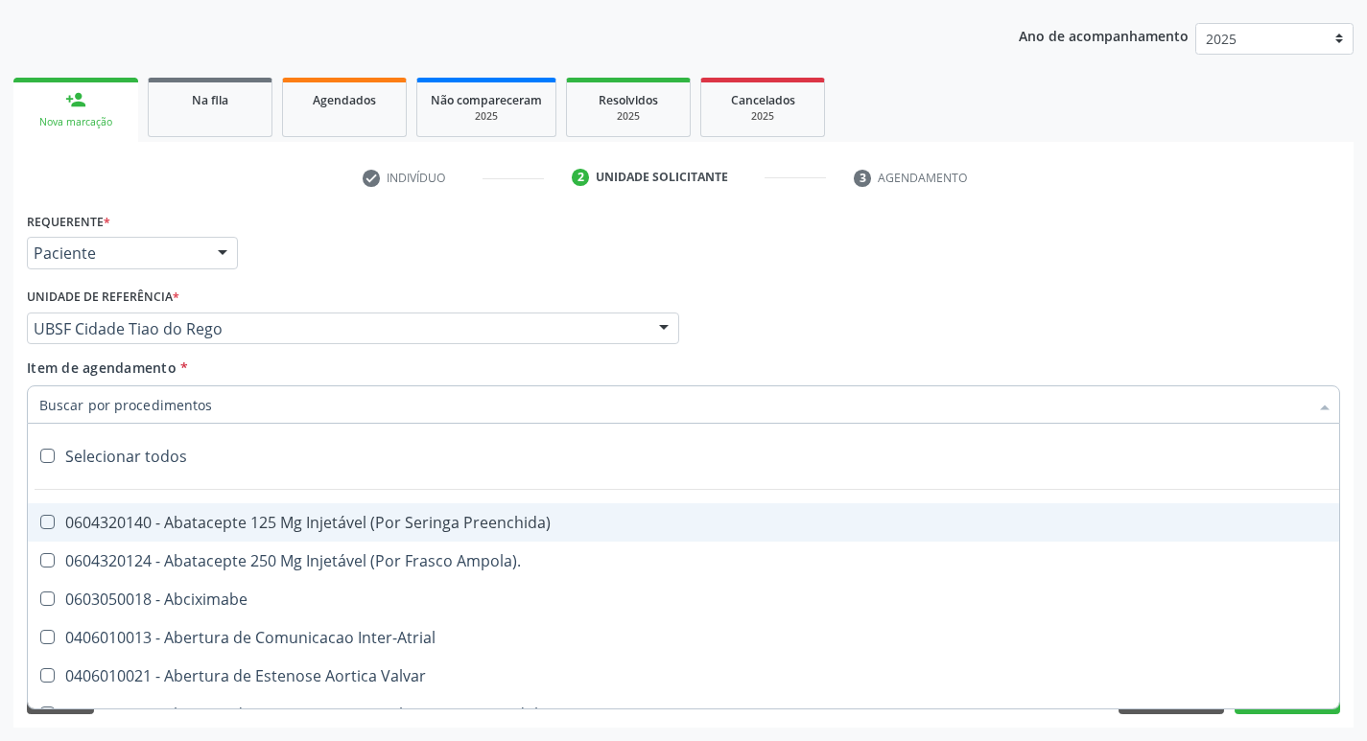
click at [148, 399] on input "Item de agendamento *" at bounding box center [673, 405] width 1269 height 38
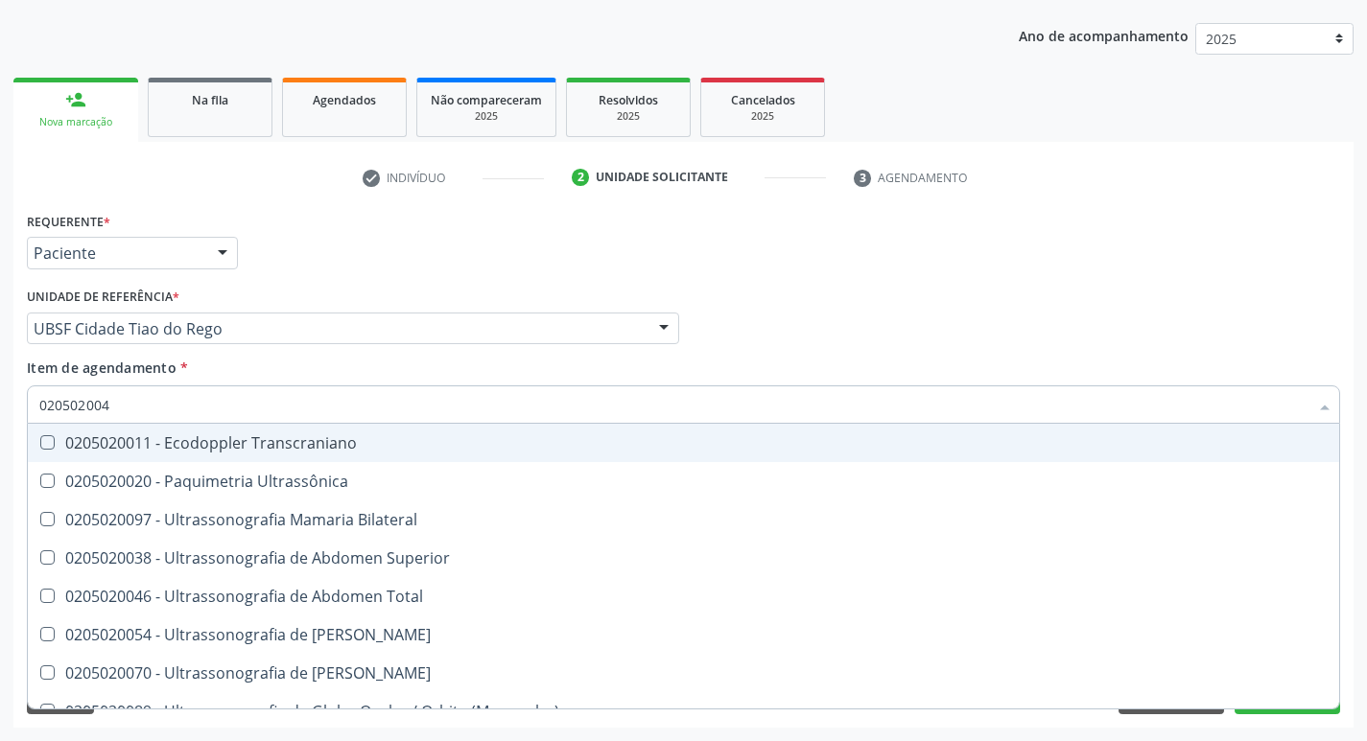
type input "0205020046"
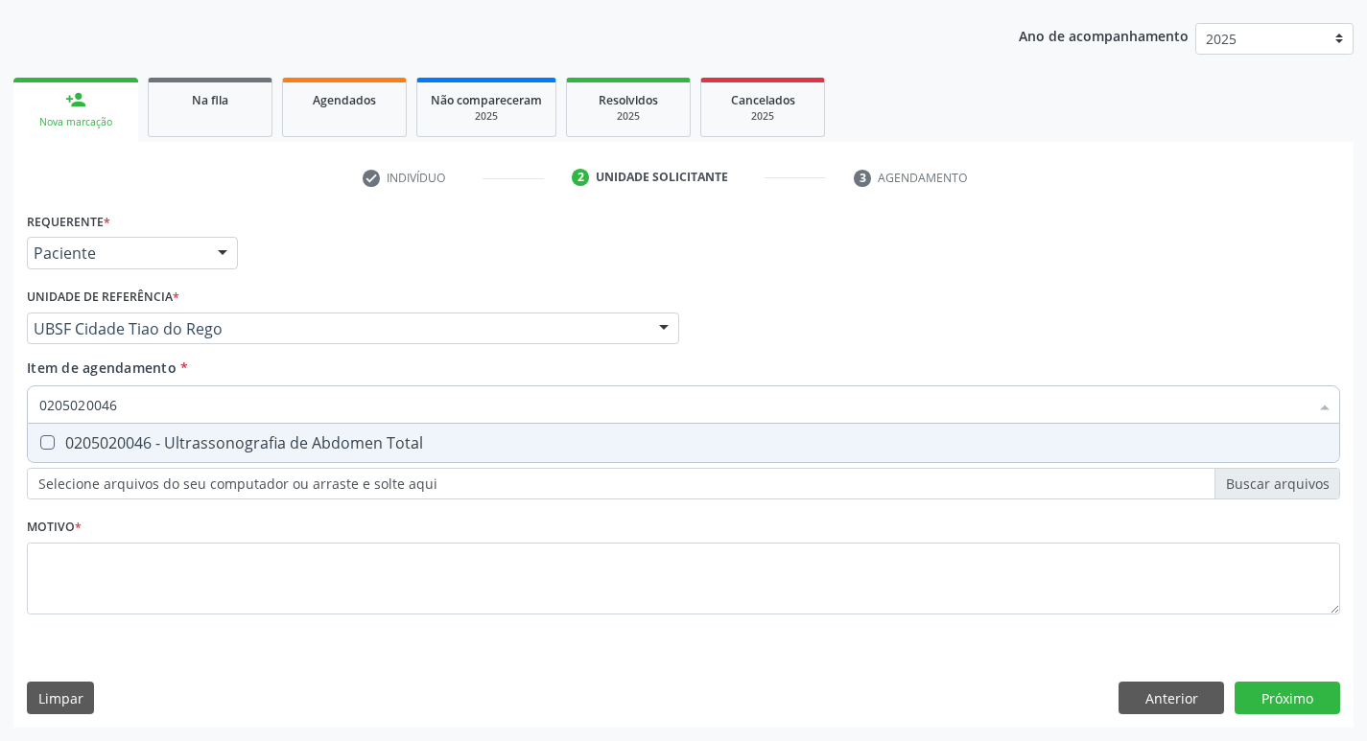
click at [221, 435] on div "0205020046 - Ultrassonografia de Abdomen Total" at bounding box center [683, 442] width 1288 height 15
checkbox Total "true"
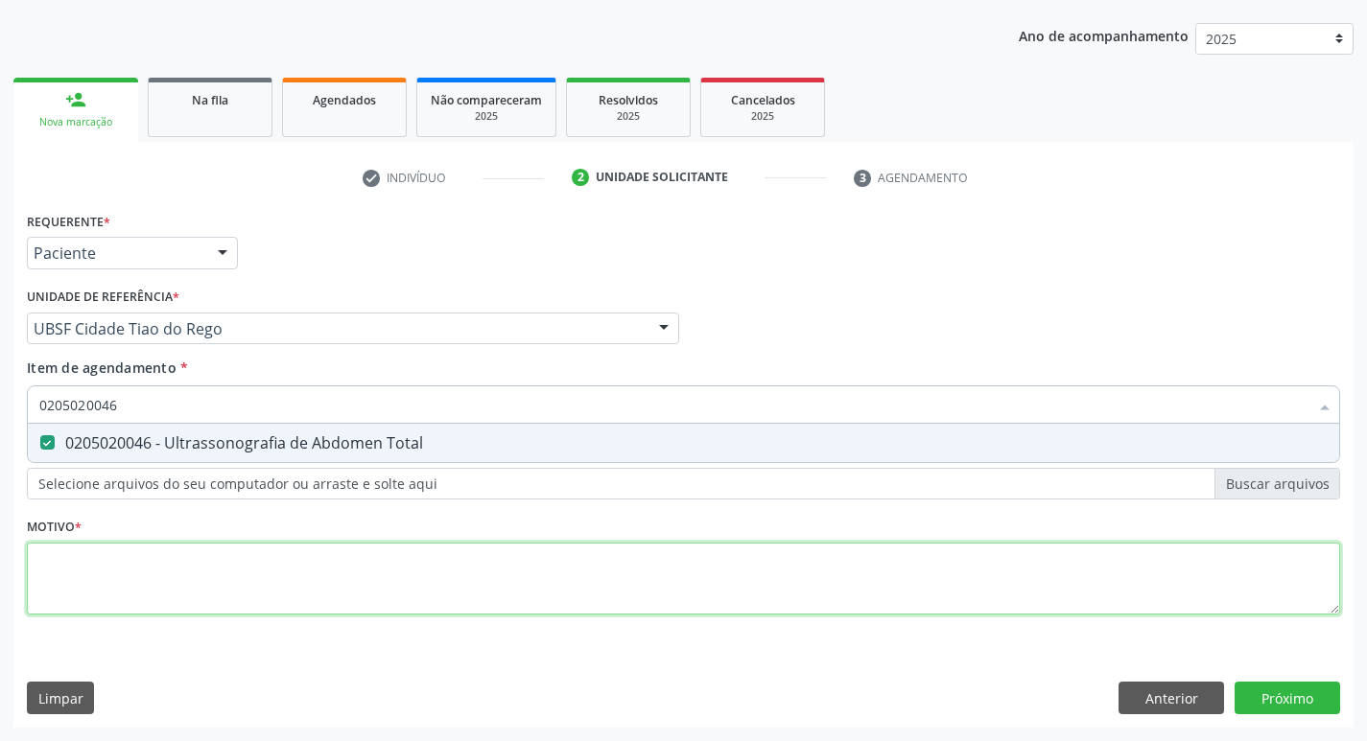
click at [311, 582] on div "Requerente * Paciente Profissional de Saúde Paciente Nenhum resultado encontrad…" at bounding box center [683, 424] width 1313 height 434
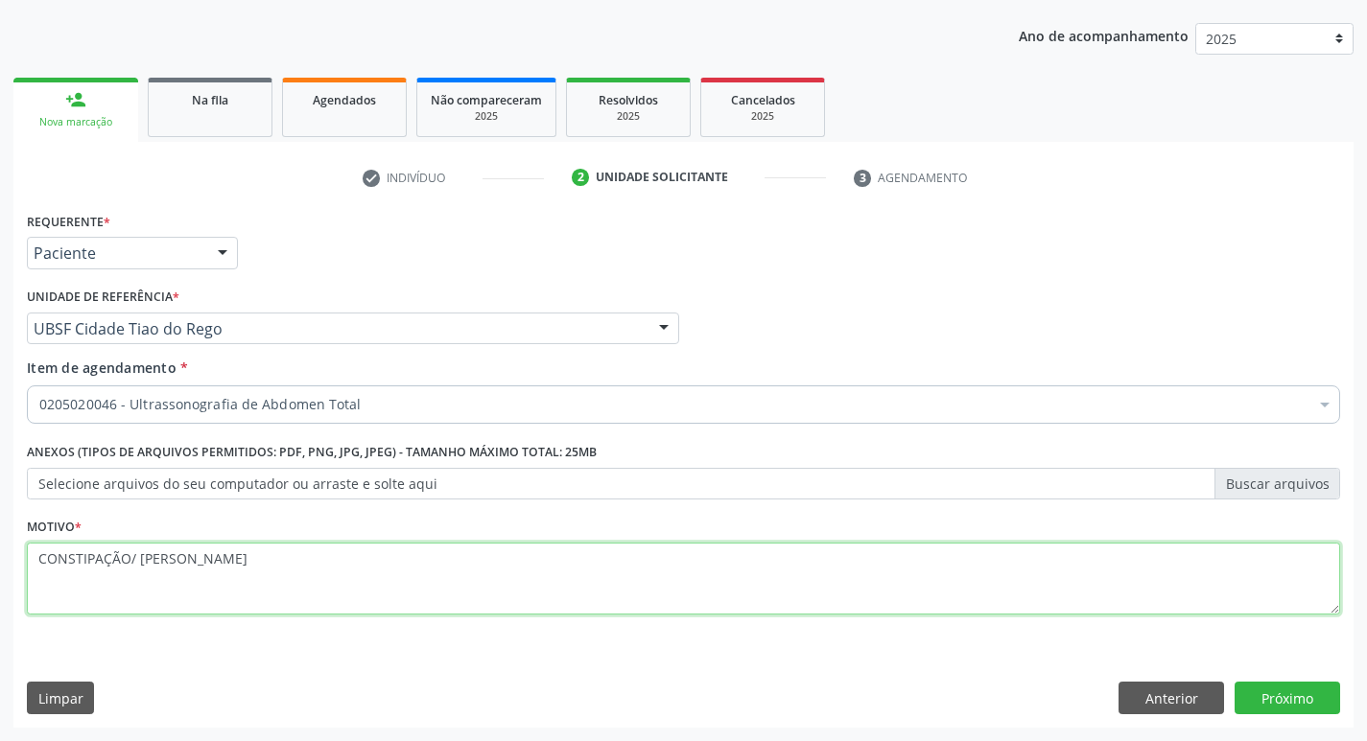
type textarea "CONSTIPAÇÃO/ DOR ABDOMINA"
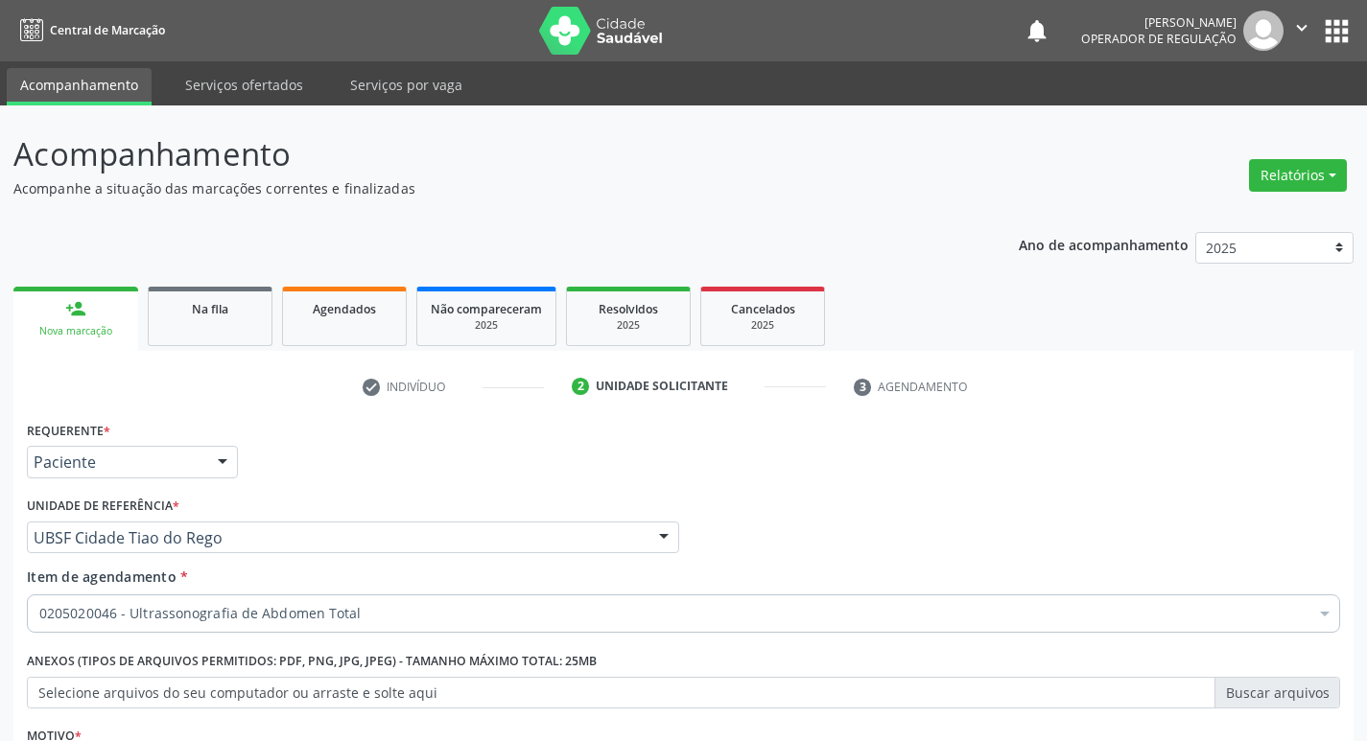
scroll to position [209, 0]
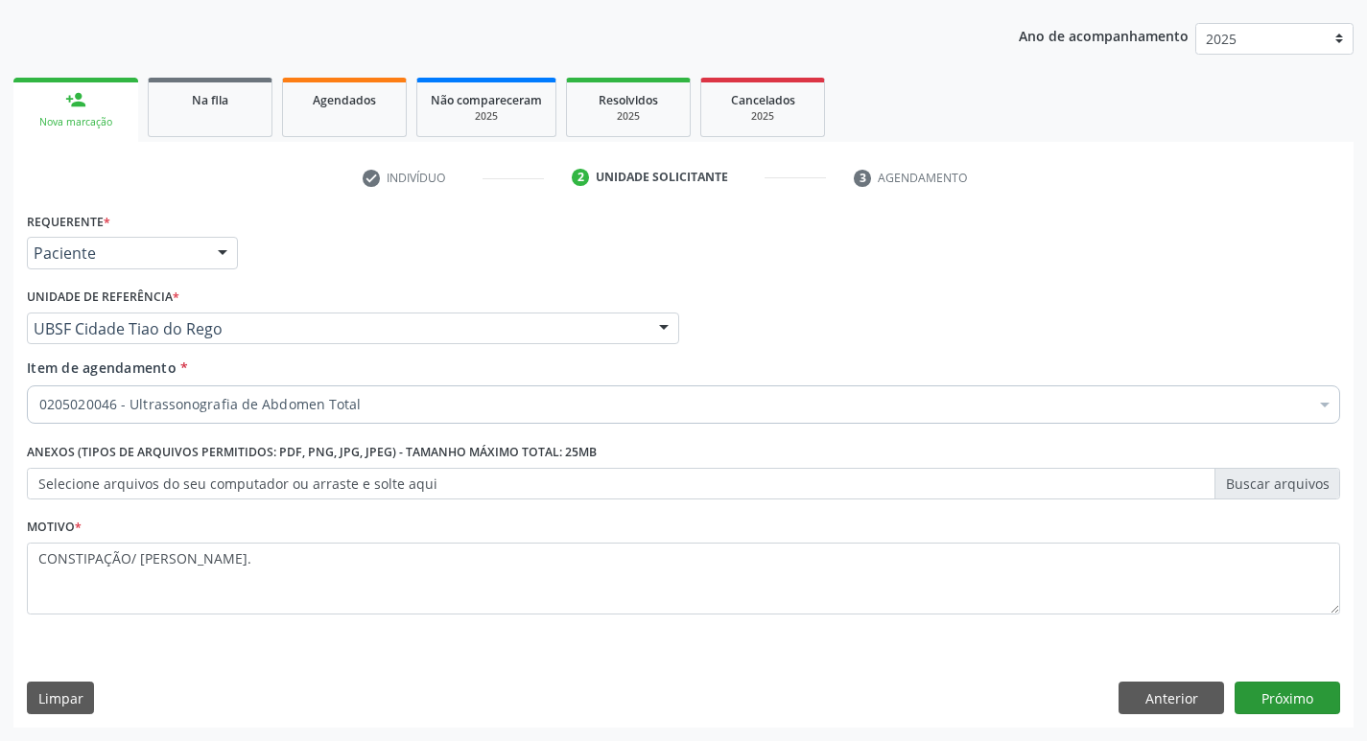
type textarea "CONSTIPAÇÃO/ DOR ABDOMINAL."
click at [1313, 703] on button "Próximo" at bounding box center [1287, 698] width 106 height 33
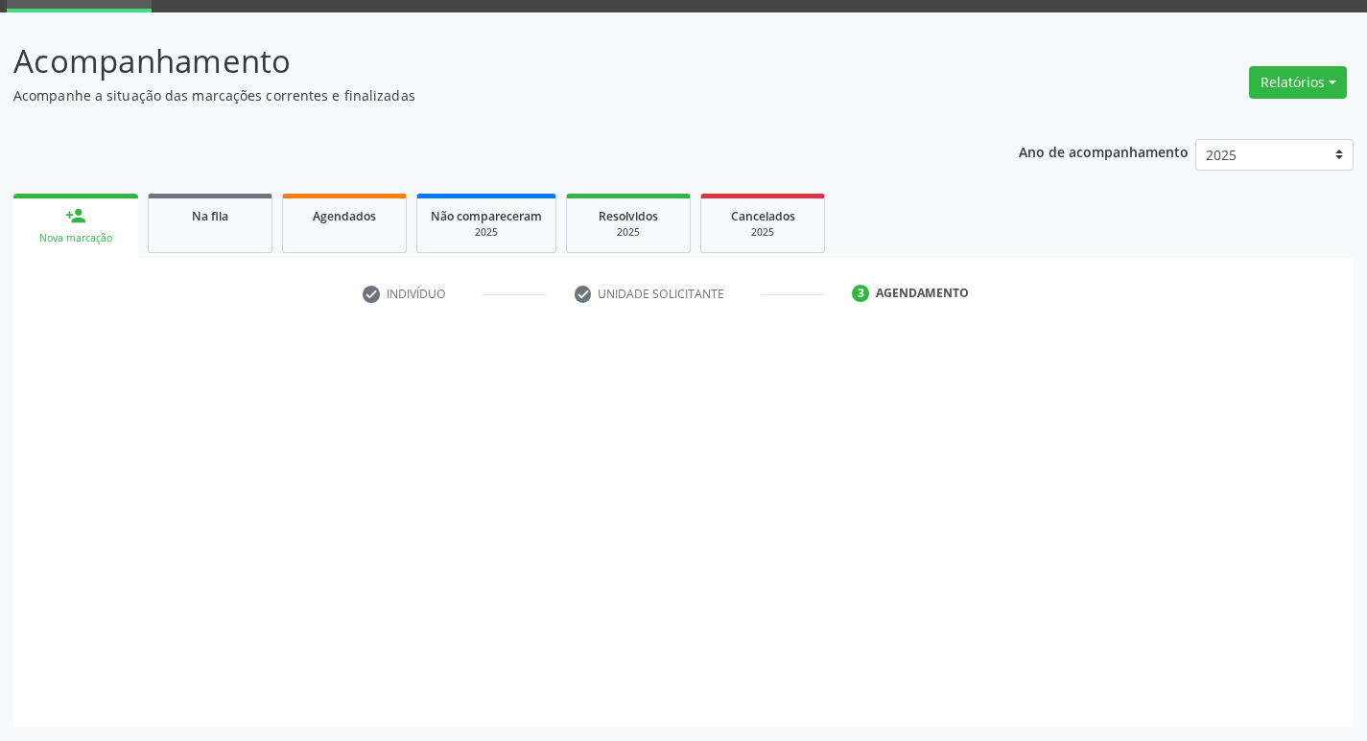
scroll to position [93, 0]
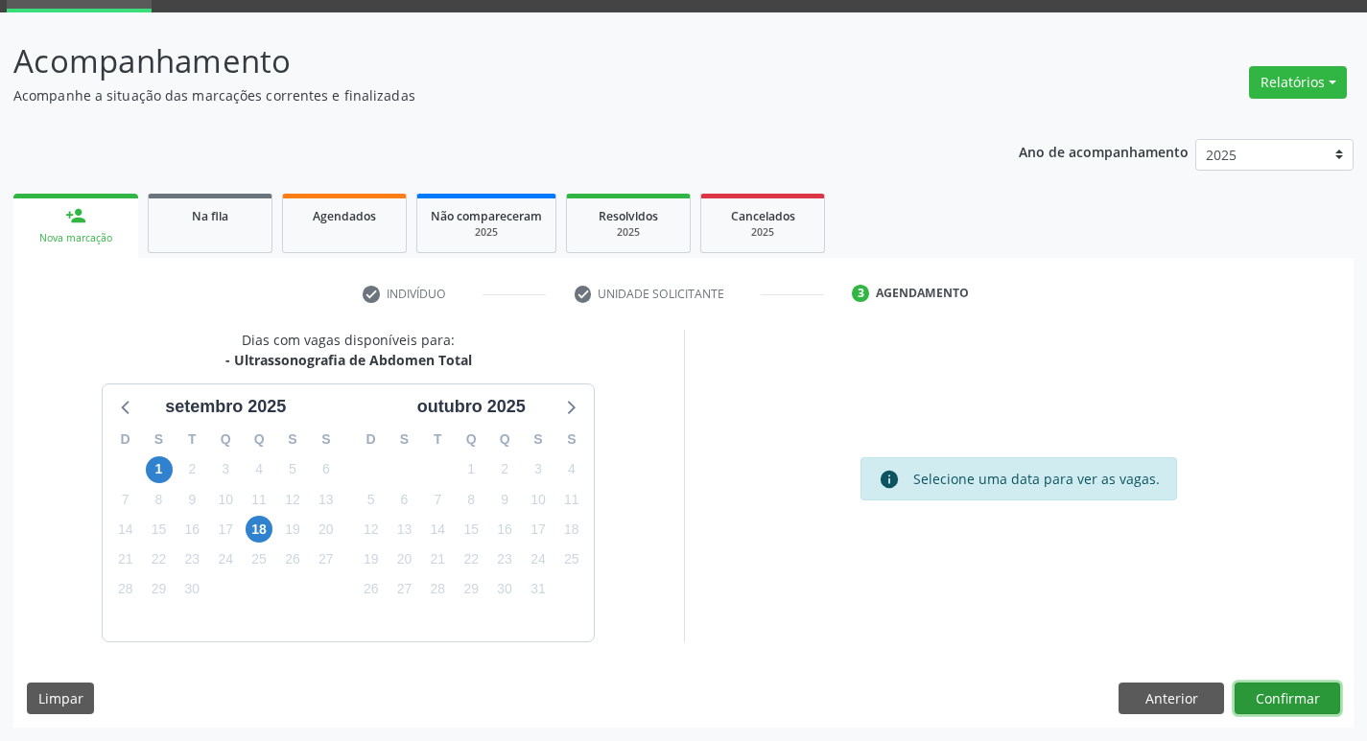
click at [1319, 700] on button "Confirmar" at bounding box center [1287, 699] width 106 height 33
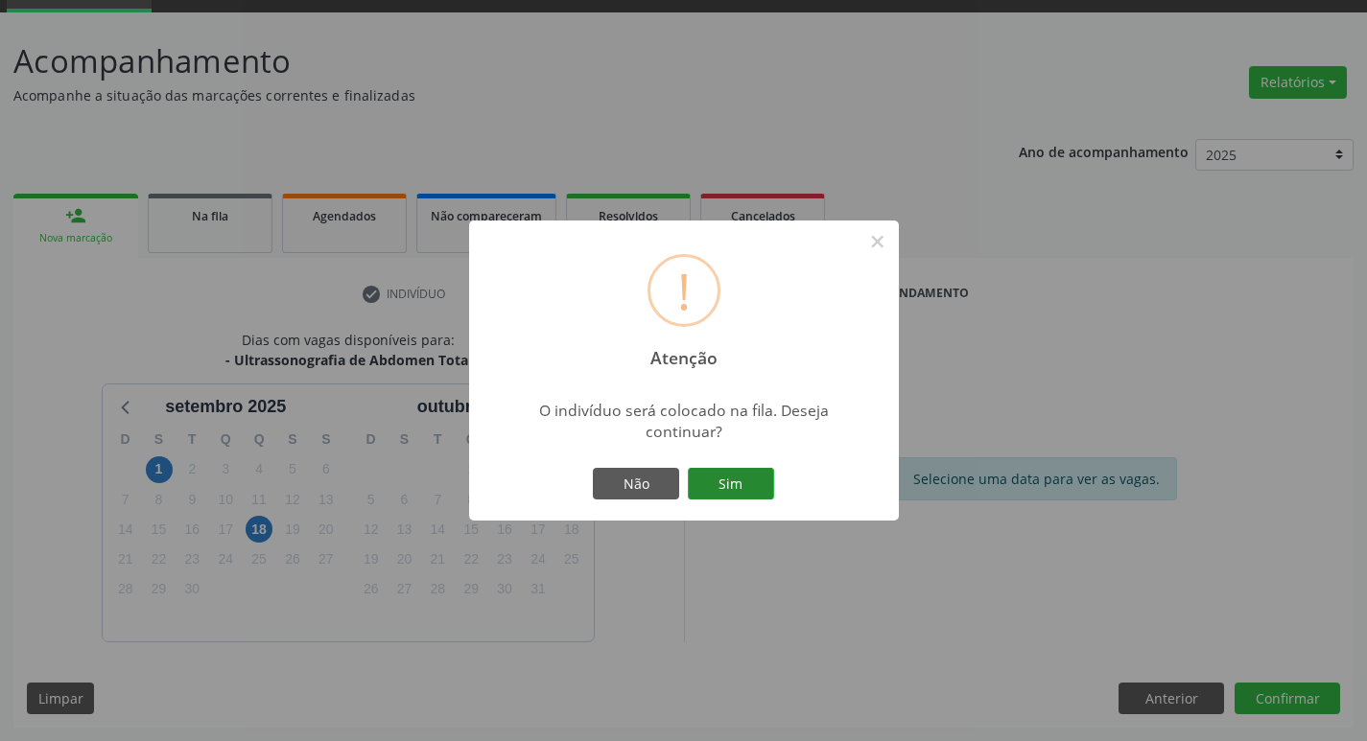
click at [726, 485] on button "Sim" at bounding box center [731, 484] width 86 height 33
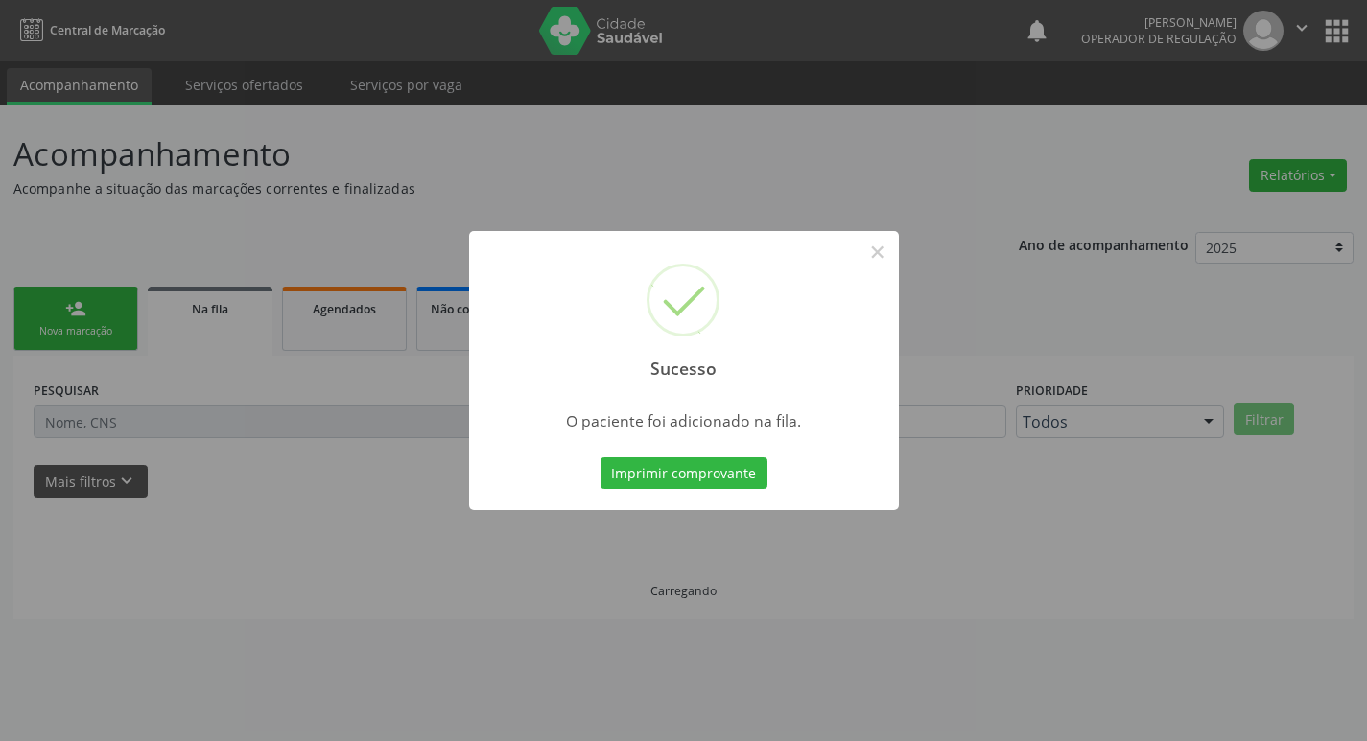
scroll to position [0, 0]
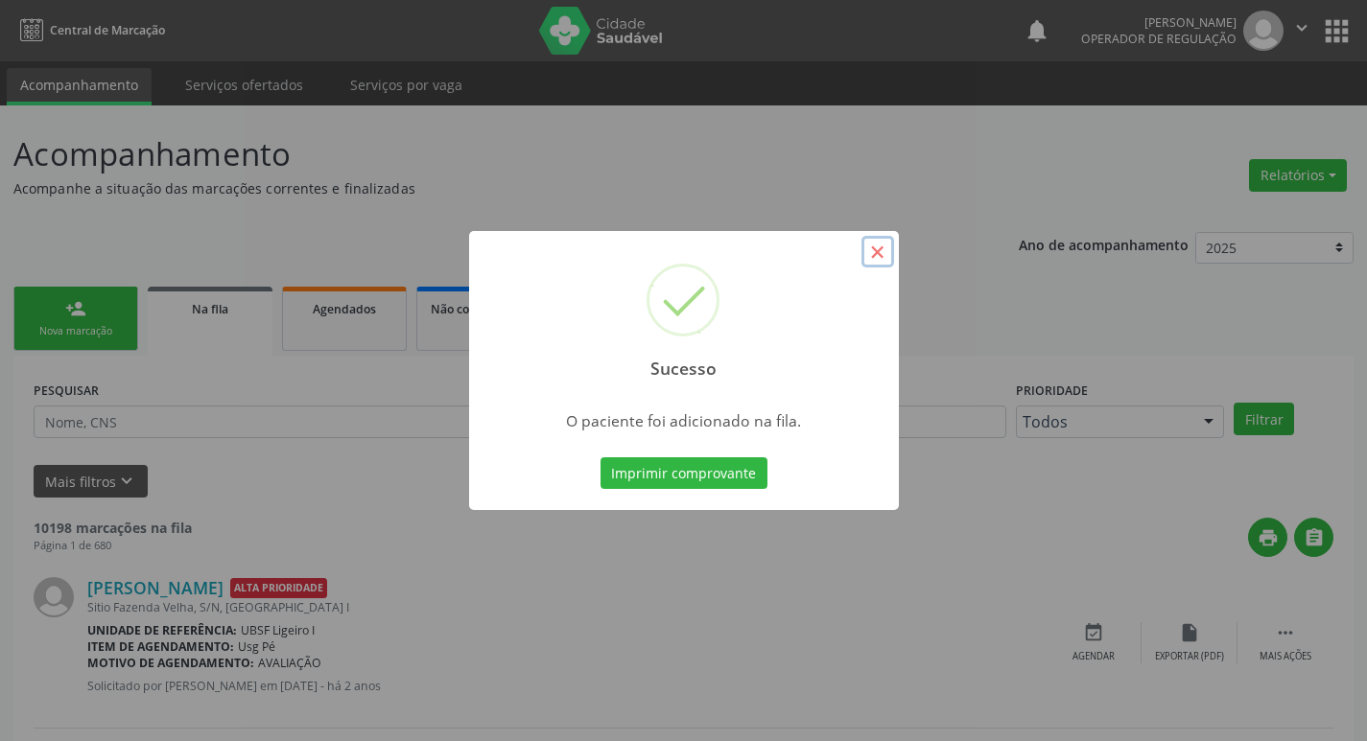
click at [877, 256] on button "×" at bounding box center [877, 252] width 33 height 33
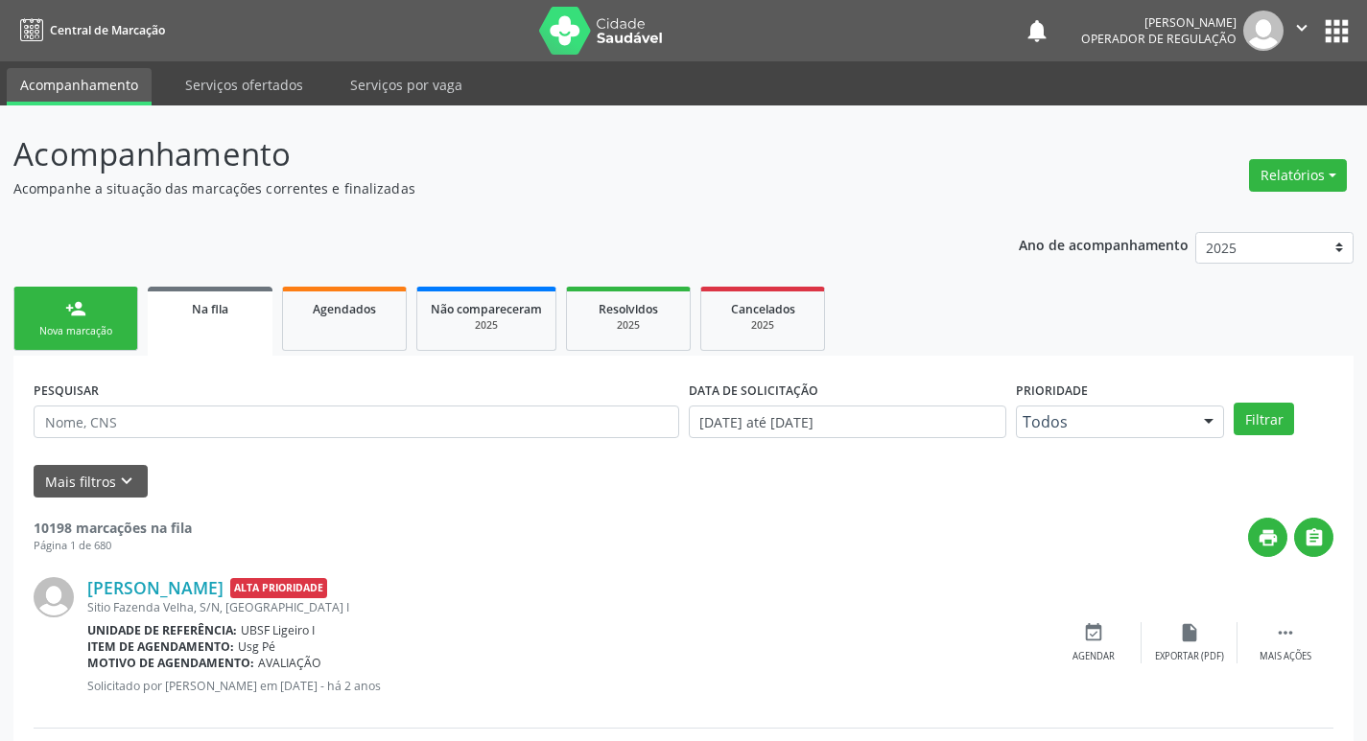
click at [43, 301] on link "person_add Nova marcação" at bounding box center [75, 319] width 125 height 64
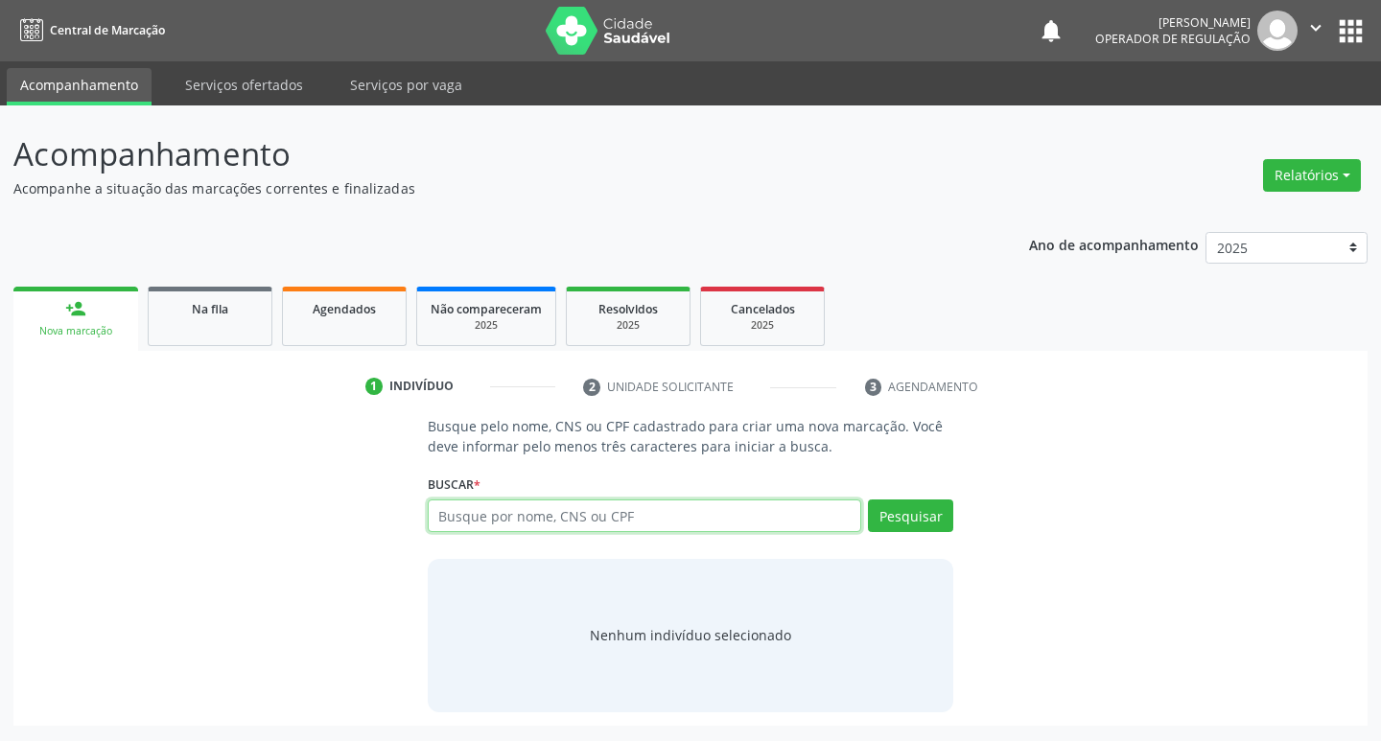
click at [480, 522] on input "text" at bounding box center [645, 516] width 434 height 33
click at [459, 515] on input "text" at bounding box center [645, 516] width 434 height 33
type input "702700144503160"
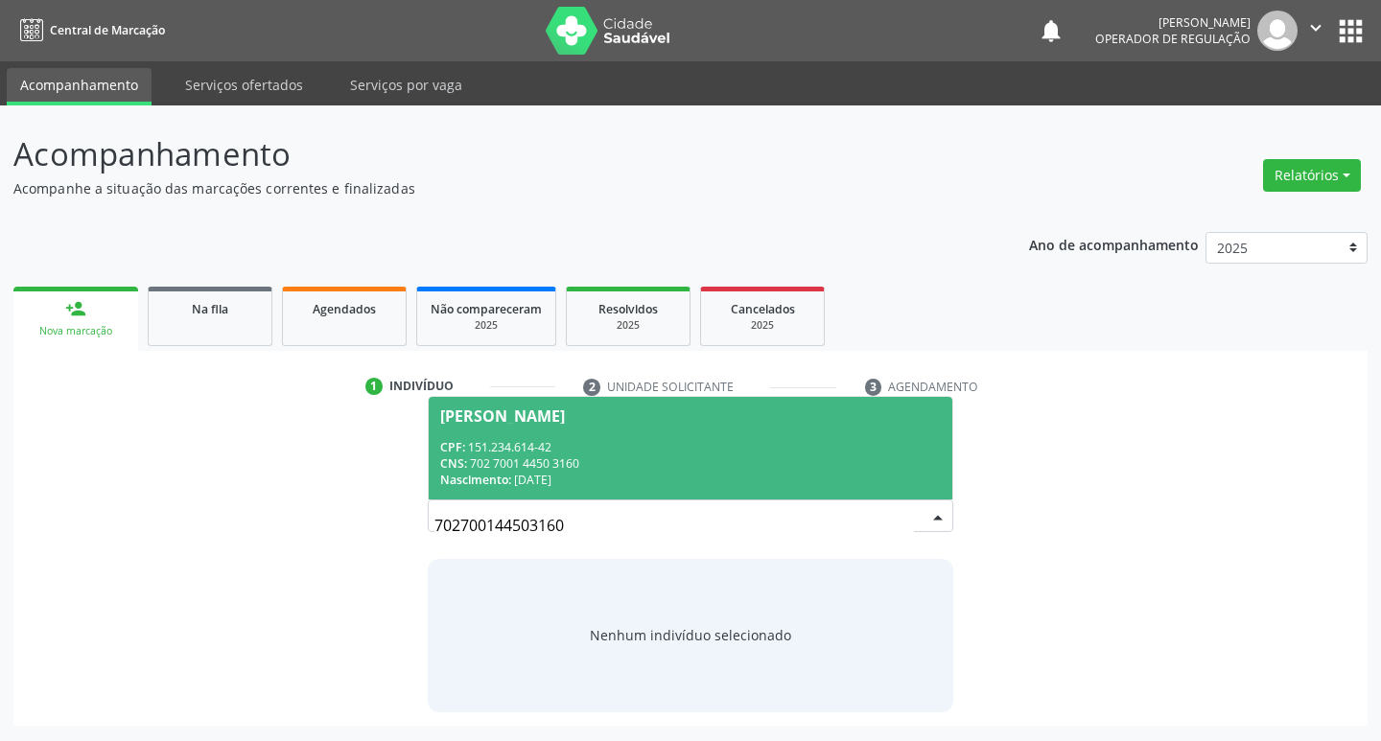
click at [711, 453] on div "CPF: 151.234.614-42" at bounding box center [691, 447] width 502 height 16
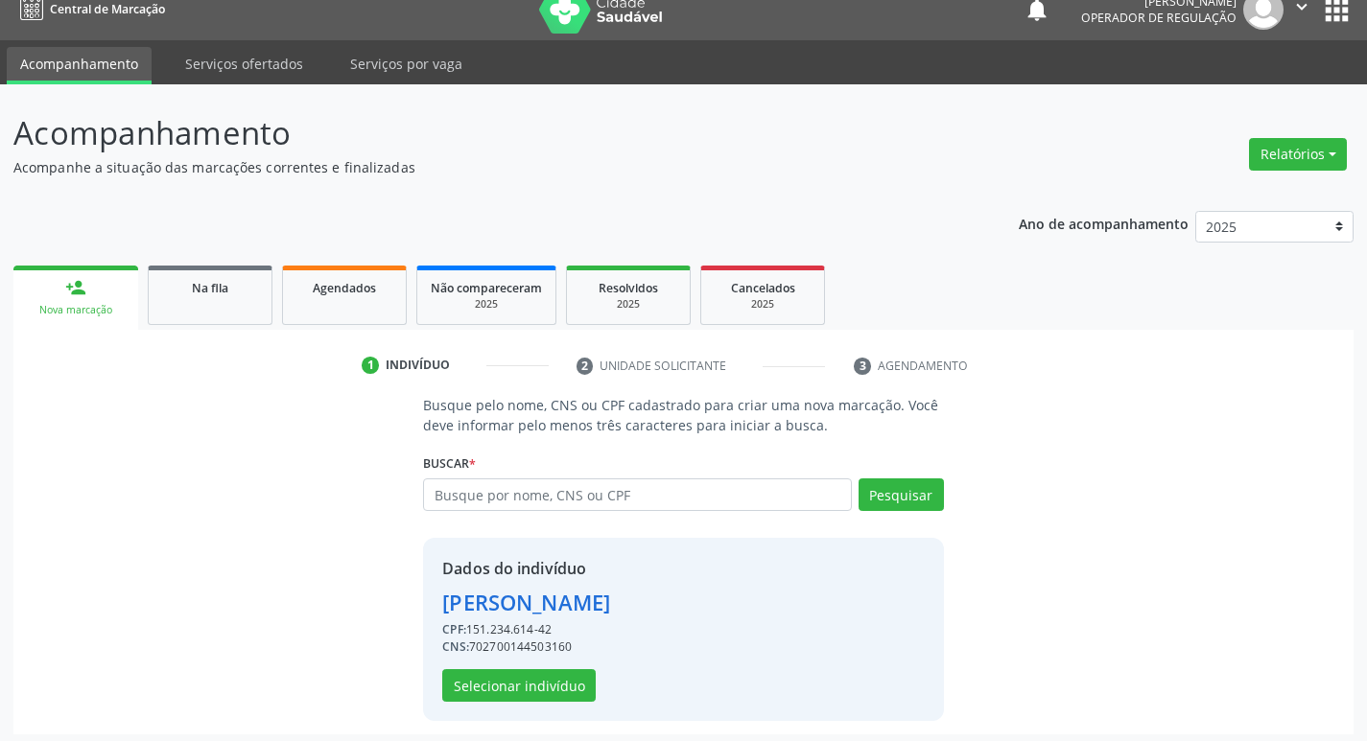
scroll to position [28, 0]
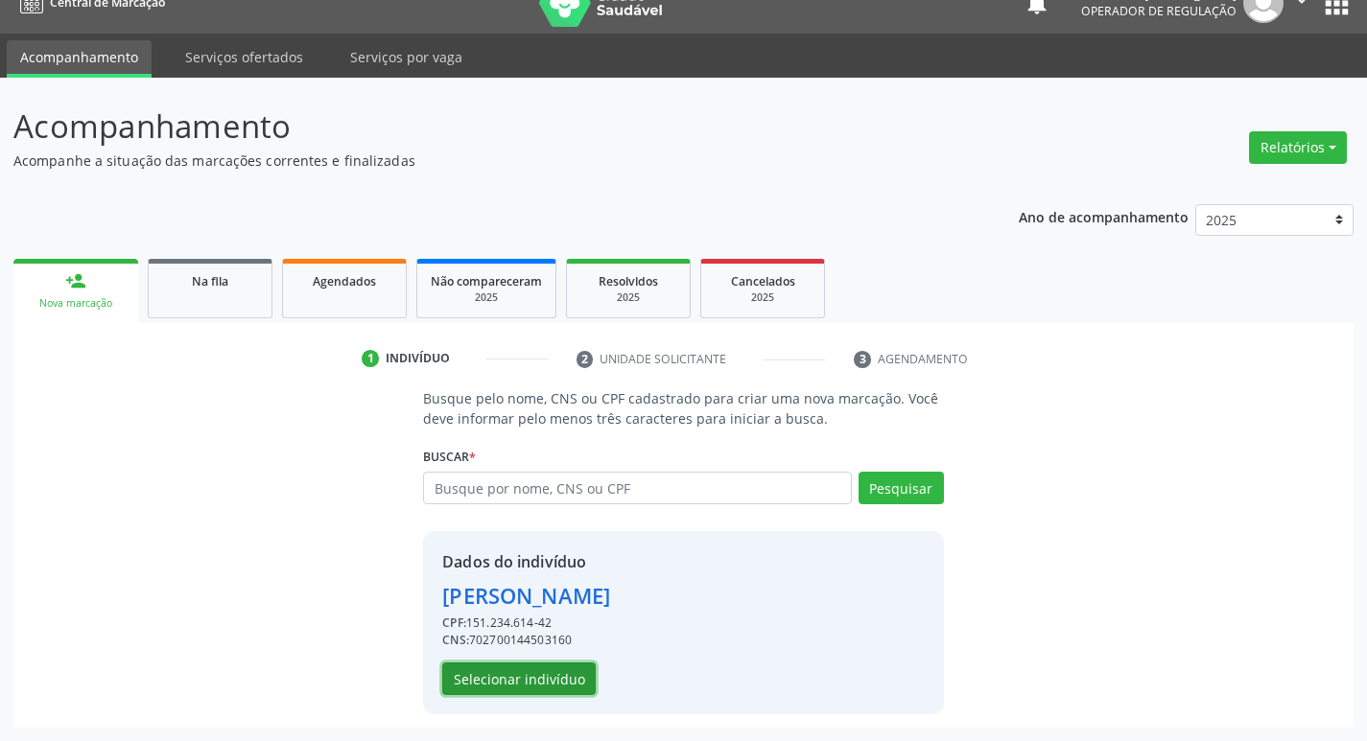
click at [484, 685] on button "Selecionar indivíduo" at bounding box center [518, 679] width 153 height 33
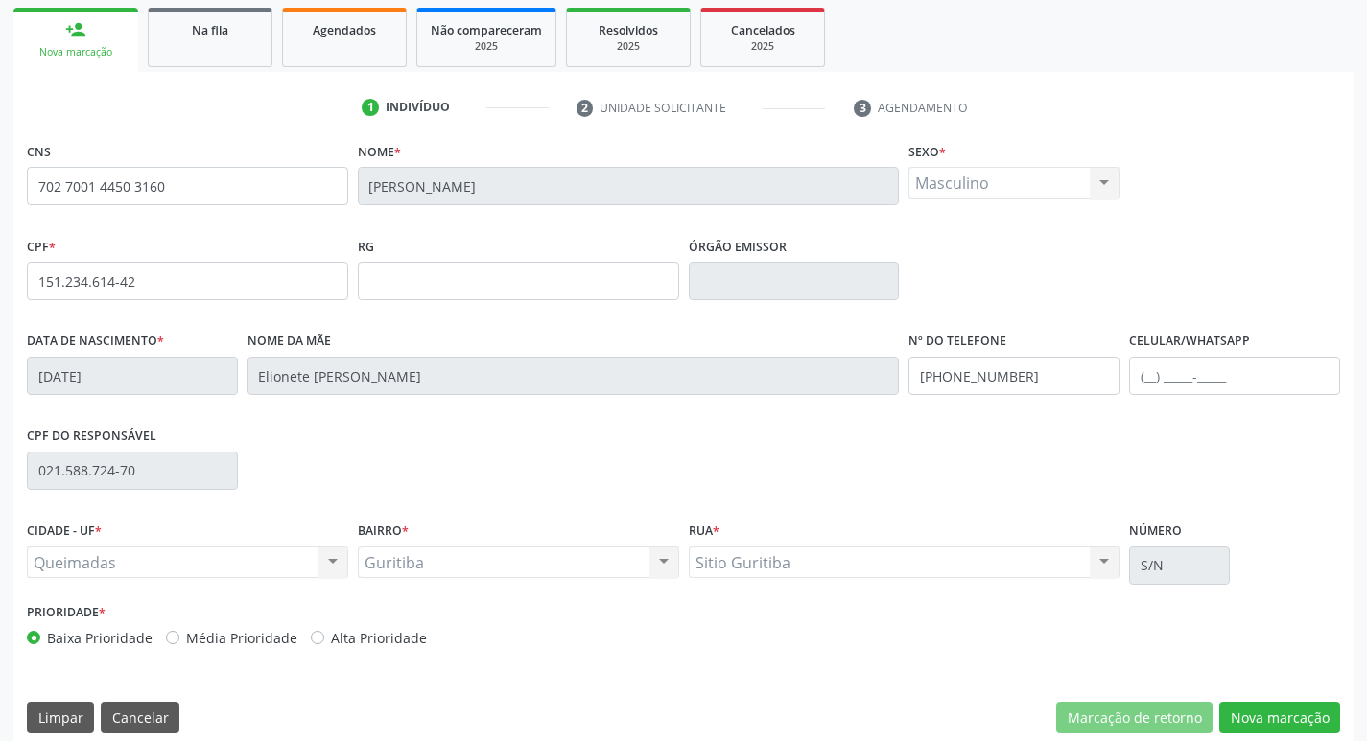
scroll to position [298, 0]
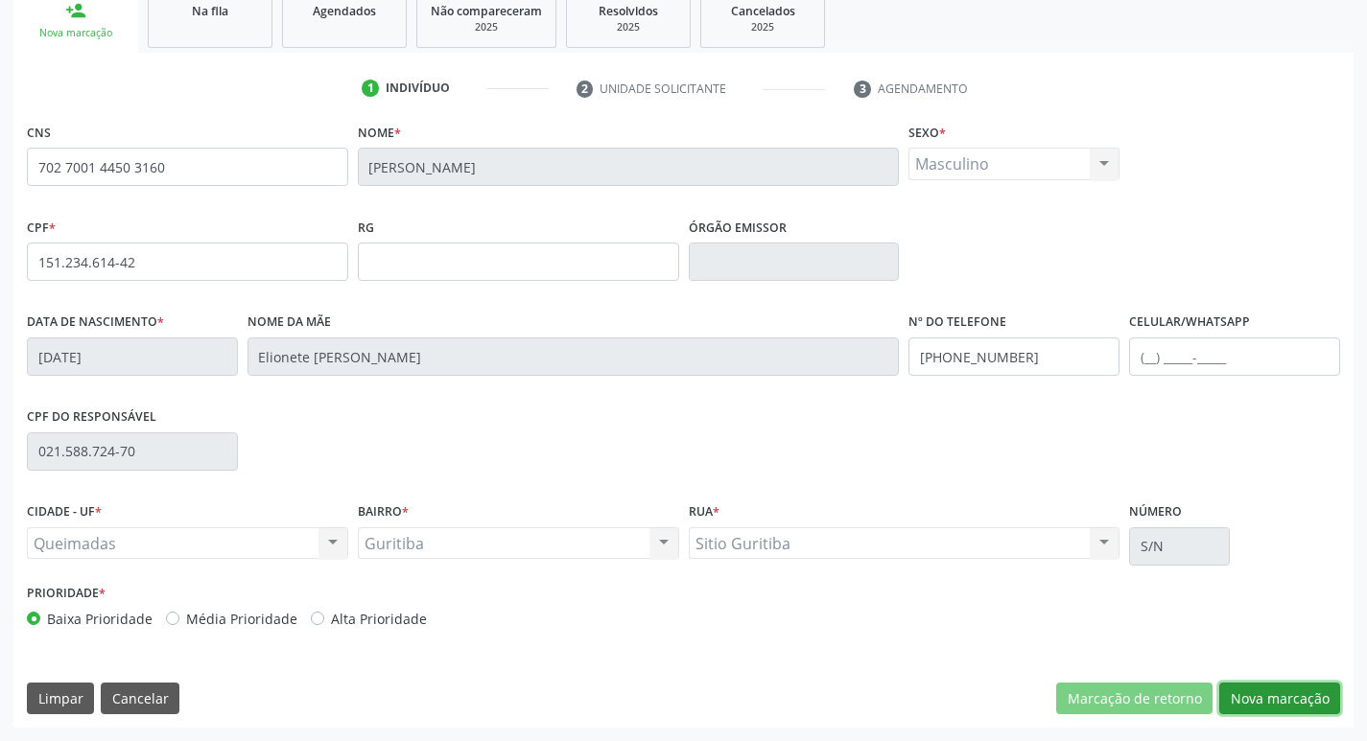
click at [1294, 695] on button "Nova marcação" at bounding box center [1279, 699] width 121 height 33
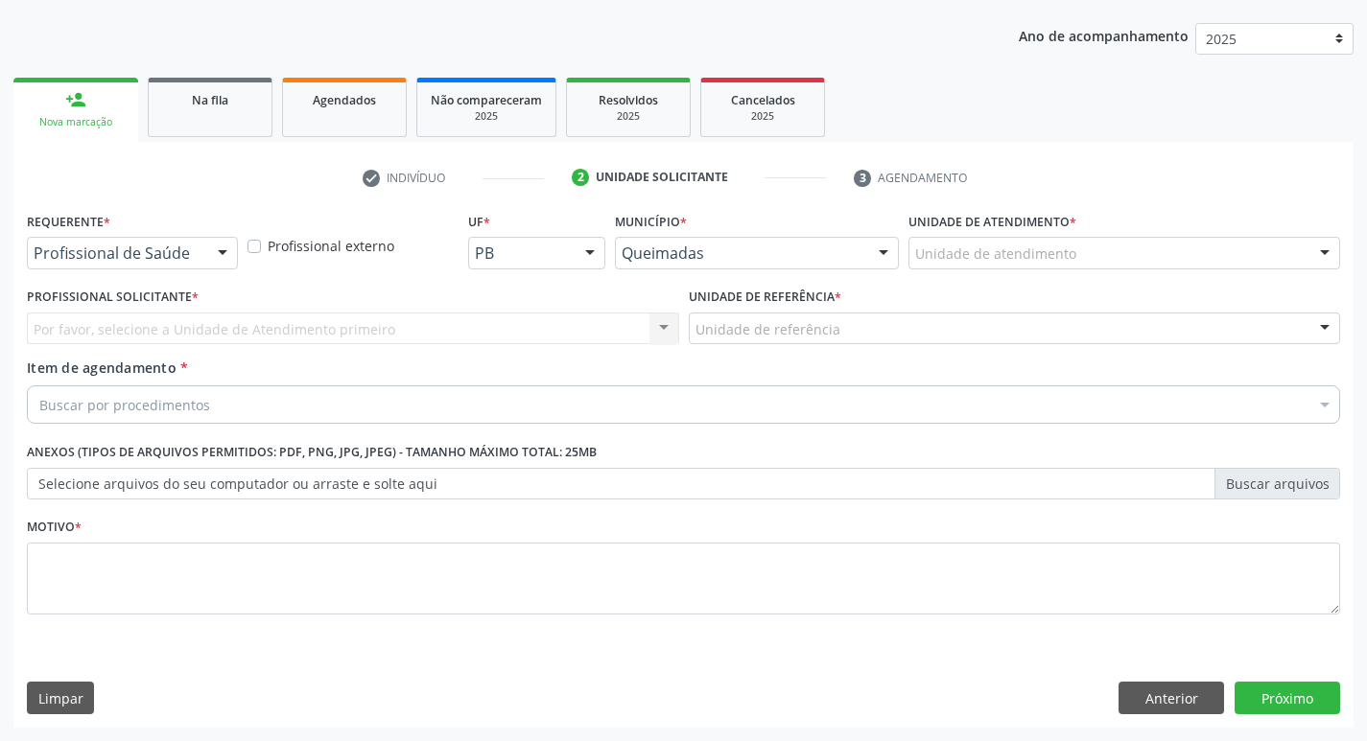
scroll to position [209, 0]
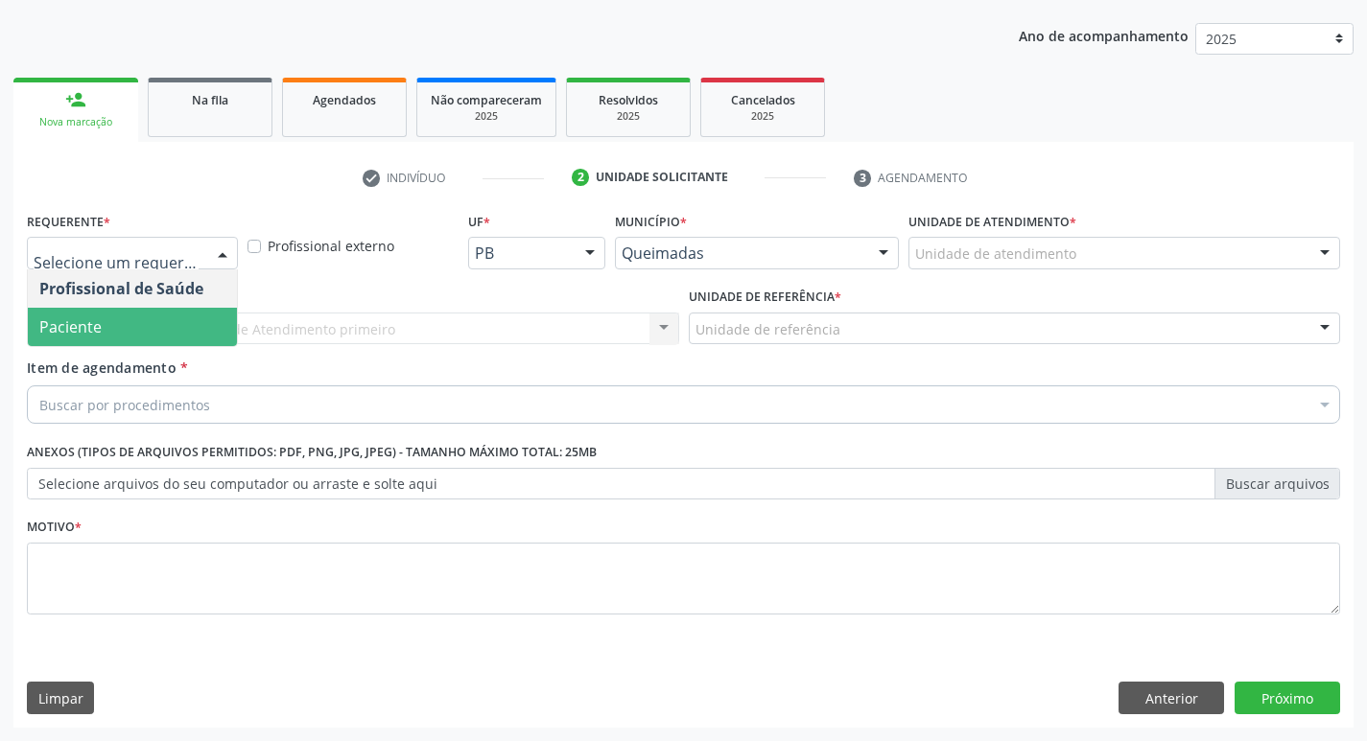
click at [99, 320] on span "Paciente" at bounding box center [70, 327] width 62 height 21
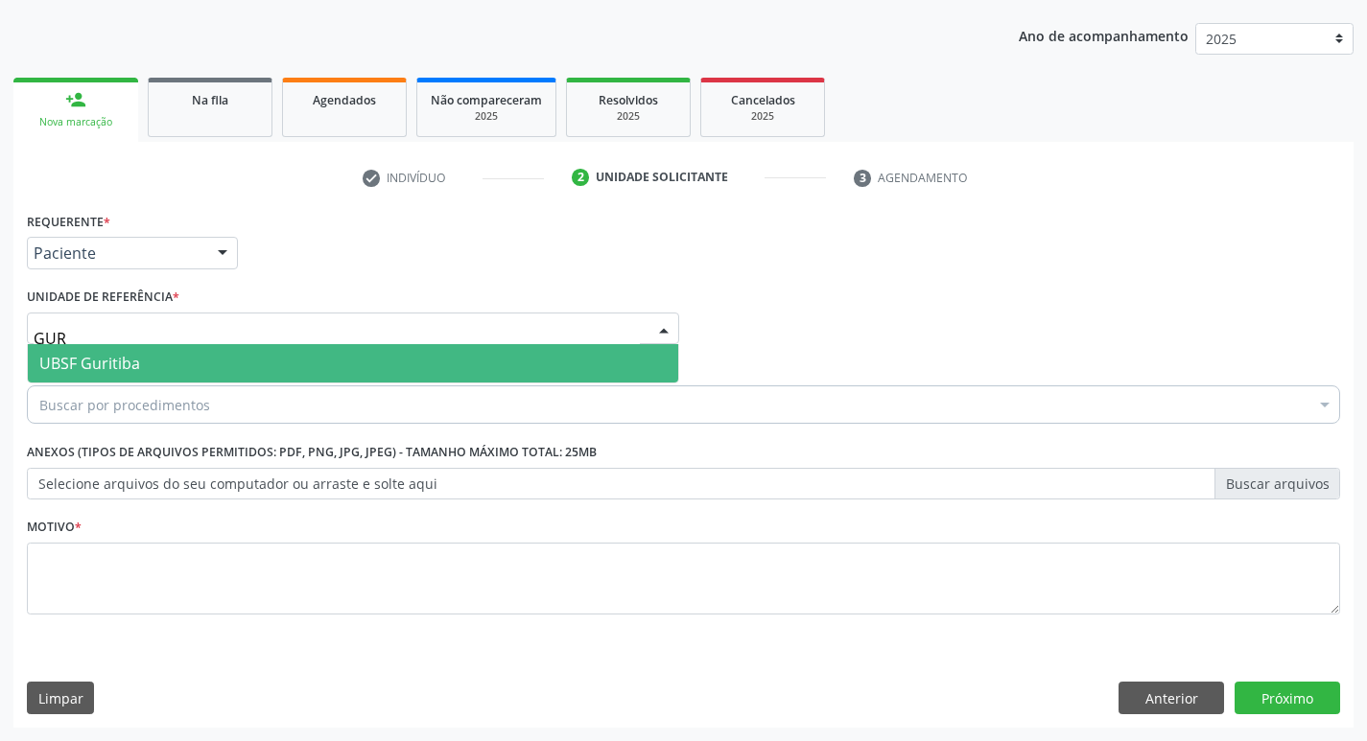
type input "GURI"
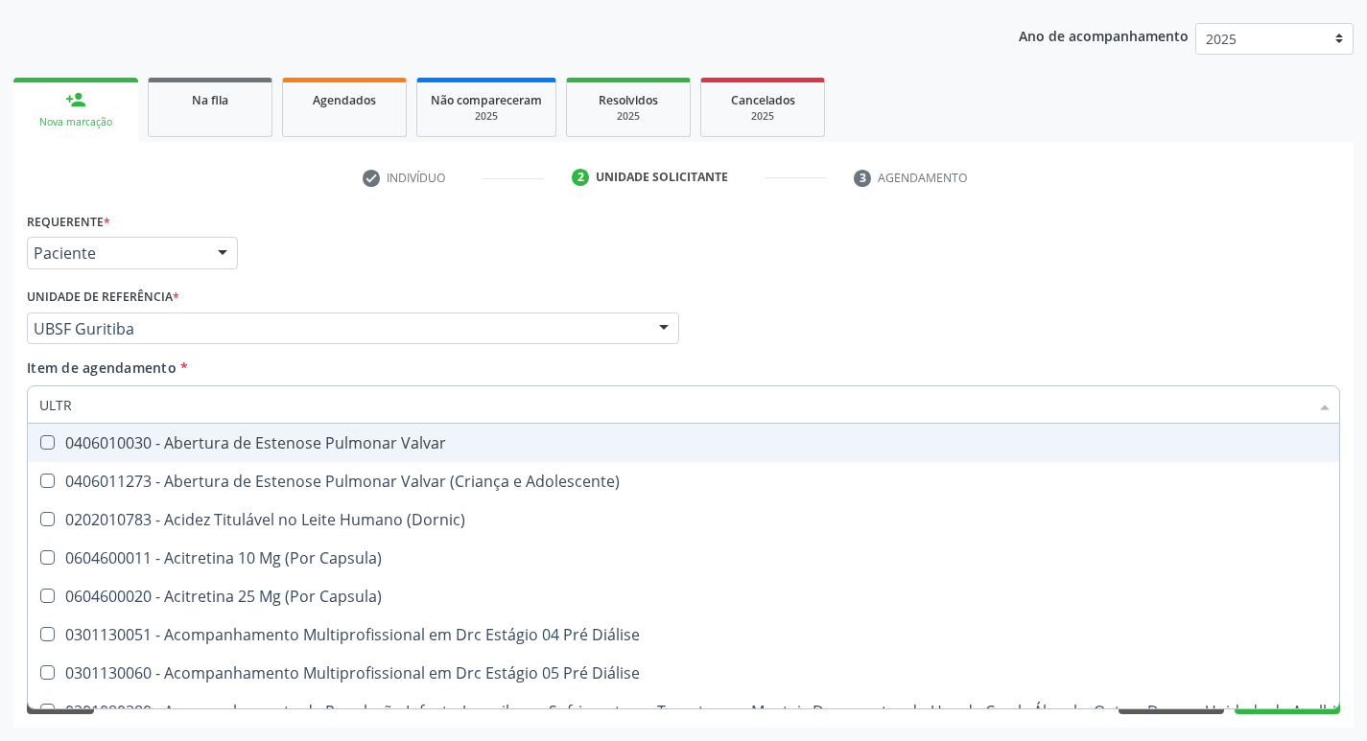
type input "ULTRA"
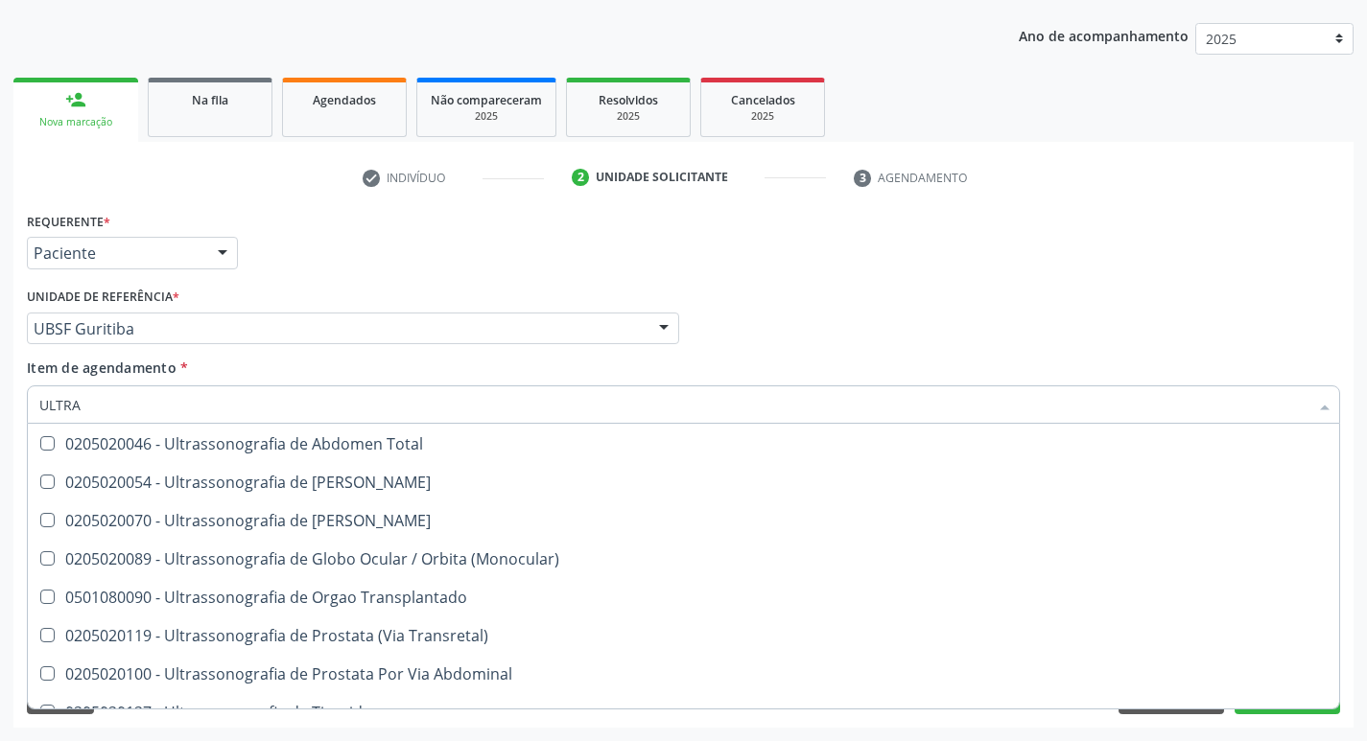
scroll to position [575, 0]
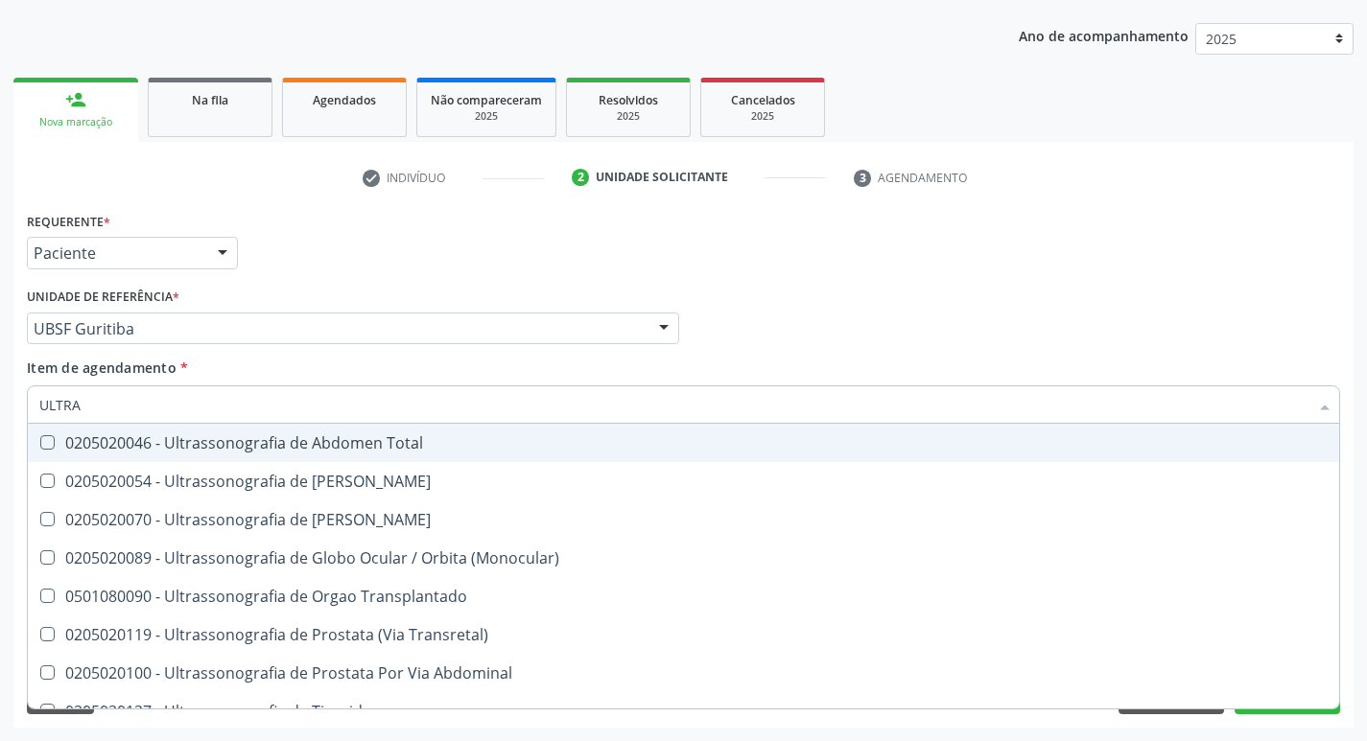
click at [410, 447] on div "0205020046 - Ultrassonografia de Abdomen Total" at bounding box center [683, 442] width 1288 height 15
checkbox Total "true"
click at [957, 301] on div "Profissional Solicitante Por favor, selecione a Unidade de Atendimento primeiro…" at bounding box center [683, 320] width 1323 height 75
checkbox X "true"
checkbox Total "false"
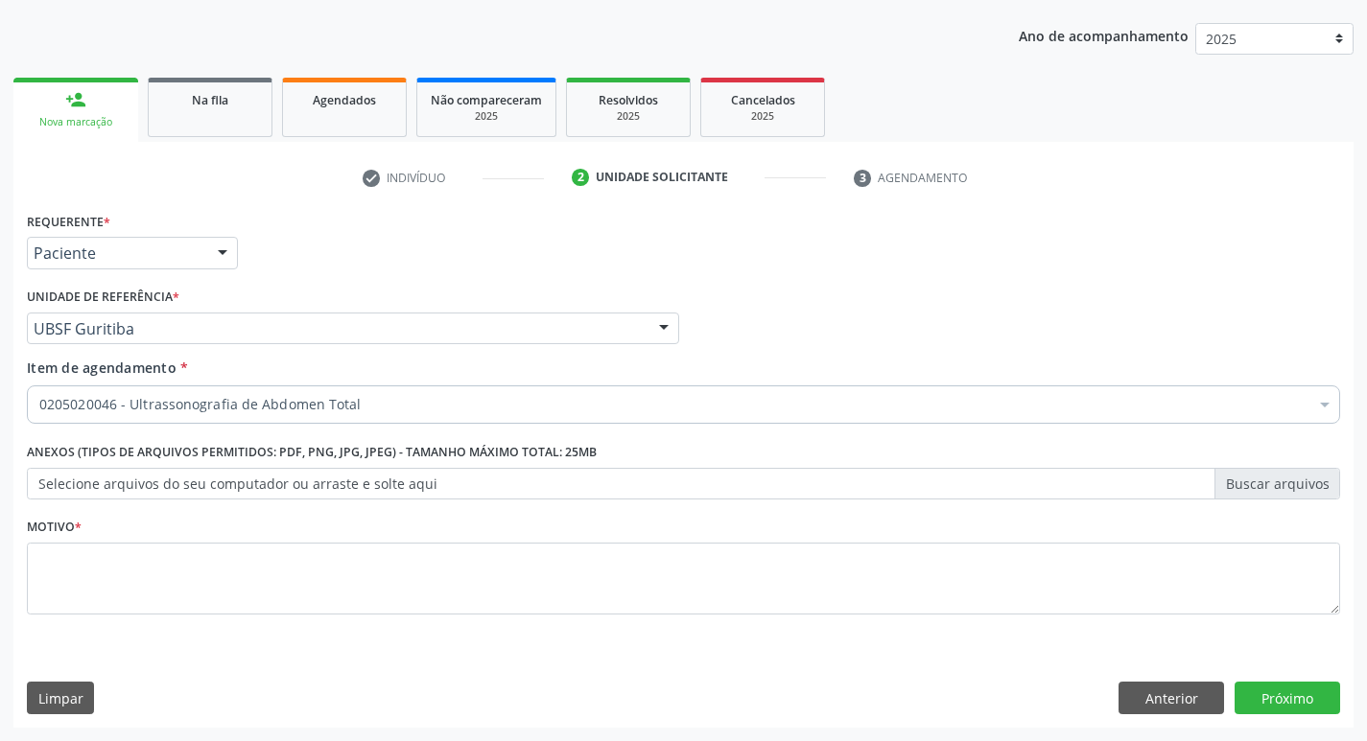
scroll to position [0, 0]
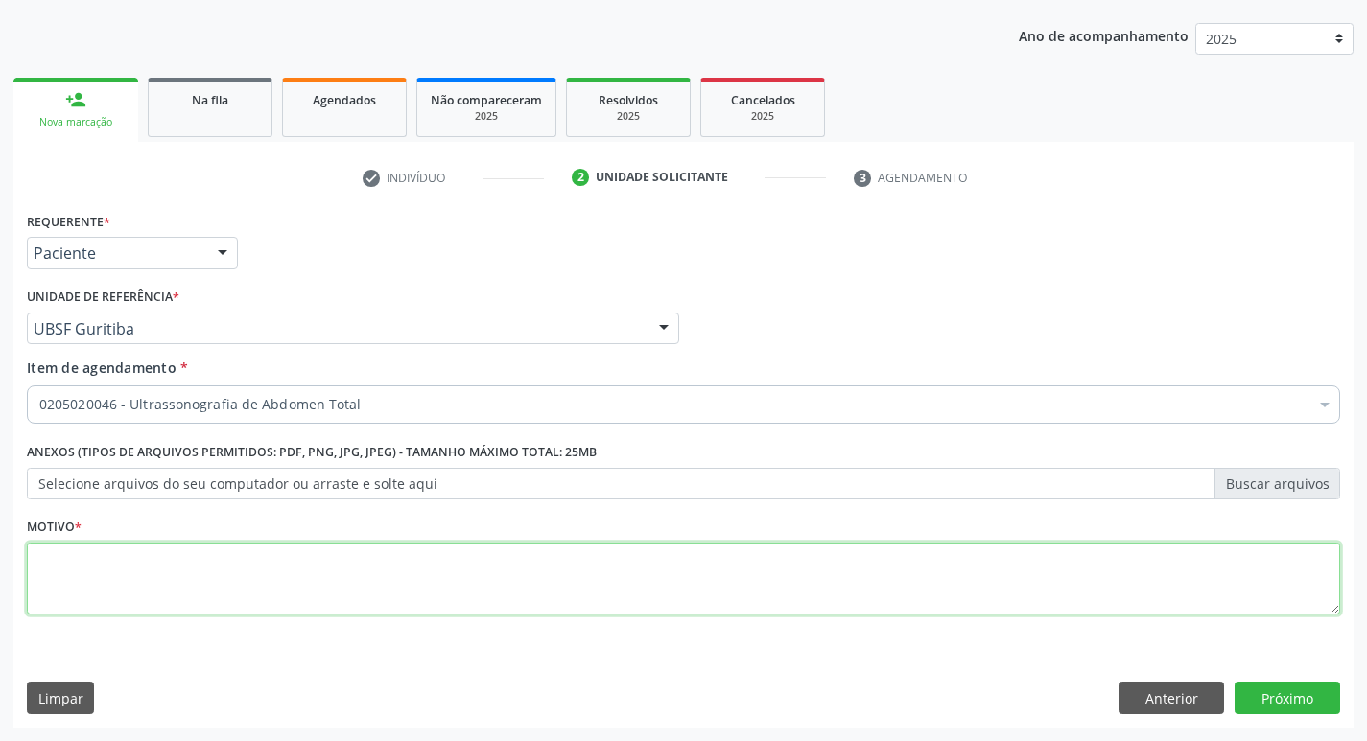
click at [186, 576] on textarea at bounding box center [683, 579] width 1313 height 73
type textarea "DOR ABDOMINAL A/E."
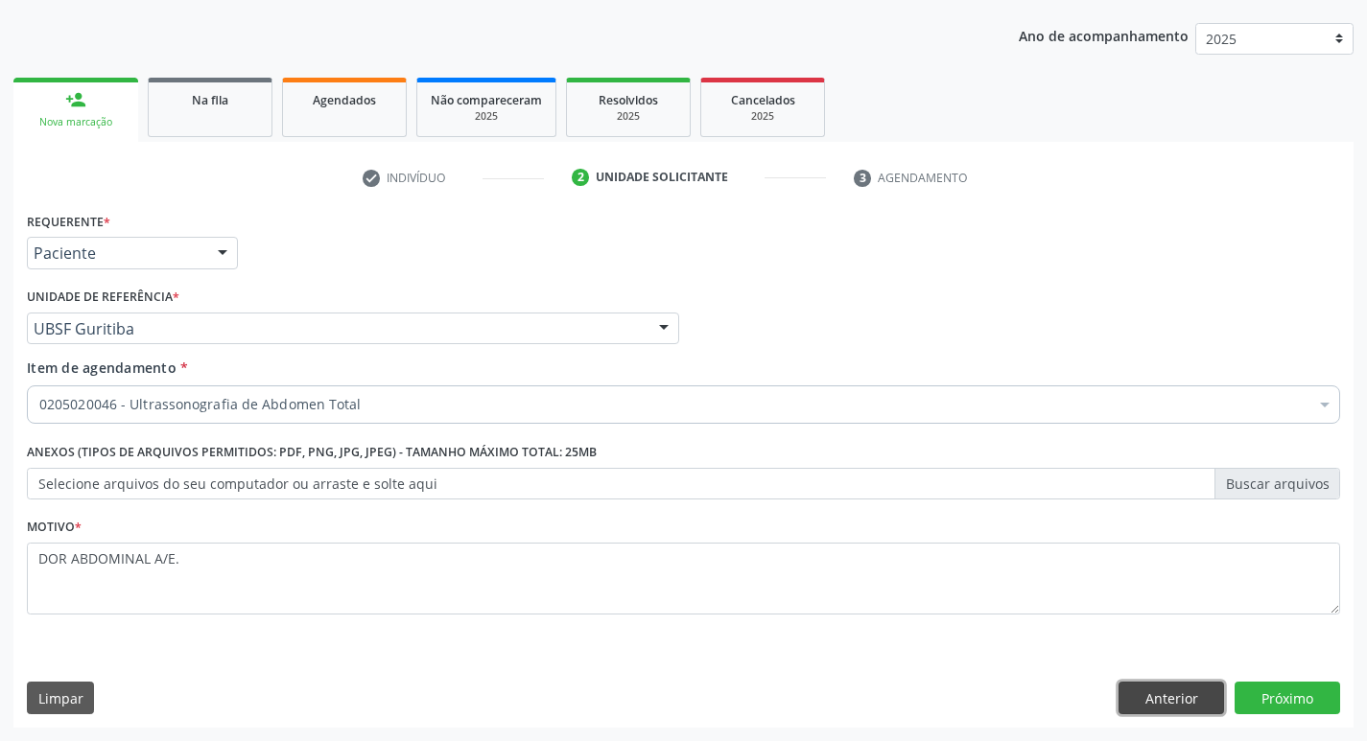
click at [1174, 703] on button "Anterior" at bounding box center [1171, 698] width 106 height 33
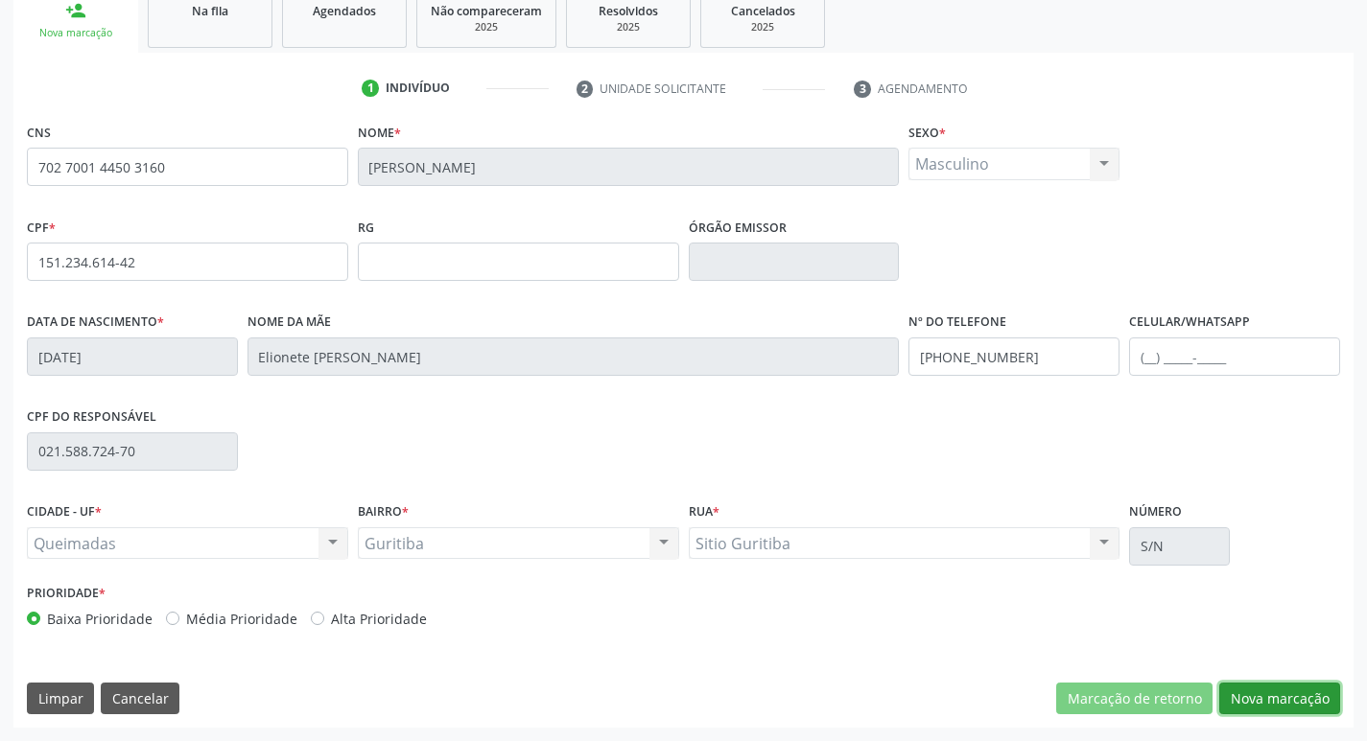
click at [1307, 700] on button "Nova marcação" at bounding box center [1279, 699] width 121 height 33
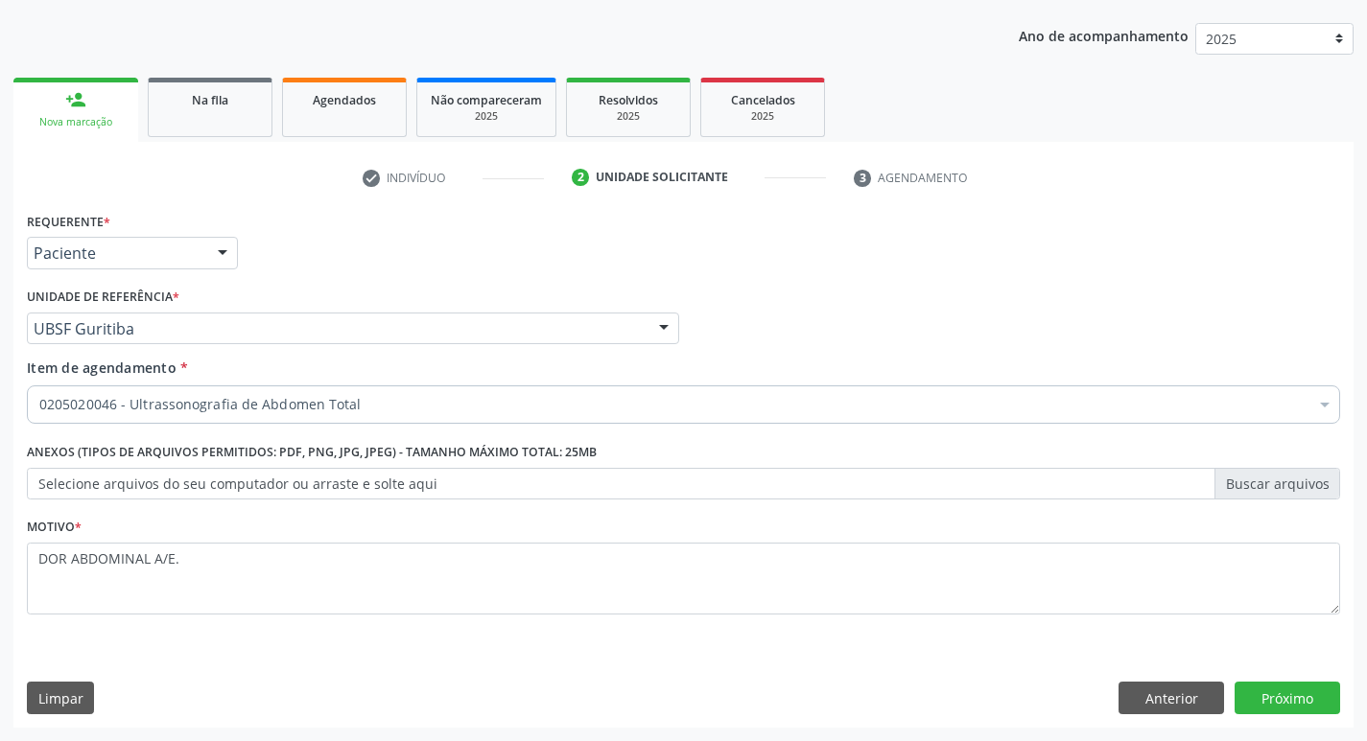
scroll to position [209, 0]
click at [1293, 692] on button "Próximo" at bounding box center [1287, 698] width 106 height 33
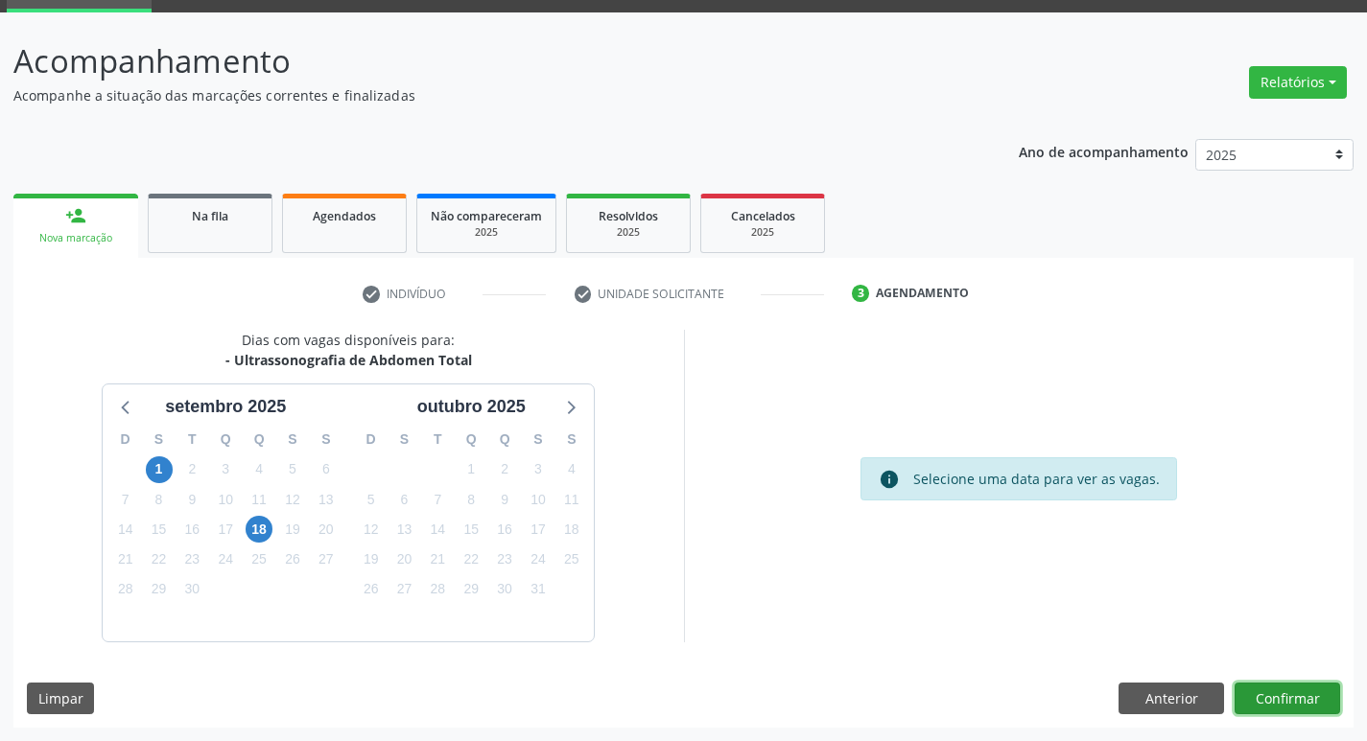
click at [1275, 696] on button "Confirmar" at bounding box center [1287, 699] width 106 height 33
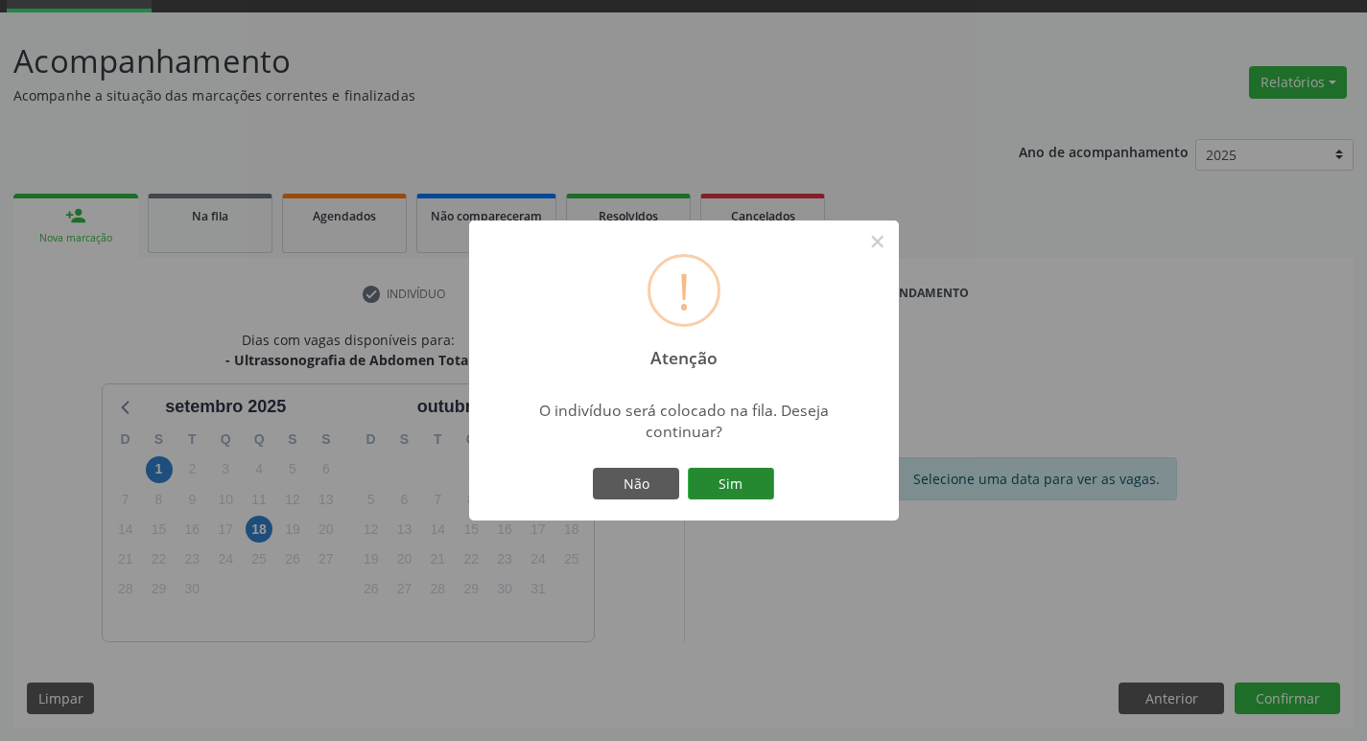
click at [754, 488] on button "Sim" at bounding box center [731, 484] width 86 height 33
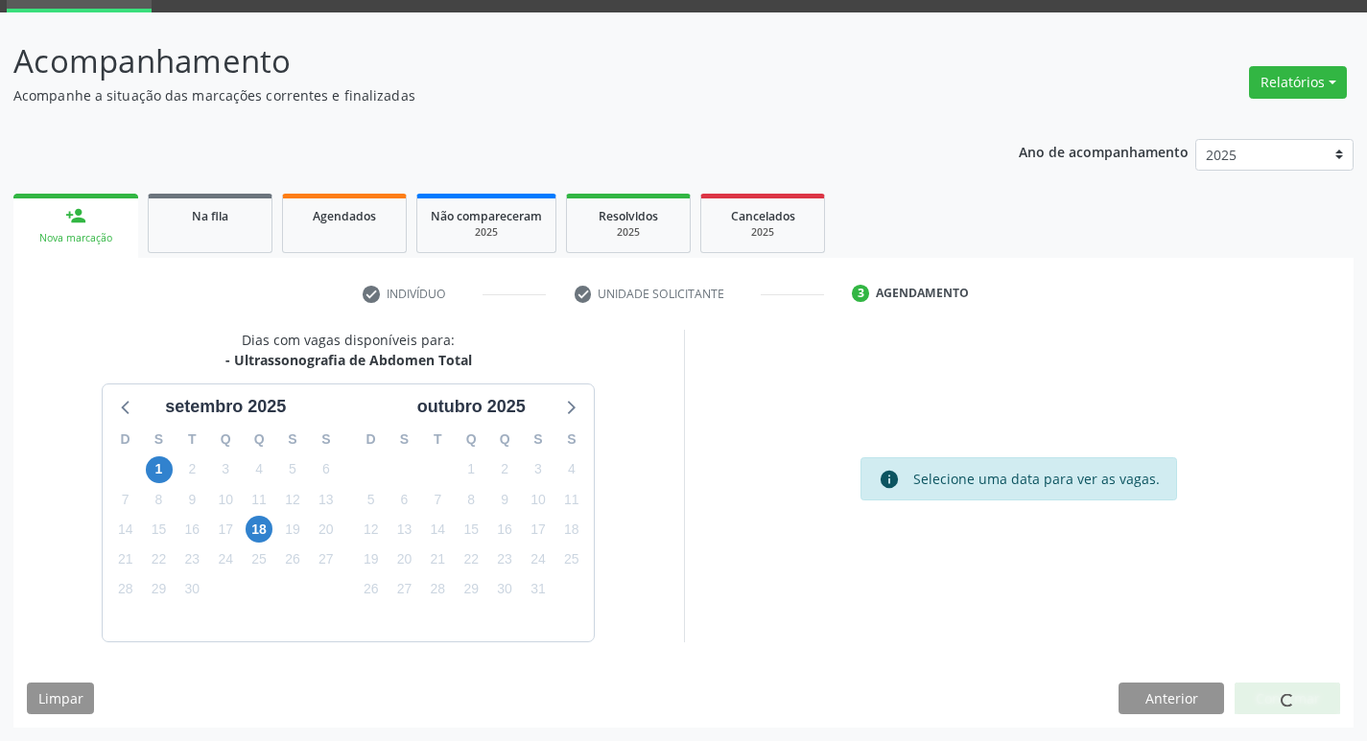
scroll to position [0, 0]
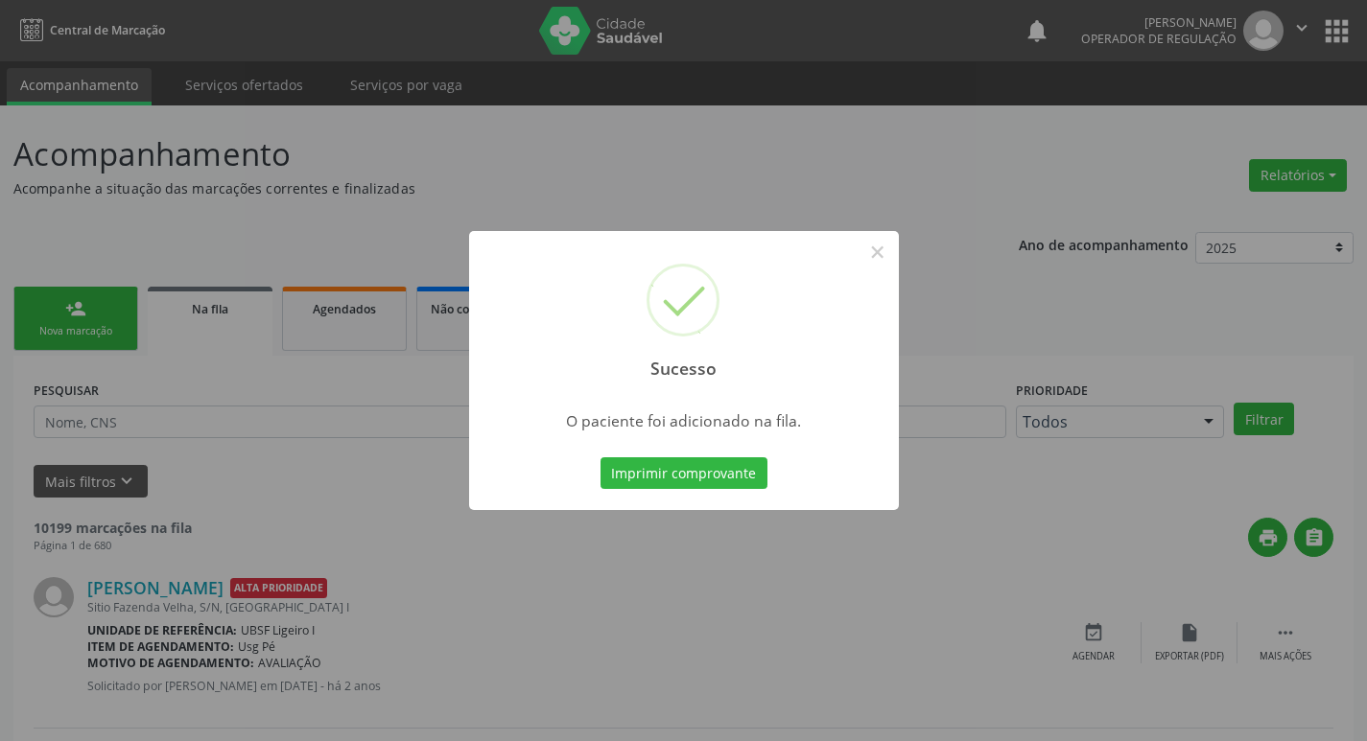
drag, startPoint x: 106, startPoint y: 193, endPoint x: 91, endPoint y: 277, distance: 85.8
click at [103, 216] on div "Sucesso × O paciente foi adicionado na fila. Imprimir comprovante Cancel" at bounding box center [683, 370] width 1367 height 741
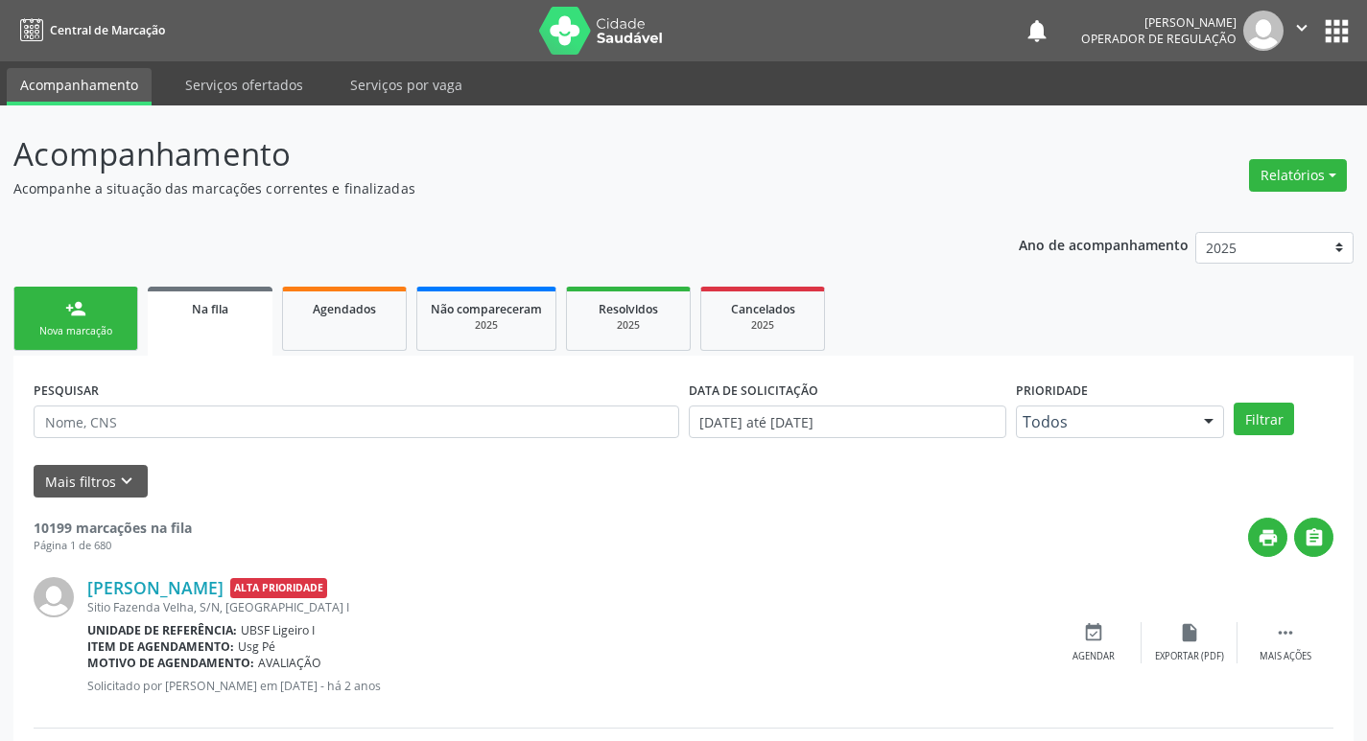
click at [82, 328] on div "Nova marcação" at bounding box center [76, 331] width 96 height 14
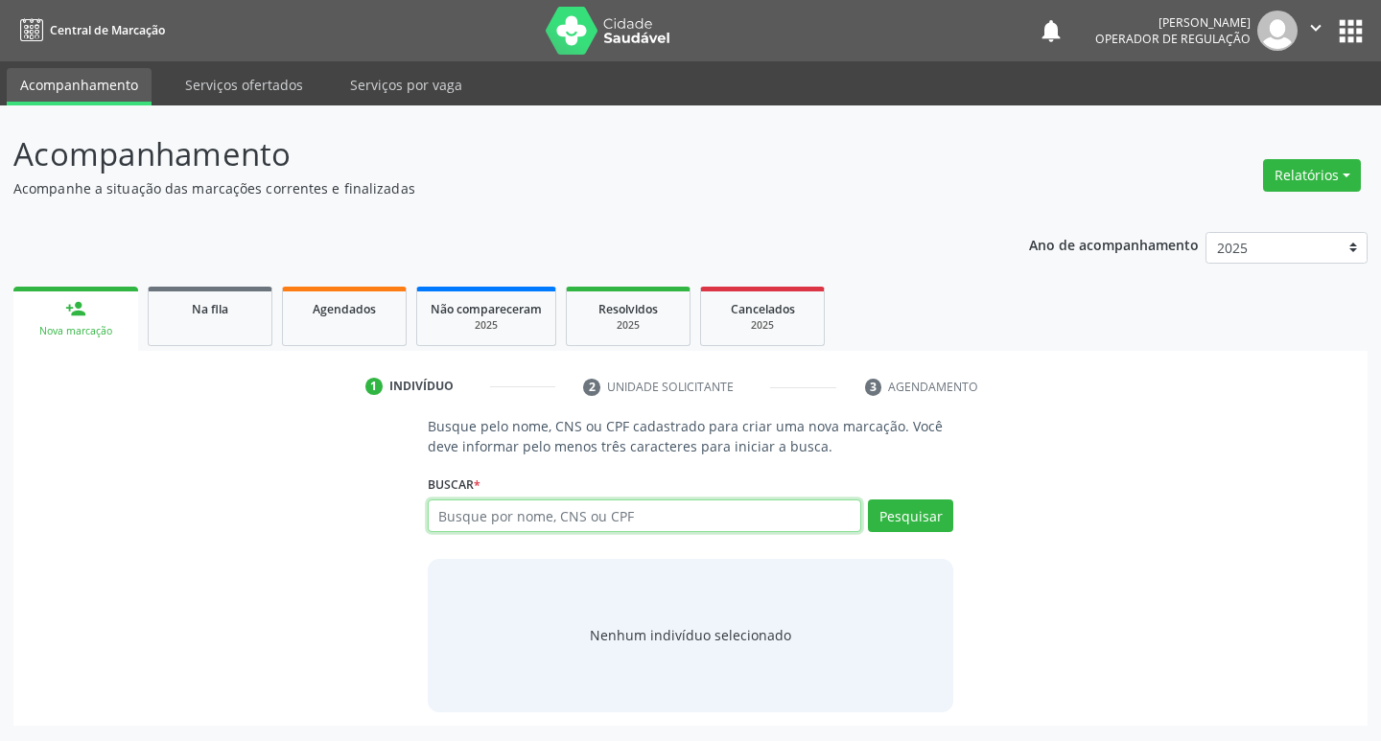
click at [739, 522] on input "text" at bounding box center [645, 516] width 434 height 33
type input "700504959292857"
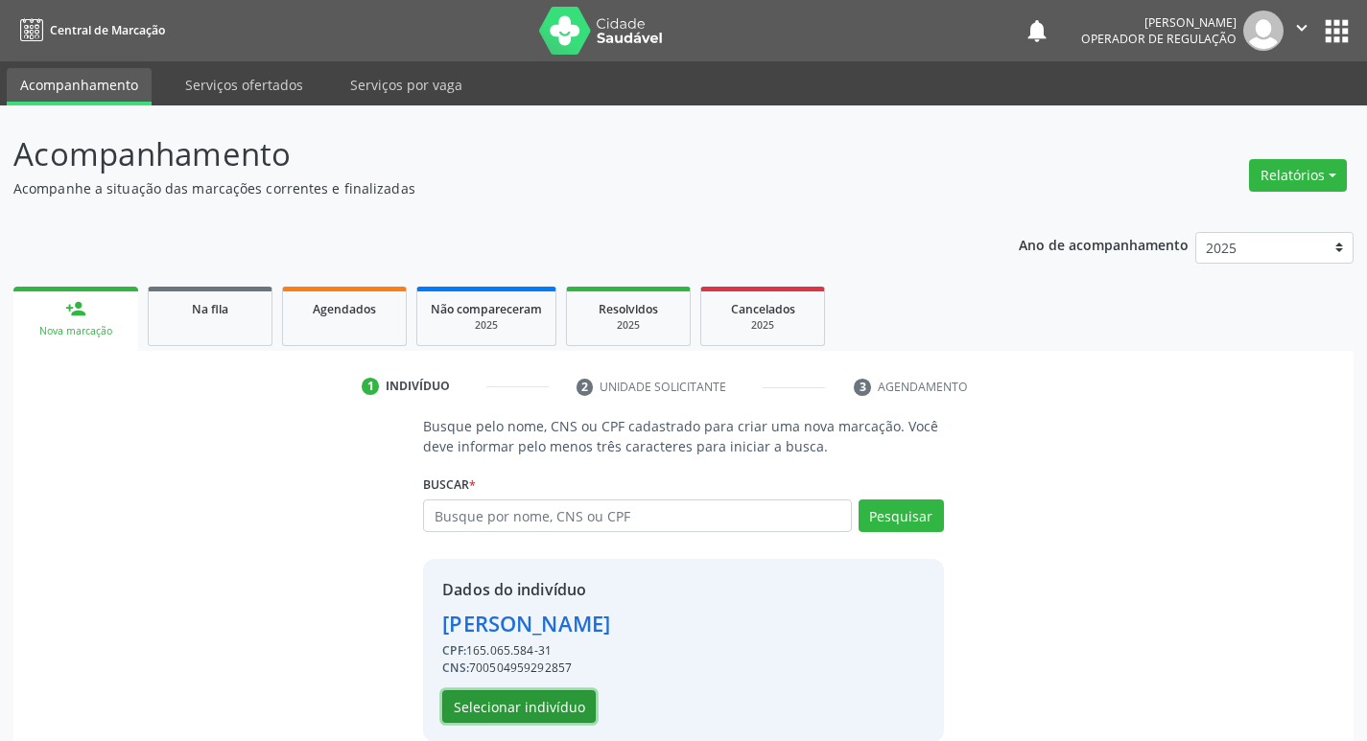
click at [555, 704] on button "Selecionar indivíduo" at bounding box center [518, 707] width 153 height 33
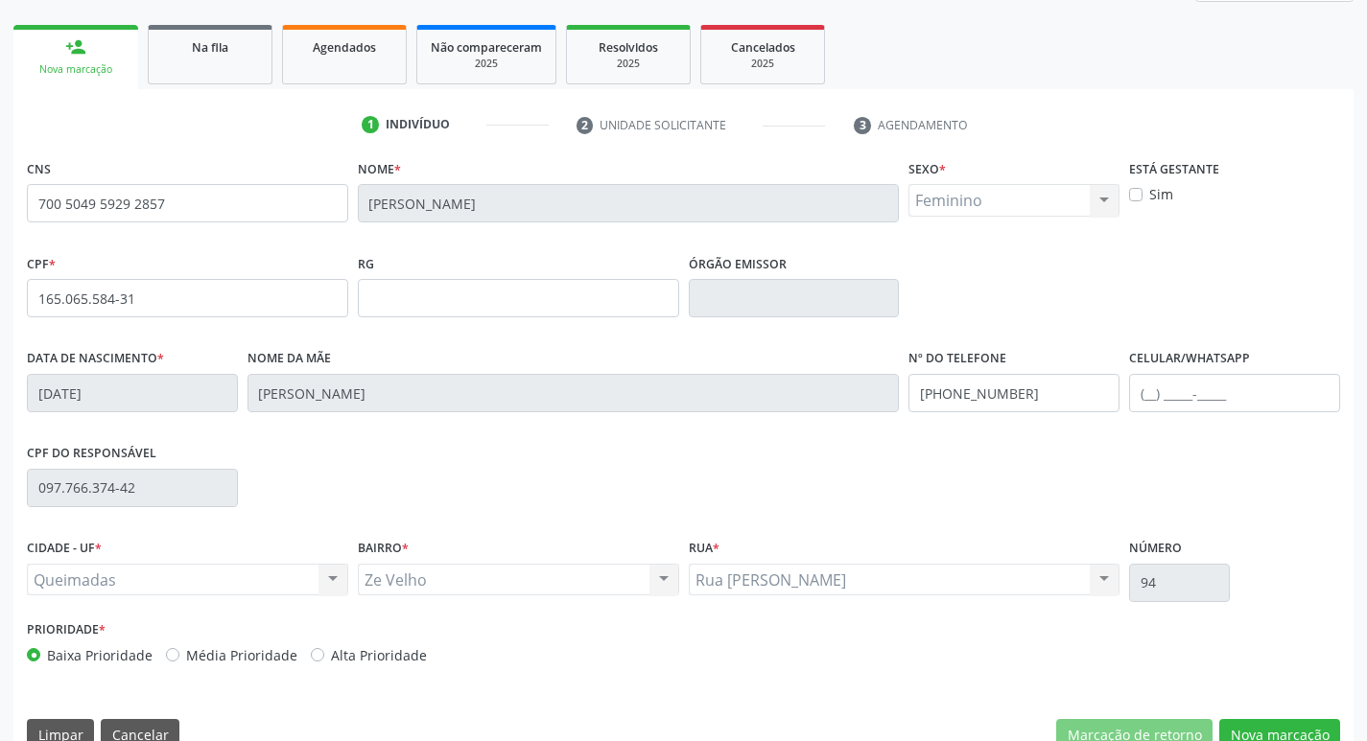
scroll to position [298, 0]
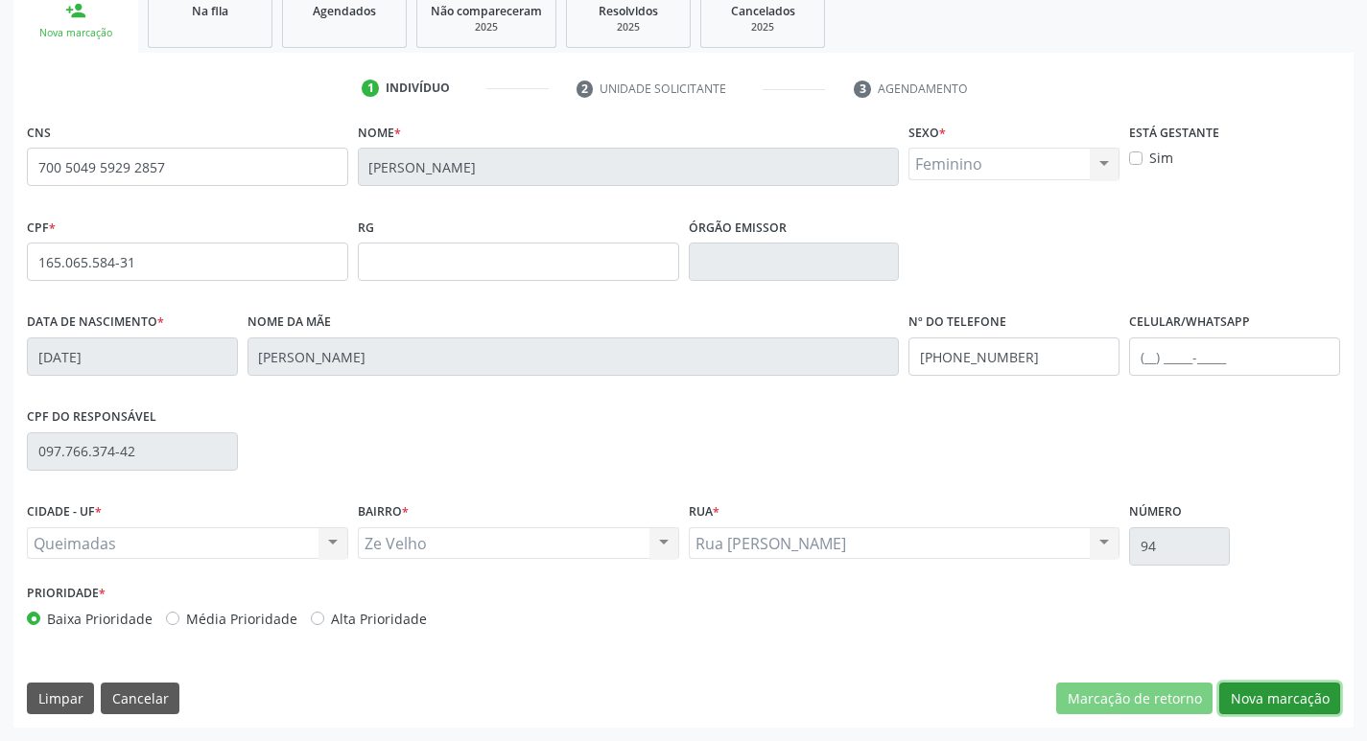
click at [1283, 694] on button "Nova marcação" at bounding box center [1279, 699] width 121 height 33
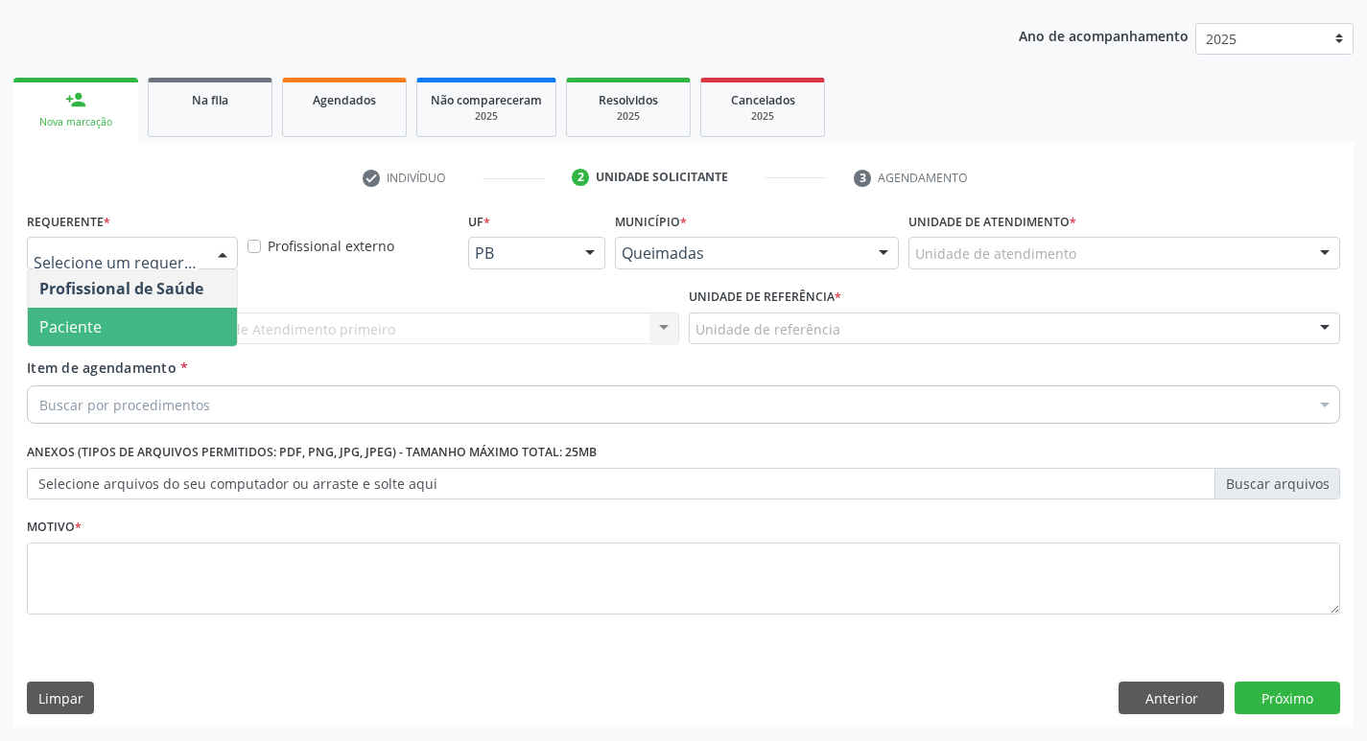
click at [89, 334] on span "Paciente" at bounding box center [70, 327] width 62 height 21
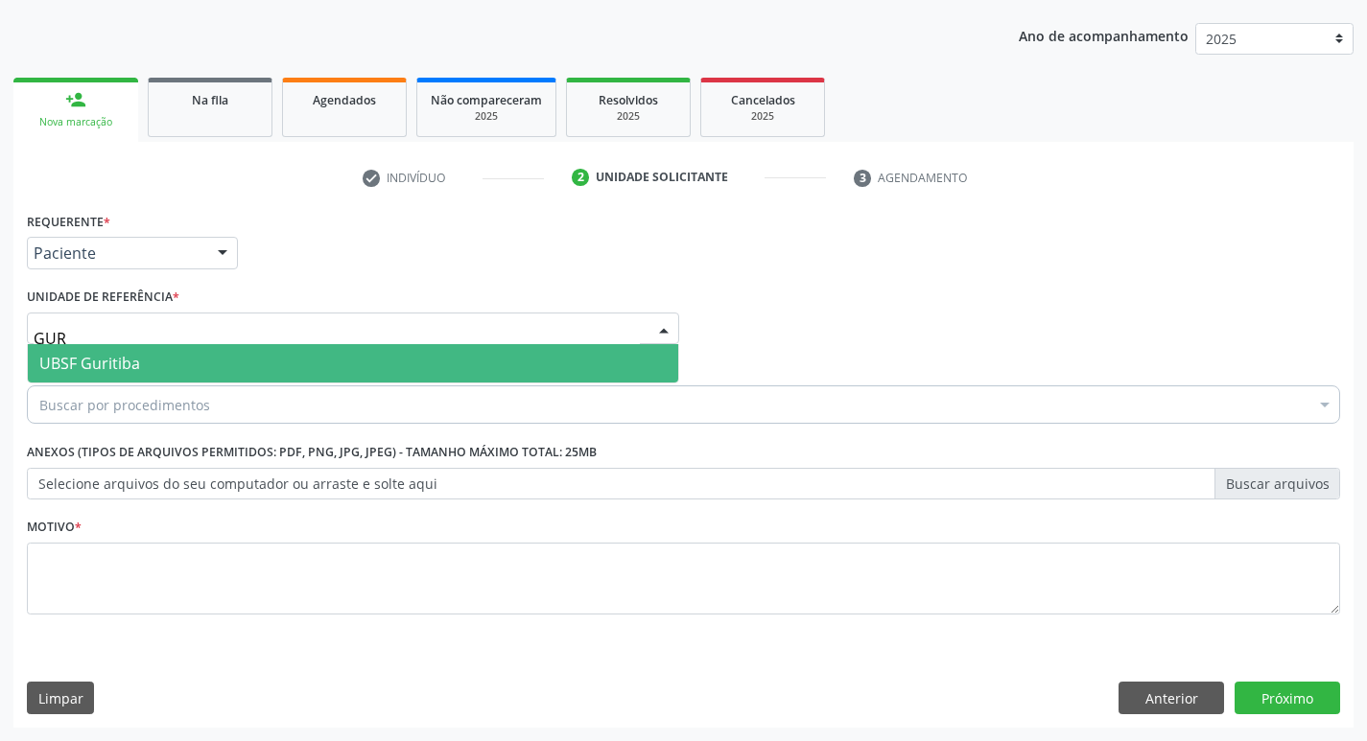
type input "GURI"
click at [80, 355] on span "UBSF Guritiba" at bounding box center [89, 363] width 101 height 21
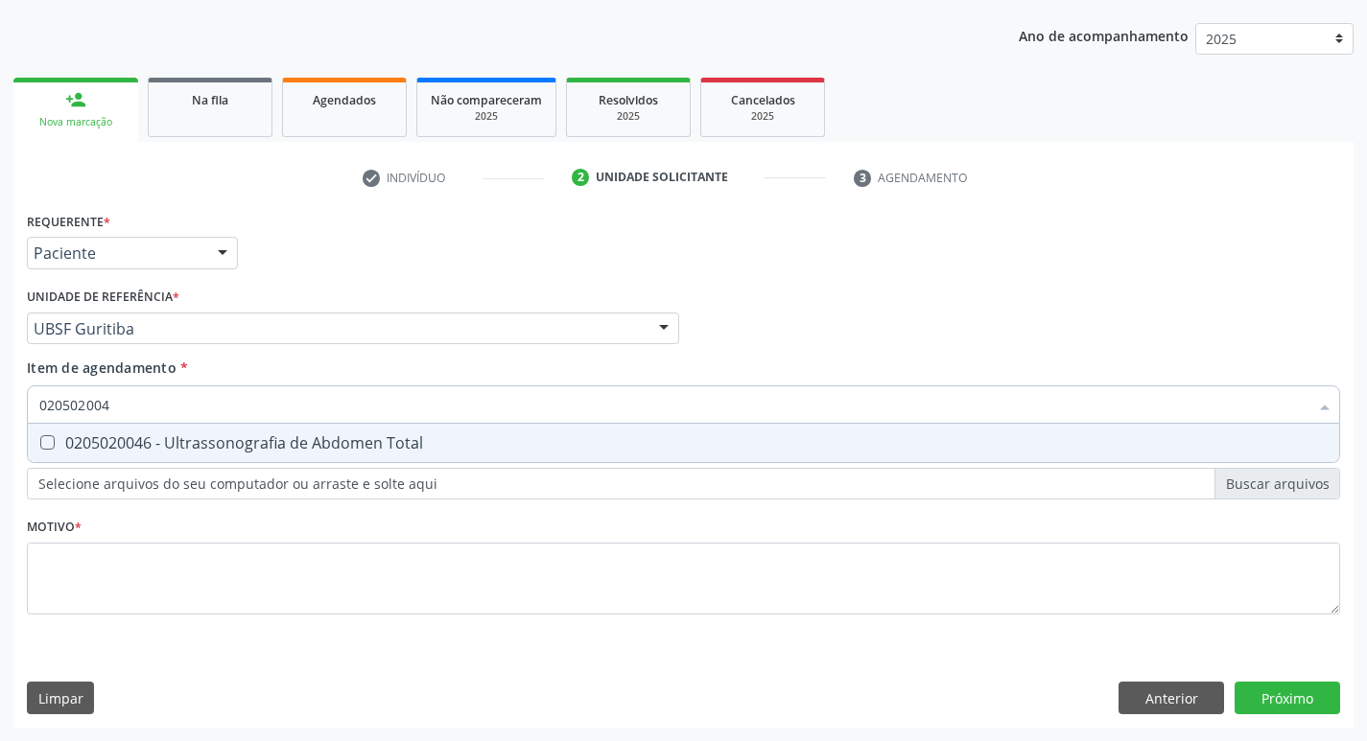
type input "0205020046"
click at [86, 435] on div "0205020046 - Ultrassonografia de Abdomen Total" at bounding box center [683, 442] width 1288 height 15
checkbox Total "true"
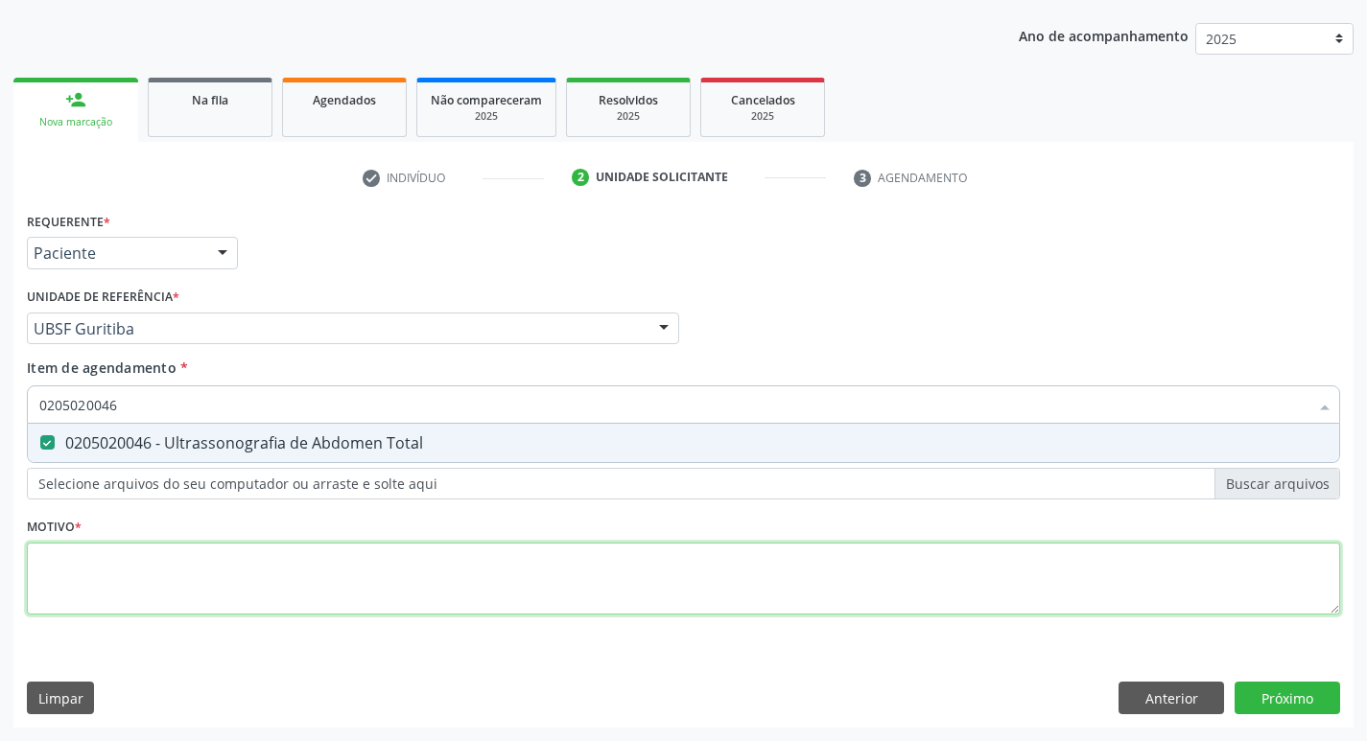
click at [50, 562] on div "Requerente * Paciente Profissional de Saúde Paciente Nenhum resultado encontrad…" at bounding box center [683, 424] width 1313 height 434
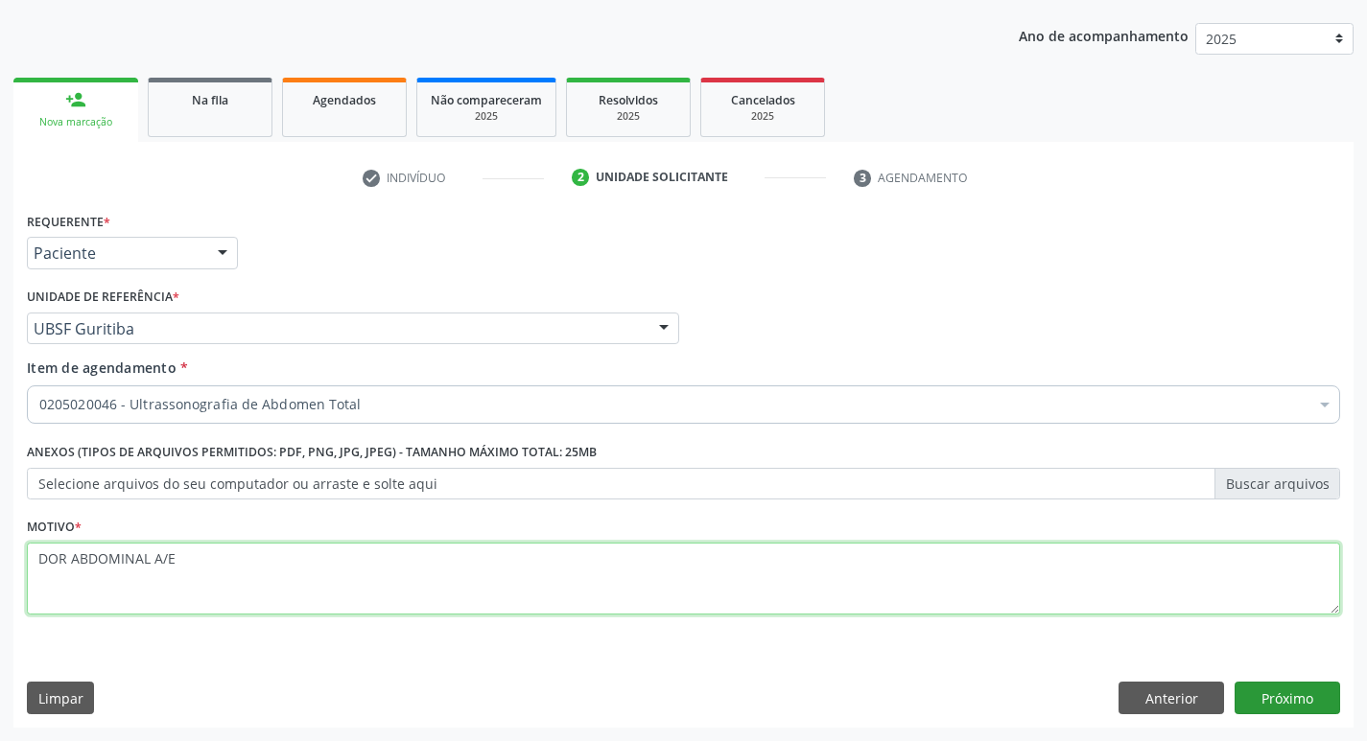
type textarea "DOR ABDOMINAL A/E"
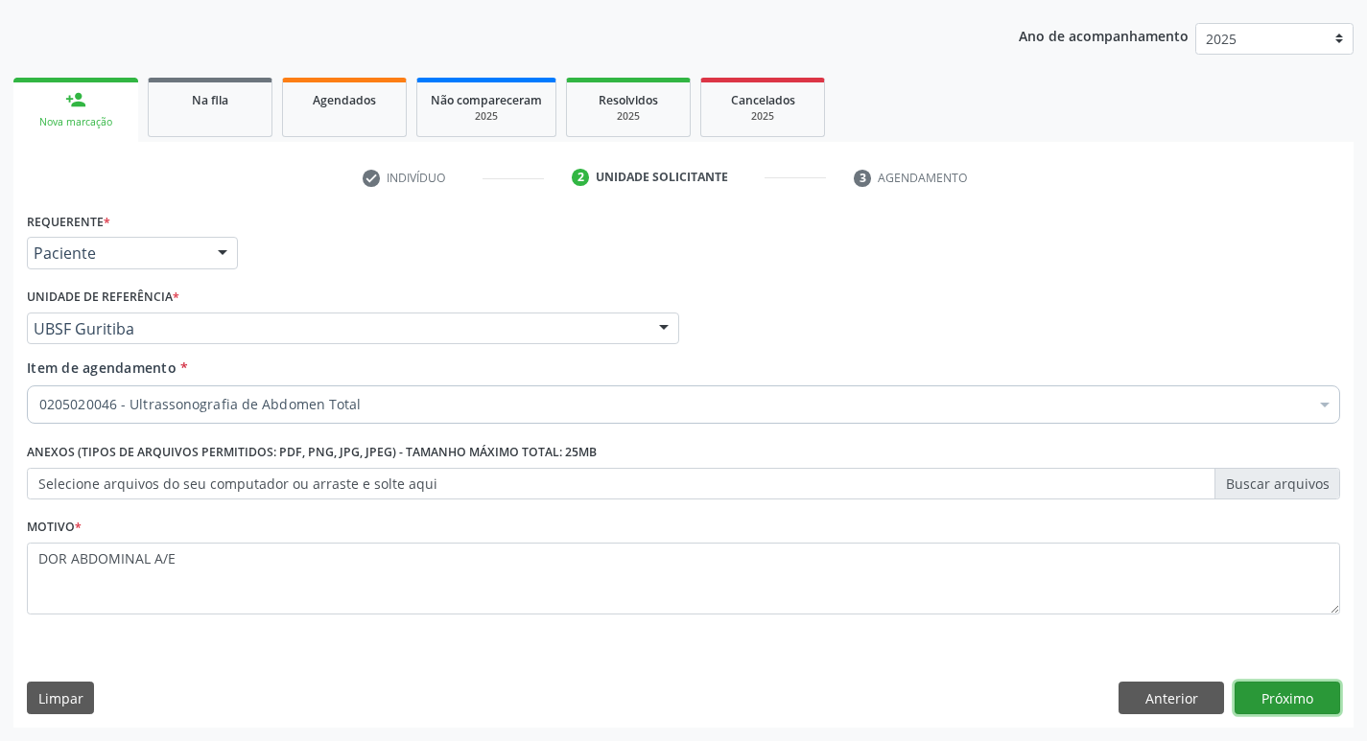
click at [1320, 692] on button "Próximo" at bounding box center [1287, 698] width 106 height 33
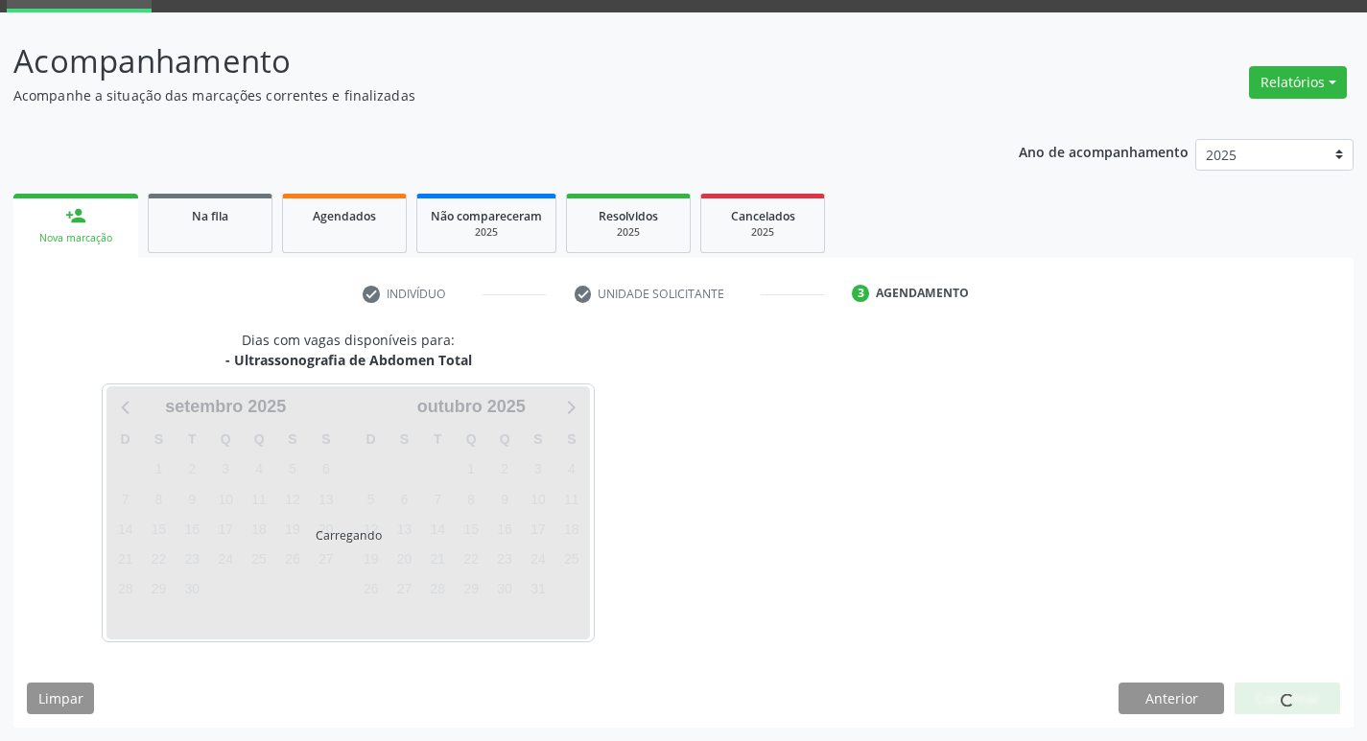
scroll to position [93, 0]
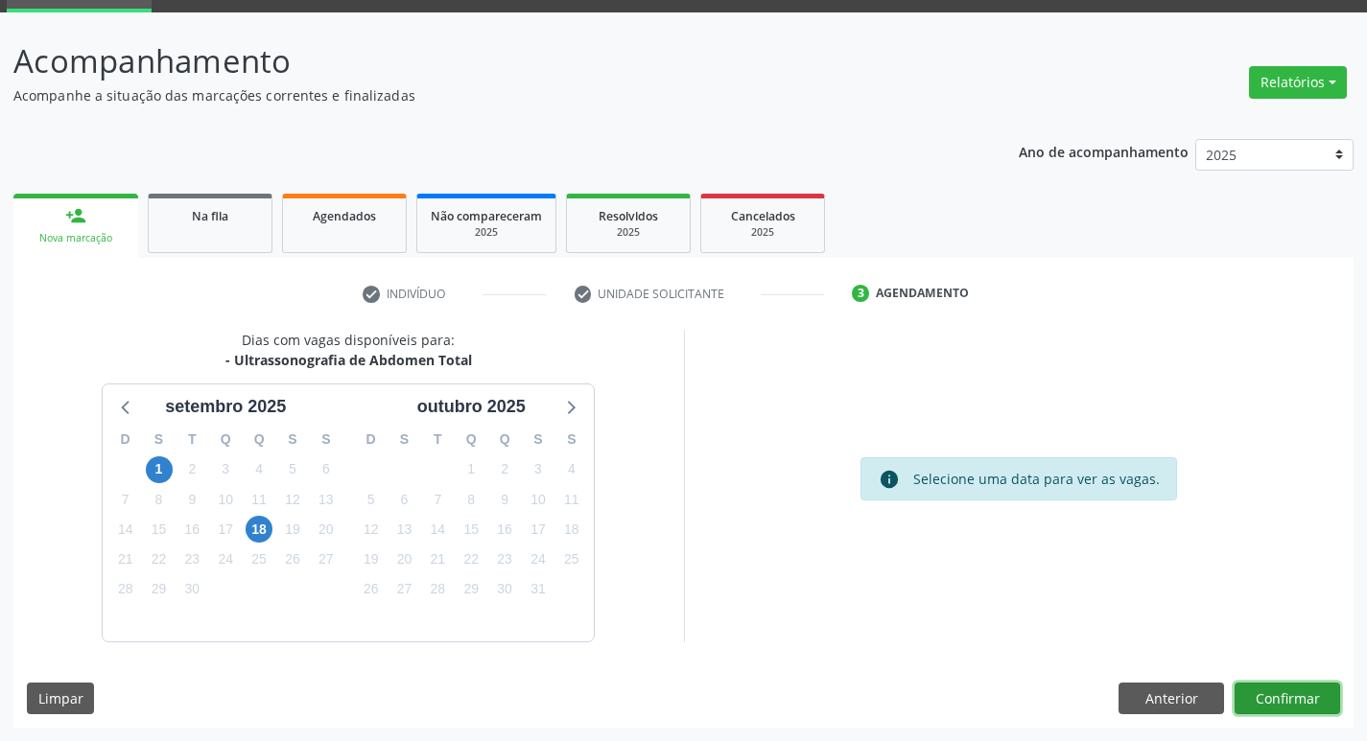
click at [1305, 691] on button "Confirmar" at bounding box center [1287, 699] width 106 height 33
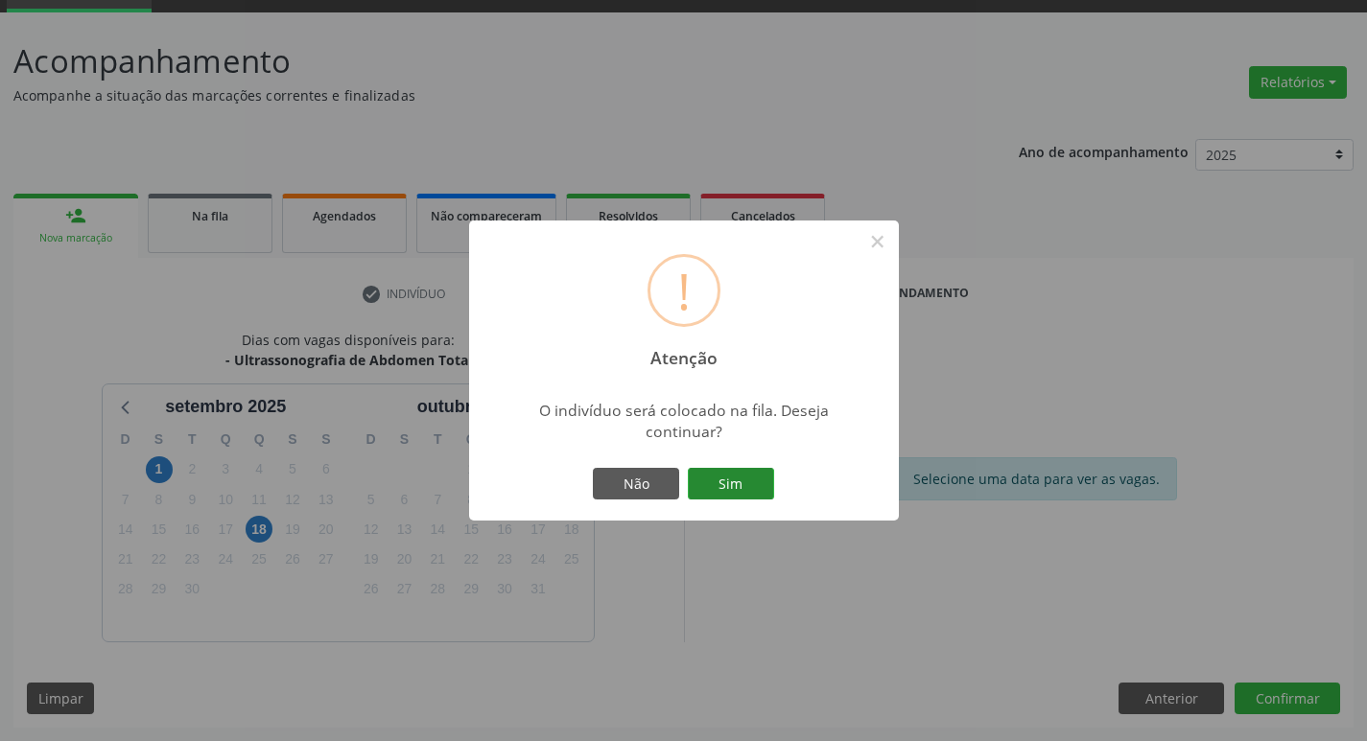
click at [717, 476] on button "Sim" at bounding box center [731, 484] width 86 height 33
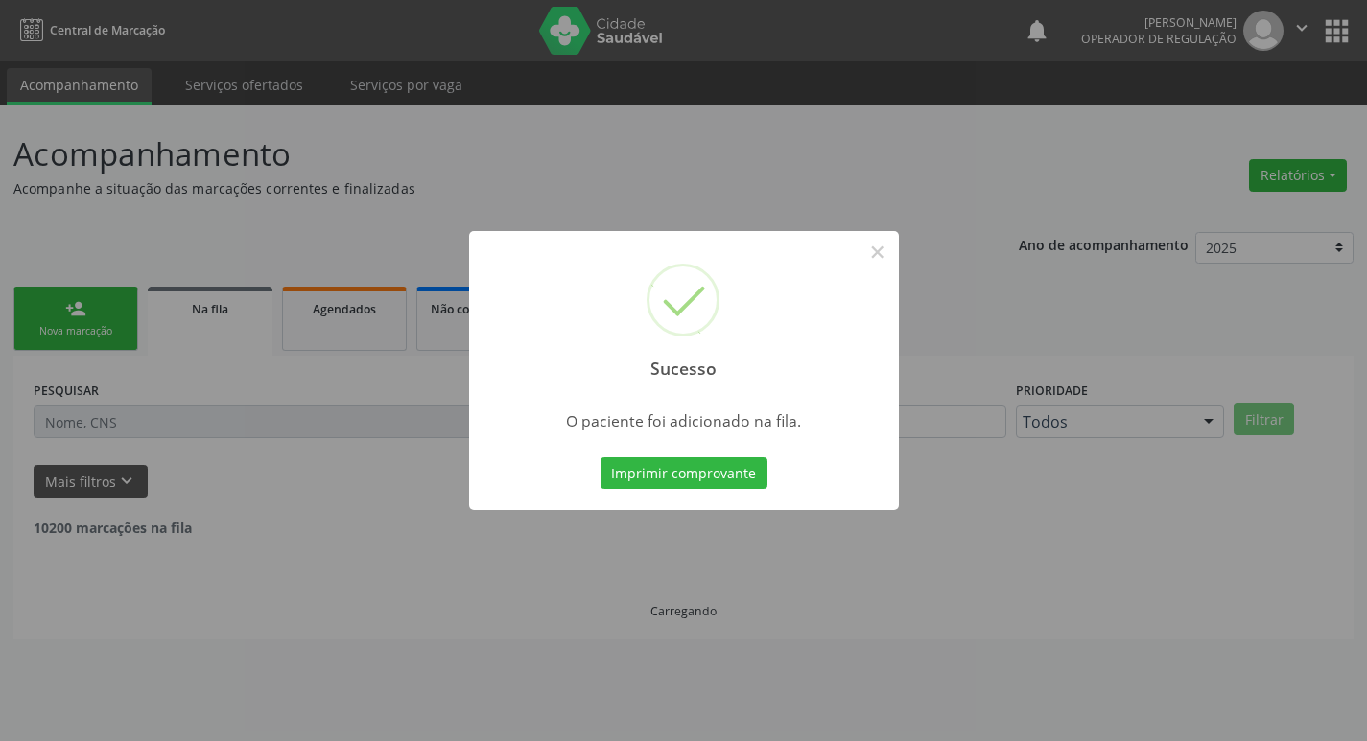
scroll to position [0, 0]
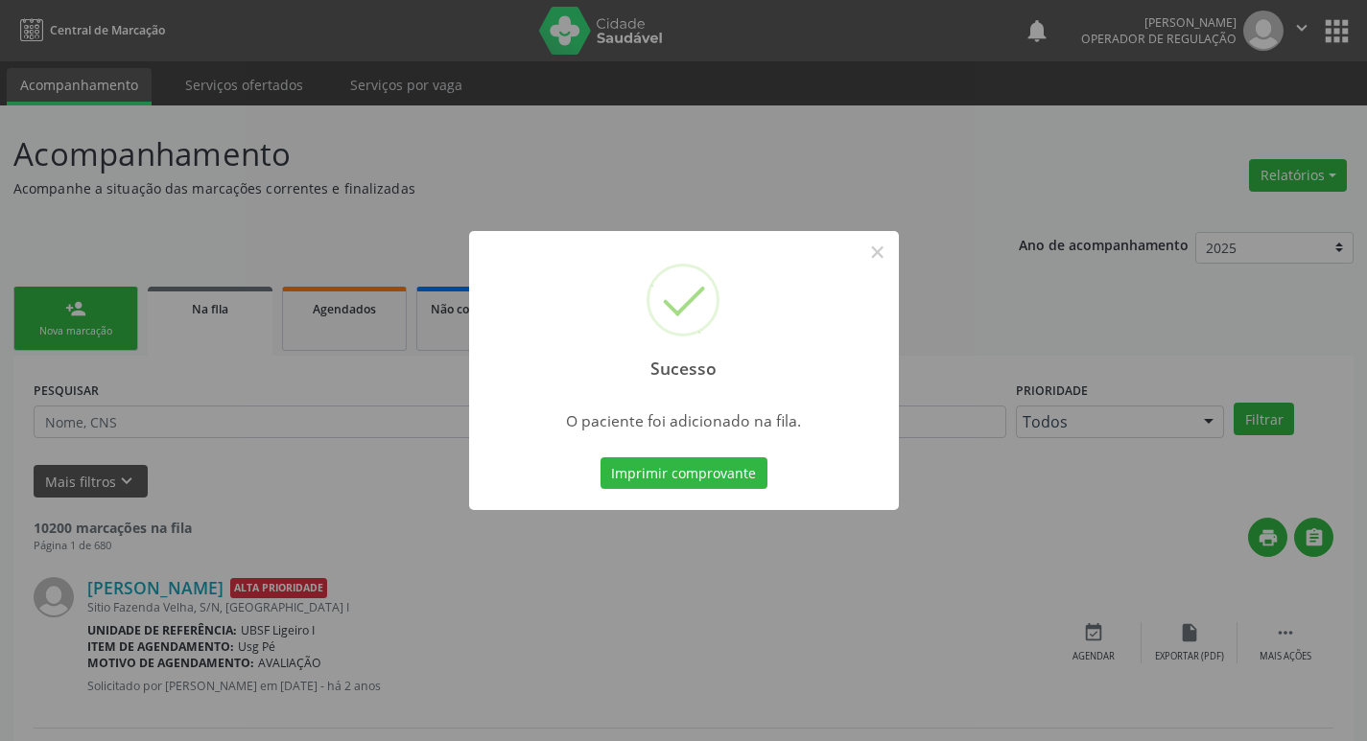
click at [562, 186] on div "Sucesso × O paciente foi adicionado na fila. Imprimir comprovante Cancel" at bounding box center [683, 370] width 1367 height 741
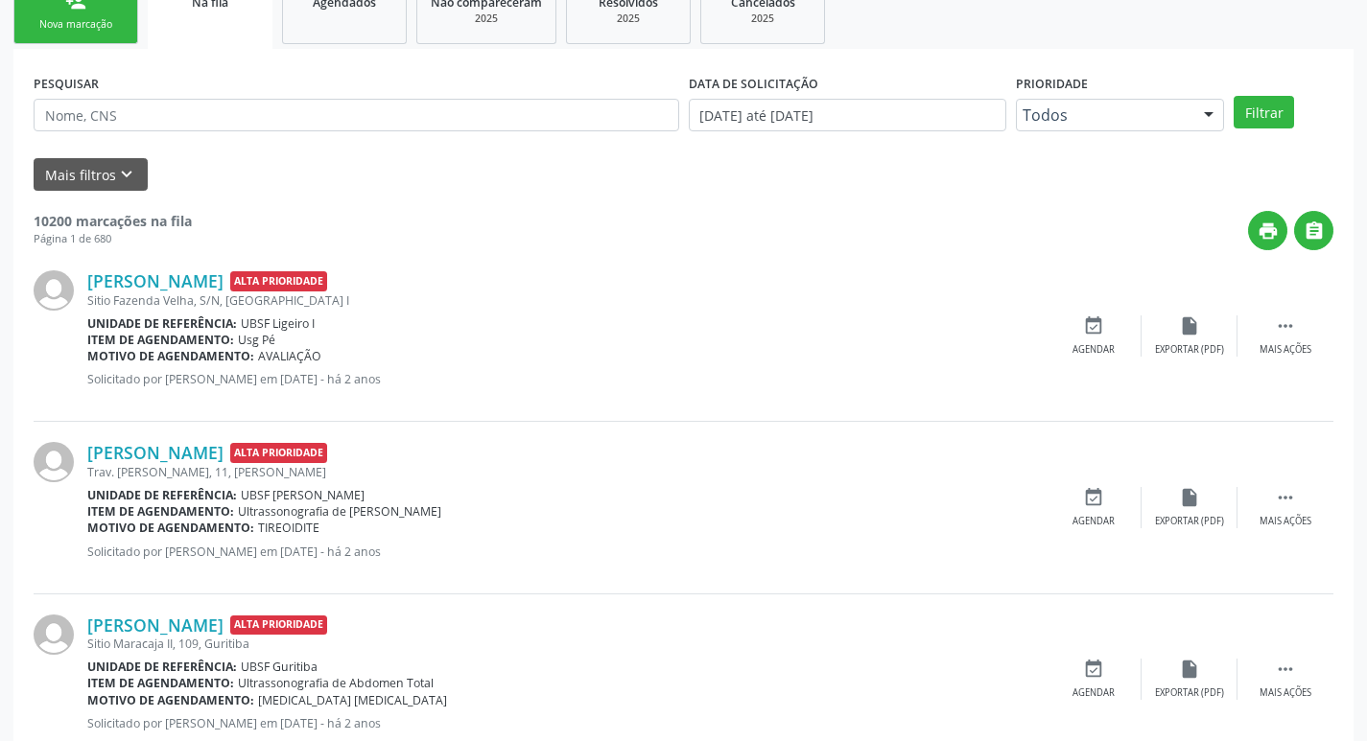
scroll to position [192, 0]
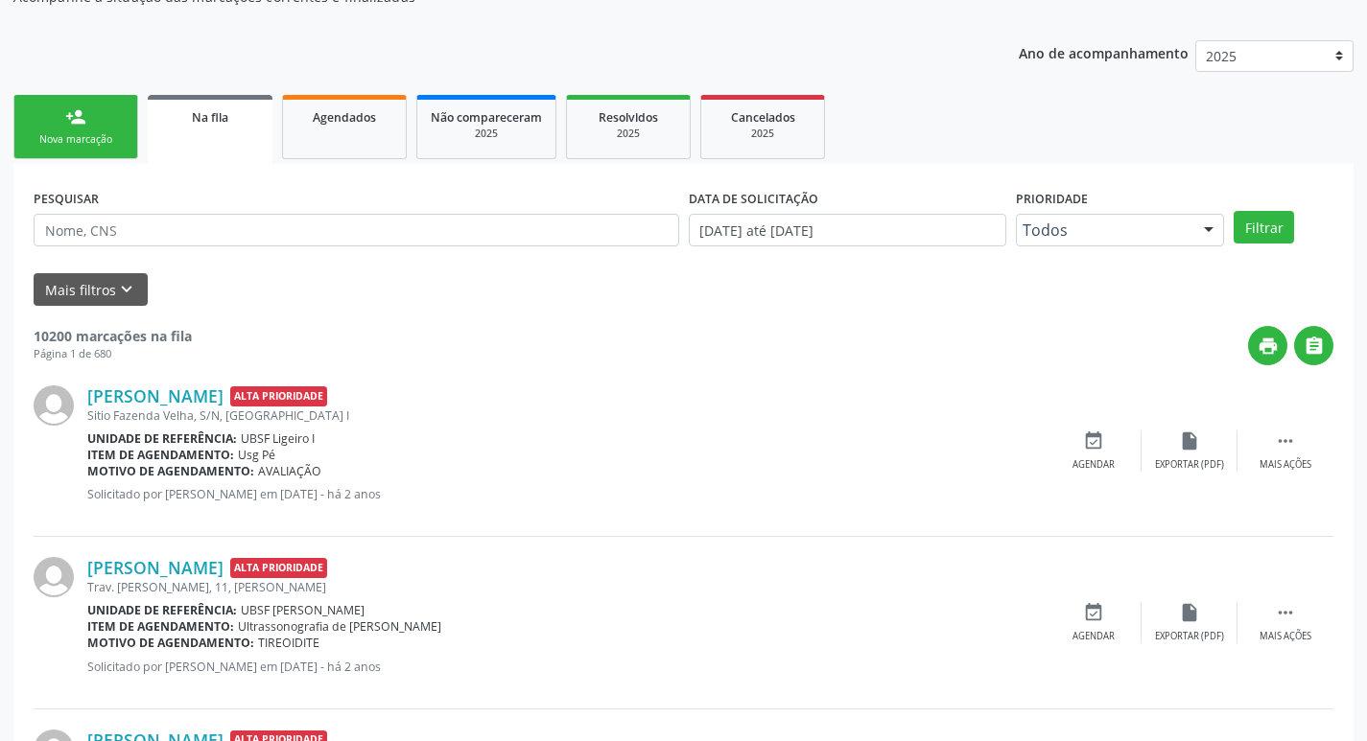
click at [99, 119] on link "person_add Nova marcação" at bounding box center [75, 127] width 125 height 64
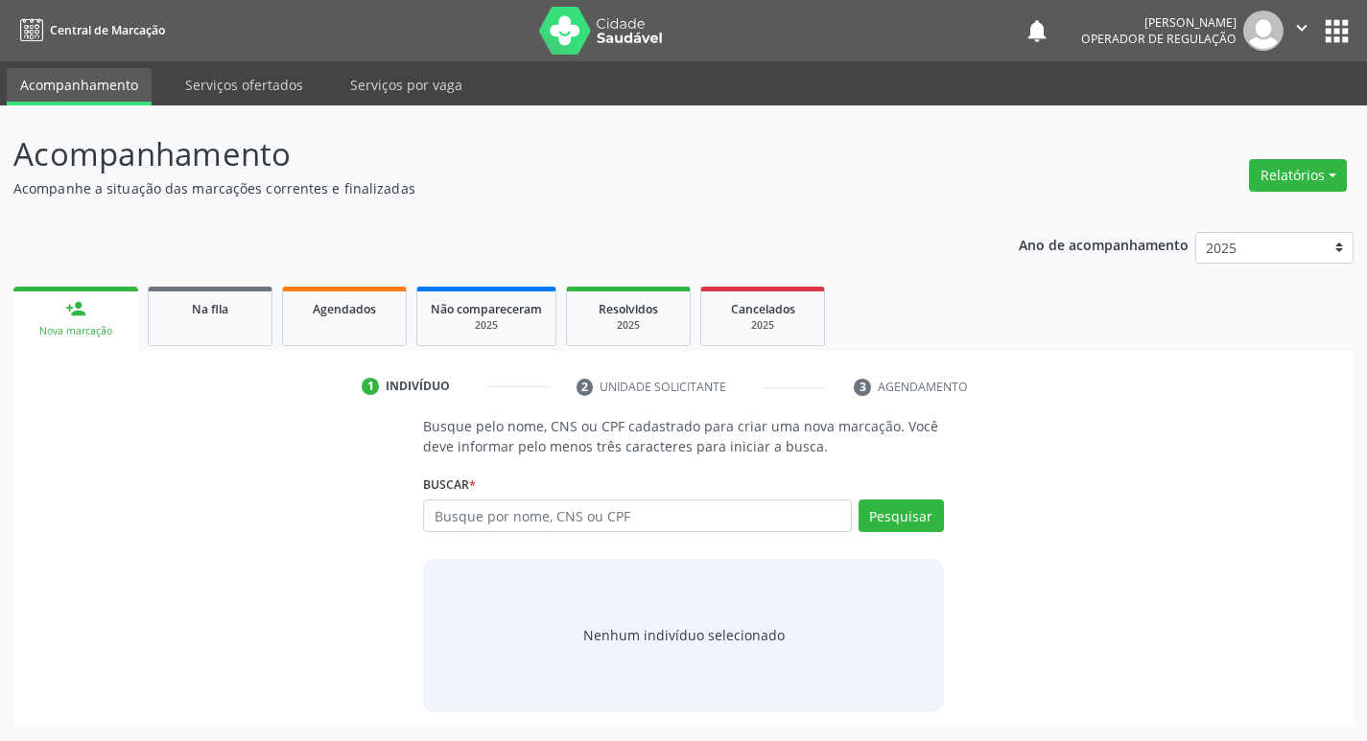
scroll to position [0, 0]
click at [495, 521] on input "text" at bounding box center [645, 516] width 434 height 33
type input "704205262693380"
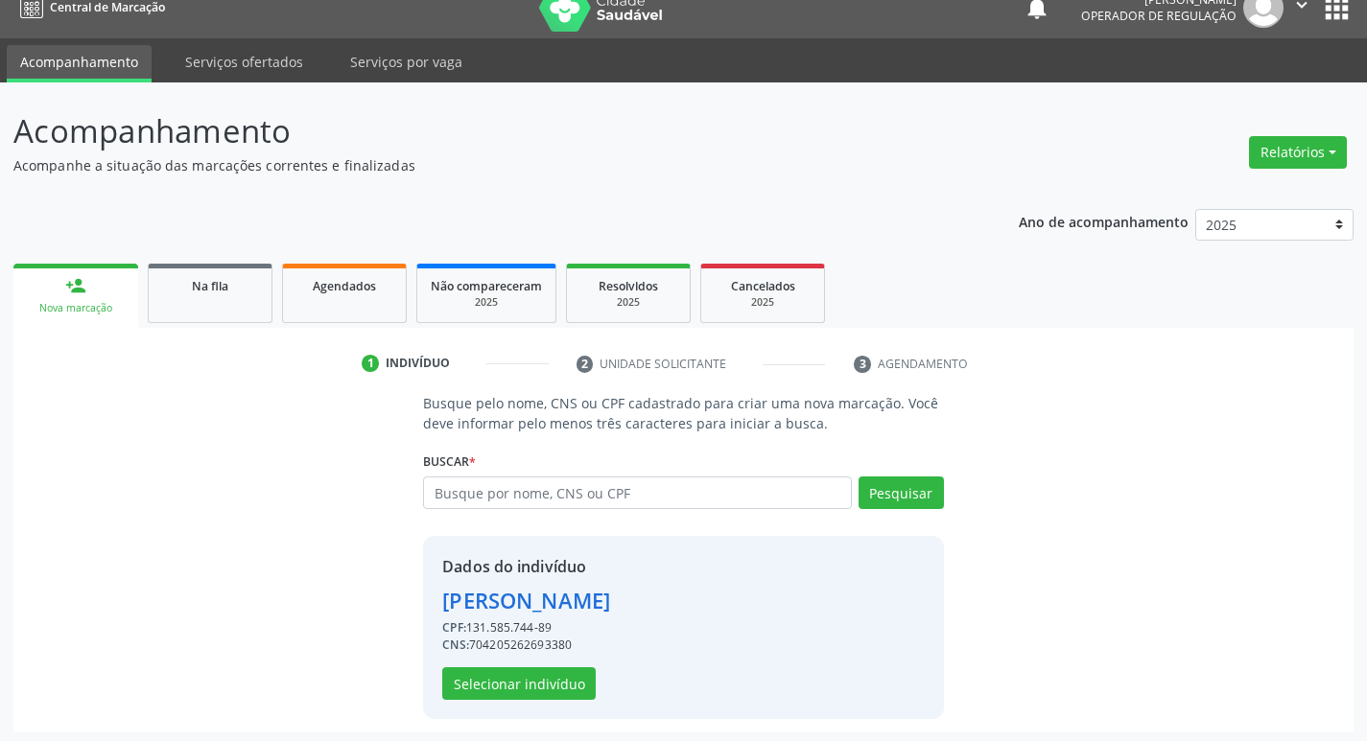
scroll to position [28, 0]
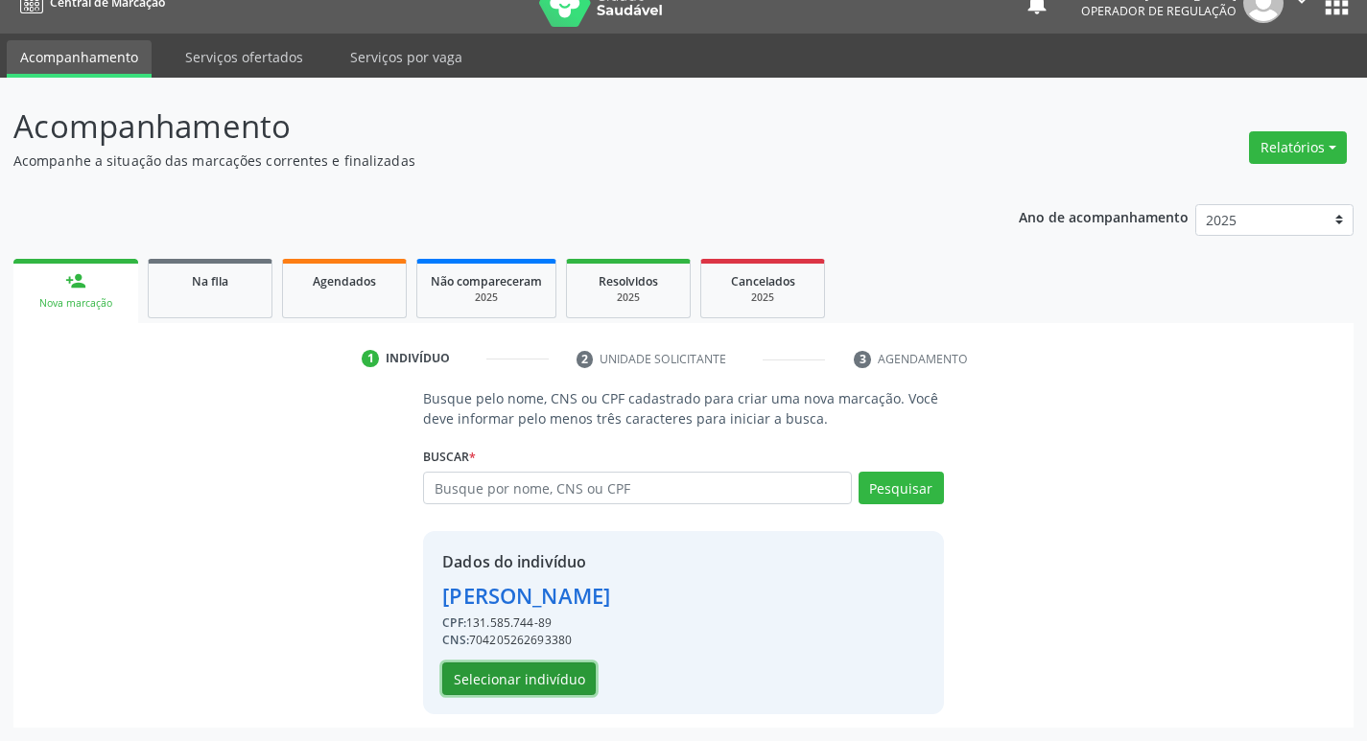
click at [558, 673] on button "Selecionar indivíduo" at bounding box center [518, 679] width 153 height 33
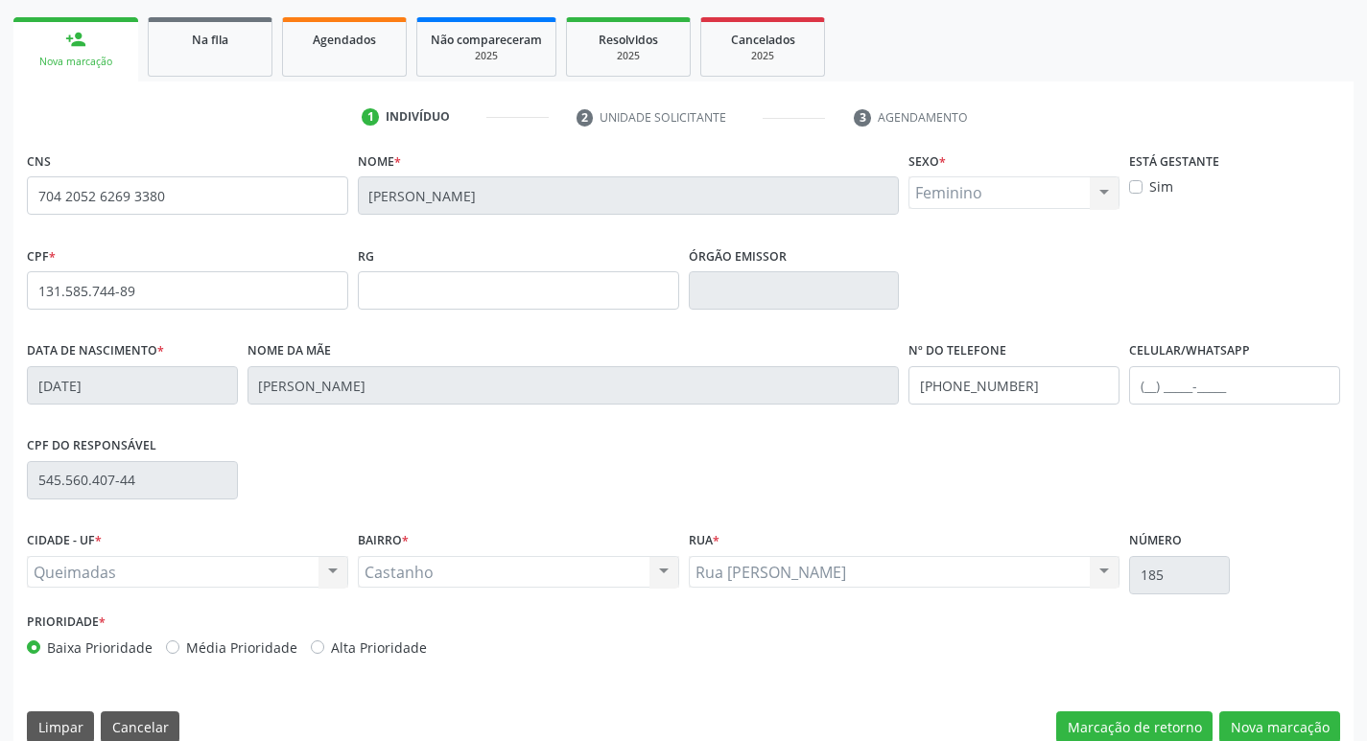
scroll to position [298, 0]
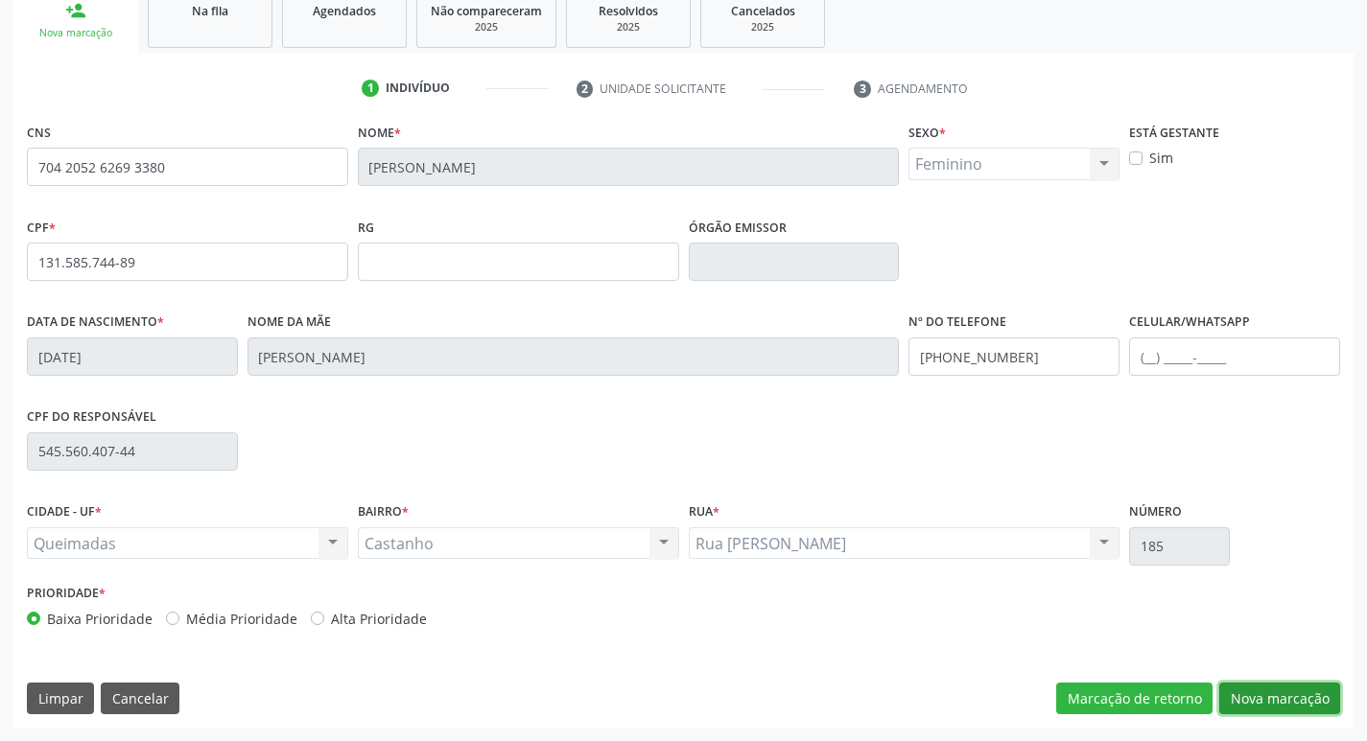
click at [1284, 696] on button "Nova marcação" at bounding box center [1279, 699] width 121 height 33
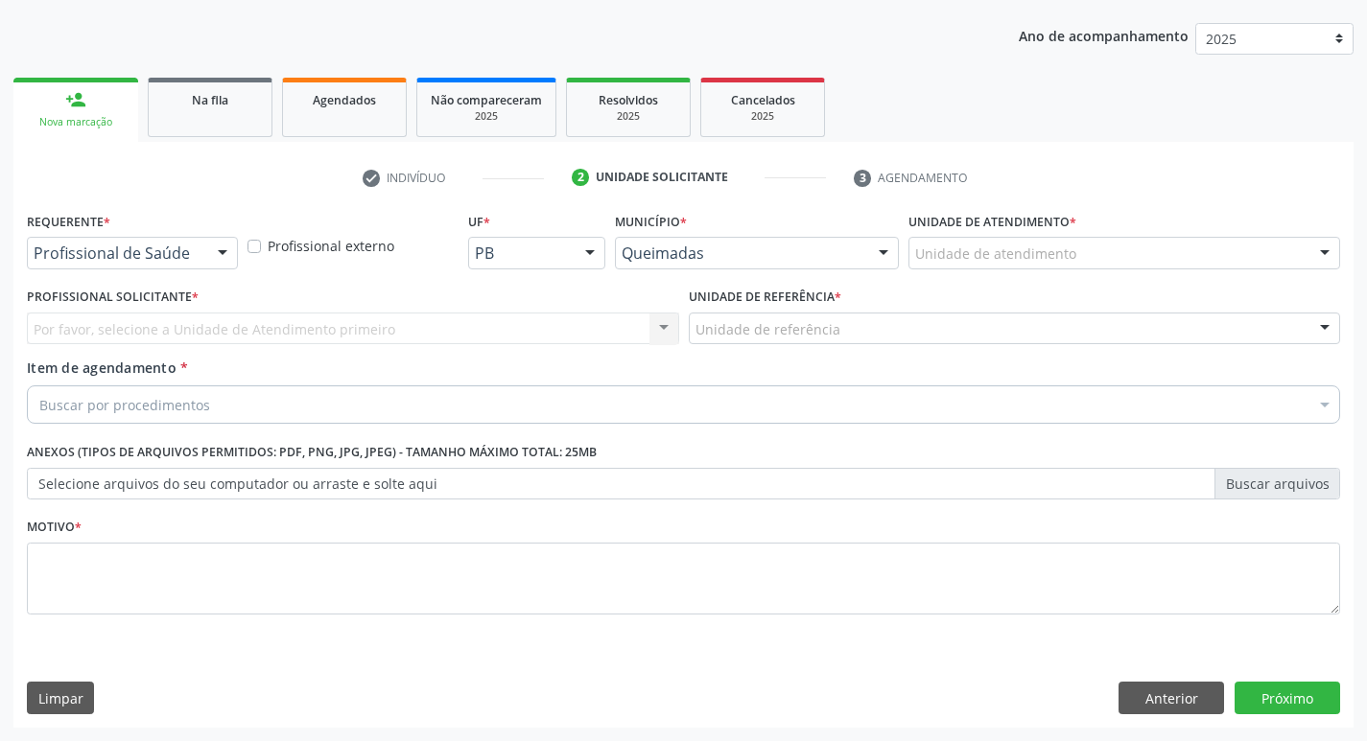
click at [190, 238] on div "Profissional de Saúde" at bounding box center [132, 253] width 211 height 33
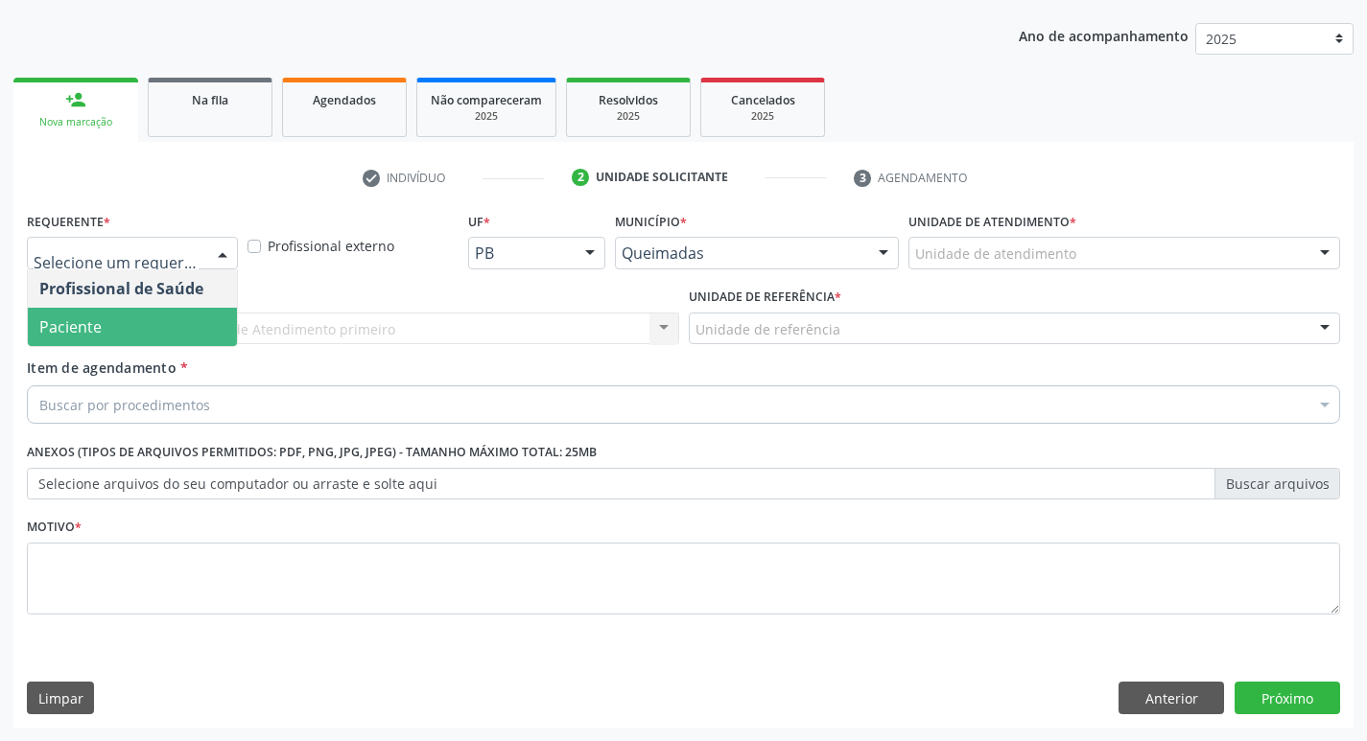
click at [139, 336] on span "Paciente" at bounding box center [132, 327] width 209 height 38
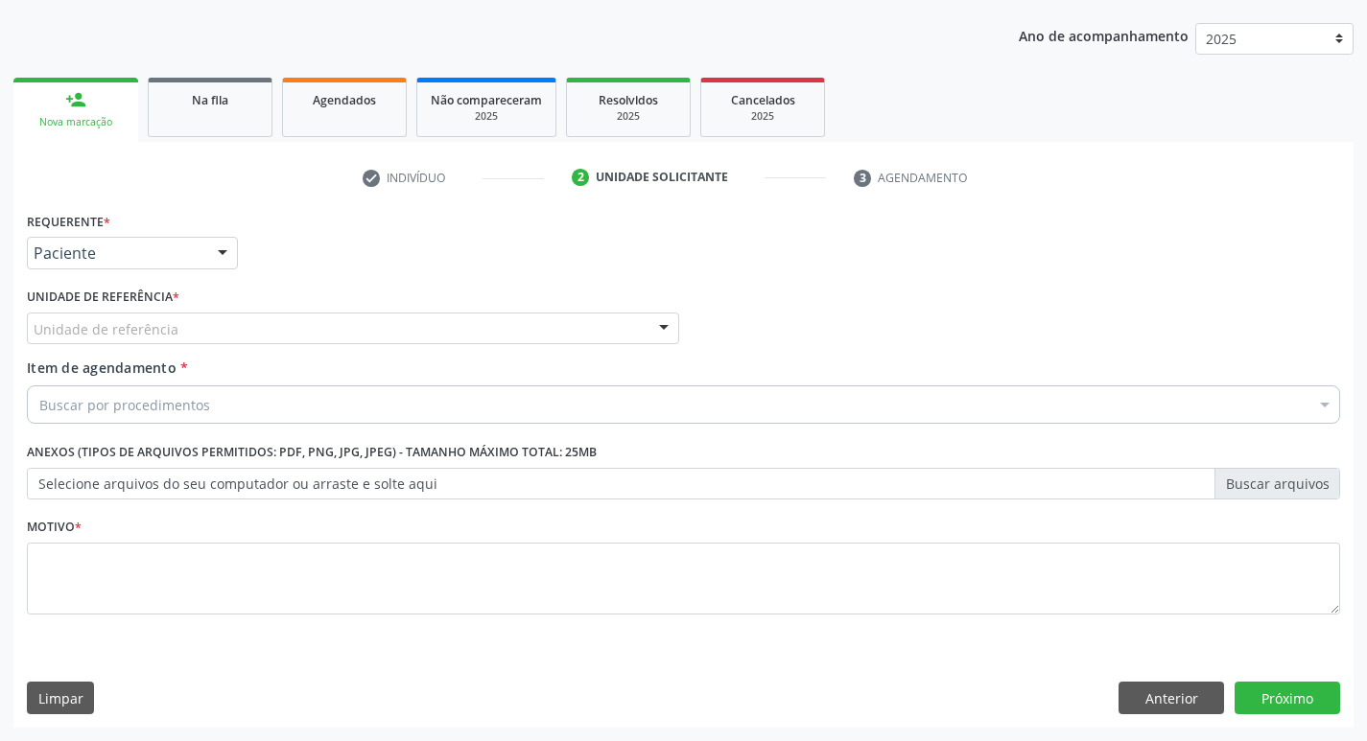
click at [143, 317] on div "Unidade de referência" at bounding box center [353, 329] width 652 height 33
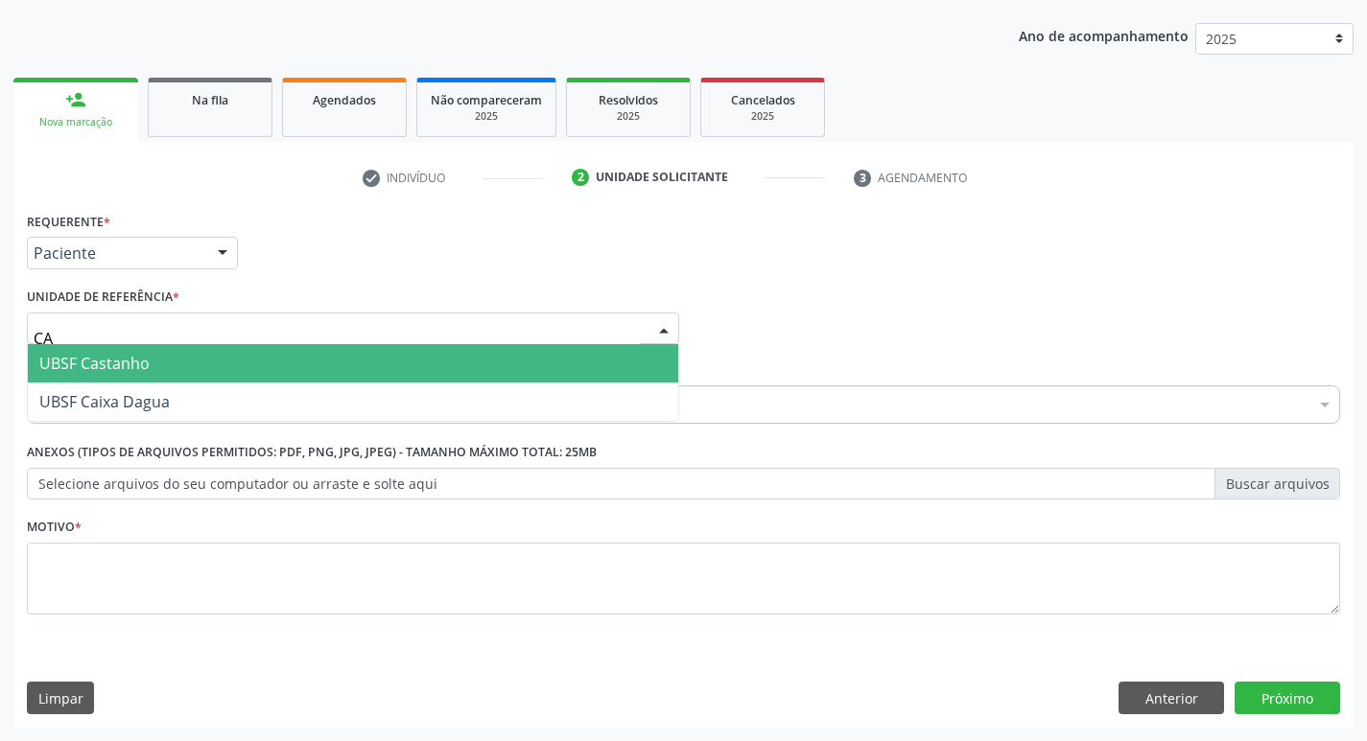
type input "CAS"
click at [125, 359] on span "UBSF Castanho" at bounding box center [94, 363] width 110 height 21
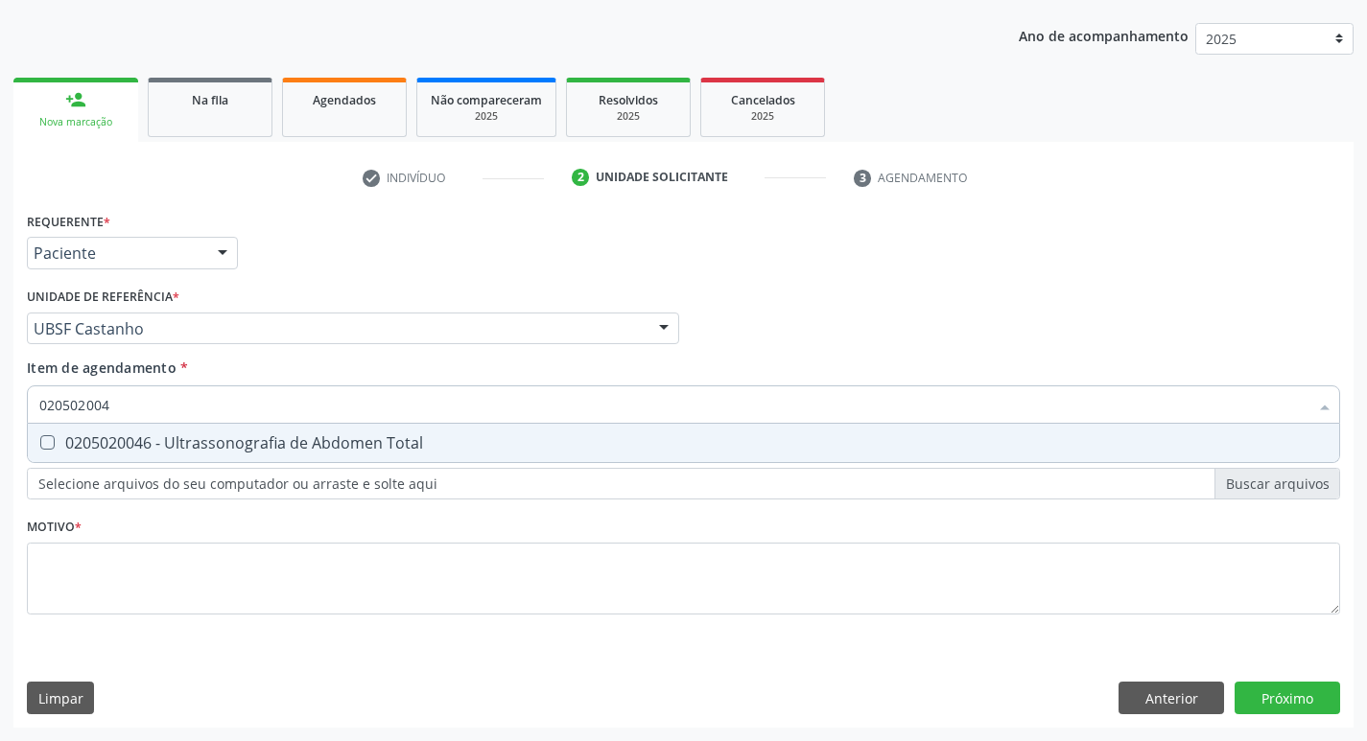
type input "0205020046"
click at [270, 435] on div "0205020046 - Ultrassonografia de Abdomen Total" at bounding box center [683, 442] width 1288 height 15
checkbox Total "true"
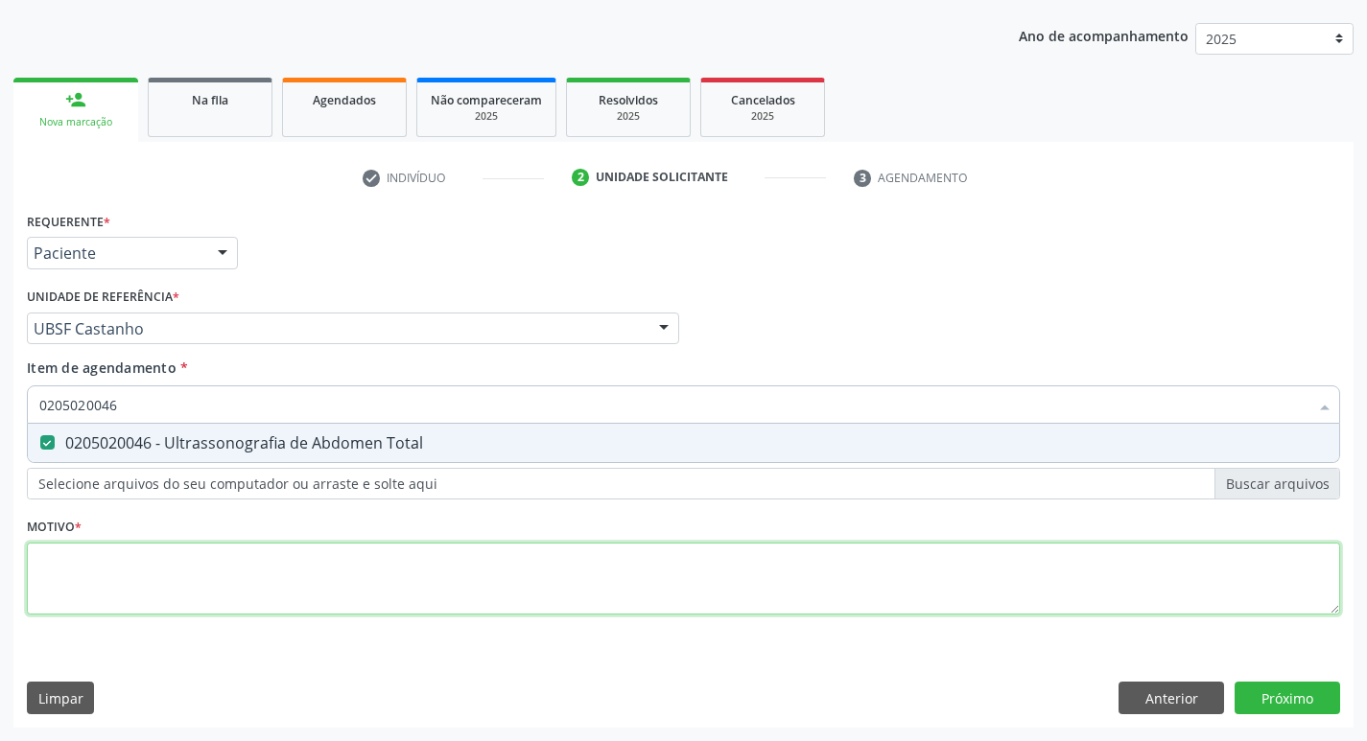
click at [226, 559] on div "Requerente * Paciente Profissional de Saúde Paciente Nenhum resultado encontrad…" at bounding box center [683, 424] width 1313 height 434
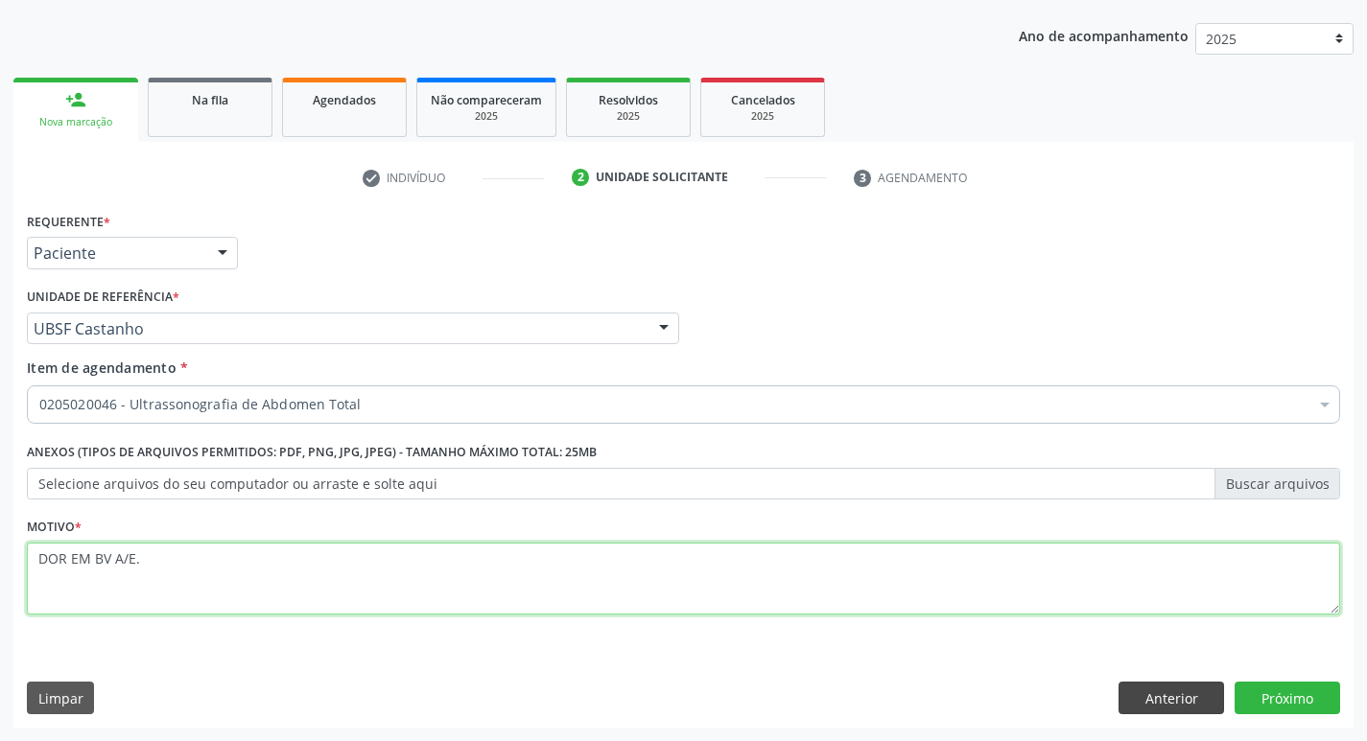
type textarea "DOR EM BV A/E."
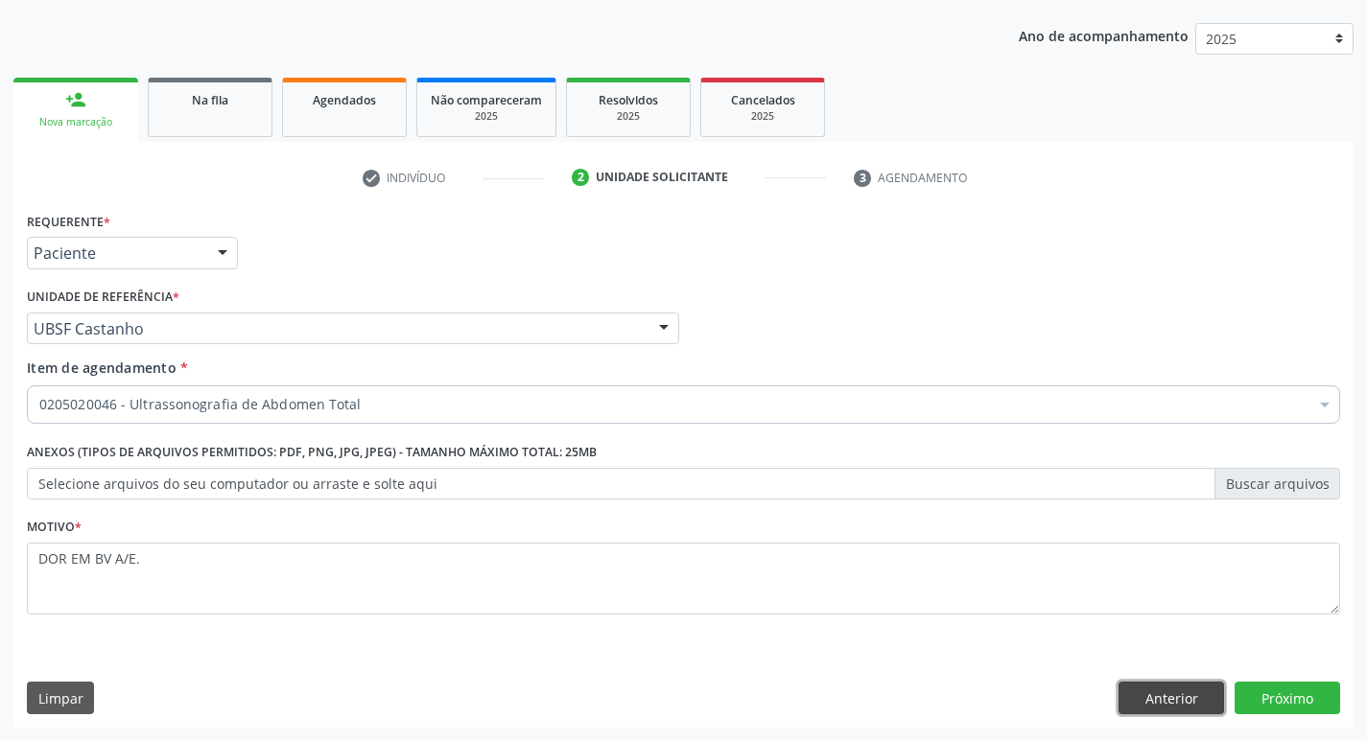
click at [1165, 701] on button "Anterior" at bounding box center [1171, 698] width 106 height 33
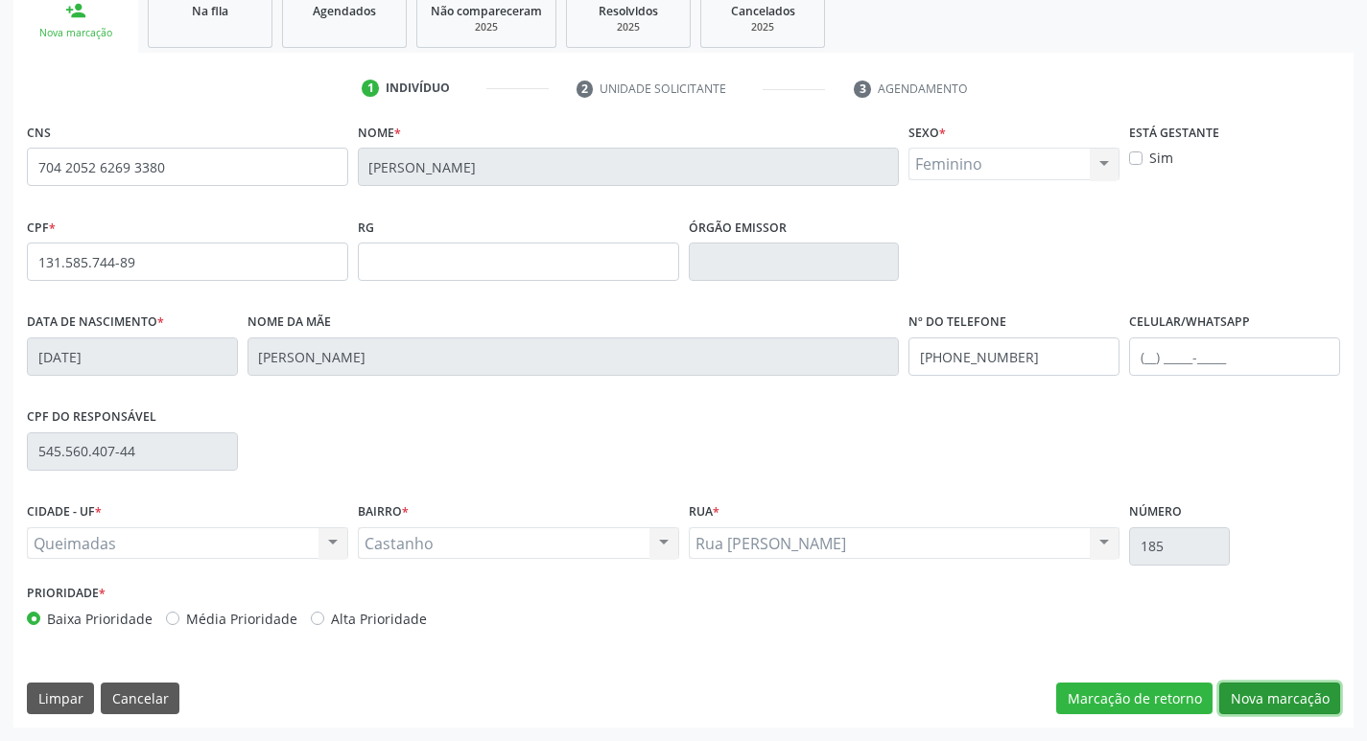
click at [1261, 692] on button "Nova marcação" at bounding box center [1279, 699] width 121 height 33
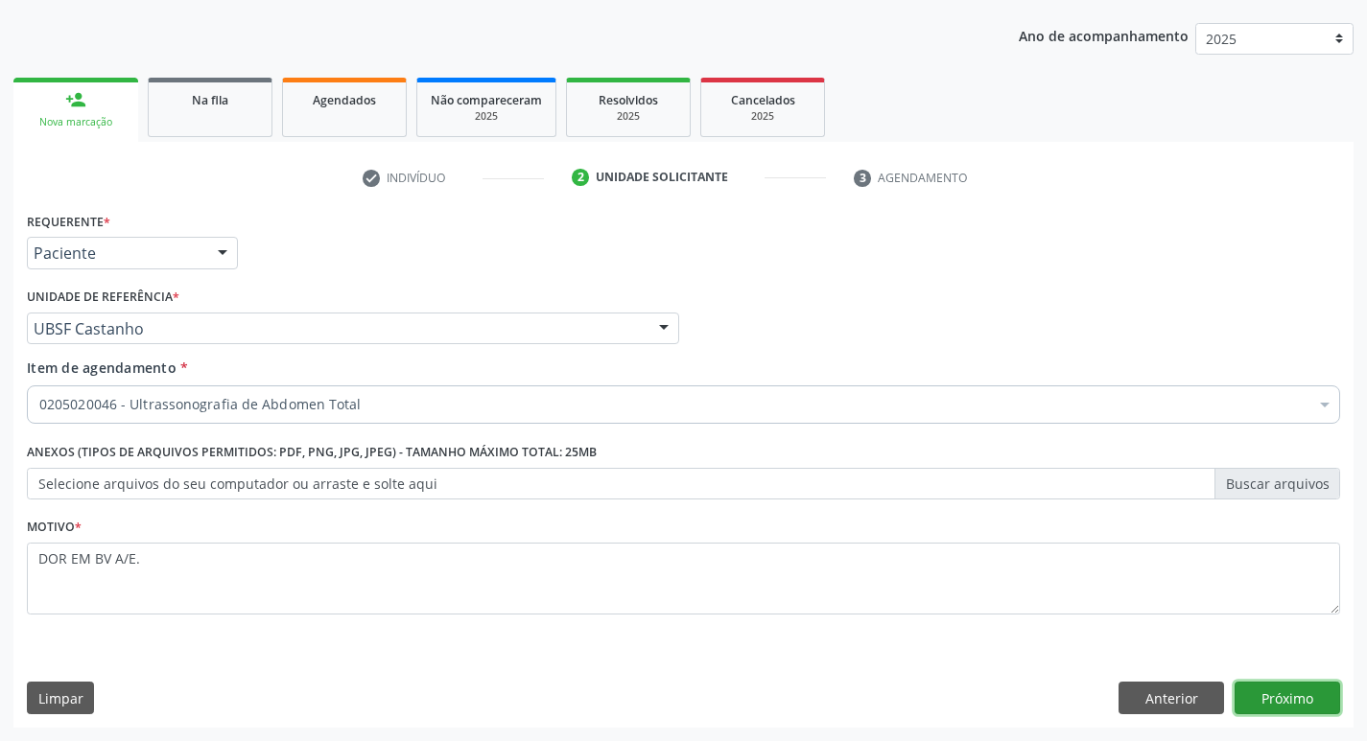
click at [1261, 692] on button "Próximo" at bounding box center [1287, 698] width 106 height 33
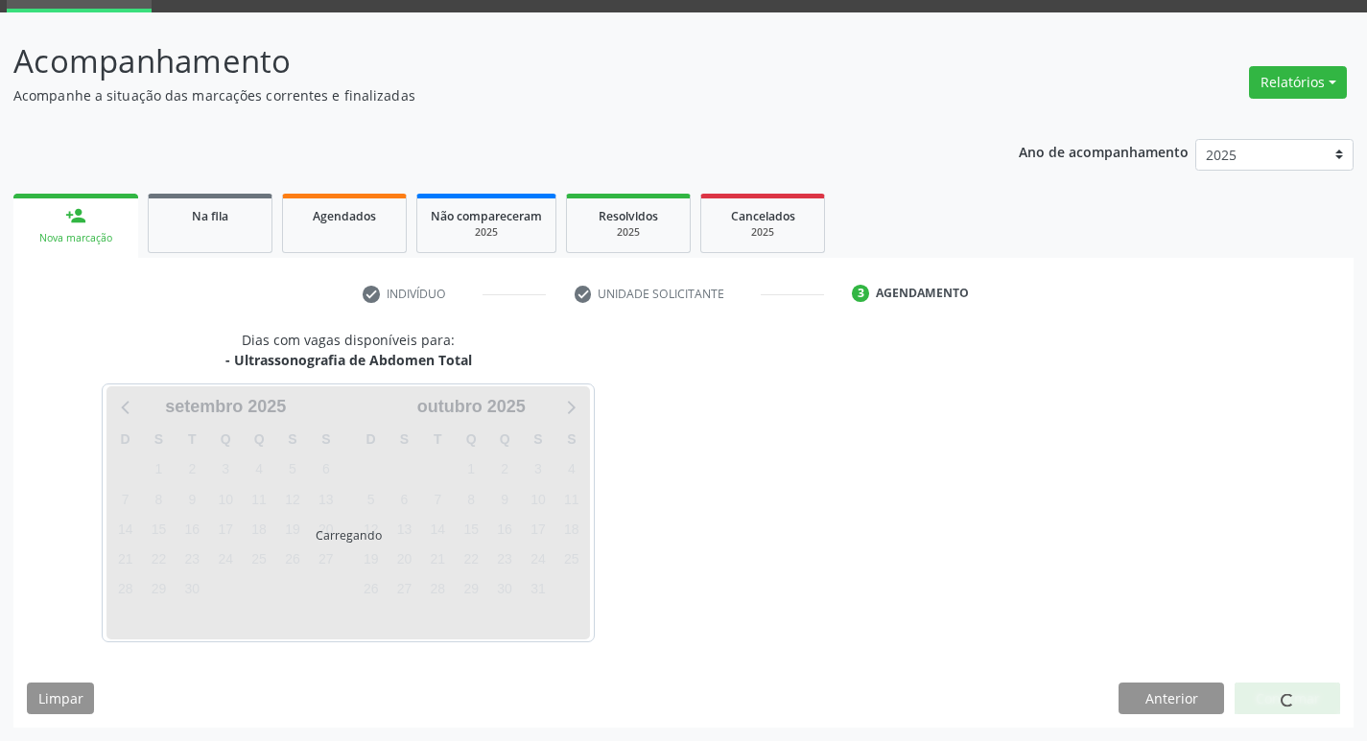
scroll to position [93, 0]
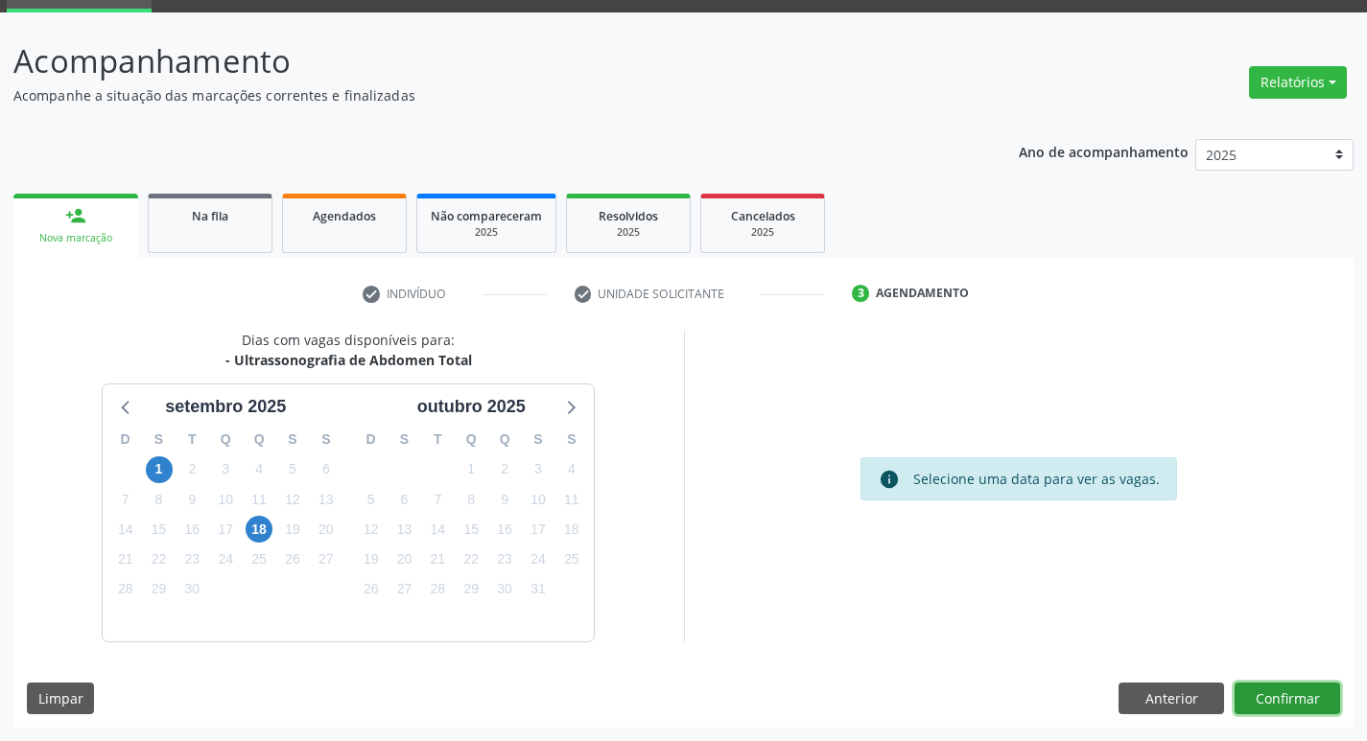
click at [1261, 692] on button "Confirmar" at bounding box center [1287, 699] width 106 height 33
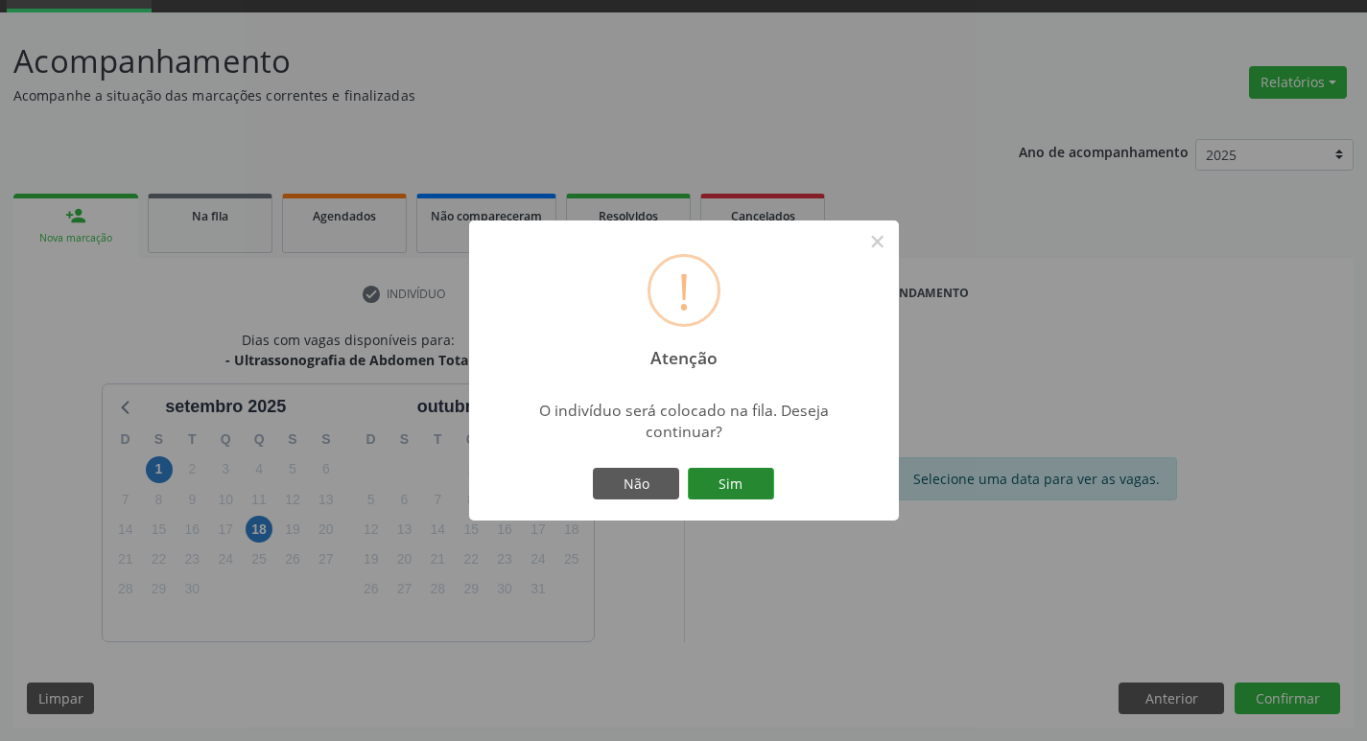
click at [757, 481] on button "Sim" at bounding box center [731, 484] width 86 height 33
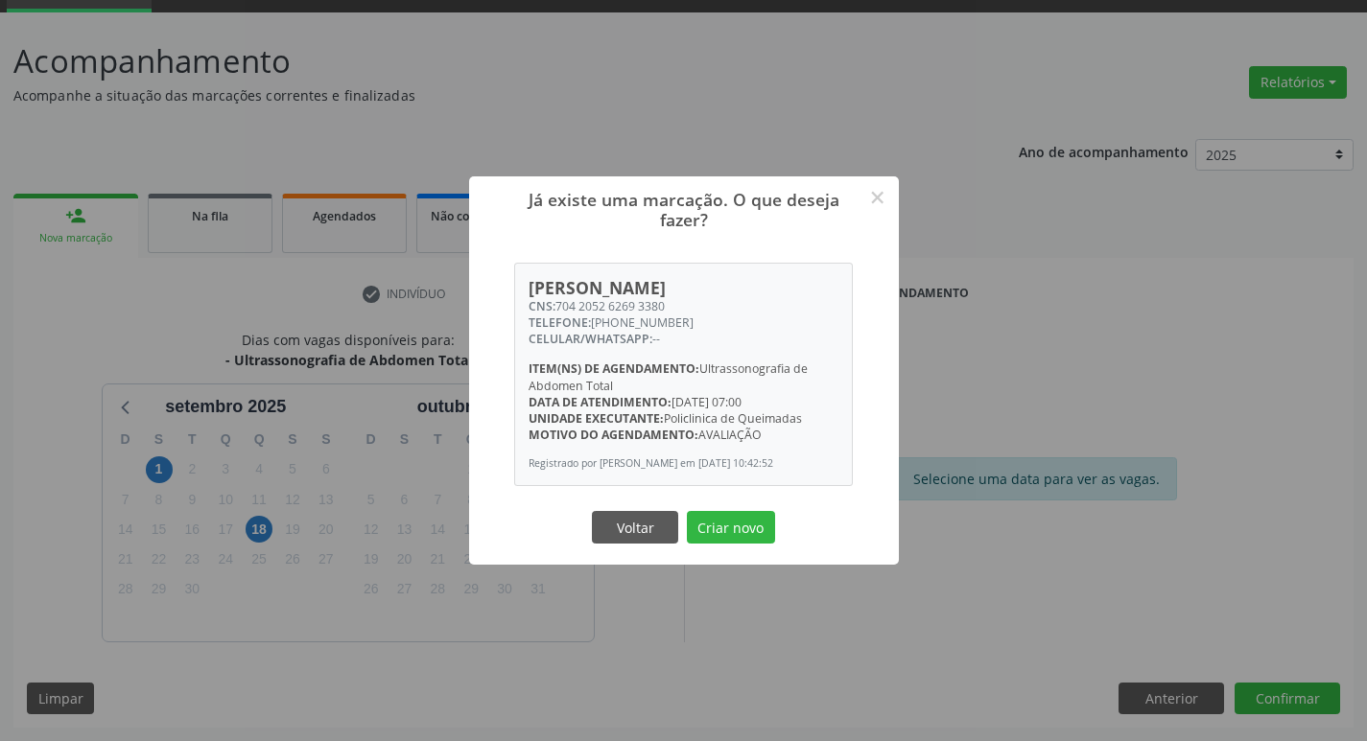
click at [687, 511] on button "Criar novo" at bounding box center [731, 527] width 88 height 33
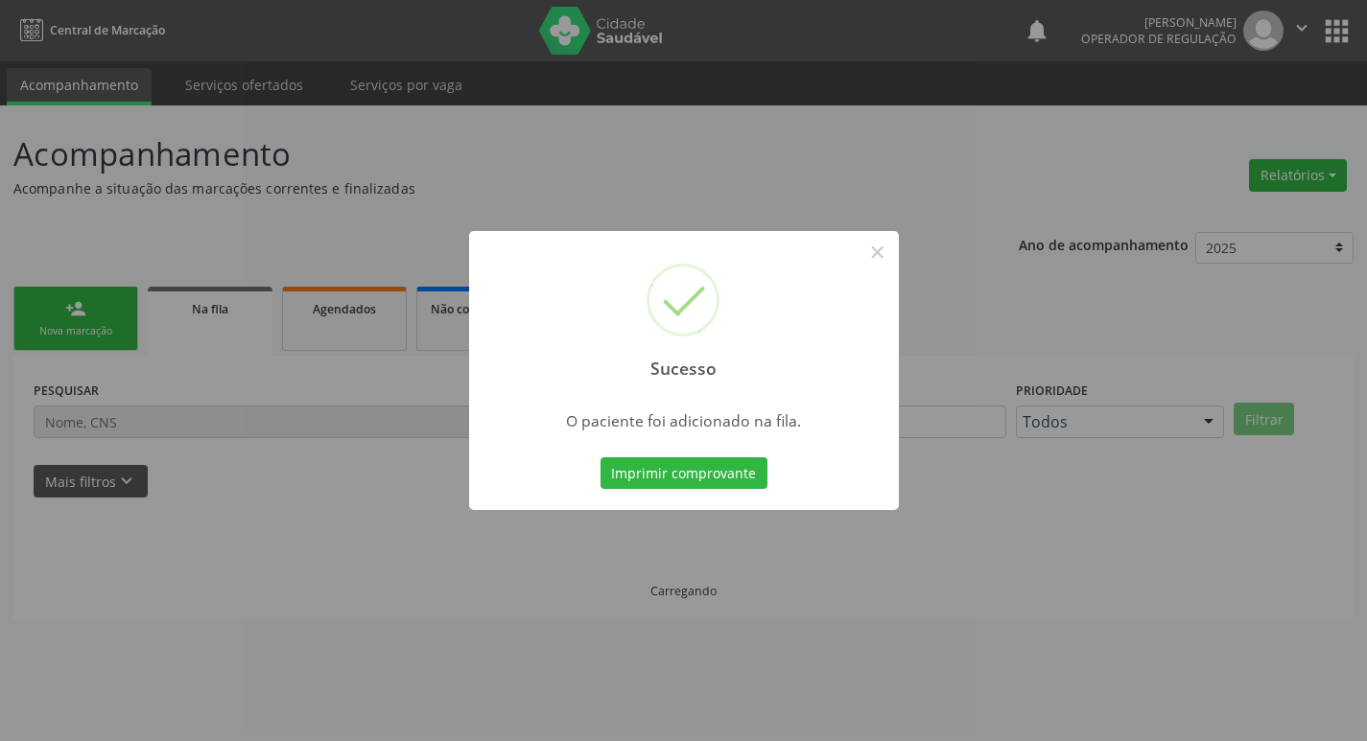
scroll to position [0, 0]
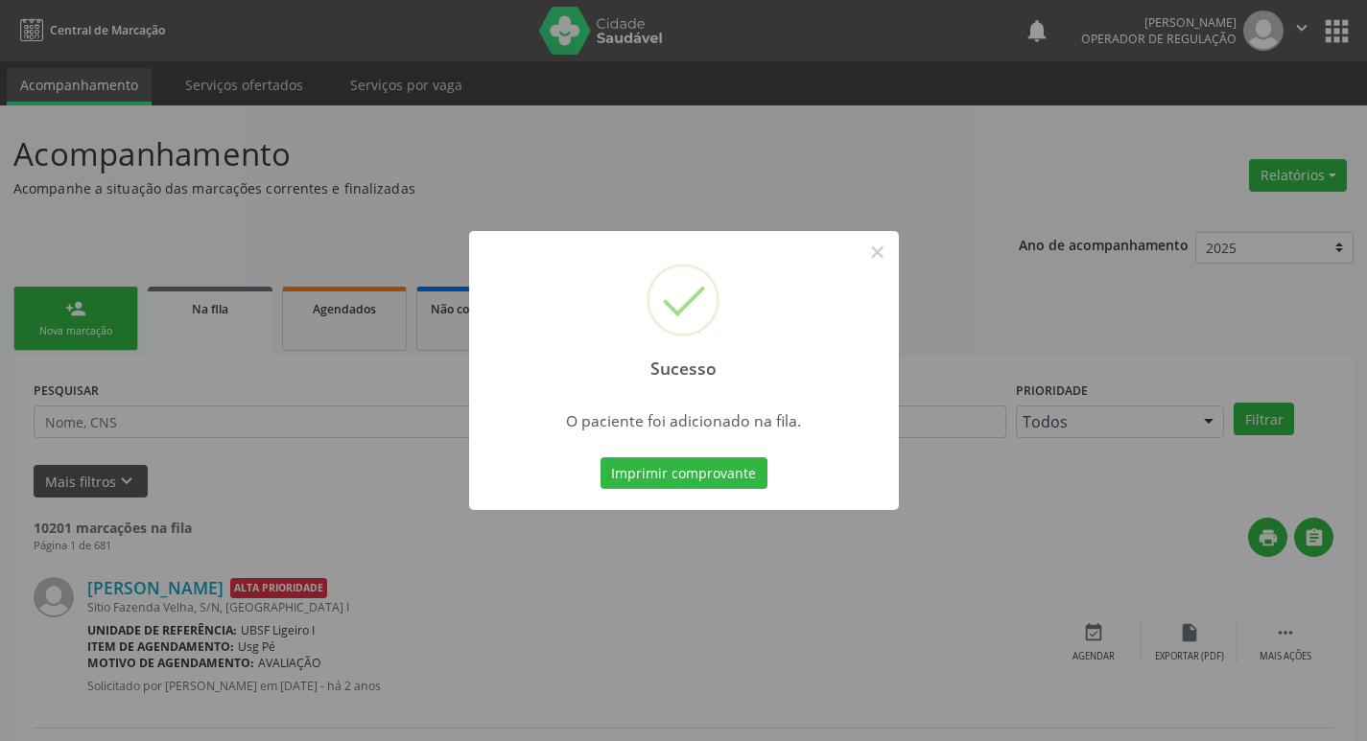
click at [926, 196] on div "Sucesso × O paciente foi adicionado na fila. Imprimir comprovante Cancel" at bounding box center [683, 370] width 1367 height 741
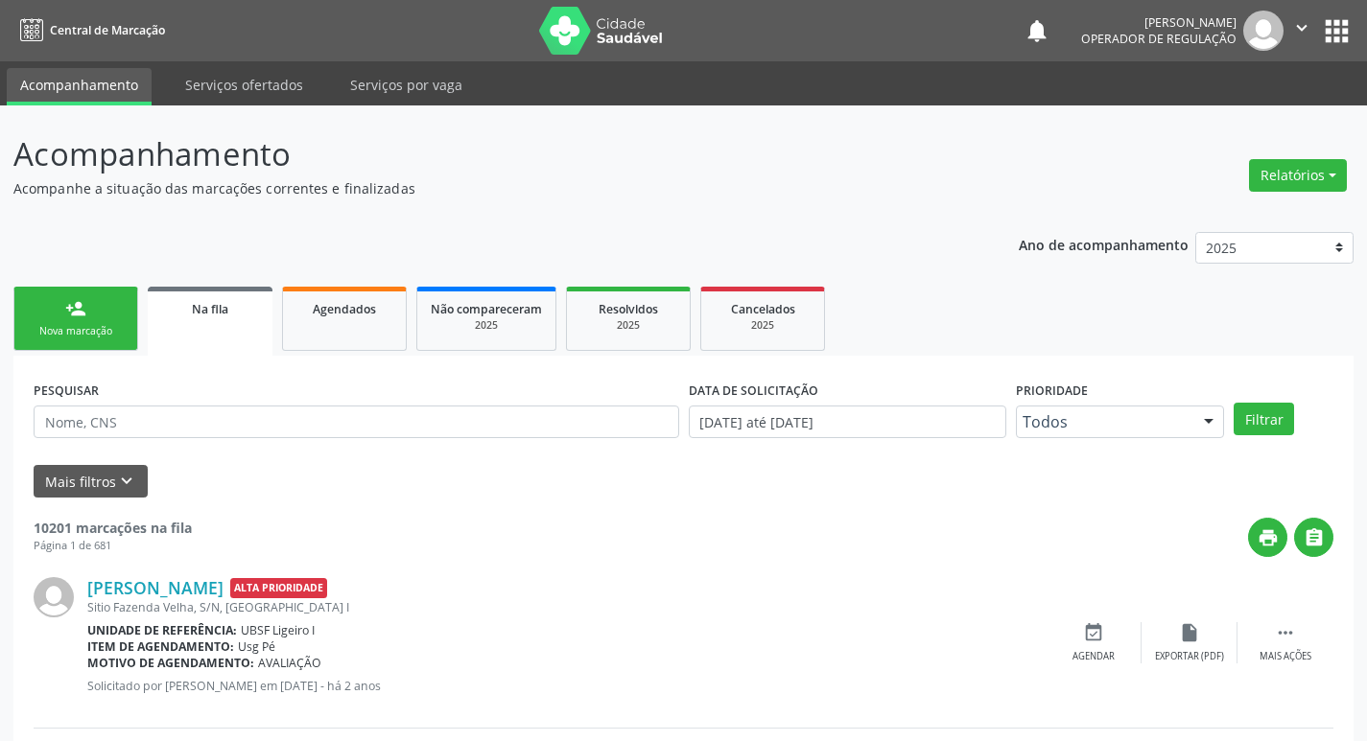
click at [1313, 32] on button "" at bounding box center [1301, 31] width 36 height 40
click at [1259, 114] on link "Sair" at bounding box center [1252, 117] width 132 height 27
